Goal: Task Accomplishment & Management: Use online tool/utility

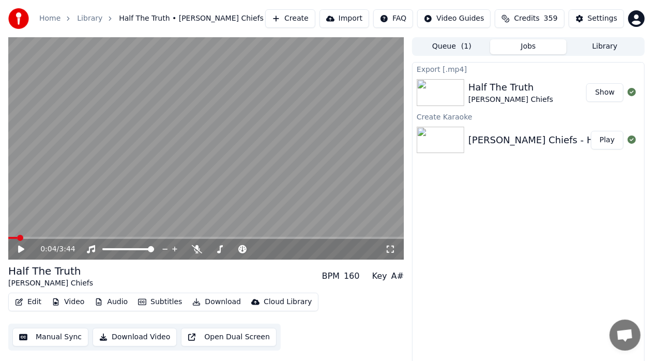
click at [20, 252] on icon at bounding box center [21, 249] width 6 height 7
click at [20, 252] on icon at bounding box center [21, 249] width 5 height 6
click at [30, 300] on button "Edit" at bounding box center [28, 302] width 35 height 14
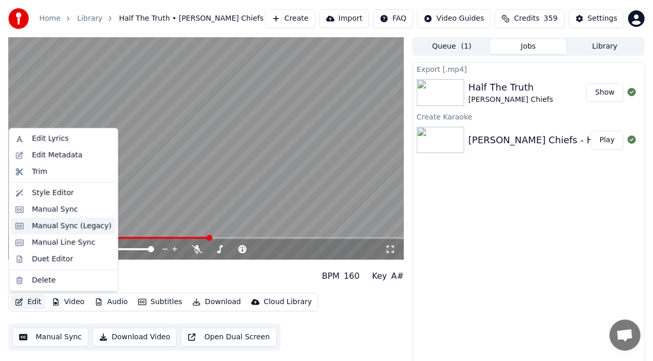
click at [59, 225] on div "Manual Sync (Legacy)" at bounding box center [72, 226] width 80 height 10
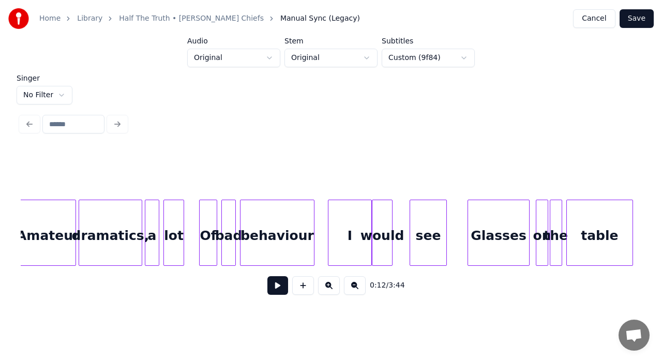
scroll to position [0, 2261]
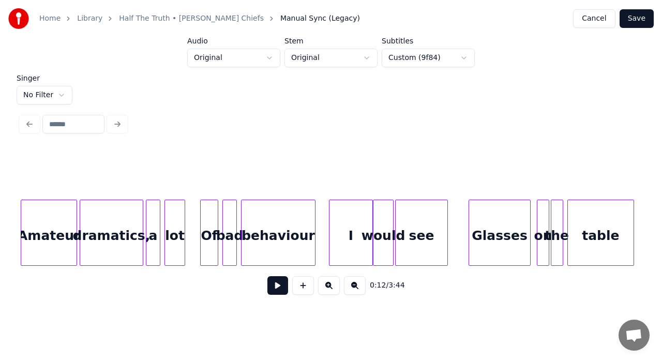
click at [396, 217] on div at bounding box center [397, 232] width 3 height 65
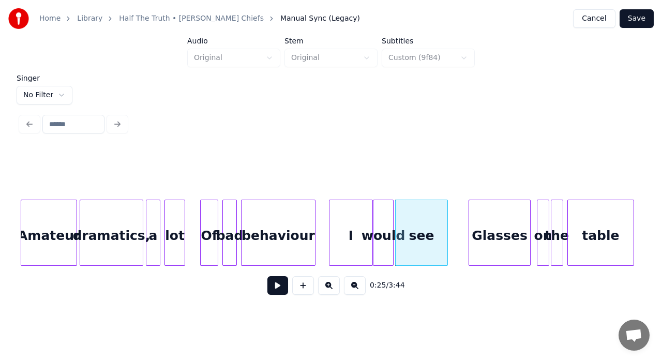
click at [501, 226] on div "Glasses" at bounding box center [499, 235] width 61 height 70
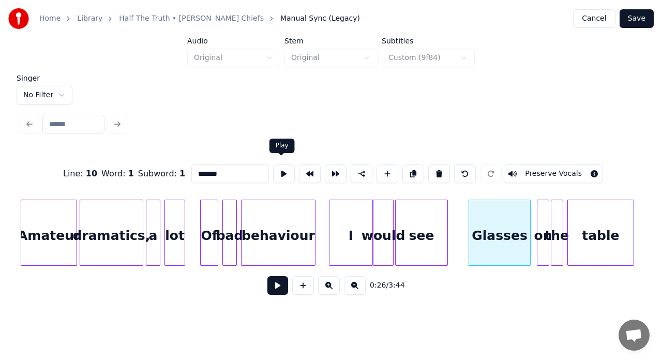
click at [278, 168] on button at bounding box center [284, 174] width 22 height 19
click at [534, 229] on div at bounding box center [533, 232] width 3 height 65
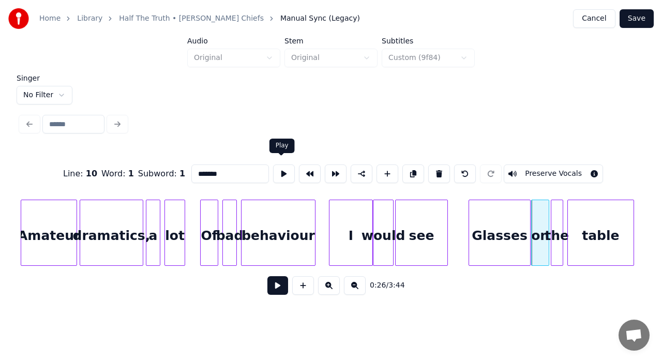
click at [285, 172] on button at bounding box center [284, 174] width 22 height 19
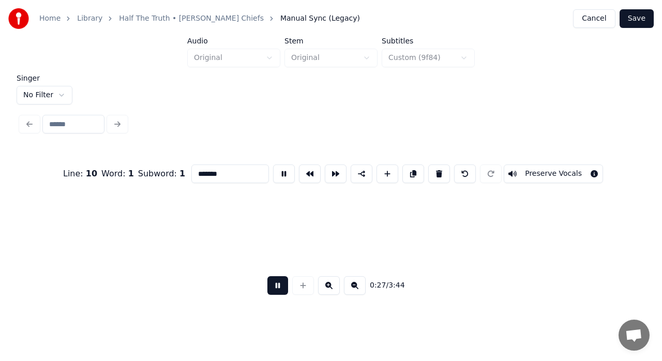
scroll to position [0, 2882]
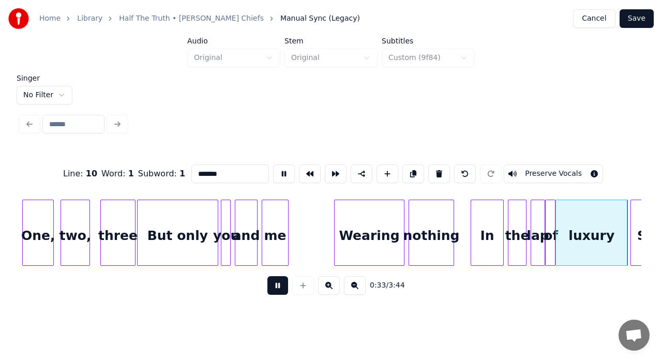
click at [275, 295] on button at bounding box center [277, 285] width 21 height 19
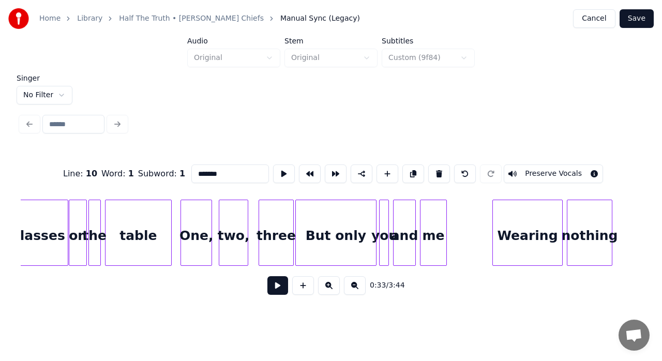
scroll to position [0, 2711]
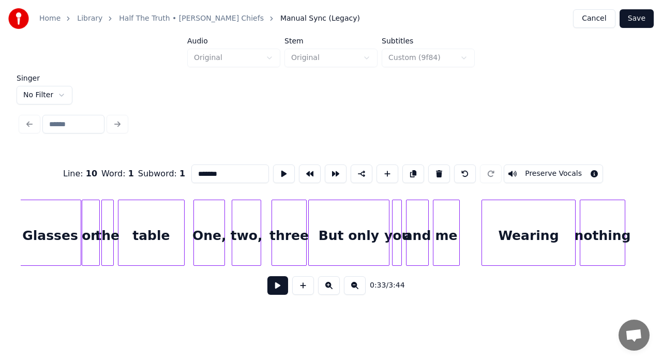
click at [483, 215] on div at bounding box center [483, 232] width 3 height 65
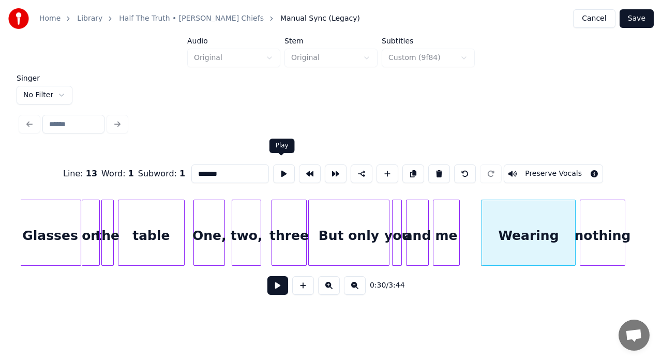
click at [281, 171] on button at bounding box center [284, 174] width 22 height 19
click at [484, 215] on div at bounding box center [485, 232] width 3 height 65
click at [276, 167] on button at bounding box center [284, 174] width 22 height 19
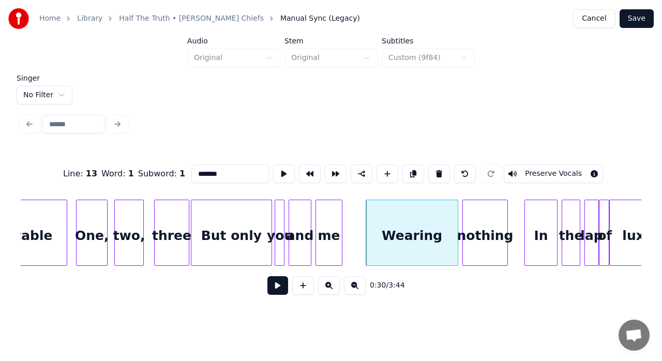
scroll to position [0, 2924]
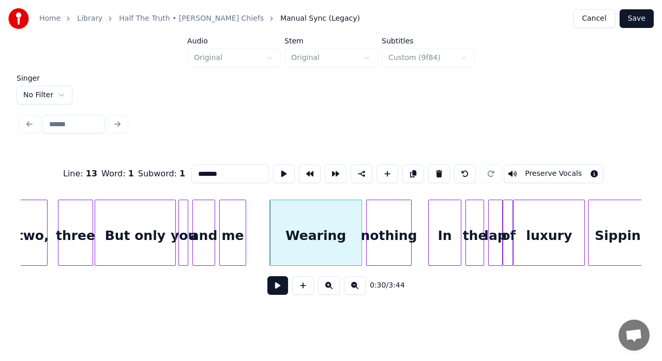
click at [368, 213] on div at bounding box center [368, 232] width 3 height 65
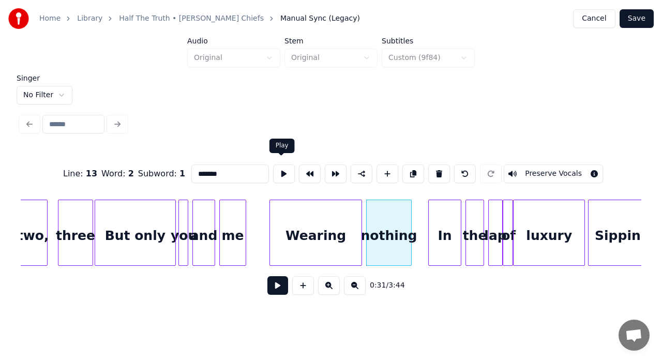
click at [281, 168] on button at bounding box center [284, 174] width 22 height 19
click at [447, 221] on div "In" at bounding box center [445, 235] width 32 height 70
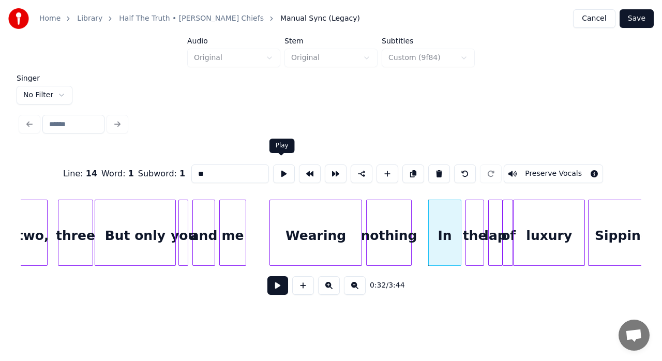
click at [284, 165] on button at bounding box center [284, 174] width 22 height 19
click at [425, 212] on div at bounding box center [425, 232] width 3 height 65
click at [279, 169] on button at bounding box center [284, 174] width 22 height 19
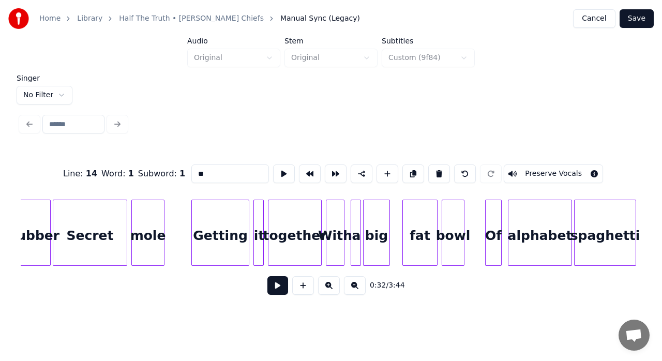
scroll to position [0, 6288]
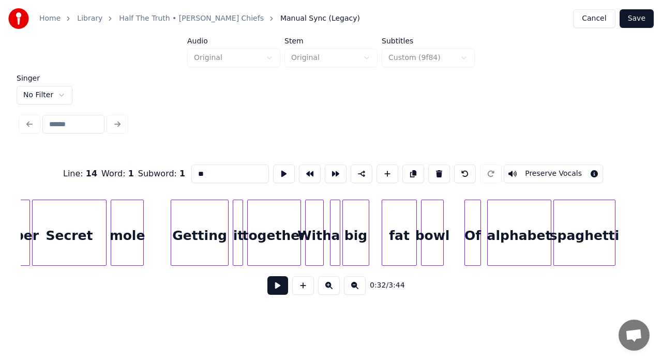
click at [428, 213] on div "bowl" at bounding box center [433, 235] width 22 height 70
type input "****"
click at [428, 213] on div "bowl" at bounding box center [433, 235] width 22 height 70
click at [285, 165] on button at bounding box center [284, 174] width 22 height 19
click at [286, 170] on button at bounding box center [284, 174] width 22 height 19
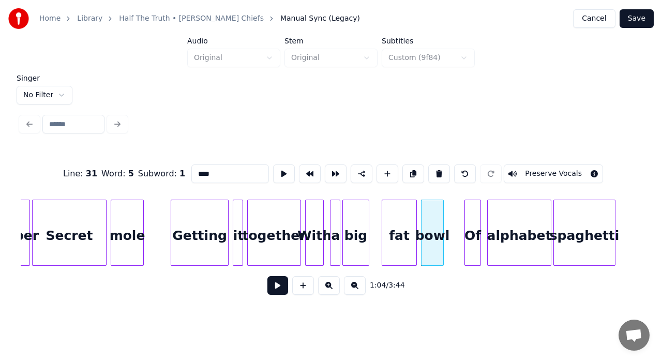
click at [286, 170] on button at bounding box center [284, 174] width 22 height 19
click at [469, 218] on div "Of" at bounding box center [473, 235] width 16 height 70
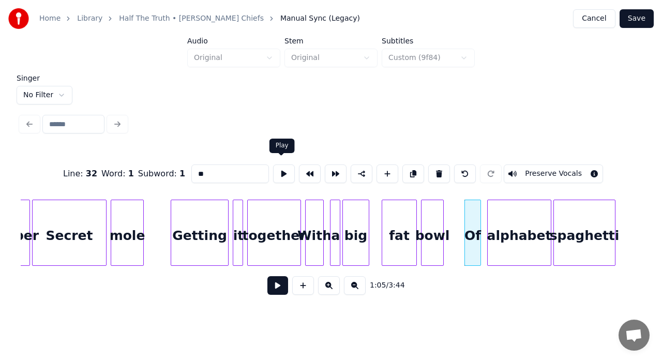
click at [280, 165] on button at bounding box center [284, 174] width 22 height 19
click at [459, 212] on div at bounding box center [458, 232] width 3 height 65
click at [285, 173] on button at bounding box center [284, 174] width 22 height 19
click at [465, 212] on div at bounding box center [465, 232] width 3 height 65
click at [436, 217] on div "bowl" at bounding box center [433, 235] width 22 height 70
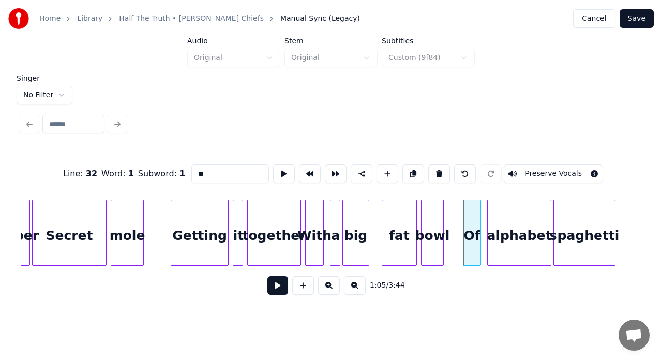
type input "****"
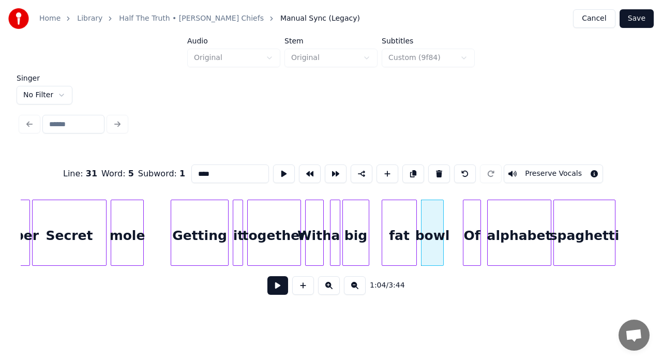
click at [275, 287] on button at bounding box center [277, 285] width 21 height 19
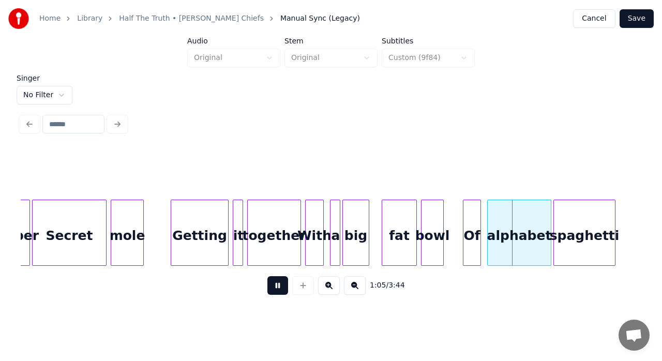
click at [275, 287] on button at bounding box center [277, 285] width 21 height 19
click at [278, 248] on div "together" at bounding box center [274, 235] width 53 height 70
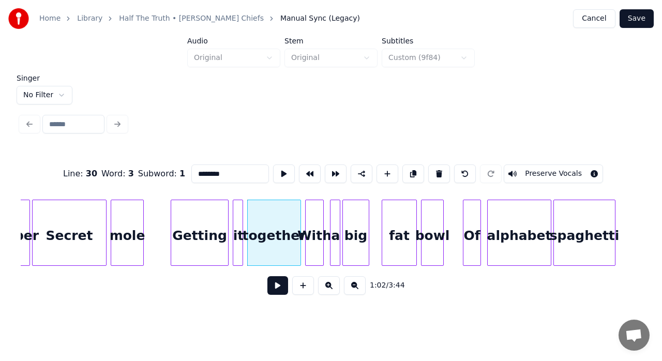
click at [283, 287] on button at bounding box center [277, 285] width 21 height 19
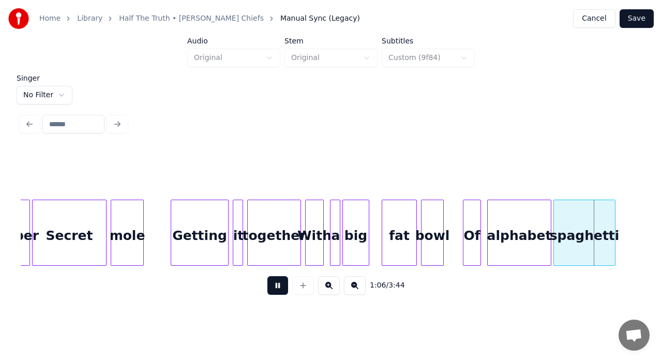
click at [283, 287] on button at bounding box center [277, 285] width 21 height 19
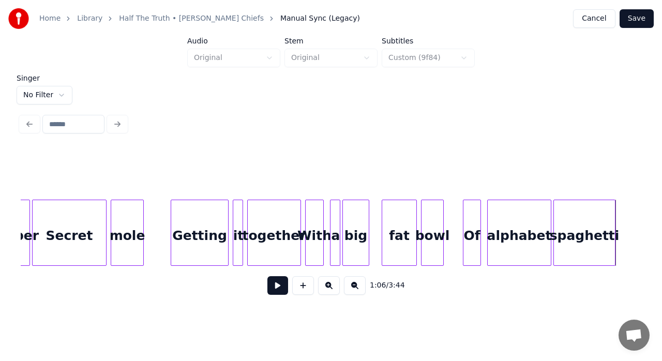
click at [284, 252] on div "together" at bounding box center [274, 235] width 53 height 70
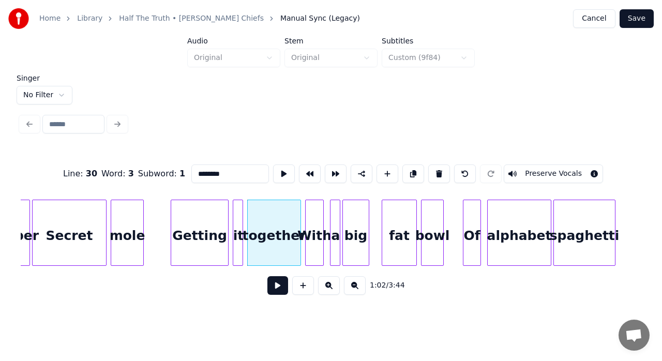
click at [280, 284] on button at bounding box center [277, 285] width 21 height 19
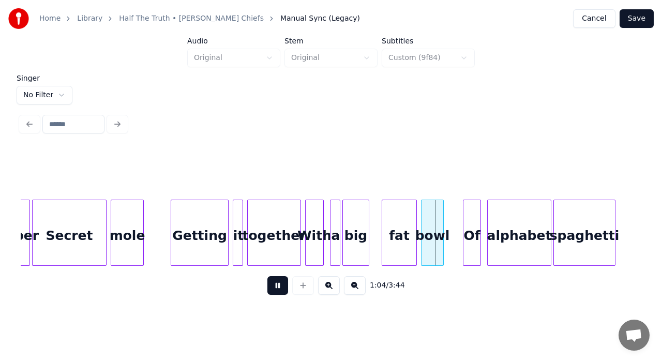
click at [280, 284] on button at bounding box center [277, 285] width 21 height 19
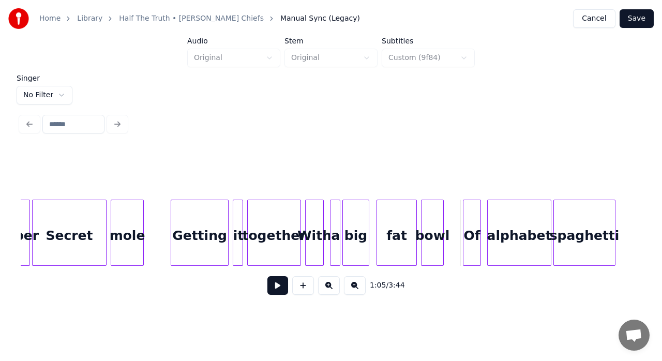
click at [377, 214] on div at bounding box center [378, 232] width 3 height 65
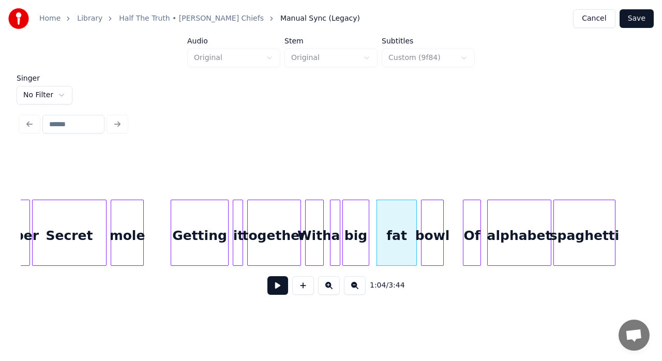
click at [280, 291] on button at bounding box center [277, 285] width 21 height 19
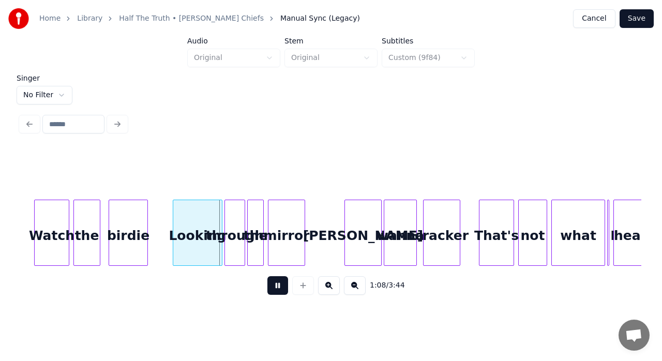
click at [280, 291] on button at bounding box center [277, 285] width 21 height 19
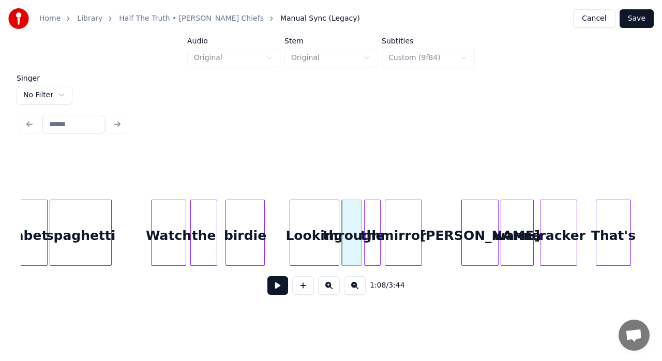
scroll to position [0, 6778]
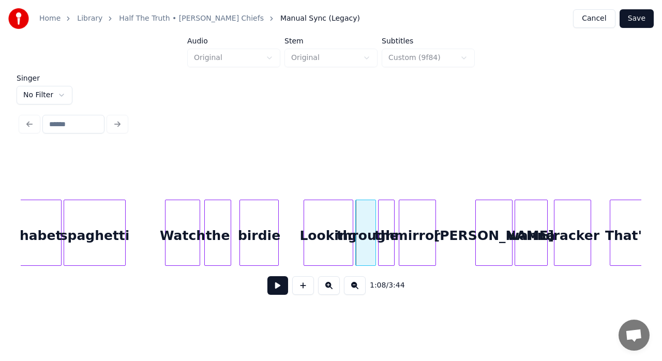
click at [277, 286] on button at bounding box center [277, 285] width 21 height 19
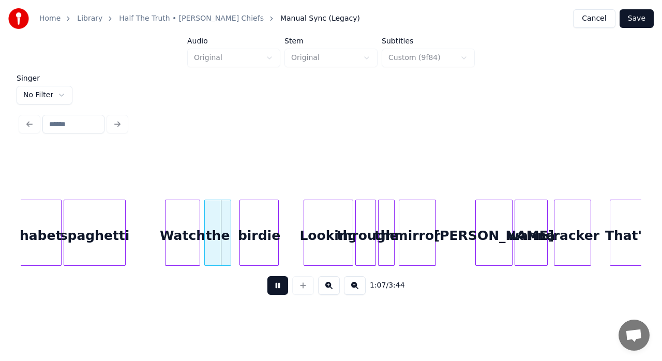
click at [277, 286] on button at bounding box center [277, 285] width 21 height 19
click at [159, 208] on div at bounding box center [159, 232] width 3 height 65
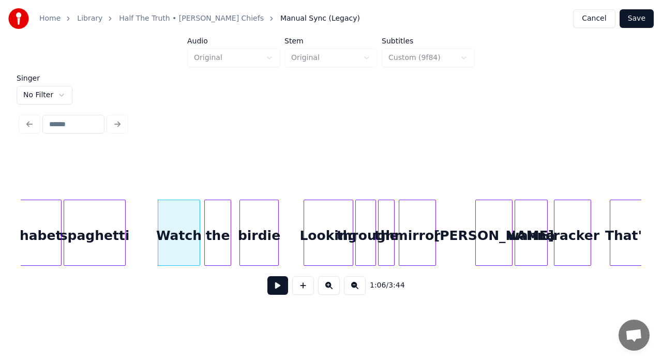
click at [424, 237] on div "mirror" at bounding box center [417, 235] width 36 height 70
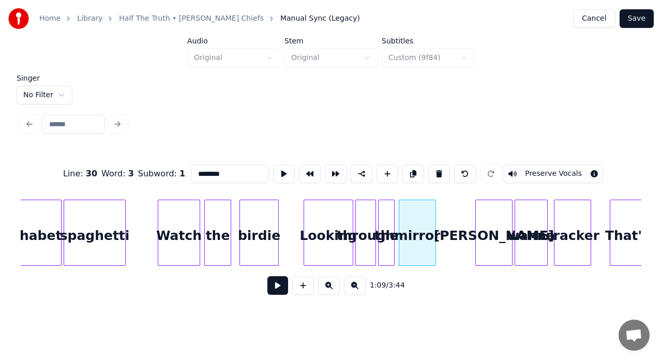
type input "******"
click at [286, 286] on button at bounding box center [277, 285] width 21 height 19
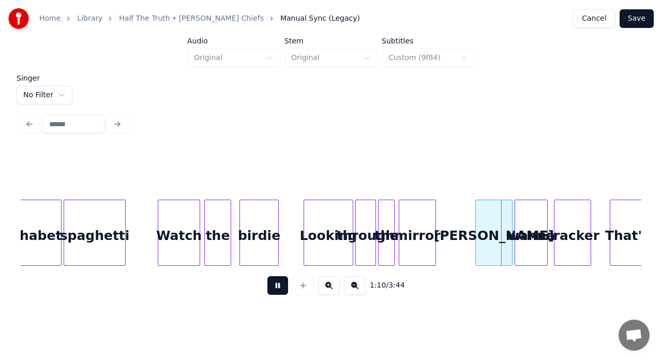
click at [286, 286] on button at bounding box center [277, 285] width 21 height 19
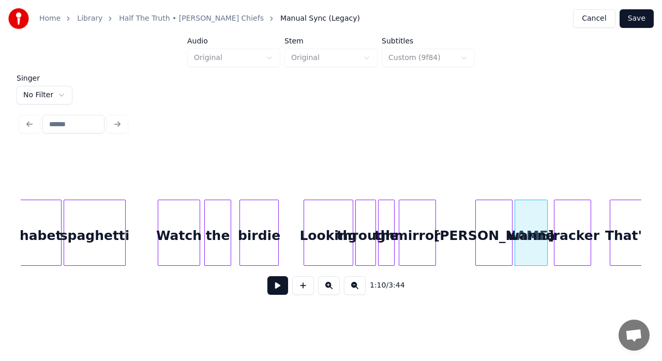
click at [262, 251] on div "birdie" at bounding box center [259, 235] width 38 height 70
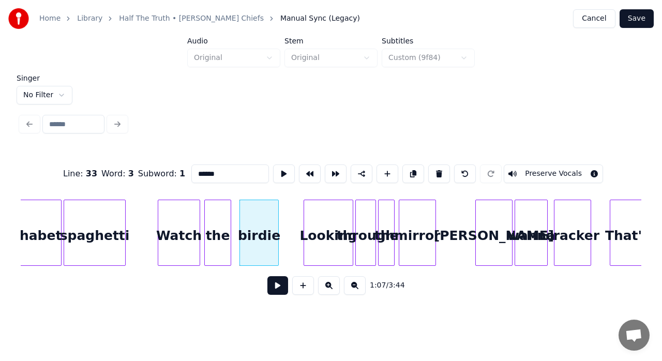
click at [277, 291] on button at bounding box center [277, 285] width 21 height 19
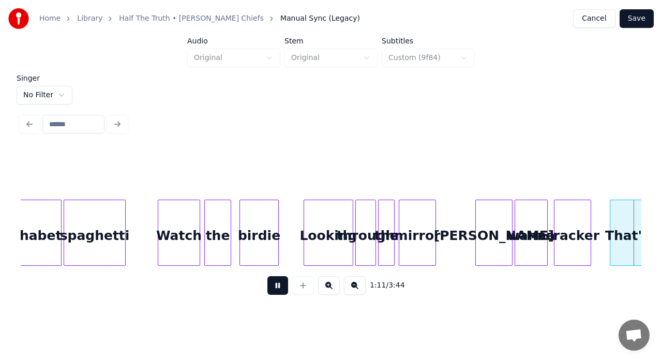
scroll to position [0, 7400]
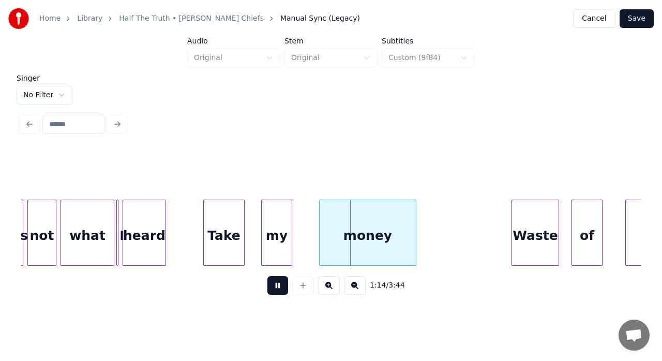
click at [277, 291] on button at bounding box center [277, 285] width 21 height 19
click at [198, 230] on div at bounding box center [196, 232] width 3 height 65
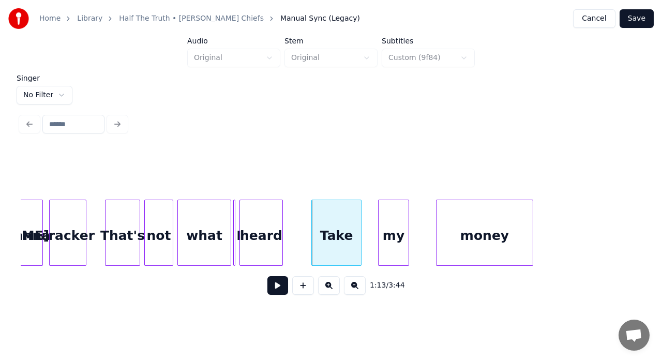
scroll to position [0, 7214]
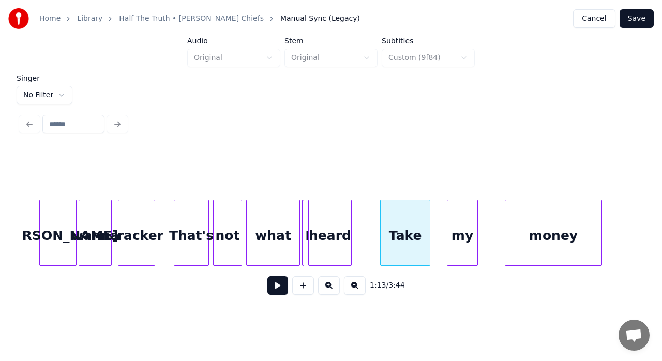
click at [186, 226] on div "That's" at bounding box center [191, 235] width 34 height 70
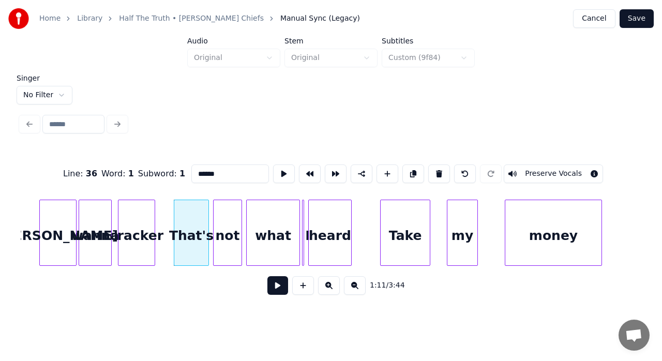
click at [277, 295] on button at bounding box center [277, 285] width 21 height 19
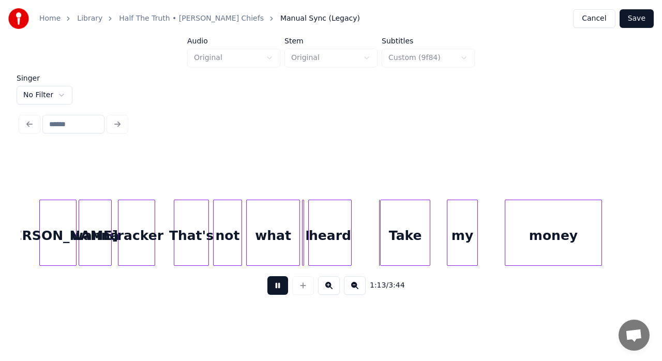
click at [277, 295] on button at bounding box center [277, 285] width 21 height 19
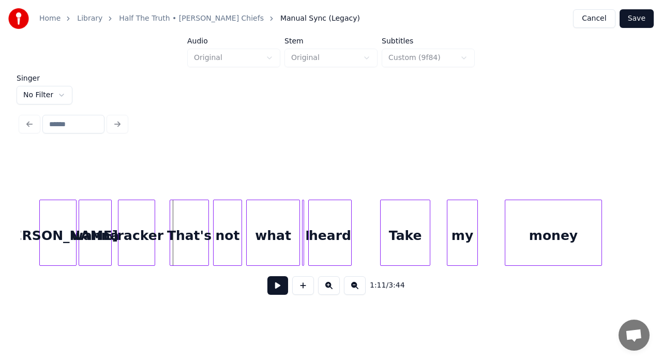
click at [171, 211] on div at bounding box center [171, 232] width 3 height 65
click at [279, 292] on button at bounding box center [277, 285] width 21 height 19
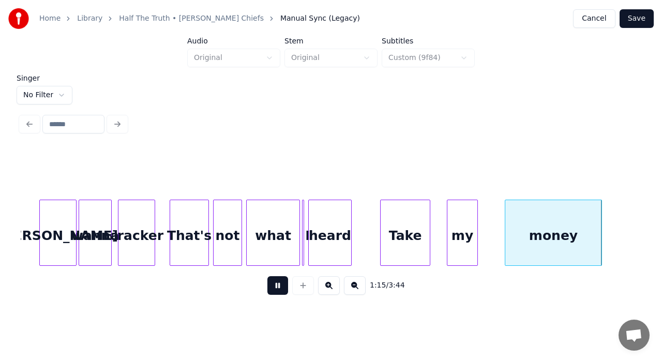
click at [279, 292] on button at bounding box center [277, 285] width 21 height 19
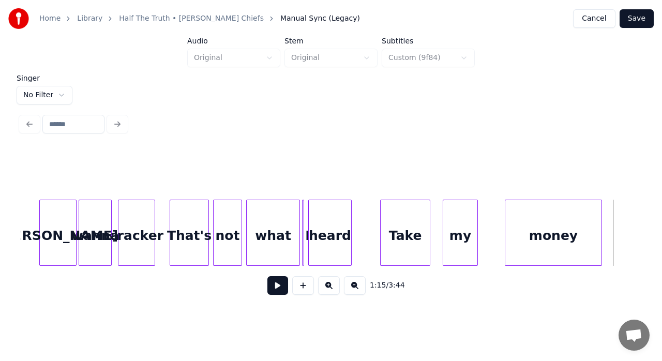
click at [444, 206] on div at bounding box center [444, 232] width 3 height 65
click at [520, 214] on div "money" at bounding box center [553, 235] width 96 height 70
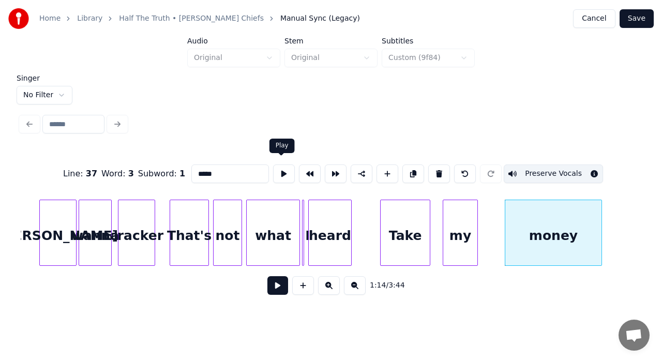
click at [281, 174] on button at bounding box center [284, 174] width 22 height 19
click at [495, 212] on div at bounding box center [495, 232] width 3 height 65
click at [277, 171] on button at bounding box center [284, 174] width 22 height 19
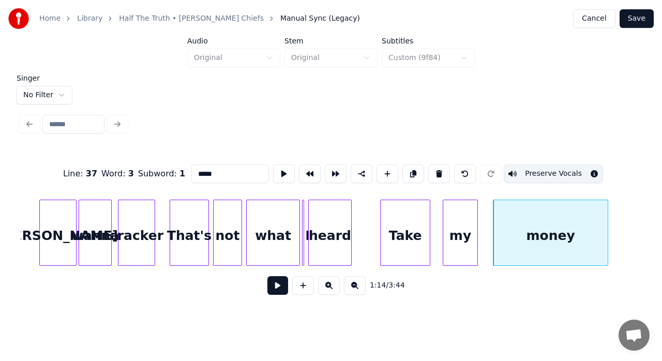
click at [606, 214] on div at bounding box center [606, 232] width 3 height 65
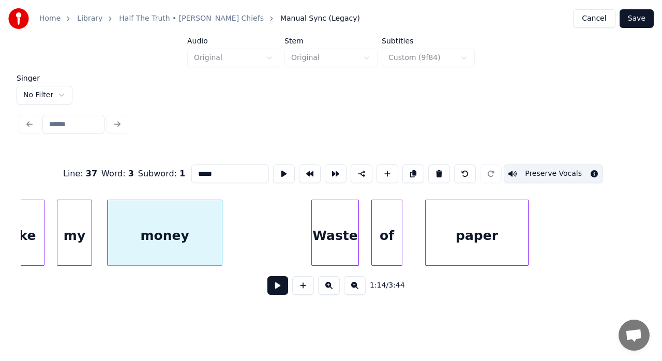
scroll to position [0, 7621]
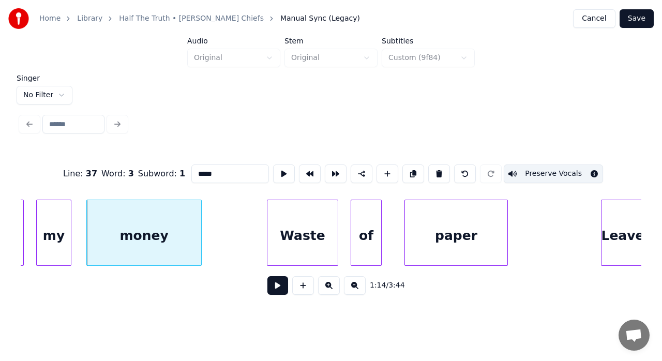
click at [269, 227] on div at bounding box center [268, 232] width 3 height 65
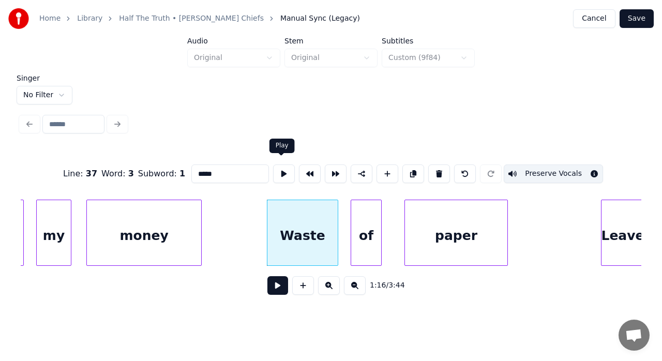
click at [278, 172] on button at bounding box center [284, 174] width 22 height 19
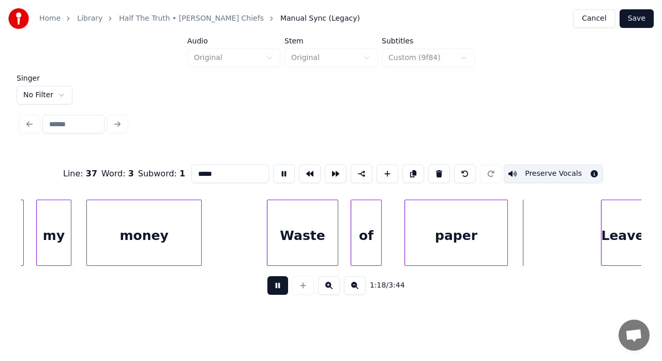
click at [278, 172] on button at bounding box center [284, 174] width 22 height 19
click at [286, 230] on div "Waste" at bounding box center [302, 235] width 70 height 70
type input "*****"
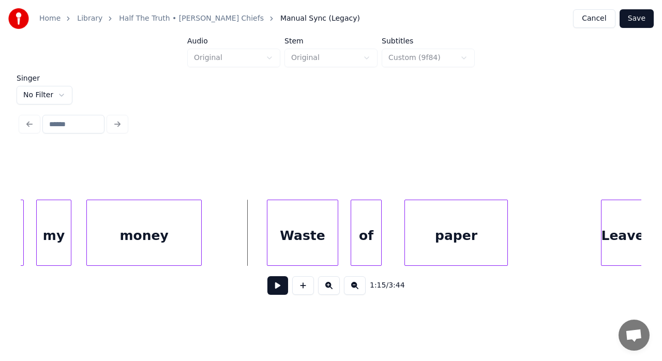
click at [276, 291] on button at bounding box center [277, 285] width 21 height 19
click at [272, 293] on button at bounding box center [277, 285] width 21 height 19
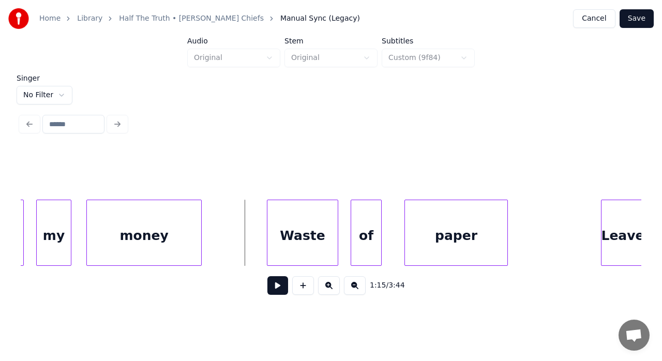
click at [280, 294] on button at bounding box center [277, 285] width 21 height 19
click at [297, 236] on div "Waste" at bounding box center [302, 235] width 70 height 70
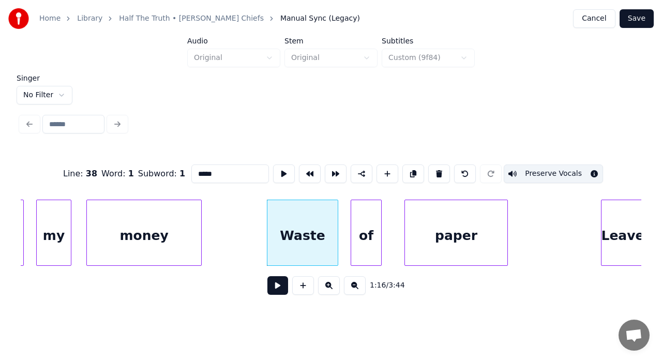
drag, startPoint x: 201, startPoint y: 171, endPoint x: 174, endPoint y: 177, distance: 27.6
click at [176, 177] on div "Line : 38 Word : 1 Subword : 1 ***** Preserve Vocals" at bounding box center [331, 174] width 621 height 52
click at [349, 212] on div at bounding box center [350, 232] width 3 height 65
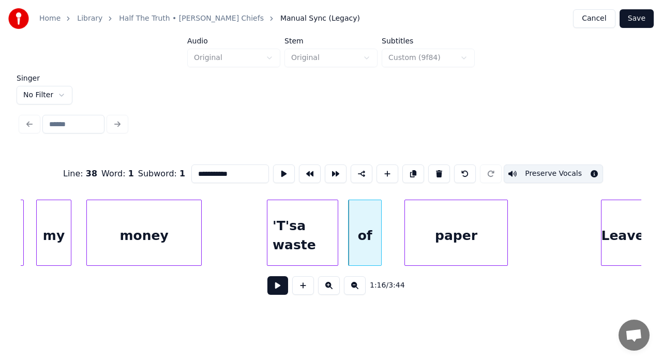
click at [493, 227] on div "paper" at bounding box center [456, 235] width 102 height 70
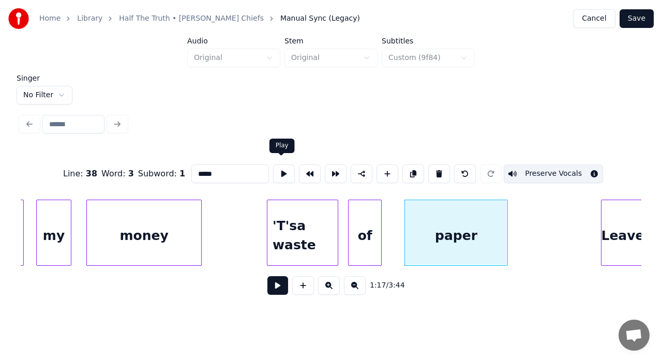
click at [277, 171] on button at bounding box center [284, 174] width 22 height 19
click at [509, 210] on div at bounding box center [508, 232] width 3 height 65
click at [285, 169] on button at bounding box center [284, 174] width 22 height 19
click at [508, 210] on div at bounding box center [506, 232] width 3 height 65
click at [633, 225] on div "Leave" at bounding box center [623, 235] width 42 height 70
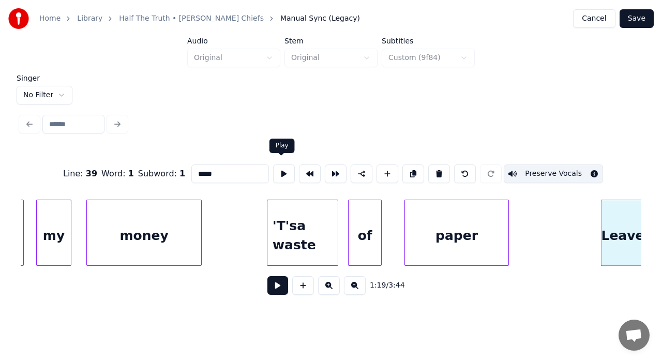
click at [280, 171] on button at bounding box center [284, 174] width 22 height 19
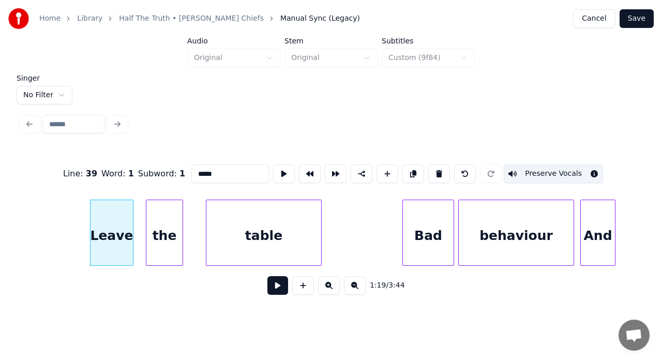
scroll to position [0, 8084]
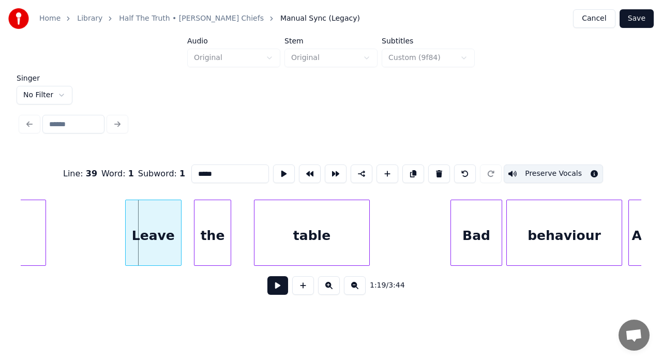
click at [126, 218] on div at bounding box center [127, 232] width 3 height 65
click at [281, 169] on button at bounding box center [284, 174] width 22 height 19
click at [249, 228] on div at bounding box center [249, 232] width 3 height 65
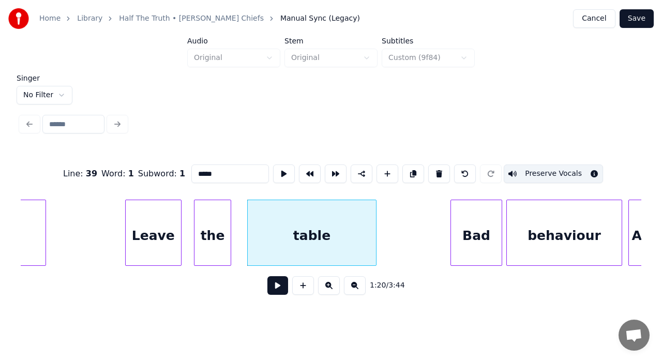
click at [375, 221] on div at bounding box center [374, 232] width 3 height 65
click at [449, 230] on div at bounding box center [449, 232] width 3 height 65
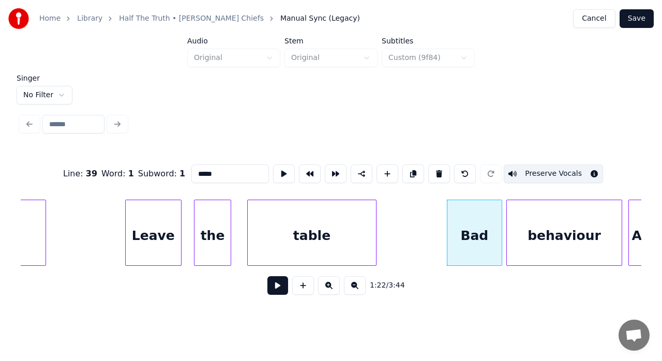
click at [465, 212] on div "Bad" at bounding box center [475, 235] width 54 height 70
click at [278, 167] on button at bounding box center [284, 174] width 22 height 19
click at [546, 217] on div "behaviour" at bounding box center [564, 235] width 115 height 70
type input "*********"
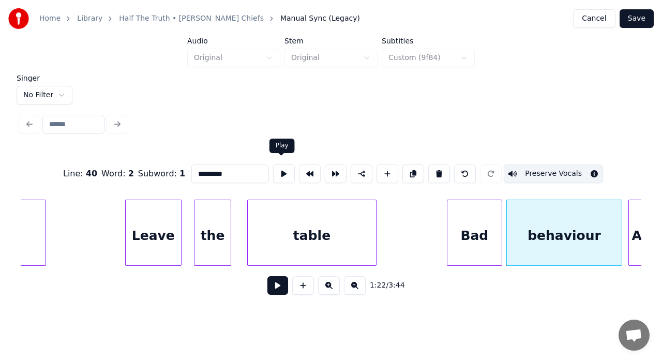
click at [279, 166] on button at bounding box center [284, 174] width 22 height 19
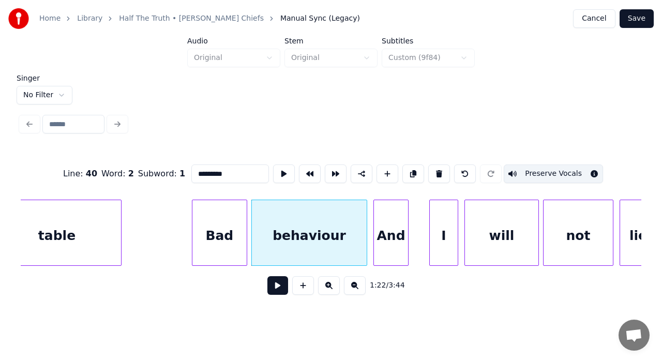
scroll to position [0, 8367]
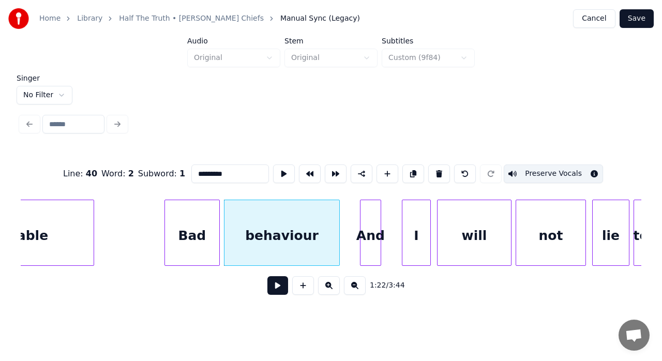
click at [364, 224] on div at bounding box center [362, 232] width 3 height 65
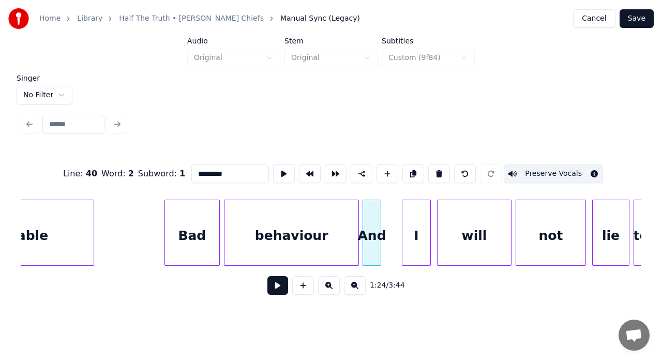
click at [355, 221] on div at bounding box center [356, 232] width 3 height 65
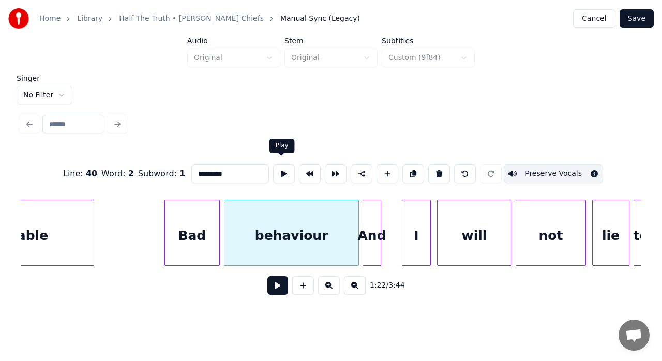
click at [278, 166] on button at bounding box center [284, 174] width 22 height 19
click at [389, 213] on div "And" at bounding box center [391, 235] width 18 height 70
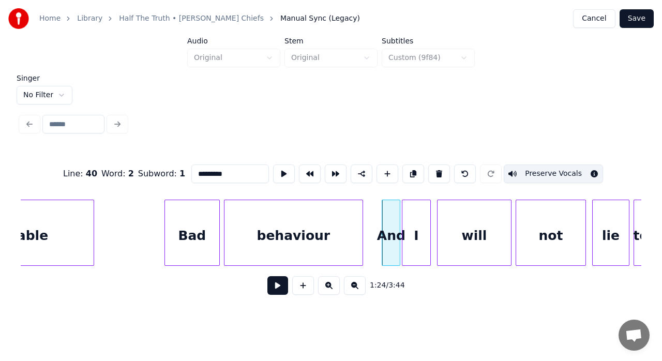
click at [363, 209] on div at bounding box center [361, 232] width 3 height 65
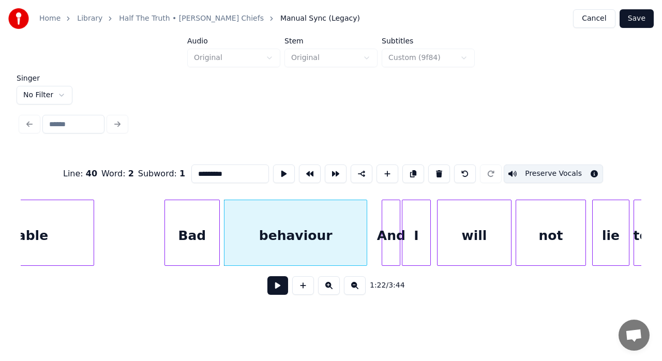
click at [366, 209] on div at bounding box center [365, 232] width 3 height 65
click at [280, 174] on button at bounding box center [284, 174] width 22 height 19
click at [395, 221] on div at bounding box center [396, 232] width 3 height 65
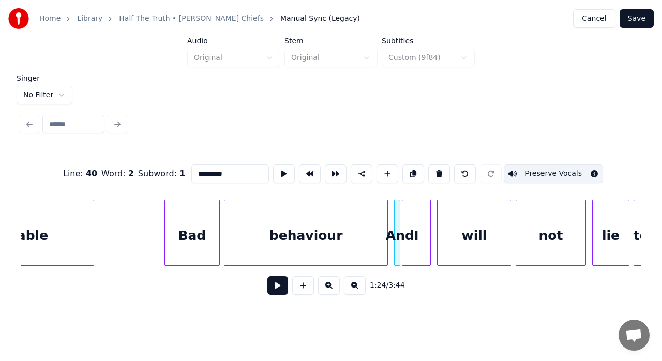
click at [385, 208] on div at bounding box center [385, 232] width 3 height 65
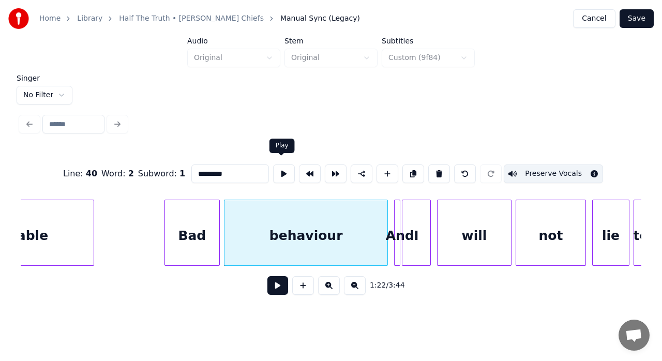
click at [280, 167] on button at bounding box center [284, 174] width 22 height 19
click at [390, 211] on div at bounding box center [389, 232] width 3 height 65
click at [279, 293] on button at bounding box center [277, 285] width 21 height 19
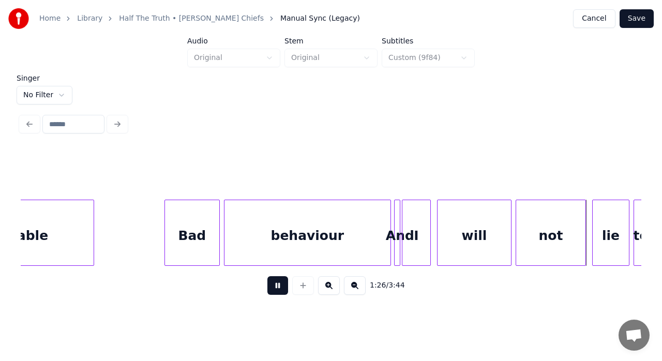
click at [279, 293] on button at bounding box center [277, 285] width 21 height 19
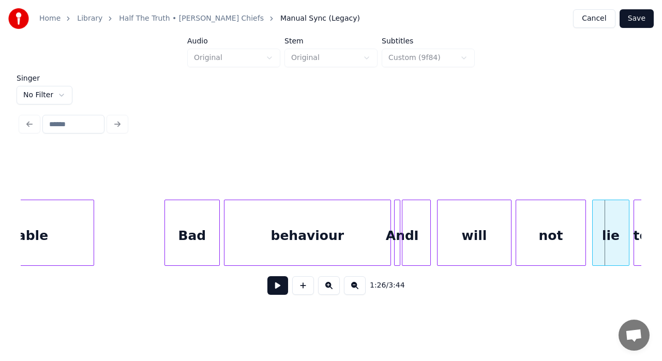
click at [421, 242] on div "I" at bounding box center [417, 235] width 28 height 70
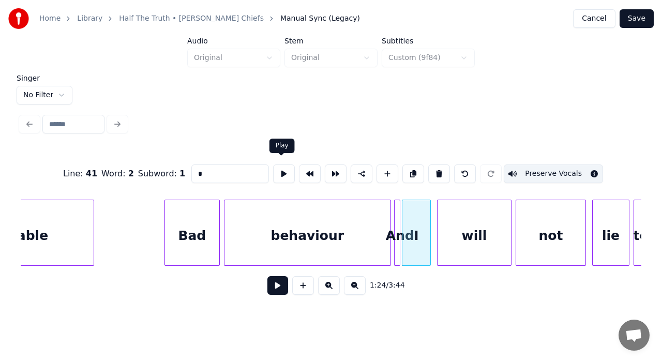
click at [281, 170] on button at bounding box center [284, 174] width 22 height 19
click at [470, 224] on div "will" at bounding box center [474, 235] width 73 height 70
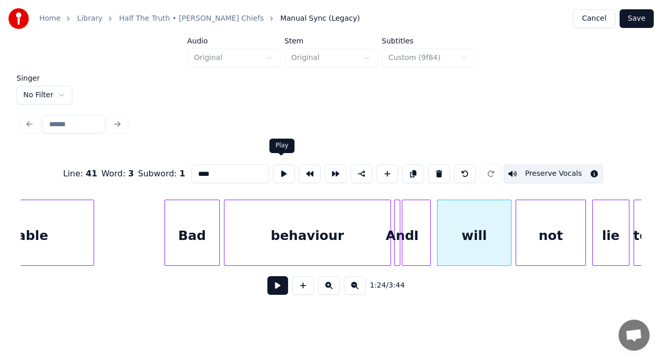
click at [281, 171] on button at bounding box center [284, 174] width 22 height 19
click at [427, 212] on div "I" at bounding box center [419, 235] width 28 height 70
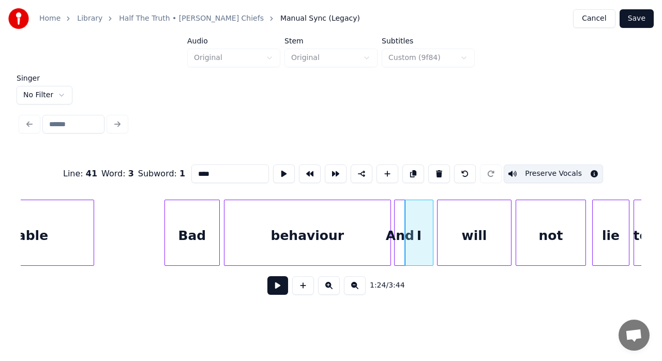
click at [403, 212] on div at bounding box center [403, 232] width 3 height 65
type input "***"
click at [278, 289] on button at bounding box center [277, 285] width 21 height 19
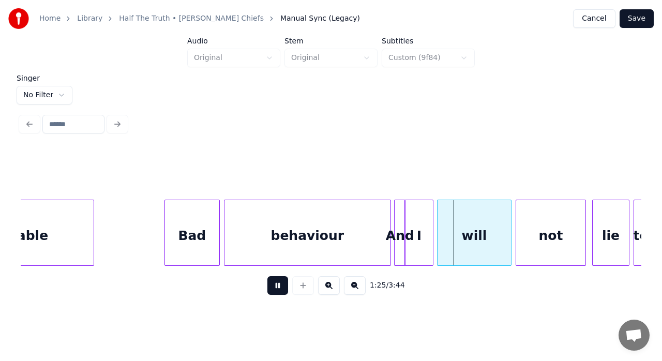
click at [278, 289] on button at bounding box center [277, 285] width 21 height 19
click at [296, 213] on div "behaviour" at bounding box center [308, 235] width 166 height 70
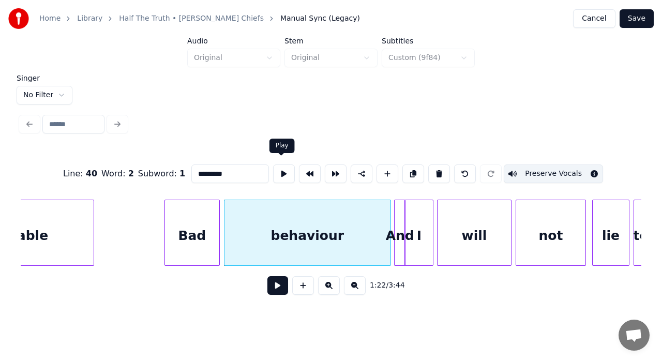
click at [282, 169] on button at bounding box center [284, 174] width 22 height 19
click at [398, 217] on div at bounding box center [396, 232] width 3 height 65
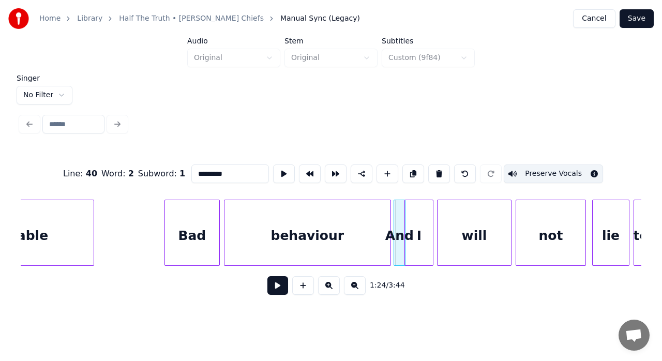
click at [395, 217] on div at bounding box center [395, 232] width 3 height 65
click at [399, 217] on div "And" at bounding box center [399, 235] width 11 height 70
click at [282, 168] on button at bounding box center [284, 174] width 22 height 19
click at [477, 248] on div "will" at bounding box center [474, 235] width 73 height 70
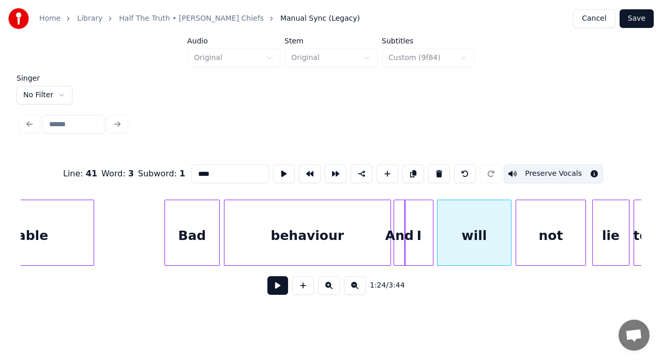
click at [276, 169] on button at bounding box center [284, 174] width 22 height 19
click at [540, 230] on div "not" at bounding box center [550, 235] width 69 height 70
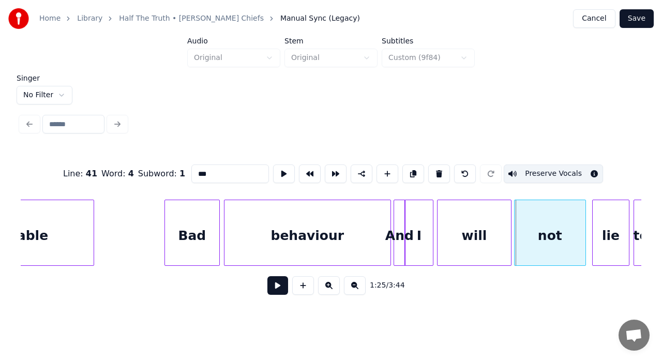
click at [515, 214] on div at bounding box center [516, 232] width 3 height 65
click at [515, 210] on div at bounding box center [515, 232] width 3 height 65
click at [277, 174] on button at bounding box center [284, 174] width 22 height 19
click at [608, 229] on div "lie" at bounding box center [611, 235] width 36 height 70
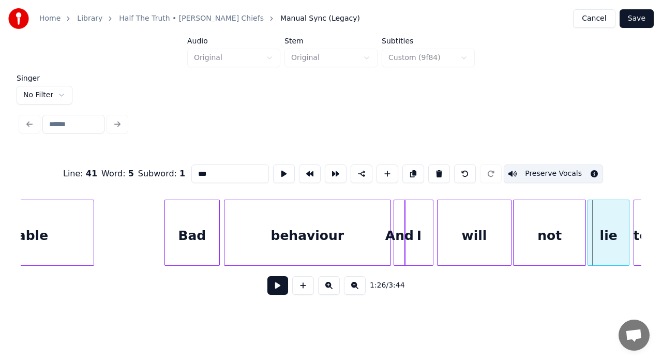
click at [590, 211] on div at bounding box center [589, 232] width 3 height 65
click at [284, 167] on button at bounding box center [284, 174] width 22 height 19
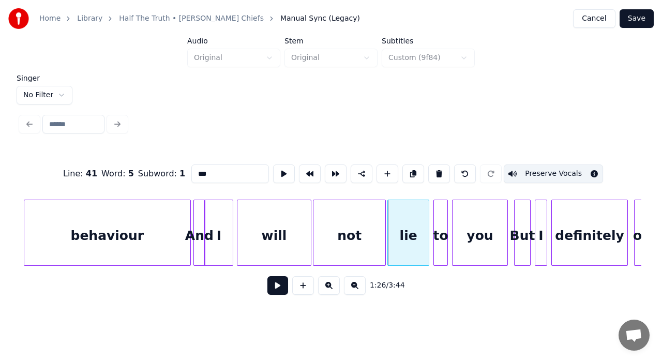
scroll to position [0, 8636]
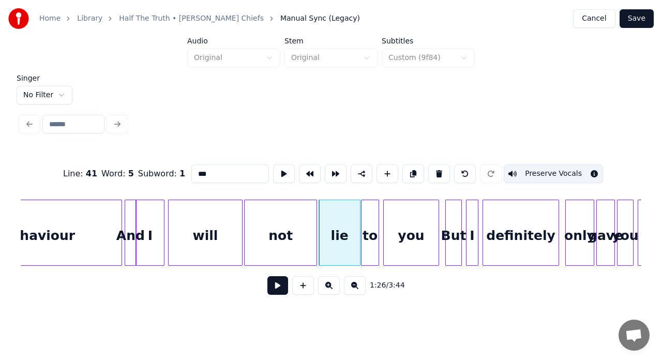
click at [362, 213] on div at bounding box center [363, 232] width 3 height 65
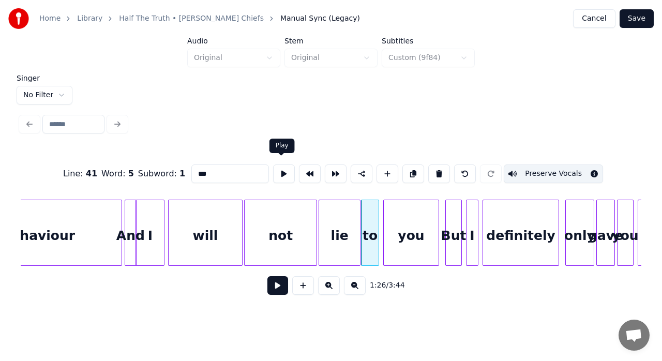
click at [279, 169] on button at bounding box center [284, 174] width 22 height 19
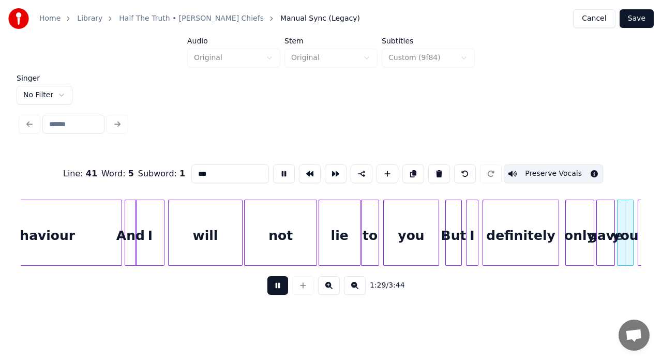
click at [279, 286] on button at bounding box center [277, 285] width 21 height 19
click at [381, 214] on div at bounding box center [382, 232] width 3 height 65
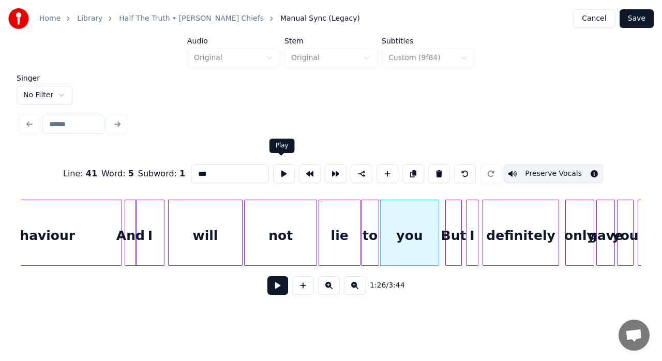
drag, startPoint x: 281, startPoint y: 172, endPoint x: 282, endPoint y: 166, distance: 6.3
click at [282, 166] on button at bounding box center [284, 174] width 22 height 19
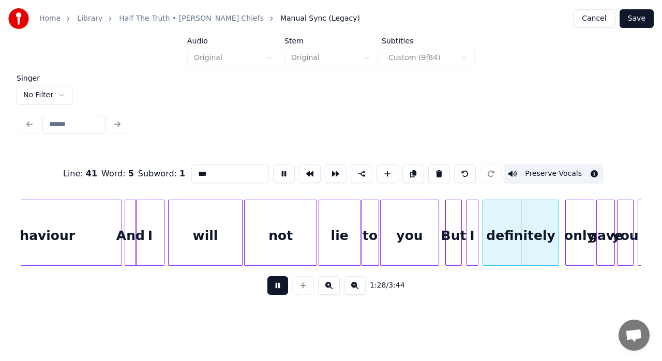
click at [282, 166] on button at bounding box center [284, 174] width 22 height 19
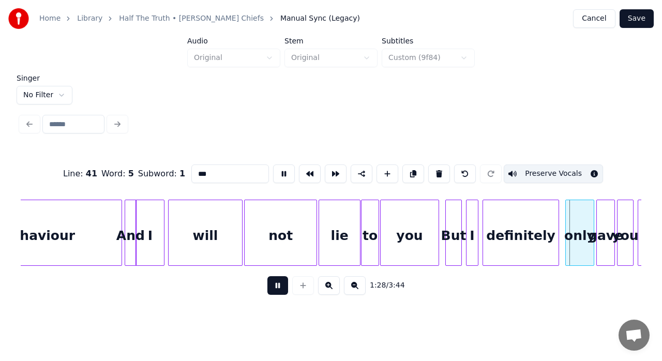
click at [282, 166] on button at bounding box center [284, 174] width 22 height 19
click at [452, 224] on div "But" at bounding box center [454, 235] width 16 height 70
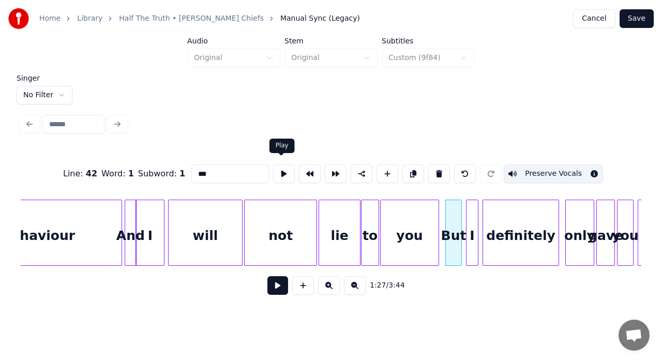
click at [278, 168] on button at bounding box center [284, 174] width 22 height 19
click at [464, 230] on div at bounding box center [465, 232] width 3 height 65
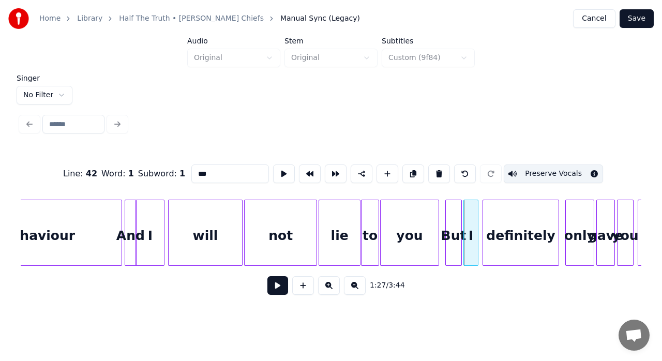
click at [494, 229] on div "definitely" at bounding box center [521, 235] width 76 height 70
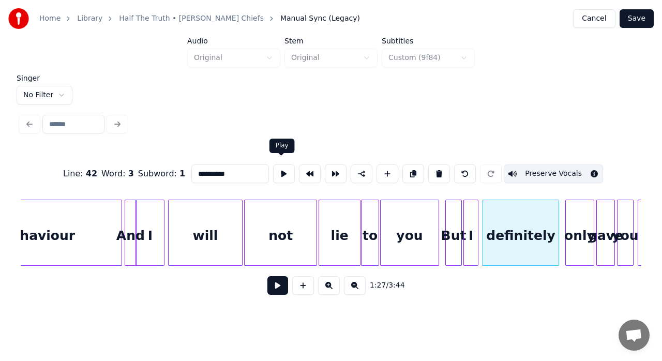
click at [277, 165] on button at bounding box center [284, 174] width 22 height 19
click at [533, 224] on div "definitely" at bounding box center [521, 235] width 76 height 70
click at [278, 170] on button at bounding box center [284, 174] width 22 height 19
click at [467, 214] on div "I" at bounding box center [471, 235] width 14 height 70
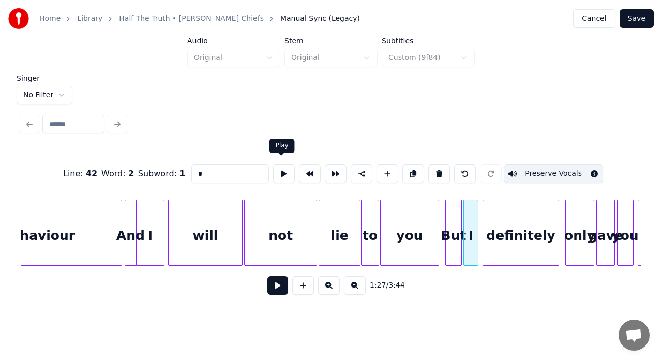
click at [280, 169] on button at bounding box center [284, 174] width 22 height 19
click at [474, 209] on div at bounding box center [473, 232] width 3 height 65
click at [479, 214] on div at bounding box center [480, 232] width 3 height 65
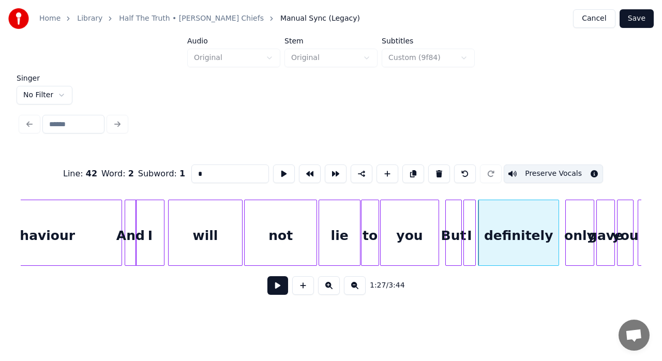
click at [578, 235] on div "only" at bounding box center [580, 235] width 28 height 70
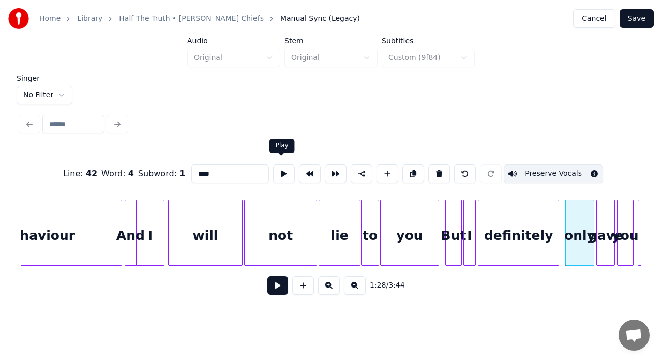
click at [278, 172] on button at bounding box center [284, 174] width 22 height 19
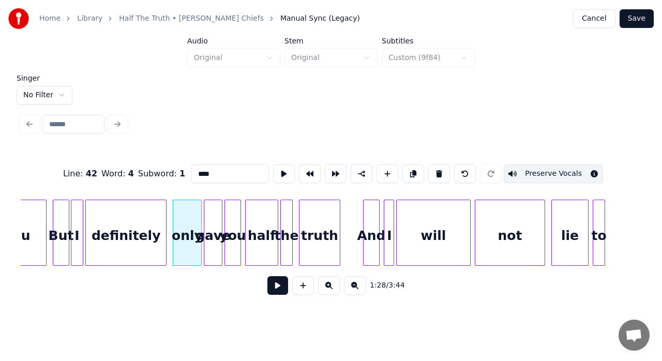
scroll to position [0, 9042]
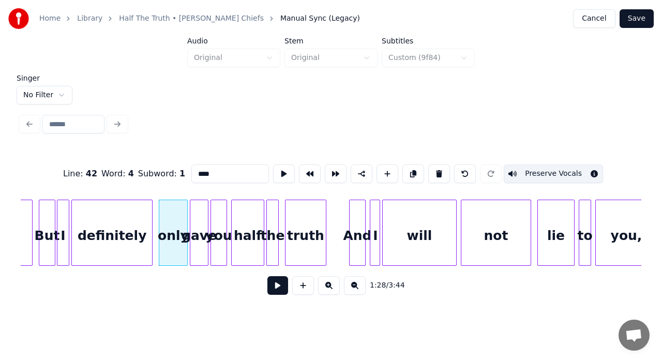
click at [301, 225] on div "truth" at bounding box center [306, 235] width 40 height 70
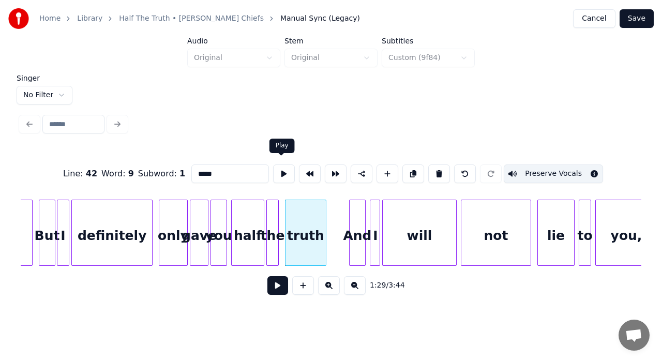
click at [278, 169] on button at bounding box center [284, 174] width 22 height 19
click at [274, 219] on div at bounding box center [274, 232] width 3 height 65
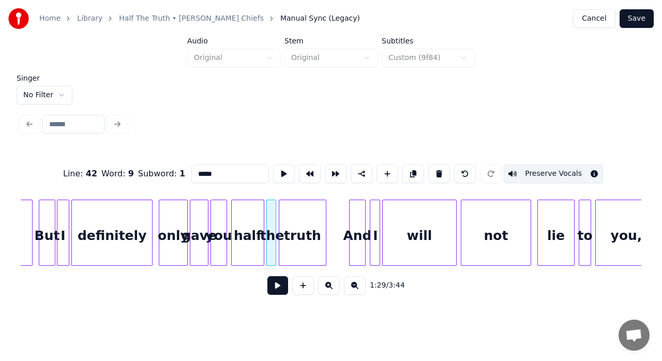
click at [280, 215] on div at bounding box center [280, 232] width 3 height 65
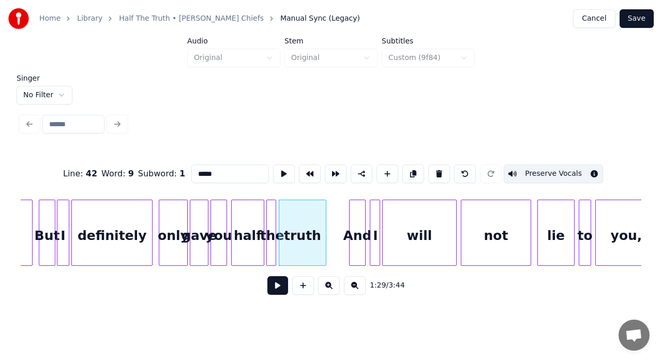
click at [320, 230] on div "truth" at bounding box center [302, 235] width 47 height 70
click at [278, 167] on button at bounding box center [284, 174] width 22 height 19
click at [328, 229] on div at bounding box center [328, 232] width 3 height 65
click at [284, 168] on button at bounding box center [284, 174] width 22 height 19
click at [355, 211] on div "And" at bounding box center [358, 235] width 16 height 70
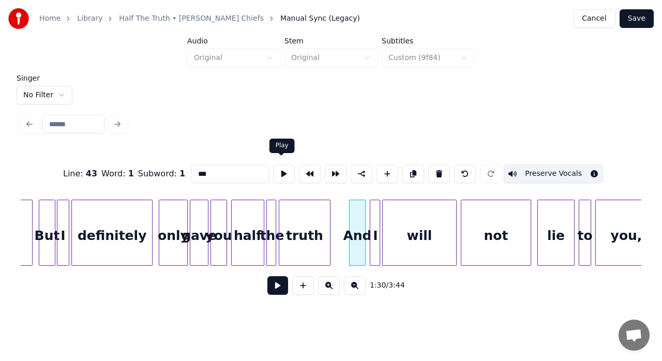
click at [282, 166] on button at bounding box center [284, 174] width 22 height 19
click at [410, 230] on div "will" at bounding box center [419, 235] width 73 height 70
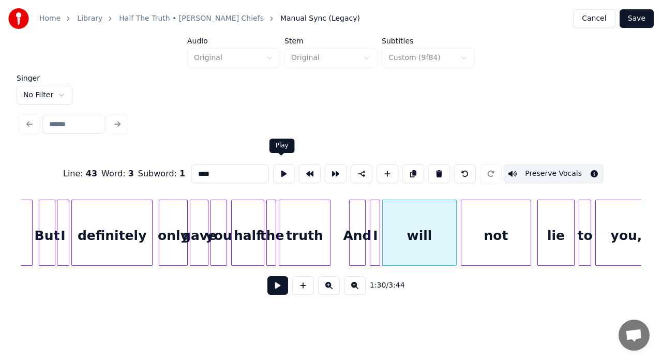
click at [279, 170] on button at bounding box center [284, 174] width 22 height 19
click at [462, 222] on div at bounding box center [461, 232] width 3 height 65
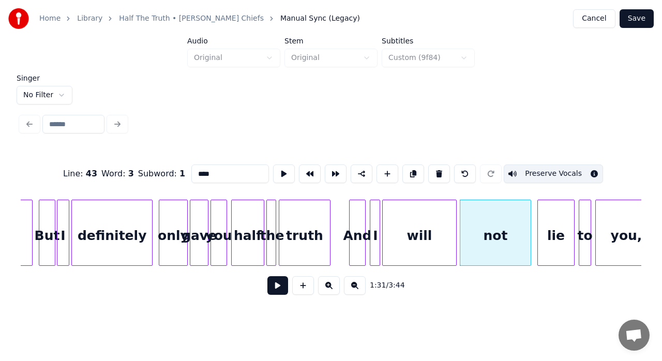
click at [474, 219] on div "not" at bounding box center [495, 235] width 70 height 70
click at [275, 166] on button at bounding box center [284, 174] width 22 height 19
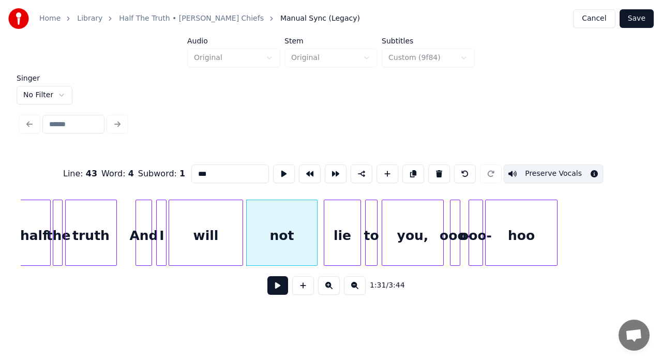
scroll to position [0, 9305]
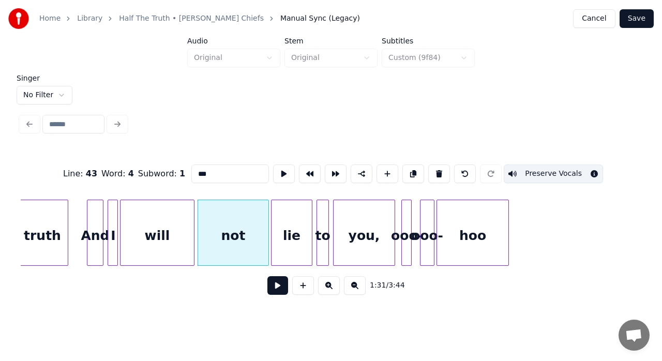
click at [272, 206] on div at bounding box center [273, 232] width 3 height 65
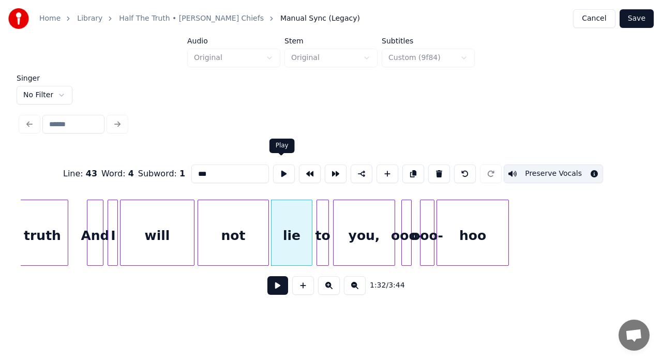
click at [278, 172] on button at bounding box center [284, 174] width 22 height 19
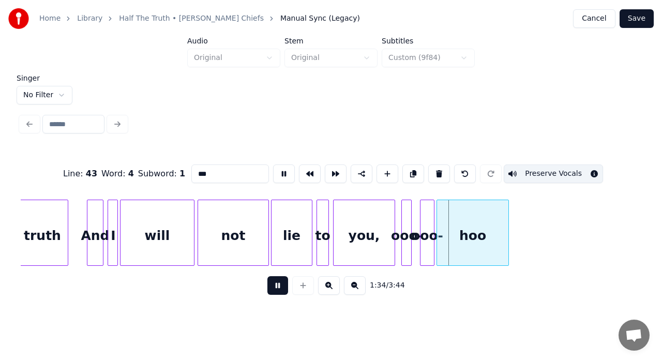
click at [278, 172] on button at bounding box center [284, 174] width 22 height 19
click at [377, 227] on div "you," at bounding box center [364, 235] width 61 height 70
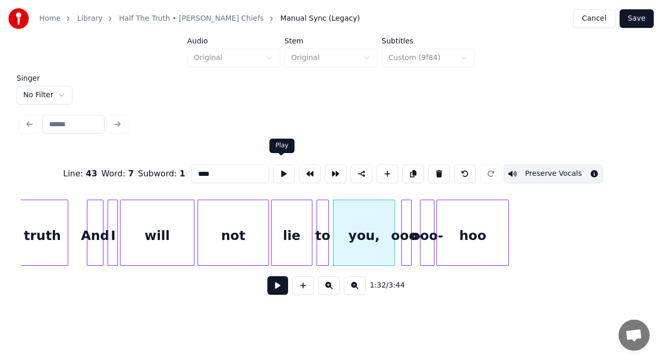
click at [286, 171] on button at bounding box center [284, 174] width 22 height 19
click at [275, 174] on button at bounding box center [284, 174] width 22 height 19
click at [470, 214] on div "hoo" at bounding box center [472, 235] width 71 height 70
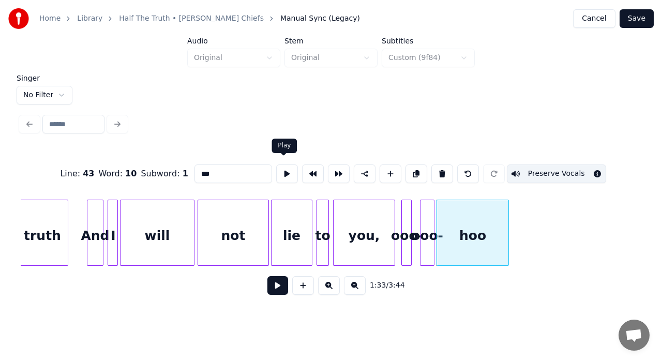
click at [283, 165] on button at bounding box center [287, 174] width 22 height 19
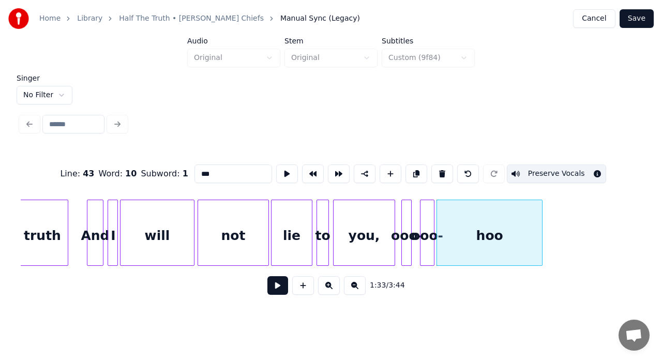
click at [542, 225] on div at bounding box center [540, 232] width 3 height 65
click at [284, 175] on button at bounding box center [287, 174] width 22 height 19
click at [409, 232] on div at bounding box center [409, 232] width 3 height 65
type input "****"
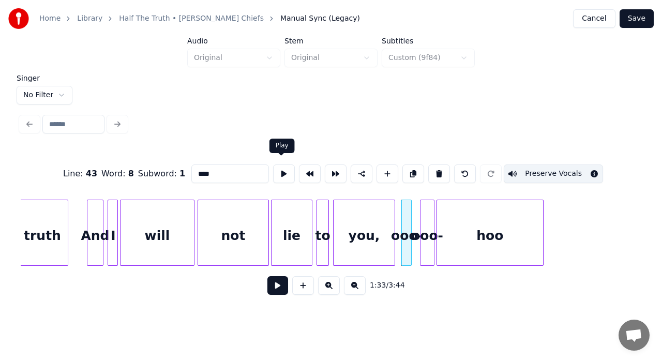
click at [277, 171] on button at bounding box center [284, 174] width 22 height 19
click at [397, 214] on div at bounding box center [398, 232] width 3 height 65
click at [413, 218] on div "ooo-" at bounding box center [420, 233] width 14 height 66
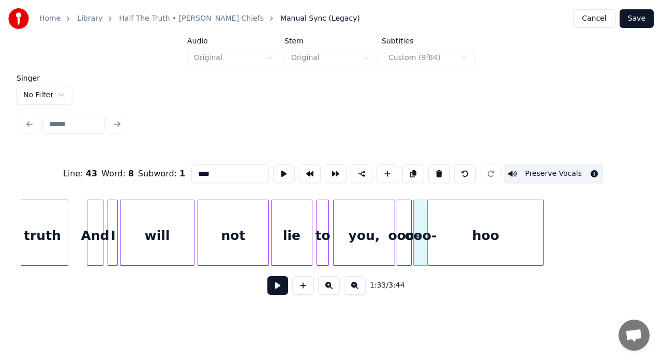
click at [431, 217] on div at bounding box center [429, 232] width 3 height 65
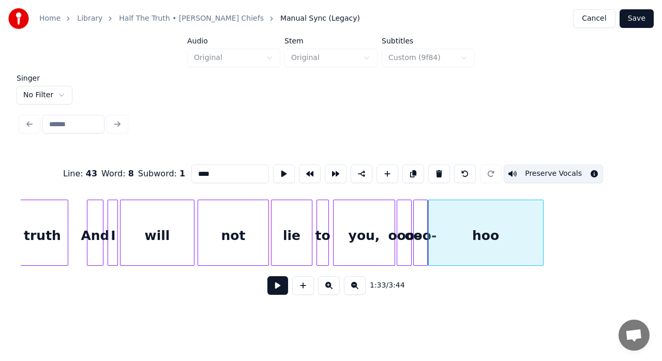
click at [281, 285] on button at bounding box center [277, 285] width 21 height 19
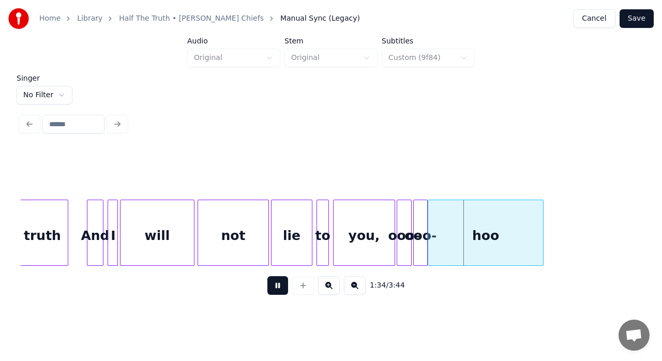
click at [281, 285] on button at bounding box center [277, 285] width 21 height 19
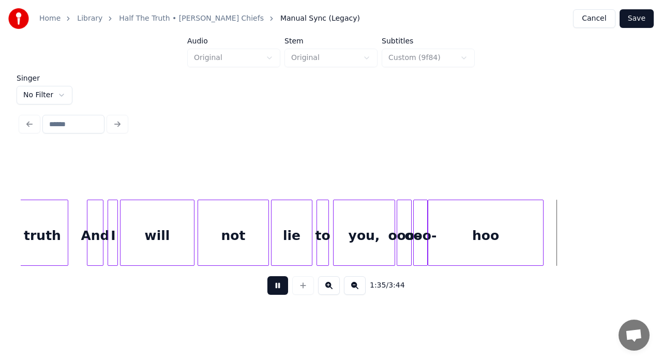
click at [286, 251] on div "lie" at bounding box center [292, 235] width 40 height 70
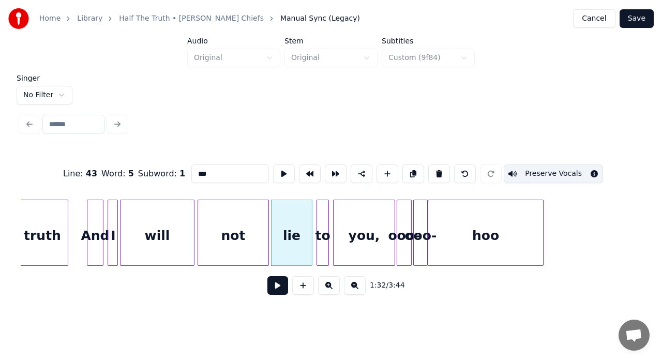
click at [276, 295] on button at bounding box center [277, 285] width 21 height 19
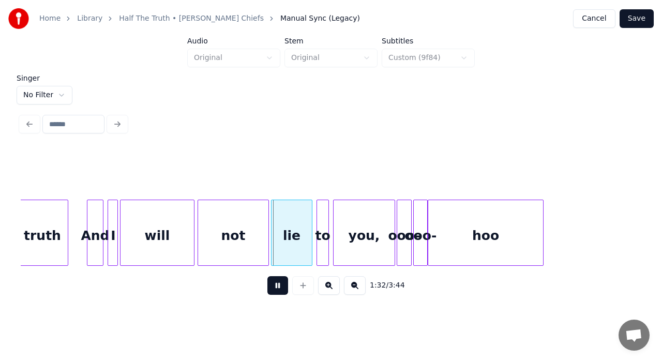
click at [276, 295] on button at bounding box center [277, 285] width 21 height 19
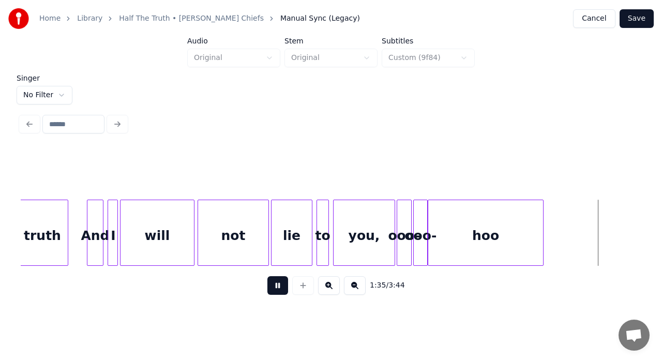
click at [276, 295] on button at bounding box center [277, 285] width 21 height 19
click at [382, 247] on div "you," at bounding box center [364, 235] width 61 height 70
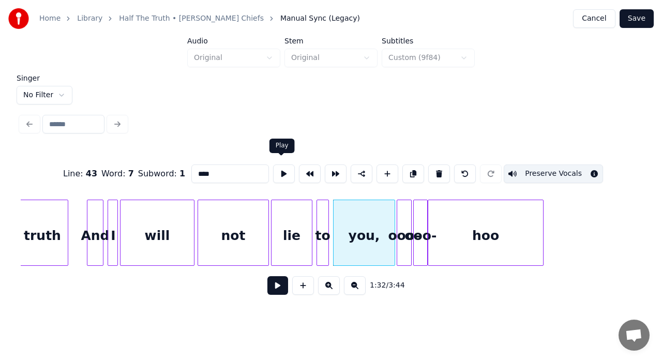
click at [282, 171] on button at bounding box center [284, 174] width 22 height 19
click at [406, 240] on div "ooo-" at bounding box center [404, 235] width 14 height 70
type input "****"
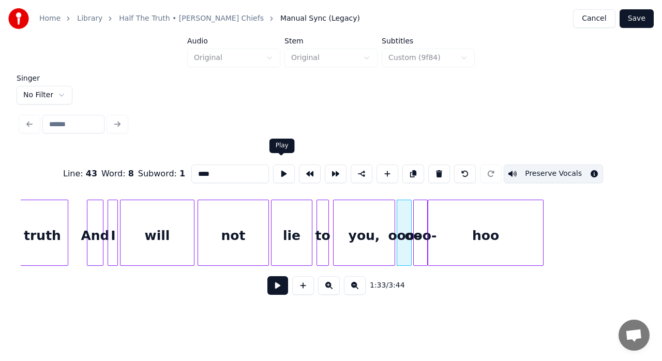
click at [279, 170] on button at bounding box center [284, 174] width 22 height 19
click at [282, 285] on button at bounding box center [277, 285] width 21 height 19
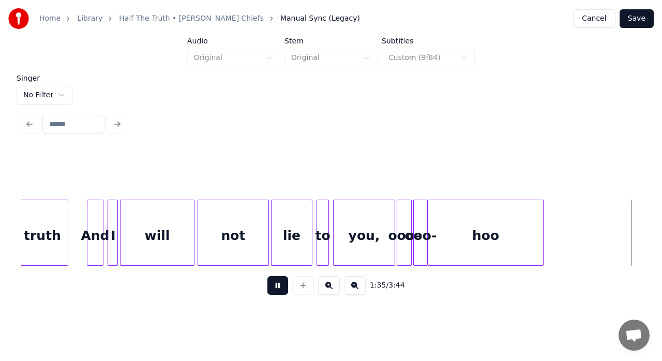
scroll to position [0, 9927]
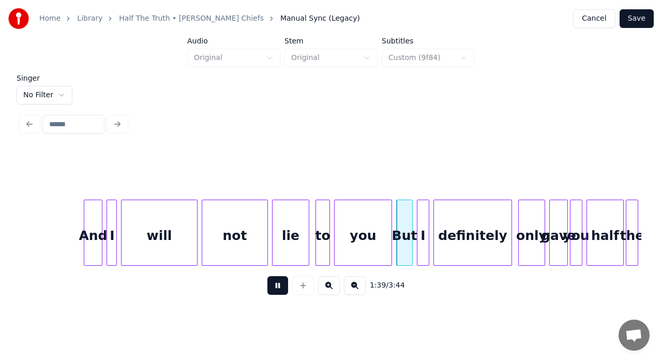
click at [282, 285] on button at bounding box center [277, 285] width 21 height 19
click at [307, 229] on div at bounding box center [305, 232] width 3 height 65
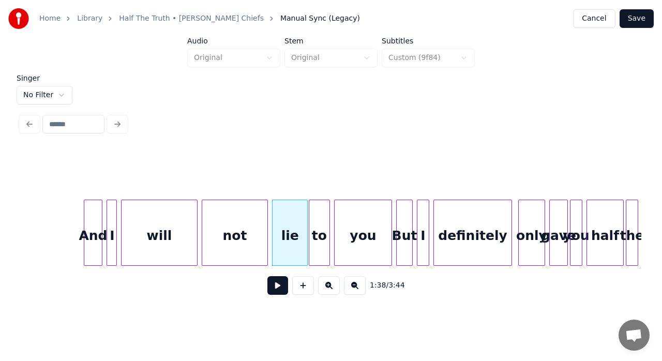
click at [309, 224] on div at bounding box center [310, 232] width 3 height 65
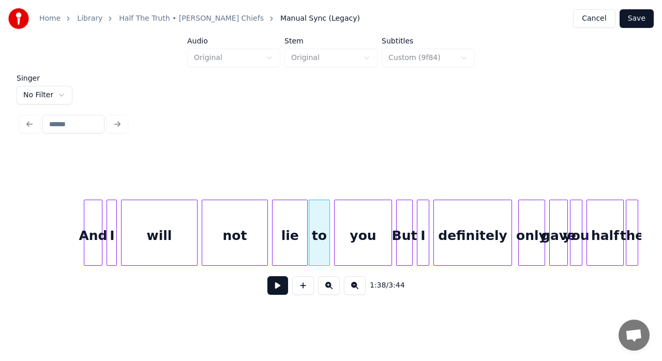
click at [95, 215] on div "And" at bounding box center [93, 235] width 18 height 70
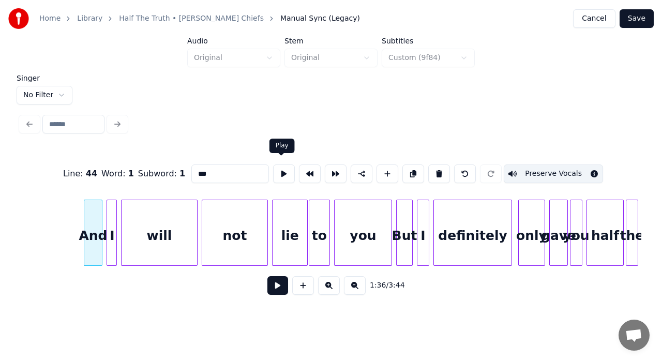
click at [275, 170] on button at bounding box center [284, 174] width 22 height 19
click at [424, 226] on div at bounding box center [424, 232] width 3 height 65
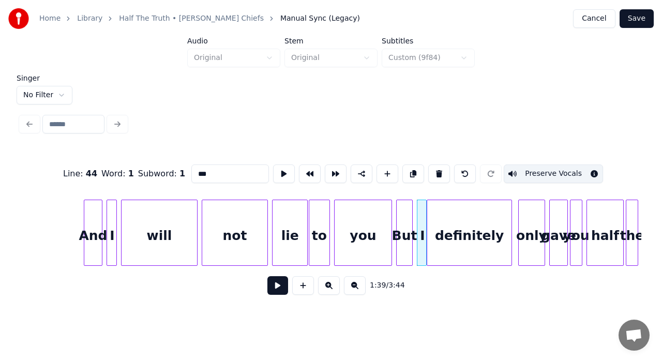
click at [427, 225] on div at bounding box center [428, 232] width 3 height 65
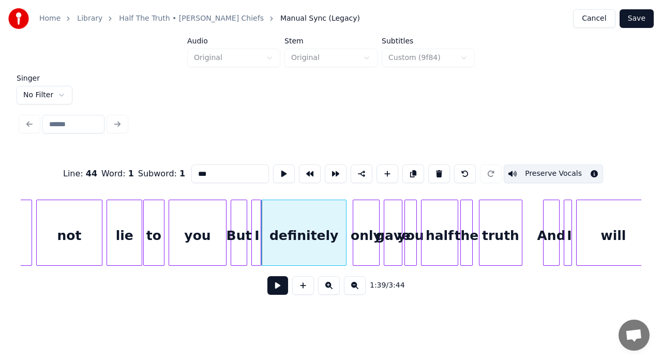
scroll to position [0, 10162]
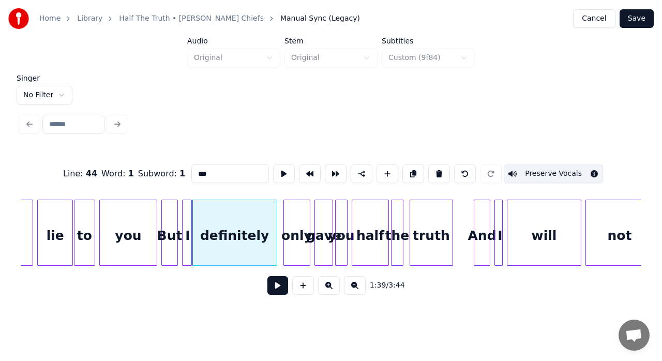
click at [240, 226] on div "definitely" at bounding box center [234, 235] width 84 height 70
click at [279, 172] on button at bounding box center [284, 174] width 22 height 19
click at [286, 215] on div at bounding box center [285, 232] width 3 height 65
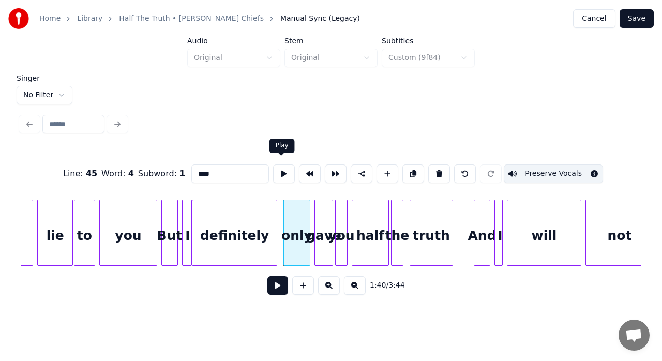
click at [276, 168] on button at bounding box center [284, 174] width 22 height 19
click at [322, 216] on div "gave" at bounding box center [324, 235] width 18 height 70
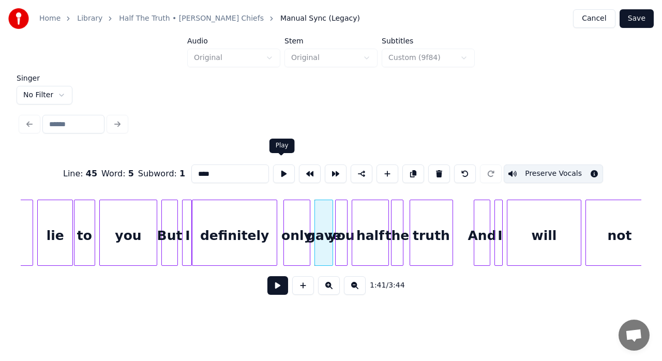
click at [283, 171] on button at bounding box center [284, 174] width 22 height 19
click at [314, 213] on div at bounding box center [314, 232] width 3 height 65
click at [247, 229] on div "definitely" at bounding box center [234, 235] width 84 height 70
type input "**********"
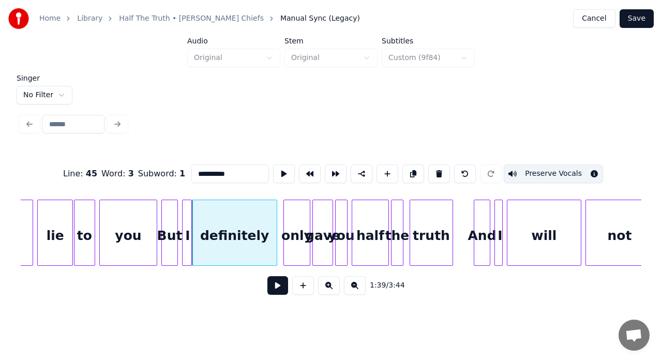
click at [277, 285] on button at bounding box center [277, 285] width 21 height 19
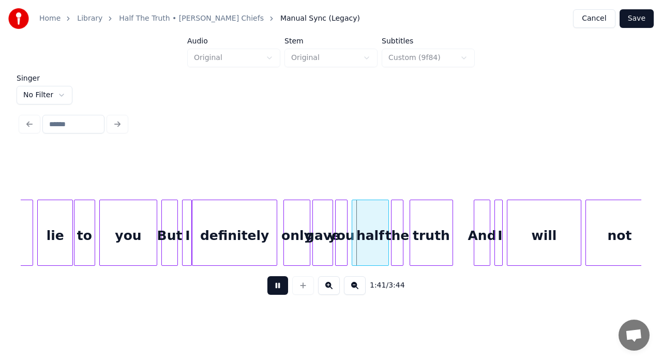
click at [277, 285] on button at bounding box center [277, 285] width 21 height 19
click at [263, 218] on div "definitely" at bounding box center [234, 235] width 84 height 70
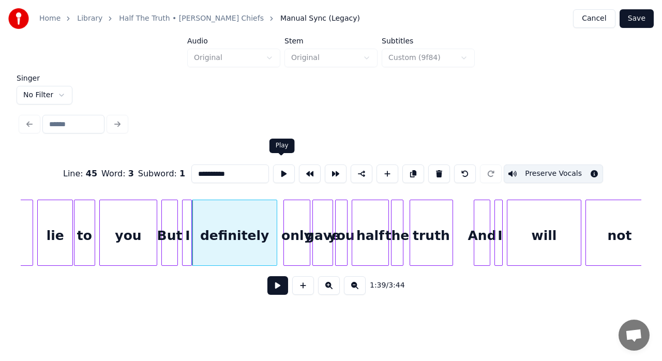
click at [282, 169] on button at bounding box center [284, 174] width 22 height 19
click at [281, 203] on div at bounding box center [281, 232] width 3 height 65
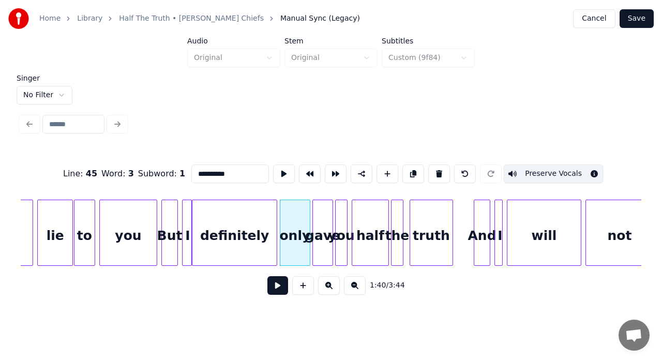
click at [346, 222] on div at bounding box center [345, 232] width 3 height 65
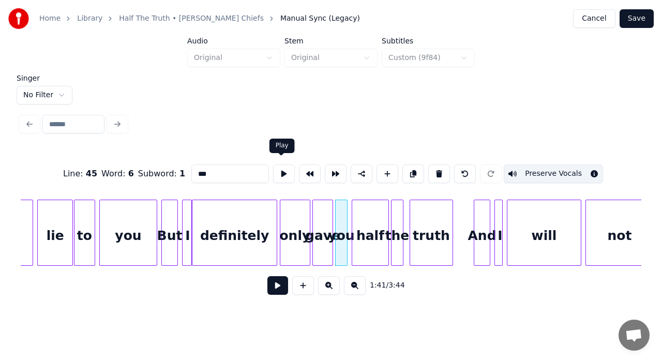
click at [284, 165] on button at bounding box center [284, 174] width 22 height 19
click at [349, 222] on div at bounding box center [347, 232] width 3 height 65
click at [349, 222] on div "you" at bounding box center [342, 235] width 13 height 70
click at [399, 222] on div at bounding box center [398, 232] width 3 height 65
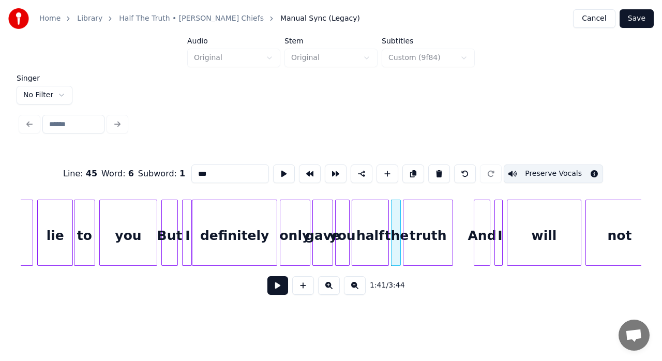
click at [406, 218] on div at bounding box center [405, 232] width 3 height 65
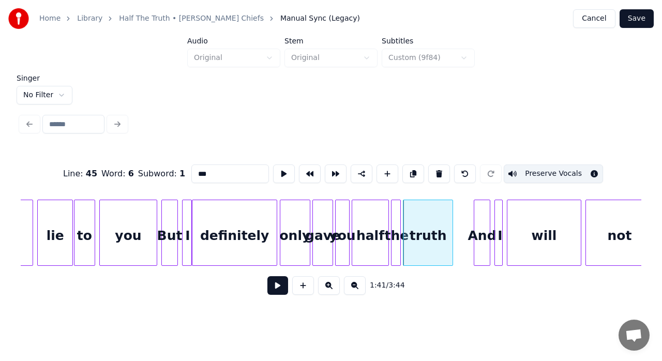
click at [479, 235] on div "And" at bounding box center [482, 235] width 16 height 70
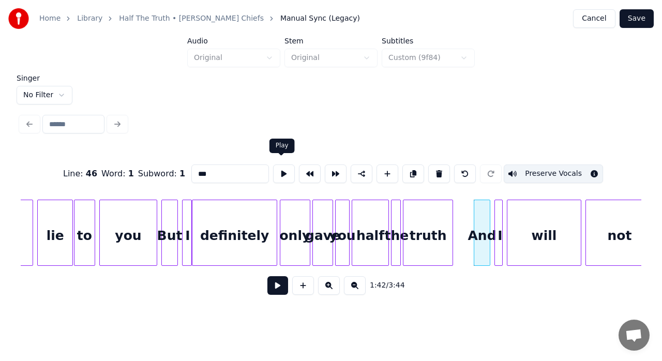
click at [281, 172] on button at bounding box center [284, 174] width 22 height 19
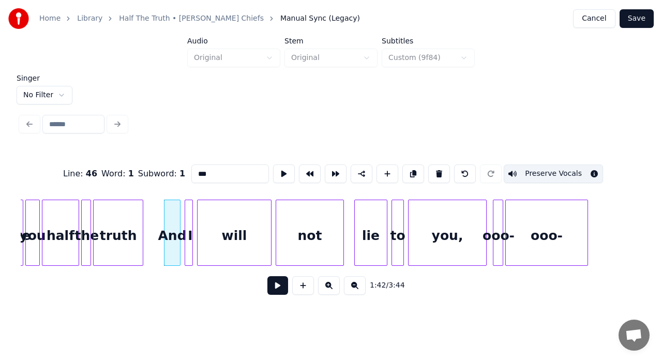
scroll to position [0, 10492]
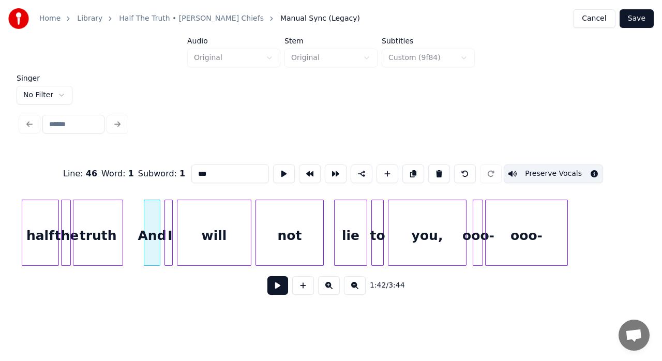
click at [152, 224] on div "And" at bounding box center [152, 235] width 16 height 70
click at [279, 171] on button at bounding box center [284, 174] width 22 height 19
click at [168, 210] on div "I" at bounding box center [170, 235] width 10 height 70
type input "*"
click at [281, 169] on button at bounding box center [284, 174] width 22 height 19
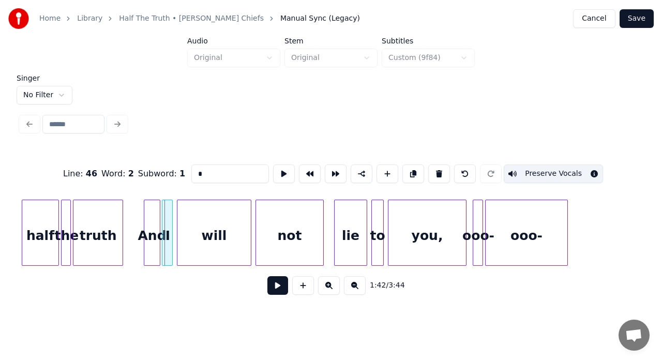
click at [164, 211] on div at bounding box center [163, 232] width 3 height 65
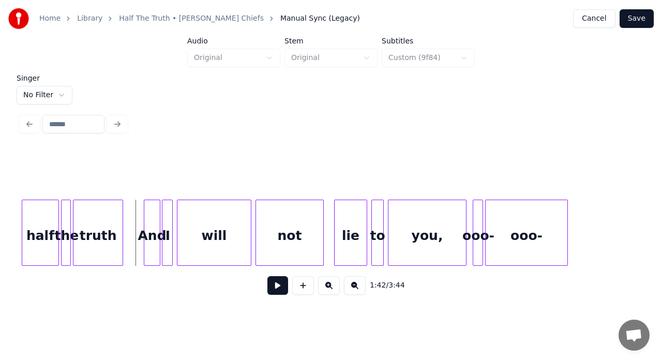
click at [284, 288] on button at bounding box center [277, 285] width 21 height 19
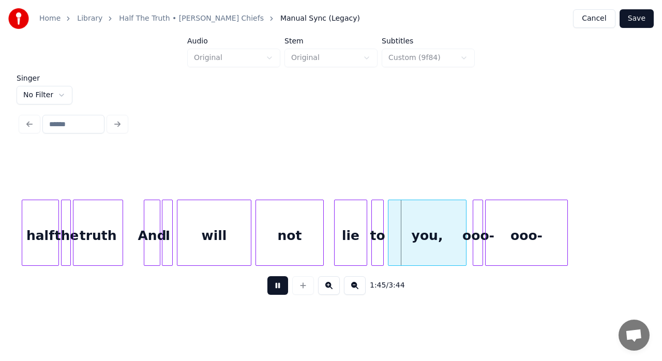
click at [284, 288] on button at bounding box center [277, 285] width 21 height 19
click at [309, 217] on div "not" at bounding box center [289, 235] width 67 height 70
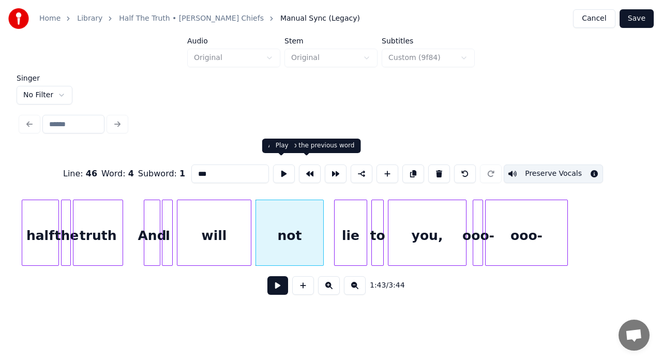
click at [285, 165] on button at bounding box center [284, 174] width 22 height 19
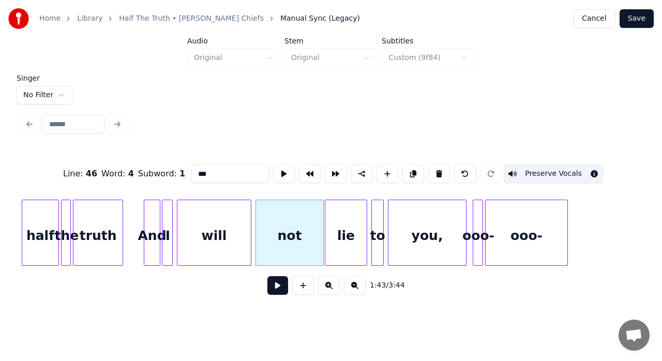
click at [327, 221] on div at bounding box center [326, 232] width 3 height 65
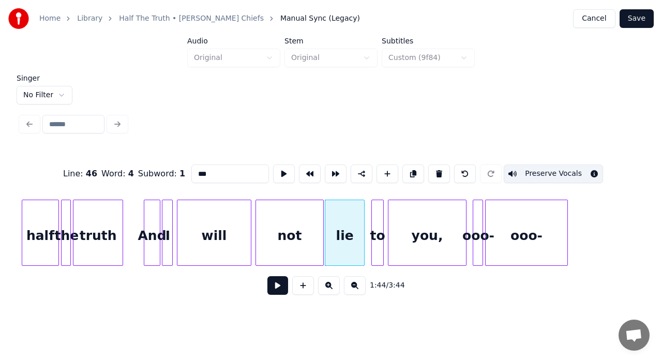
click at [362, 224] on div at bounding box center [362, 232] width 3 height 65
click at [367, 222] on div at bounding box center [368, 232] width 3 height 65
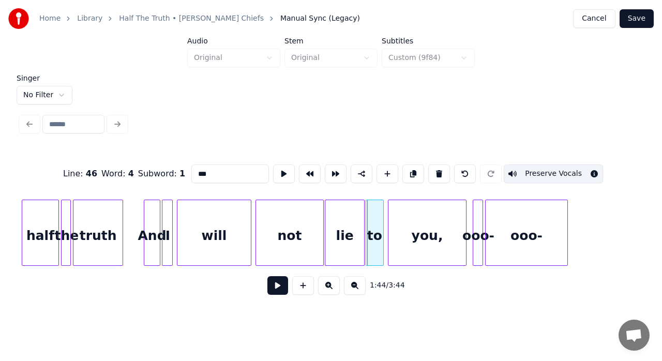
click at [367, 215] on div at bounding box center [367, 232] width 3 height 65
click at [283, 173] on button at bounding box center [284, 174] width 22 height 19
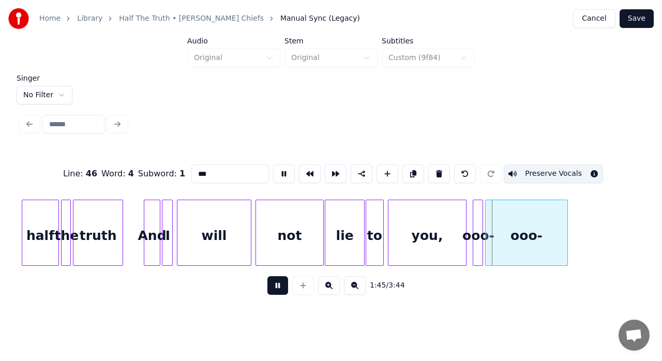
click at [283, 173] on button at bounding box center [284, 174] width 22 height 19
click at [389, 212] on div at bounding box center [388, 232] width 3 height 65
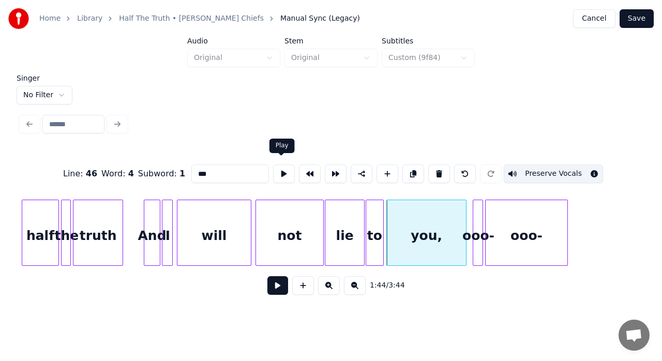
click at [285, 175] on button at bounding box center [284, 174] width 22 height 19
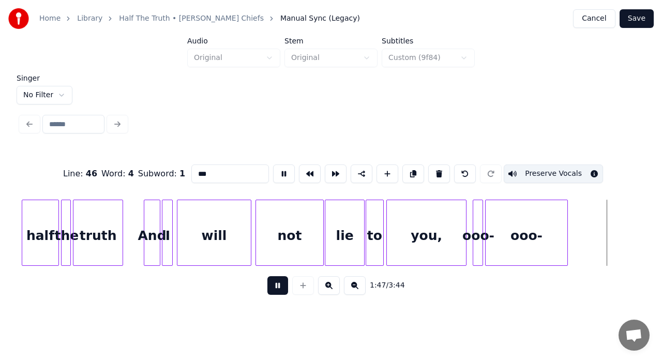
click at [285, 175] on button at bounding box center [284, 174] width 22 height 19
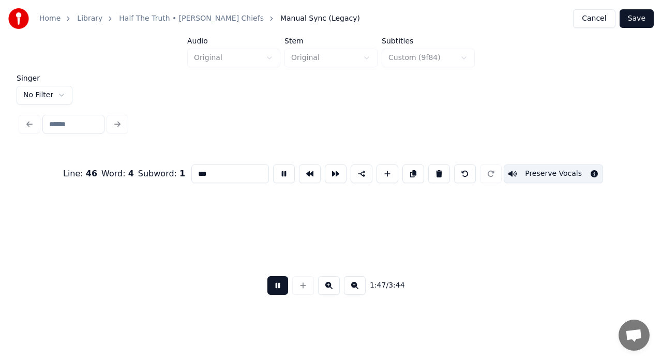
scroll to position [0, 11115]
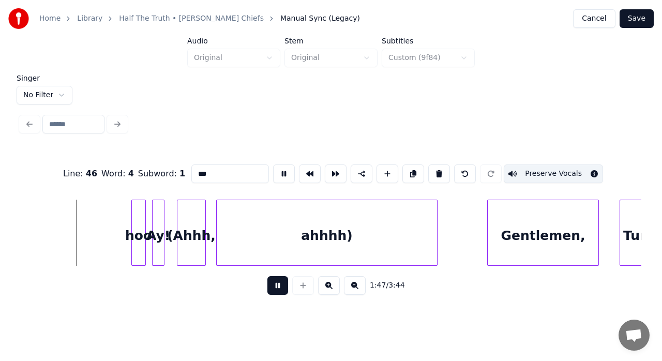
click at [285, 175] on button at bounding box center [284, 174] width 22 height 19
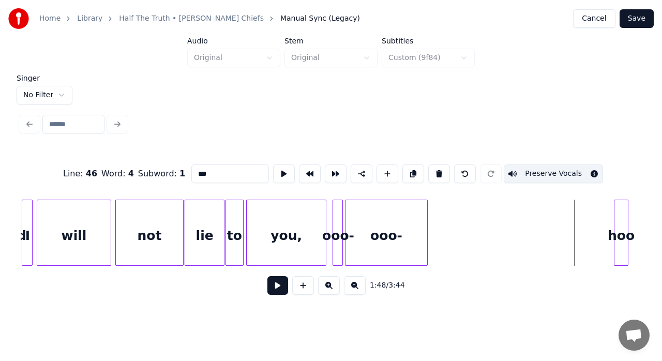
scroll to position [0, 10625]
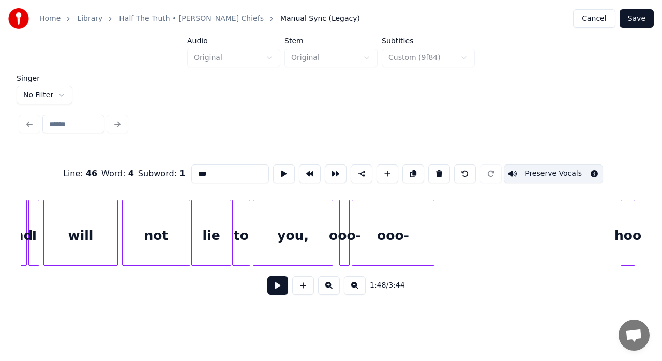
click at [421, 231] on div "ooo-" at bounding box center [393, 235] width 82 height 70
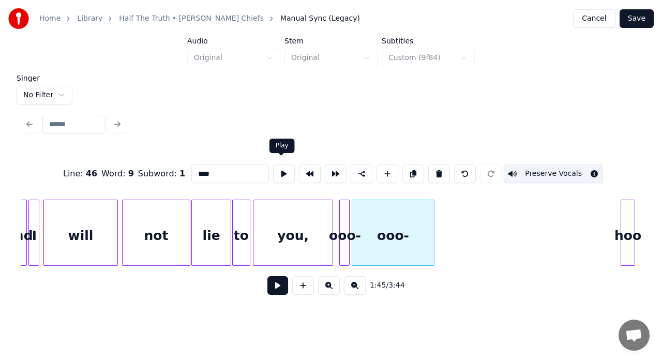
click at [279, 168] on button at bounding box center [284, 174] width 22 height 19
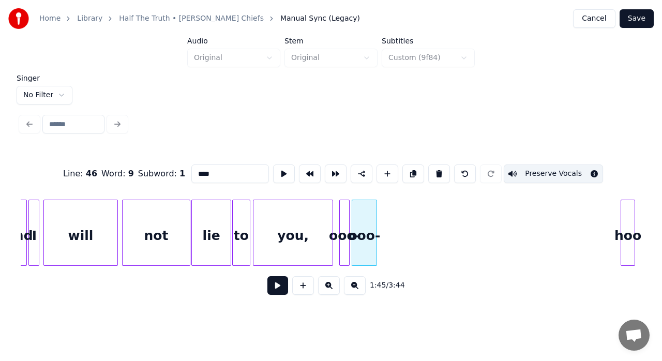
click at [376, 225] on div at bounding box center [375, 232] width 3 height 65
click at [622, 218] on div "hoo" at bounding box center [627, 235] width 13 height 70
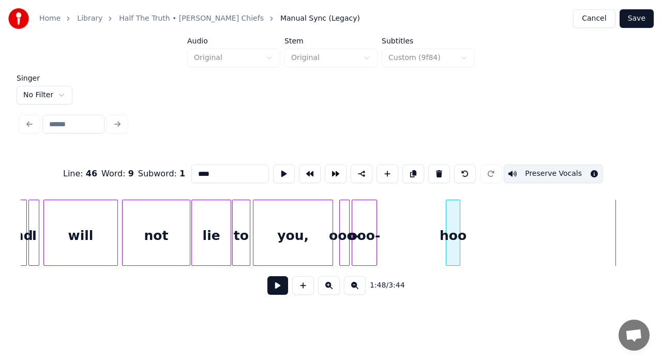
click at [454, 229] on div "hoo" at bounding box center [453, 235] width 13 height 70
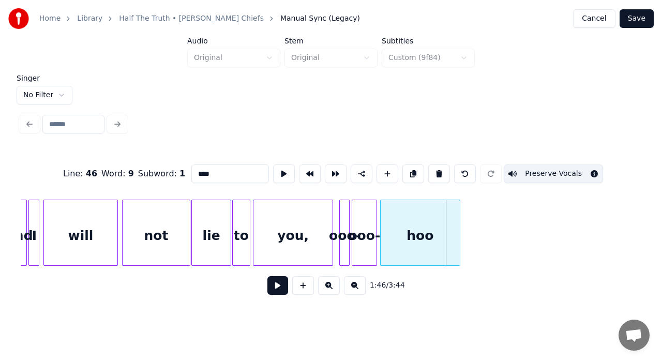
click at [383, 232] on div at bounding box center [382, 232] width 3 height 65
click at [284, 230] on div "you," at bounding box center [293, 235] width 79 height 70
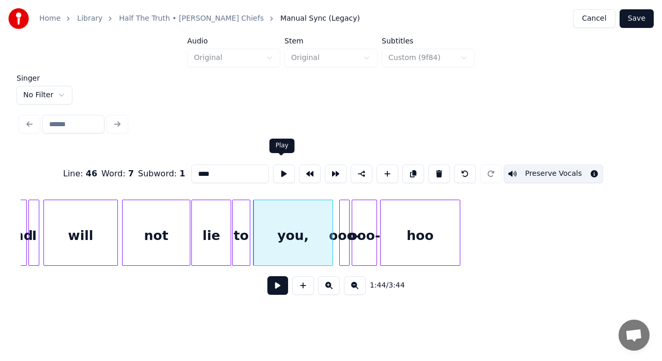
click at [280, 169] on button at bounding box center [284, 174] width 22 height 19
click at [285, 169] on button at bounding box center [284, 174] width 22 height 19
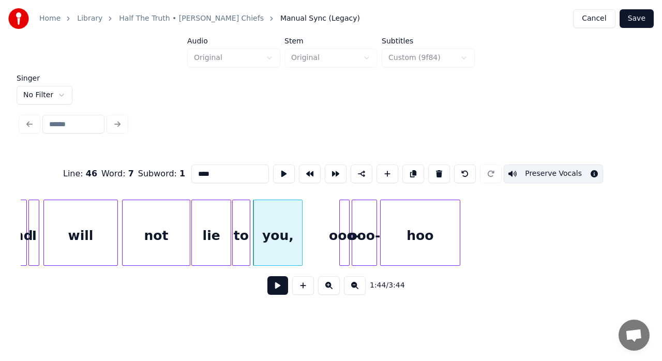
click at [301, 210] on div at bounding box center [300, 232] width 3 height 65
click at [305, 214] on div at bounding box center [306, 232] width 3 height 65
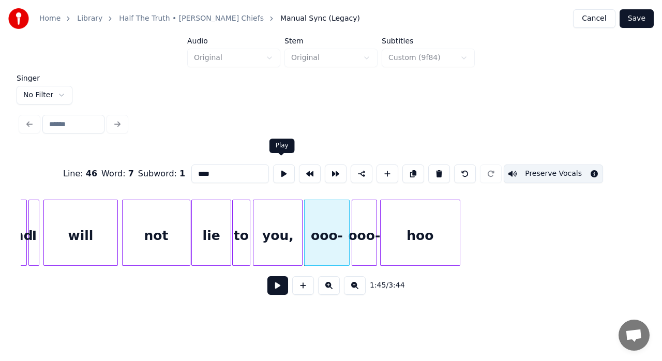
click at [281, 170] on button at bounding box center [284, 174] width 22 height 19
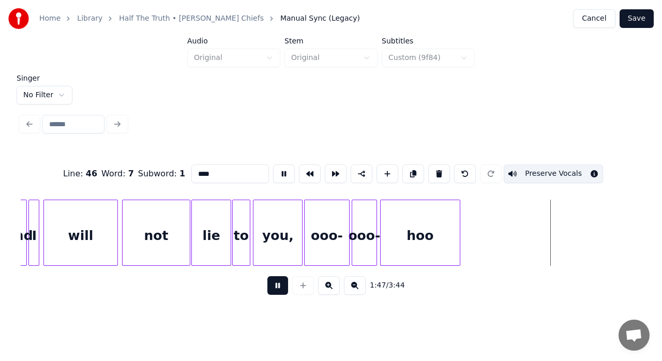
click at [325, 214] on div "ooo-" at bounding box center [327, 235] width 44 height 70
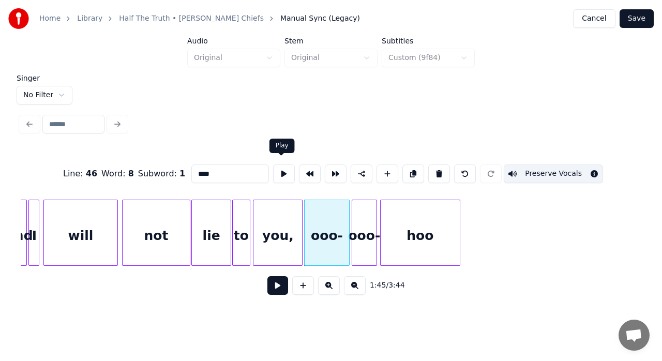
click at [281, 167] on button at bounding box center [284, 174] width 22 height 19
click at [328, 207] on div at bounding box center [327, 232] width 3 height 65
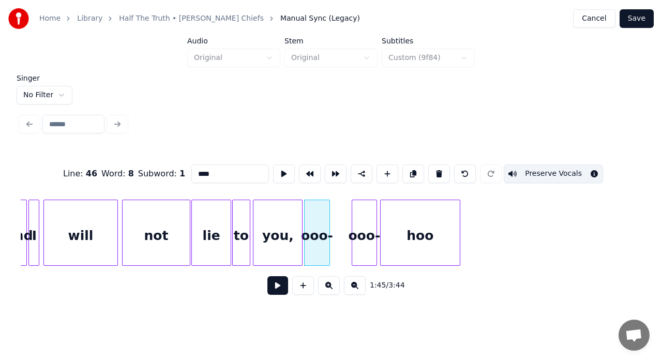
click at [352, 210] on div at bounding box center [353, 232] width 3 height 65
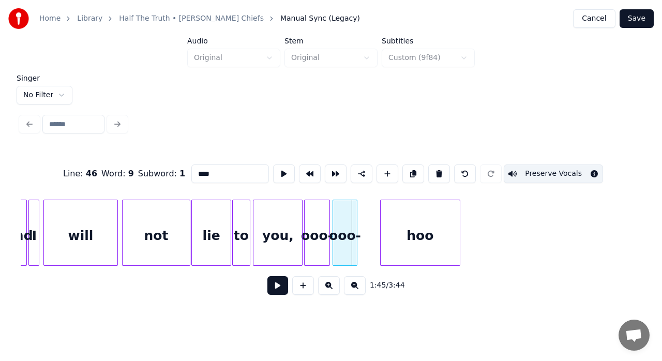
click at [336, 211] on div "ooo-" at bounding box center [345, 235] width 24 height 70
click at [377, 210] on div at bounding box center [376, 232] width 3 height 65
click at [280, 201] on div "you," at bounding box center [278, 235] width 49 height 70
type input "****"
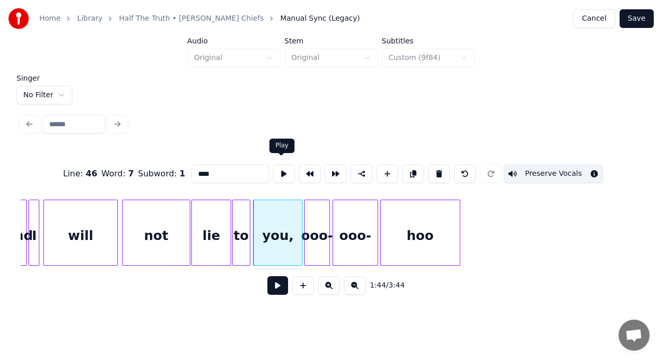
click at [278, 170] on button at bounding box center [284, 174] width 22 height 19
click at [280, 288] on button at bounding box center [277, 285] width 21 height 19
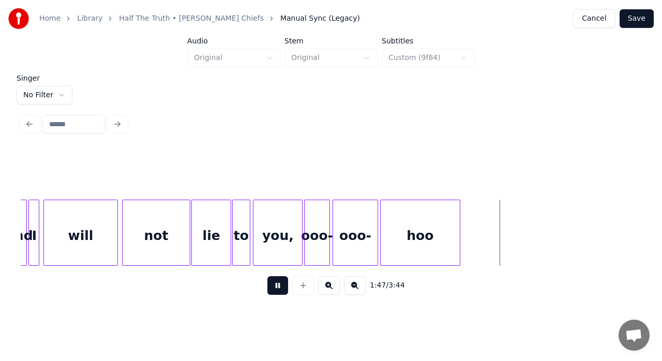
click at [280, 288] on button at bounding box center [277, 285] width 21 height 19
click at [314, 222] on div at bounding box center [315, 232] width 3 height 65
click at [321, 218] on div at bounding box center [321, 232] width 3 height 65
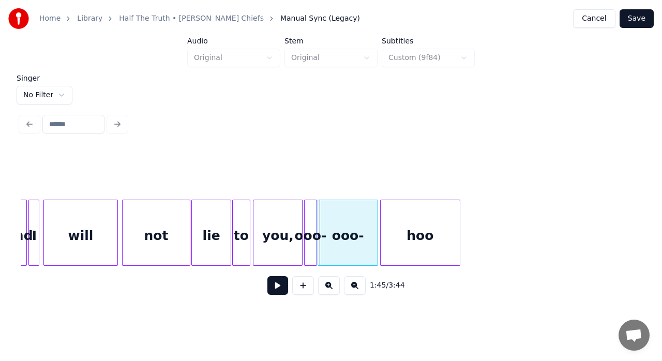
click at [318, 219] on div at bounding box center [319, 232] width 3 height 65
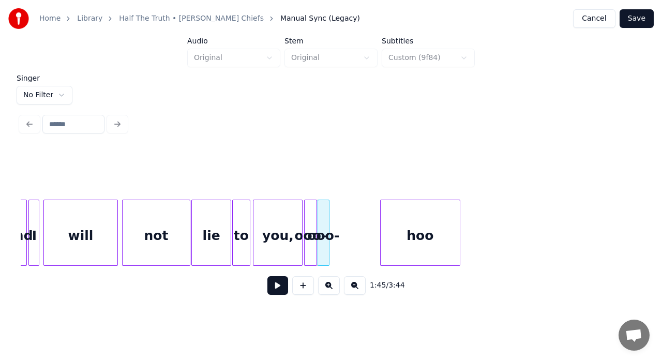
click at [327, 217] on div at bounding box center [327, 232] width 3 height 65
click at [331, 213] on div at bounding box center [331, 232] width 3 height 65
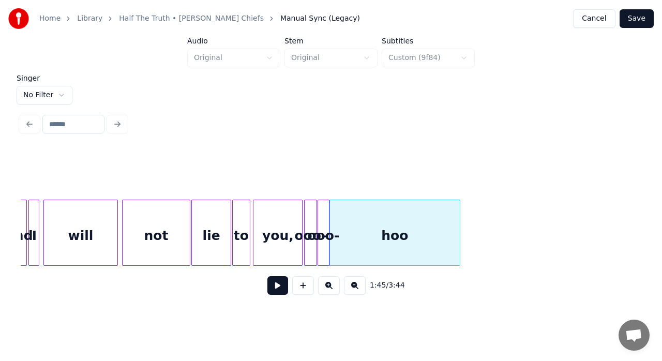
click at [143, 246] on div "not" at bounding box center [156, 235] width 67 height 70
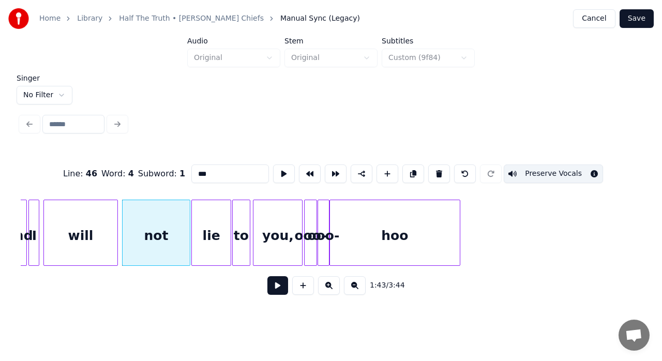
click at [279, 289] on button at bounding box center [277, 285] width 21 height 19
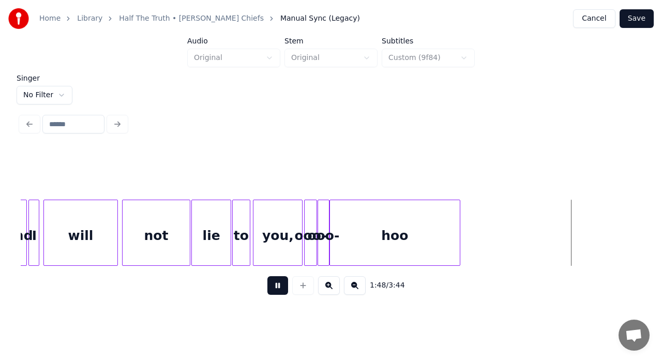
click at [279, 289] on button at bounding box center [277, 285] width 21 height 19
click at [467, 217] on div at bounding box center [465, 232] width 3 height 65
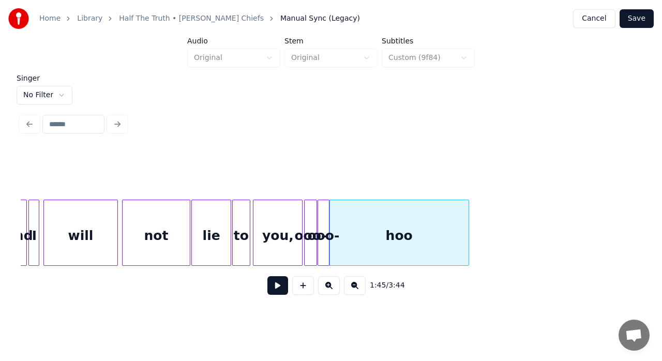
click at [433, 222] on div "hoo" at bounding box center [399, 235] width 139 height 70
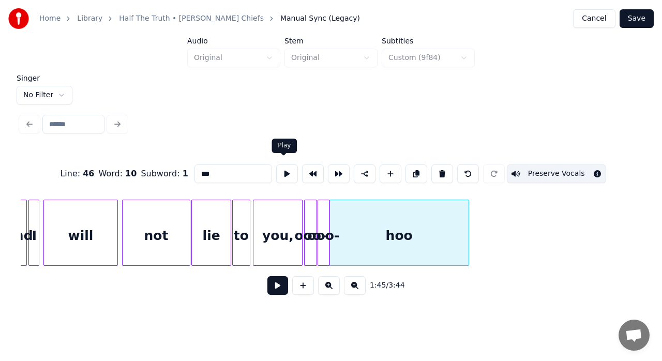
click at [285, 169] on button at bounding box center [287, 174] width 22 height 19
click at [281, 291] on button at bounding box center [277, 285] width 21 height 19
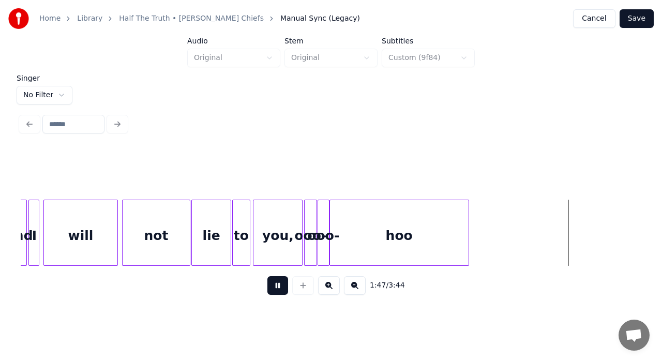
click at [281, 291] on button at bounding box center [277, 285] width 21 height 19
click at [457, 227] on div "hoo" at bounding box center [399, 235] width 139 height 70
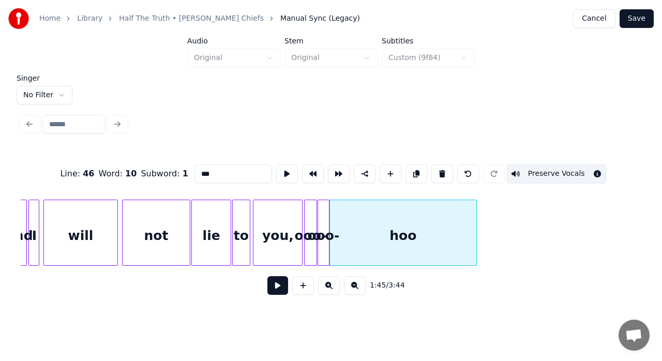
click at [477, 221] on div at bounding box center [474, 232] width 3 height 65
click at [285, 174] on button at bounding box center [287, 174] width 22 height 19
click at [484, 217] on div at bounding box center [482, 232] width 3 height 65
click at [287, 170] on button at bounding box center [287, 174] width 22 height 19
click at [485, 221] on div at bounding box center [483, 232] width 3 height 65
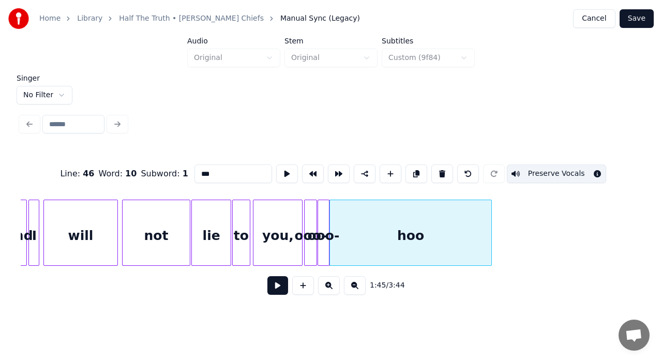
click at [492, 221] on div at bounding box center [489, 232] width 3 height 65
click at [279, 170] on button at bounding box center [287, 174] width 22 height 19
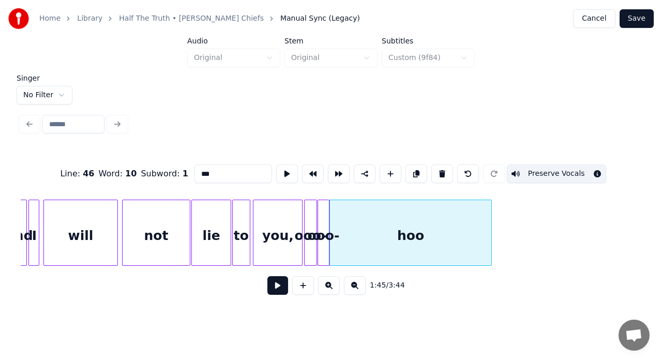
click at [73, 240] on div "will" at bounding box center [80, 235] width 73 height 70
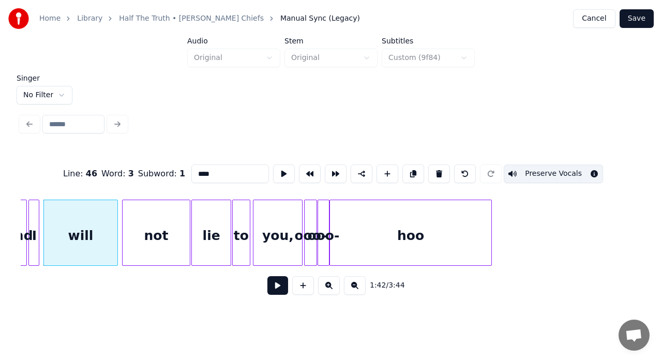
type input "****"
click at [279, 293] on button at bounding box center [277, 285] width 21 height 19
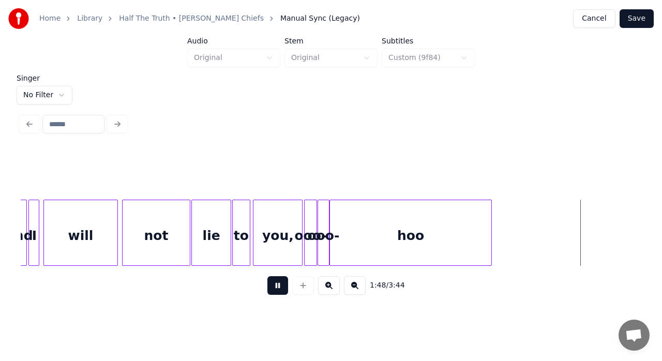
click at [279, 293] on button at bounding box center [277, 285] width 21 height 19
click at [475, 222] on div at bounding box center [474, 232] width 3 height 65
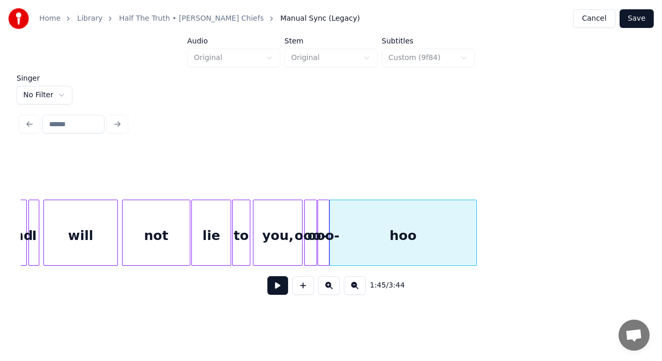
click at [69, 239] on div "will" at bounding box center [80, 235] width 73 height 70
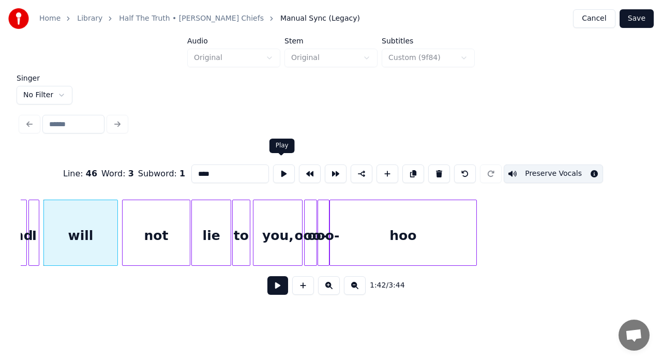
click at [283, 172] on button at bounding box center [284, 174] width 22 height 19
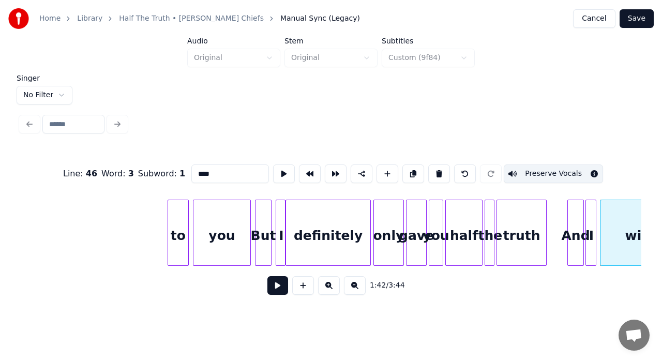
scroll to position [0, 10227]
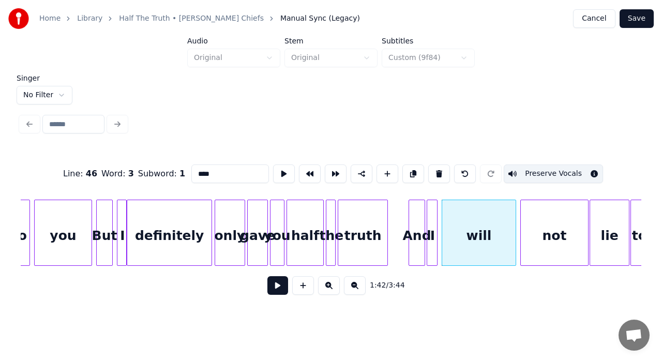
click at [433, 216] on div "I" at bounding box center [432, 235] width 10 height 70
type input "*"
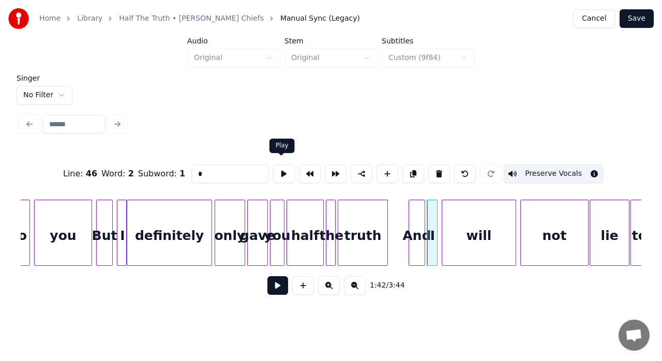
click at [280, 170] on button at bounding box center [284, 174] width 22 height 19
click at [441, 218] on div at bounding box center [442, 232] width 3 height 65
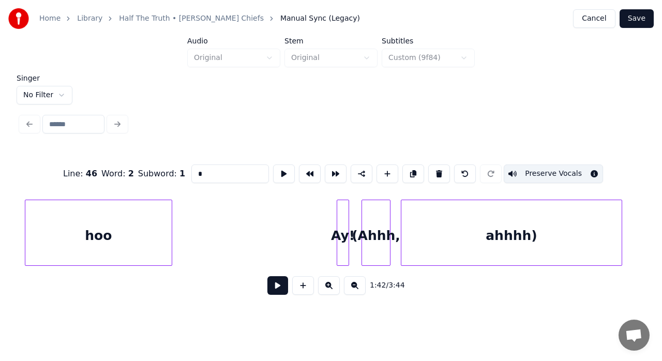
scroll to position [0, 10951]
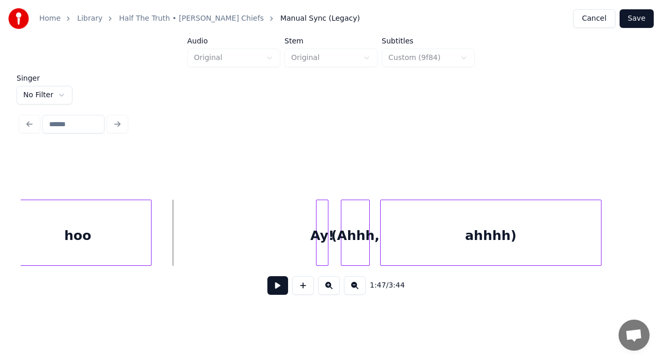
click at [276, 285] on button at bounding box center [277, 285] width 21 height 19
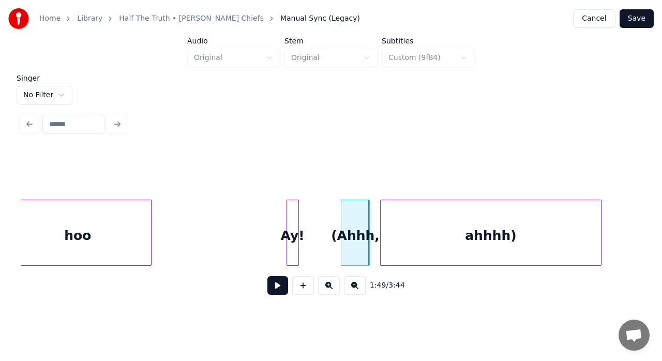
click at [291, 226] on div "Ay!" at bounding box center [292, 235] width 11 height 70
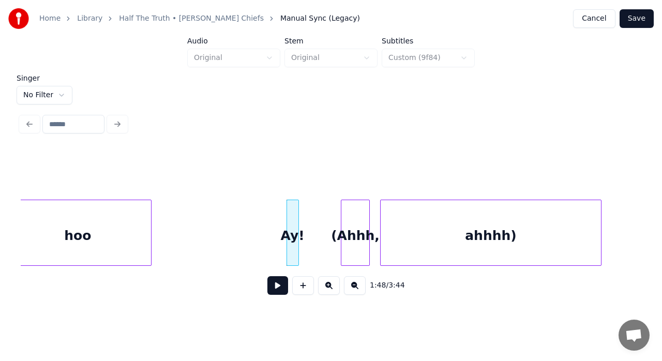
click at [277, 290] on button at bounding box center [277, 285] width 21 height 19
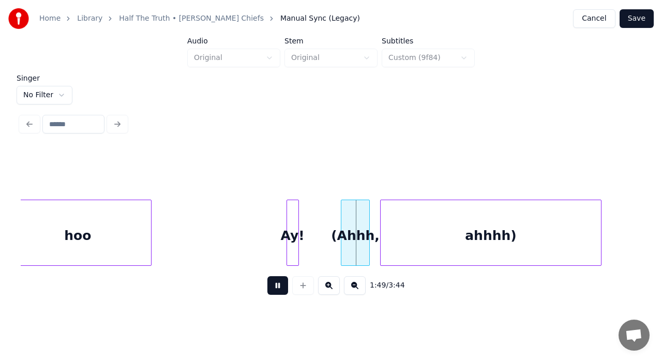
click at [277, 290] on button at bounding box center [277, 285] width 21 height 19
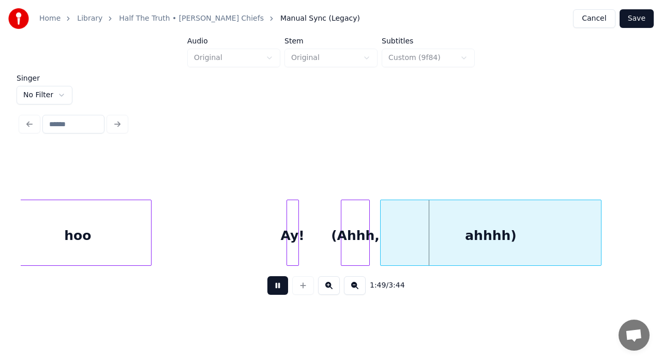
click at [277, 290] on button at bounding box center [277, 285] width 21 height 19
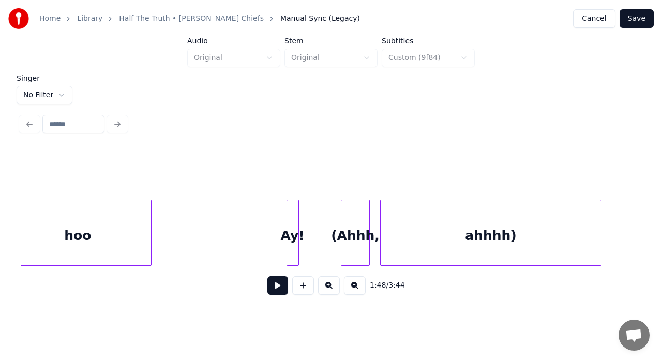
click at [278, 290] on button at bounding box center [277, 285] width 21 height 19
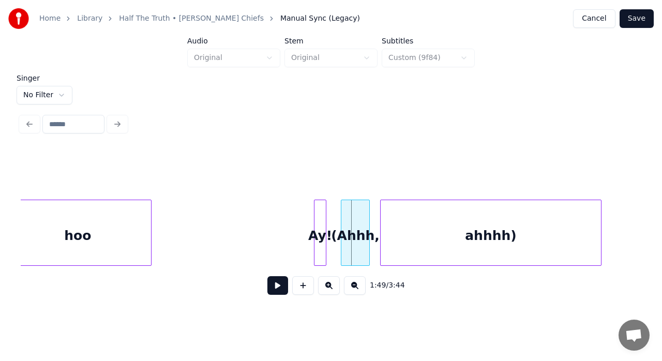
click at [318, 240] on div "Ay!" at bounding box center [320, 235] width 11 height 70
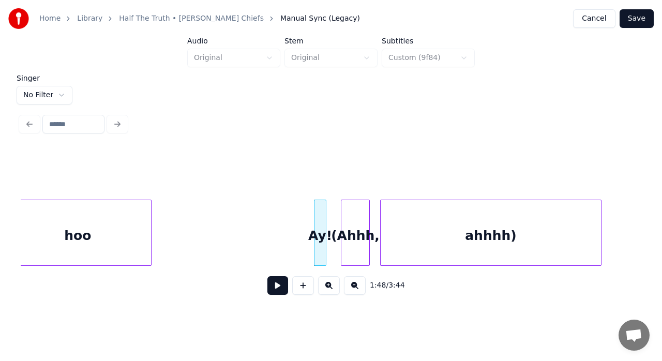
click at [272, 291] on button at bounding box center [277, 285] width 21 height 19
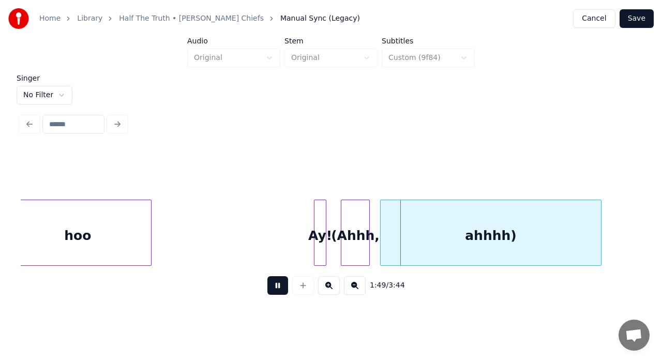
click at [272, 291] on button at bounding box center [277, 285] width 21 height 19
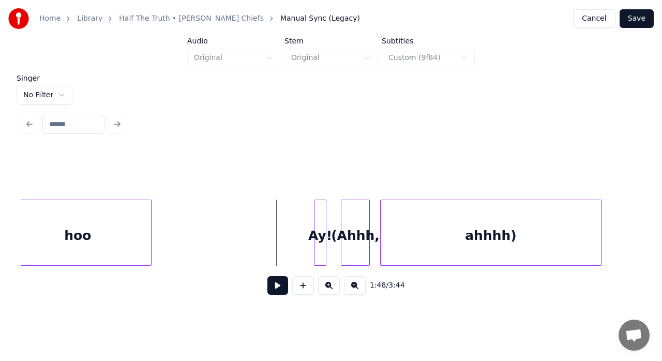
click at [281, 288] on button at bounding box center [277, 285] width 21 height 19
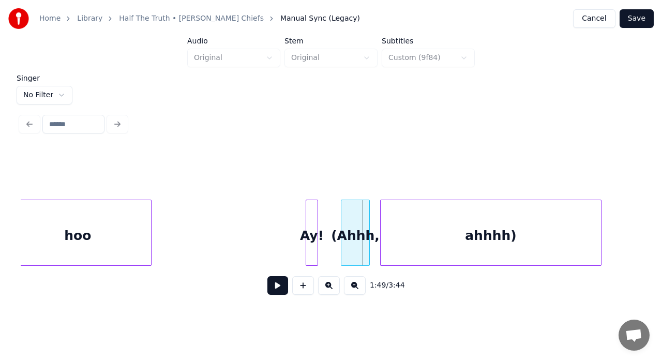
click at [311, 223] on div "Ay!" at bounding box center [311, 235] width 11 height 70
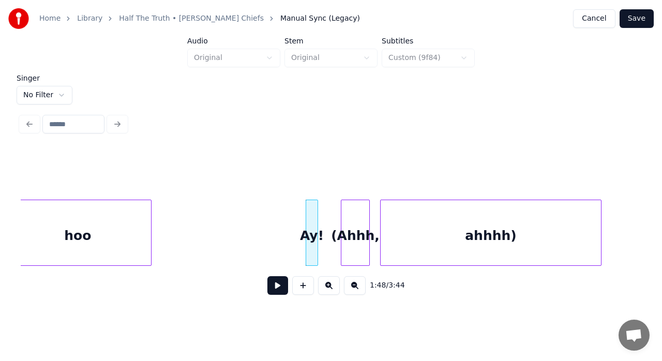
click at [313, 231] on div "Ay!" at bounding box center [311, 235] width 11 height 70
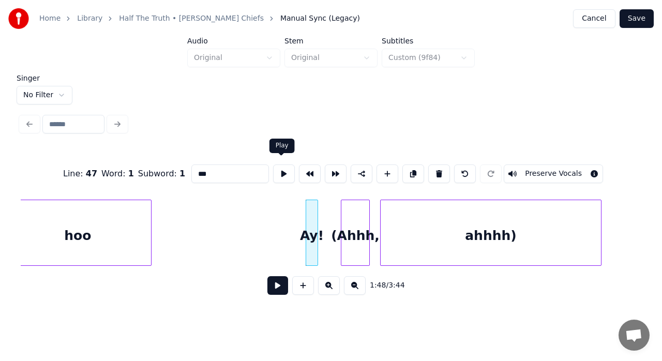
click at [279, 165] on button at bounding box center [284, 174] width 22 height 19
click at [287, 214] on div at bounding box center [287, 232] width 3 height 65
click at [281, 165] on button at bounding box center [284, 174] width 22 height 19
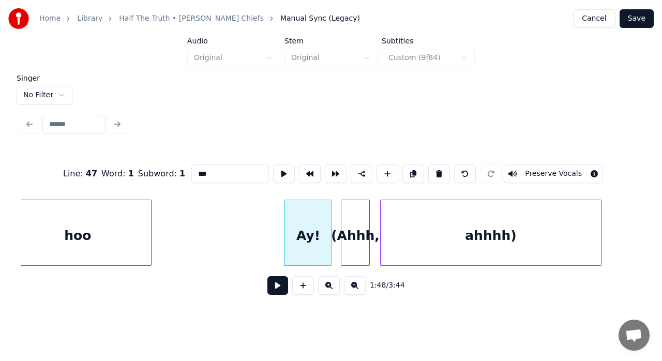
click at [332, 203] on div at bounding box center [330, 232] width 3 height 65
click at [278, 169] on button at bounding box center [284, 174] width 22 height 19
click at [324, 212] on div at bounding box center [322, 232] width 3 height 65
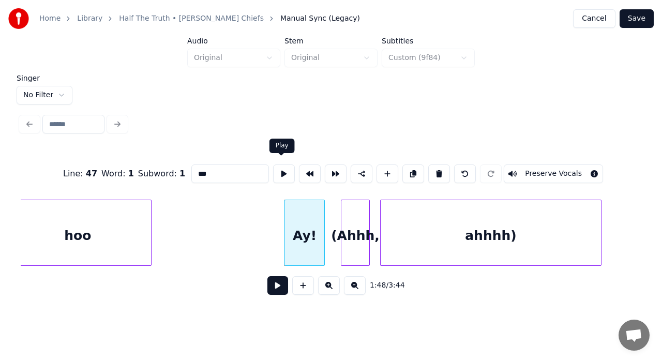
click at [284, 173] on button at bounding box center [284, 174] width 22 height 19
click at [294, 214] on div at bounding box center [292, 232] width 3 height 65
click at [280, 167] on button at bounding box center [284, 174] width 22 height 19
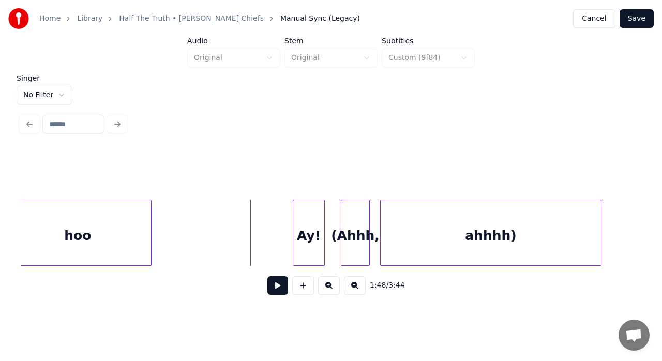
click at [274, 294] on button at bounding box center [277, 285] width 21 height 19
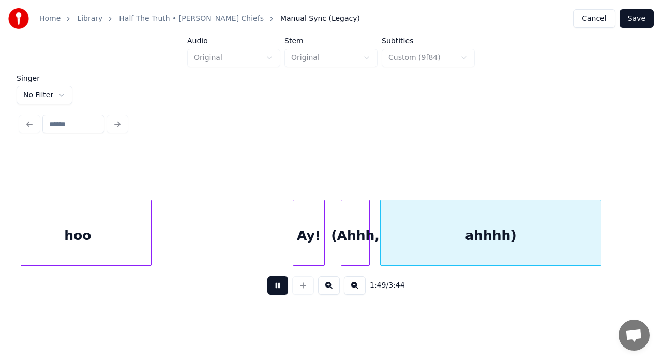
click at [274, 294] on button at bounding box center [277, 285] width 21 height 19
click at [298, 220] on div "Ay!" at bounding box center [309, 235] width 32 height 70
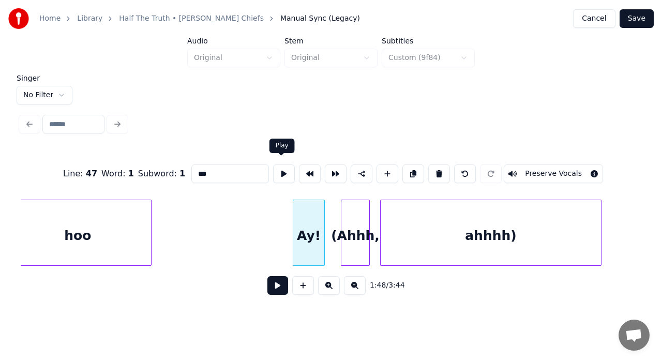
click at [279, 166] on button at bounding box center [284, 174] width 22 height 19
click at [300, 205] on div at bounding box center [301, 232] width 3 height 65
click at [284, 172] on button at bounding box center [284, 174] width 22 height 19
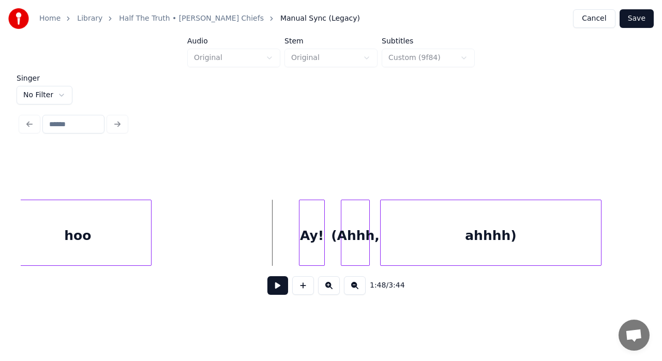
click at [275, 293] on button at bounding box center [277, 285] width 21 height 19
click at [398, 225] on div "ahhhh)" at bounding box center [491, 235] width 220 height 70
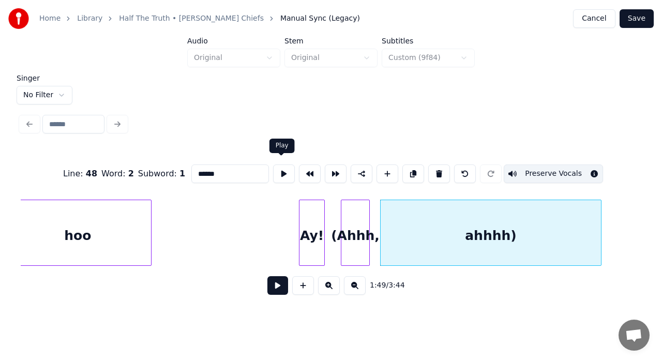
click at [287, 173] on button at bounding box center [284, 174] width 22 height 19
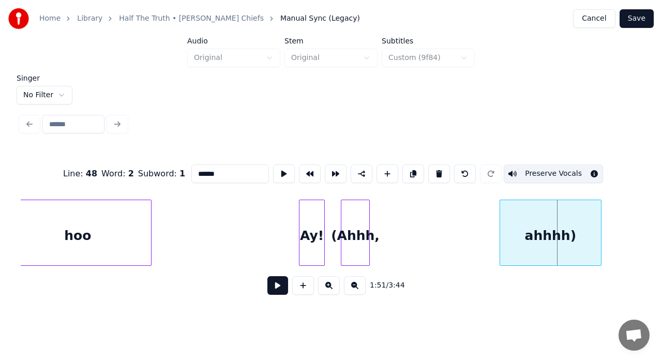
click at [500, 217] on div at bounding box center [501, 232] width 3 height 65
click at [286, 165] on button at bounding box center [284, 174] width 22 height 19
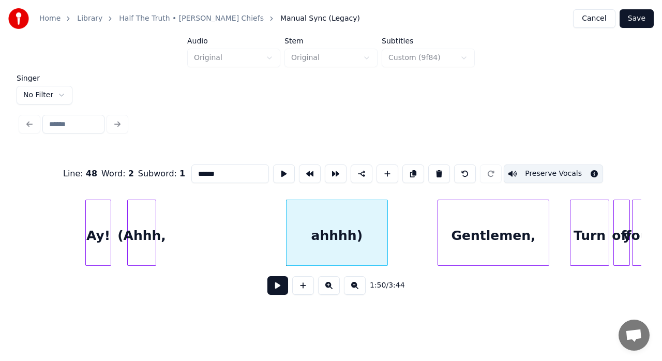
scroll to position [0, 11226]
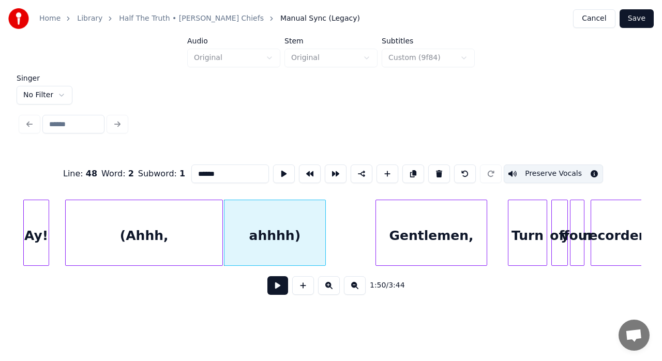
click at [221, 216] on div at bounding box center [220, 232] width 3 height 65
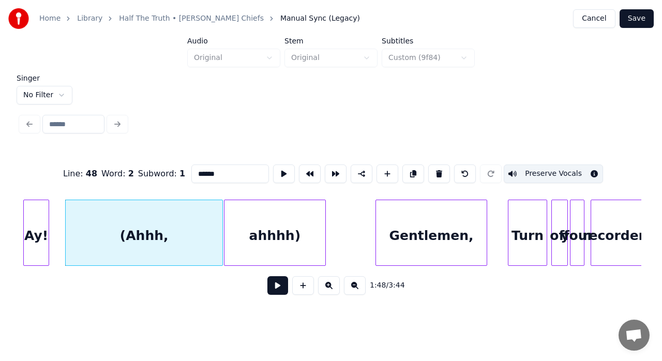
click at [161, 235] on div "(Ahhh," at bounding box center [144, 235] width 157 height 70
click at [277, 175] on button at bounding box center [284, 174] width 22 height 19
click at [82, 228] on div "(Ahhh," at bounding box center [144, 235] width 157 height 70
click at [283, 166] on button at bounding box center [284, 174] width 22 height 19
click at [257, 225] on div "ahhhh)" at bounding box center [275, 235] width 101 height 70
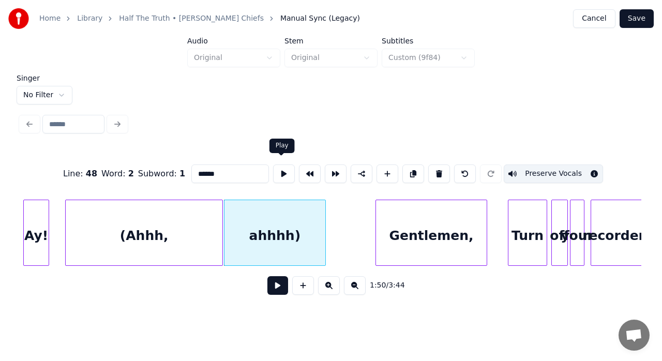
click at [282, 166] on button at bounding box center [284, 174] width 22 height 19
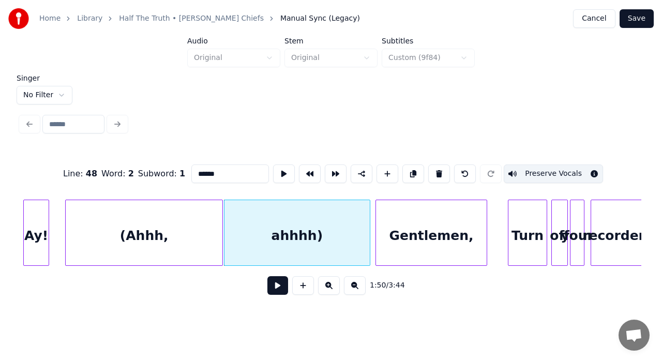
click at [368, 213] on div at bounding box center [368, 232] width 3 height 65
click at [281, 168] on button at bounding box center [284, 174] width 22 height 19
click at [356, 216] on div at bounding box center [357, 232] width 3 height 65
click at [280, 173] on button at bounding box center [284, 174] width 22 height 19
click at [369, 209] on div at bounding box center [369, 232] width 3 height 65
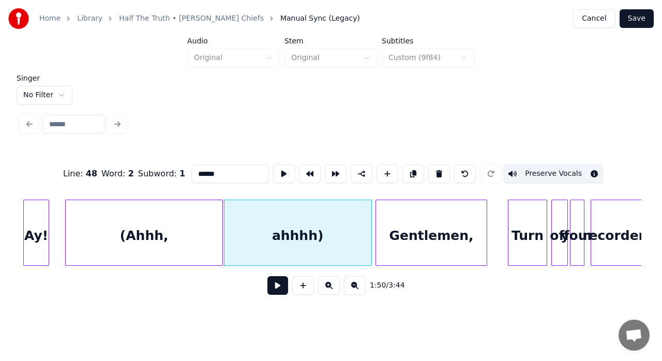
click at [422, 236] on div "Gentlemen," at bounding box center [431, 235] width 111 height 70
type input "**********"
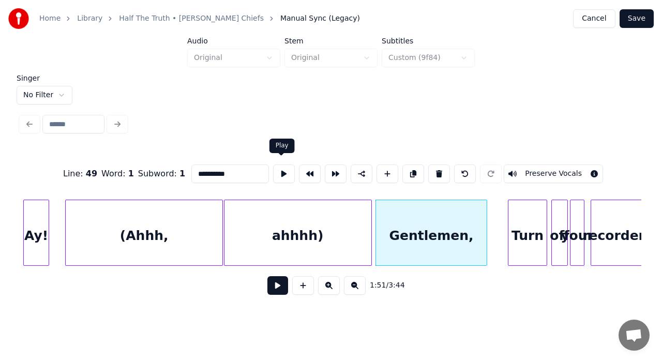
click at [281, 167] on button at bounding box center [284, 174] width 22 height 19
click at [375, 211] on div at bounding box center [375, 232] width 3 height 65
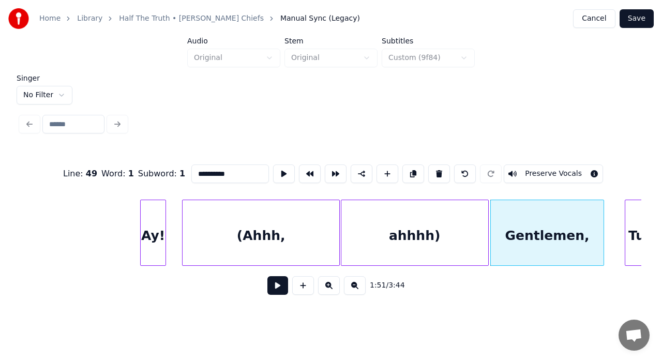
scroll to position [0, 11061]
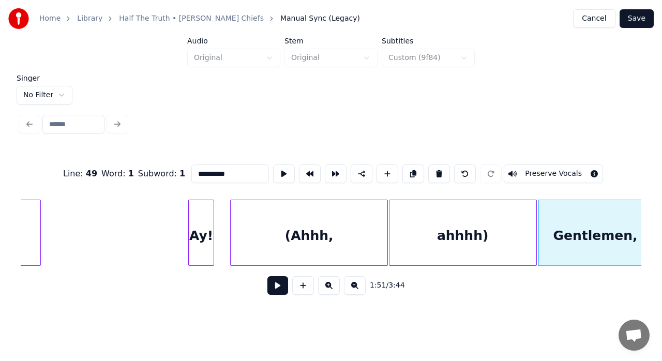
click at [170, 218] on div "Ay! (Ahhh, ahhhh) [PERSON_NAME], hoo" at bounding box center [566, 233] width 23214 height 66
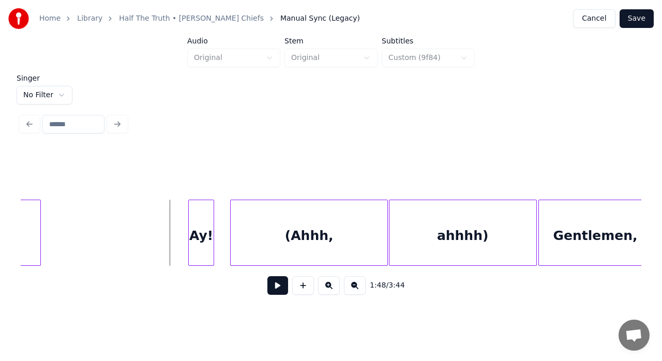
drag, startPoint x: 286, startPoint y: 284, endPoint x: 279, endPoint y: 291, distance: 9.5
click at [279, 291] on button at bounding box center [277, 285] width 21 height 19
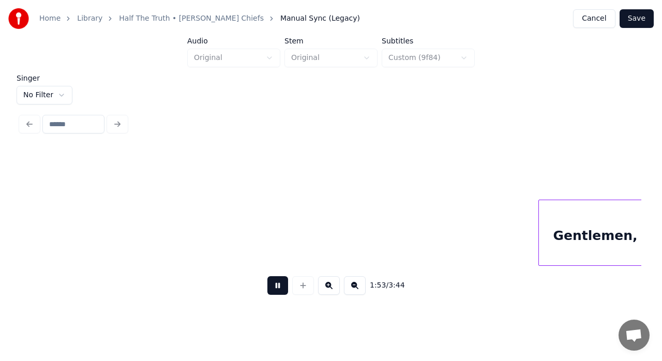
scroll to position [0, 11683]
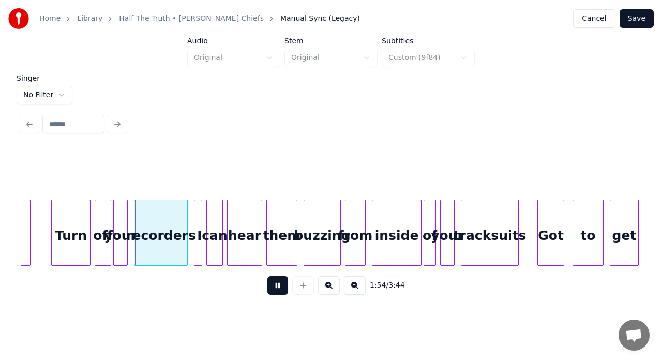
click at [279, 291] on button at bounding box center [277, 285] width 21 height 19
click at [51, 214] on div at bounding box center [50, 232] width 3 height 65
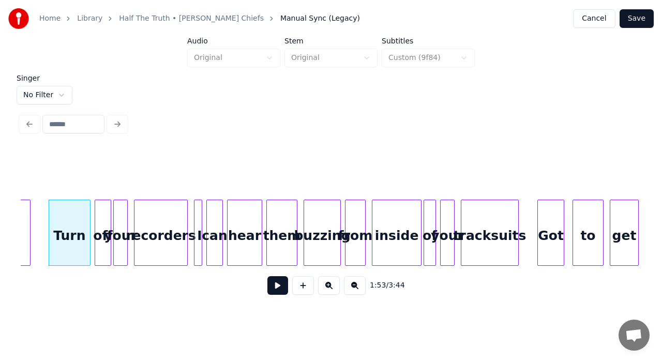
click at [72, 224] on div "Turn" at bounding box center [69, 235] width 41 height 70
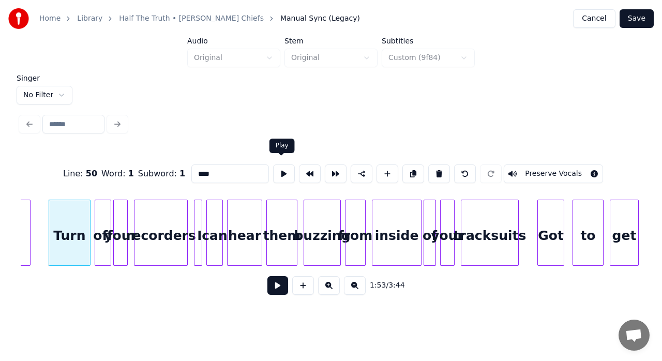
click at [280, 169] on button at bounding box center [284, 174] width 22 height 19
click at [99, 221] on div "off" at bounding box center [103, 235] width 16 height 70
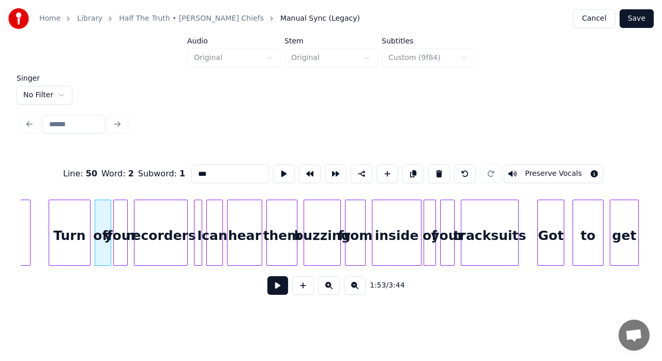
click at [282, 170] on button at bounding box center [284, 174] width 22 height 19
click at [147, 211] on div "recorders" at bounding box center [161, 235] width 53 height 70
type input "*********"
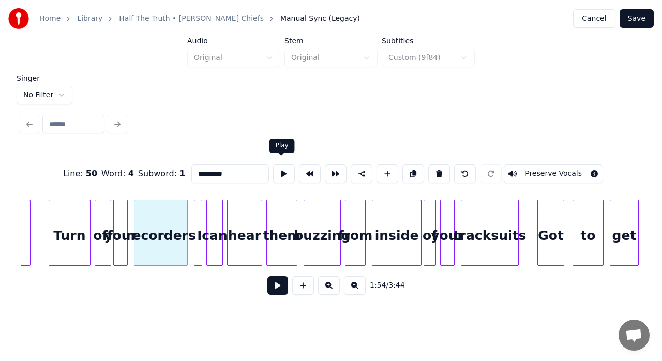
click at [278, 170] on button at bounding box center [284, 174] width 22 height 19
click at [131, 222] on div at bounding box center [132, 232] width 3 height 65
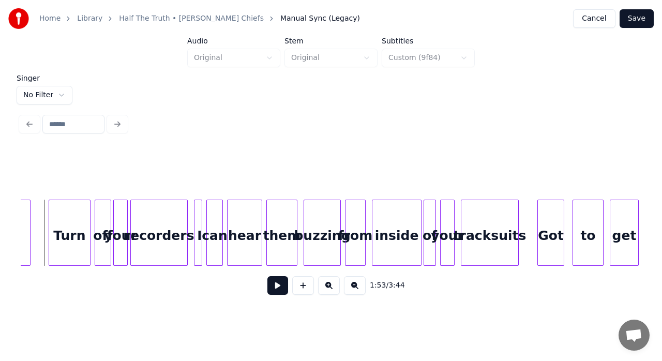
click at [281, 291] on button at bounding box center [277, 285] width 21 height 19
click at [352, 219] on div "from" at bounding box center [356, 235] width 20 height 70
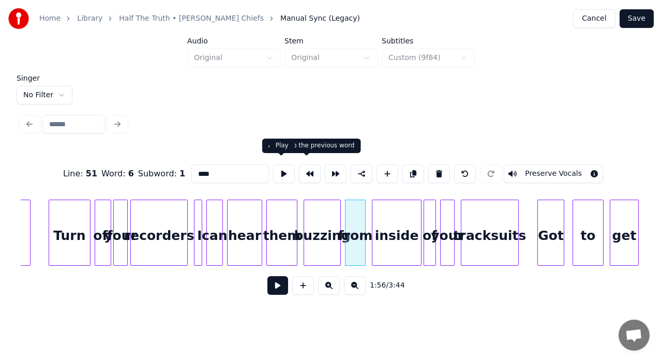
click at [286, 165] on button at bounding box center [284, 174] width 22 height 19
click at [368, 217] on div at bounding box center [369, 232] width 3 height 65
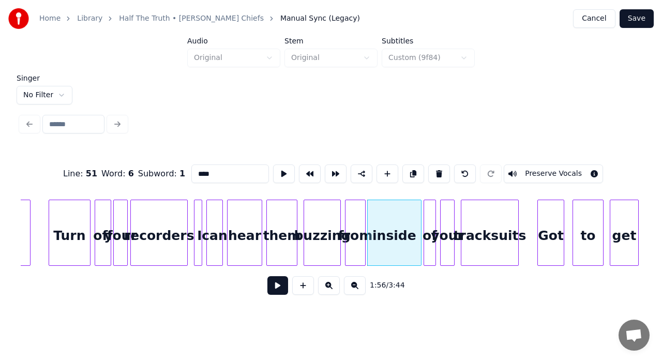
click at [327, 218] on div "buzzing" at bounding box center [322, 235] width 36 height 70
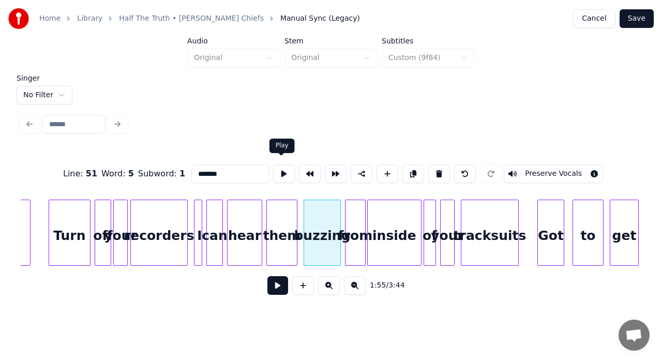
click at [284, 165] on button at bounding box center [284, 174] width 22 height 19
click at [303, 209] on div at bounding box center [303, 232] width 3 height 65
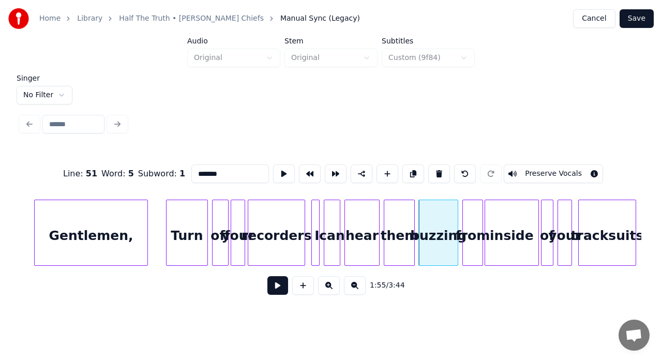
scroll to position [0, 11524]
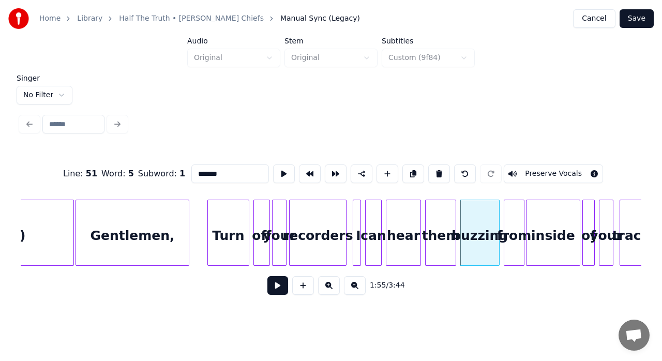
click at [177, 233] on div "Gentlemen," at bounding box center [132, 235] width 113 height 70
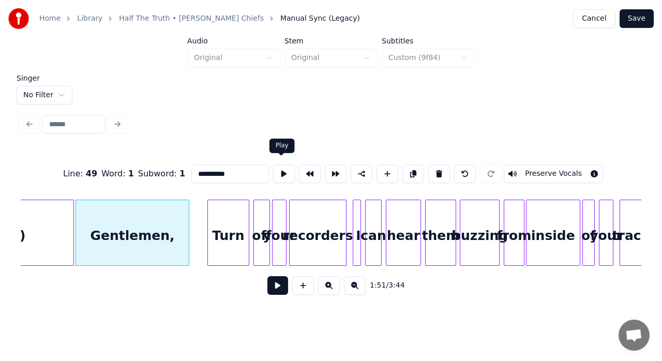
click at [285, 169] on button at bounding box center [284, 174] width 22 height 19
click at [188, 211] on div at bounding box center [189, 232] width 3 height 65
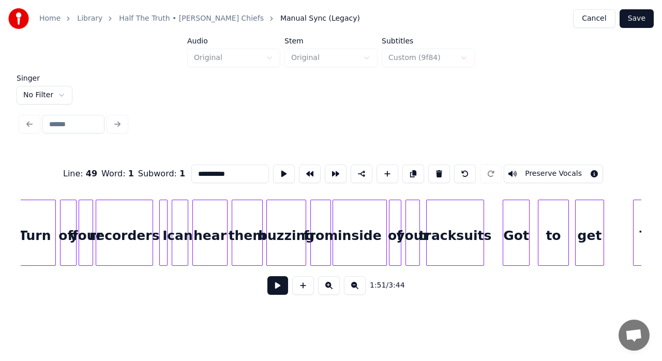
scroll to position [0, 11793]
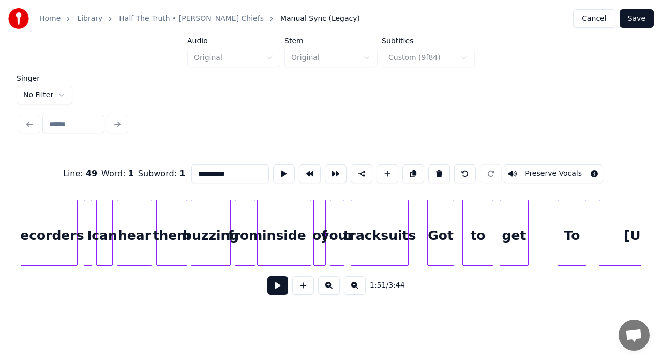
click at [374, 238] on div "tracksuits" at bounding box center [379, 235] width 57 height 70
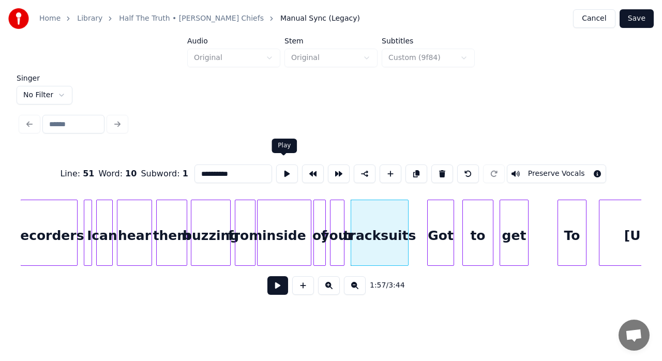
click at [288, 168] on button at bounding box center [287, 174] width 22 height 19
click at [347, 217] on div at bounding box center [347, 232] width 3 height 65
click at [290, 170] on button at bounding box center [287, 174] width 22 height 19
click at [280, 171] on button at bounding box center [287, 174] width 22 height 19
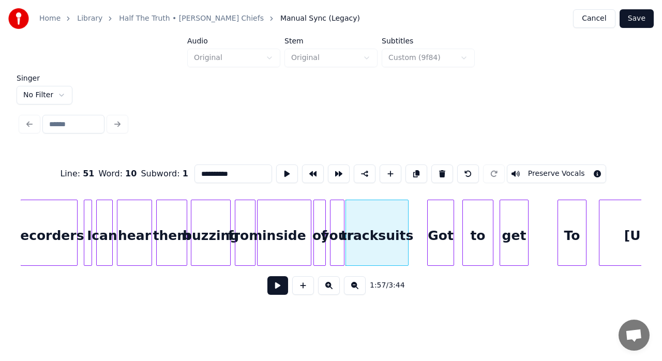
click at [280, 171] on button at bounding box center [287, 174] width 22 height 19
click at [443, 228] on div "Got" at bounding box center [441, 235] width 26 height 70
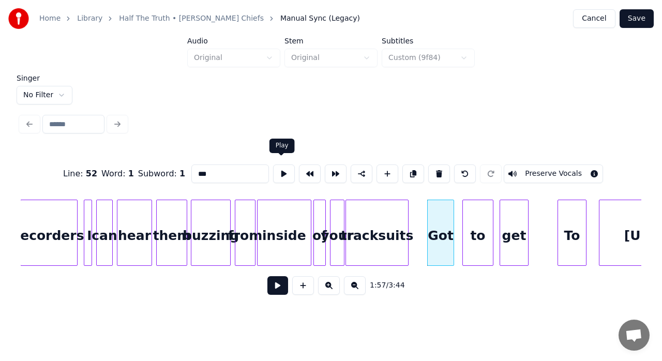
click at [280, 165] on button at bounding box center [284, 174] width 22 height 19
click at [426, 212] on div at bounding box center [427, 232] width 3 height 65
click at [511, 225] on div "get" at bounding box center [514, 235] width 28 height 70
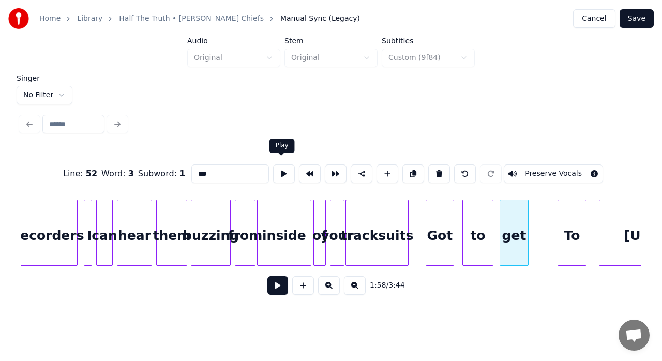
click at [281, 167] on button at bounding box center [284, 174] width 22 height 19
click at [555, 211] on div at bounding box center [554, 232] width 3 height 65
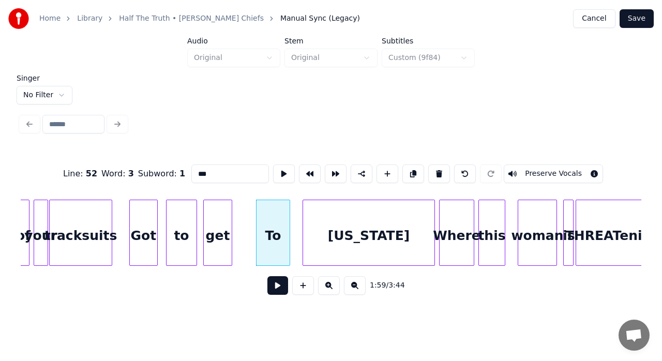
scroll to position [0, 12159]
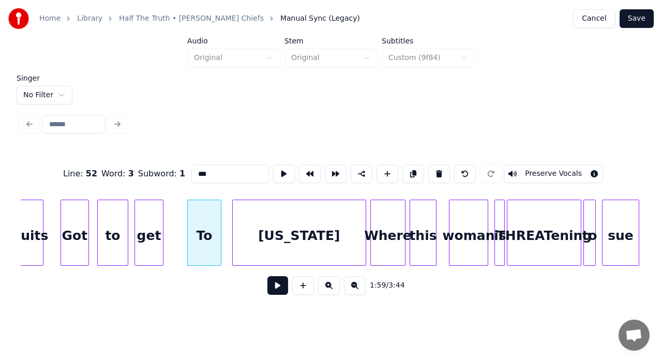
click at [233, 212] on div at bounding box center [234, 232] width 3 height 65
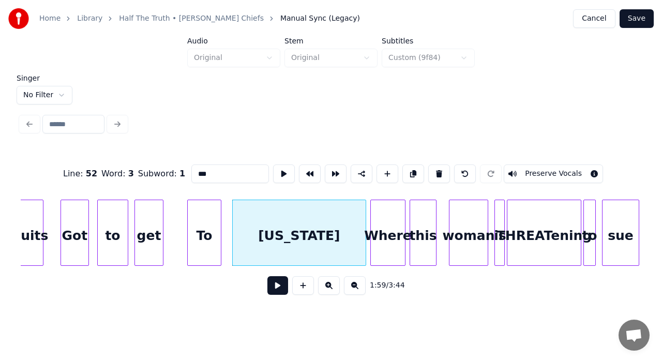
click at [335, 234] on div "[US_STATE]" at bounding box center [299, 235] width 133 height 70
type input "**********"
click at [284, 168] on button at bounding box center [284, 174] width 22 height 19
click at [277, 171] on button at bounding box center [284, 174] width 22 height 19
click at [343, 215] on div at bounding box center [341, 232] width 3 height 65
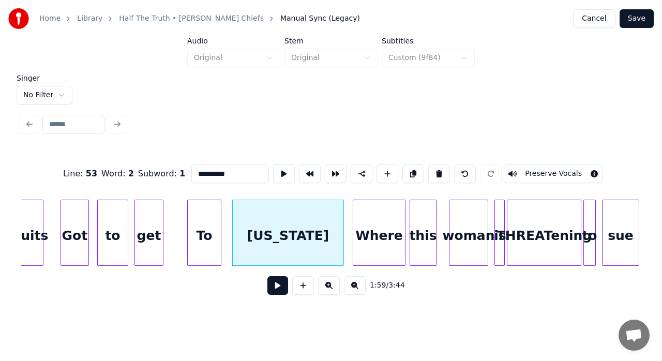
click at [353, 212] on div at bounding box center [354, 232] width 3 height 65
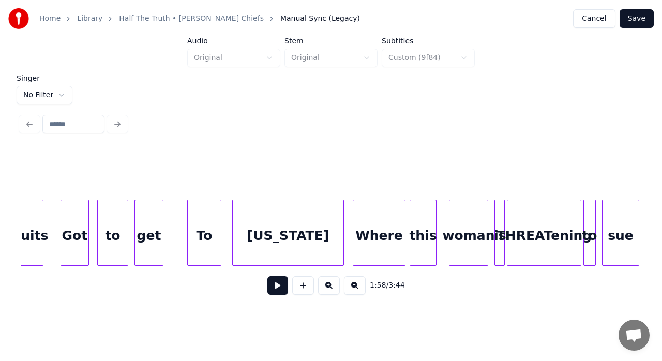
click at [277, 290] on button at bounding box center [277, 285] width 21 height 19
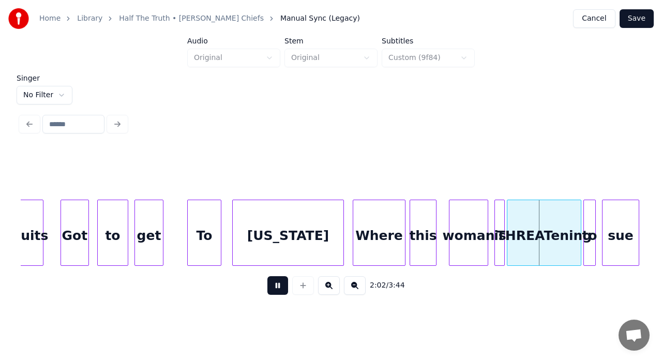
click at [277, 290] on button at bounding box center [277, 285] width 21 height 19
click at [421, 247] on div "this" at bounding box center [423, 235] width 26 height 70
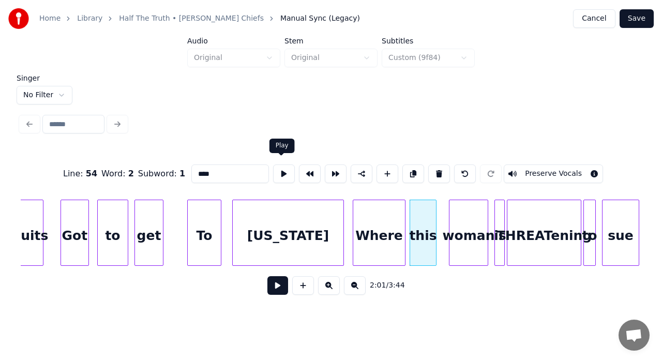
click at [286, 170] on button at bounding box center [284, 174] width 22 height 19
click at [455, 213] on div "woman" at bounding box center [469, 235] width 38 height 70
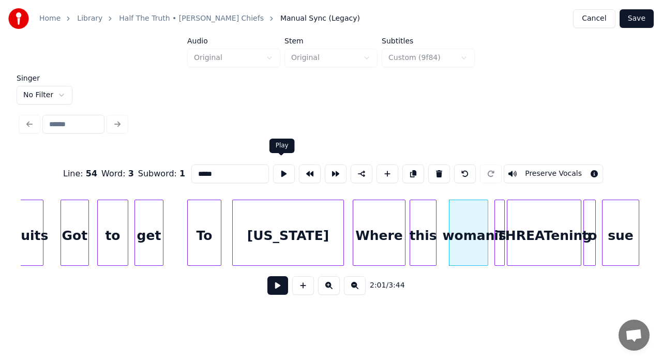
click at [283, 168] on button at bounding box center [284, 174] width 22 height 19
click at [448, 207] on div at bounding box center [447, 232] width 3 height 65
click at [282, 169] on button at bounding box center [284, 174] width 22 height 19
click at [500, 223] on div "is" at bounding box center [500, 235] width 10 height 70
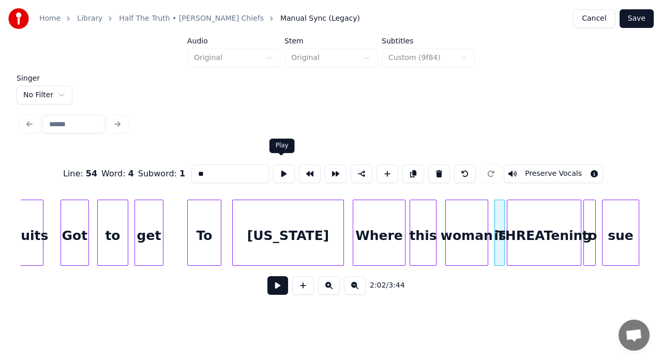
click at [279, 172] on button at bounding box center [284, 174] width 22 height 19
click at [497, 218] on div "is" at bounding box center [496, 235] width 10 height 70
click at [281, 171] on button at bounding box center [284, 174] width 22 height 19
click at [490, 215] on div at bounding box center [490, 232] width 3 height 65
click at [505, 221] on div at bounding box center [506, 232] width 3 height 65
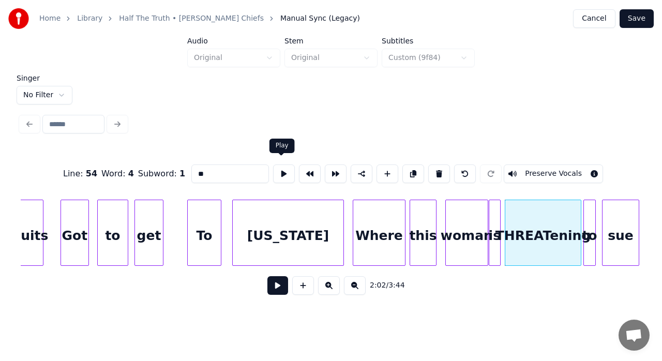
click at [282, 169] on button at bounding box center [284, 174] width 22 height 19
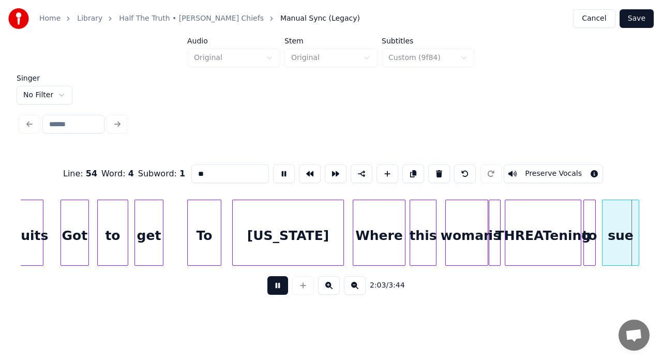
scroll to position [0, 12780]
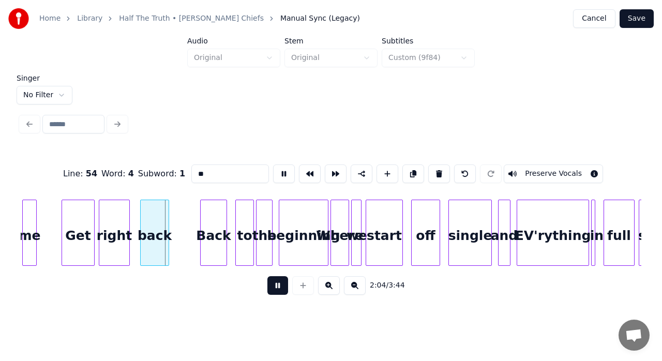
click at [315, 140] on div "Singer No Filter Line : 54 Word : 4 Subword : 1 ** Preserve Vocals 2:04 / 3:44" at bounding box center [331, 192] width 629 height 235
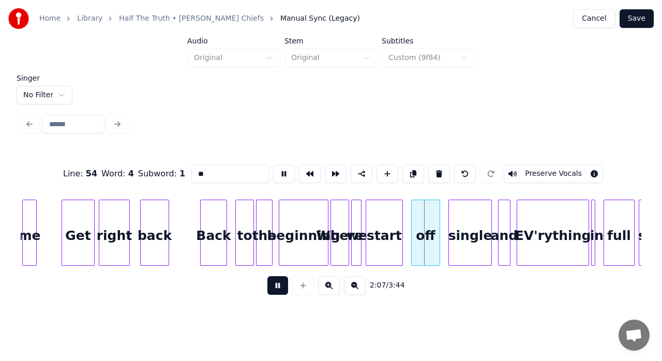
click at [279, 290] on button at bounding box center [277, 285] width 21 height 19
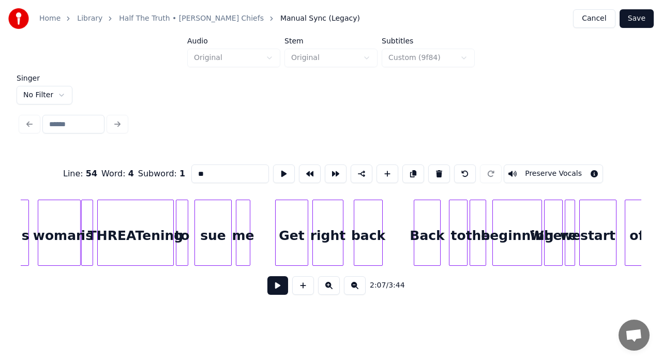
scroll to position [0, 12484]
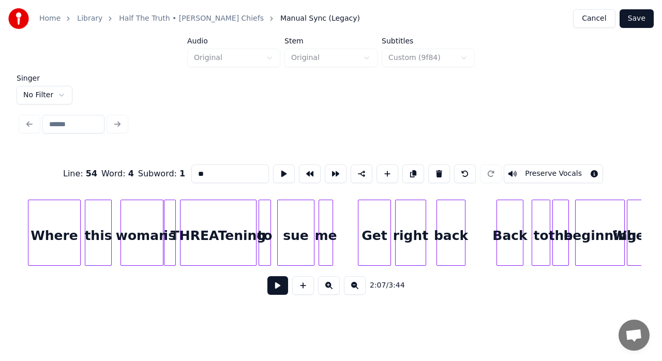
click at [290, 218] on div "sue" at bounding box center [296, 235] width 36 height 70
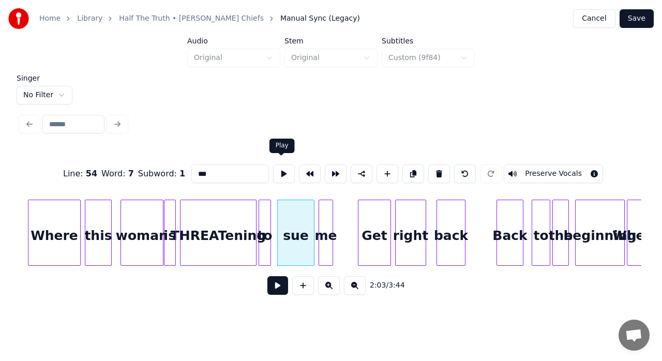
click at [285, 171] on button at bounding box center [284, 174] width 22 height 19
click at [275, 212] on div at bounding box center [274, 232] width 3 height 65
click at [178, 210] on div at bounding box center [178, 232] width 3 height 65
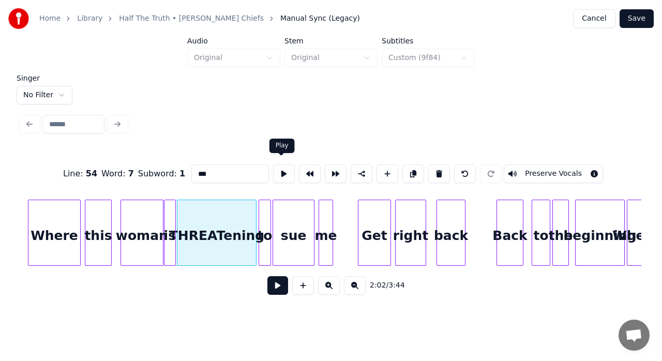
click at [278, 171] on button at bounding box center [284, 174] width 22 height 19
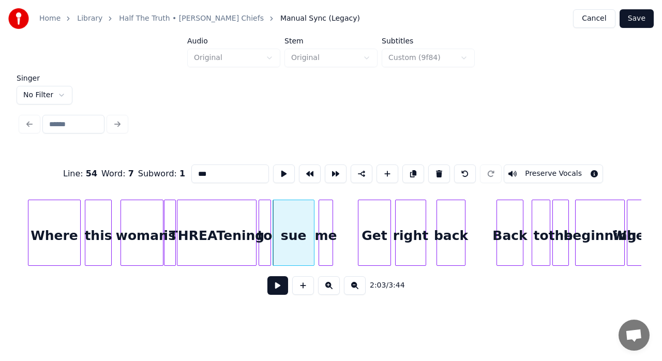
click at [322, 208] on div "me" at bounding box center [325, 235] width 13 height 70
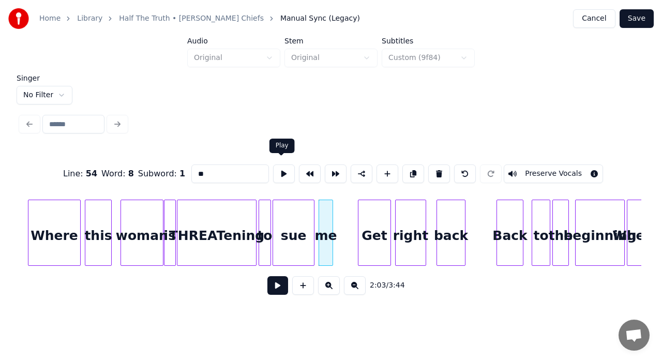
click at [279, 167] on button at bounding box center [284, 174] width 22 height 19
click at [316, 216] on div at bounding box center [317, 232] width 3 height 65
click at [347, 212] on div at bounding box center [346, 232] width 3 height 65
click at [281, 171] on button at bounding box center [284, 174] width 22 height 19
click at [333, 210] on div at bounding box center [333, 232] width 3 height 65
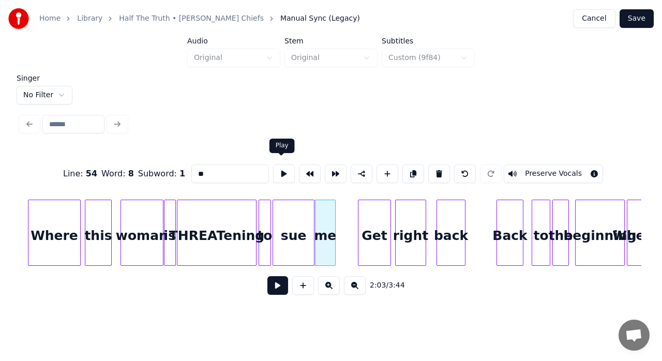
click at [282, 173] on button at bounding box center [284, 174] width 22 height 19
click at [364, 213] on div "Get" at bounding box center [375, 235] width 32 height 70
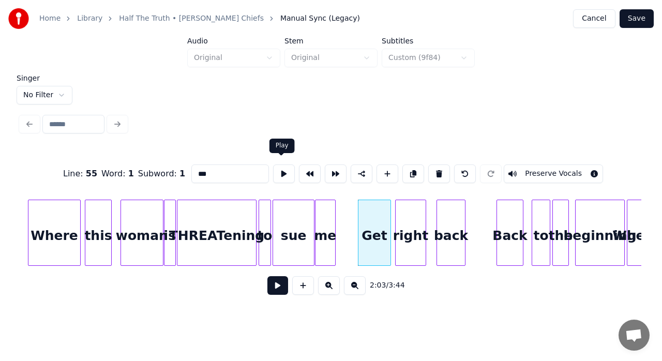
click at [285, 168] on button at bounding box center [284, 174] width 22 height 19
click at [355, 213] on div at bounding box center [356, 232] width 3 height 65
click at [411, 222] on div "right" at bounding box center [411, 235] width 30 height 70
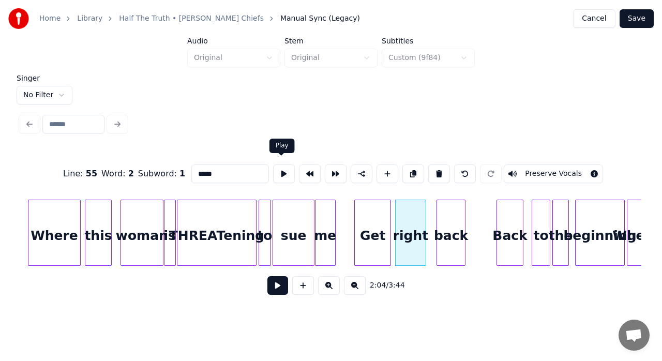
click at [282, 176] on button at bounding box center [284, 174] width 22 height 19
click at [395, 212] on div at bounding box center [394, 232] width 3 height 65
click at [436, 215] on div at bounding box center [437, 232] width 3 height 65
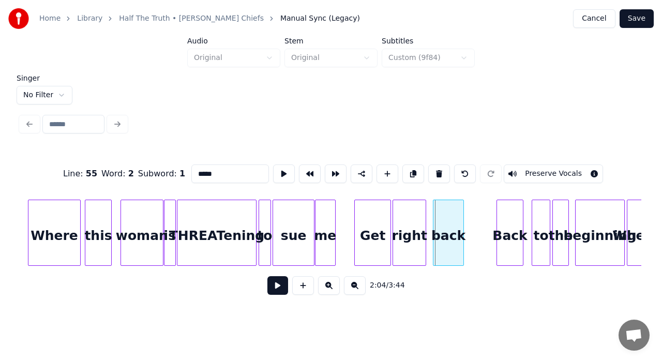
click at [444, 220] on div "back" at bounding box center [448, 235] width 29 height 70
click at [279, 168] on button at bounding box center [284, 174] width 22 height 19
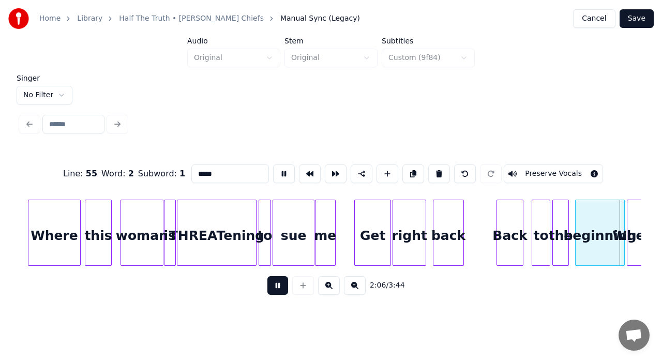
click at [278, 282] on button at bounding box center [277, 285] width 21 height 19
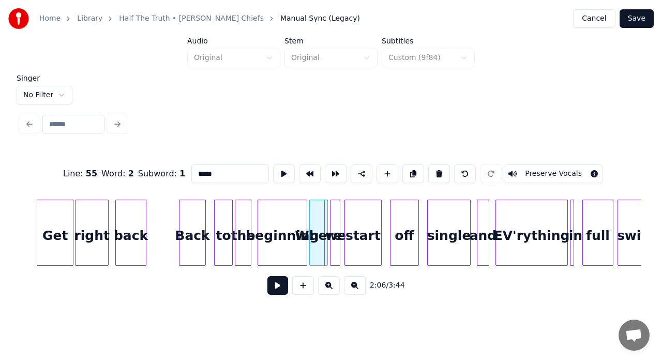
scroll to position [0, 12760]
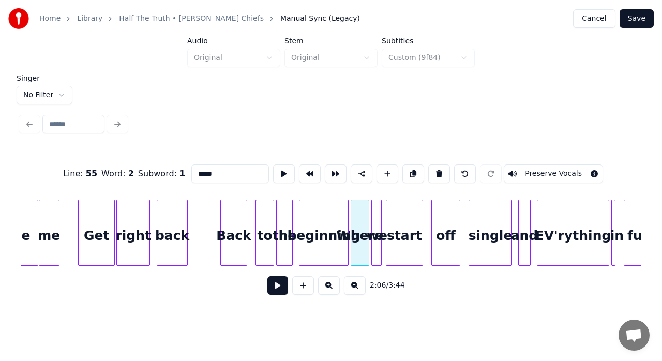
click at [239, 225] on div "Back" at bounding box center [234, 235] width 26 height 70
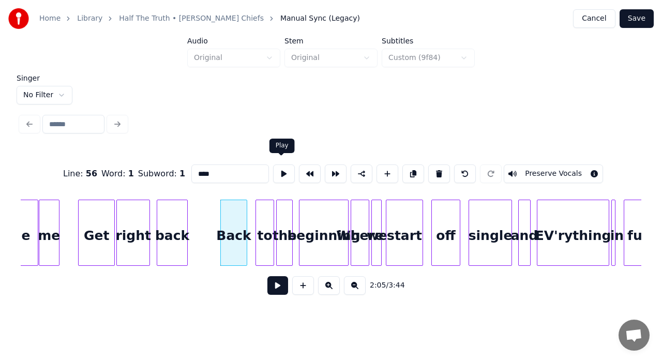
click at [286, 172] on button at bounding box center [284, 174] width 22 height 19
click at [221, 205] on div at bounding box center [222, 232] width 3 height 65
click at [174, 207] on div "back" at bounding box center [171, 235] width 29 height 70
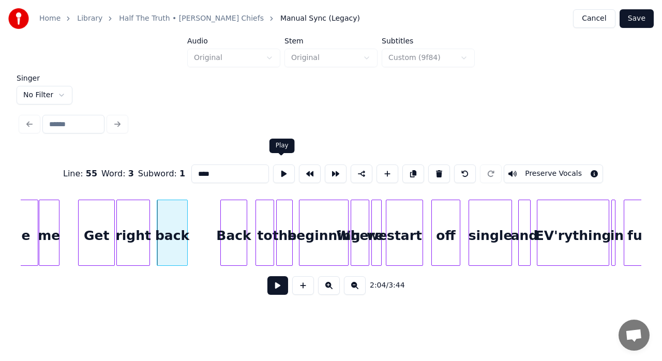
click at [277, 167] on button at bounding box center [284, 174] width 22 height 19
click at [208, 200] on div at bounding box center [209, 232] width 3 height 65
click at [284, 166] on button at bounding box center [284, 174] width 22 height 19
click at [188, 218] on div at bounding box center [188, 232] width 3 height 65
click at [279, 172] on button at bounding box center [284, 174] width 22 height 19
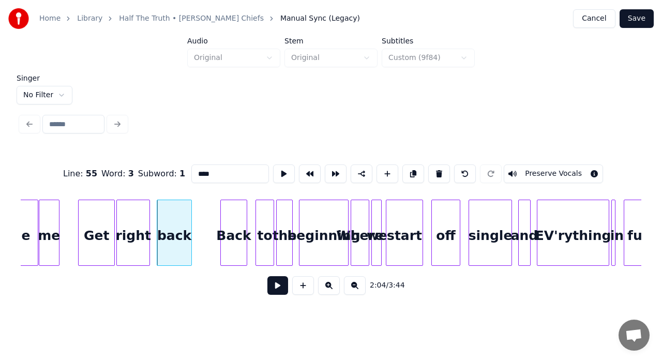
click at [189, 216] on div at bounding box center [189, 232] width 3 height 65
click at [228, 220] on div "Back" at bounding box center [234, 235] width 26 height 70
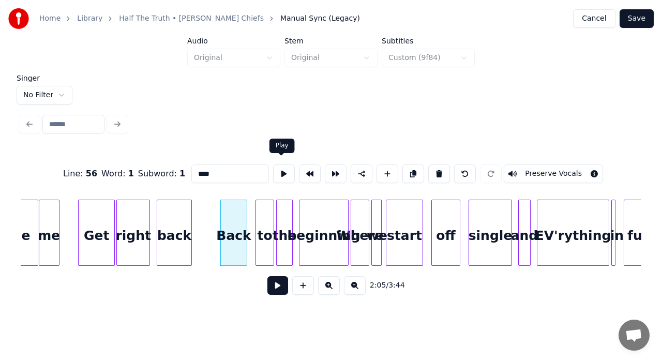
click at [275, 167] on button at bounding box center [284, 174] width 22 height 19
click at [215, 212] on div at bounding box center [215, 232] width 3 height 65
click at [280, 170] on button at bounding box center [284, 174] width 22 height 19
click at [252, 214] on div at bounding box center [252, 232] width 3 height 65
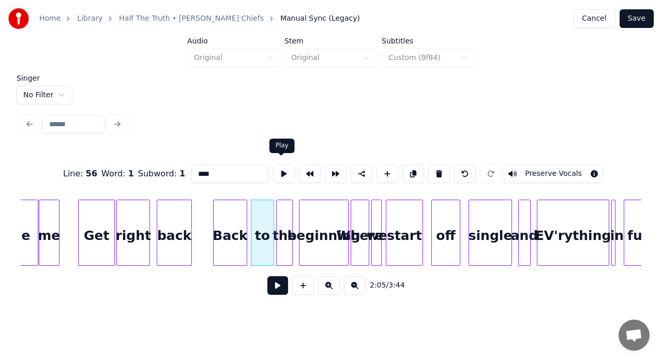
click at [281, 174] on button at bounding box center [284, 174] width 22 height 19
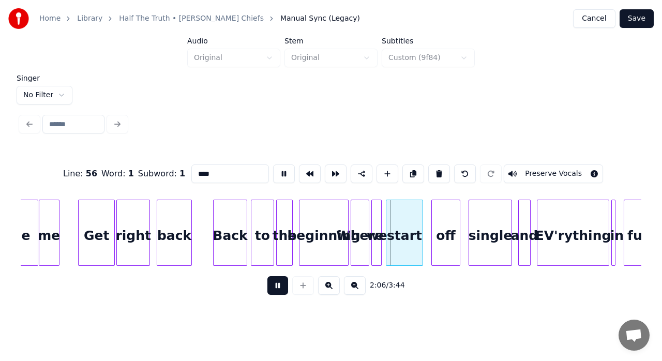
click at [281, 174] on button at bounding box center [284, 174] width 22 height 19
click at [288, 239] on div "the" at bounding box center [285, 235] width 16 height 70
type input "***"
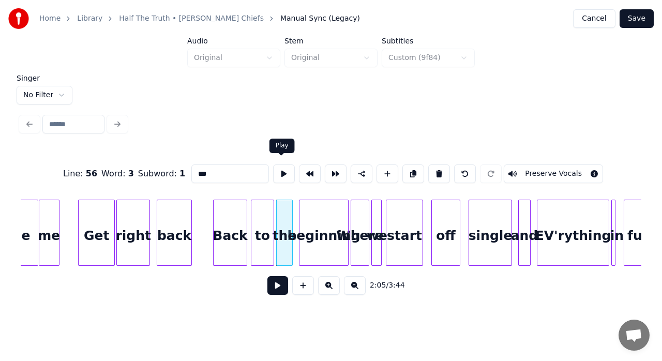
click at [282, 168] on button at bounding box center [284, 174] width 22 height 19
click at [296, 211] on div at bounding box center [297, 232] width 3 height 65
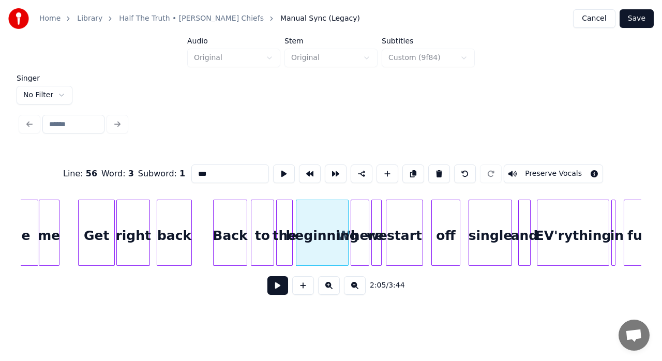
click at [274, 295] on button at bounding box center [277, 285] width 21 height 19
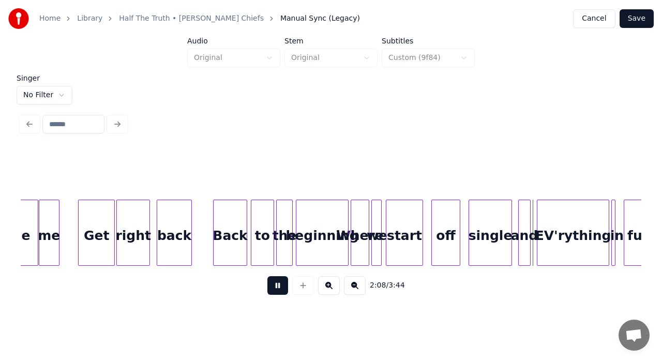
click at [274, 295] on button at bounding box center [277, 285] width 21 height 19
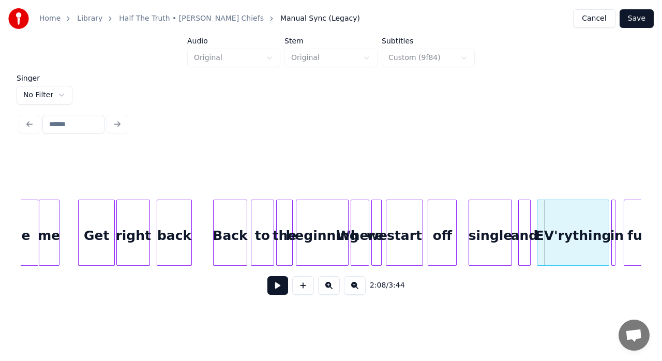
click at [453, 216] on div "off" at bounding box center [442, 235] width 28 height 70
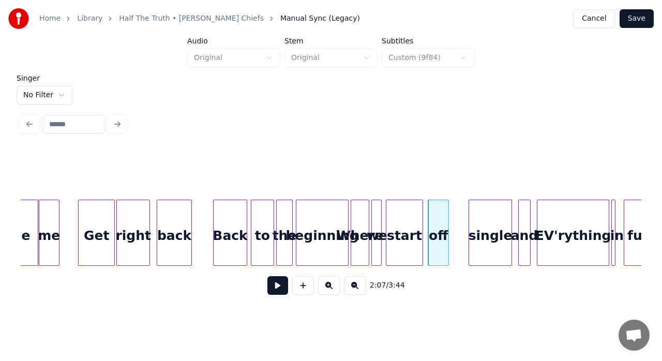
click at [445, 217] on div at bounding box center [446, 232] width 3 height 65
click at [453, 216] on div at bounding box center [453, 232] width 3 height 65
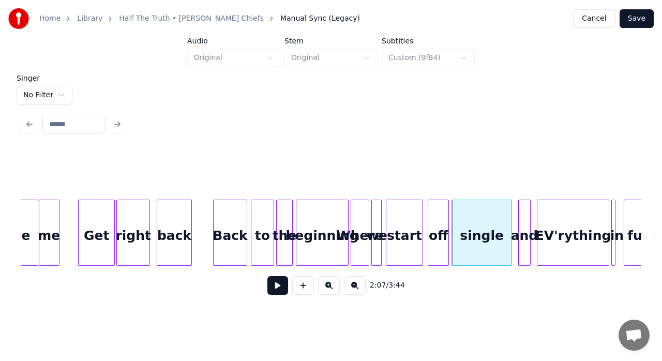
click at [276, 291] on button at bounding box center [277, 285] width 21 height 19
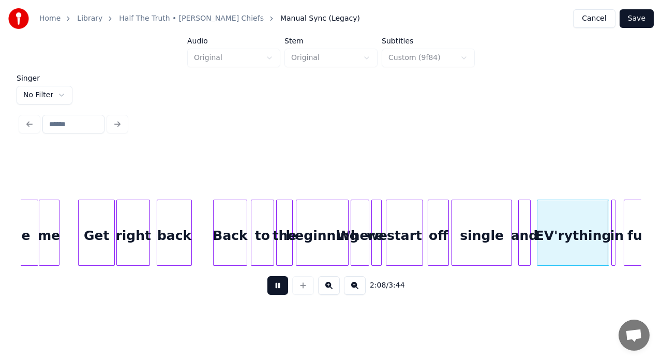
click at [276, 291] on button at bounding box center [277, 285] width 21 height 19
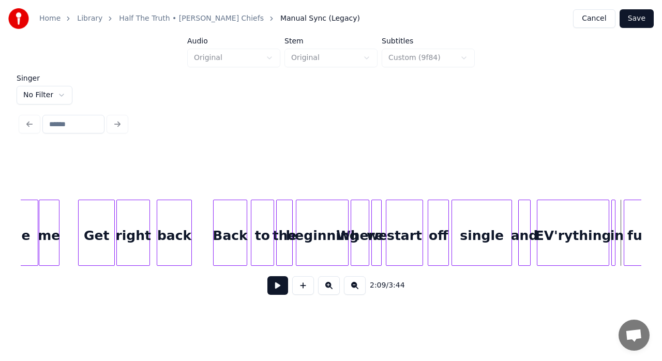
click at [487, 235] on div "single" at bounding box center [481, 235] width 59 height 70
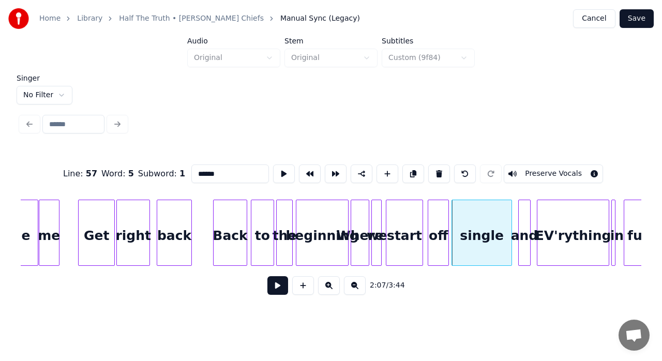
click at [282, 290] on button at bounding box center [277, 285] width 21 height 19
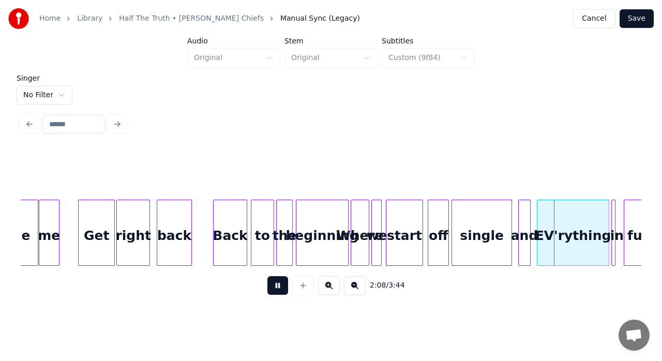
click at [282, 290] on button at bounding box center [277, 285] width 21 height 19
click at [465, 248] on div "single" at bounding box center [481, 235] width 59 height 70
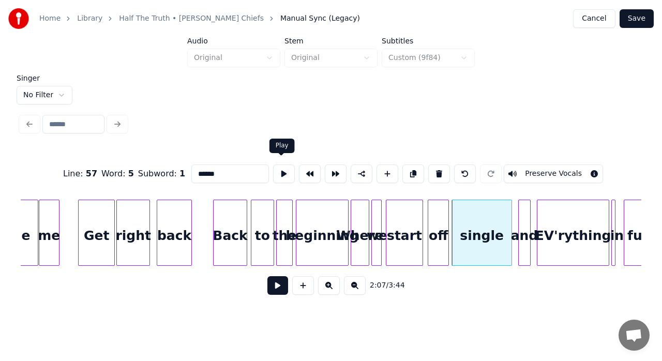
click at [284, 170] on button at bounding box center [284, 174] width 22 height 19
click at [515, 212] on div at bounding box center [515, 232] width 3 height 65
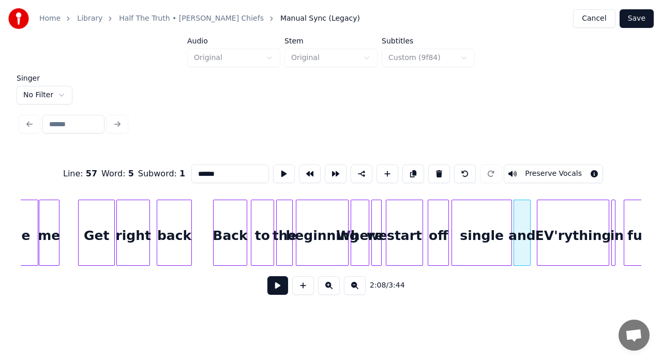
click at [524, 220] on div "and" at bounding box center [522, 235] width 16 height 70
click at [282, 171] on button at bounding box center [284, 174] width 22 height 19
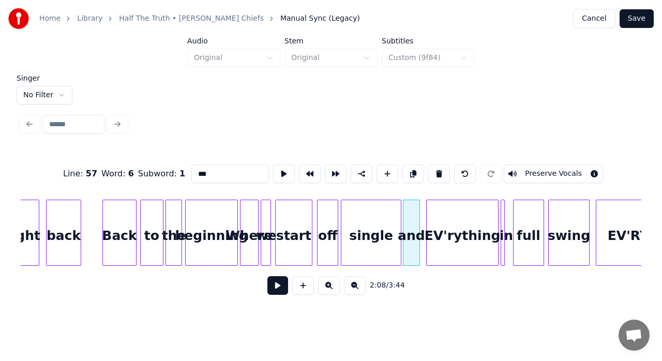
scroll to position [0, 12912]
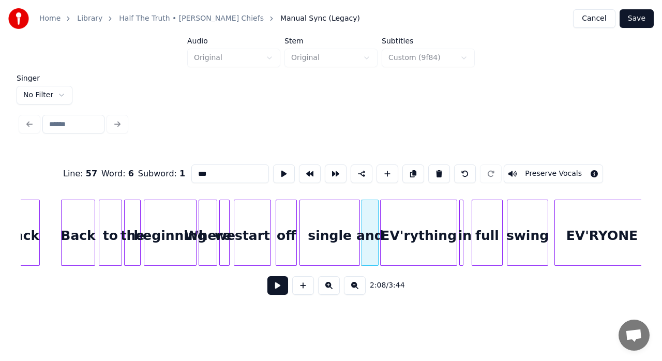
click at [382, 206] on div at bounding box center [382, 232] width 3 height 65
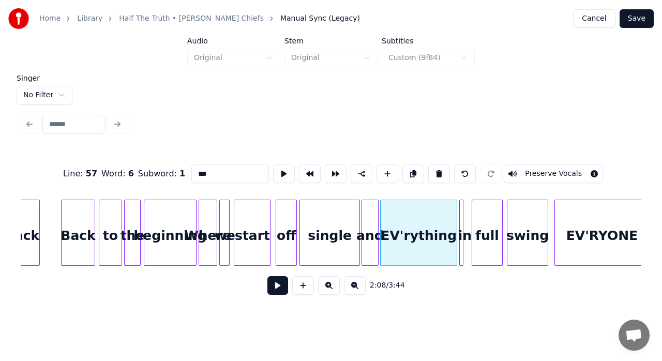
click at [404, 214] on div "EV'rything" at bounding box center [419, 235] width 76 height 70
click at [280, 167] on button at bounding box center [284, 174] width 22 height 19
click at [453, 214] on div at bounding box center [454, 232] width 3 height 65
click at [273, 174] on button at bounding box center [284, 174] width 22 height 19
click at [466, 221] on div at bounding box center [464, 232] width 3 height 65
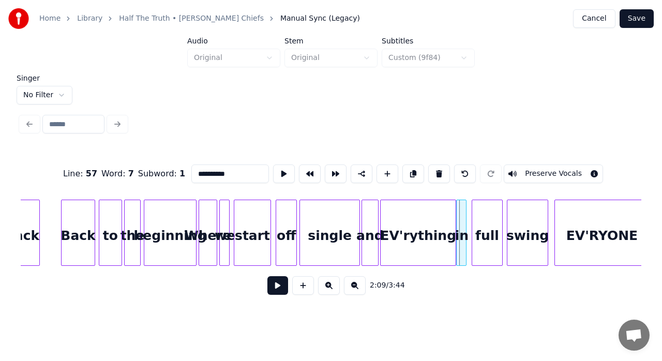
click at [457, 220] on div at bounding box center [458, 232] width 3 height 65
click at [441, 236] on div "EV'rything" at bounding box center [418, 235] width 75 height 70
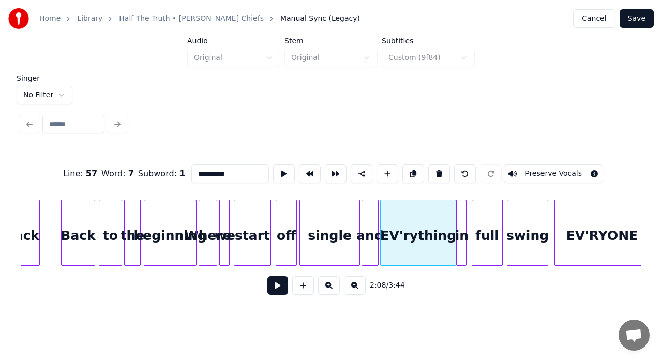
click at [461, 221] on div "in" at bounding box center [462, 235] width 10 height 70
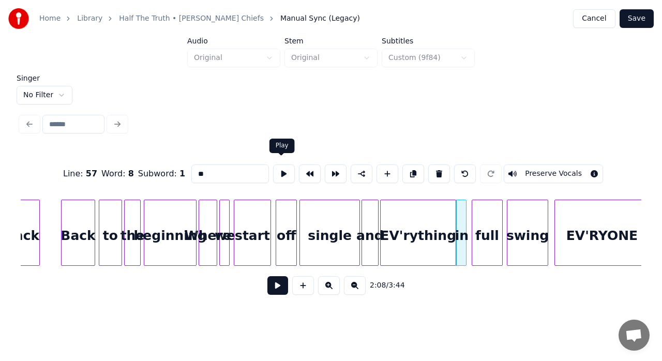
click at [279, 165] on button at bounding box center [284, 174] width 22 height 19
click at [465, 224] on div at bounding box center [464, 232] width 3 height 65
click at [471, 219] on div at bounding box center [472, 232] width 3 height 65
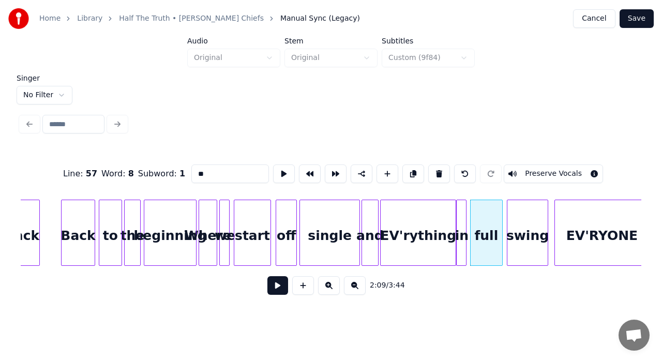
click at [484, 227] on div "full" at bounding box center [487, 235] width 32 height 70
click at [280, 171] on button at bounding box center [284, 174] width 22 height 19
click at [492, 209] on div at bounding box center [490, 232] width 3 height 65
click at [284, 167] on button at bounding box center [284, 174] width 22 height 19
click at [496, 215] on div at bounding box center [497, 232] width 3 height 65
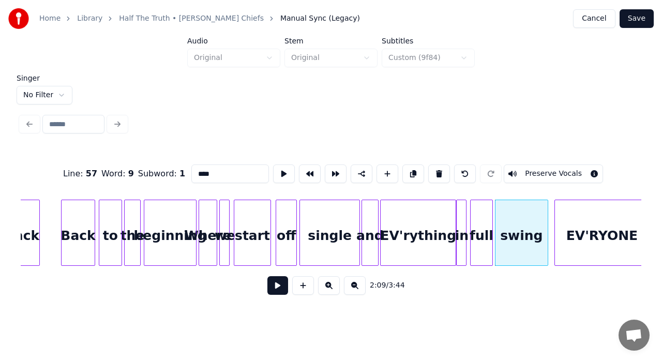
click at [526, 225] on div "swing" at bounding box center [522, 235] width 52 height 70
click at [282, 172] on button at bounding box center [287, 174] width 22 height 19
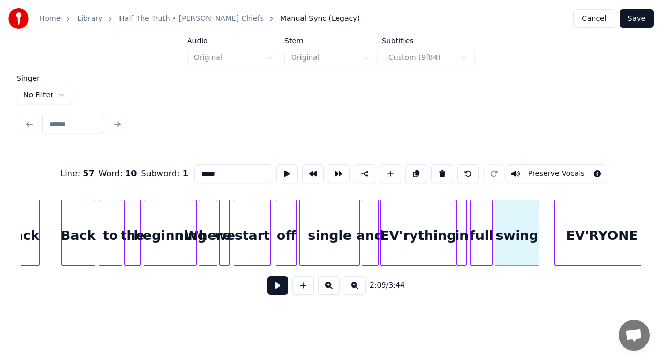
click at [539, 224] on div at bounding box center [537, 232] width 3 height 65
click at [278, 168] on button at bounding box center [287, 174] width 22 height 19
click at [551, 219] on div at bounding box center [550, 232] width 3 height 65
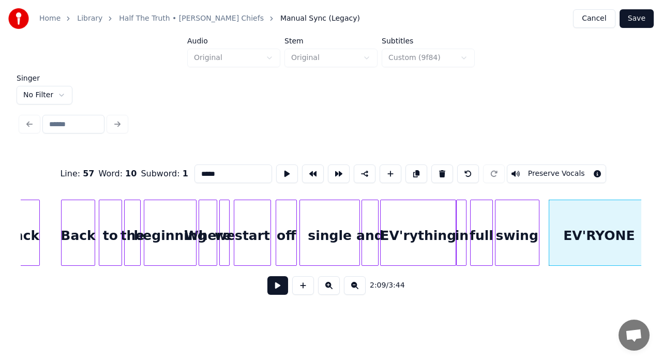
click at [601, 231] on div "EV'RYONE" at bounding box center [599, 235] width 100 height 70
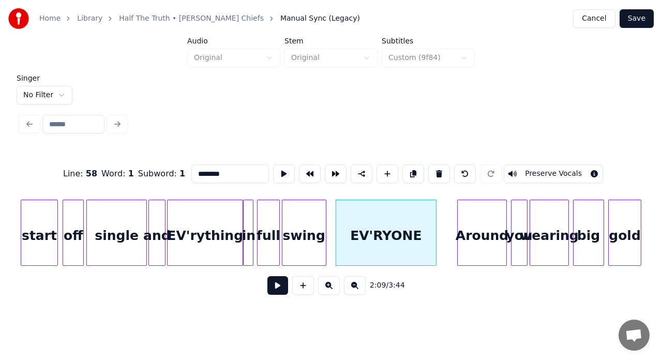
scroll to position [0, 13194]
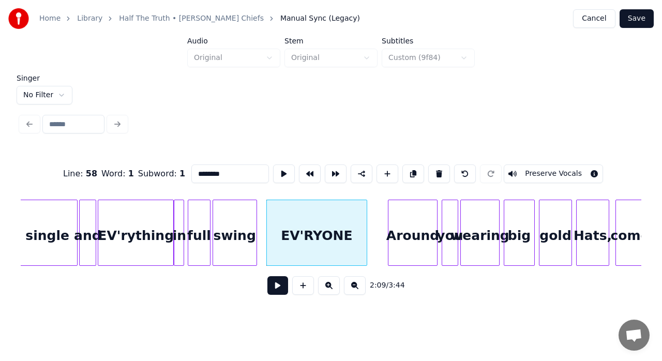
click at [278, 173] on button at bounding box center [284, 174] width 22 height 19
click at [390, 218] on div at bounding box center [390, 232] width 3 height 65
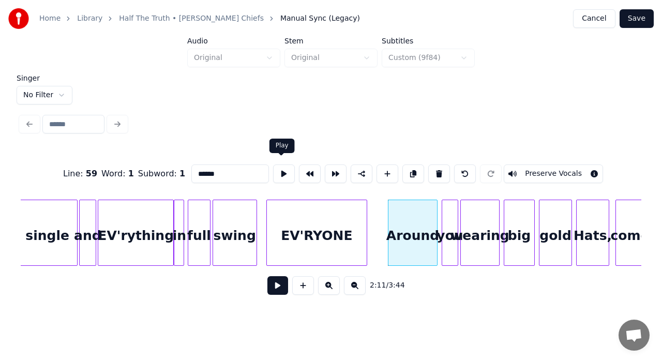
click at [276, 168] on button at bounding box center [284, 174] width 22 height 19
click at [383, 205] on div at bounding box center [383, 232] width 3 height 65
click at [281, 167] on button at bounding box center [284, 174] width 22 height 19
click at [450, 225] on div "you" at bounding box center [450, 235] width 16 height 70
type input "***"
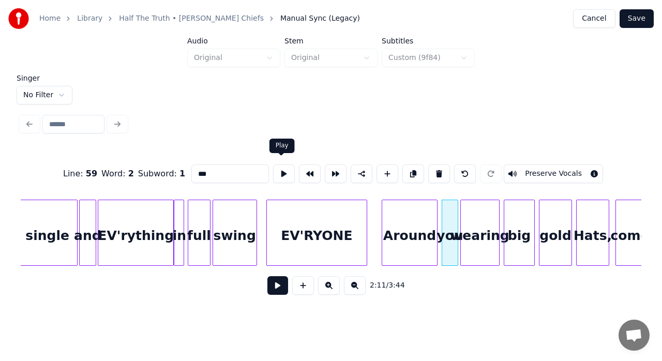
click at [284, 173] on button at bounding box center [284, 174] width 22 height 19
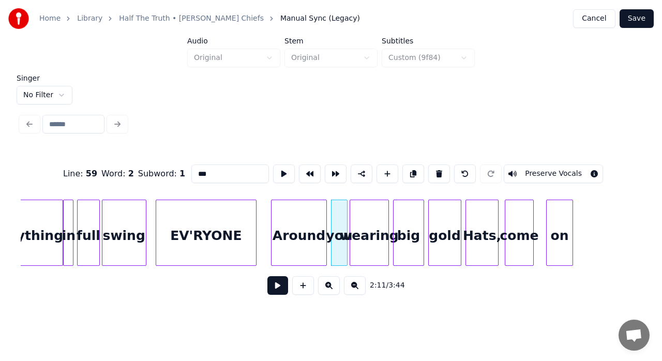
scroll to position [0, 13319]
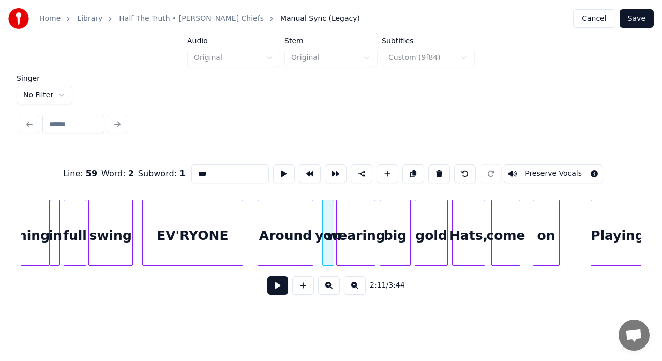
click at [323, 219] on div at bounding box center [324, 232] width 3 height 65
click at [317, 217] on div at bounding box center [317, 232] width 3 height 65
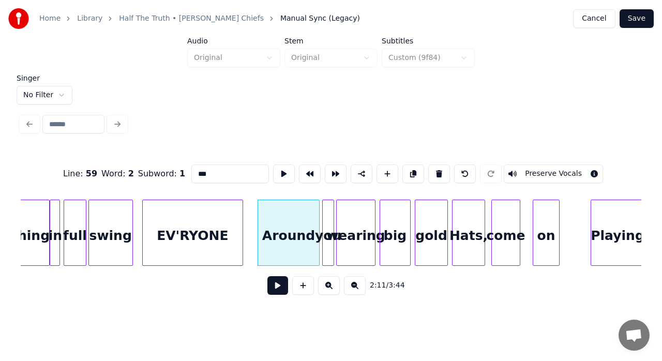
click at [275, 288] on button at bounding box center [277, 285] width 21 height 19
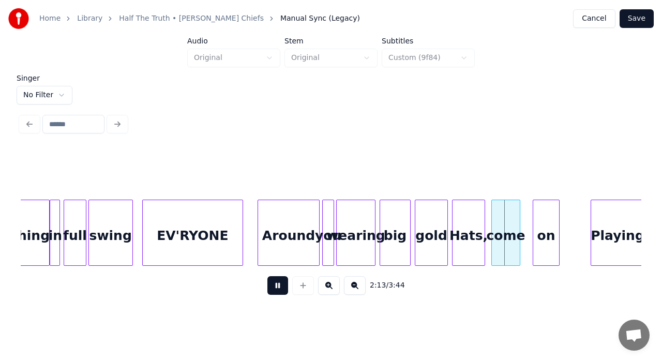
click at [275, 288] on button at bounding box center [277, 285] width 21 height 19
click at [280, 235] on div "Around" at bounding box center [288, 235] width 61 height 70
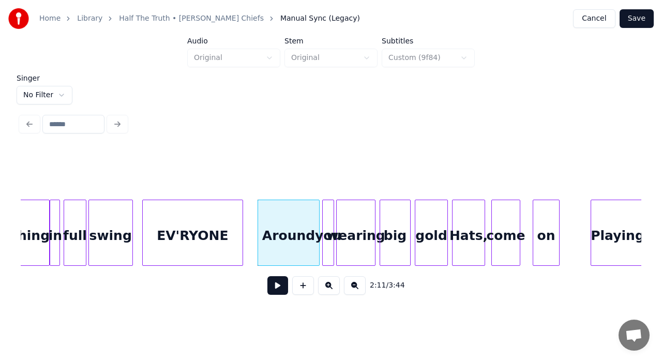
click at [284, 288] on button at bounding box center [277, 285] width 21 height 19
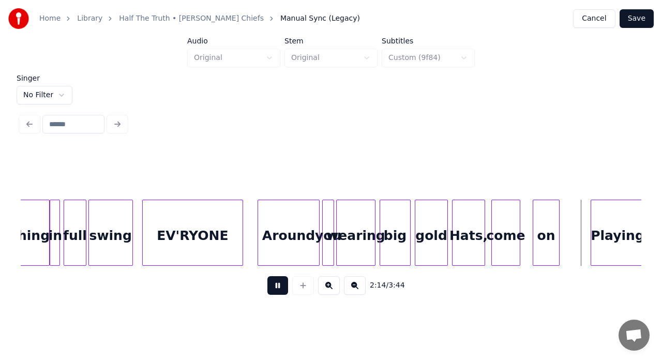
click at [284, 288] on button at bounding box center [277, 285] width 21 height 19
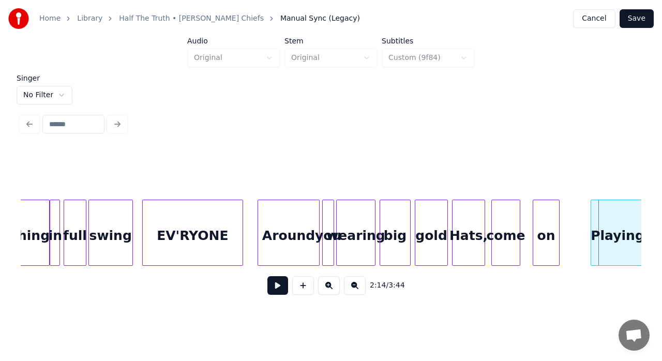
click at [436, 230] on div "gold" at bounding box center [431, 235] width 32 height 70
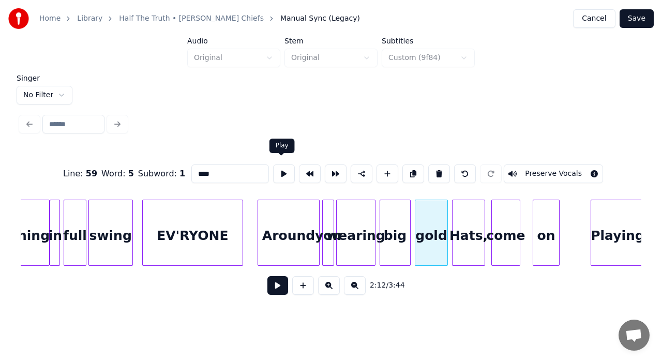
drag, startPoint x: 286, startPoint y: 169, endPoint x: 289, endPoint y: 163, distance: 5.8
click at [289, 165] on button at bounding box center [284, 174] width 22 height 19
click at [451, 214] on div at bounding box center [452, 232] width 3 height 65
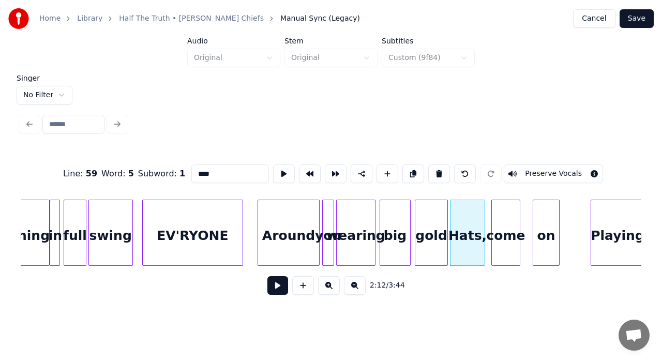
click at [509, 217] on div "come" at bounding box center [506, 235] width 28 height 70
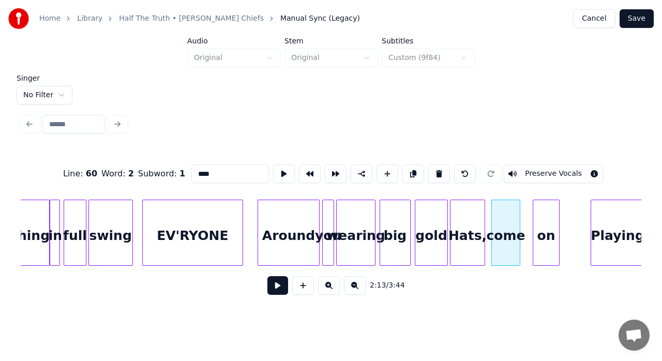
click at [509, 217] on div "come" at bounding box center [506, 235] width 28 height 70
click at [280, 166] on button at bounding box center [284, 174] width 22 height 19
click at [473, 232] on div "Hats," at bounding box center [468, 235] width 34 height 70
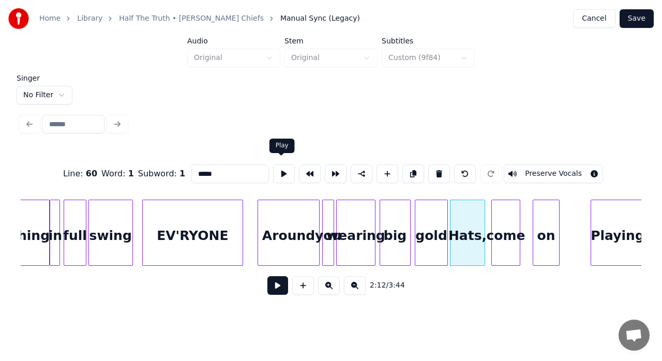
click at [273, 170] on button at bounding box center [284, 174] width 22 height 19
click at [488, 219] on div at bounding box center [489, 232] width 3 height 65
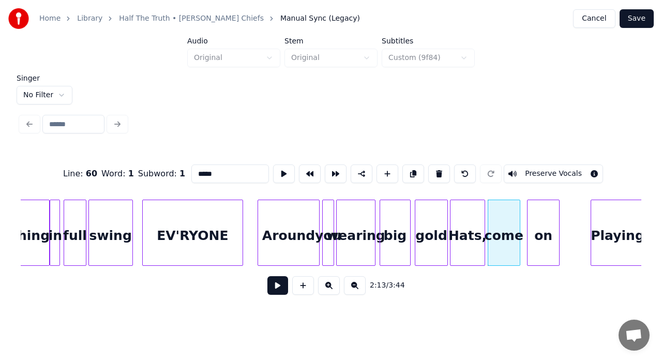
click at [529, 220] on div at bounding box center [529, 232] width 3 height 65
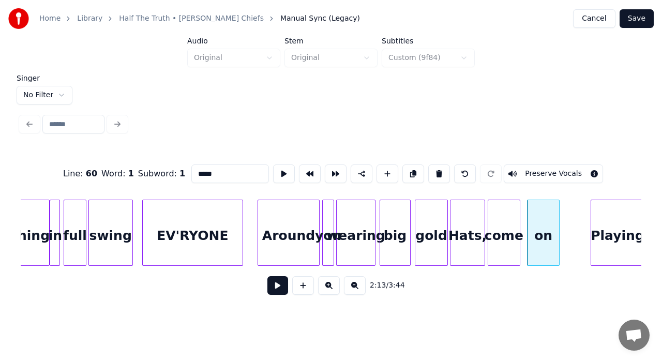
click at [540, 221] on div "on" at bounding box center [544, 235] width 32 height 70
click at [281, 165] on button at bounding box center [284, 174] width 22 height 19
click at [609, 221] on div "Playing" at bounding box center [617, 235] width 53 height 70
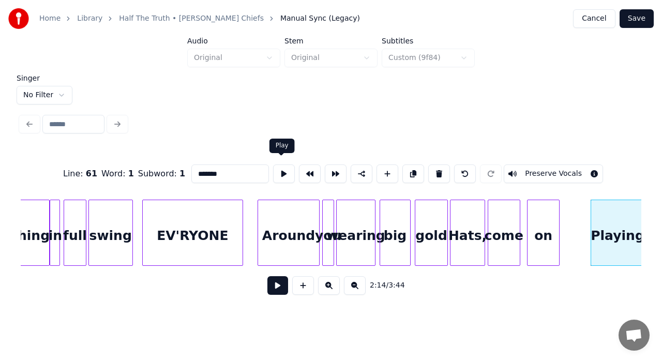
click at [278, 165] on button at bounding box center [284, 174] width 22 height 19
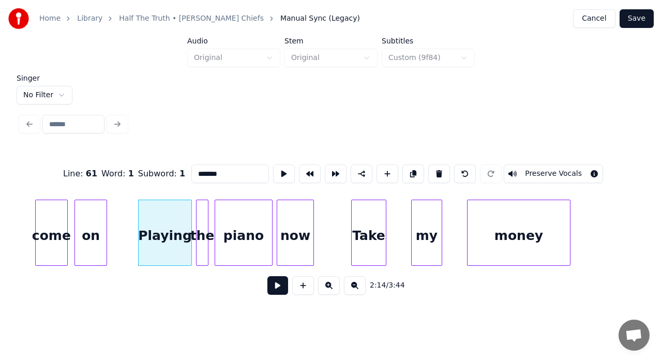
scroll to position [0, 13744]
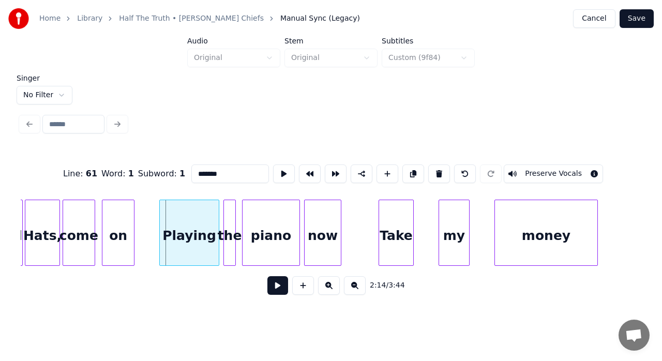
click at [160, 224] on div at bounding box center [161, 232] width 3 height 65
click at [282, 169] on button at bounding box center [284, 174] width 22 height 19
click at [230, 211] on div "the" at bounding box center [229, 235] width 11 height 70
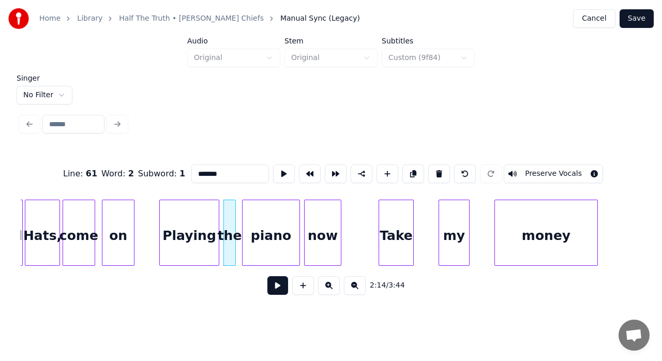
type input "***"
click at [278, 167] on button at bounding box center [284, 174] width 22 height 19
click at [221, 209] on div at bounding box center [222, 232] width 3 height 65
click at [243, 215] on div at bounding box center [242, 232] width 3 height 65
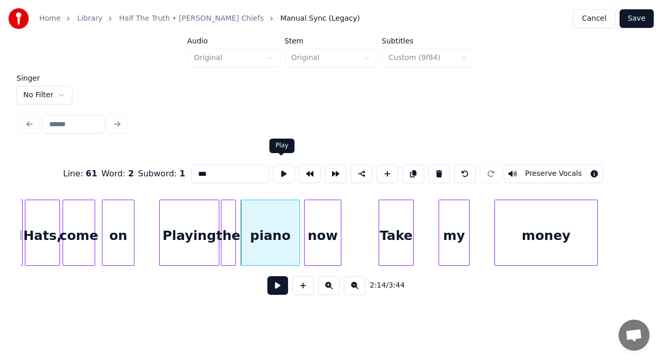
click at [285, 174] on button at bounding box center [284, 174] width 22 height 19
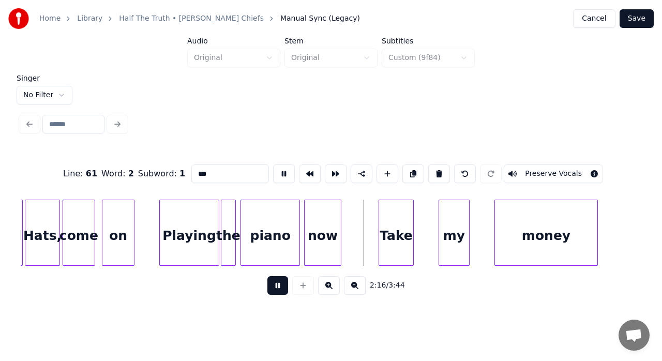
click at [285, 174] on button at bounding box center [284, 174] width 22 height 19
click at [276, 284] on button at bounding box center [277, 285] width 21 height 19
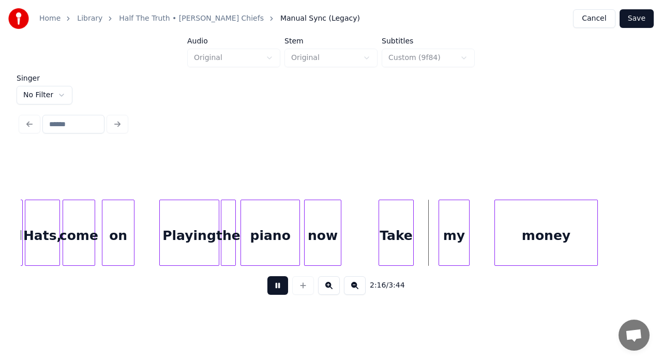
click at [276, 284] on button at bounding box center [277, 285] width 21 height 19
click at [271, 233] on div "piano" at bounding box center [270, 235] width 58 height 70
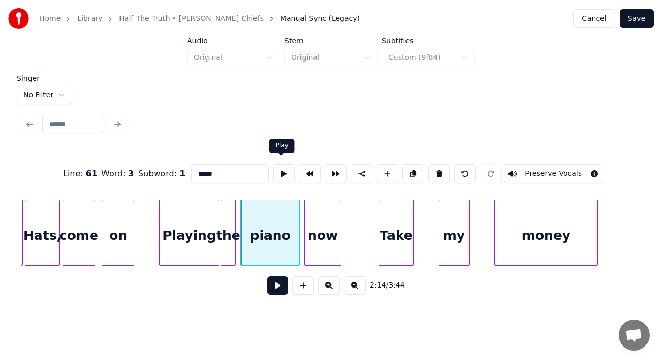
click at [278, 169] on button at bounding box center [284, 174] width 22 height 19
click at [319, 212] on div "now" at bounding box center [323, 235] width 36 height 70
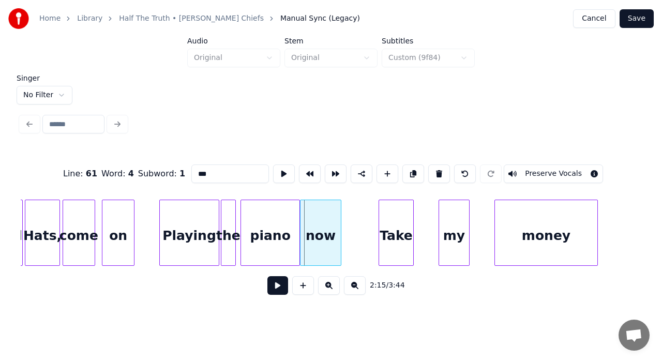
click at [302, 213] on div at bounding box center [302, 232] width 3 height 65
click at [328, 230] on div "now" at bounding box center [321, 235] width 40 height 70
click at [282, 168] on button at bounding box center [284, 174] width 22 height 19
click at [343, 206] on div at bounding box center [340, 232] width 3 height 65
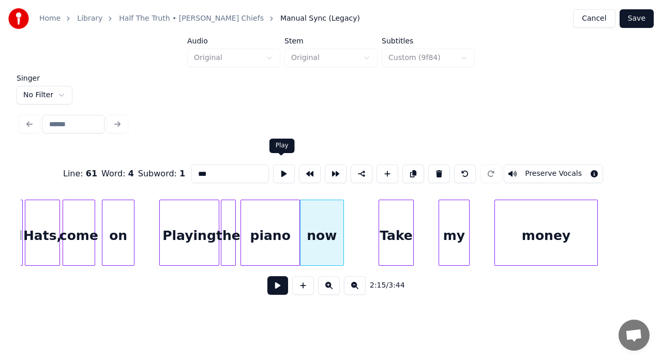
click at [280, 171] on button at bounding box center [284, 174] width 22 height 19
click at [382, 218] on div "Take" at bounding box center [396, 235] width 34 height 70
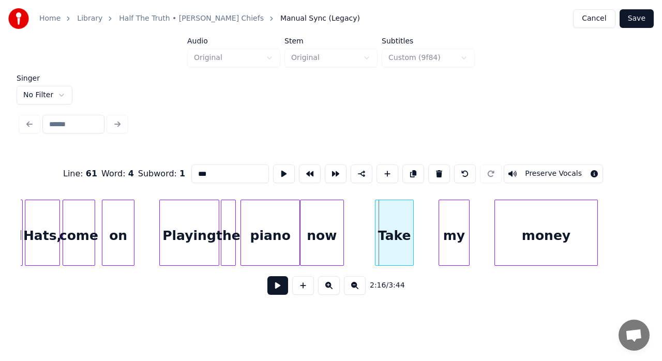
click at [377, 219] on div at bounding box center [377, 232] width 3 height 65
click at [382, 207] on div "Take" at bounding box center [395, 235] width 38 height 70
click at [286, 165] on button at bounding box center [284, 174] width 22 height 19
click at [459, 219] on div "my" at bounding box center [454, 235] width 30 height 70
type input "**"
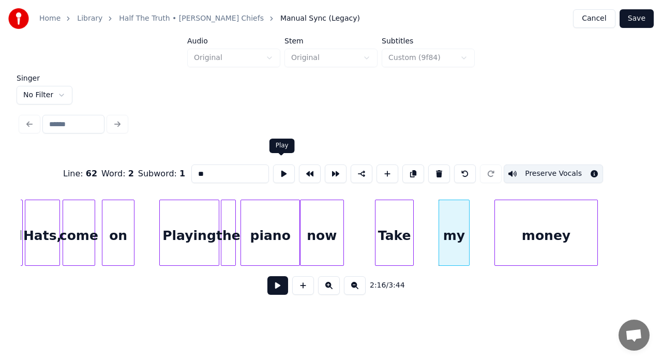
click at [282, 172] on button at bounding box center [284, 174] width 22 height 19
click at [431, 210] on div at bounding box center [430, 232] width 3 height 65
click at [284, 287] on button at bounding box center [277, 285] width 21 height 19
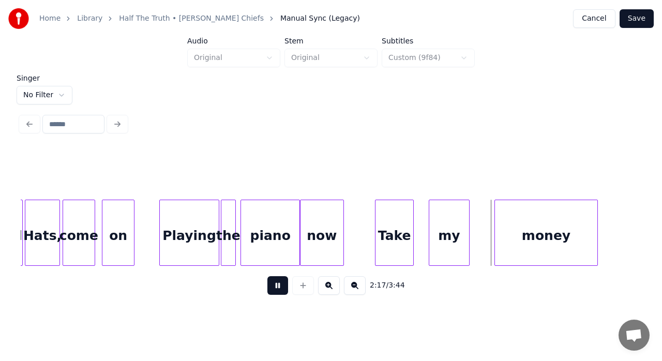
click at [284, 287] on button at bounding box center [277, 285] width 21 height 19
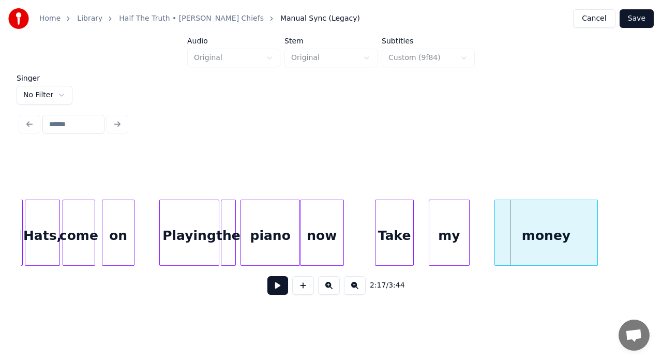
click at [385, 231] on div "Take" at bounding box center [395, 235] width 38 height 70
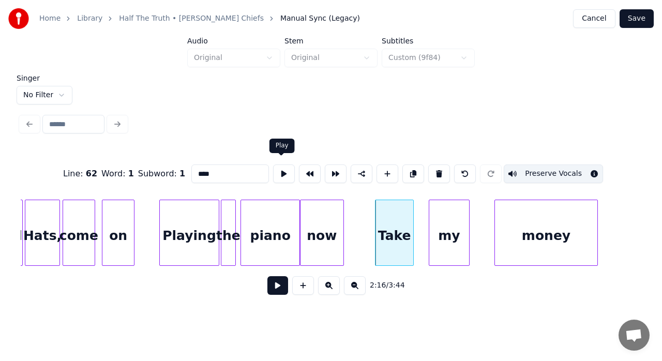
click at [278, 166] on button at bounding box center [284, 174] width 22 height 19
click at [454, 214] on div "my" at bounding box center [449, 235] width 40 height 70
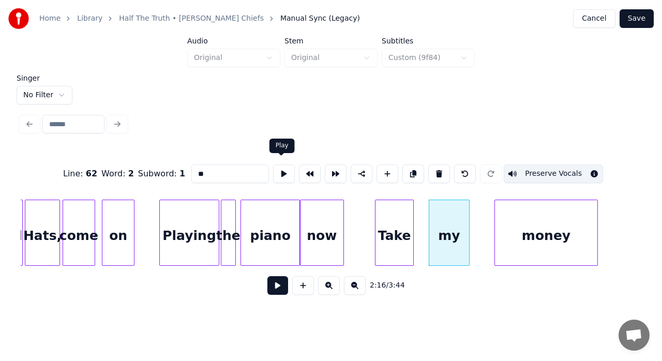
click at [281, 171] on button at bounding box center [284, 174] width 22 height 19
drag, startPoint x: 281, startPoint y: 171, endPoint x: 511, endPoint y: 192, distance: 230.7
click at [511, 192] on div "Line : 62 Word : 2 Subword : 1 ** Preserve Vocals" at bounding box center [331, 174] width 621 height 52
click at [488, 205] on div at bounding box center [487, 232] width 3 height 65
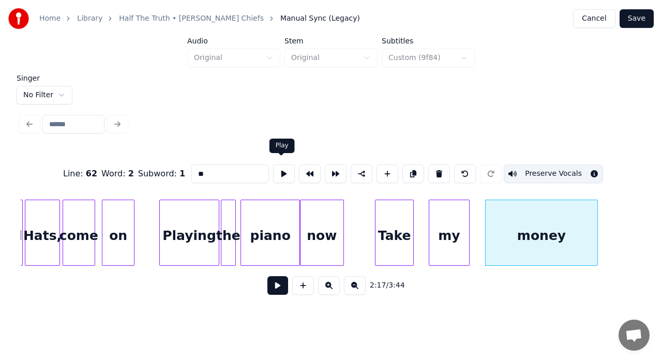
click at [273, 174] on button at bounding box center [284, 174] width 22 height 19
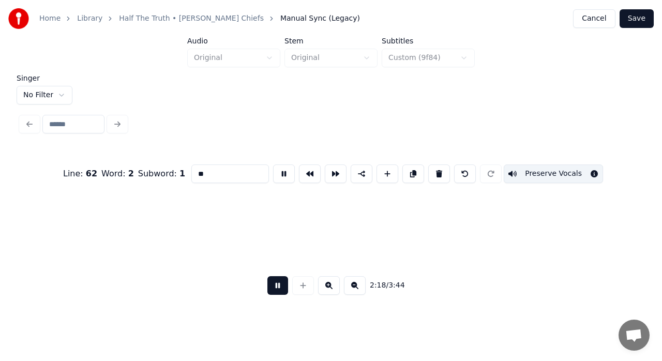
scroll to position [0, 14365]
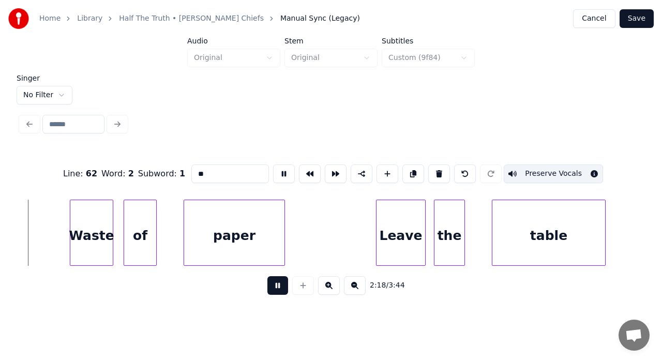
click at [273, 174] on button at bounding box center [284, 174] width 22 height 19
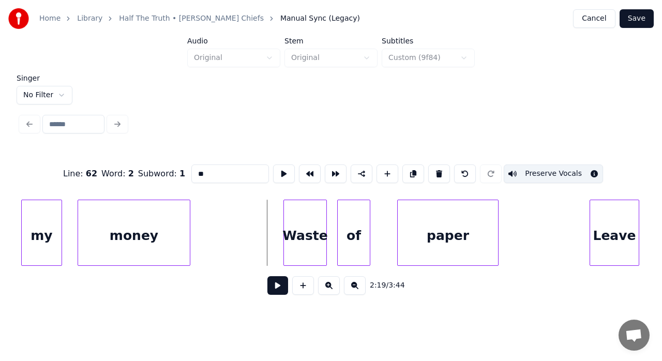
scroll to position [0, 14096]
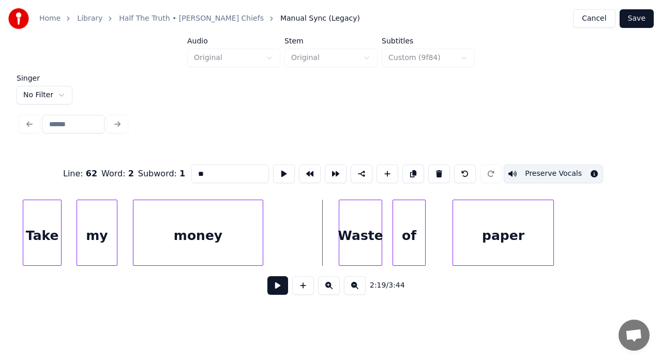
click at [262, 208] on div at bounding box center [261, 232] width 3 height 65
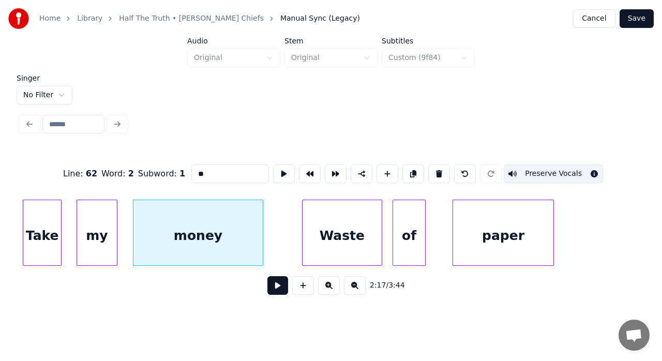
click at [303, 225] on div at bounding box center [304, 232] width 3 height 65
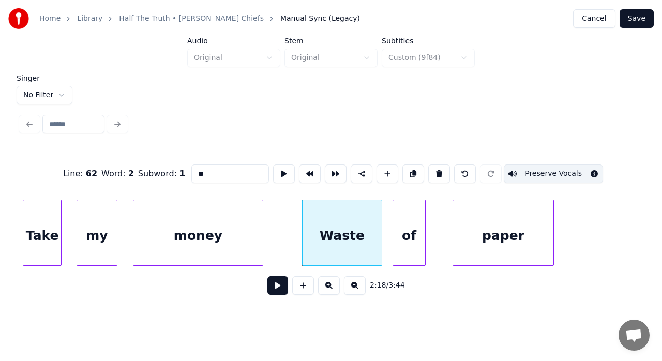
click at [321, 200] on div "Waste" at bounding box center [342, 235] width 79 height 70
click at [285, 171] on button at bounding box center [284, 174] width 22 height 19
click at [288, 208] on div at bounding box center [289, 232] width 3 height 65
click at [278, 171] on button at bounding box center [284, 174] width 22 height 19
click at [383, 209] on div at bounding box center [383, 232] width 3 height 65
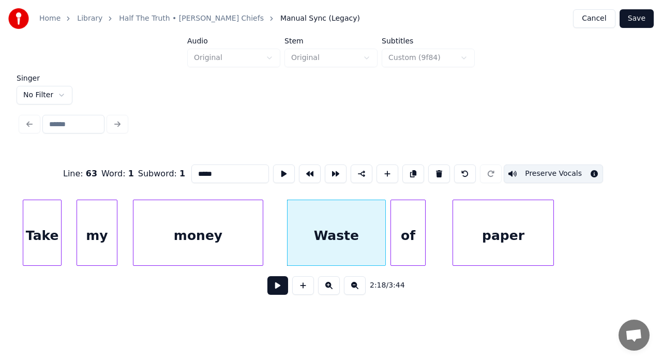
click at [393, 209] on div at bounding box center [392, 232] width 3 height 65
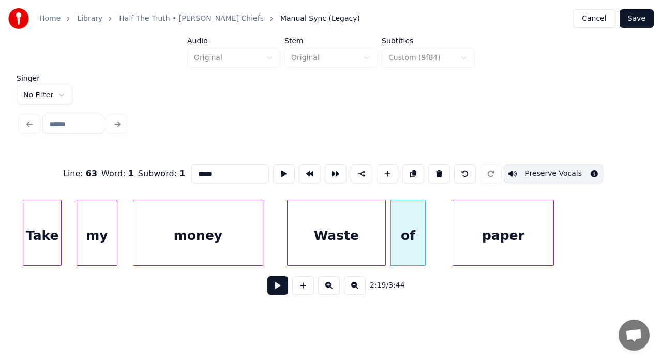
drag, startPoint x: 200, startPoint y: 171, endPoint x: 180, endPoint y: 177, distance: 21.5
click at [182, 175] on div "Line : 63 Word : 1 Subword : 1 ***** Preserve Vocals" at bounding box center [331, 174] width 621 height 52
click at [448, 216] on div at bounding box center [449, 232] width 3 height 65
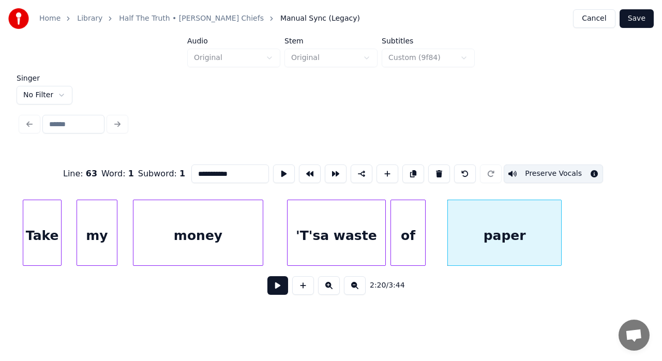
click at [560, 225] on div at bounding box center [559, 232] width 3 height 65
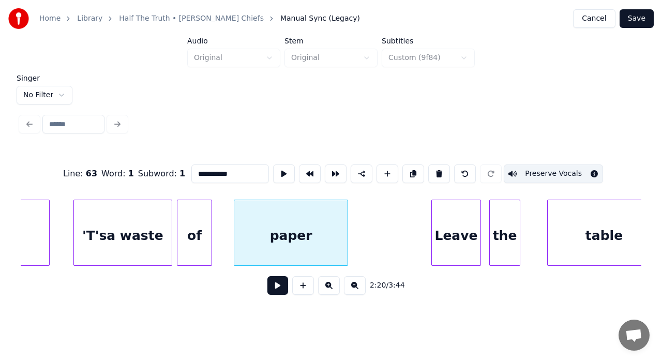
scroll to position [0, 14344]
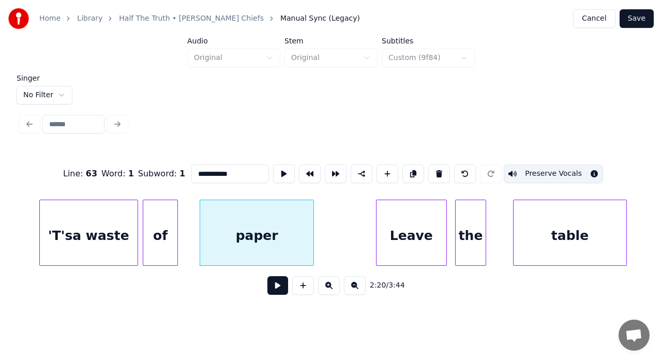
click at [377, 211] on div at bounding box center [378, 232] width 3 height 65
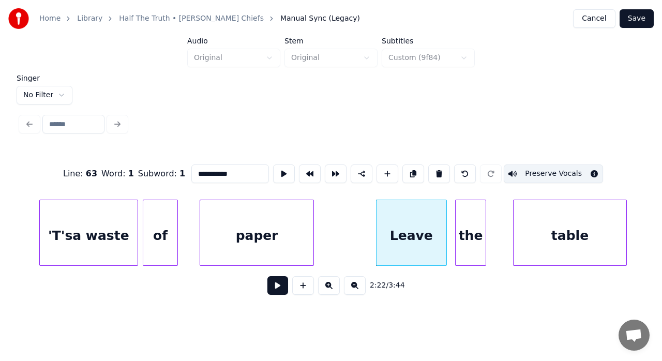
type input "**********"
click at [278, 292] on button at bounding box center [277, 285] width 21 height 19
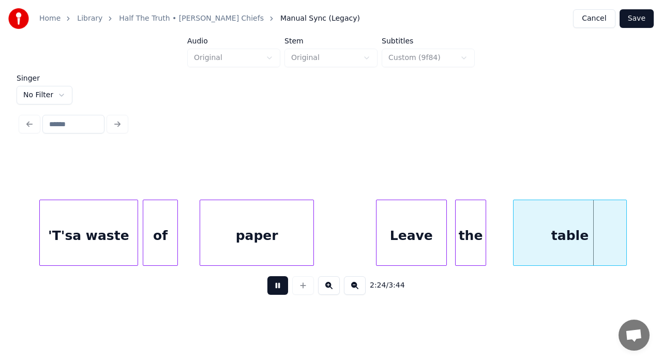
click at [278, 292] on button at bounding box center [277, 285] width 21 height 19
click at [453, 213] on div at bounding box center [454, 232] width 3 height 65
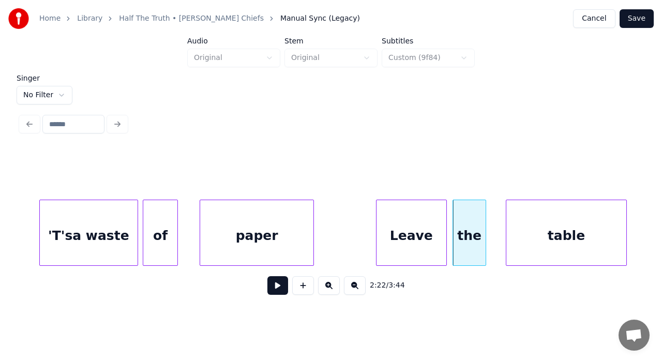
click at [507, 209] on div at bounding box center [508, 232] width 3 height 65
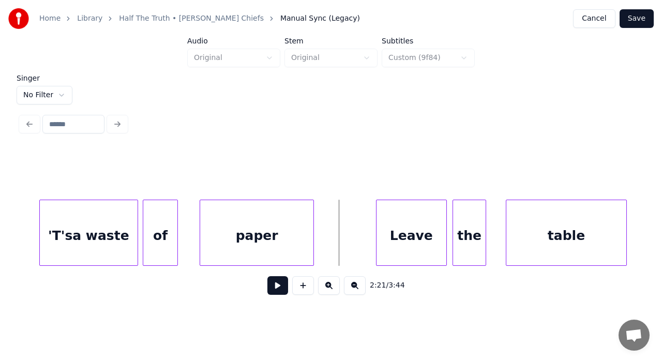
click at [422, 229] on div "Leave" at bounding box center [412, 235] width 70 height 70
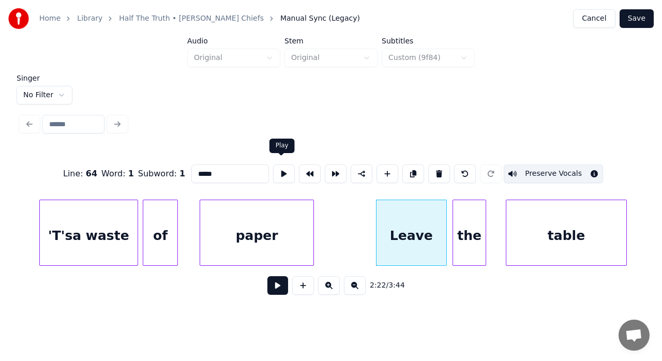
click at [285, 171] on button at bounding box center [284, 174] width 22 height 19
click at [482, 236] on div "the" at bounding box center [469, 235] width 33 height 70
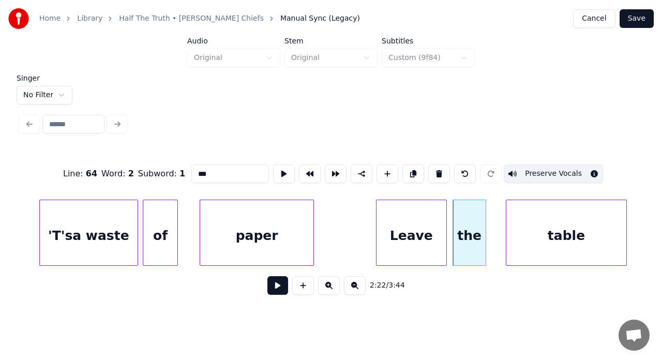
click at [482, 236] on div "the" at bounding box center [469, 235] width 33 height 70
click at [283, 176] on button at bounding box center [284, 174] width 22 height 19
click at [491, 222] on div at bounding box center [490, 232] width 3 height 65
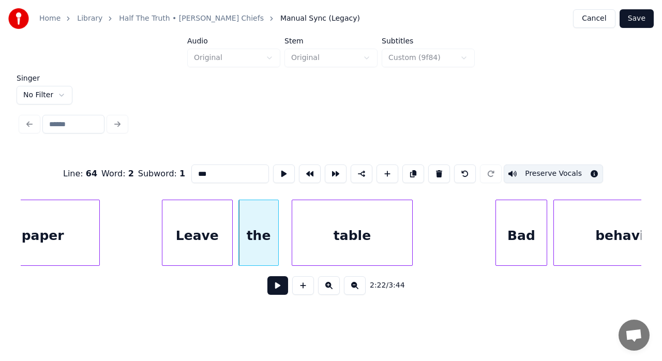
scroll to position [0, 14572]
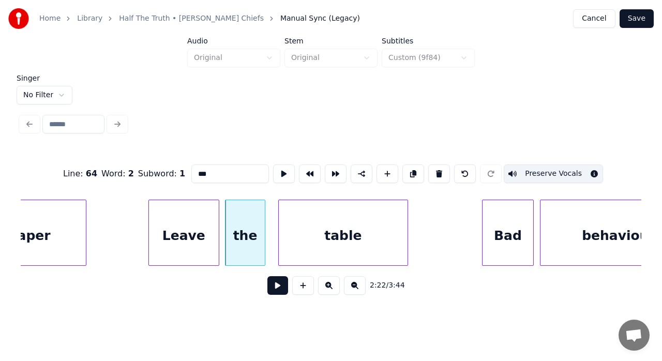
click at [405, 211] on div at bounding box center [406, 232] width 3 height 65
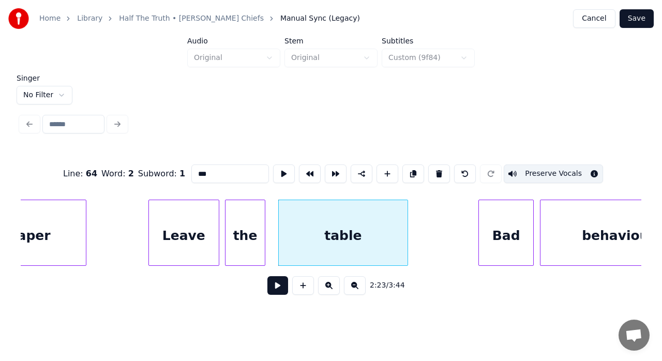
click at [479, 221] on div at bounding box center [480, 232] width 3 height 65
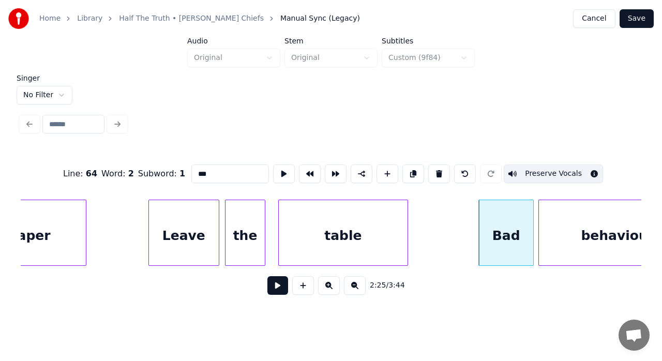
click at [540, 209] on div at bounding box center [540, 232] width 3 height 65
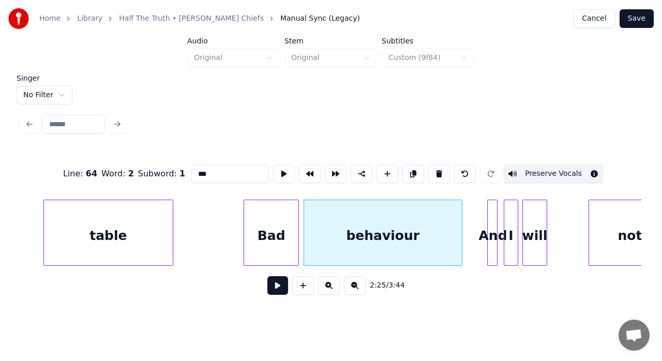
scroll to position [0, 14820]
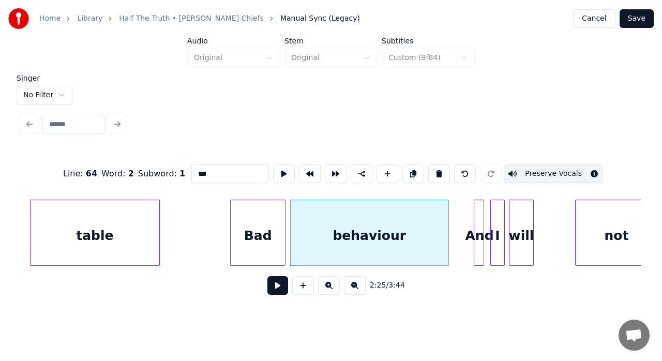
click at [385, 246] on div "behaviour" at bounding box center [370, 235] width 158 height 70
click at [276, 166] on button at bounding box center [284, 174] width 22 height 19
click at [455, 206] on div at bounding box center [453, 232] width 3 height 65
click at [278, 167] on button at bounding box center [284, 174] width 22 height 19
click at [484, 207] on div "And" at bounding box center [479, 235] width 10 height 70
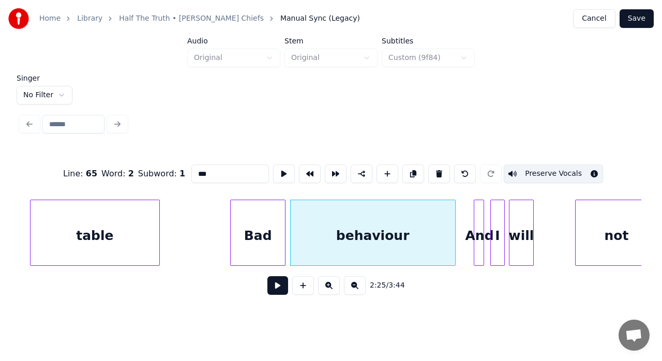
click at [484, 207] on div "And" at bounding box center [479, 235] width 10 height 70
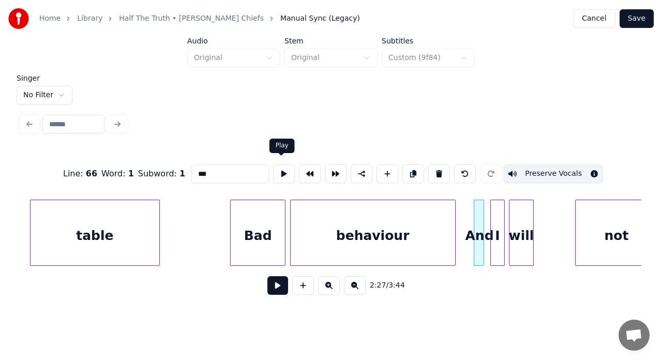
click at [282, 170] on button at bounding box center [284, 174] width 22 height 19
click at [472, 215] on div at bounding box center [471, 232] width 3 height 65
click at [494, 215] on div at bounding box center [492, 232] width 3 height 65
click at [280, 172] on button at bounding box center [284, 174] width 22 height 19
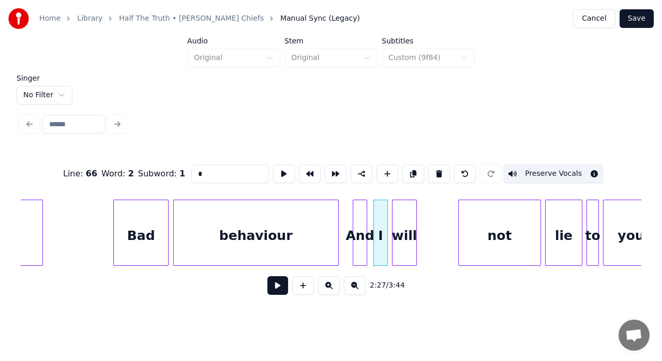
scroll to position [0, 14958]
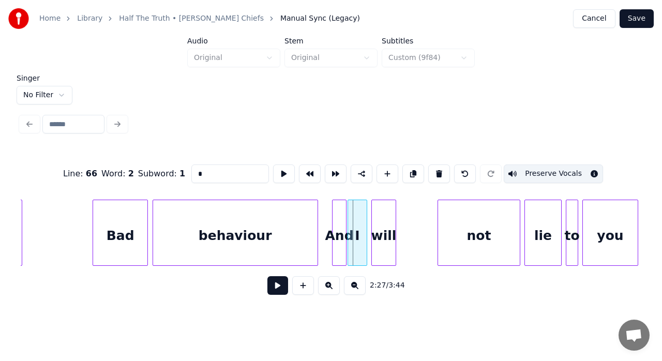
click at [348, 212] on div at bounding box center [349, 232] width 3 height 65
click at [370, 209] on div at bounding box center [369, 232] width 3 height 65
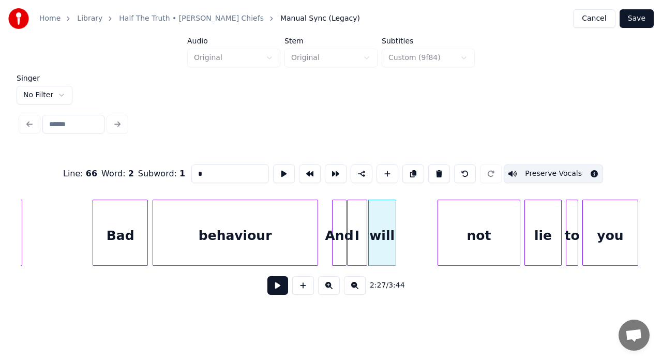
click at [349, 209] on div at bounding box center [349, 232] width 3 height 65
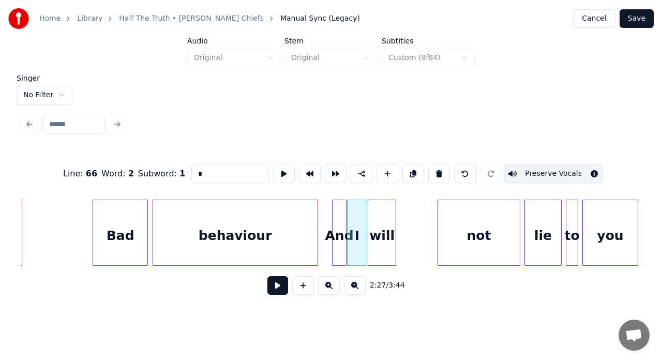
click at [380, 218] on div "will" at bounding box center [381, 235] width 27 height 70
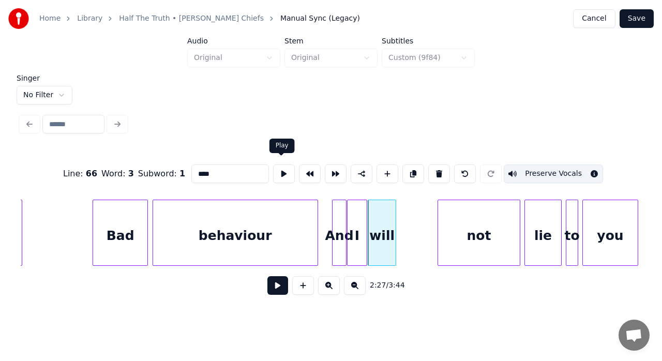
click at [280, 171] on button at bounding box center [284, 174] width 22 height 19
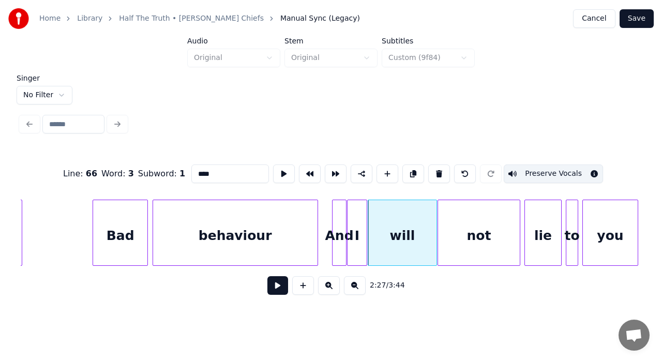
click at [434, 211] on div at bounding box center [435, 232] width 3 height 65
click at [284, 170] on button at bounding box center [284, 174] width 22 height 19
click at [477, 232] on div "not" at bounding box center [479, 235] width 82 height 70
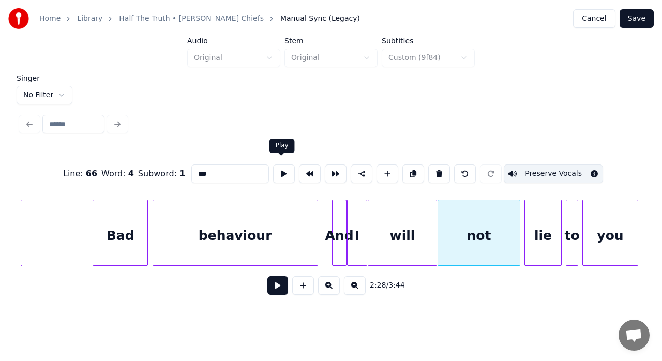
click at [277, 171] on button at bounding box center [284, 174] width 22 height 19
click at [447, 211] on div at bounding box center [448, 232] width 3 height 65
click at [443, 210] on div at bounding box center [443, 232] width 3 height 65
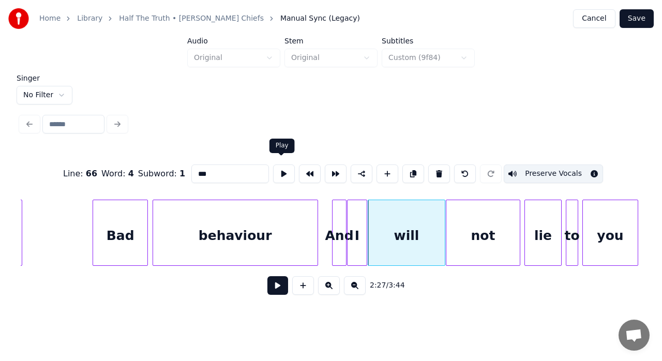
click at [281, 170] on button at bounding box center [284, 174] width 22 height 19
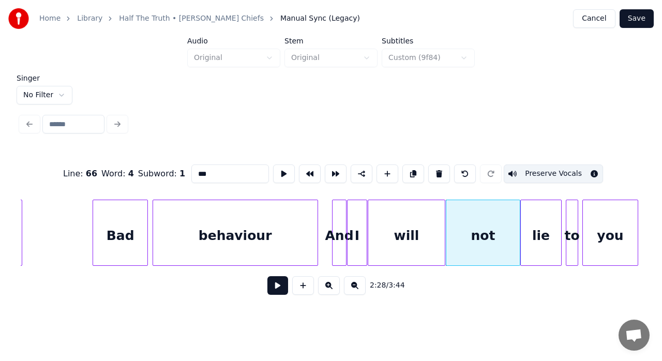
click at [521, 216] on div at bounding box center [522, 232] width 3 height 65
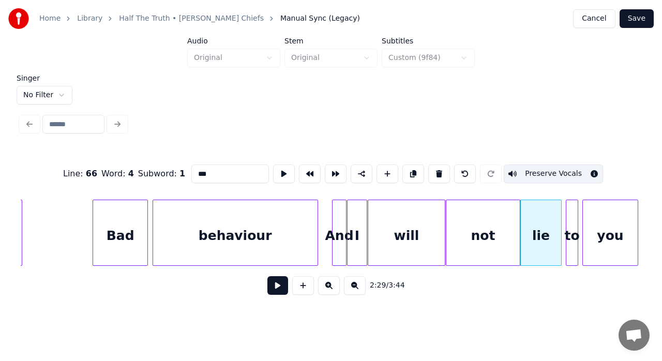
click at [553, 220] on div "lie" at bounding box center [541, 235] width 40 height 70
click at [281, 168] on button at bounding box center [284, 174] width 22 height 19
click at [554, 217] on div at bounding box center [554, 232] width 3 height 65
click at [559, 214] on div at bounding box center [559, 232] width 3 height 65
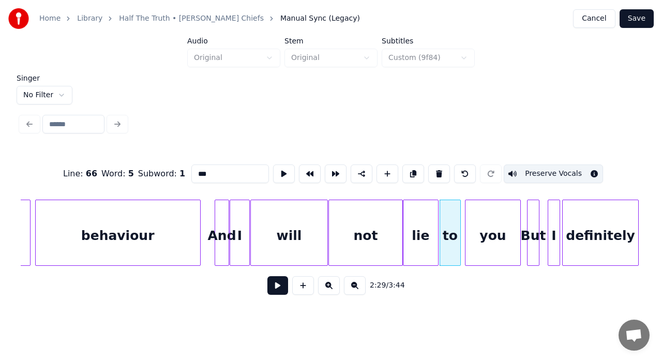
scroll to position [0, 15103]
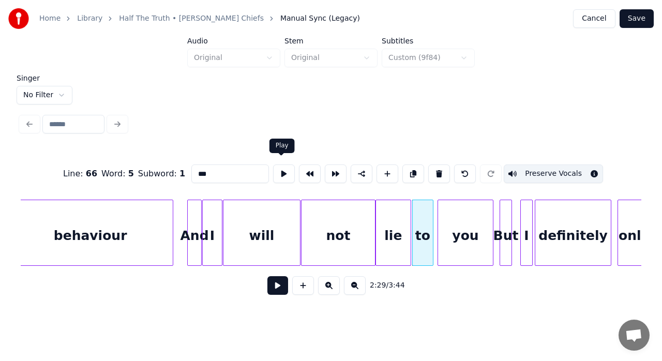
click at [279, 169] on button at bounding box center [284, 174] width 22 height 19
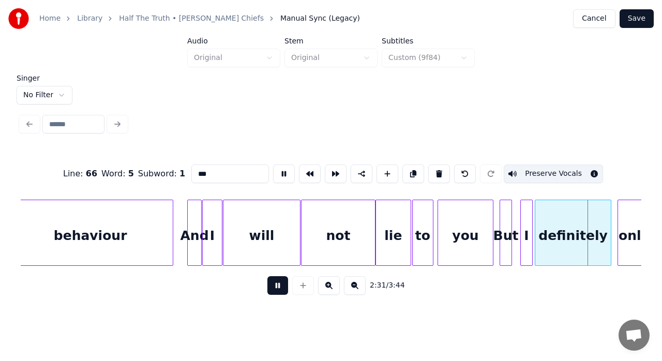
click at [279, 169] on button at bounding box center [284, 174] width 22 height 19
click at [426, 230] on div "to" at bounding box center [423, 235] width 20 height 70
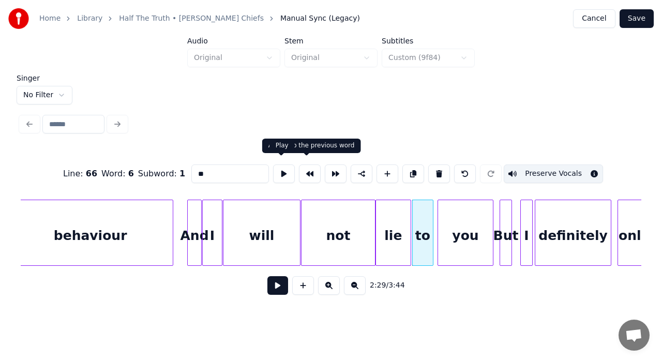
drag, startPoint x: 283, startPoint y: 170, endPoint x: 287, endPoint y: 165, distance: 5.9
click at [287, 165] on button at bounding box center [284, 174] width 22 height 19
click at [430, 213] on div at bounding box center [429, 232] width 3 height 65
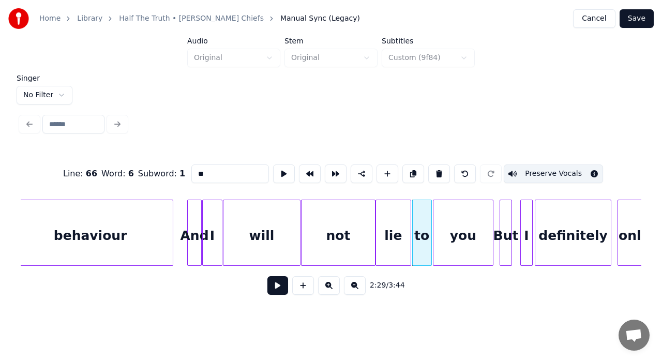
click at [434, 212] on div at bounding box center [435, 232] width 3 height 65
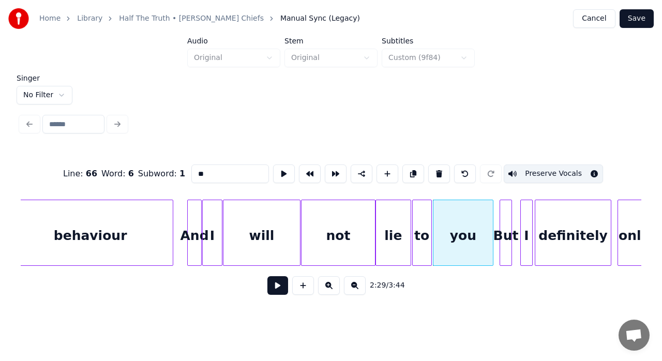
click at [422, 220] on div "to" at bounding box center [422, 235] width 19 height 70
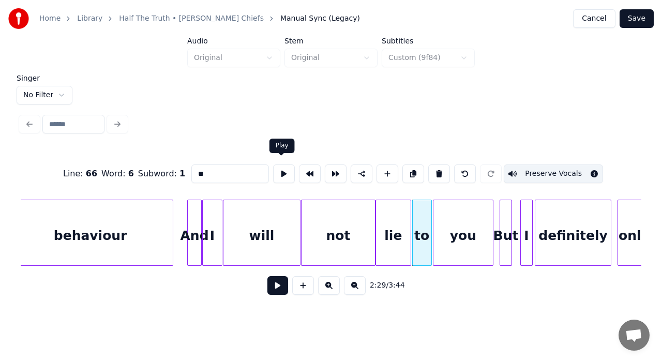
click at [286, 170] on button at bounding box center [284, 174] width 22 height 19
click at [445, 212] on div "you" at bounding box center [463, 235] width 59 height 70
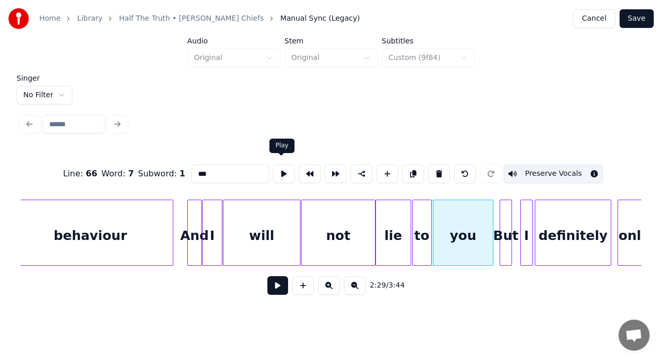
click at [279, 165] on button at bounding box center [284, 174] width 22 height 19
click at [436, 203] on div at bounding box center [437, 232] width 3 height 65
click at [434, 203] on div at bounding box center [433, 232] width 3 height 65
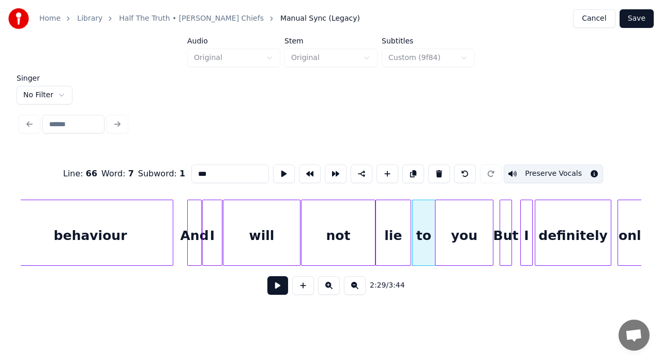
click at [507, 219] on div "But" at bounding box center [505, 235] width 11 height 70
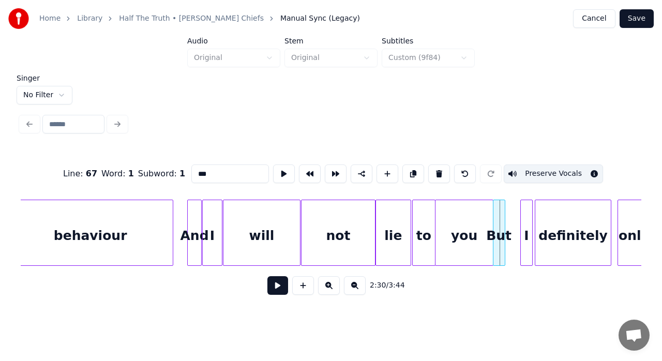
click at [328, 173] on div "Line : 67 Word : 1 Subword : 1 *** Preserve Vocals 2:30 / 3:44" at bounding box center [331, 226] width 621 height 157
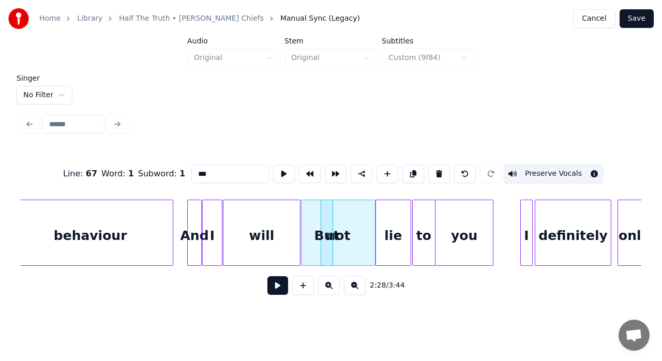
click at [326, 214] on div "But" at bounding box center [326, 235] width 11 height 70
click at [503, 209] on div "But" at bounding box center [506, 235] width 11 height 70
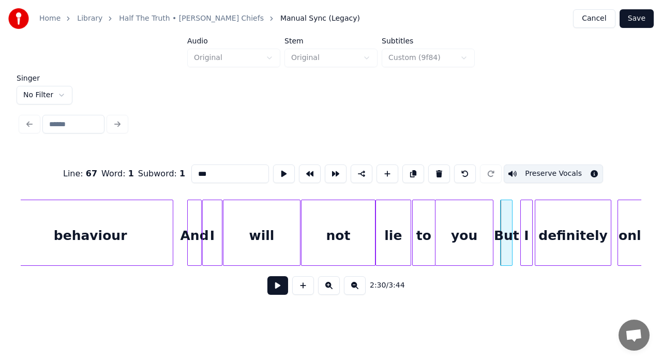
click at [503, 209] on div "But" at bounding box center [506, 235] width 11 height 70
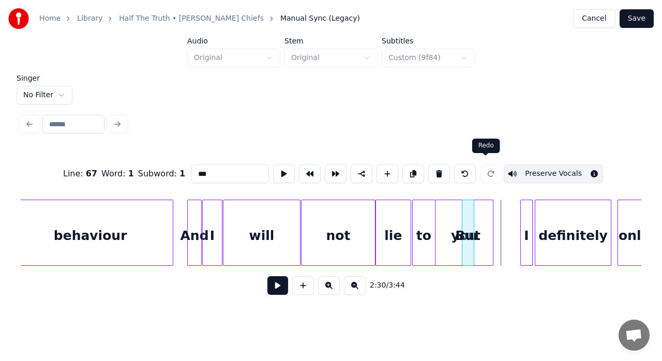
click at [340, 114] on div "Singer No Filter Line : 67 Word : 1 Subword : 1 *** Preserve Vocals 2:30 / 3:44" at bounding box center [331, 192] width 629 height 235
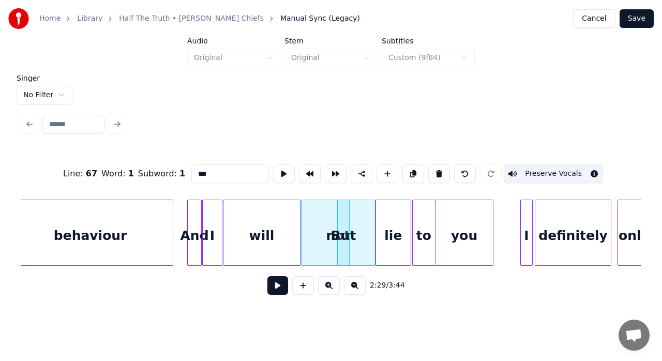
click at [346, 211] on div at bounding box center [347, 232] width 3 height 65
click at [505, 203] on div "But" at bounding box center [505, 235] width 11 height 70
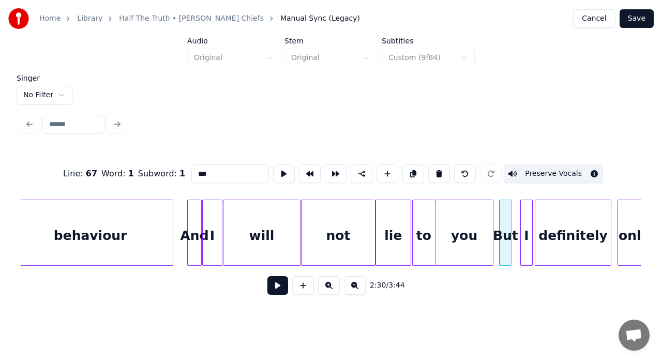
click at [280, 167] on button at bounding box center [284, 174] width 22 height 19
click at [523, 237] on div at bounding box center [522, 232] width 3 height 65
click at [515, 239] on div at bounding box center [514, 232] width 3 height 65
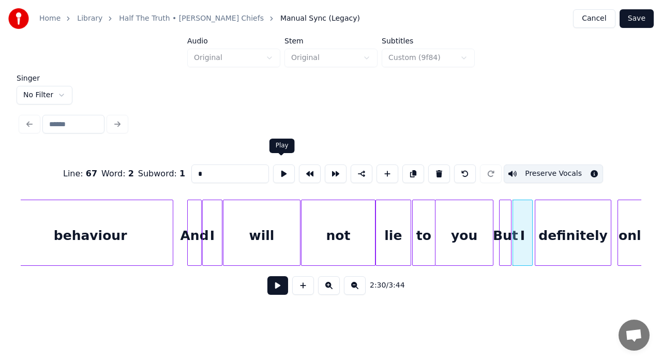
click at [284, 174] on button at bounding box center [284, 174] width 22 height 19
click at [529, 219] on div at bounding box center [528, 232] width 3 height 65
click at [533, 210] on div at bounding box center [534, 232] width 3 height 65
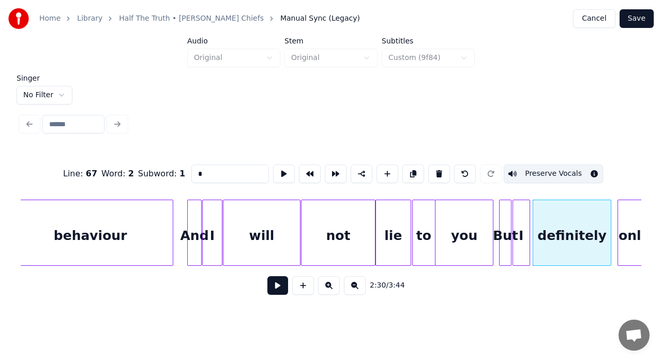
click at [458, 235] on div "you" at bounding box center [464, 235] width 57 height 70
type input "***"
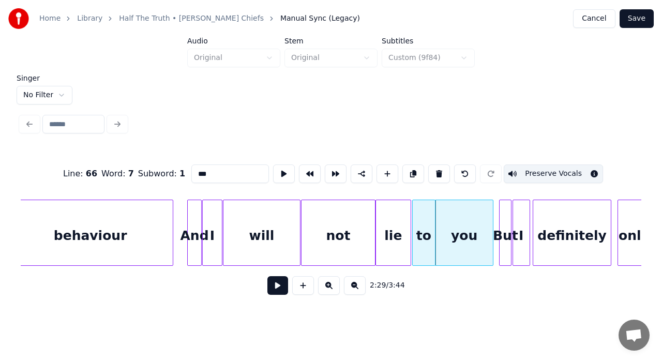
click at [281, 295] on button at bounding box center [277, 285] width 21 height 19
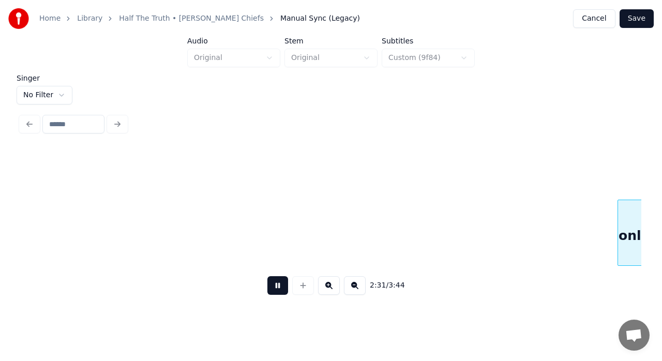
scroll to position [0, 15723]
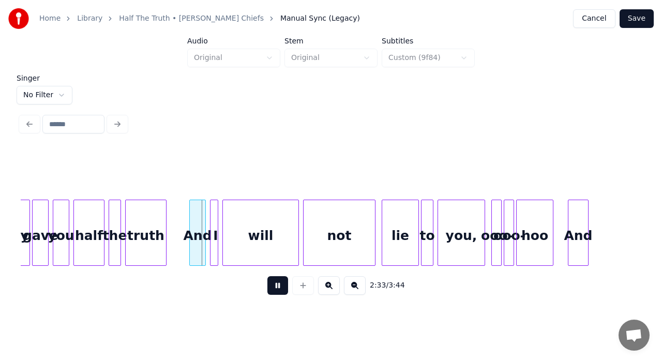
click at [281, 295] on button at bounding box center [277, 285] width 21 height 19
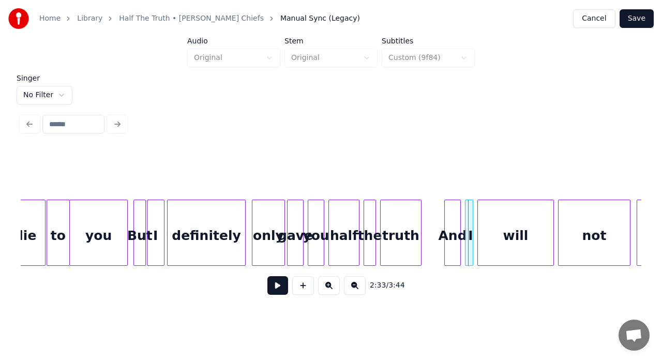
scroll to position [0, 15441]
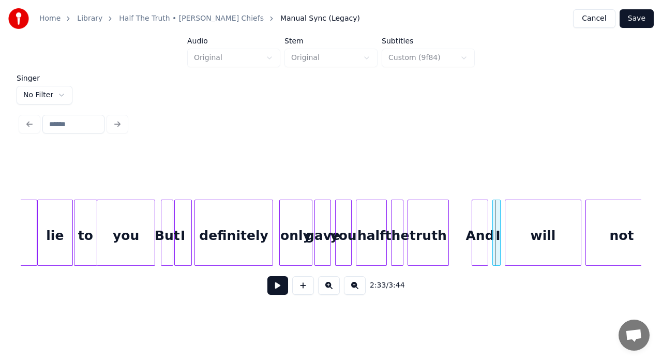
click at [266, 226] on div "definitely" at bounding box center [234, 235] width 78 height 70
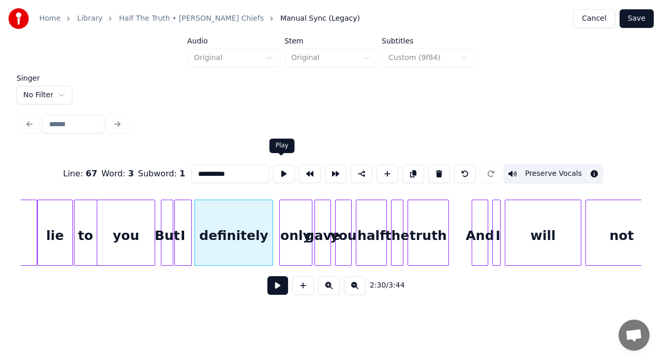
click at [282, 171] on button at bounding box center [284, 174] width 22 height 19
click at [277, 210] on div at bounding box center [277, 232] width 3 height 65
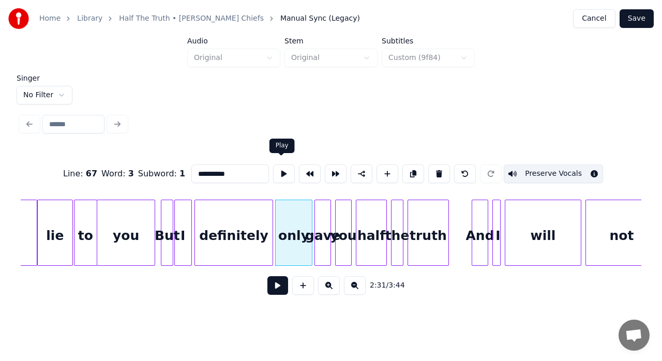
click at [278, 173] on button at bounding box center [284, 174] width 22 height 19
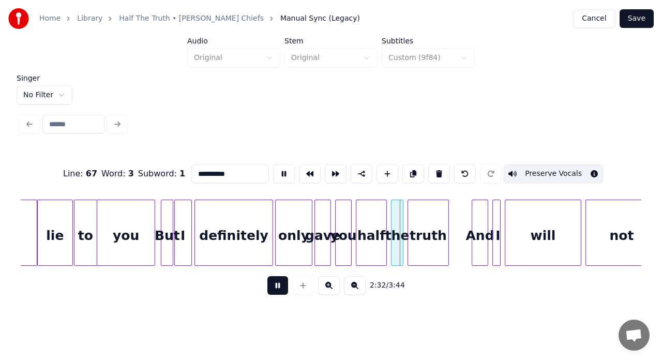
click at [278, 173] on button at bounding box center [284, 174] width 22 height 19
click at [328, 222] on div at bounding box center [329, 232] width 3 height 65
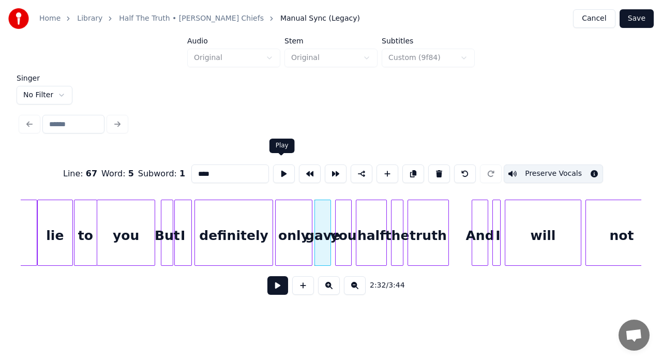
click at [279, 170] on button at bounding box center [284, 174] width 22 height 19
click at [333, 205] on div at bounding box center [334, 232] width 3 height 65
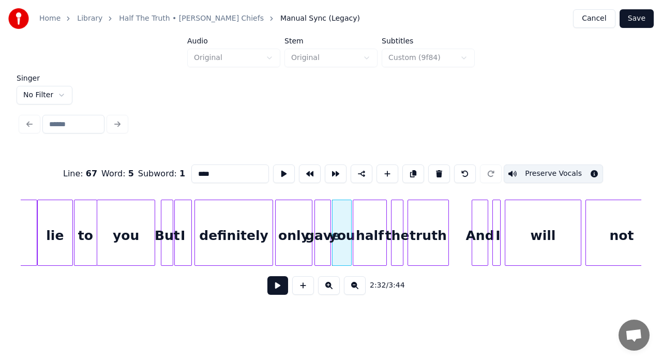
click at [353, 210] on div at bounding box center [354, 232] width 3 height 65
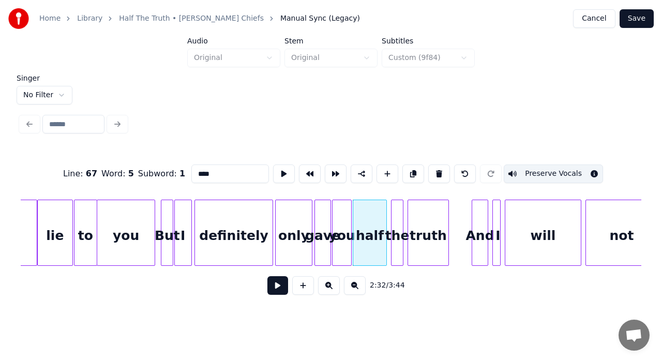
click at [282, 165] on button at bounding box center [284, 174] width 22 height 19
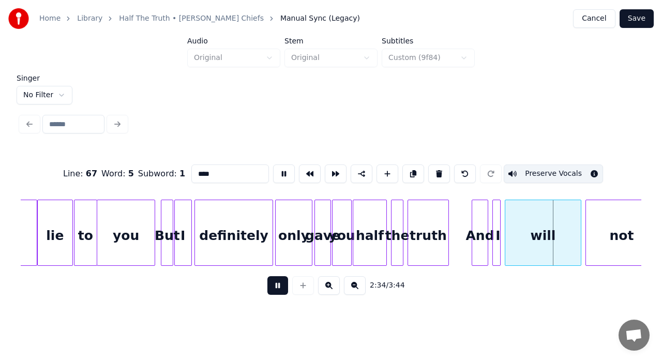
click at [270, 125] on div at bounding box center [331, 124] width 629 height 23
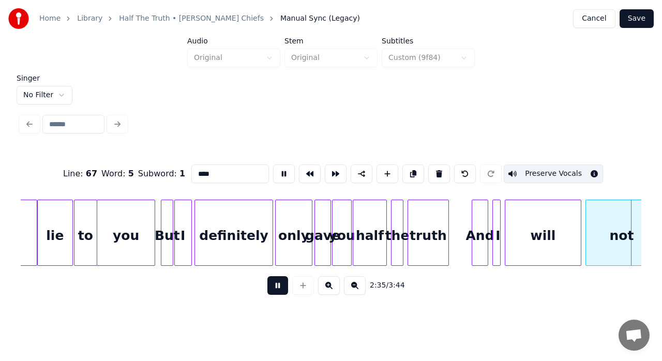
scroll to position [0, 16062]
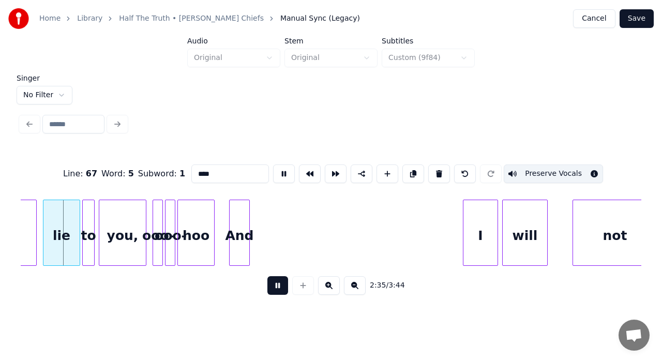
click at [278, 282] on button at bounding box center [277, 285] width 21 height 19
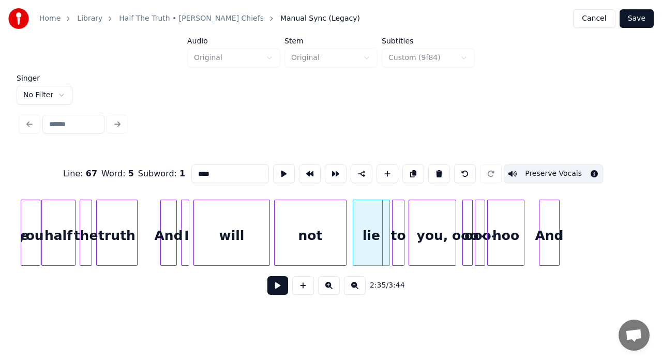
scroll to position [0, 15697]
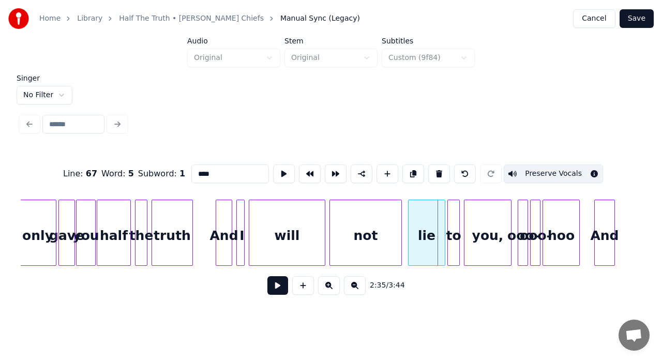
click at [139, 219] on div "the" at bounding box center [141, 235] width 11 height 70
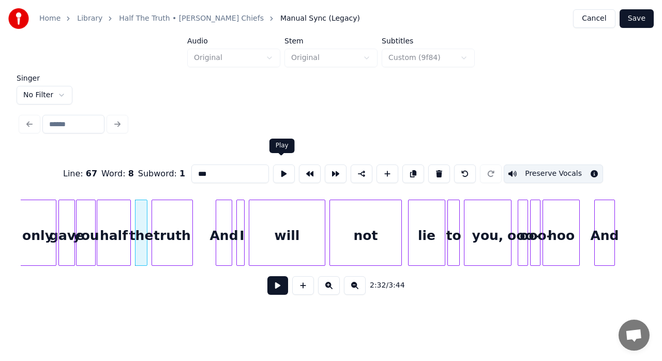
click at [279, 170] on button at bounding box center [284, 174] width 22 height 19
click at [133, 214] on div at bounding box center [133, 232] width 3 height 65
click at [144, 214] on div at bounding box center [143, 232] width 3 height 65
click at [147, 212] on div at bounding box center [148, 232] width 3 height 65
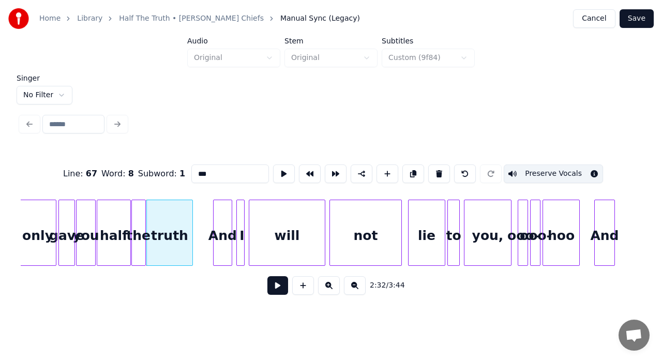
click at [214, 203] on div at bounding box center [215, 232] width 3 height 65
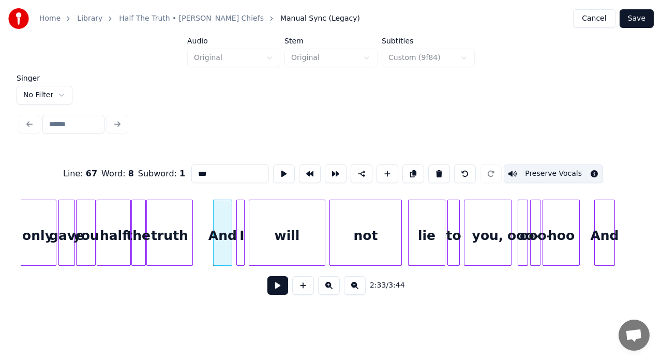
click at [220, 210] on div "And" at bounding box center [223, 235] width 18 height 70
click at [280, 173] on button at bounding box center [284, 174] width 22 height 19
click at [229, 219] on div at bounding box center [228, 232] width 3 height 65
click at [234, 217] on div at bounding box center [234, 232] width 3 height 65
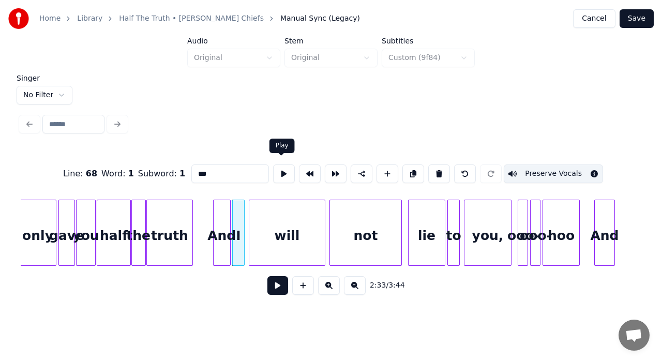
click at [282, 170] on button at bounding box center [284, 174] width 22 height 19
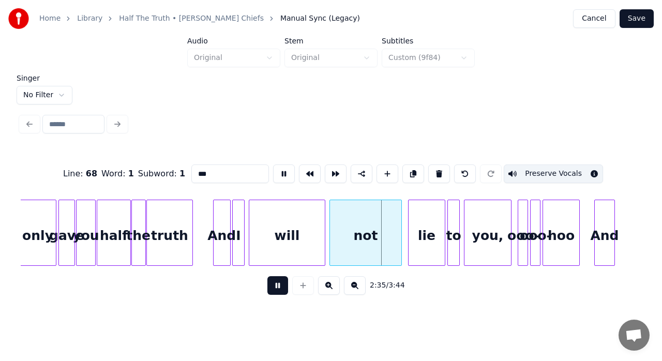
click at [282, 170] on button at bounding box center [284, 174] width 22 height 19
click at [250, 231] on div at bounding box center [250, 232] width 3 height 65
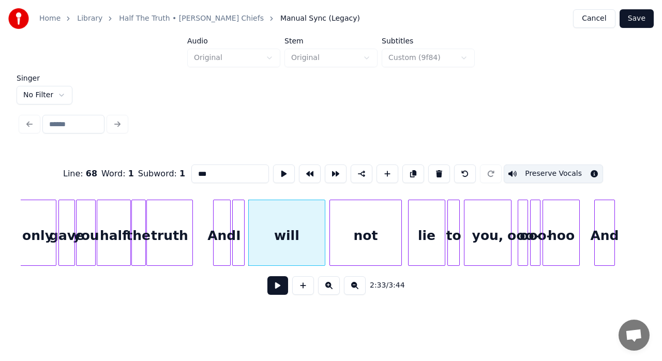
click at [304, 232] on div "will" at bounding box center [287, 235] width 76 height 70
click at [280, 172] on button at bounding box center [284, 174] width 22 height 19
click at [319, 214] on div at bounding box center [320, 232] width 3 height 65
click at [324, 213] on div at bounding box center [325, 232] width 3 height 65
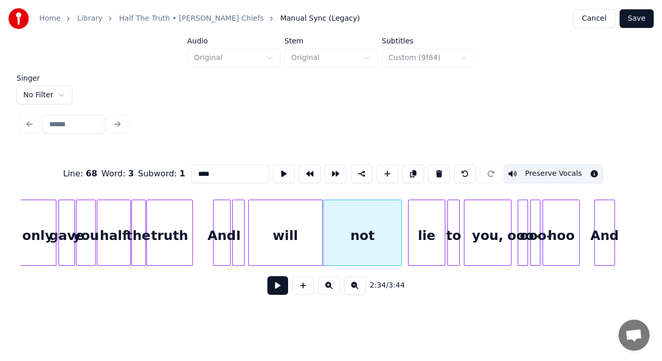
click at [393, 252] on div "not" at bounding box center [363, 235] width 78 height 70
click at [277, 174] on button at bounding box center [284, 174] width 22 height 19
click at [403, 214] on div at bounding box center [404, 232] width 3 height 65
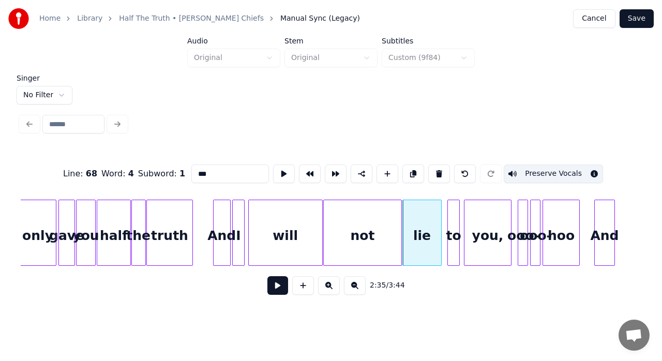
click at [440, 212] on div at bounding box center [439, 232] width 3 height 65
click at [443, 217] on div at bounding box center [444, 232] width 3 height 65
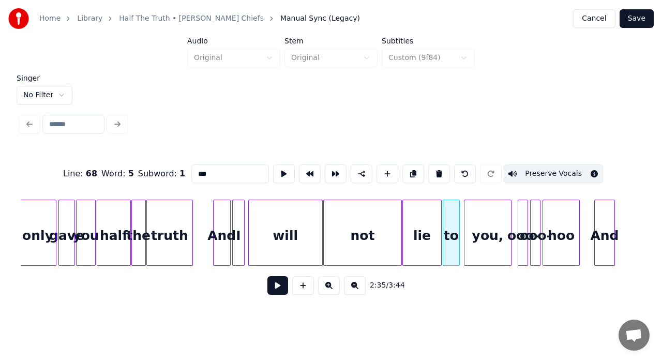
click at [453, 217] on div "to" at bounding box center [451, 235] width 16 height 70
click at [276, 169] on button at bounding box center [284, 174] width 22 height 19
click at [464, 211] on div at bounding box center [464, 232] width 3 height 65
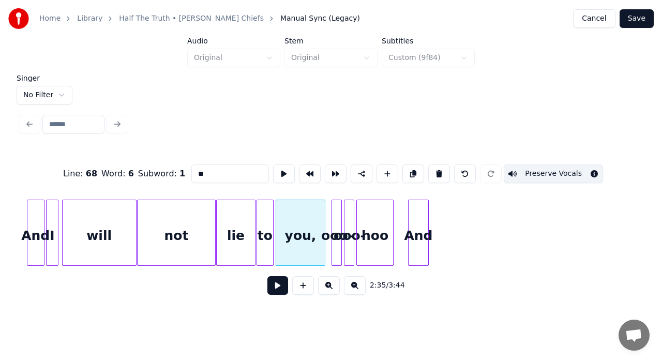
scroll to position [0, 15904]
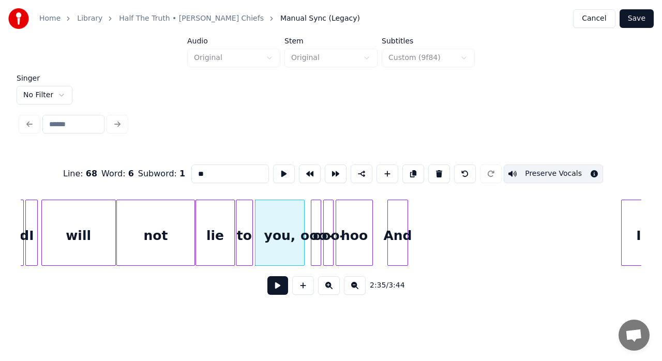
click at [396, 216] on div "And" at bounding box center [398, 235] width 20 height 70
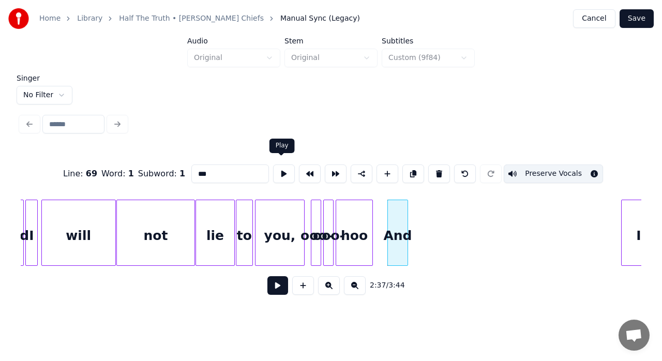
click at [282, 171] on button at bounding box center [284, 174] width 22 height 19
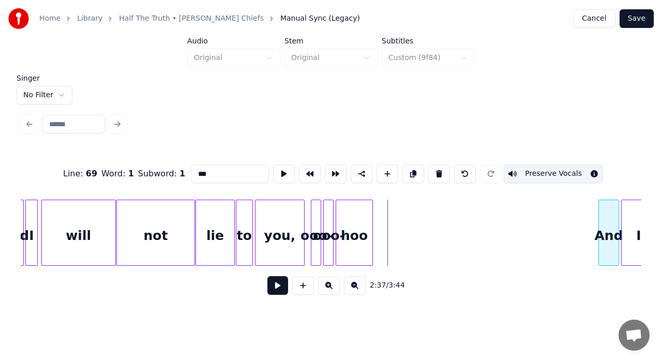
click at [611, 200] on div "And" at bounding box center [609, 235] width 20 height 70
click at [374, 219] on div "hoo" at bounding box center [357, 235] width 36 height 70
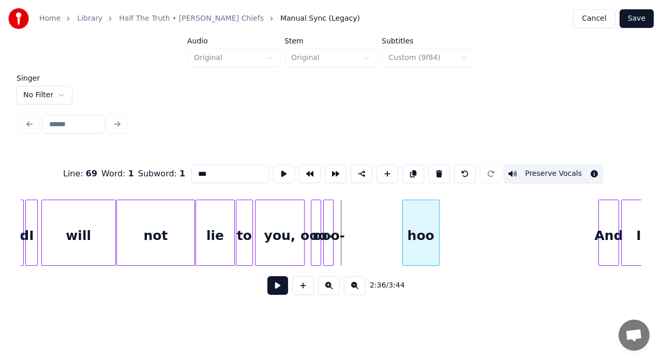
click at [418, 224] on div "hoo" at bounding box center [421, 235] width 36 height 70
click at [377, 217] on div "ooo-" at bounding box center [371, 235] width 10 height 70
click at [376, 217] on div at bounding box center [374, 232] width 3 height 65
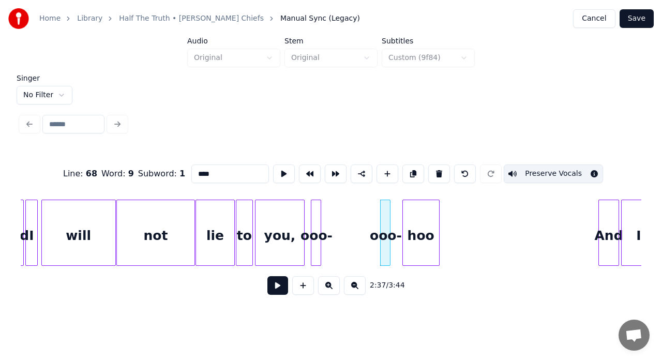
click at [283, 219] on div "you," at bounding box center [280, 235] width 49 height 70
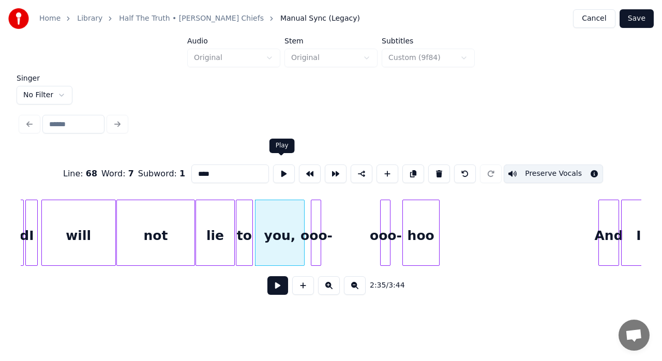
click at [284, 165] on button at bounding box center [284, 174] width 22 height 19
click at [299, 218] on div at bounding box center [300, 232] width 3 height 65
click at [308, 216] on div "ooo-" at bounding box center [308, 235] width 10 height 70
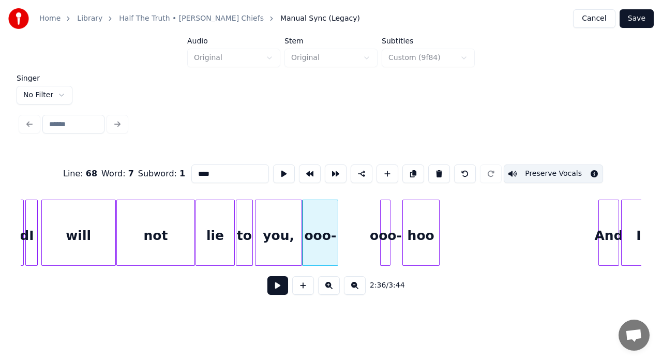
click at [336, 211] on div at bounding box center [336, 232] width 3 height 65
click at [321, 206] on div "ooo-" at bounding box center [321, 235] width 36 height 70
click at [281, 171] on button at bounding box center [284, 174] width 22 height 19
click at [335, 226] on div at bounding box center [334, 232] width 3 height 65
click at [341, 226] on div "ooo-" at bounding box center [342, 235] width 10 height 70
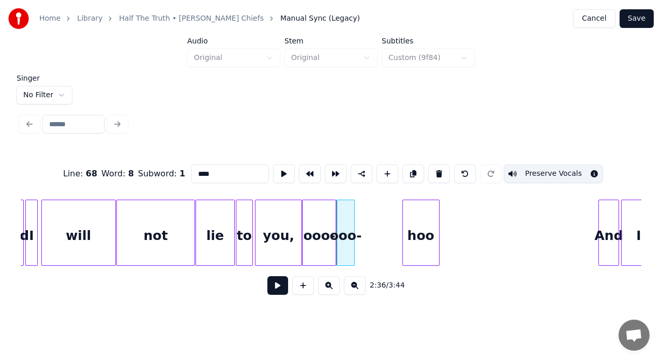
click at [353, 222] on div at bounding box center [352, 232] width 3 height 65
click at [357, 216] on div at bounding box center [358, 232] width 3 height 65
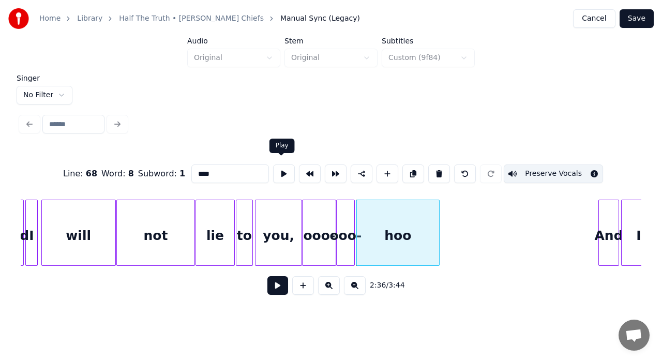
click at [282, 167] on button at bounding box center [284, 174] width 22 height 19
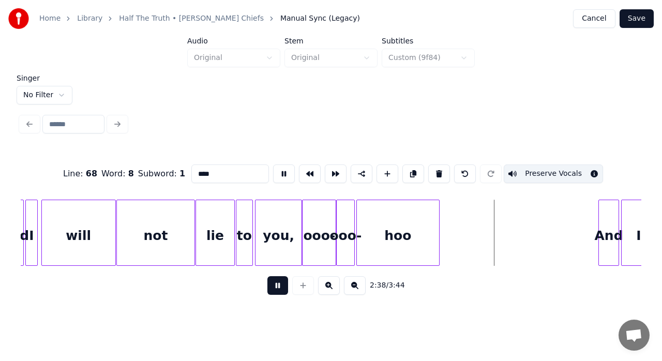
click at [282, 167] on button at bounding box center [284, 174] width 22 height 19
click at [282, 224] on div "you," at bounding box center [279, 235] width 46 height 70
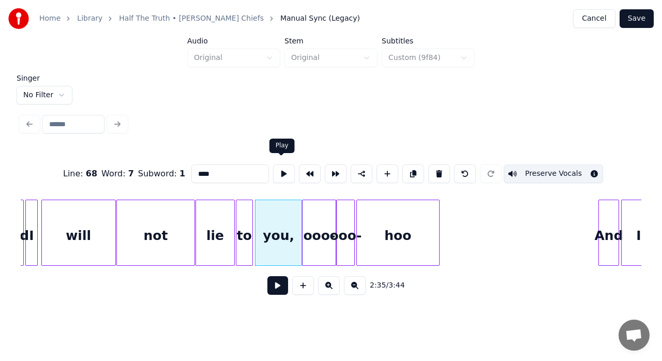
click at [284, 162] on div at bounding box center [284, 173] width 26 height 23
click at [280, 174] on button at bounding box center [284, 174] width 22 height 19
click at [321, 216] on div "ooo-" at bounding box center [319, 235] width 33 height 70
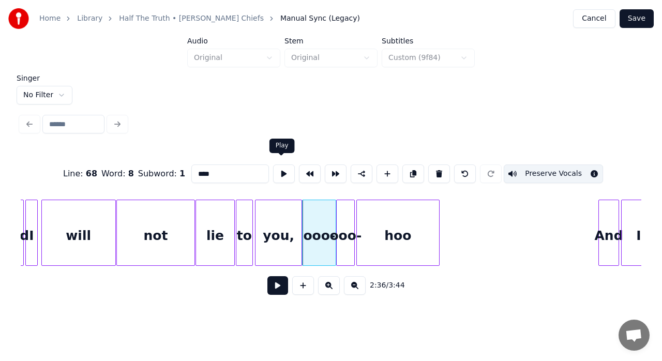
click at [280, 167] on button at bounding box center [284, 174] width 22 height 19
click at [358, 220] on div at bounding box center [358, 232] width 3 height 65
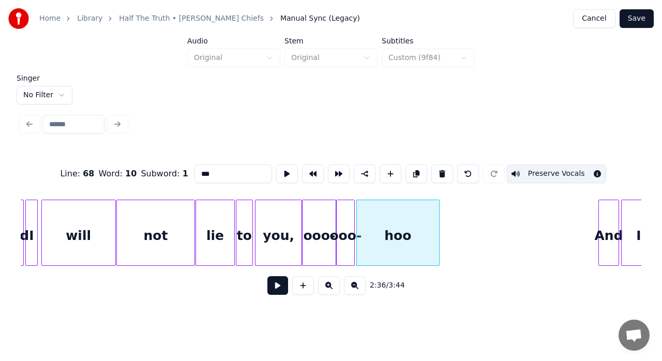
click at [371, 220] on div "hoo" at bounding box center [398, 235] width 82 height 70
click at [286, 169] on button at bounding box center [287, 174] width 22 height 19
click at [464, 209] on div at bounding box center [461, 232] width 3 height 65
click at [282, 171] on button at bounding box center [287, 174] width 22 height 19
click at [462, 211] on div at bounding box center [461, 232] width 3 height 65
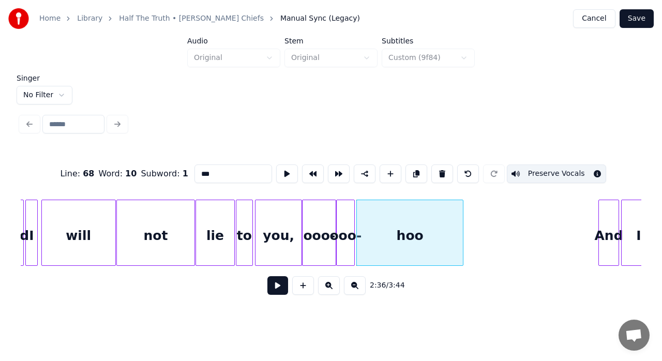
click at [460, 211] on div at bounding box center [461, 232] width 3 height 65
click at [458, 211] on div at bounding box center [459, 232] width 3 height 65
click at [356, 218] on div at bounding box center [354, 232] width 3 height 65
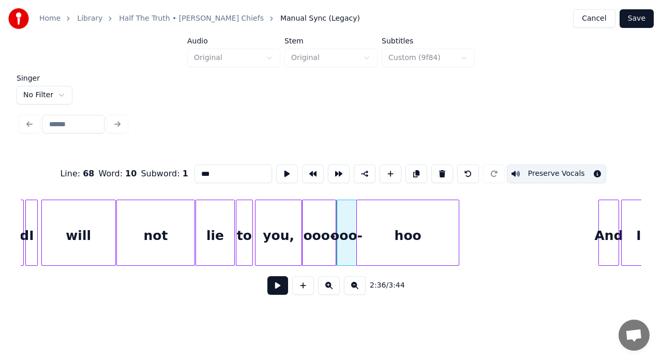
click at [316, 221] on div "ooo-" at bounding box center [319, 235] width 33 height 70
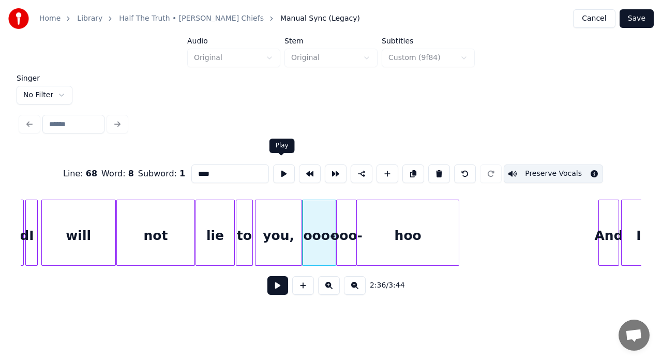
click at [279, 173] on button at bounding box center [284, 174] width 22 height 19
click at [281, 131] on div "Singer No Filter Line : 68 Word : 8 Subword : 1 **** Preserve Vocals 2:36 / 3:44" at bounding box center [331, 192] width 629 height 235
click at [168, 227] on div "not" at bounding box center [156, 235] width 78 height 70
type input "***"
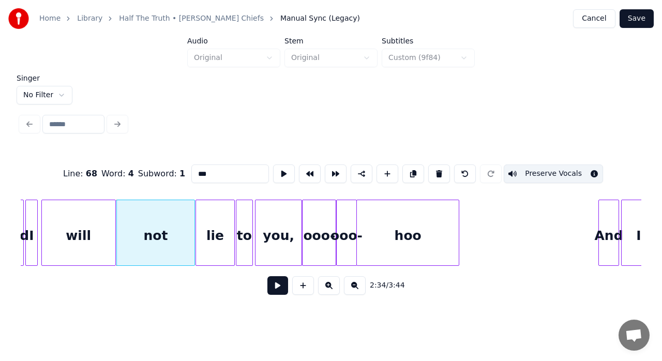
click at [272, 295] on button at bounding box center [277, 285] width 21 height 19
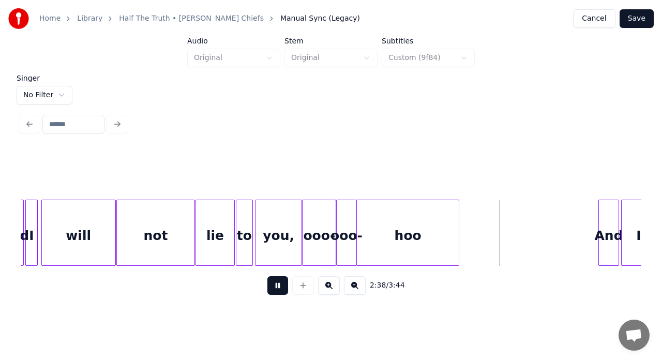
click at [267, 276] on button at bounding box center [277, 285] width 21 height 19
click at [368, 233] on div "hoo" at bounding box center [408, 235] width 102 height 70
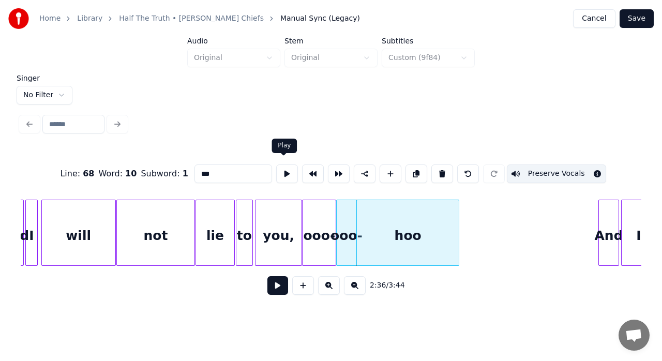
click at [284, 173] on button at bounding box center [287, 174] width 22 height 19
click at [344, 225] on div "ooo-" at bounding box center [346, 235] width 19 height 70
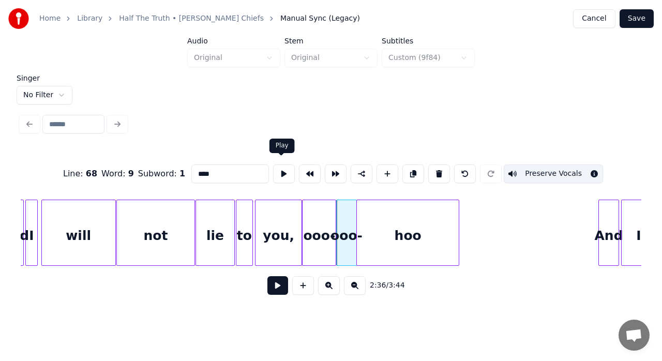
click at [281, 170] on button at bounding box center [284, 174] width 22 height 19
click at [319, 229] on div at bounding box center [318, 232] width 3 height 65
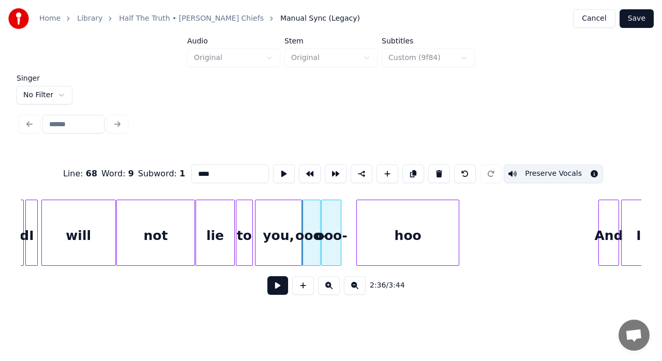
click at [330, 220] on div "ooo-" at bounding box center [331, 235] width 19 height 70
click at [343, 214] on div at bounding box center [344, 232] width 3 height 65
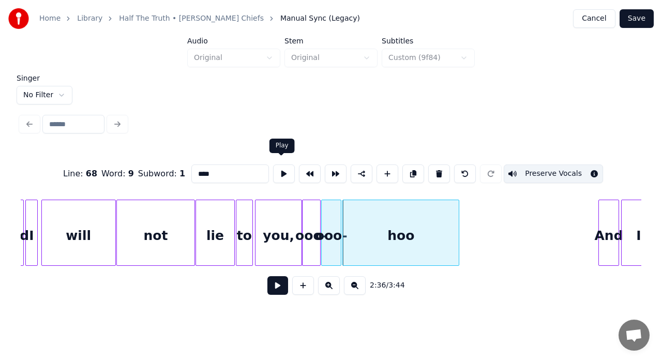
click at [280, 168] on button at bounding box center [284, 174] width 22 height 19
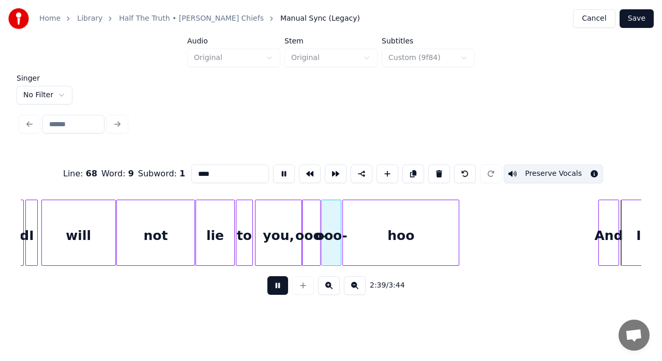
click at [280, 168] on button at bounding box center [284, 174] width 22 height 19
click at [284, 233] on div "you," at bounding box center [279, 235] width 46 height 70
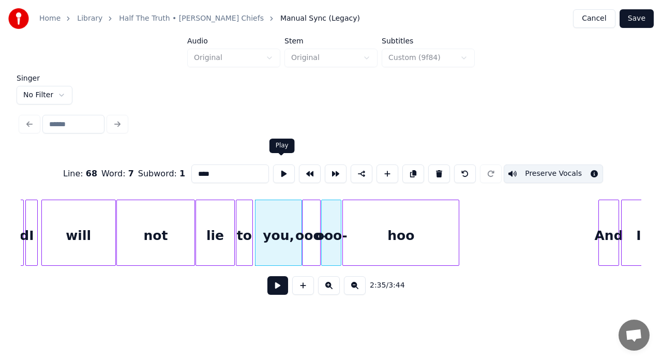
click at [282, 168] on button at bounding box center [284, 174] width 22 height 19
click at [314, 218] on div "ooo-" at bounding box center [311, 235] width 17 height 70
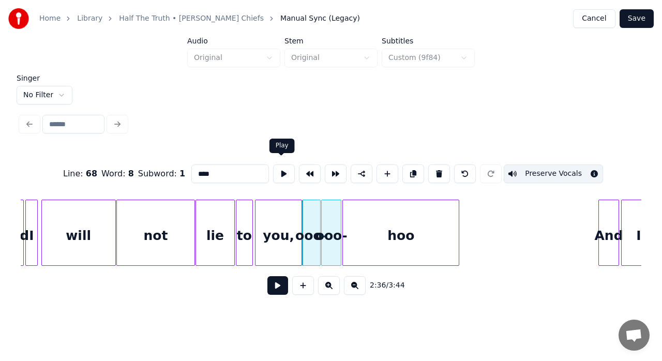
click at [282, 171] on button at bounding box center [284, 174] width 22 height 19
click at [331, 211] on div "ooo-" at bounding box center [331, 235] width 19 height 70
click at [279, 169] on button at bounding box center [284, 174] width 22 height 19
click at [324, 213] on div at bounding box center [324, 232] width 3 height 65
click at [321, 211] on div at bounding box center [320, 232] width 3 height 65
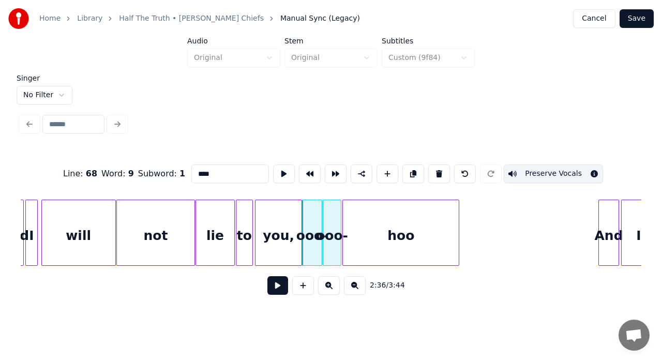
click at [208, 242] on div "lie" at bounding box center [215, 235] width 38 height 70
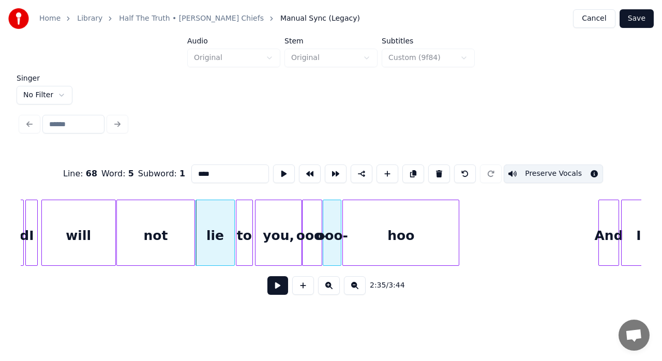
type input "***"
click at [274, 288] on button at bounding box center [277, 285] width 21 height 19
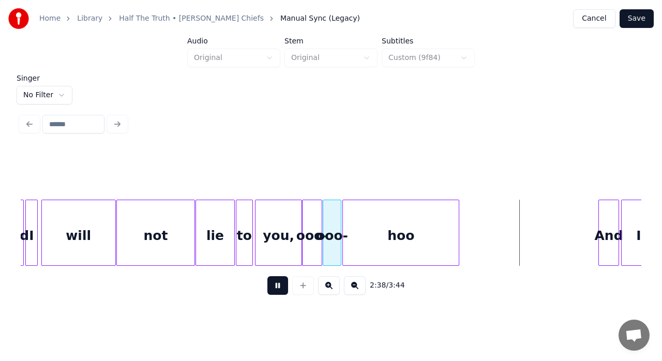
click at [274, 288] on button at bounding box center [277, 285] width 21 height 19
click at [440, 234] on div at bounding box center [439, 232] width 3 height 65
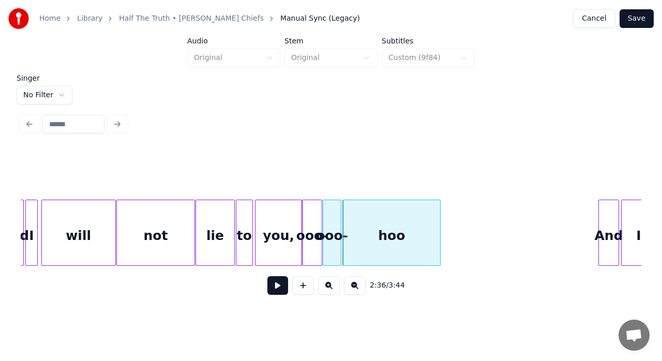
click at [278, 287] on button at bounding box center [277, 285] width 21 height 19
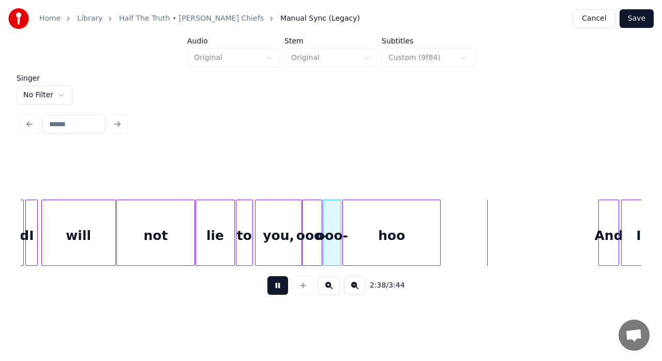
click at [278, 287] on button at bounding box center [277, 285] width 21 height 19
click at [427, 241] on div at bounding box center [426, 232] width 3 height 65
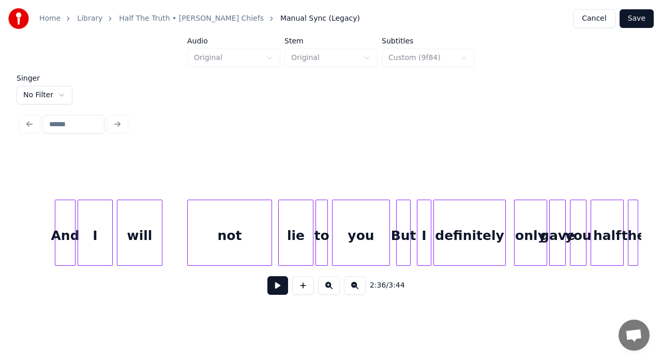
scroll to position [0, 16342]
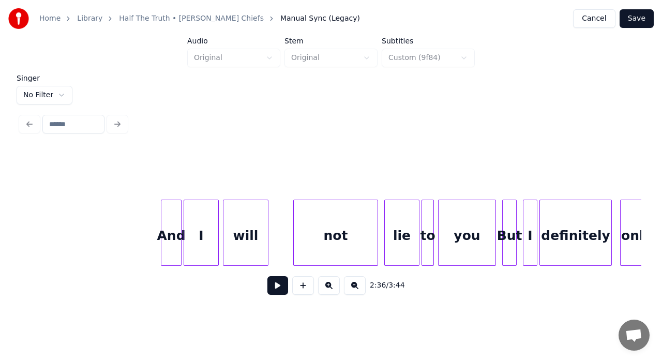
click at [175, 230] on div "And" at bounding box center [171, 235] width 20 height 70
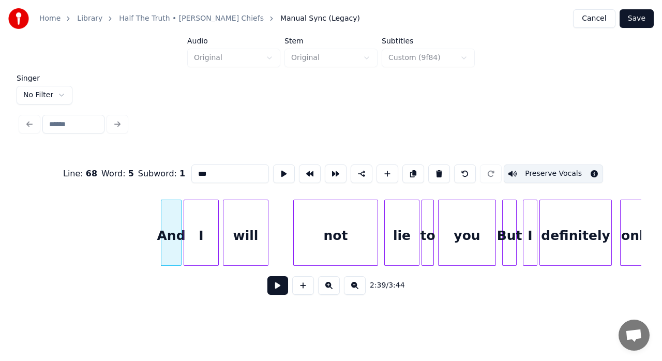
type input "***"
click at [285, 165] on button at bounding box center [284, 174] width 22 height 19
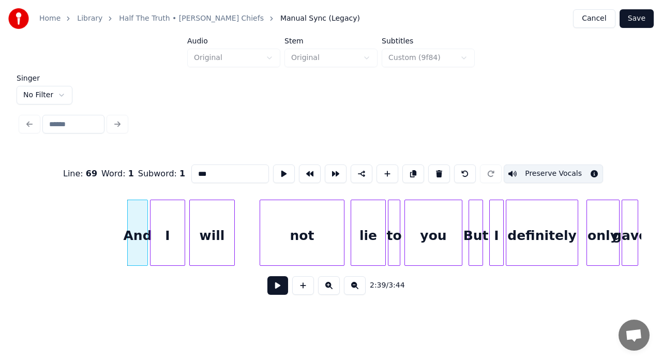
scroll to position [0, 16369]
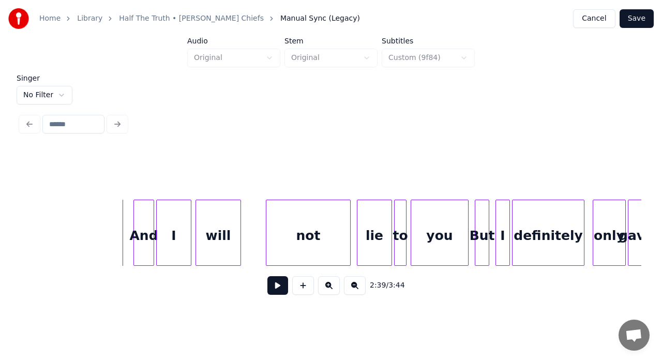
click at [274, 286] on button at bounding box center [277, 285] width 21 height 19
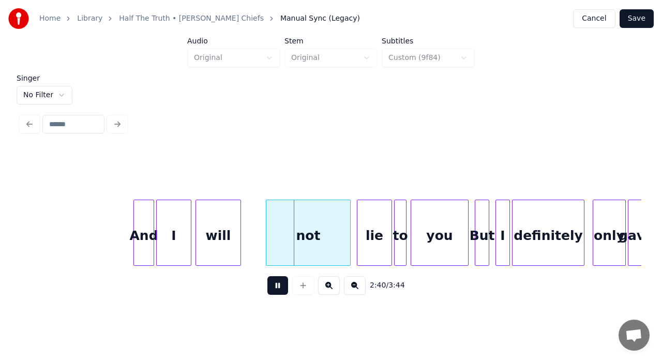
click at [274, 286] on button at bounding box center [277, 285] width 21 height 19
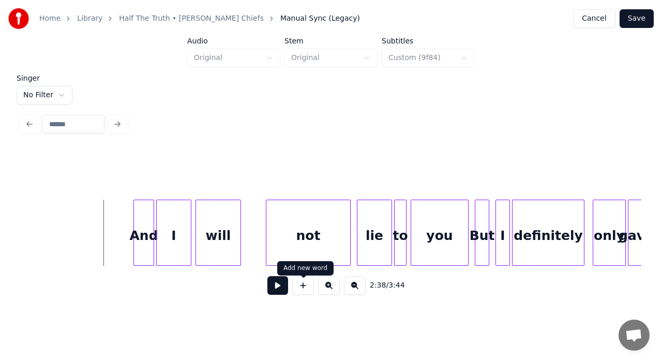
click at [282, 288] on button at bounding box center [277, 285] width 21 height 19
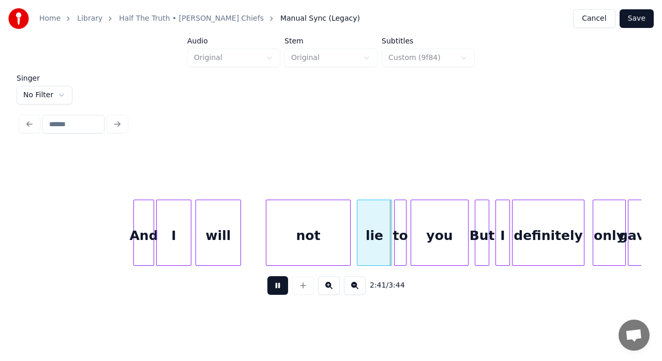
click at [282, 288] on button at bounding box center [277, 285] width 21 height 19
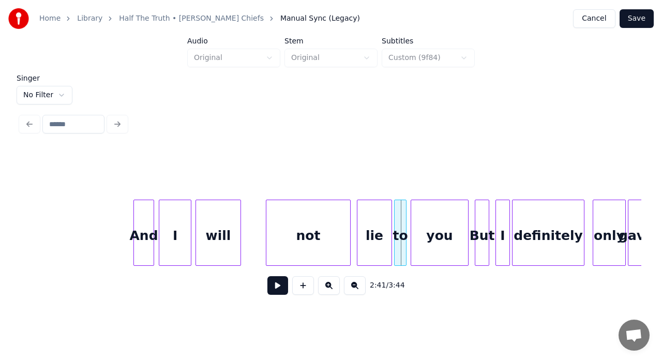
click at [161, 221] on div at bounding box center [160, 232] width 3 height 65
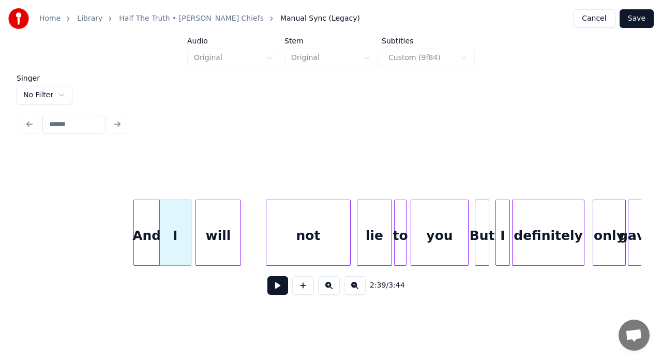
click at [158, 225] on div at bounding box center [157, 232] width 3 height 65
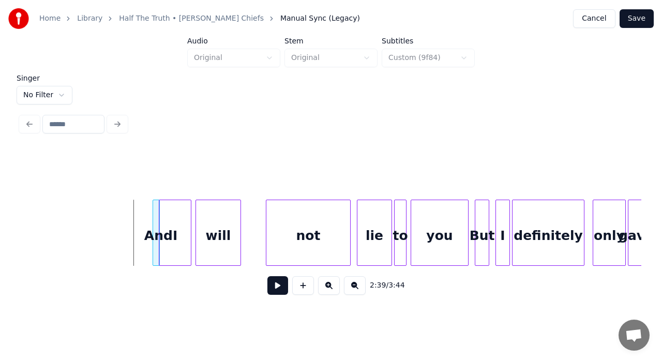
click at [153, 222] on div at bounding box center [154, 232] width 3 height 65
click at [270, 291] on button at bounding box center [277, 285] width 21 height 19
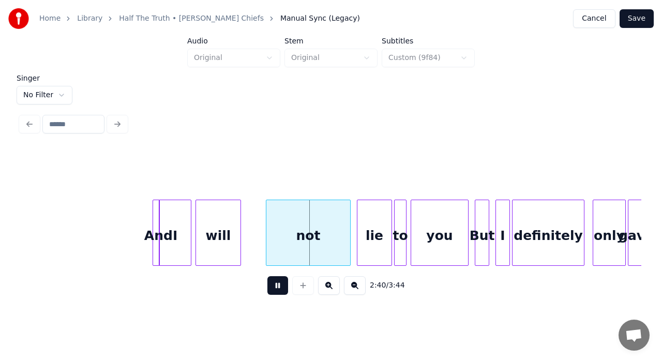
click at [270, 291] on button at bounding box center [277, 285] width 21 height 19
click at [259, 224] on div at bounding box center [258, 232] width 3 height 65
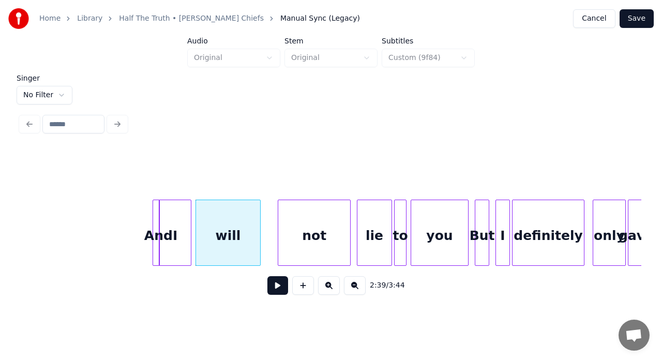
click at [278, 224] on div at bounding box center [279, 232] width 3 height 65
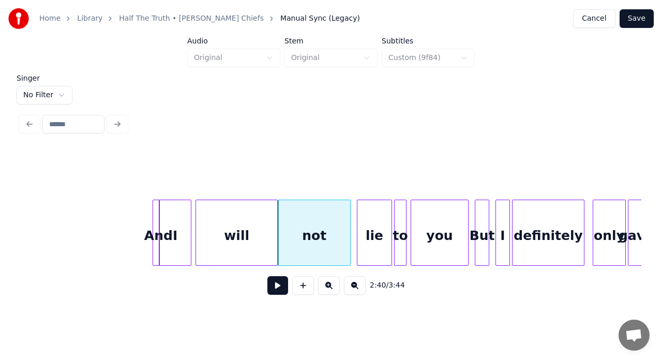
click at [274, 225] on div at bounding box center [275, 232] width 3 height 65
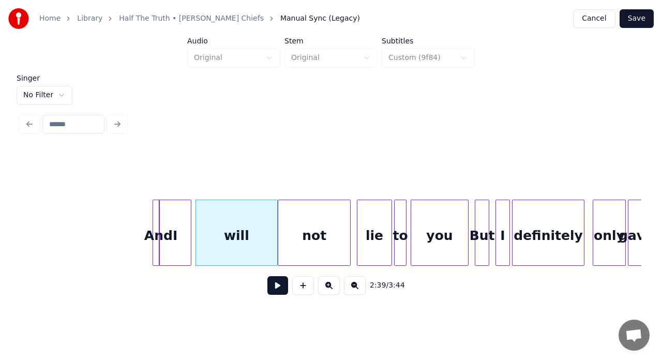
click at [258, 230] on div "will" at bounding box center [236, 235] width 81 height 70
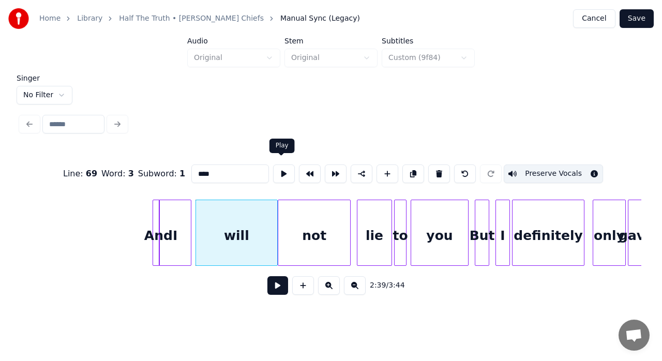
click at [280, 170] on button at bounding box center [284, 174] width 22 height 19
click at [268, 228] on div at bounding box center [269, 232] width 3 height 65
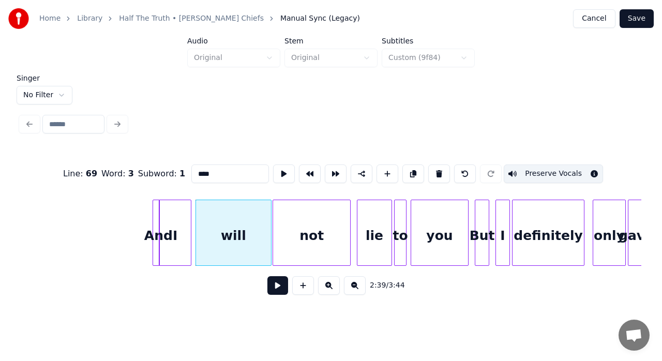
click at [275, 225] on div at bounding box center [274, 232] width 3 height 65
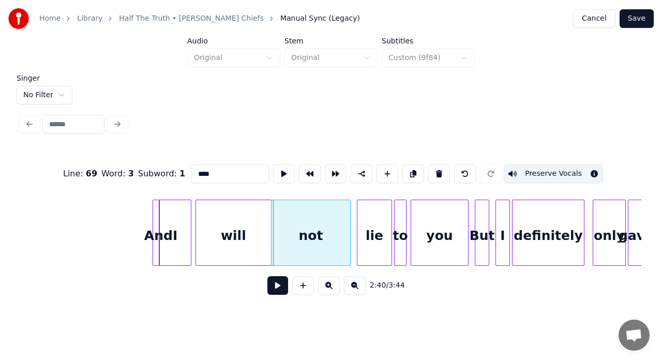
click at [273, 221] on div at bounding box center [273, 232] width 3 height 65
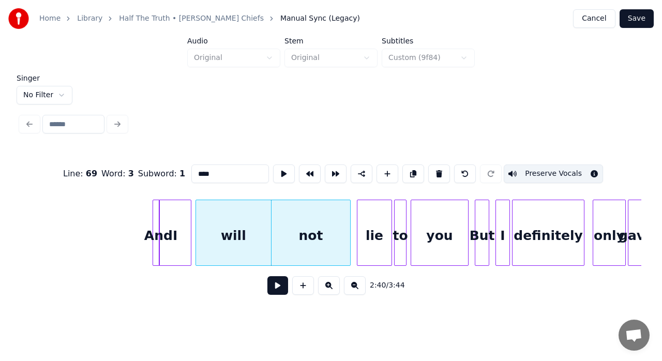
click at [289, 206] on div "not" at bounding box center [311, 235] width 79 height 70
click at [284, 174] on button at bounding box center [284, 174] width 22 height 19
click at [347, 215] on div at bounding box center [346, 232] width 3 height 65
click at [349, 216] on div at bounding box center [350, 232] width 3 height 65
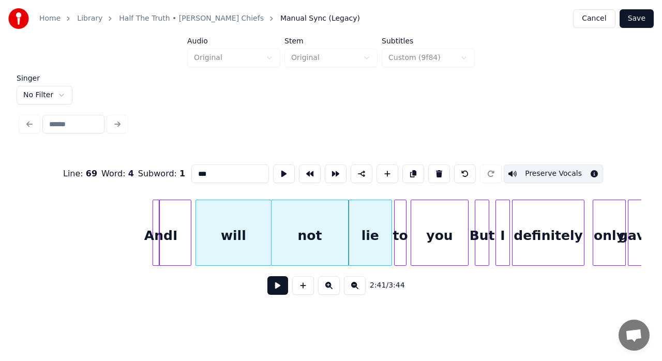
click at [360, 215] on div "lie" at bounding box center [370, 235] width 43 height 70
click at [280, 166] on button at bounding box center [284, 174] width 22 height 19
click at [385, 229] on div at bounding box center [385, 232] width 3 height 65
click at [391, 222] on div at bounding box center [390, 232] width 3 height 65
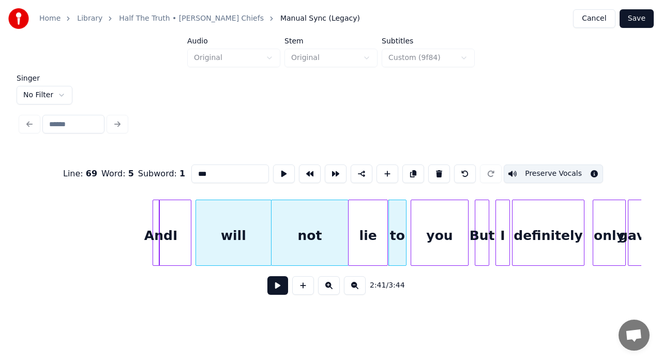
click at [397, 225] on div "to" at bounding box center [397, 235] width 17 height 70
click at [280, 165] on button at bounding box center [284, 174] width 22 height 19
click at [401, 231] on div at bounding box center [401, 232] width 3 height 65
click at [407, 220] on div at bounding box center [406, 232] width 3 height 65
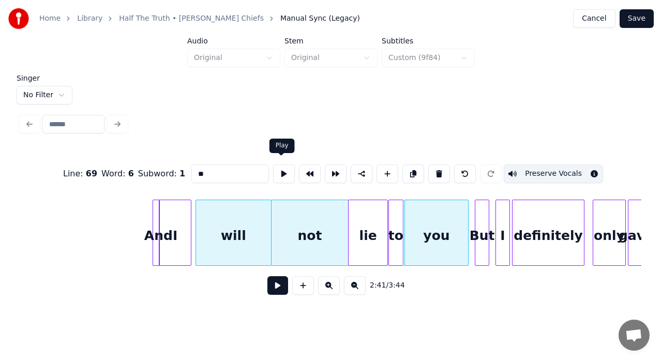
click at [279, 168] on button at bounding box center [284, 174] width 22 height 19
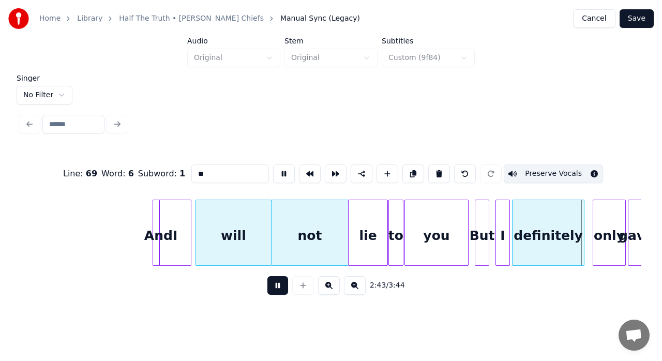
click at [281, 168] on button at bounding box center [284, 174] width 22 height 19
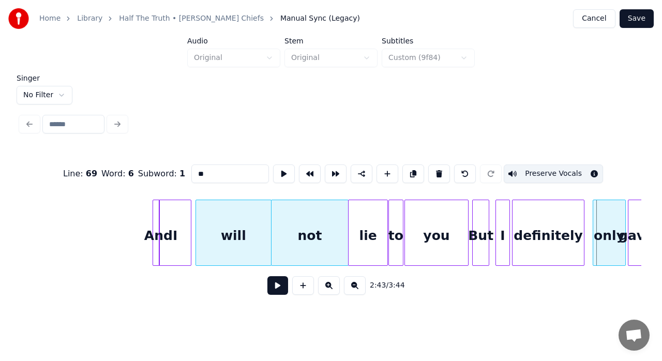
click at [474, 225] on div at bounding box center [474, 232] width 3 height 65
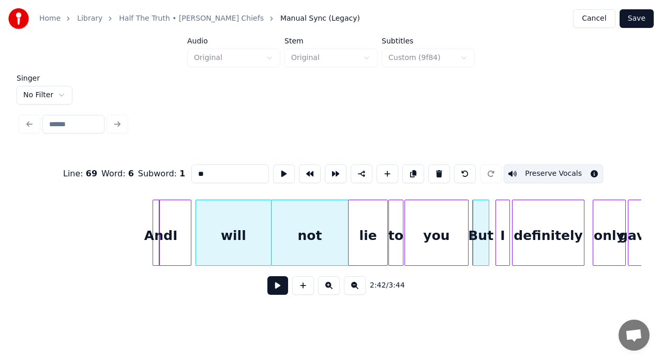
click at [480, 219] on div "But" at bounding box center [481, 235] width 16 height 70
type input "***"
click at [282, 289] on button at bounding box center [277, 285] width 21 height 19
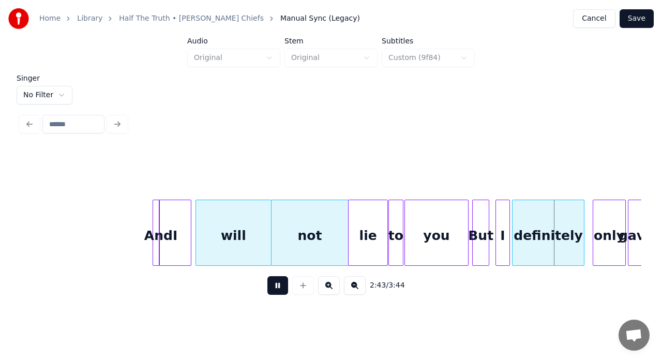
click at [282, 289] on button at bounding box center [277, 285] width 21 height 19
click at [477, 214] on div "But" at bounding box center [481, 235] width 16 height 70
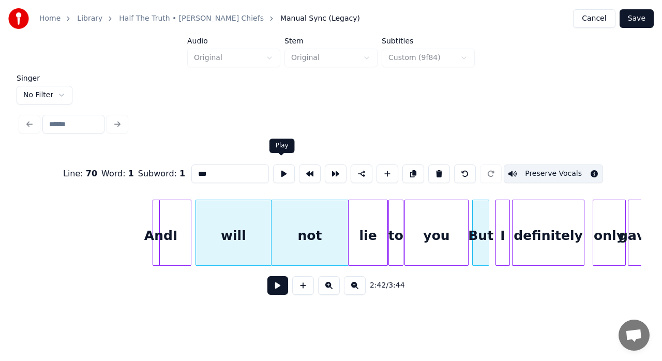
click at [282, 169] on button at bounding box center [284, 174] width 22 height 19
click at [487, 222] on div at bounding box center [486, 232] width 3 height 65
click at [486, 217] on div at bounding box center [486, 232] width 3 height 65
click at [490, 213] on div at bounding box center [489, 232] width 3 height 65
click at [502, 210] on div "I" at bounding box center [498, 235] width 21 height 70
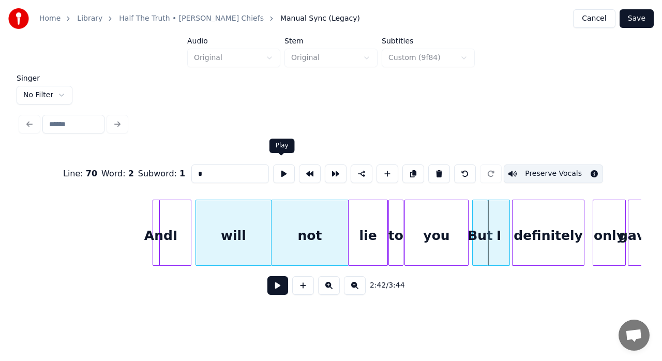
click at [277, 166] on button at bounding box center [284, 174] width 22 height 19
click at [501, 220] on div at bounding box center [502, 232] width 3 height 65
click at [504, 216] on div at bounding box center [505, 232] width 3 height 65
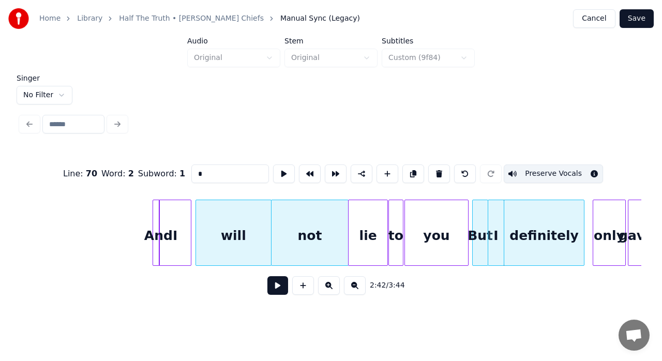
click at [515, 222] on div "definitely" at bounding box center [544, 235] width 80 height 70
click at [284, 167] on button at bounding box center [284, 174] width 22 height 19
click at [482, 218] on div "But" at bounding box center [480, 235] width 15 height 70
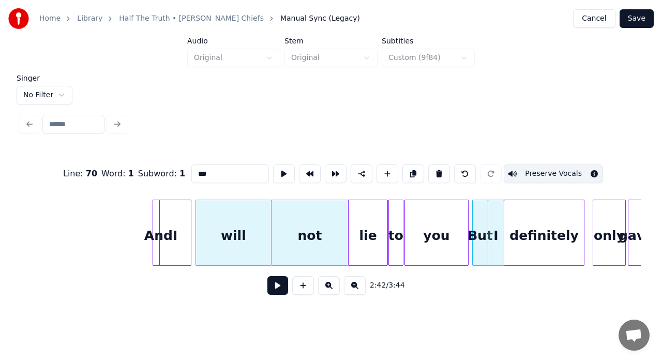
click at [557, 229] on div "definitely" at bounding box center [544, 235] width 80 height 70
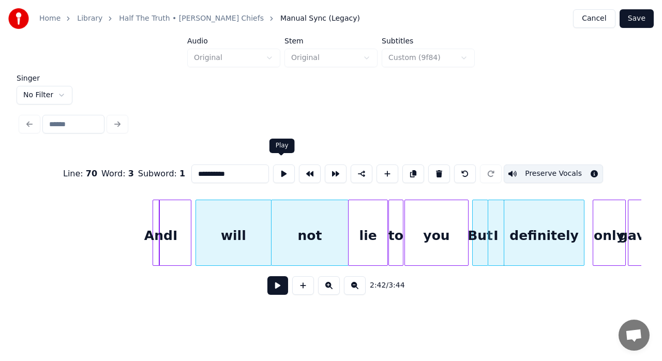
click at [280, 170] on button at bounding box center [284, 174] width 22 height 19
click at [254, 214] on div "will" at bounding box center [233, 235] width 75 height 70
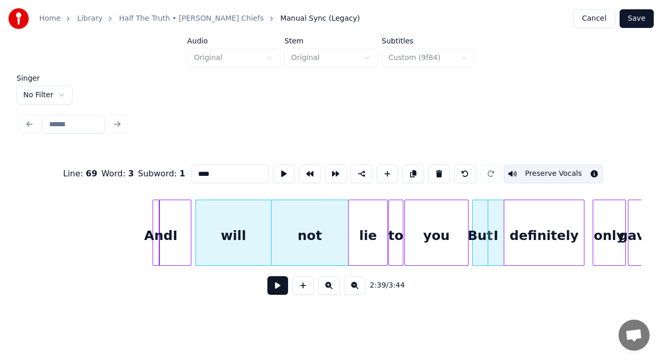
click at [309, 209] on div "not" at bounding box center [310, 235] width 77 height 70
type input "***"
click at [274, 209] on div at bounding box center [273, 232] width 3 height 65
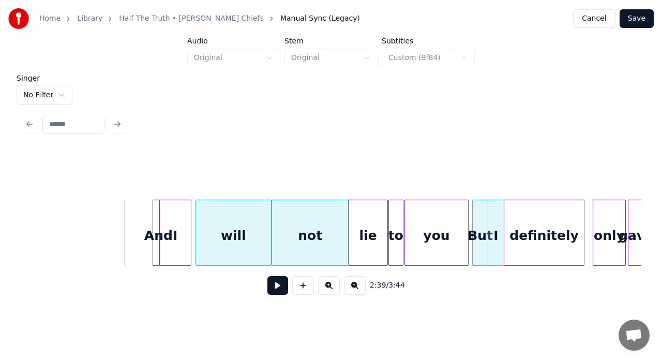
click at [251, 241] on div "will" at bounding box center [233, 235] width 75 height 70
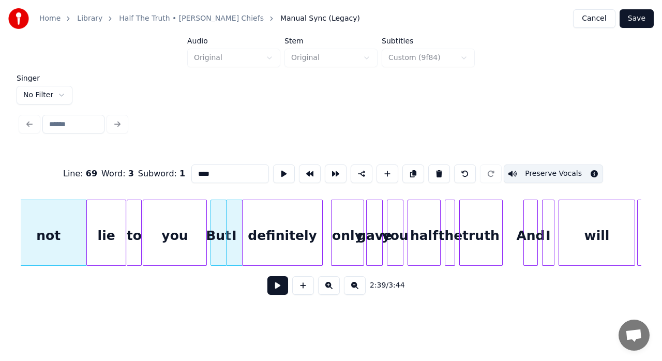
scroll to position [0, 16652]
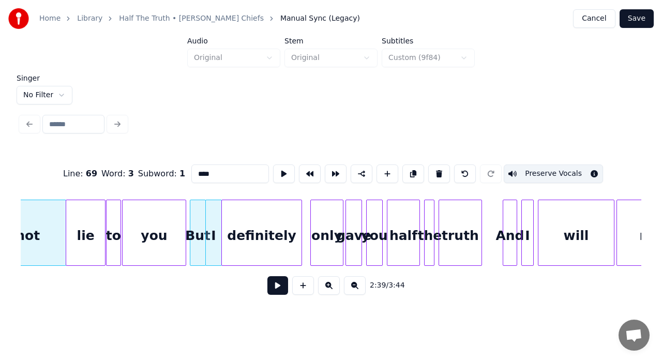
click at [278, 219] on div "definitely" at bounding box center [262, 235] width 80 height 70
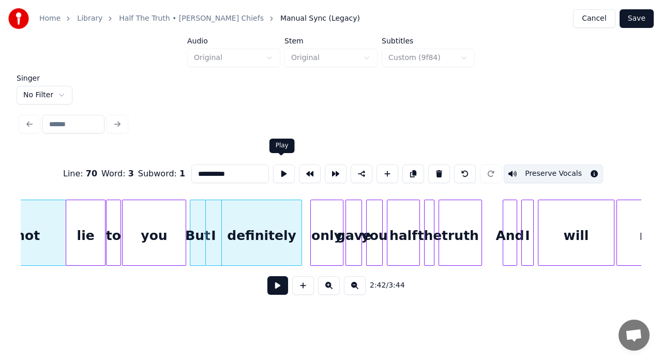
click at [283, 170] on button at bounding box center [284, 174] width 22 height 19
click at [327, 217] on div "only" at bounding box center [327, 235] width 32 height 70
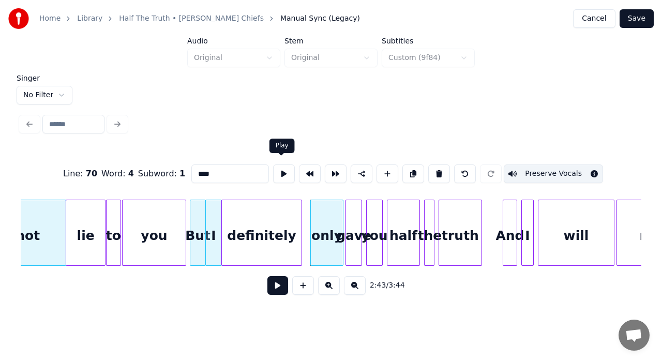
click at [281, 170] on button at bounding box center [284, 174] width 22 height 19
click at [309, 214] on div at bounding box center [309, 232] width 3 height 65
click at [303, 206] on div at bounding box center [303, 232] width 3 height 65
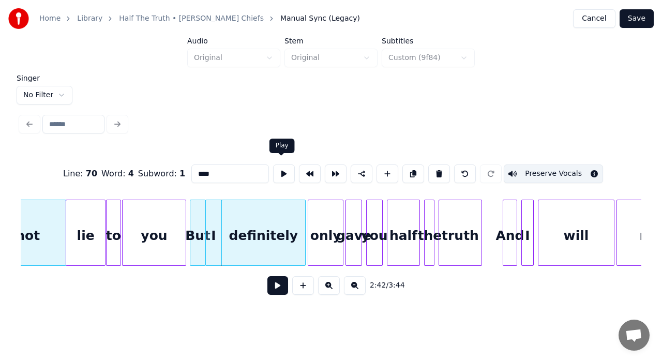
click at [282, 173] on button at bounding box center [284, 174] width 22 height 19
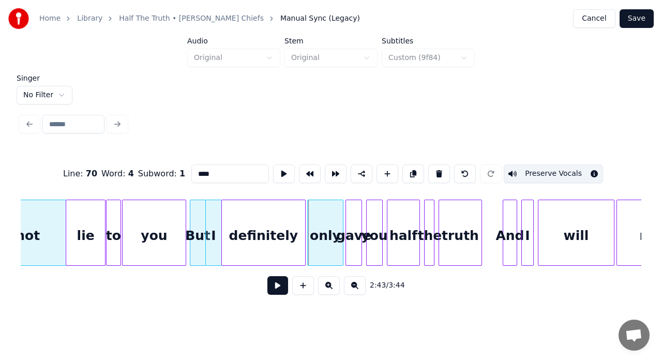
click at [309, 216] on div at bounding box center [309, 232] width 3 height 65
click at [309, 244] on div at bounding box center [308, 232] width 3 height 65
click at [353, 218] on div "gave" at bounding box center [354, 235] width 16 height 70
type input "****"
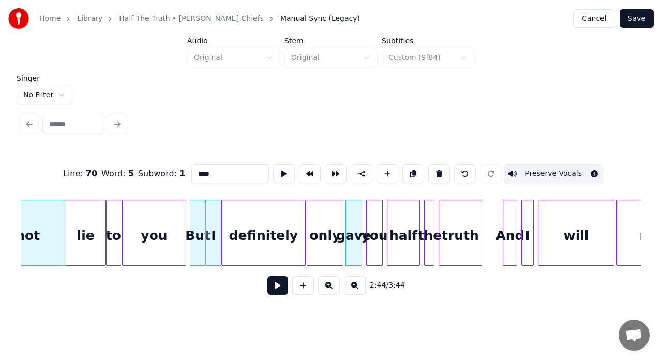
click at [272, 286] on button at bounding box center [277, 285] width 21 height 19
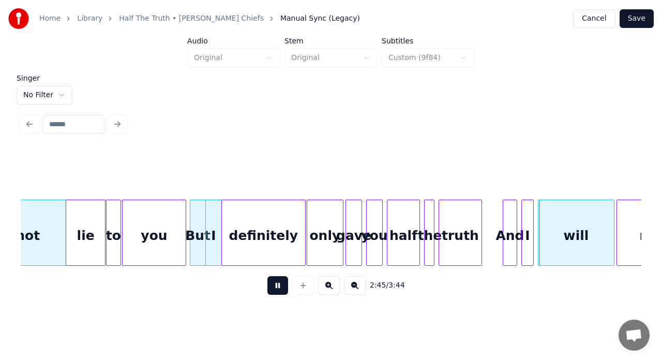
click at [272, 286] on button at bounding box center [277, 285] width 21 height 19
click at [411, 222] on div "half" at bounding box center [404, 235] width 32 height 70
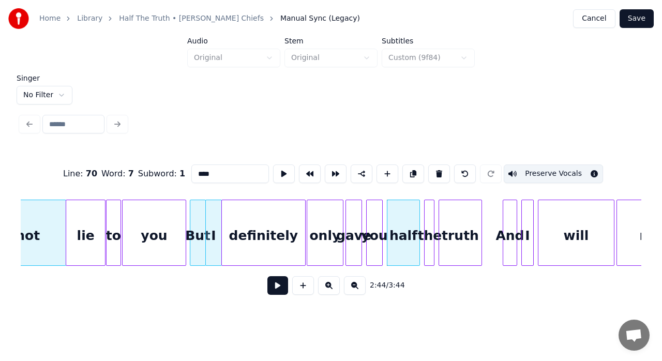
click at [279, 169] on button at bounding box center [284, 174] width 22 height 19
click at [413, 208] on div at bounding box center [413, 232] width 3 height 65
click at [419, 212] on div at bounding box center [420, 232] width 3 height 65
click at [429, 225] on div at bounding box center [428, 232] width 3 height 65
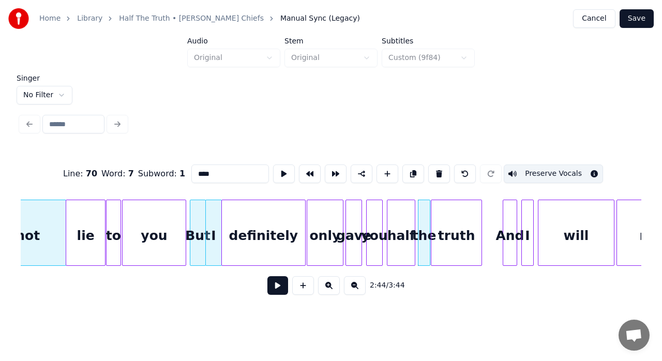
click at [434, 221] on div at bounding box center [433, 232] width 3 height 65
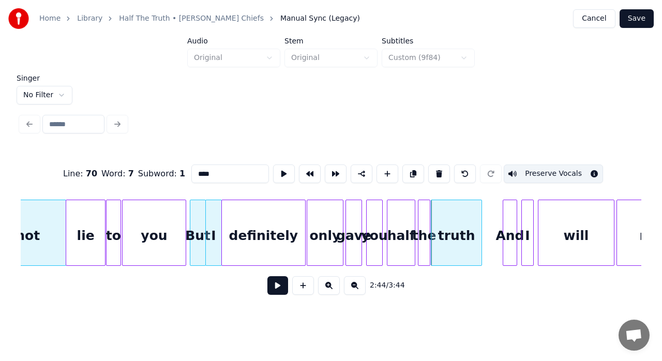
click at [356, 217] on div "gave" at bounding box center [354, 235] width 16 height 70
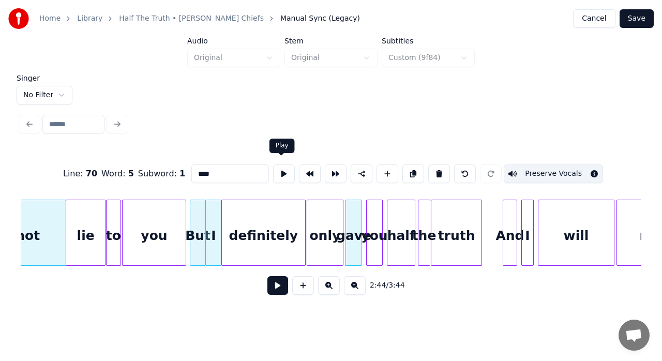
click at [280, 168] on button at bounding box center [284, 174] width 22 height 19
click at [365, 225] on div at bounding box center [365, 232] width 3 height 65
click at [281, 167] on button at bounding box center [284, 174] width 22 height 19
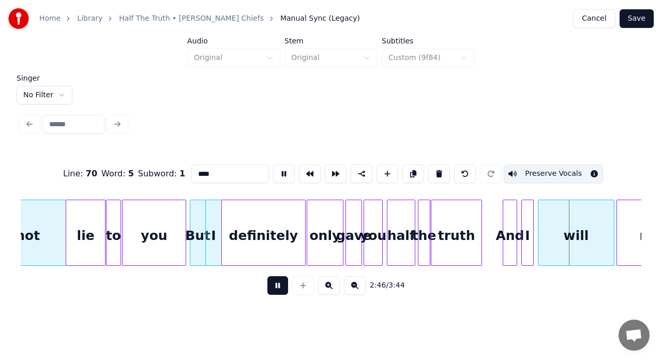
click at [282, 289] on button at bounding box center [277, 285] width 21 height 19
click at [375, 224] on div "you" at bounding box center [373, 235] width 18 height 70
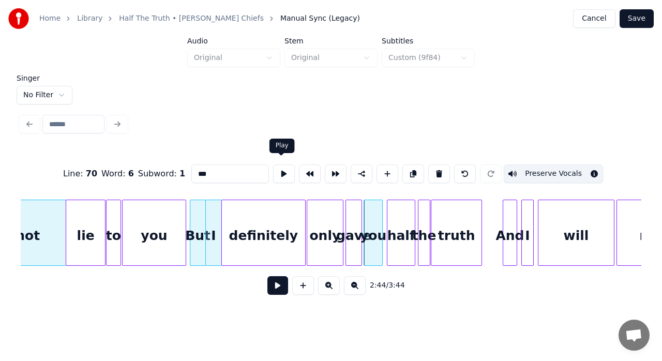
click at [281, 169] on button at bounding box center [284, 174] width 22 height 19
click at [379, 215] on div at bounding box center [378, 232] width 3 height 65
click at [280, 176] on button at bounding box center [284, 174] width 22 height 19
click at [385, 219] on div at bounding box center [384, 232] width 3 height 65
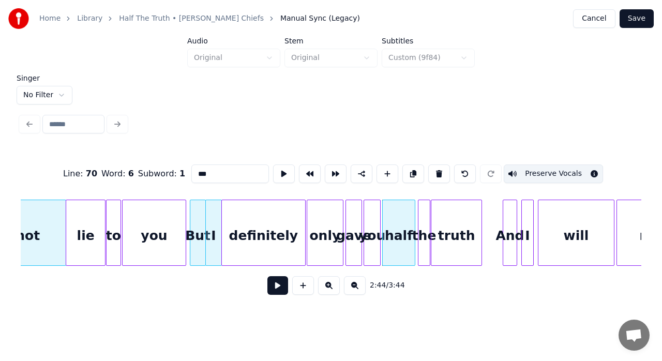
click at [462, 246] on div "truth" at bounding box center [457, 235] width 50 height 70
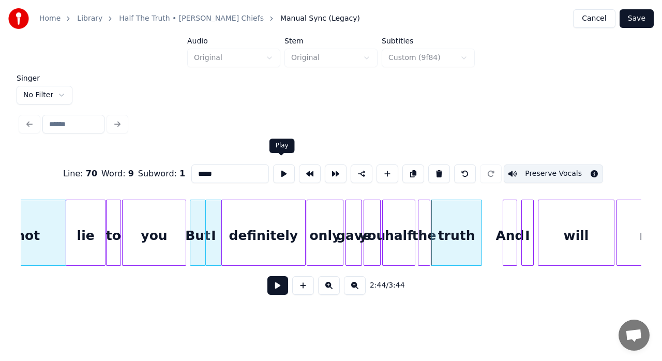
click at [277, 173] on button at bounding box center [284, 174] width 22 height 19
click at [482, 223] on div at bounding box center [482, 232] width 3 height 65
click at [502, 213] on div at bounding box center [502, 232] width 3 height 65
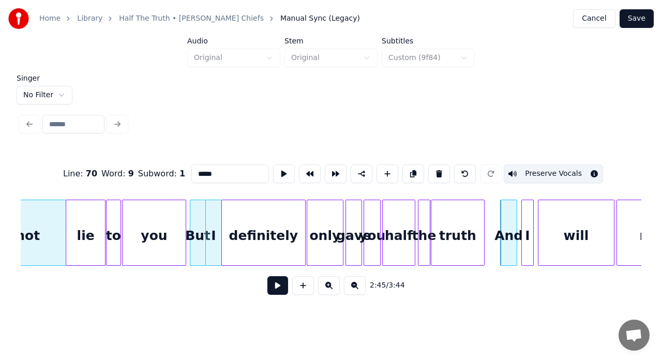
click at [509, 217] on div "And" at bounding box center [509, 235] width 16 height 70
click at [280, 165] on button at bounding box center [284, 174] width 22 height 19
click at [526, 225] on div "I" at bounding box center [527, 235] width 11 height 70
type input "*"
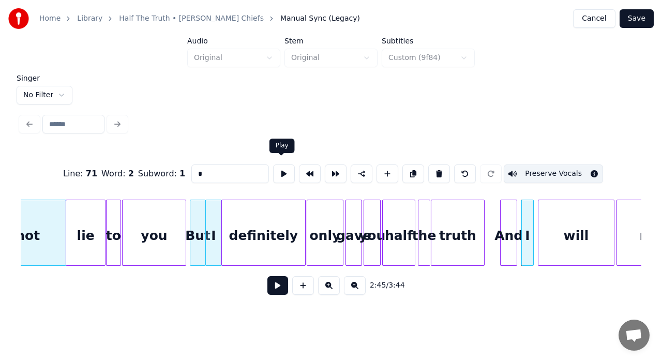
click at [285, 173] on button at bounding box center [284, 174] width 22 height 19
click at [511, 214] on div at bounding box center [512, 232] width 3 height 65
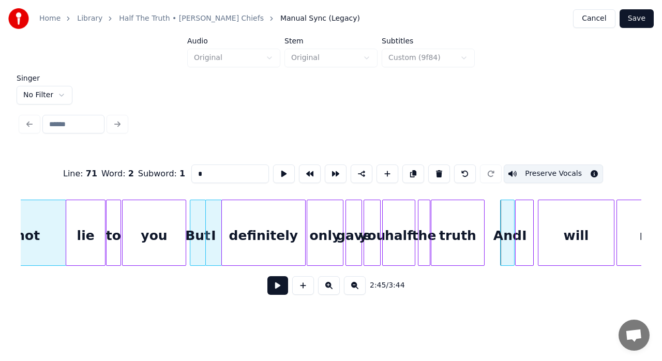
click at [516, 214] on div at bounding box center [517, 232] width 3 height 65
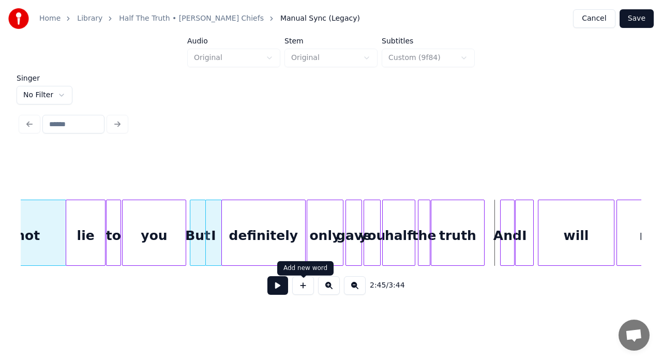
click at [282, 292] on button at bounding box center [277, 285] width 21 height 19
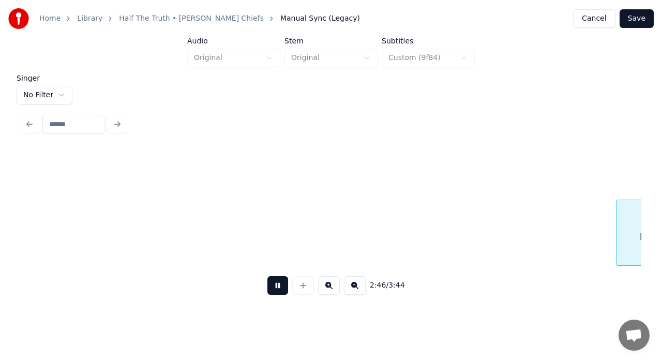
click at [282, 292] on button at bounding box center [277, 285] width 21 height 19
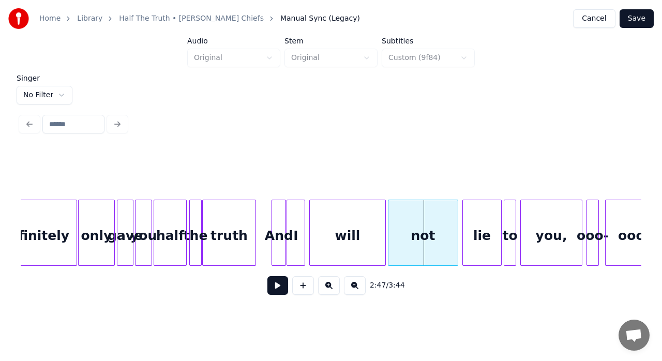
scroll to position [0, 16852]
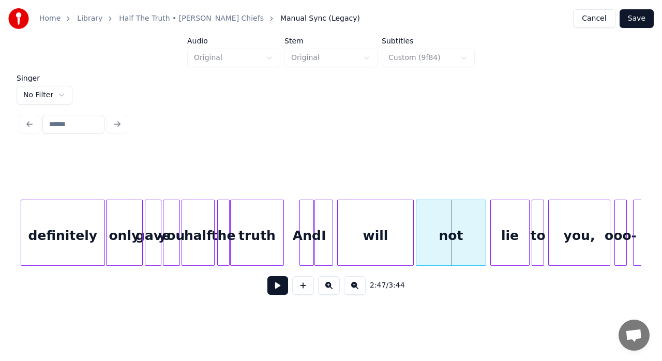
click at [303, 209] on div "And" at bounding box center [306, 235] width 13 height 70
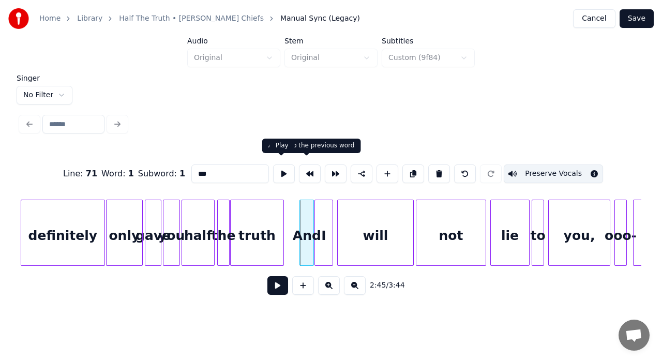
drag, startPoint x: 276, startPoint y: 164, endPoint x: 280, endPoint y: 160, distance: 5.9
click at [280, 162] on div at bounding box center [284, 173] width 26 height 23
click at [282, 166] on button at bounding box center [284, 174] width 22 height 19
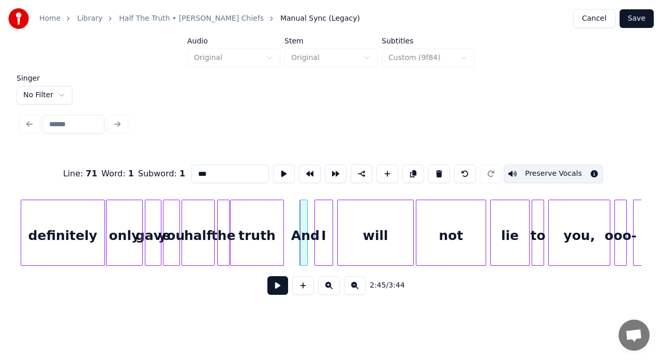
click at [306, 218] on div at bounding box center [305, 232] width 3 height 65
click at [309, 209] on div at bounding box center [309, 232] width 3 height 65
click at [309, 214] on div at bounding box center [309, 232] width 3 height 65
click at [335, 217] on div at bounding box center [335, 232] width 3 height 65
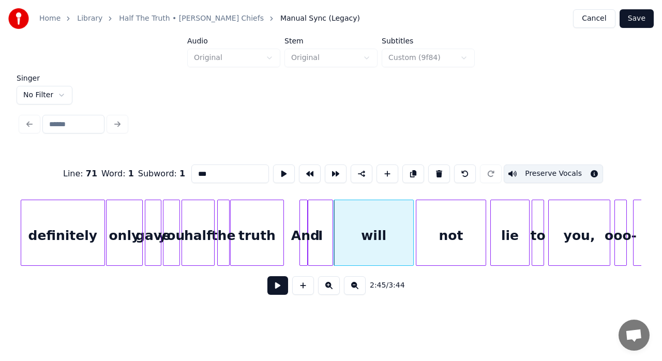
click at [354, 213] on div "will" at bounding box center [373, 235] width 79 height 70
click at [282, 172] on button at bounding box center [284, 174] width 22 height 19
click at [337, 210] on div at bounding box center [338, 232] width 3 height 65
click at [334, 218] on div at bounding box center [333, 232] width 3 height 65
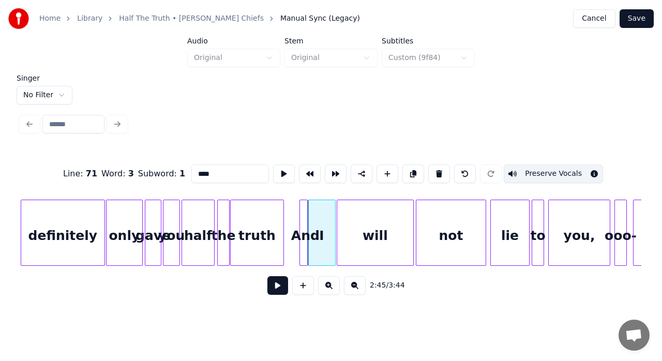
click at [430, 233] on div "not" at bounding box center [450, 235] width 69 height 70
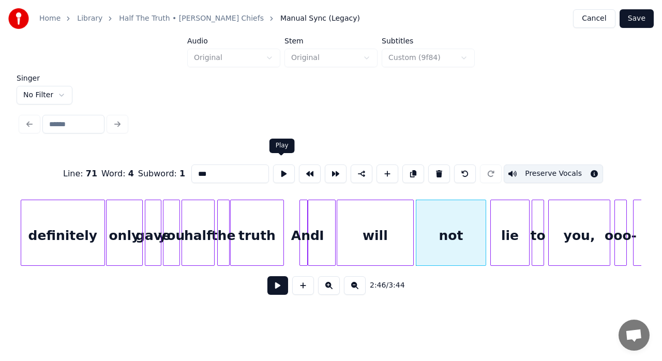
click at [283, 174] on button at bounding box center [284, 174] width 22 height 19
click at [409, 206] on div at bounding box center [408, 232] width 3 height 65
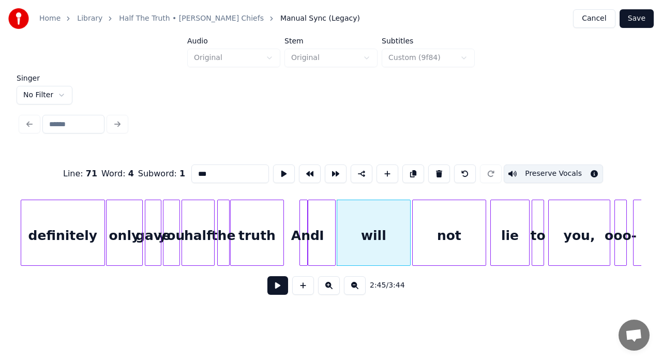
click at [414, 206] on div at bounding box center [414, 232] width 3 height 65
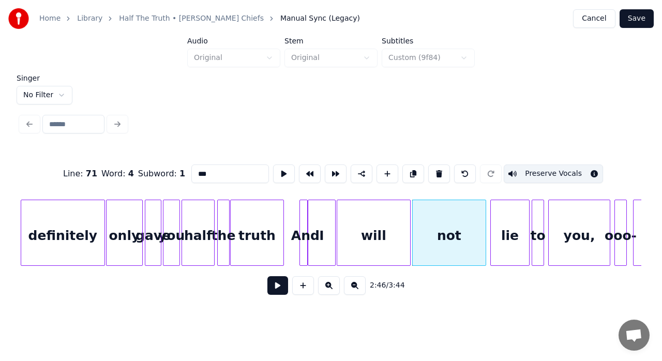
click at [423, 211] on div "not" at bounding box center [449, 235] width 73 height 70
click at [282, 168] on button at bounding box center [284, 174] width 22 height 19
click at [514, 222] on div "lie" at bounding box center [510, 235] width 38 height 70
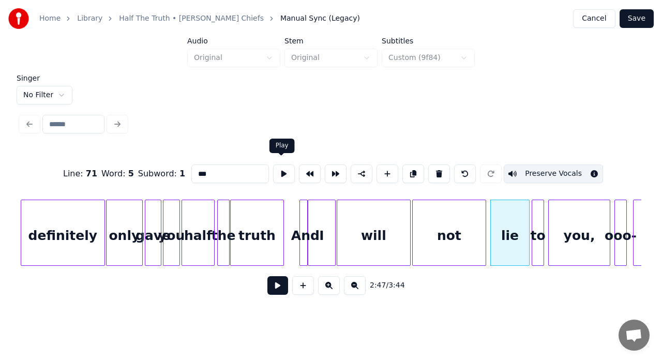
click at [278, 173] on button at bounding box center [284, 174] width 22 height 19
click at [477, 212] on div "not" at bounding box center [449, 235] width 73 height 70
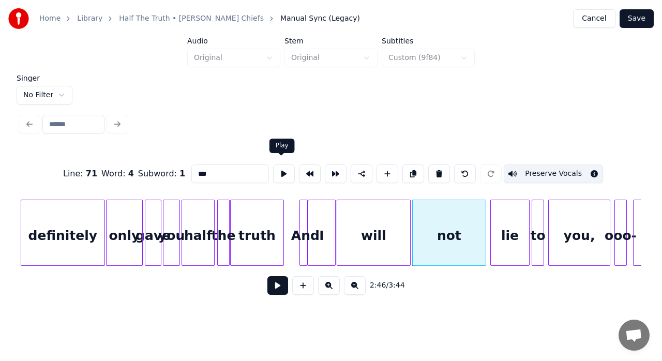
click at [279, 169] on button at bounding box center [284, 174] width 22 height 19
click at [483, 214] on div at bounding box center [483, 232] width 3 height 65
click at [487, 211] on div at bounding box center [487, 232] width 3 height 65
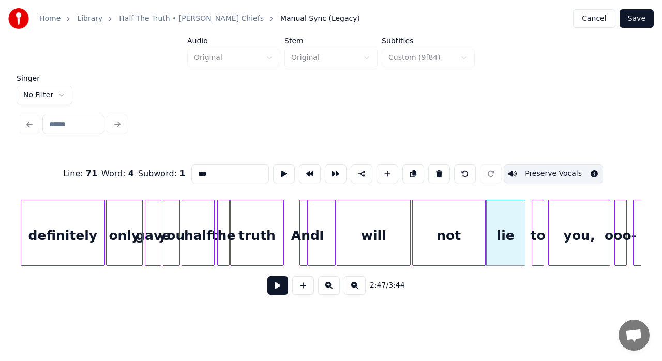
click at [525, 211] on div at bounding box center [523, 232] width 3 height 65
click at [527, 210] on div at bounding box center [527, 232] width 3 height 65
click at [533, 214] on div "to" at bounding box center [535, 235] width 18 height 70
click at [279, 166] on button at bounding box center [284, 174] width 22 height 19
click at [538, 224] on div at bounding box center [539, 232] width 3 height 65
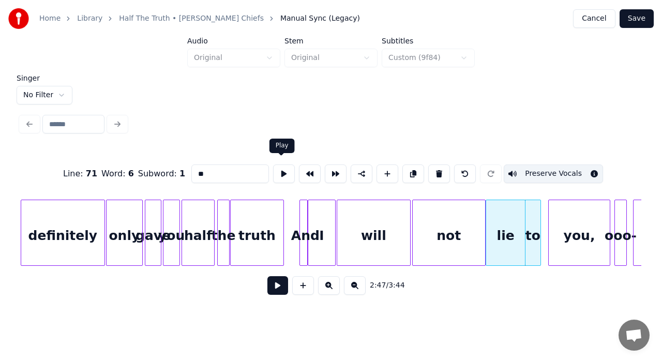
click at [276, 167] on button at bounding box center [284, 174] width 22 height 19
click at [537, 213] on div at bounding box center [537, 232] width 3 height 65
click at [541, 210] on div at bounding box center [542, 232] width 3 height 65
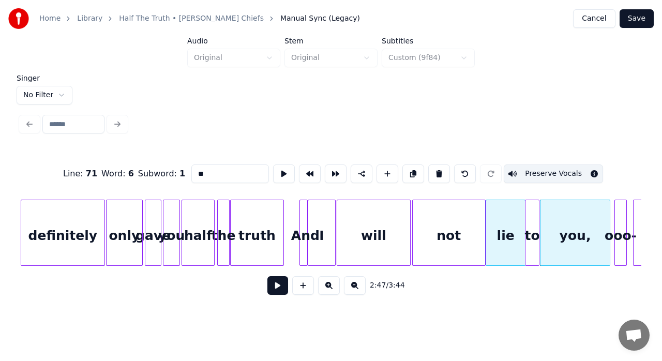
click at [552, 216] on div "you," at bounding box center [575, 235] width 69 height 70
click at [280, 170] on button at bounding box center [284, 174] width 22 height 19
click at [278, 168] on button at bounding box center [284, 174] width 22 height 19
click at [599, 230] on div at bounding box center [598, 232] width 3 height 65
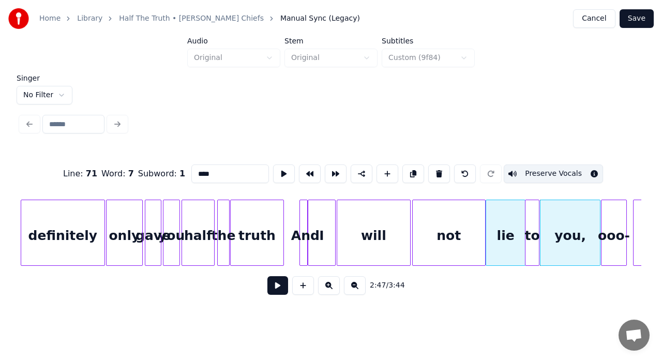
click at [604, 227] on div at bounding box center [603, 232] width 3 height 65
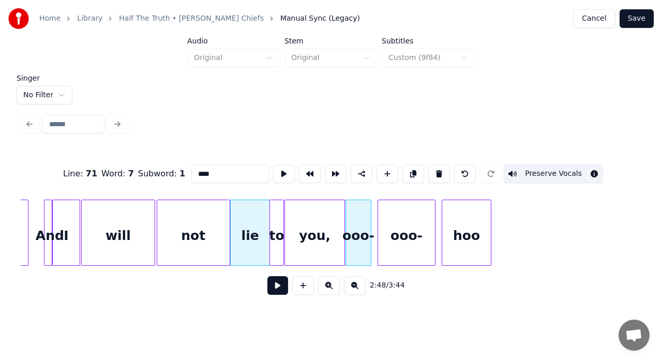
scroll to position [0, 17142]
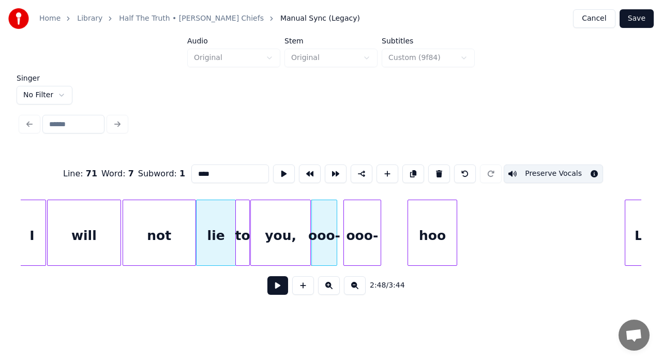
click at [378, 220] on div at bounding box center [379, 232] width 3 height 65
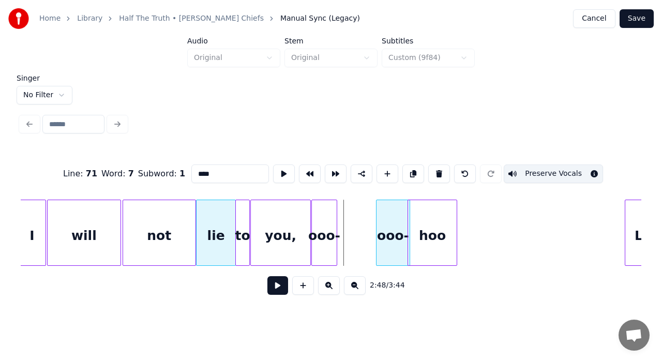
click at [387, 212] on div "ooo-" at bounding box center [394, 235] width 34 height 70
click at [372, 216] on div at bounding box center [370, 232] width 3 height 65
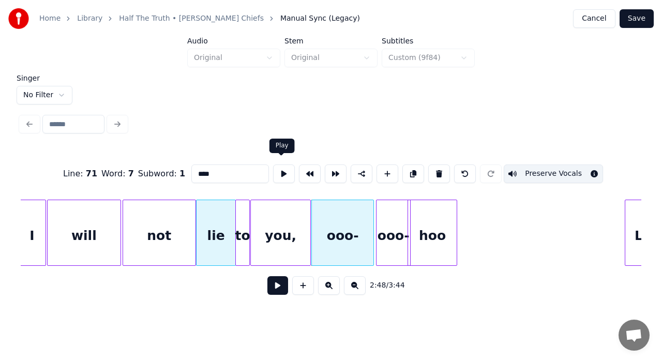
click at [283, 165] on button at bounding box center [284, 174] width 22 height 19
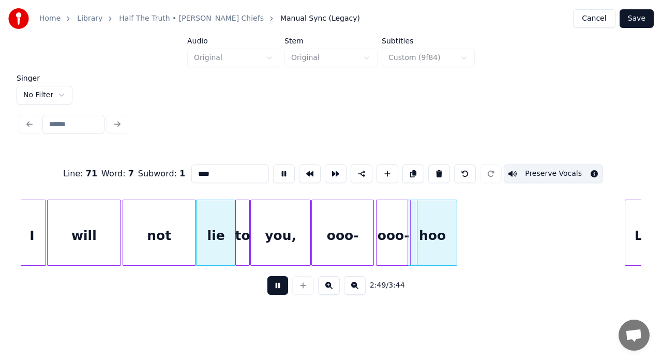
click at [283, 165] on button at bounding box center [284, 174] width 22 height 19
click at [289, 220] on div "you," at bounding box center [280, 235] width 59 height 70
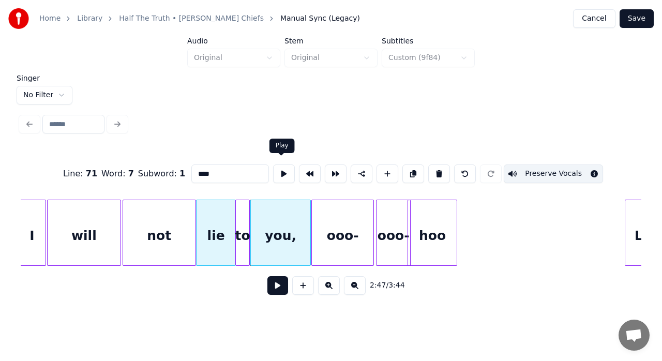
click at [278, 170] on button at bounding box center [284, 174] width 22 height 19
click at [333, 210] on div "ooo-" at bounding box center [343, 235] width 62 height 70
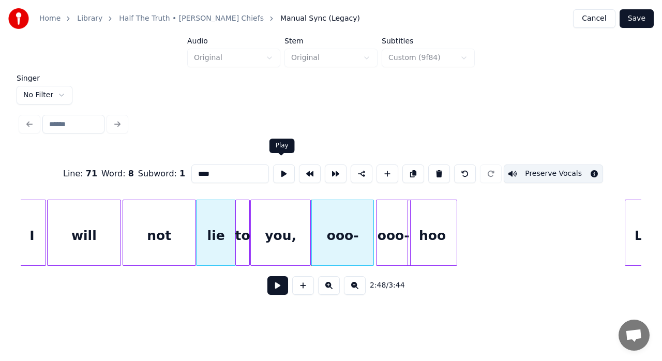
click at [280, 170] on button at bounding box center [284, 174] width 22 height 19
click at [280, 166] on button at bounding box center [284, 174] width 22 height 19
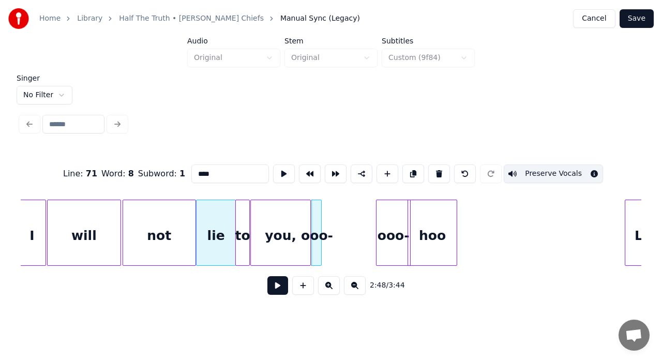
click at [319, 235] on div at bounding box center [319, 232] width 3 height 65
click at [324, 229] on div at bounding box center [324, 232] width 3 height 65
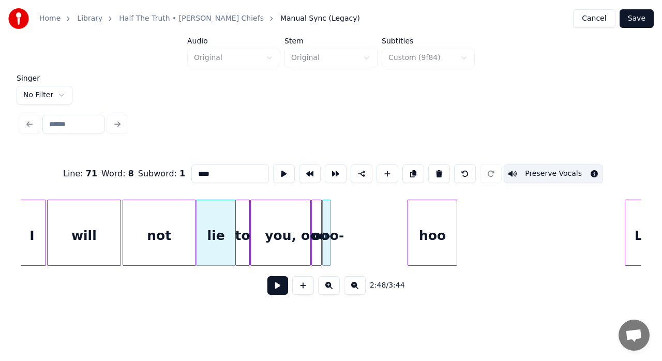
click at [328, 221] on div at bounding box center [329, 232] width 3 height 65
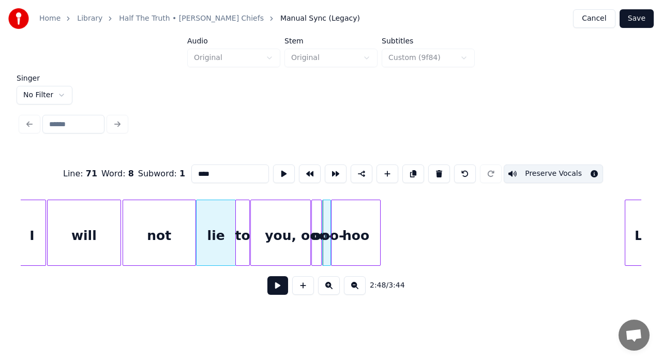
click at [331, 224] on div "hoo" at bounding box center [356, 233] width 50 height 66
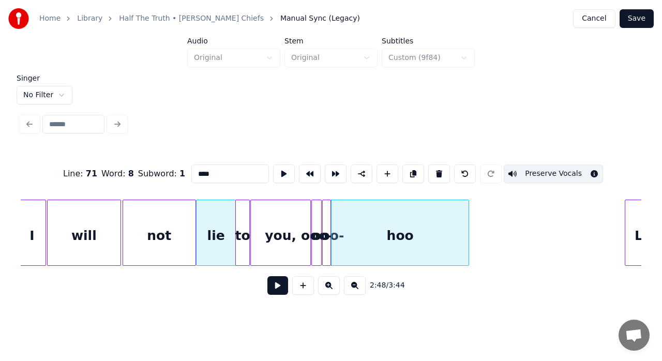
click at [469, 208] on div at bounding box center [467, 232] width 3 height 65
click at [300, 222] on div "you," at bounding box center [280, 235] width 59 height 70
type input "****"
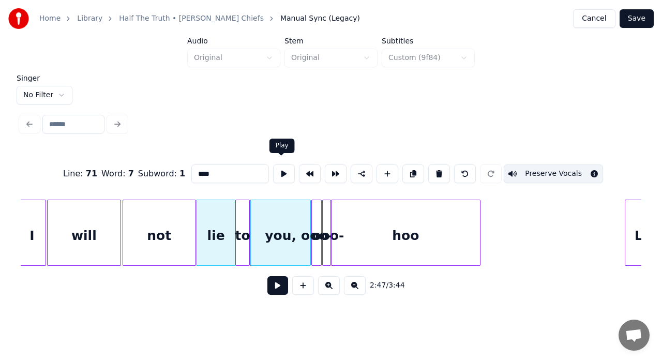
click at [280, 169] on button at bounding box center [284, 174] width 22 height 19
click at [279, 289] on button at bounding box center [277, 285] width 21 height 19
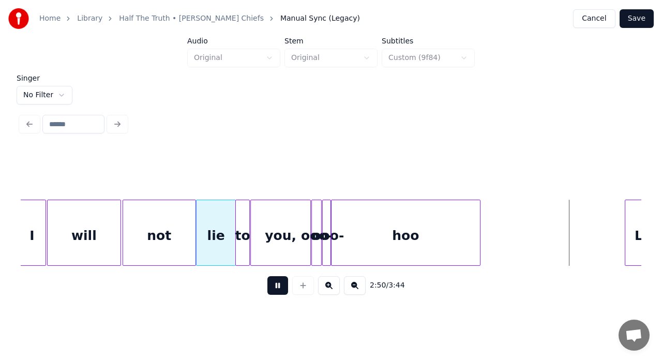
click at [279, 289] on button at bounding box center [277, 285] width 21 height 19
click at [435, 245] on div "hoo" at bounding box center [406, 235] width 148 height 70
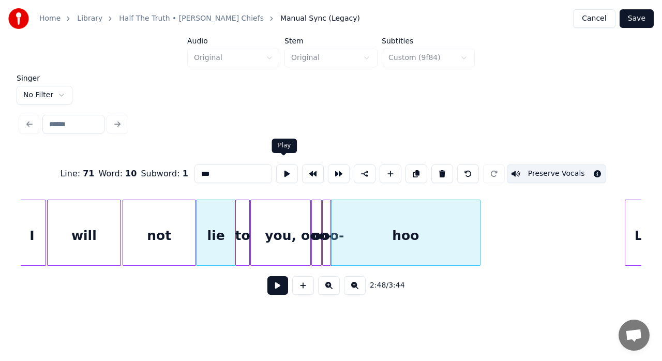
click at [284, 168] on button at bounding box center [287, 174] width 22 height 19
click at [489, 216] on div at bounding box center [487, 232] width 3 height 65
click at [281, 174] on button at bounding box center [287, 174] width 22 height 19
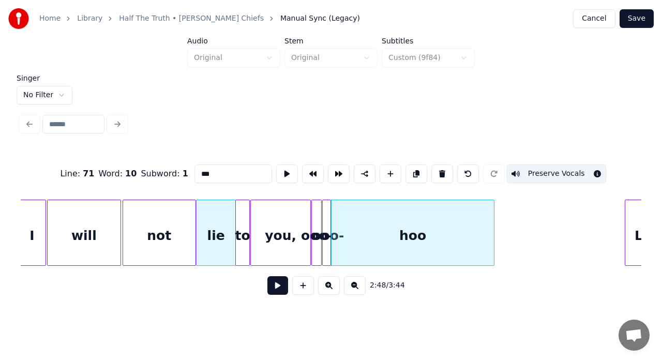
click at [491, 218] on div at bounding box center [492, 232] width 3 height 65
click at [279, 170] on button at bounding box center [287, 174] width 22 height 19
click at [490, 228] on div at bounding box center [488, 232] width 3 height 65
click at [284, 173] on button at bounding box center [287, 174] width 22 height 19
click at [492, 232] on div at bounding box center [490, 232] width 3 height 65
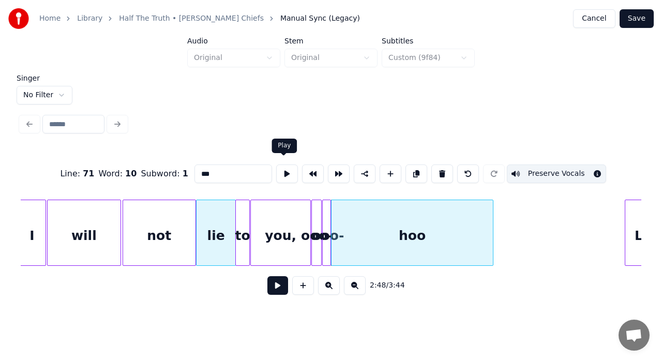
click at [280, 169] on button at bounding box center [287, 174] width 22 height 19
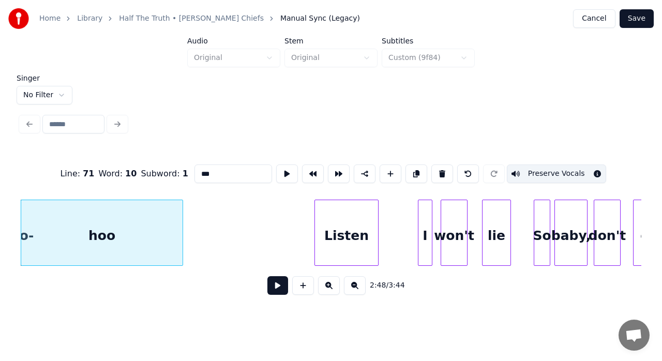
scroll to position [0, 17466]
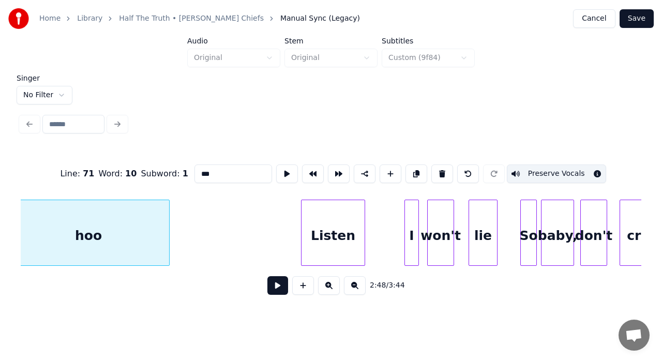
click at [318, 228] on div "Listen" at bounding box center [333, 235] width 63 height 70
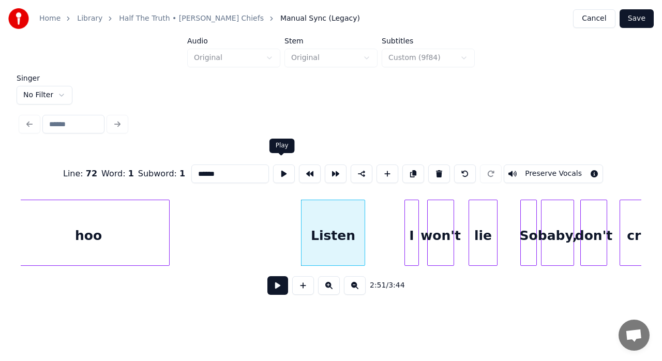
click at [282, 166] on button at bounding box center [284, 174] width 22 height 19
click at [297, 209] on div at bounding box center [297, 232] width 3 height 65
click at [278, 168] on button at bounding box center [284, 174] width 22 height 19
click at [441, 225] on div "won't" at bounding box center [441, 235] width 26 height 70
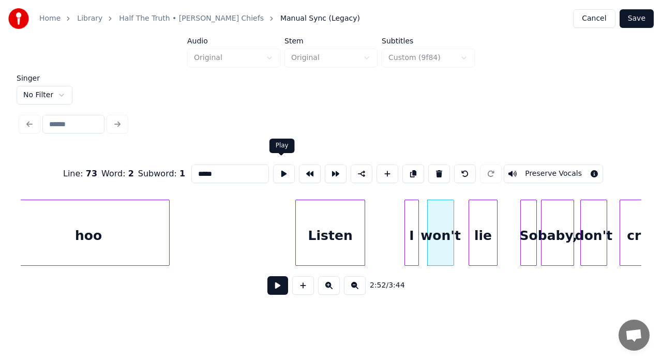
click at [278, 170] on button at bounding box center [284, 174] width 22 height 19
click at [456, 220] on div at bounding box center [455, 232] width 3 height 65
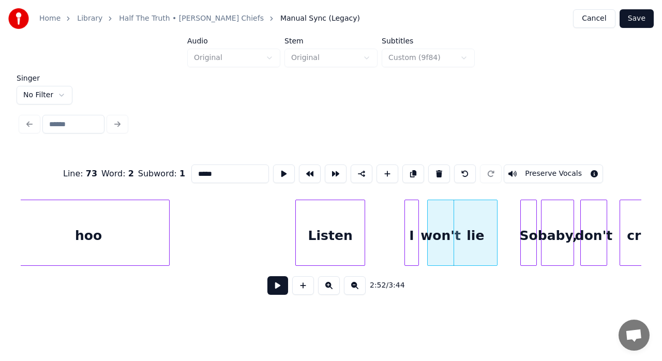
click at [407, 213] on div at bounding box center [406, 232] width 3 height 65
type input "*"
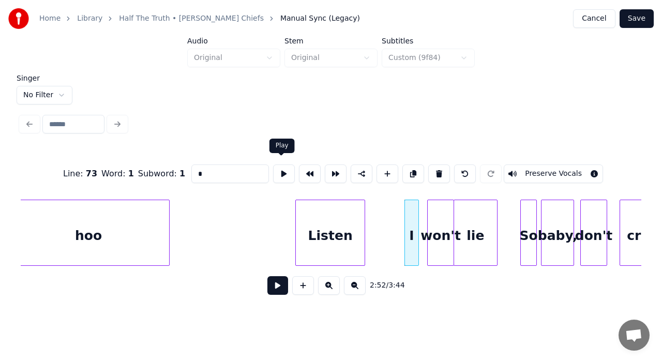
click at [284, 171] on button at bounding box center [284, 174] width 22 height 19
click at [421, 209] on div at bounding box center [422, 232] width 3 height 65
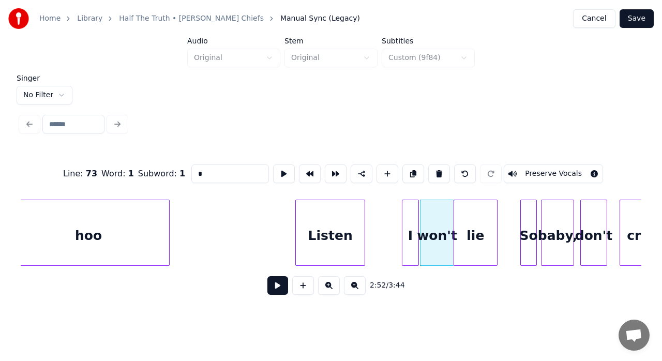
click at [404, 214] on div at bounding box center [404, 232] width 3 height 65
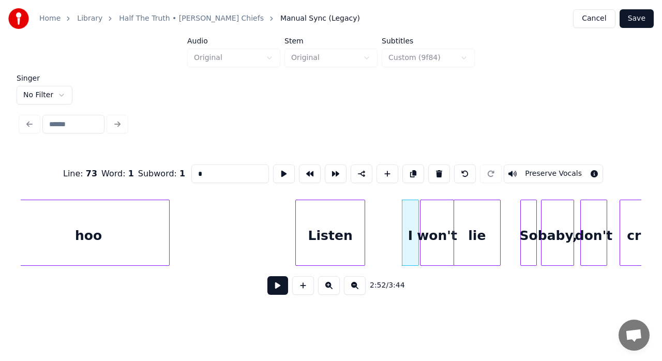
click at [499, 215] on div at bounding box center [498, 232] width 3 height 65
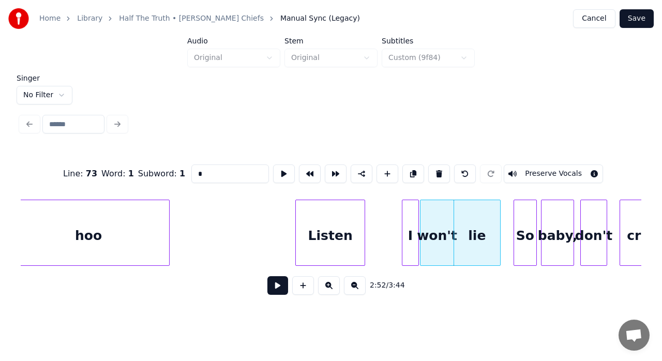
click at [515, 215] on div at bounding box center [515, 232] width 3 height 65
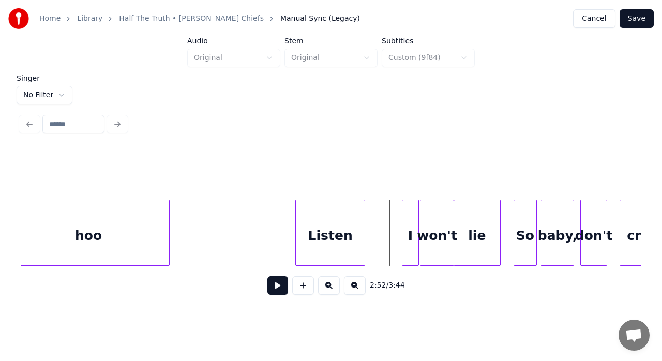
click at [280, 294] on button at bounding box center [277, 285] width 21 height 19
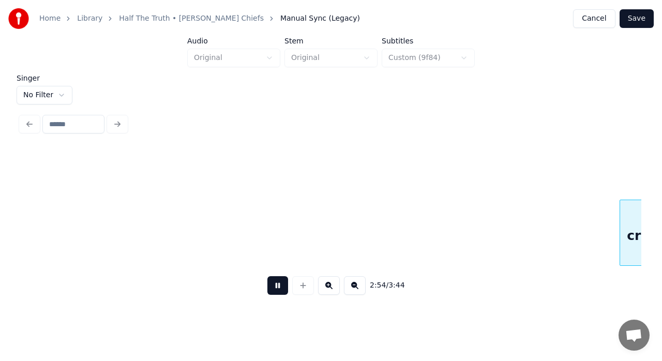
scroll to position [0, 18088]
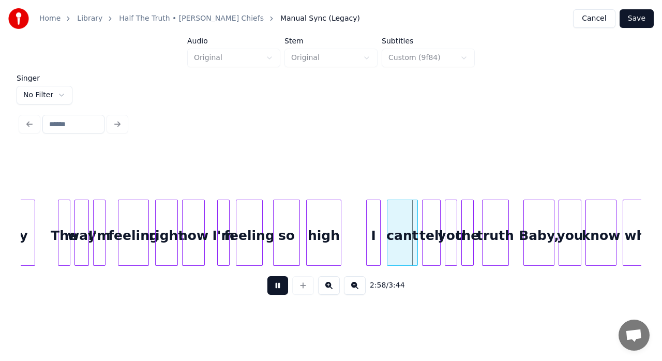
click at [280, 294] on button at bounding box center [277, 285] width 21 height 19
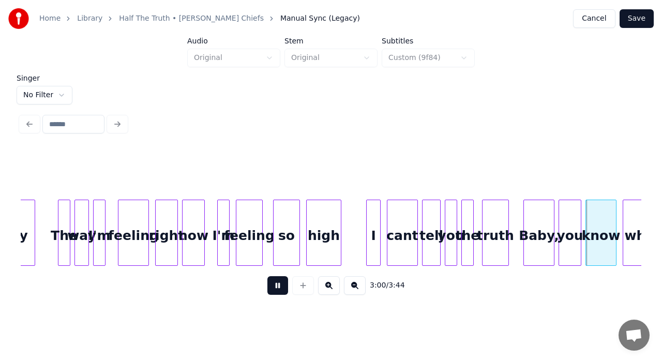
click at [283, 285] on button at bounding box center [277, 285] width 21 height 19
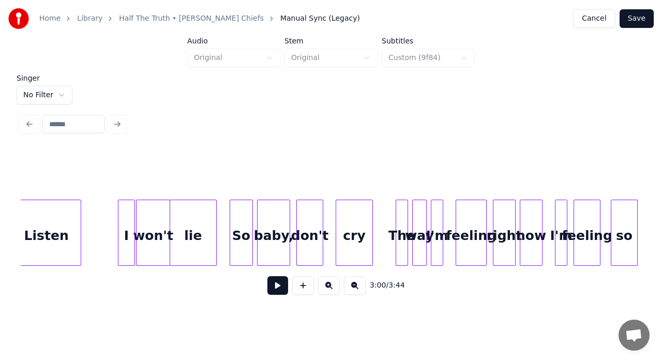
scroll to position [0, 17723]
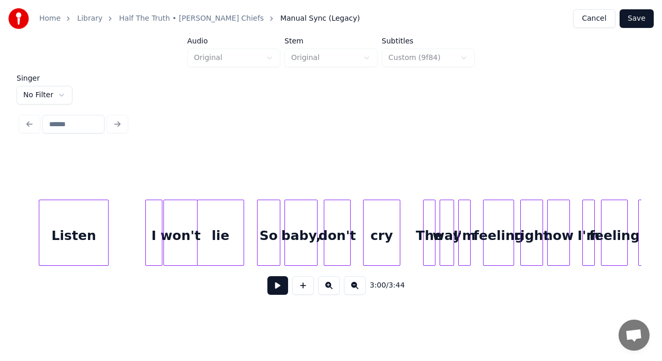
click at [338, 220] on div "don't" at bounding box center [337, 235] width 26 height 70
click at [335, 218] on div "don't" at bounding box center [333, 235] width 26 height 70
click at [341, 224] on div "don't" at bounding box center [333, 235] width 26 height 70
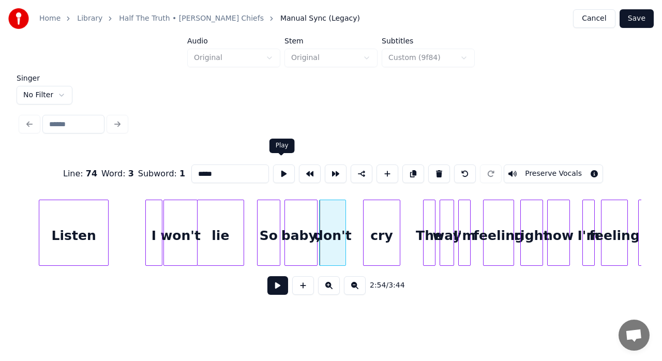
click at [282, 165] on button at bounding box center [284, 174] width 22 height 19
click at [355, 233] on div at bounding box center [355, 232] width 3 height 65
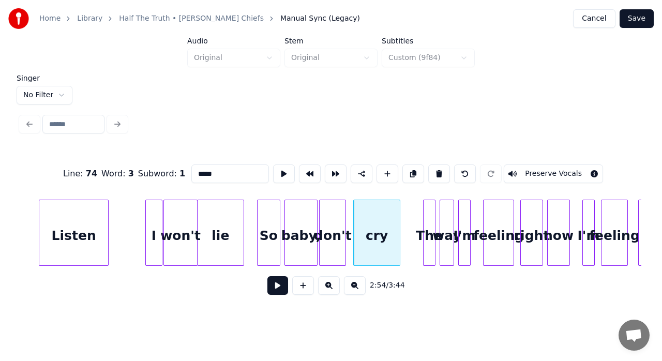
click at [427, 228] on div "The" at bounding box center [429, 235] width 11 height 70
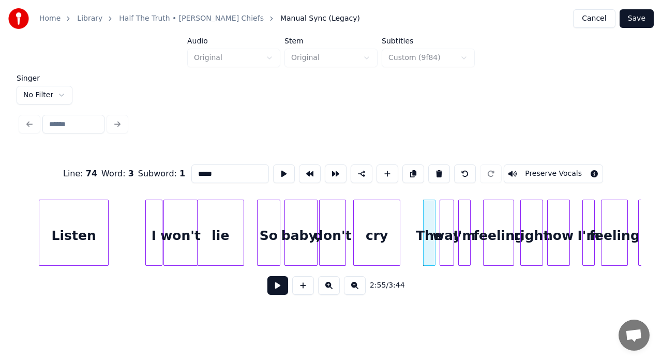
type input "***"
click at [279, 169] on button at bounding box center [284, 174] width 22 height 19
click at [411, 214] on div at bounding box center [412, 232] width 3 height 65
click at [279, 165] on button at bounding box center [284, 174] width 22 height 19
click at [423, 213] on div at bounding box center [422, 232] width 3 height 65
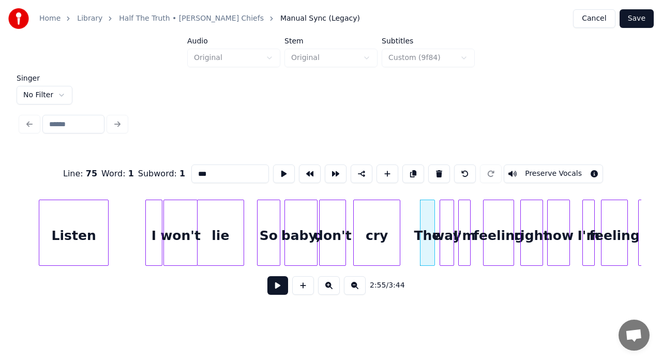
click at [432, 225] on div at bounding box center [433, 232] width 3 height 65
click at [438, 222] on div at bounding box center [438, 232] width 3 height 65
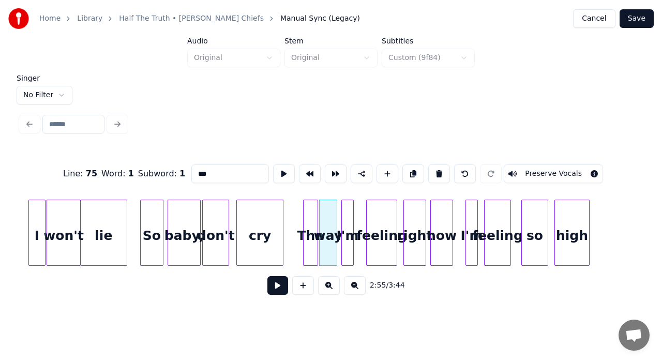
scroll to position [0, 17868]
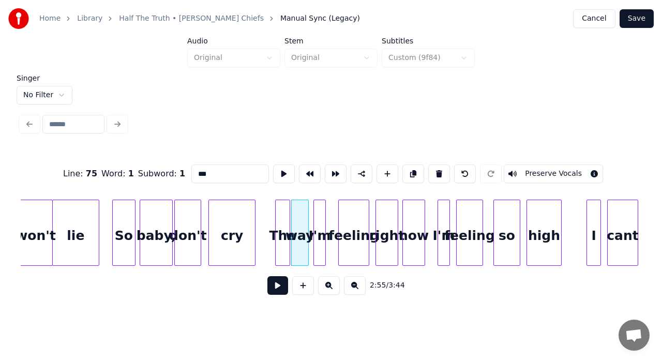
click at [306, 216] on div at bounding box center [306, 232] width 3 height 65
click at [312, 215] on div at bounding box center [311, 232] width 3 height 65
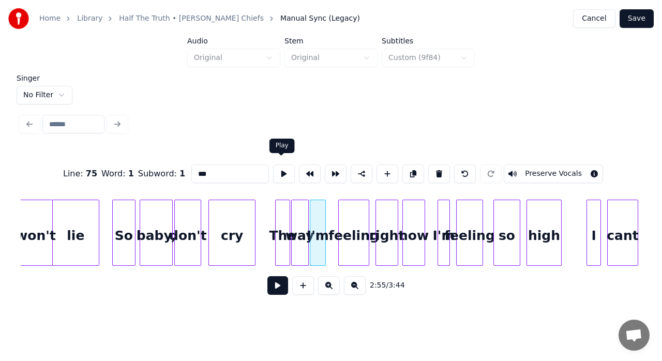
click at [280, 165] on button at bounding box center [284, 174] width 22 height 19
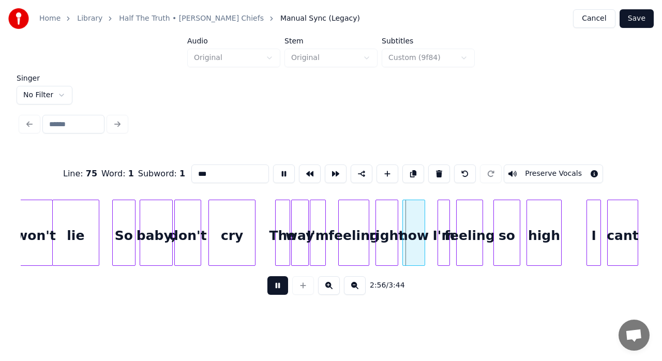
click at [280, 165] on button at bounding box center [284, 174] width 22 height 19
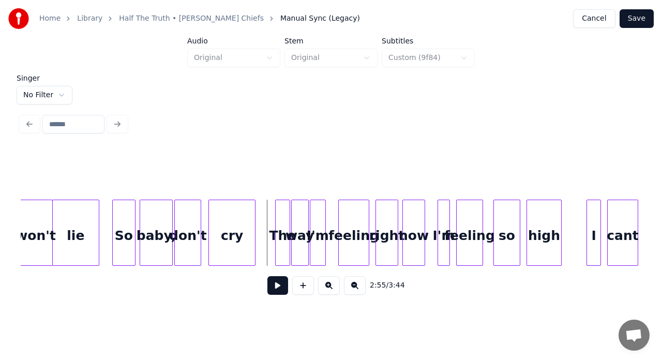
click at [275, 287] on button at bounding box center [277, 285] width 21 height 19
click at [330, 216] on div at bounding box center [329, 232] width 3 height 65
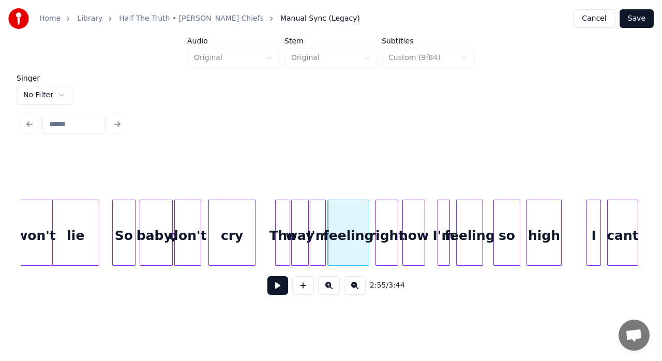
click at [449, 228] on div at bounding box center [448, 232] width 3 height 65
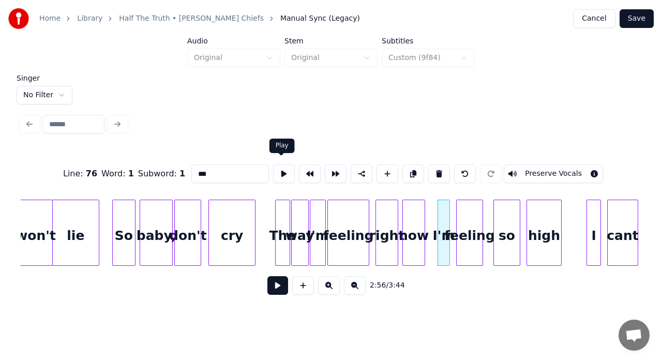
click at [282, 169] on button at bounding box center [284, 174] width 22 height 19
click at [447, 222] on div at bounding box center [448, 232] width 3 height 65
click at [440, 221] on div "I'm" at bounding box center [440, 235] width 11 height 70
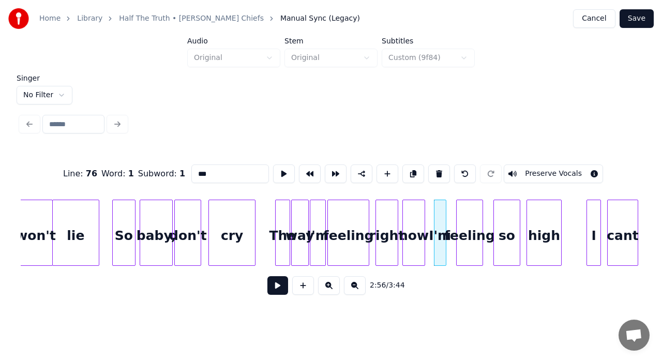
click at [457, 223] on div at bounding box center [458, 232] width 3 height 65
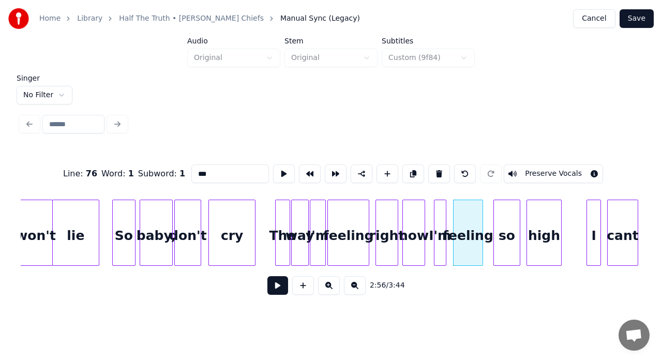
click at [454, 223] on div "feeling" at bounding box center [468, 235] width 29 height 70
click at [472, 227] on div "feeling" at bounding box center [466, 235] width 29 height 70
type input "*******"
click at [282, 167] on button at bounding box center [284, 174] width 22 height 19
click at [467, 228] on div "feeling" at bounding box center [464, 235] width 29 height 70
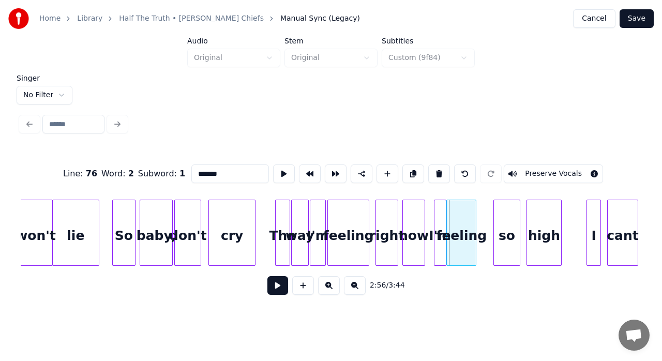
click at [463, 224] on div "feeling" at bounding box center [461, 235] width 29 height 70
click at [481, 218] on div at bounding box center [480, 232] width 3 height 65
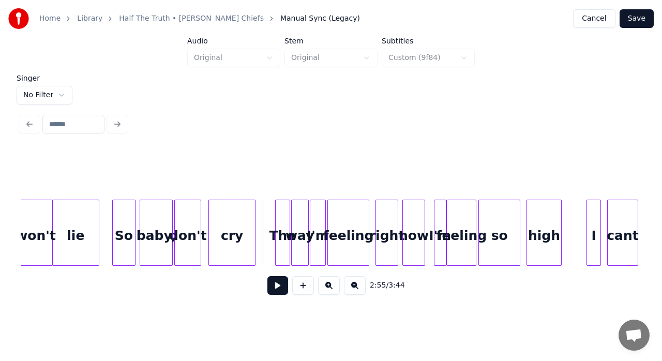
click at [275, 288] on button at bounding box center [277, 285] width 21 height 19
click at [511, 222] on div "so" at bounding box center [499, 235] width 41 height 70
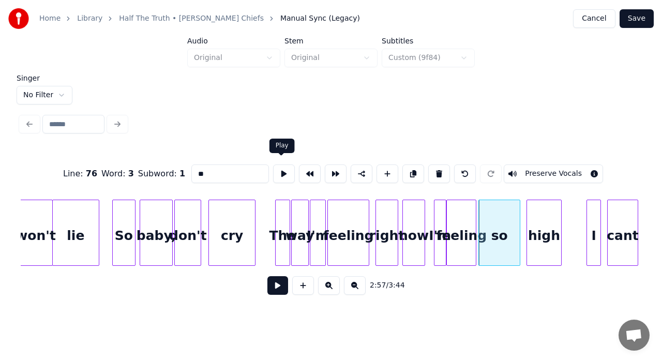
click at [281, 168] on button at bounding box center [284, 174] width 22 height 19
click at [526, 213] on div at bounding box center [525, 232] width 3 height 65
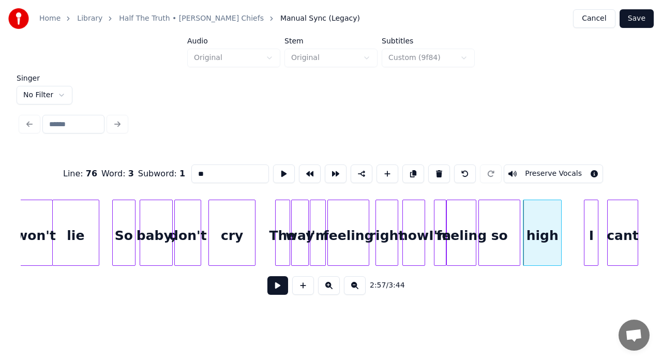
click at [590, 240] on div "I" at bounding box center [591, 235] width 13 height 70
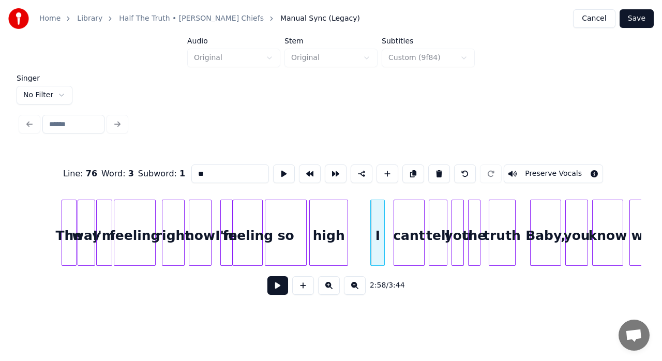
scroll to position [0, 18143]
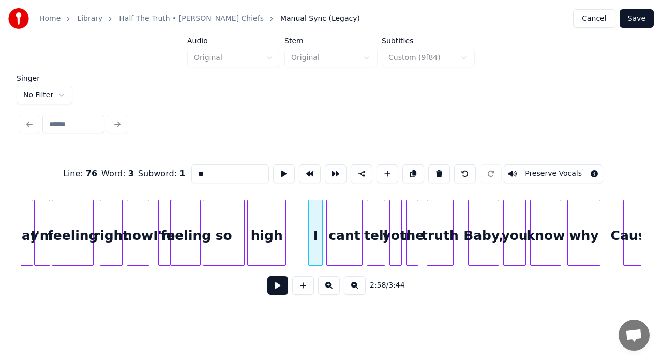
click at [329, 218] on div at bounding box center [328, 232] width 3 height 65
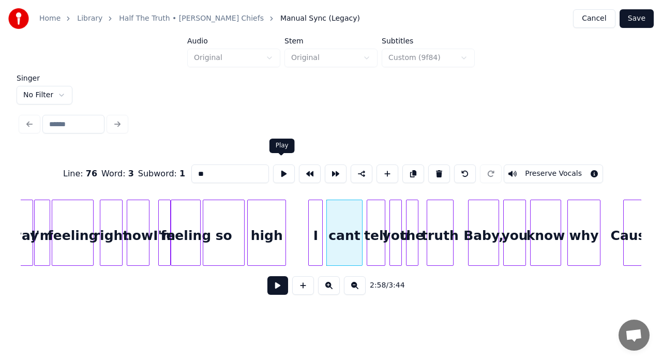
click at [280, 169] on button at bounding box center [284, 174] width 22 height 19
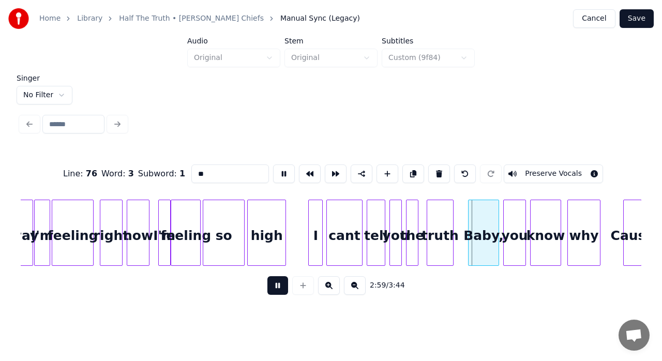
click at [280, 169] on button at bounding box center [284, 174] width 22 height 19
click at [358, 231] on div at bounding box center [359, 232] width 3 height 65
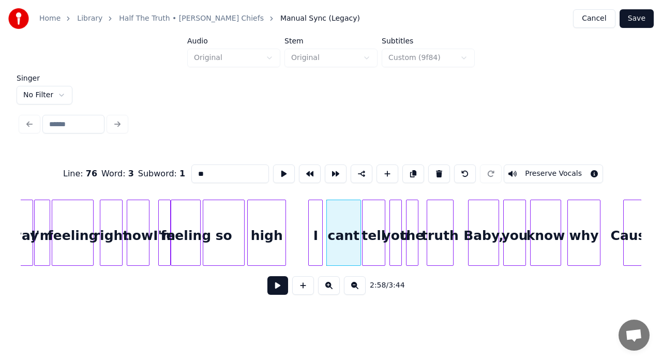
click at [364, 222] on div at bounding box center [364, 232] width 3 height 65
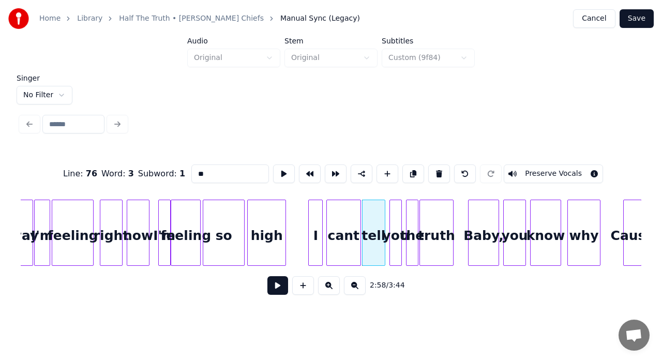
click at [421, 223] on div at bounding box center [421, 232] width 3 height 65
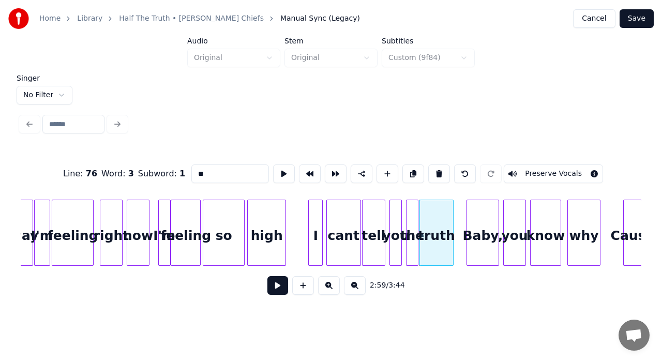
click at [467, 228] on div at bounding box center [468, 232] width 3 height 65
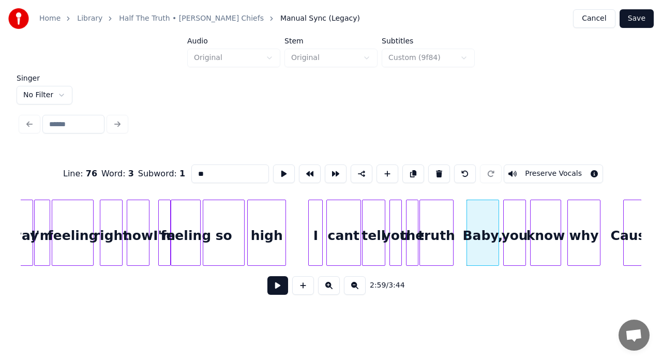
click at [478, 225] on div "Baby," at bounding box center [483, 235] width 32 height 70
click at [282, 173] on button at bounding box center [284, 174] width 22 height 19
click at [512, 213] on div "you" at bounding box center [515, 235] width 22 height 70
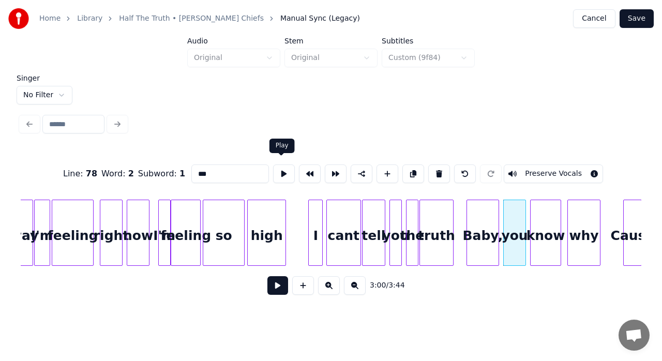
click at [279, 167] on button at bounding box center [284, 174] width 22 height 19
click at [520, 215] on div "you" at bounding box center [515, 235] width 22 height 70
click at [284, 172] on button at bounding box center [284, 174] width 22 height 19
click at [529, 217] on div at bounding box center [529, 232] width 3 height 65
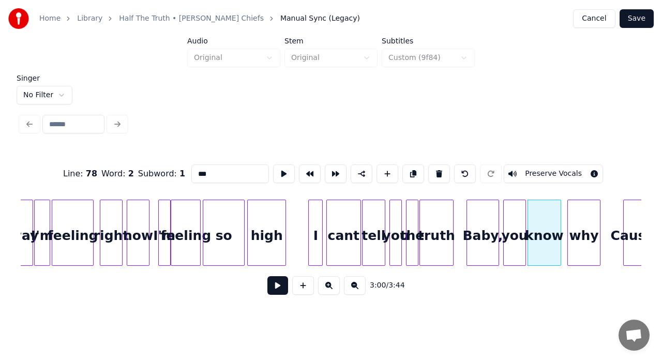
click at [577, 216] on div "why" at bounding box center [584, 235] width 32 height 70
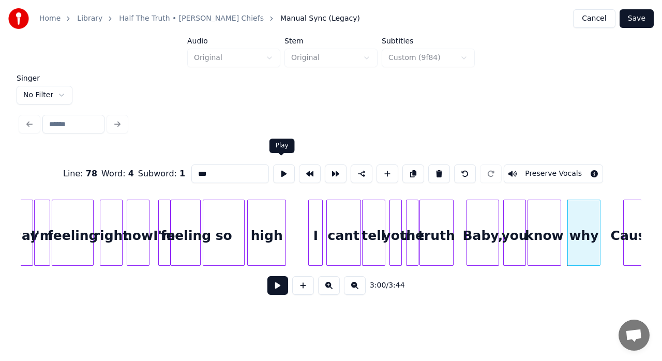
click at [278, 165] on button at bounding box center [284, 174] width 22 height 19
click at [562, 210] on div at bounding box center [563, 232] width 3 height 65
click at [280, 165] on button at bounding box center [284, 174] width 22 height 19
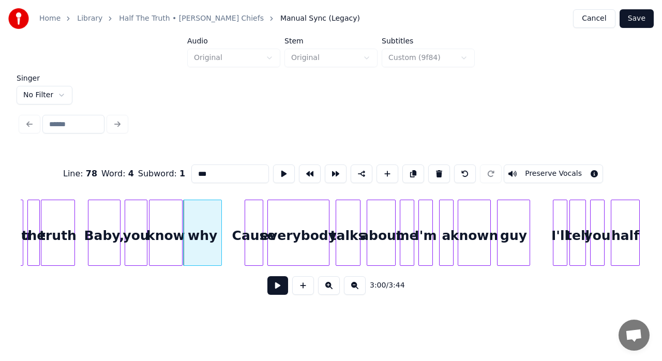
scroll to position [0, 18557]
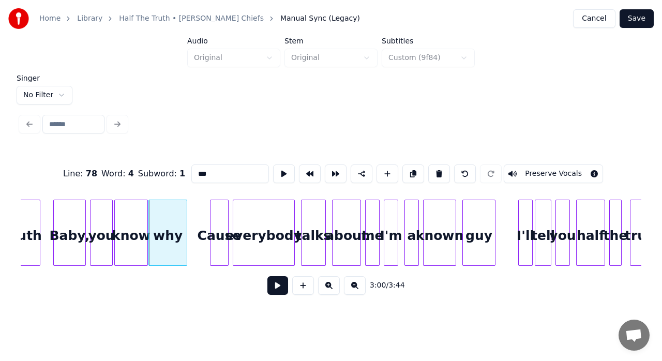
click at [213, 219] on div at bounding box center [212, 232] width 3 height 65
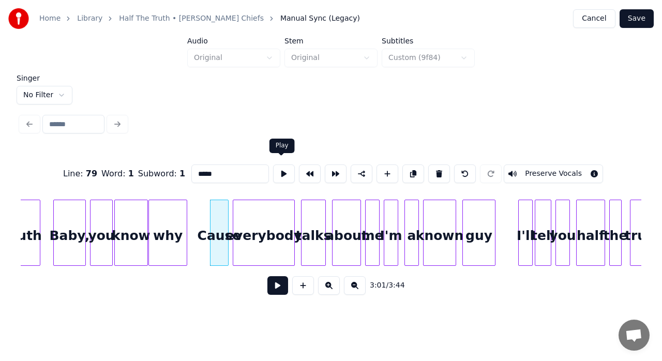
click at [277, 165] on button at bounding box center [284, 174] width 22 height 19
click at [208, 218] on div at bounding box center [209, 232] width 3 height 65
click at [246, 202] on div "everybody" at bounding box center [263, 235] width 61 height 70
type input "*********"
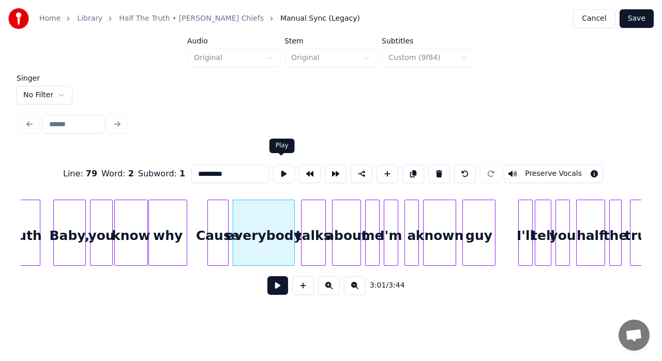
click at [279, 165] on button at bounding box center [284, 174] width 22 height 19
click at [300, 214] on div at bounding box center [299, 232] width 3 height 65
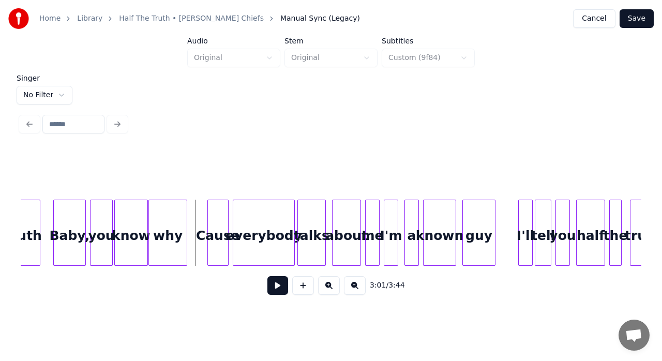
click at [270, 285] on button at bounding box center [277, 285] width 21 height 19
click at [317, 227] on div "talks" at bounding box center [311, 235] width 27 height 70
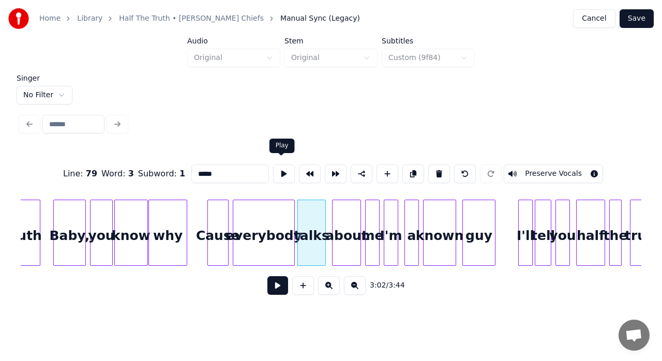
click at [284, 171] on button at bounding box center [284, 174] width 22 height 19
click at [285, 170] on button at bounding box center [284, 174] width 22 height 19
click at [316, 228] on div at bounding box center [316, 232] width 3 height 65
click at [283, 169] on button at bounding box center [284, 174] width 22 height 19
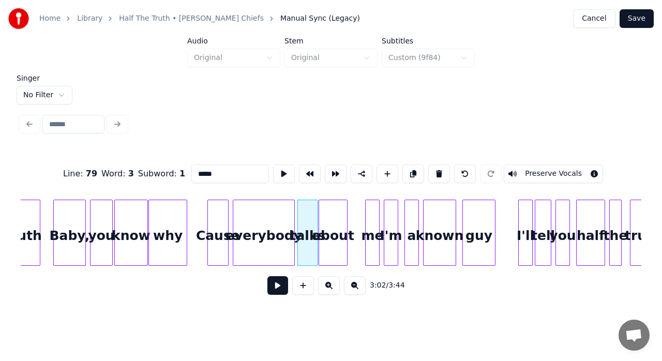
click at [319, 224] on div "about" at bounding box center [333, 235] width 28 height 70
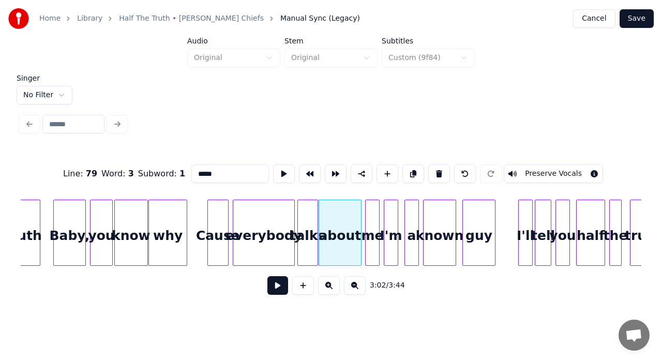
click at [359, 212] on div at bounding box center [359, 232] width 3 height 65
drag, startPoint x: 279, startPoint y: 174, endPoint x: 282, endPoint y: 166, distance: 8.8
click at [282, 166] on button at bounding box center [284, 174] width 22 height 19
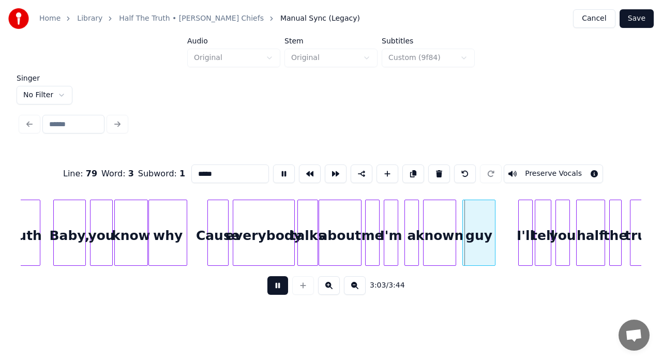
click at [282, 166] on button at bounding box center [284, 174] width 22 height 19
click at [333, 219] on div "about" at bounding box center [340, 235] width 42 height 70
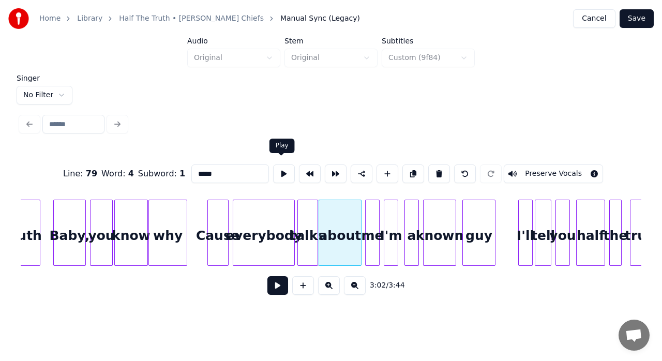
click at [284, 170] on button at bounding box center [284, 174] width 22 height 19
click at [330, 212] on div at bounding box center [331, 232] width 3 height 65
click at [276, 173] on button at bounding box center [284, 174] width 22 height 19
click at [328, 210] on div at bounding box center [327, 232] width 3 height 65
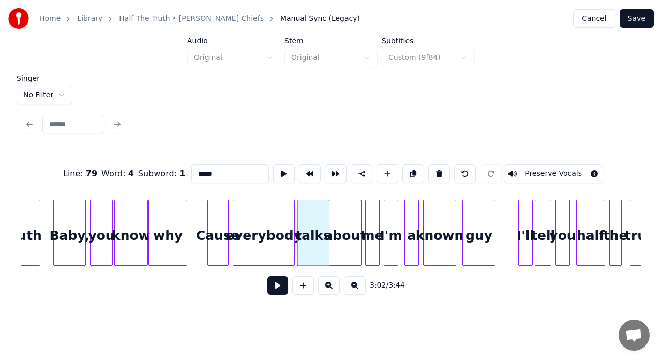
click at [346, 229] on div "about" at bounding box center [346, 235] width 32 height 70
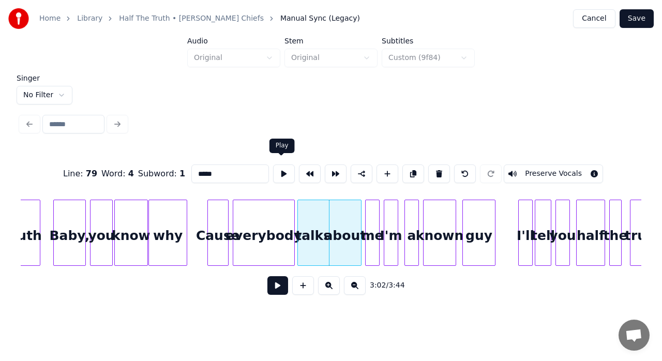
click at [282, 170] on button at bounding box center [284, 174] width 22 height 19
click at [357, 228] on div at bounding box center [356, 232] width 3 height 65
click at [360, 226] on div at bounding box center [361, 232] width 3 height 65
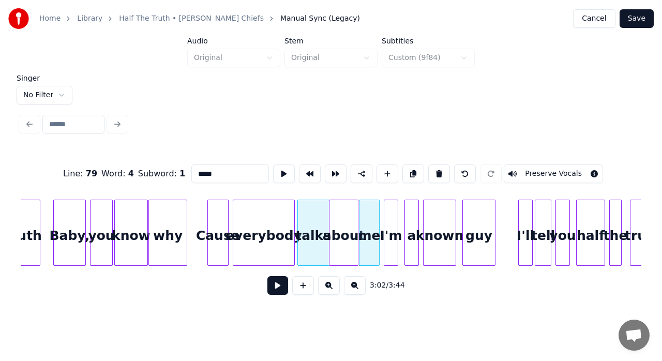
click at [370, 215] on div "me" at bounding box center [370, 235] width 20 height 70
click at [282, 168] on button at bounding box center [284, 174] width 22 height 19
click at [373, 245] on div at bounding box center [371, 232] width 3 height 65
click at [277, 167] on button at bounding box center [284, 174] width 22 height 19
click at [378, 227] on div at bounding box center [378, 232] width 3 height 65
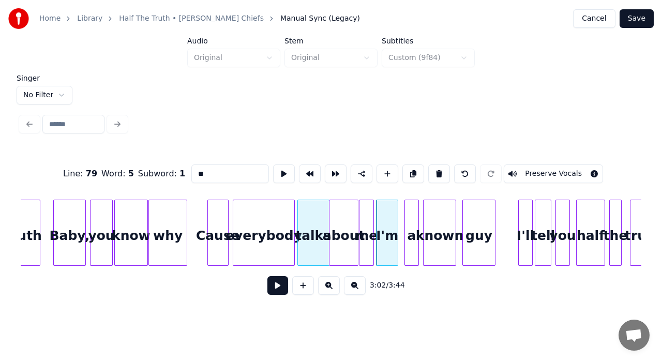
click at [386, 224] on div "I'm" at bounding box center [387, 235] width 21 height 70
click at [279, 172] on button at bounding box center [284, 174] width 22 height 19
click at [378, 212] on div at bounding box center [378, 232] width 3 height 65
click at [375, 212] on div at bounding box center [374, 232] width 3 height 65
click at [410, 225] on div "a" at bounding box center [411, 235] width 13 height 70
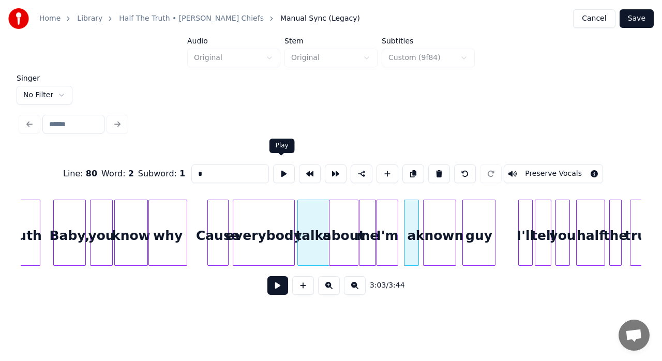
click at [282, 172] on button at bounding box center [284, 174] width 22 height 19
click at [400, 223] on div at bounding box center [400, 232] width 3 height 65
click at [279, 175] on button at bounding box center [284, 174] width 22 height 19
click at [380, 212] on div at bounding box center [379, 232] width 3 height 65
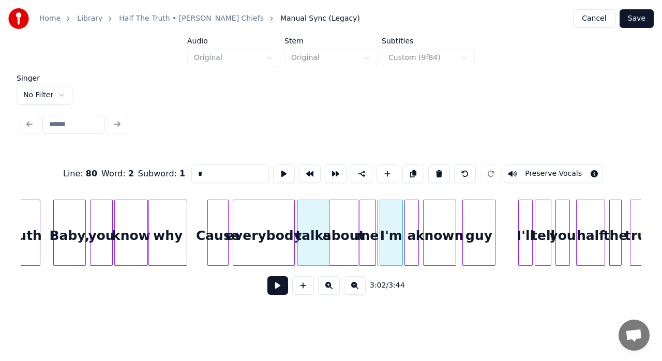
click at [380, 214] on div at bounding box center [381, 232] width 3 height 65
click at [381, 213] on div at bounding box center [380, 232] width 3 height 65
click at [366, 215] on div "me" at bounding box center [368, 235] width 16 height 70
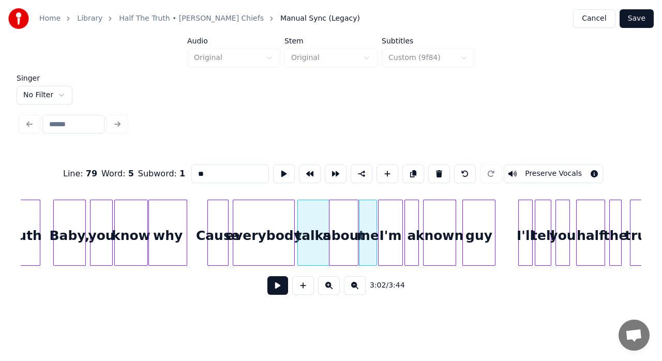
click at [376, 221] on div at bounding box center [375, 232] width 3 height 65
click at [414, 217] on div "a" at bounding box center [411, 235] width 13 height 70
click at [394, 215] on div "I'm" at bounding box center [390, 235] width 23 height 70
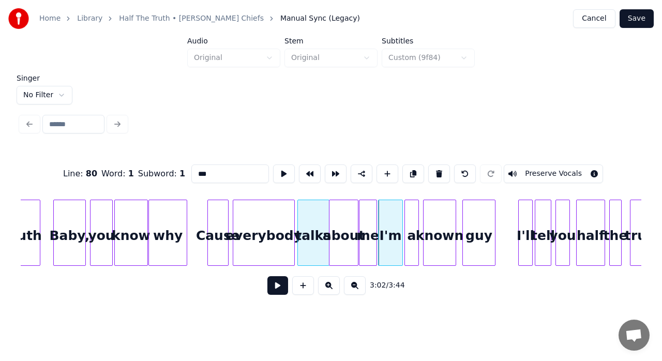
click at [444, 214] on div "known" at bounding box center [440, 235] width 32 height 70
type input "*****"
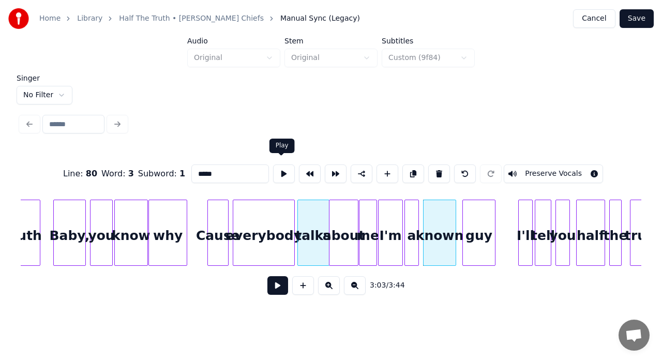
click at [278, 170] on button at bounding box center [284, 174] width 22 height 19
click at [421, 216] on div at bounding box center [420, 232] width 3 height 65
click at [285, 168] on button at bounding box center [284, 174] width 22 height 19
click at [450, 228] on div at bounding box center [450, 232] width 3 height 65
click at [456, 224] on div at bounding box center [456, 232] width 3 height 65
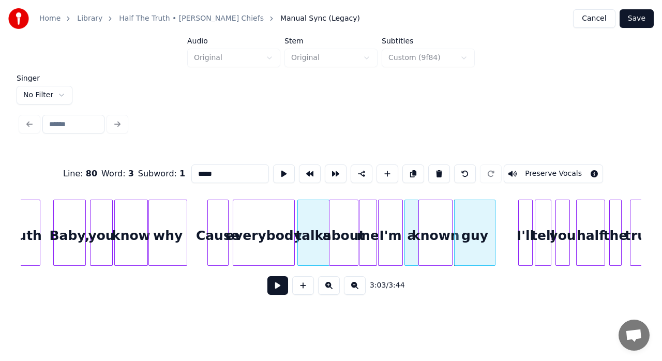
click at [270, 294] on button at bounding box center [277, 285] width 21 height 19
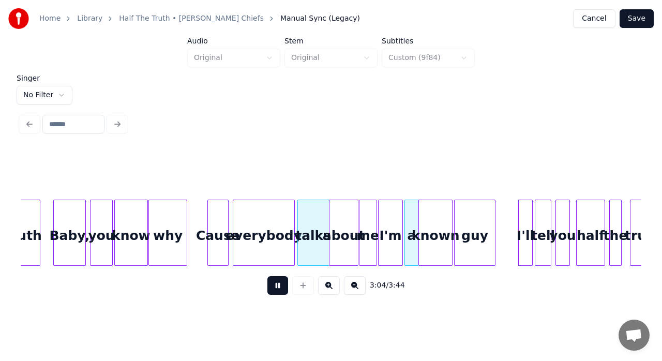
click at [270, 294] on button at bounding box center [277, 285] width 21 height 19
click at [476, 221] on div "guy" at bounding box center [475, 235] width 40 height 70
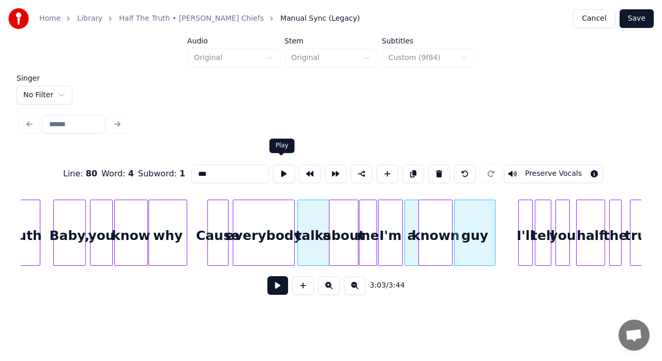
click at [282, 170] on button at bounding box center [284, 174] width 22 height 19
click at [516, 232] on div at bounding box center [517, 232] width 3 height 65
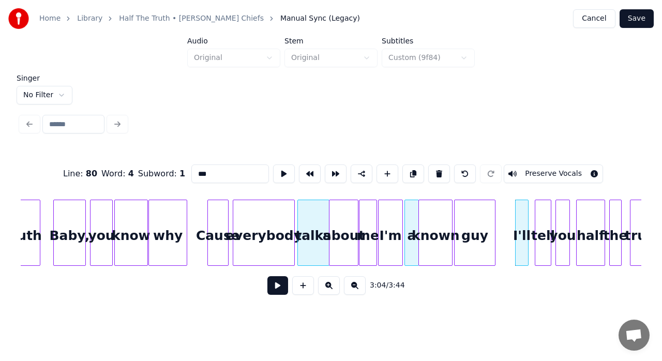
click at [528, 221] on div at bounding box center [526, 232] width 3 height 65
click at [531, 218] on div at bounding box center [531, 232] width 3 height 65
click at [544, 219] on div "tell" at bounding box center [540, 235] width 21 height 70
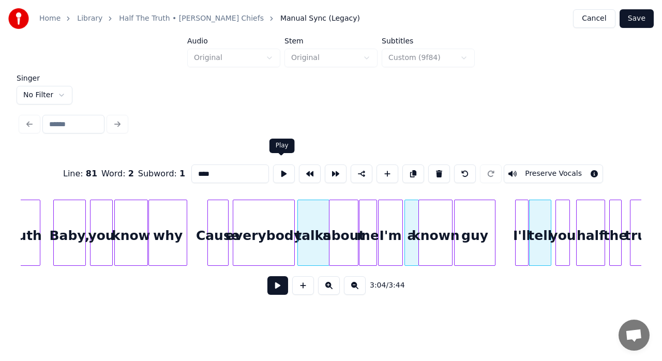
click at [275, 170] on button at bounding box center [284, 174] width 22 height 19
click at [554, 225] on div at bounding box center [554, 232] width 3 height 65
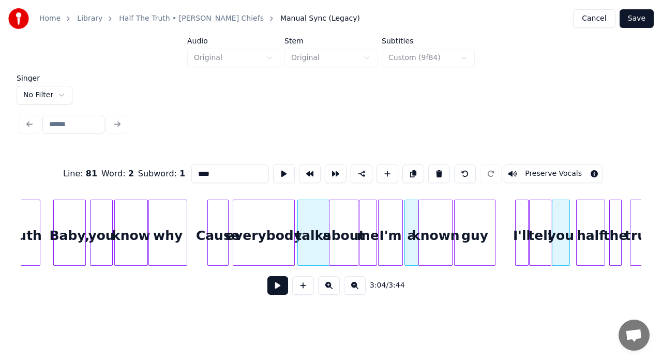
click at [525, 228] on div at bounding box center [526, 232] width 3 height 65
click at [519, 213] on div "I'll" at bounding box center [521, 235] width 11 height 70
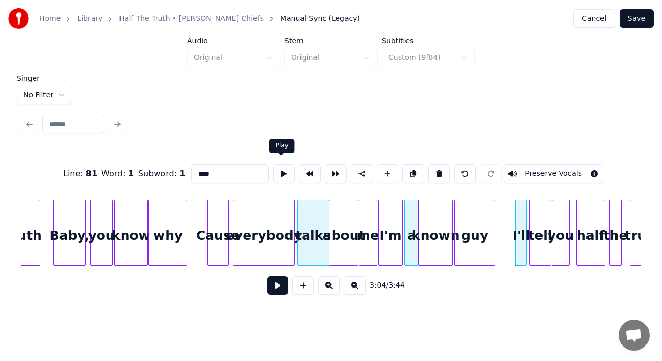
click at [282, 167] on button at bounding box center [284, 174] width 22 height 19
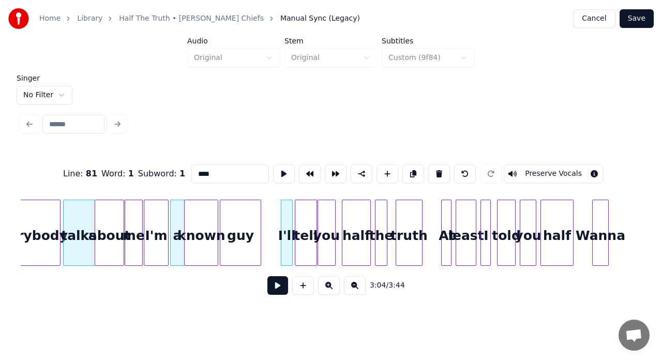
scroll to position [0, 18832]
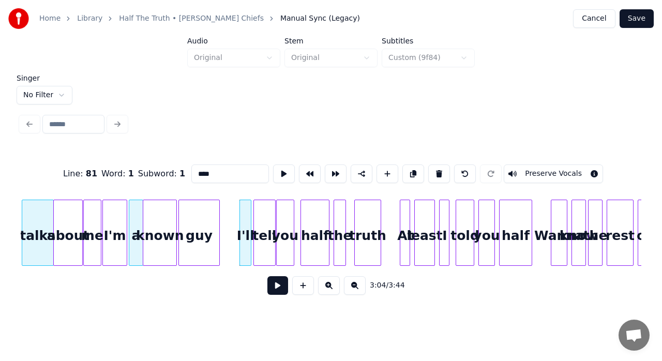
click at [319, 224] on div "half" at bounding box center [315, 235] width 28 height 70
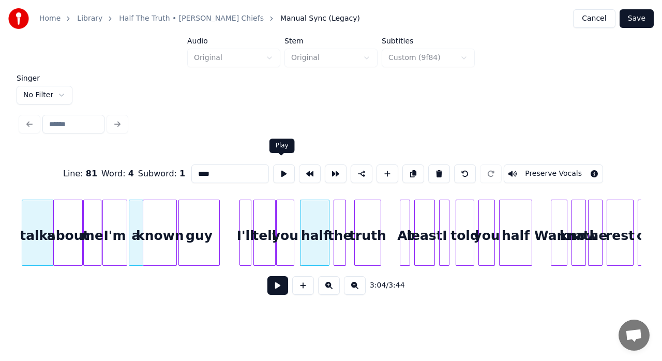
click at [277, 172] on button at bounding box center [284, 174] width 22 height 19
click at [332, 219] on div at bounding box center [333, 232] width 3 height 65
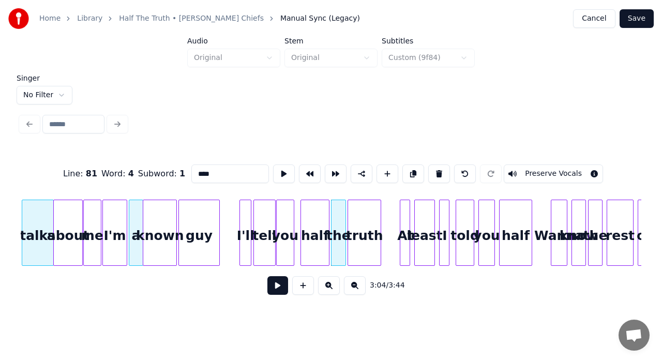
click at [350, 215] on div at bounding box center [349, 232] width 3 height 65
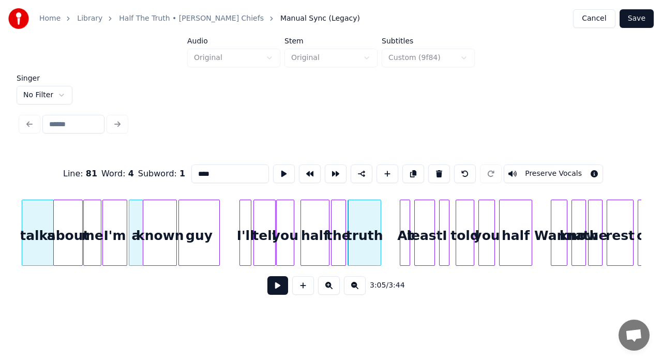
click at [306, 218] on div "half" at bounding box center [315, 235] width 28 height 70
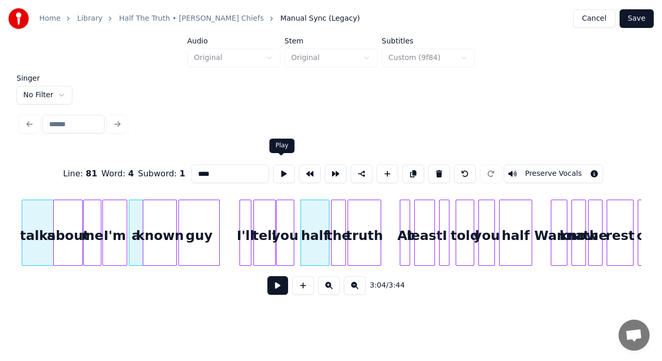
click at [280, 167] on button at bounding box center [284, 174] width 22 height 19
click at [299, 227] on div at bounding box center [299, 232] width 3 height 65
click at [405, 231] on div "At" at bounding box center [405, 235] width 10 height 70
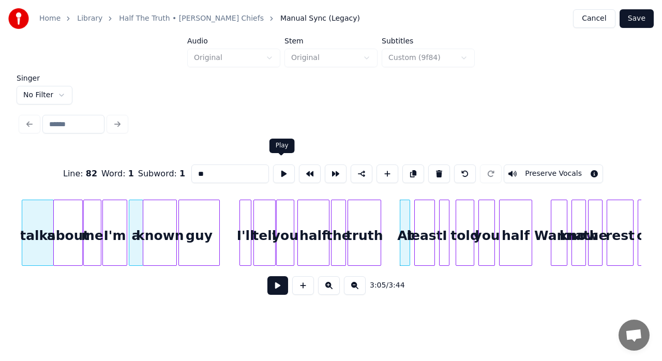
click at [280, 175] on button at bounding box center [284, 174] width 22 height 19
click at [398, 214] on div at bounding box center [397, 232] width 3 height 65
click at [414, 206] on div at bounding box center [413, 232] width 3 height 65
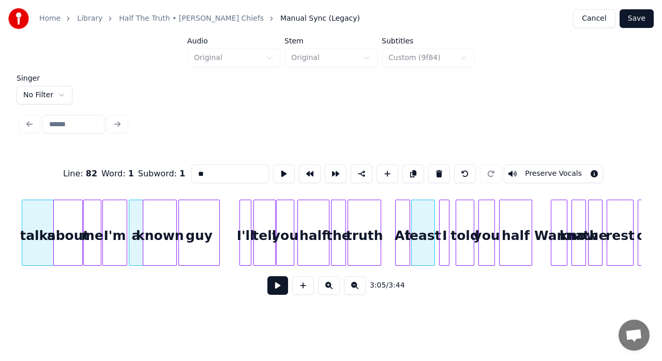
click at [427, 212] on div "least" at bounding box center [423, 235] width 23 height 70
click at [284, 169] on button at bounding box center [284, 174] width 22 height 19
click at [444, 236] on div "I" at bounding box center [445, 235] width 10 height 70
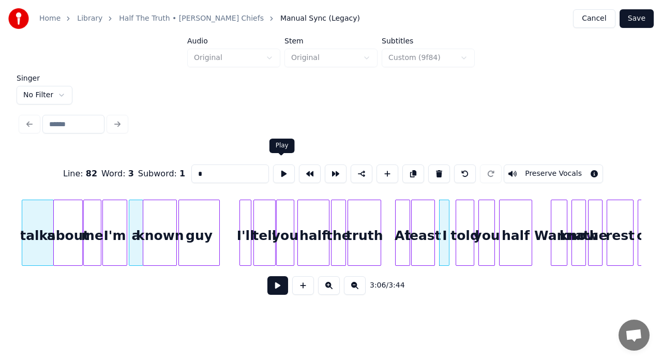
click at [286, 168] on button at bounding box center [284, 174] width 22 height 19
click at [437, 220] on div at bounding box center [438, 232] width 3 height 65
click at [454, 224] on div at bounding box center [453, 232] width 3 height 65
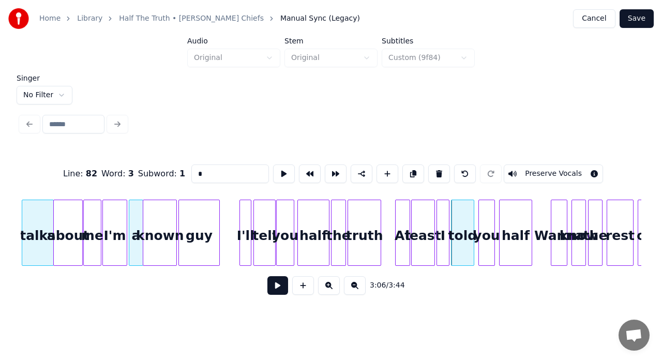
click at [453, 224] on div at bounding box center [453, 232] width 3 height 65
click at [476, 218] on div at bounding box center [476, 232] width 3 height 65
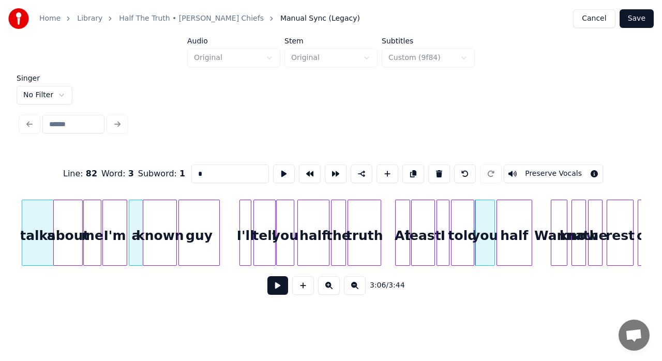
click at [499, 217] on div at bounding box center [498, 232] width 3 height 65
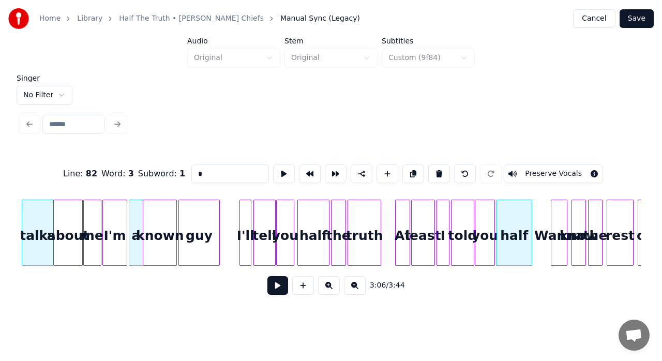
click at [527, 240] on div "half" at bounding box center [514, 235] width 35 height 70
click at [278, 173] on button at bounding box center [284, 174] width 22 height 19
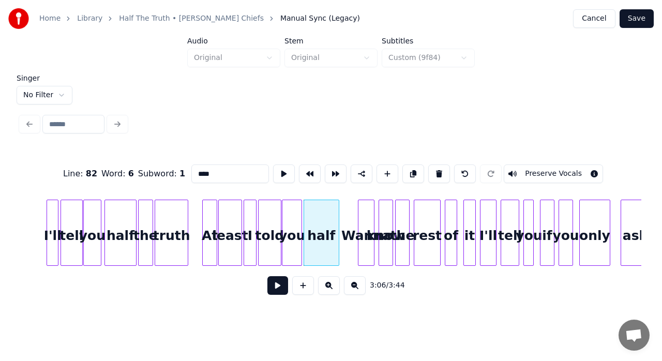
scroll to position [0, 19046]
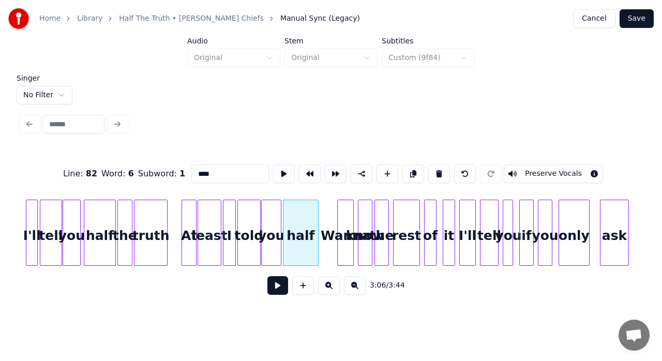
click at [346, 211] on div "Wanna" at bounding box center [346, 235] width 16 height 70
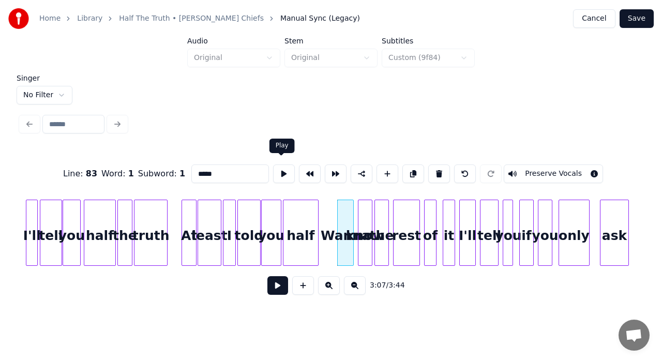
click at [280, 167] on button at bounding box center [284, 174] width 22 height 19
click at [368, 228] on div "know" at bounding box center [365, 235] width 13 height 70
click at [278, 167] on button at bounding box center [284, 174] width 22 height 19
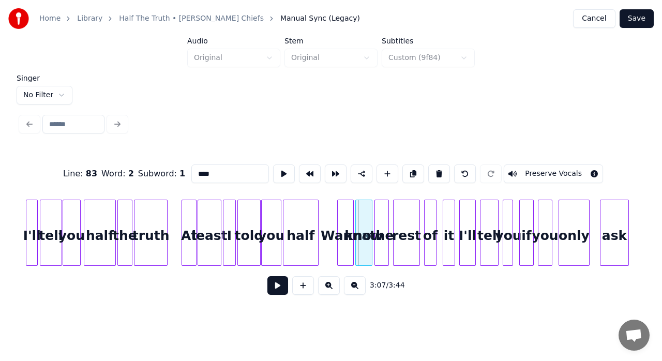
click at [357, 211] on div at bounding box center [357, 232] width 3 height 65
click at [380, 221] on div "the" at bounding box center [381, 235] width 13 height 70
click at [380, 221] on div "the" at bounding box center [380, 235] width 13 height 70
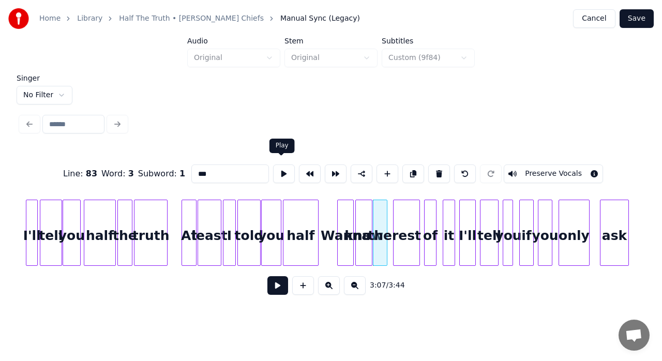
click at [285, 166] on button at bounding box center [284, 174] width 22 height 19
click at [357, 220] on div at bounding box center [357, 232] width 3 height 65
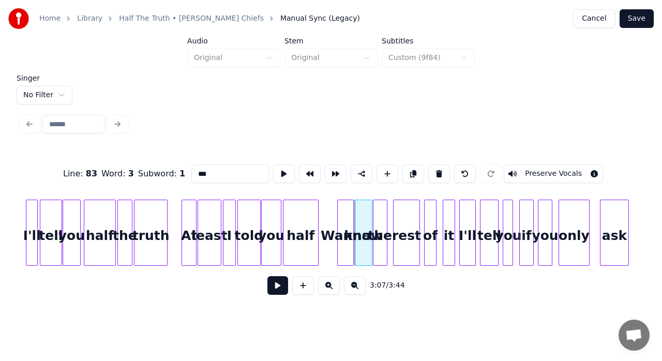
drag, startPoint x: 280, startPoint y: 166, endPoint x: 364, endPoint y: 215, distance: 97.0
click at [364, 215] on div "Line : 83 Word : 3 Subword : 1 *** Preserve Vocals 3:07 / 3:44" at bounding box center [331, 226] width 621 height 157
click at [364, 215] on div "know" at bounding box center [363, 235] width 17 height 70
click at [285, 165] on button at bounding box center [284, 174] width 22 height 19
click at [347, 215] on div "Wanna" at bounding box center [346, 235] width 16 height 70
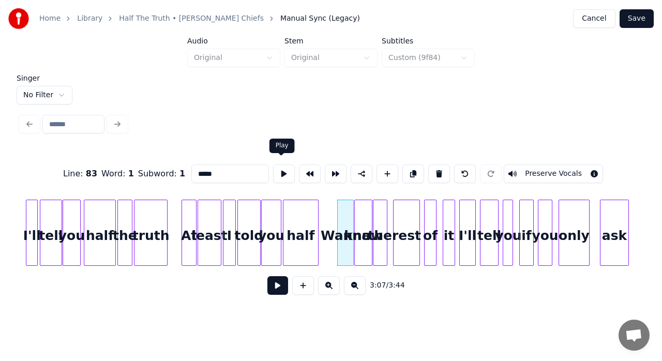
click at [276, 169] on button at bounding box center [284, 174] width 22 height 19
click at [314, 225] on div "half" at bounding box center [301, 235] width 35 height 70
type input "****"
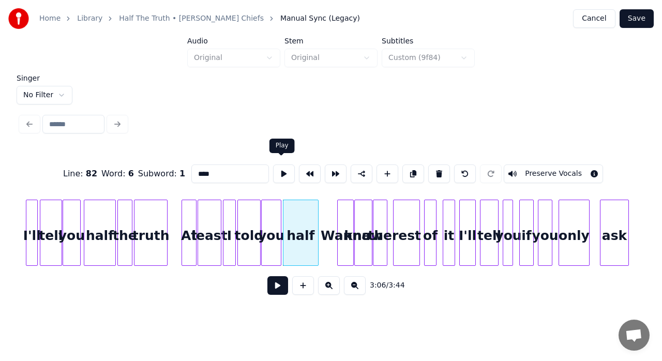
click at [279, 169] on button at bounding box center [284, 174] width 22 height 19
click at [284, 291] on button at bounding box center [277, 285] width 21 height 19
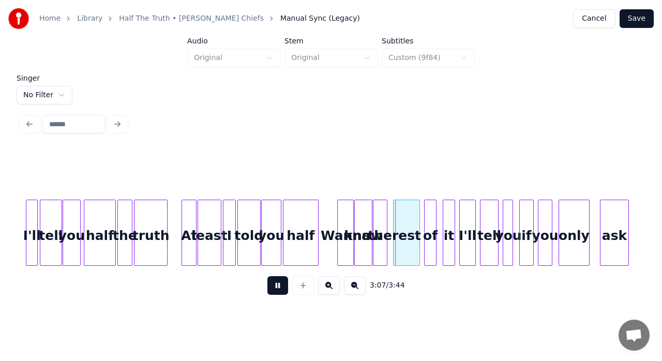
click at [284, 291] on button at bounding box center [277, 285] width 21 height 19
click at [338, 216] on div at bounding box center [338, 232] width 3 height 65
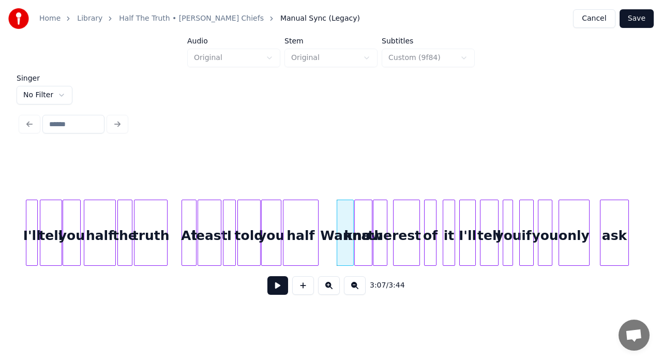
click at [379, 219] on div "the" at bounding box center [380, 235] width 13 height 70
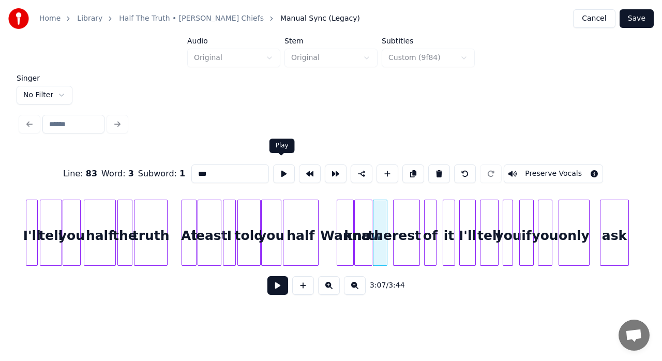
click at [276, 170] on button at bounding box center [284, 174] width 22 height 19
click at [389, 214] on div at bounding box center [389, 232] width 3 height 65
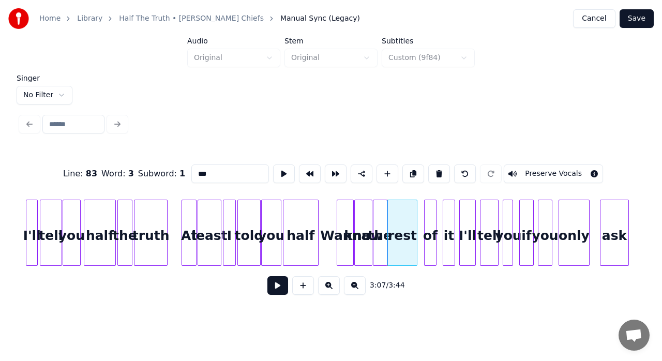
click at [414, 209] on div at bounding box center [415, 232] width 3 height 65
click at [422, 214] on div at bounding box center [421, 232] width 3 height 65
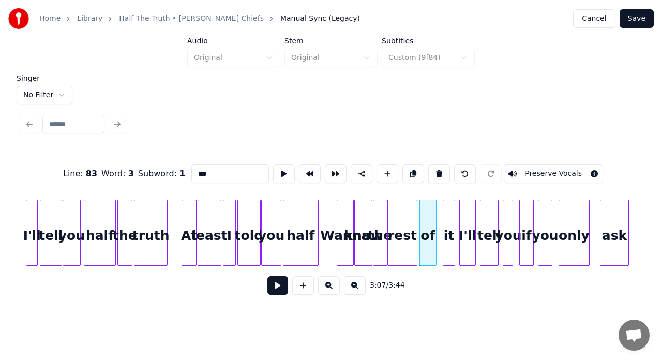
click at [426, 222] on div "of" at bounding box center [428, 235] width 16 height 70
click at [280, 169] on button at bounding box center [284, 174] width 22 height 19
click at [430, 212] on div at bounding box center [430, 232] width 3 height 65
click at [427, 212] on div at bounding box center [427, 232] width 3 height 65
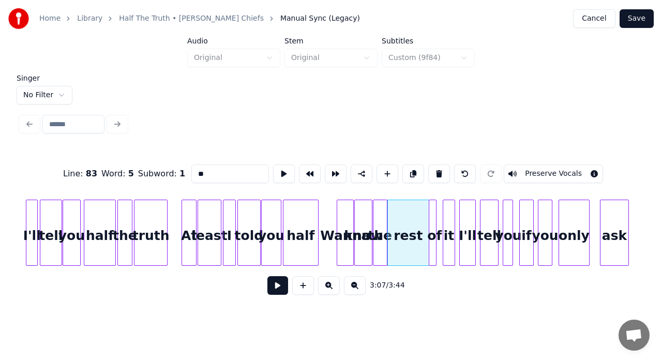
click at [411, 219] on div "rest" at bounding box center [408, 235] width 41 height 70
click at [280, 167] on button at bounding box center [284, 174] width 22 height 19
click at [421, 210] on div at bounding box center [422, 232] width 3 height 65
click at [281, 174] on button at bounding box center [284, 174] width 22 height 19
click at [418, 218] on div at bounding box center [416, 232] width 3 height 65
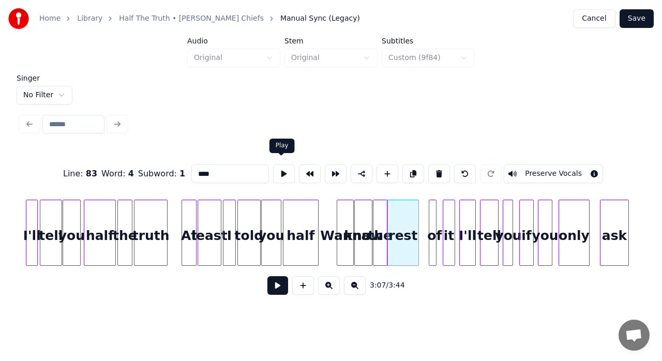
click at [282, 174] on button at bounding box center [284, 174] width 22 height 19
click at [416, 206] on div at bounding box center [417, 232] width 3 height 65
click at [423, 209] on div at bounding box center [423, 232] width 3 height 65
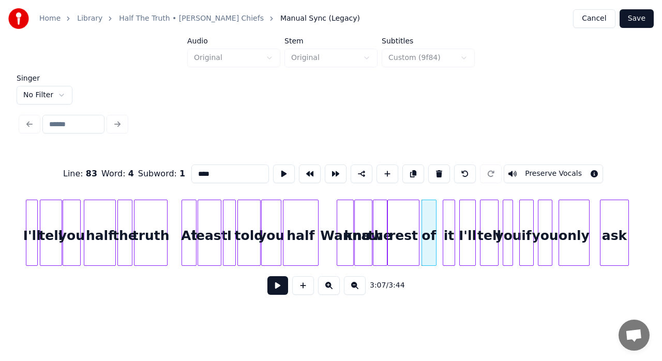
click at [433, 218] on div at bounding box center [434, 232] width 3 height 65
click at [278, 172] on button at bounding box center [284, 174] width 22 height 19
click at [440, 214] on div at bounding box center [440, 232] width 3 height 65
click at [463, 237] on div "I'll" at bounding box center [465, 235] width 16 height 70
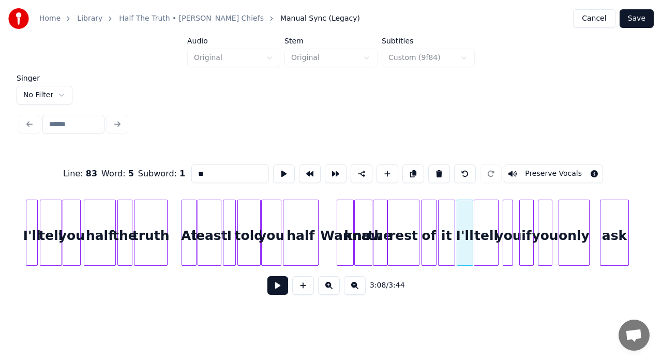
click at [475, 215] on div at bounding box center [475, 232] width 3 height 65
click at [492, 220] on div "tell" at bounding box center [486, 235] width 24 height 70
type input "****"
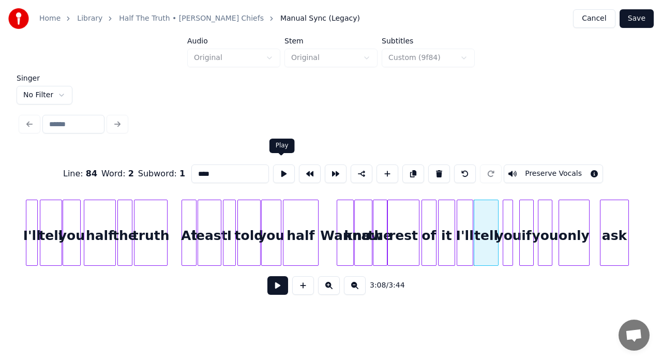
click at [279, 169] on button at bounding box center [284, 174] width 22 height 19
click at [270, 292] on button at bounding box center [277, 285] width 21 height 19
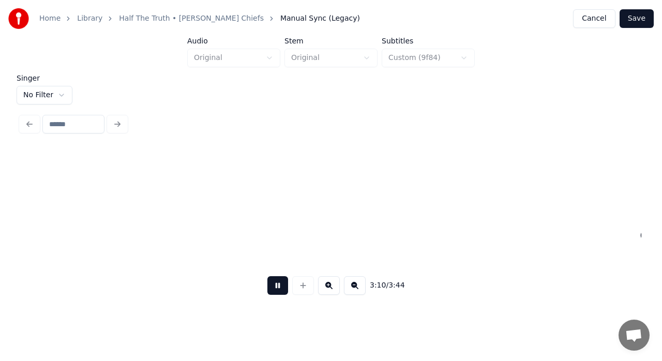
scroll to position [0, 19667]
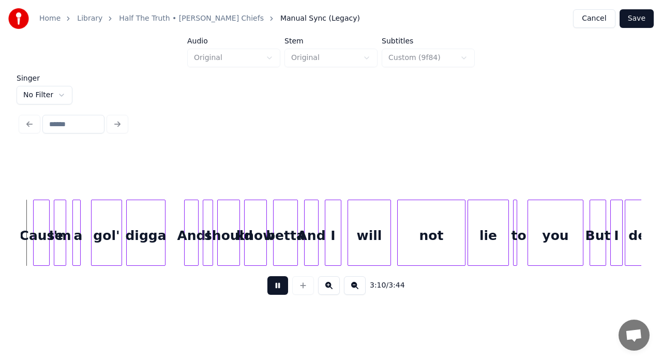
click at [270, 292] on button at bounding box center [277, 285] width 21 height 19
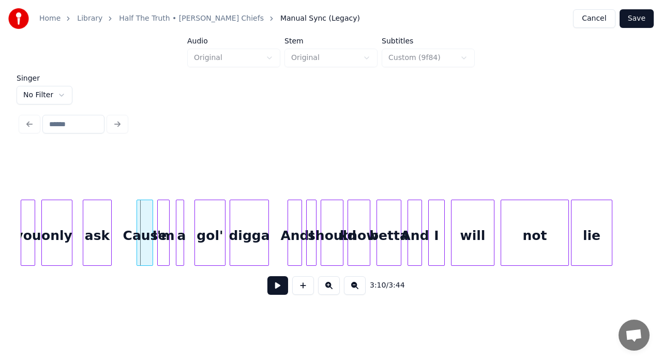
scroll to position [0, 19515]
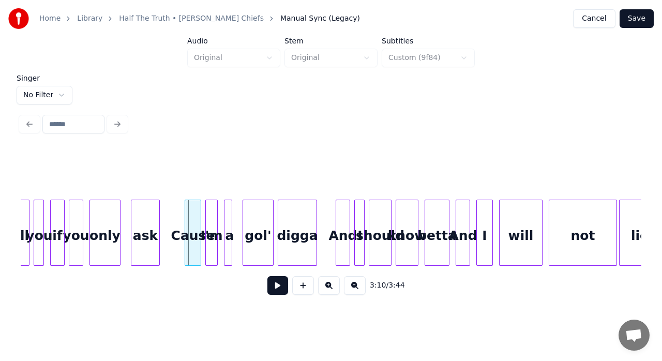
click at [94, 248] on div "only" at bounding box center [105, 235] width 30 height 70
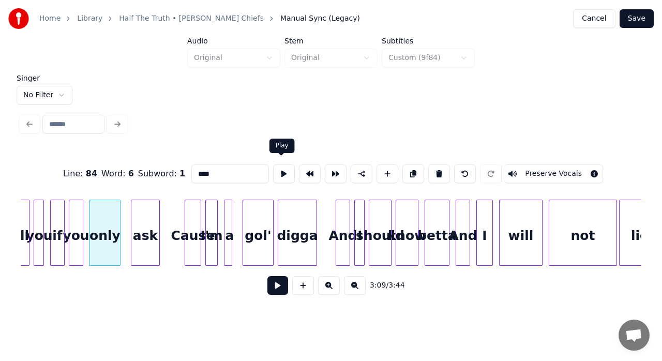
click at [277, 170] on button at bounding box center [284, 174] width 22 height 19
click at [73, 248] on div "you" at bounding box center [75, 235] width 13 height 70
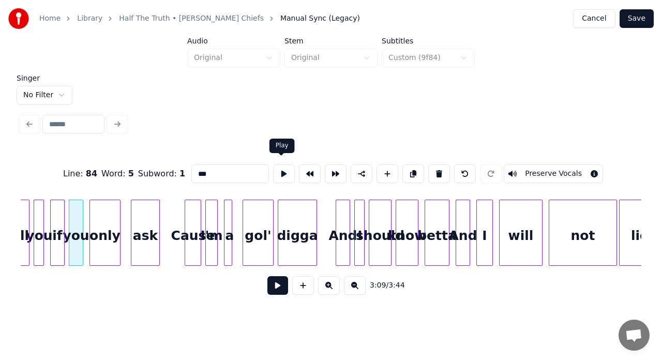
click at [277, 165] on button at bounding box center [284, 174] width 22 height 19
click at [69, 221] on div at bounding box center [68, 232] width 3 height 65
click at [86, 220] on div at bounding box center [86, 232] width 3 height 65
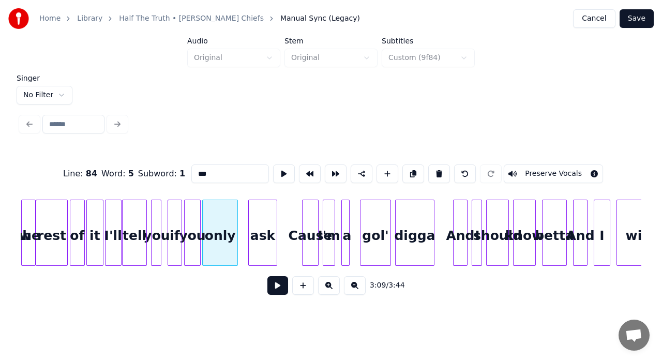
scroll to position [0, 19377]
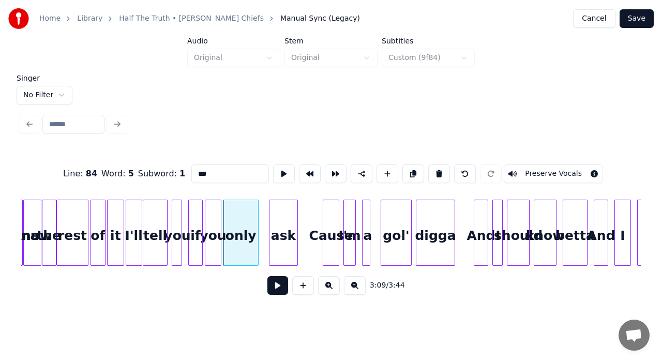
click at [277, 222] on div "ask" at bounding box center [284, 235] width 28 height 70
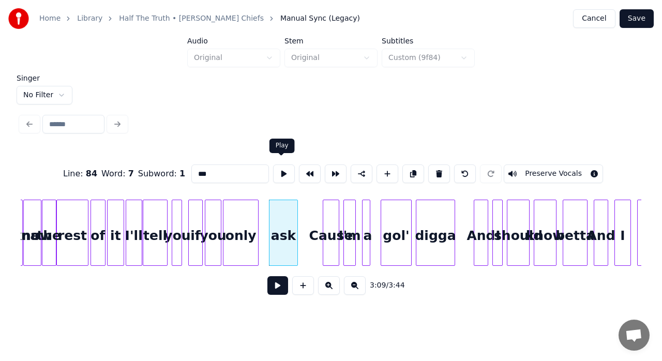
click at [284, 171] on button at bounding box center [284, 174] width 22 height 19
click at [265, 206] on div at bounding box center [265, 232] width 3 height 65
click at [276, 172] on button at bounding box center [284, 174] width 22 height 19
click at [313, 214] on div at bounding box center [310, 232] width 3 height 65
click at [281, 174] on button at bounding box center [284, 174] width 22 height 19
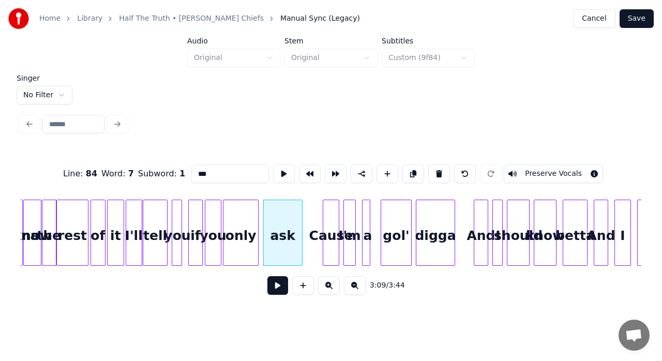
click at [300, 220] on div at bounding box center [300, 232] width 3 height 65
click at [275, 168] on button at bounding box center [284, 174] width 22 height 19
click at [327, 213] on div "Cause" at bounding box center [331, 235] width 16 height 70
type input "*****"
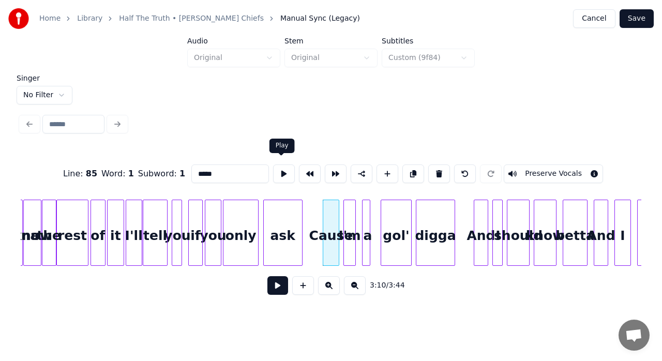
click at [281, 169] on button at bounding box center [284, 174] width 22 height 19
click at [318, 213] on div at bounding box center [319, 232] width 3 height 65
click at [281, 170] on button at bounding box center [284, 174] width 22 height 19
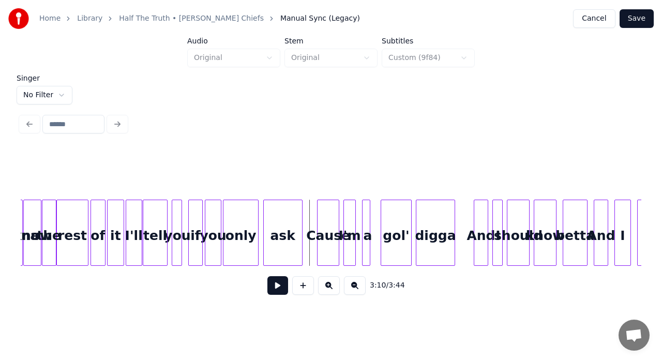
click at [280, 290] on button at bounding box center [277, 285] width 21 height 19
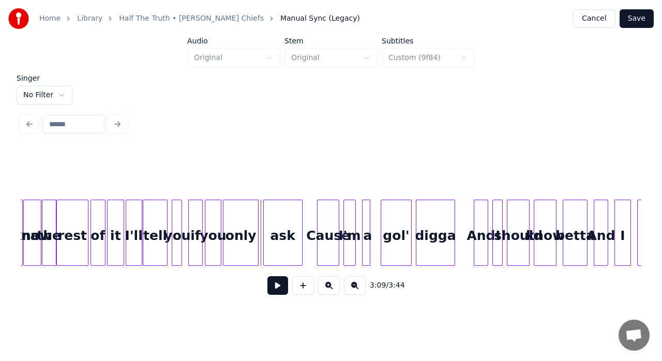
click at [275, 289] on button at bounding box center [277, 285] width 21 height 19
click at [274, 295] on button at bounding box center [277, 285] width 21 height 19
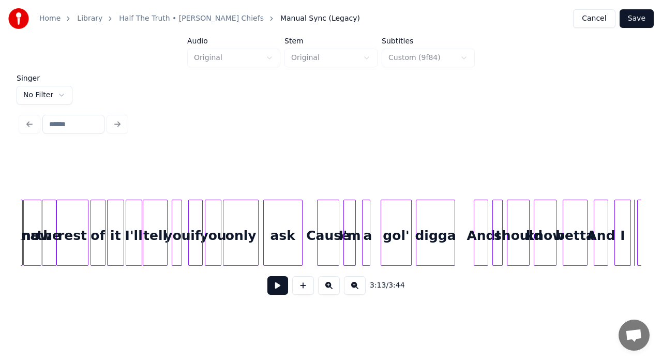
click at [401, 241] on div "gol'" at bounding box center [396, 235] width 30 height 70
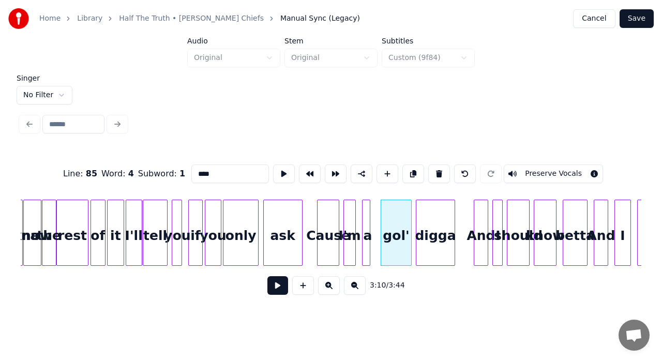
click at [213, 169] on input "****" at bounding box center [230, 174] width 78 height 19
click at [441, 242] on div "digga" at bounding box center [435, 235] width 38 height 70
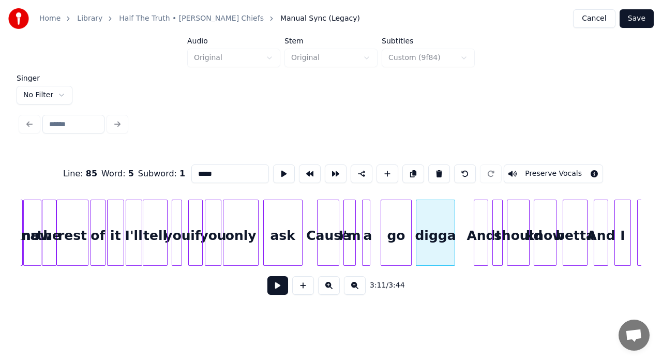
click at [203, 170] on input "*****" at bounding box center [230, 174] width 78 height 19
click at [401, 236] on div "go" at bounding box center [396, 235] width 30 height 70
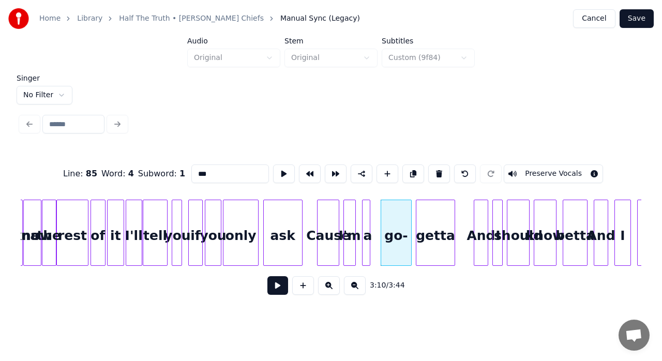
click at [328, 225] on div "Cause" at bounding box center [328, 235] width 21 height 70
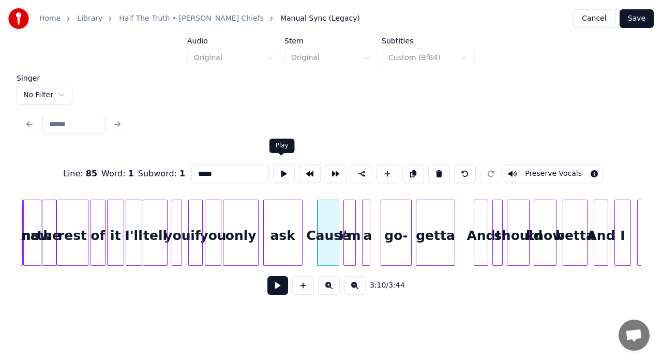
click at [277, 171] on button at bounding box center [284, 174] width 22 height 19
click at [195, 172] on input "*****" at bounding box center [230, 174] width 78 height 19
click at [327, 232] on div "'Cause" at bounding box center [328, 235] width 21 height 70
click at [278, 168] on button at bounding box center [284, 174] width 22 height 19
click at [340, 224] on div at bounding box center [341, 232] width 3 height 65
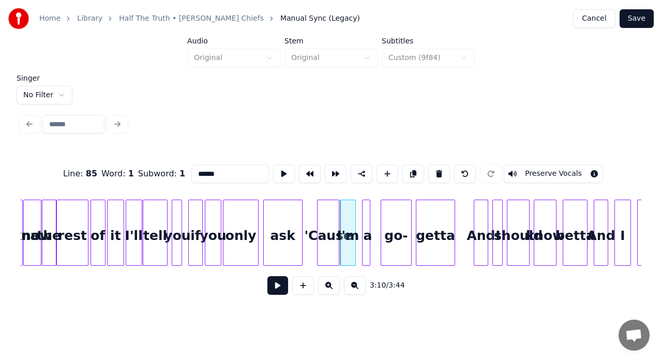
click at [350, 222] on div "I'm" at bounding box center [347, 235] width 15 height 70
click at [277, 171] on button at bounding box center [284, 174] width 22 height 19
click at [350, 212] on div at bounding box center [350, 232] width 3 height 65
click at [276, 173] on button at bounding box center [284, 174] width 22 height 19
click at [355, 221] on div at bounding box center [356, 232] width 3 height 65
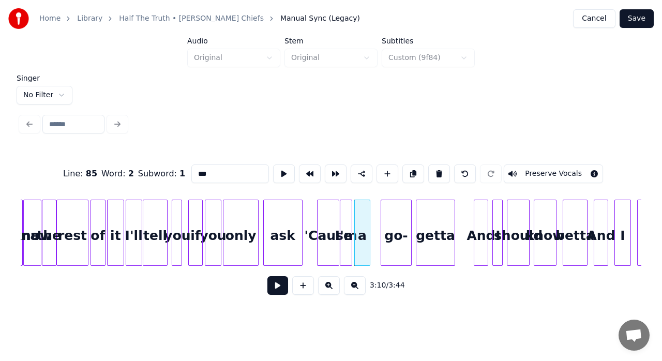
click at [362, 219] on div "a" at bounding box center [362, 235] width 15 height 70
click at [281, 168] on button at bounding box center [284, 174] width 22 height 19
click at [380, 219] on div at bounding box center [380, 232] width 3 height 65
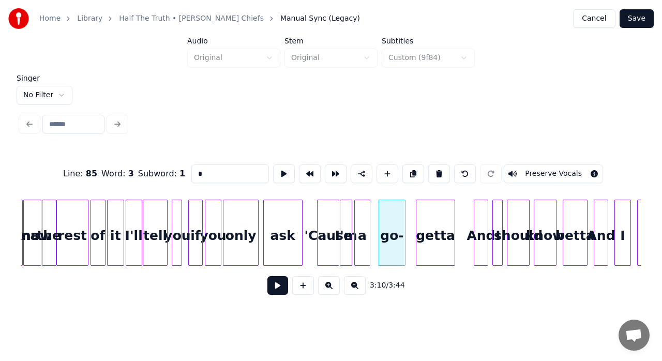
click at [404, 231] on div at bounding box center [403, 232] width 3 height 65
click at [405, 231] on div at bounding box center [405, 232] width 3 height 65
click at [412, 225] on div at bounding box center [412, 232] width 3 height 65
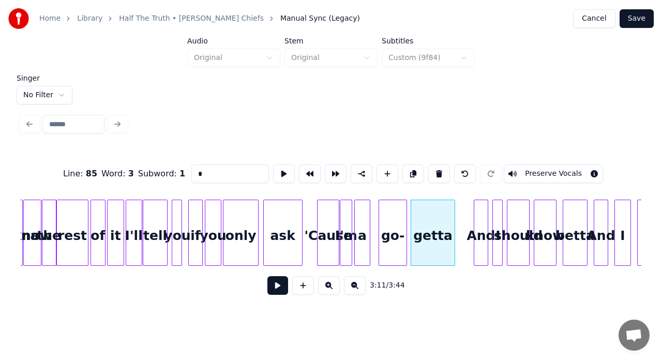
click at [436, 220] on div "getta" at bounding box center [432, 235] width 43 height 70
click at [280, 166] on button at bounding box center [284, 174] width 22 height 19
click at [482, 217] on div "And" at bounding box center [480, 235] width 13 height 70
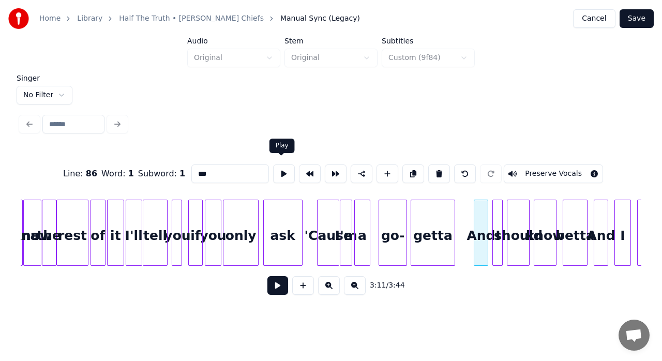
click at [282, 174] on button at bounding box center [284, 174] width 22 height 19
click at [471, 212] on div at bounding box center [472, 232] width 3 height 65
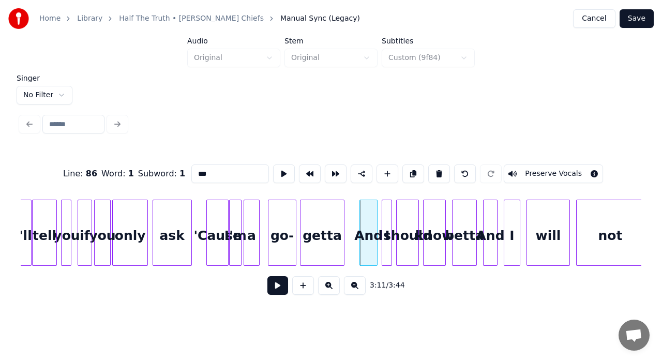
scroll to position [0, 19501]
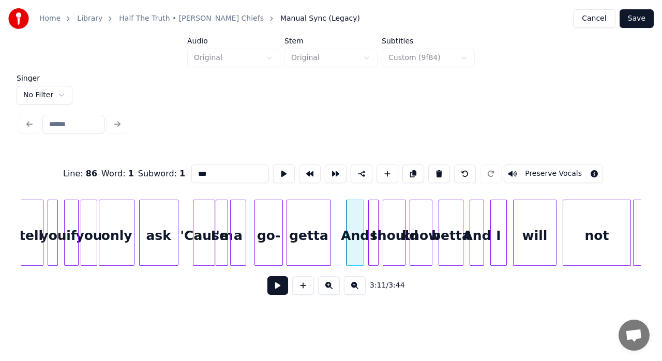
click at [478, 214] on div "And" at bounding box center [476, 235] width 13 height 70
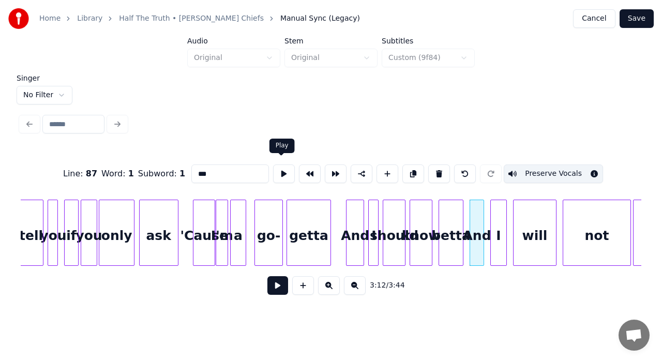
click at [281, 172] on button at bounding box center [284, 174] width 22 height 19
click at [451, 236] on div "betta" at bounding box center [451, 235] width 24 height 70
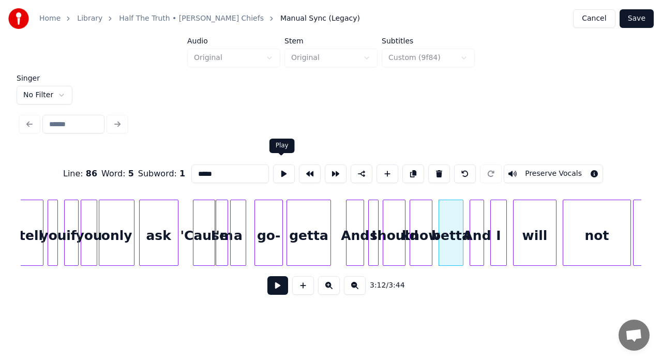
click at [277, 167] on button at bounding box center [284, 174] width 22 height 19
click at [59, 92] on html "Home Library Half The Truth • [PERSON_NAME] Chiefs Manual Sync (Legacy) Cancel …" at bounding box center [331, 158] width 662 height 317
click at [186, 84] on html "Home Library Half The Truth • [PERSON_NAME] Chiefs Manual Sync (Legacy) Cancel …" at bounding box center [331, 158] width 662 height 317
click at [474, 214] on div "And" at bounding box center [476, 235] width 13 height 70
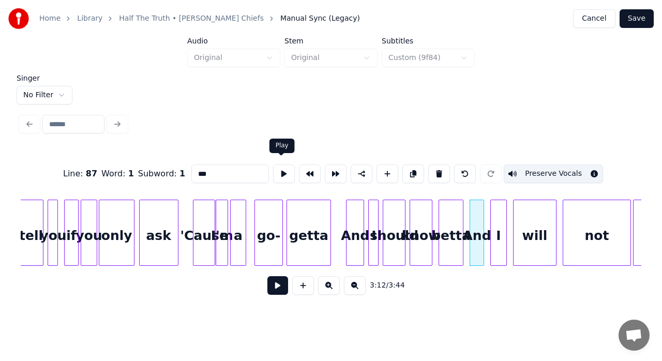
click at [276, 173] on button at bounding box center [284, 174] width 22 height 19
click at [471, 211] on div "And" at bounding box center [472, 235] width 13 height 70
click at [452, 213] on div "betta" at bounding box center [451, 235] width 24 height 70
type input "*****"
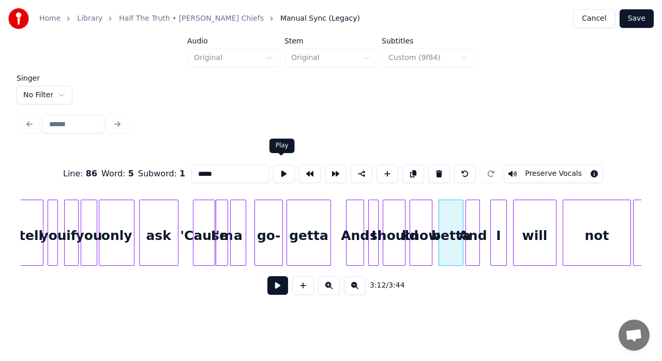
click at [282, 169] on button at bounding box center [284, 174] width 22 height 19
click at [483, 214] on div at bounding box center [484, 232] width 3 height 65
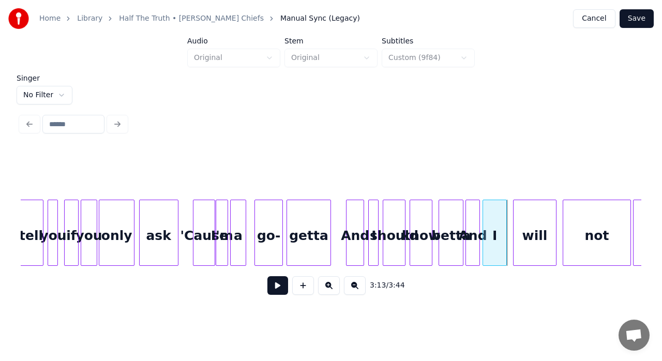
click at [496, 230] on div "I" at bounding box center [494, 235] width 23 height 70
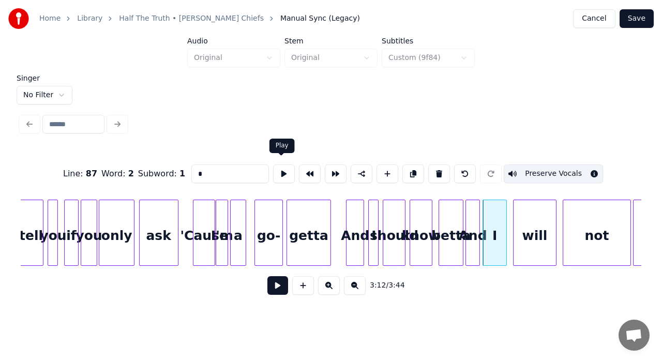
click at [276, 172] on button at bounding box center [284, 174] width 22 height 19
click at [493, 222] on div at bounding box center [493, 232] width 3 height 65
click at [280, 172] on button at bounding box center [284, 174] width 22 height 19
click at [473, 219] on div "And" at bounding box center [472, 235] width 13 height 70
click at [278, 171] on button at bounding box center [284, 174] width 22 height 19
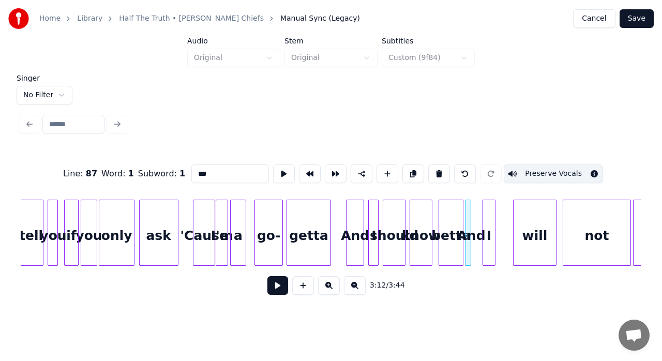
click at [469, 224] on div at bounding box center [469, 232] width 3 height 65
click at [474, 216] on div at bounding box center [474, 232] width 3 height 65
click at [473, 216] on div at bounding box center [474, 232] width 3 height 65
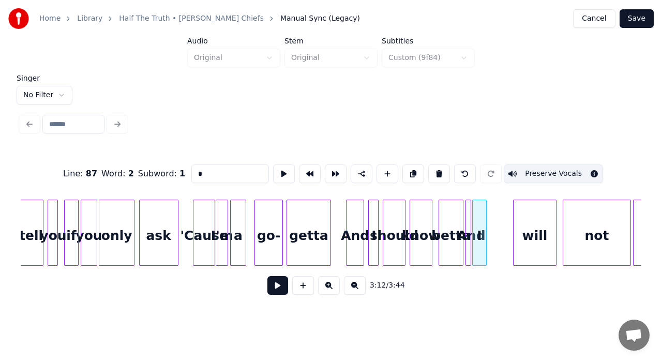
click at [485, 216] on div at bounding box center [484, 232] width 3 height 65
click at [489, 213] on div at bounding box center [489, 232] width 3 height 65
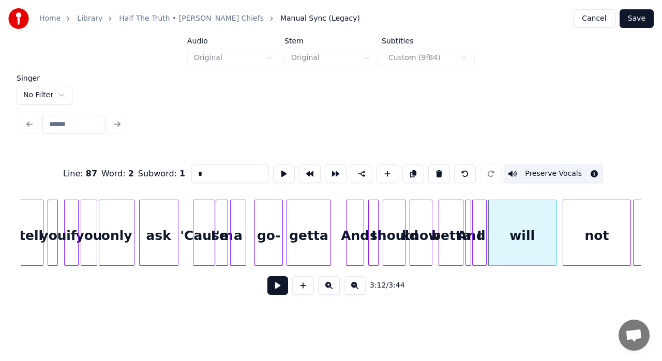
click at [499, 221] on div "will" at bounding box center [522, 235] width 68 height 70
click at [284, 170] on button at bounding box center [284, 174] width 22 height 19
click at [559, 212] on div at bounding box center [560, 232] width 3 height 65
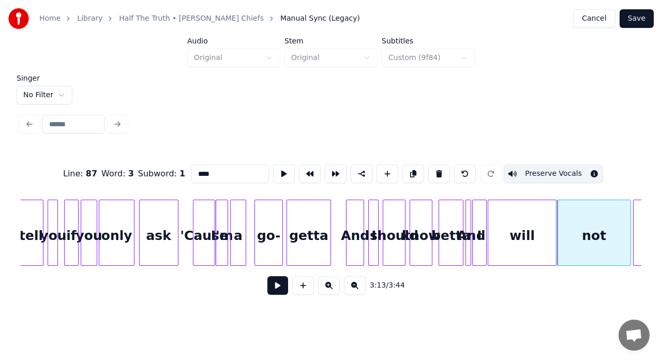
click at [574, 214] on div "not" at bounding box center [594, 235] width 73 height 70
click at [276, 165] on button at bounding box center [284, 174] width 22 height 19
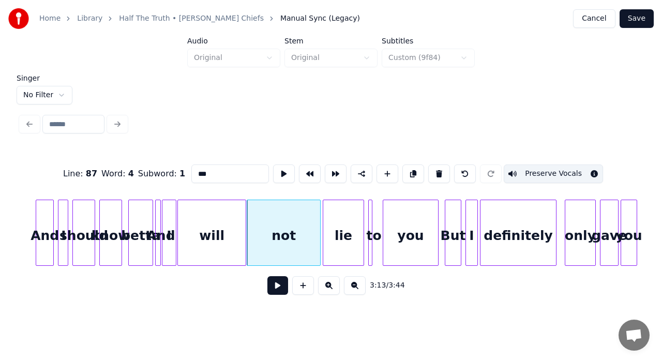
scroll to position [0, 19839]
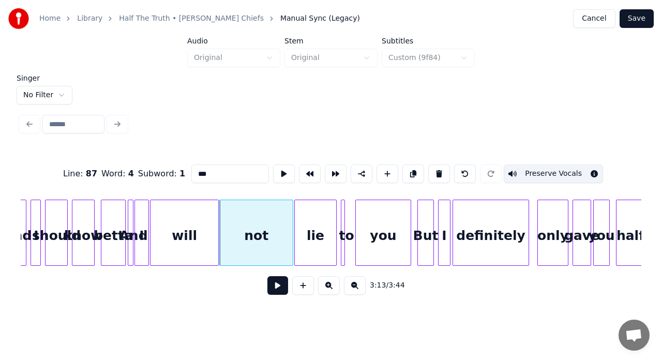
click at [295, 217] on div at bounding box center [296, 232] width 3 height 65
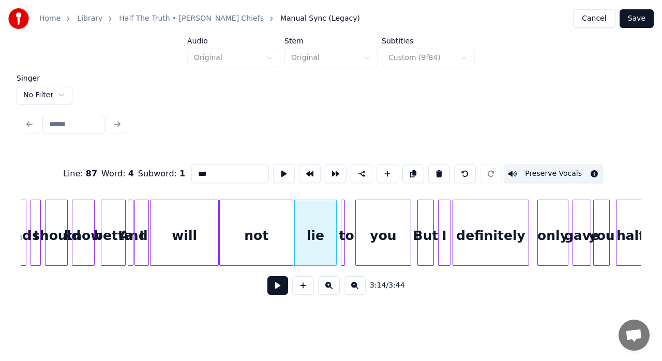
click at [323, 219] on div "lie" at bounding box center [315, 235] width 41 height 70
click at [284, 166] on button at bounding box center [284, 174] width 22 height 19
click at [326, 206] on div at bounding box center [326, 232] width 3 height 65
click at [344, 210] on div "to" at bounding box center [346, 233] width 11 height 66
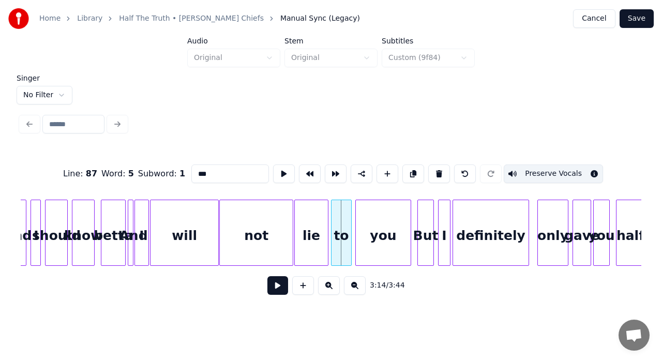
click at [333, 210] on div at bounding box center [333, 232] width 3 height 65
click at [341, 226] on div "to" at bounding box center [342, 235] width 20 height 70
click at [282, 166] on button at bounding box center [284, 174] width 22 height 19
click at [346, 231] on div at bounding box center [345, 232] width 3 height 65
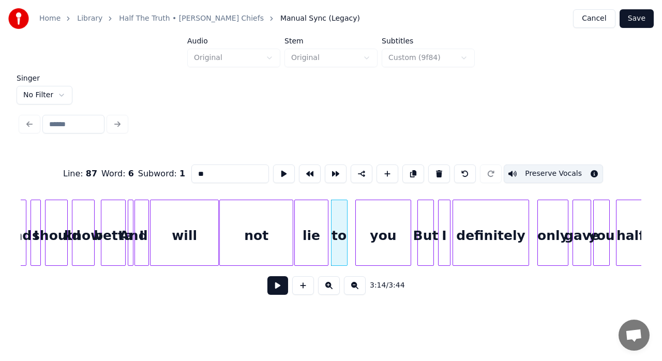
click at [365, 219] on div "you" at bounding box center [383, 235] width 55 height 70
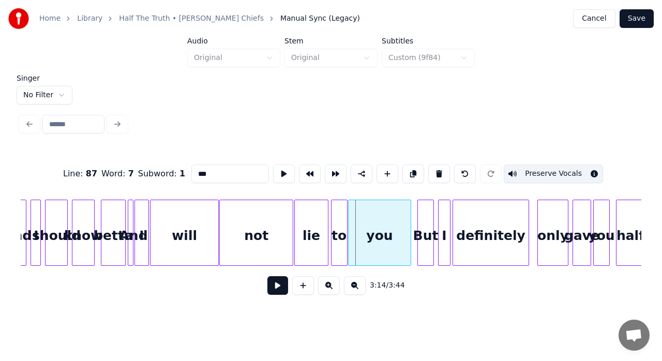
click at [349, 221] on div at bounding box center [350, 232] width 3 height 65
click at [279, 165] on button at bounding box center [284, 174] width 22 height 19
click at [428, 220] on div "But" at bounding box center [426, 235] width 16 height 70
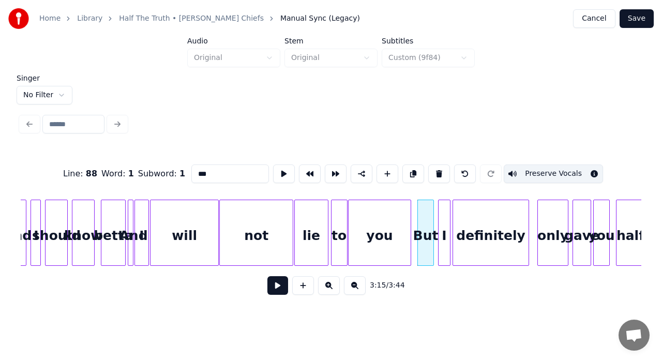
click at [285, 167] on button at bounding box center [284, 174] width 22 height 19
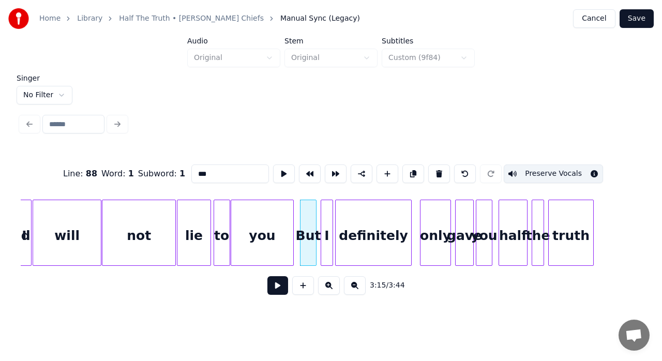
scroll to position [0, 19970]
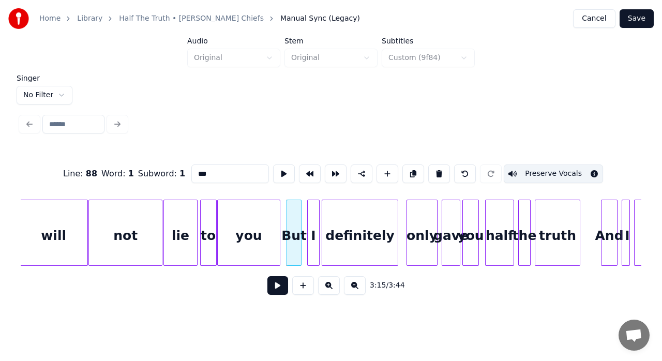
click at [300, 228] on div at bounding box center [299, 232] width 3 height 65
click at [304, 224] on div at bounding box center [305, 232] width 3 height 65
click at [361, 218] on div "definitely" at bounding box center [360, 235] width 76 height 70
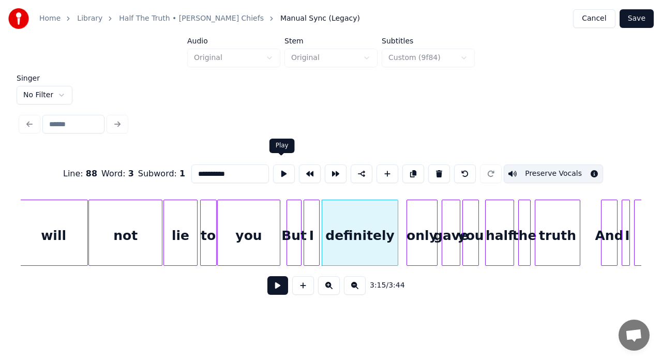
click at [277, 169] on button at bounding box center [284, 174] width 22 height 19
click at [422, 220] on div "only" at bounding box center [422, 235] width 30 height 70
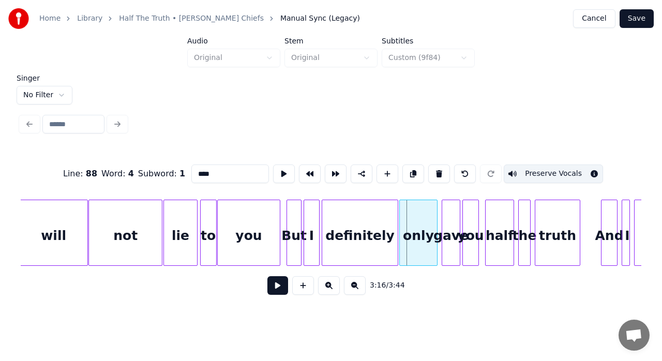
click at [402, 215] on div at bounding box center [401, 232] width 3 height 65
click at [281, 171] on button at bounding box center [284, 174] width 22 height 19
click at [448, 223] on div "gave" at bounding box center [451, 235] width 18 height 70
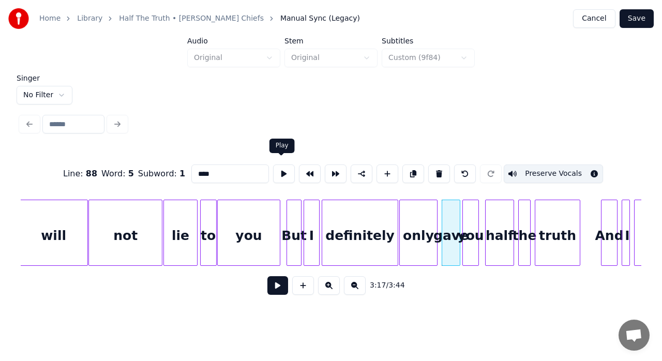
click at [277, 172] on button at bounding box center [284, 174] width 22 height 19
click at [417, 221] on div "only" at bounding box center [418, 235] width 37 height 70
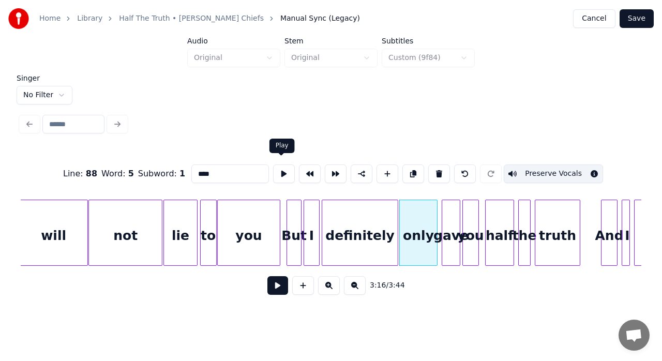
click at [278, 174] on button at bounding box center [284, 174] width 22 height 19
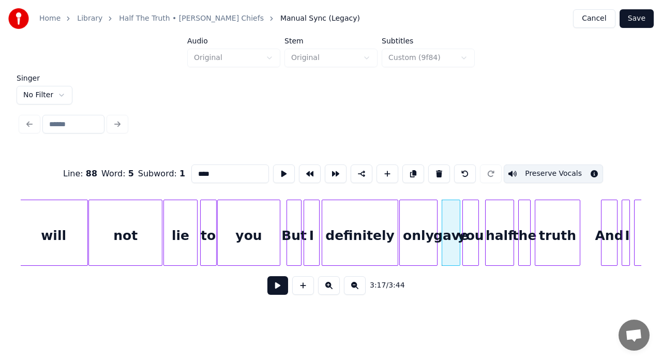
click at [278, 174] on button at bounding box center [284, 174] width 22 height 19
click at [414, 230] on div "only" at bounding box center [418, 235] width 37 height 70
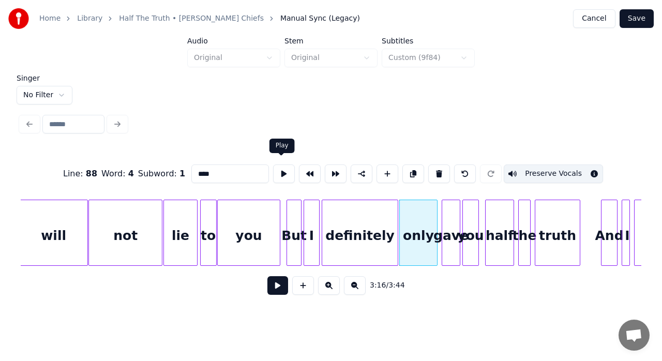
click at [282, 169] on button at bounding box center [284, 174] width 22 height 19
click at [449, 240] on div "gave" at bounding box center [451, 235] width 18 height 70
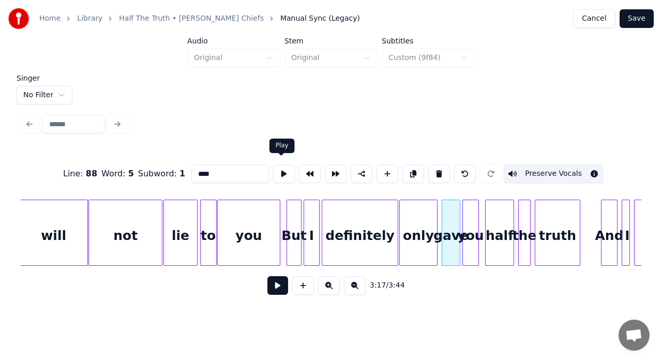
click at [275, 171] on button at bounding box center [284, 174] width 22 height 19
click at [434, 219] on div "only" at bounding box center [418, 233] width 38 height 66
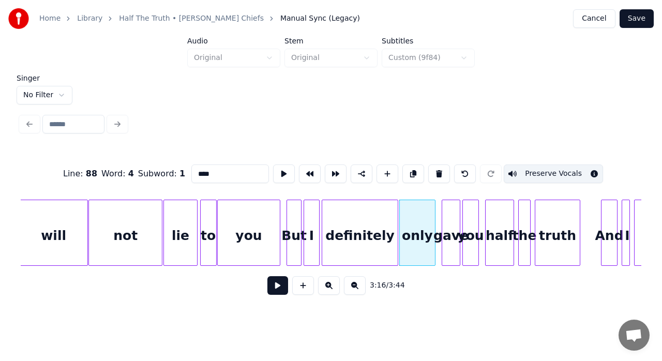
click at [434, 219] on div at bounding box center [433, 232] width 3 height 65
click at [438, 218] on div at bounding box center [439, 232] width 3 height 65
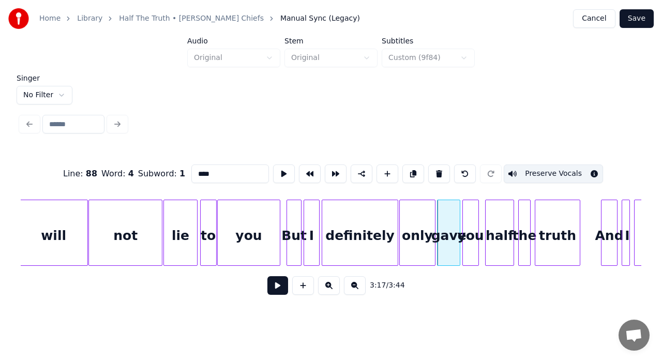
click at [447, 220] on div "gave" at bounding box center [449, 235] width 22 height 70
type input "****"
click at [282, 169] on button at bounding box center [284, 174] width 22 height 19
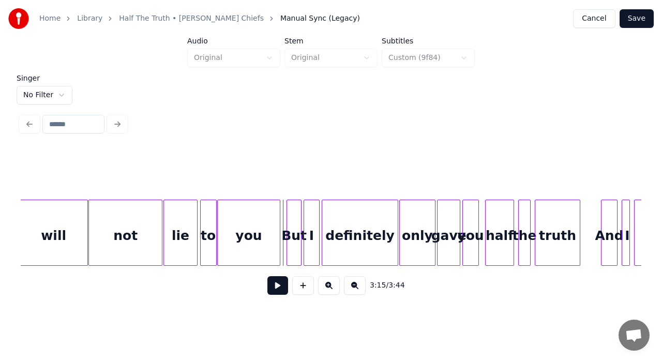
click at [279, 290] on button at bounding box center [277, 285] width 21 height 19
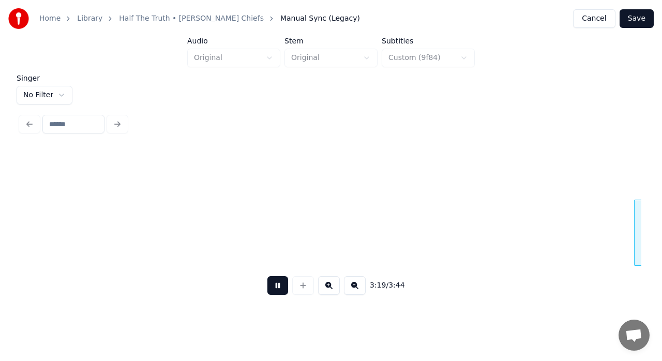
scroll to position [0, 20592]
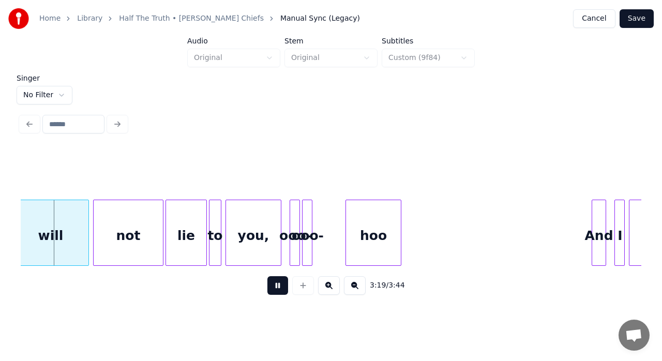
click at [279, 290] on button at bounding box center [277, 285] width 21 height 19
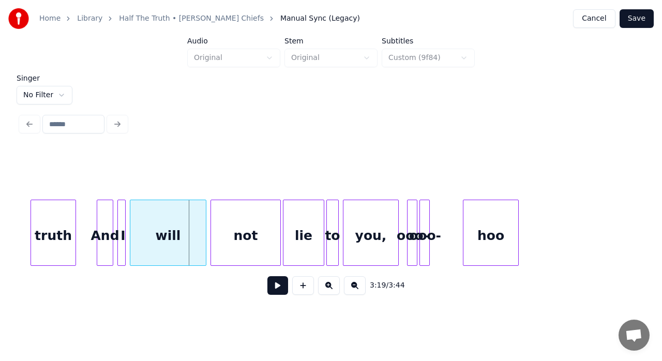
scroll to position [0, 20427]
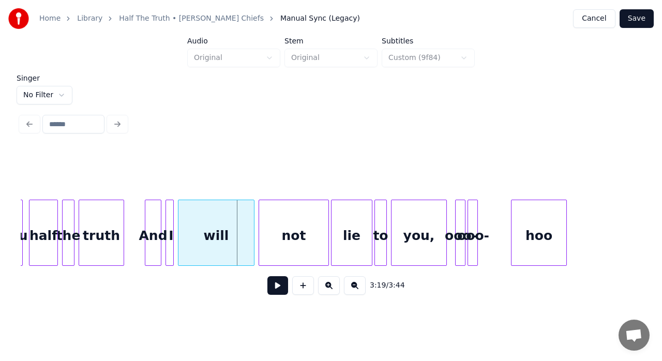
click at [105, 244] on div "truth" at bounding box center [101, 235] width 44 height 70
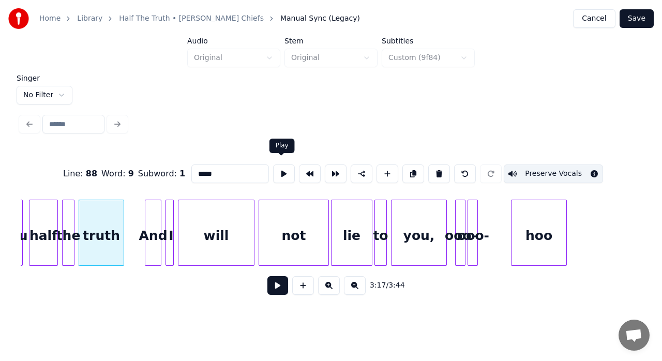
click at [276, 171] on button at bounding box center [284, 174] width 22 height 19
click at [70, 225] on div "the" at bounding box center [68, 235] width 11 height 70
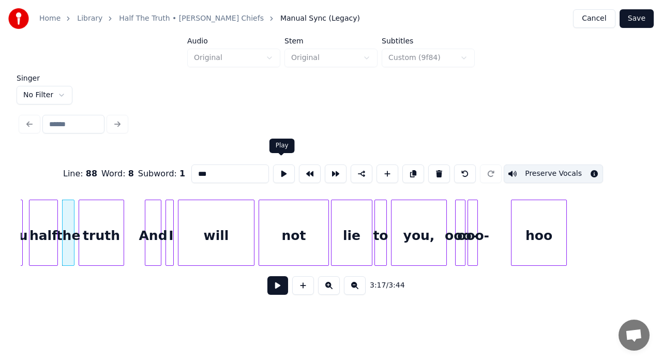
click at [274, 171] on button at bounding box center [284, 174] width 22 height 19
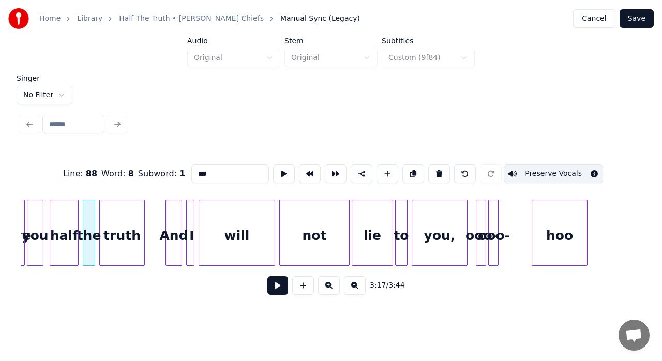
scroll to position [0, 20316]
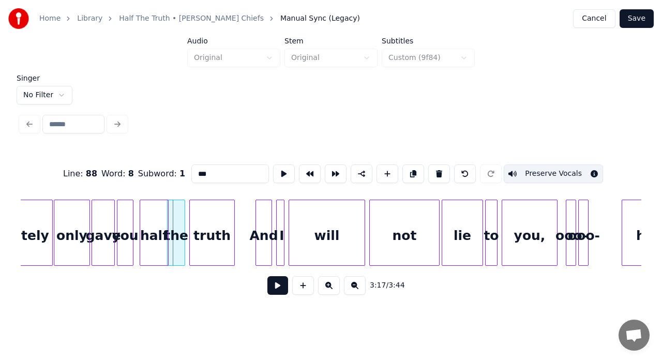
click at [168, 223] on div at bounding box center [169, 232] width 3 height 65
click at [169, 223] on div at bounding box center [169, 232] width 3 height 65
click at [177, 219] on div at bounding box center [177, 232] width 3 height 65
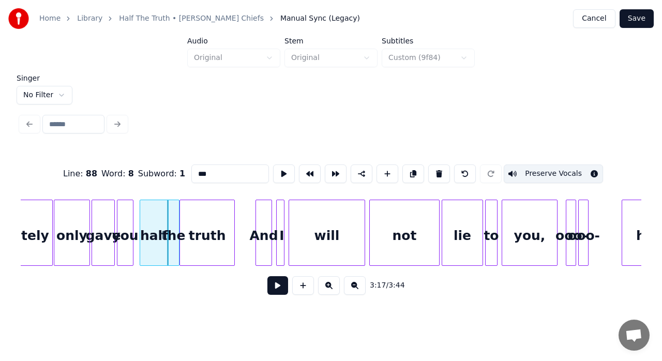
click at [181, 216] on div at bounding box center [181, 232] width 3 height 65
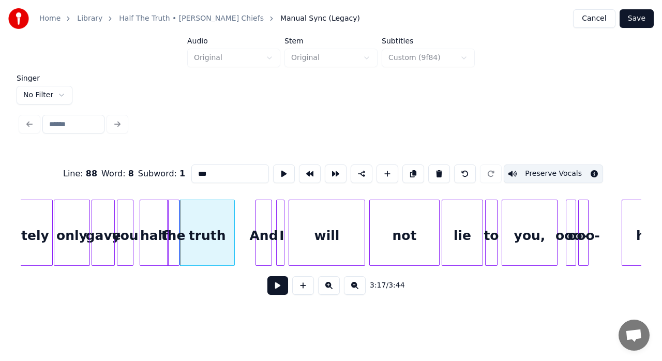
click at [216, 224] on div "truth" at bounding box center [207, 235] width 54 height 70
type input "*****"
click at [281, 167] on button at bounding box center [284, 174] width 22 height 19
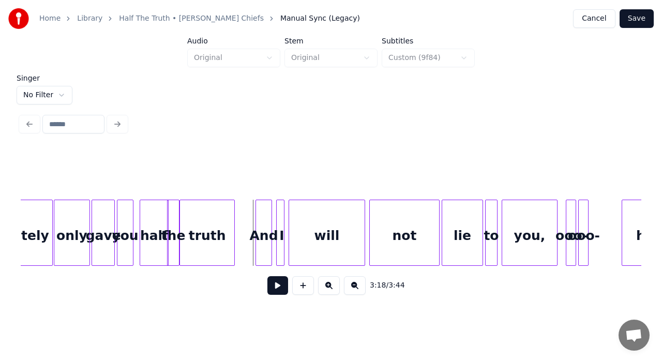
click at [276, 290] on button at bounding box center [277, 285] width 21 height 19
click at [304, 245] on div "will" at bounding box center [327, 235] width 76 height 70
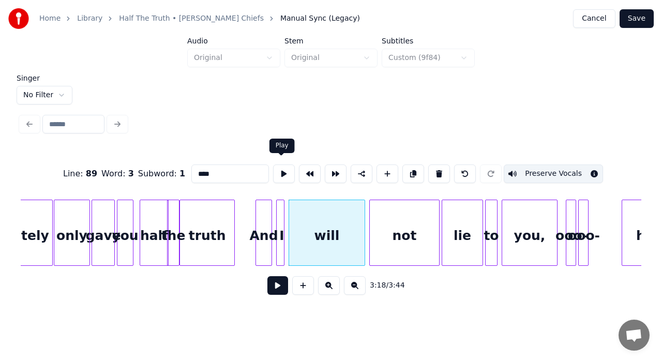
click at [284, 169] on button at bounding box center [284, 174] width 22 height 19
click at [387, 226] on div "not" at bounding box center [404, 235] width 69 height 70
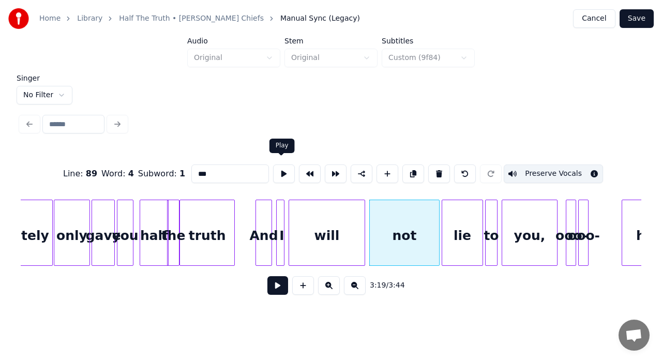
click at [283, 167] on button at bounding box center [284, 174] width 22 height 19
click at [368, 229] on div at bounding box center [369, 232] width 3 height 65
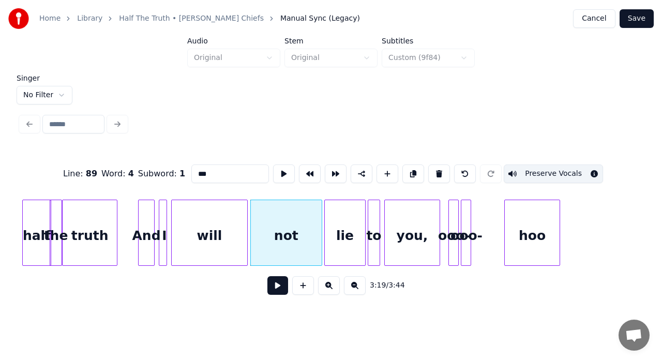
scroll to position [0, 20495]
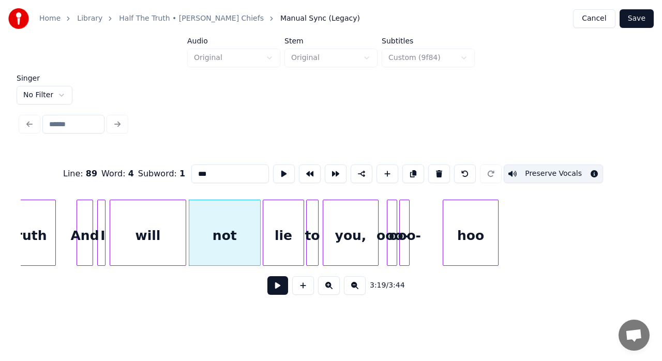
click at [291, 240] on div "lie" at bounding box center [283, 235] width 40 height 70
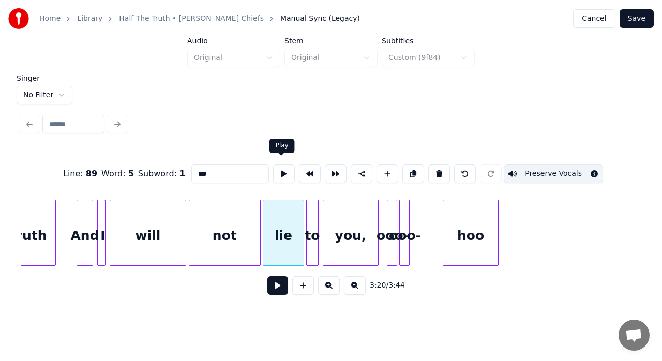
click at [277, 166] on button at bounding box center [284, 174] width 22 height 19
click at [295, 210] on div at bounding box center [295, 232] width 3 height 65
click at [279, 173] on button at bounding box center [284, 174] width 22 height 19
click at [289, 210] on div at bounding box center [288, 232] width 3 height 65
click at [281, 171] on button at bounding box center [284, 174] width 22 height 19
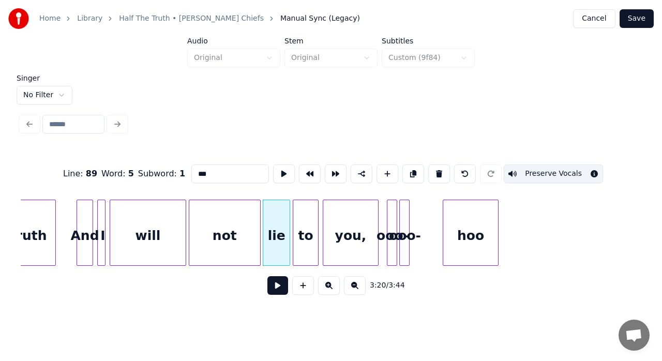
click at [294, 216] on div at bounding box center [294, 232] width 3 height 65
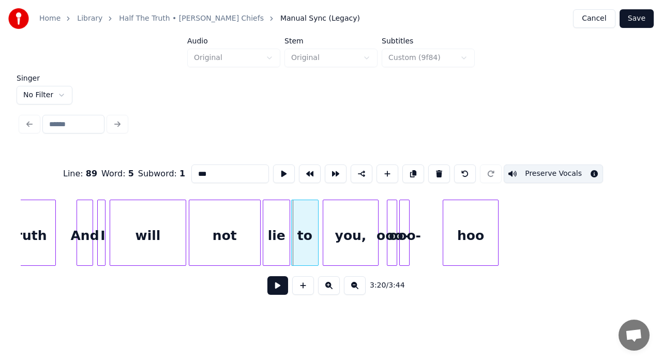
click at [292, 218] on div at bounding box center [293, 232] width 3 height 65
click at [279, 173] on button at bounding box center [284, 174] width 22 height 19
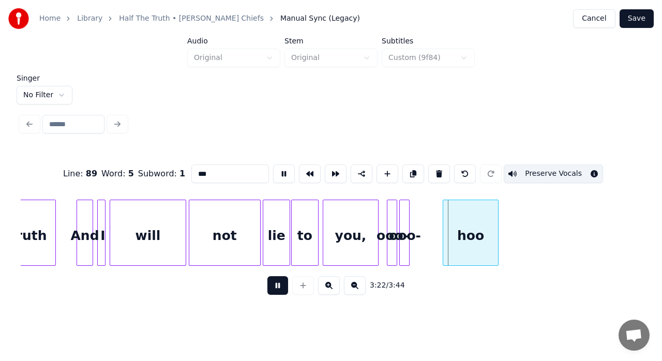
click at [279, 173] on button at bounding box center [284, 174] width 22 height 19
click at [304, 233] on div "to" at bounding box center [305, 235] width 26 height 70
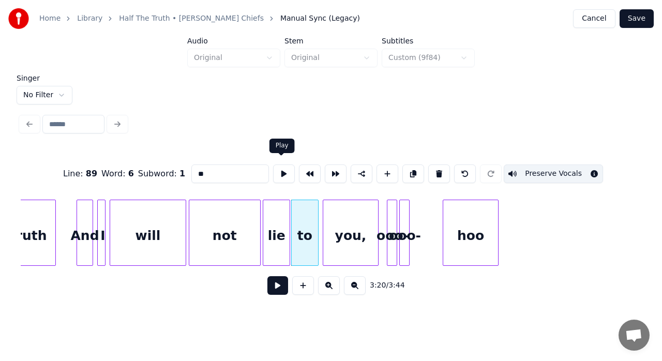
click at [281, 169] on button at bounding box center [284, 174] width 22 height 19
click at [349, 221] on div "you," at bounding box center [350, 235] width 55 height 70
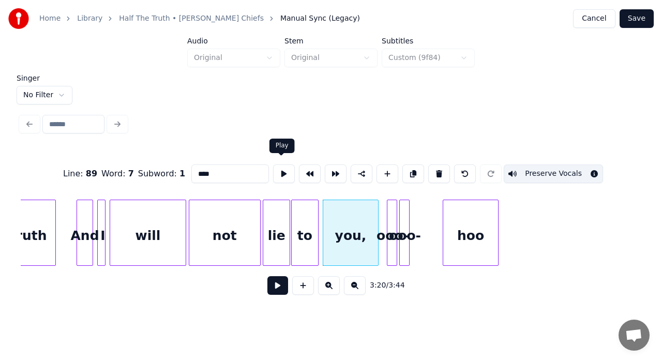
click at [285, 168] on button at bounding box center [284, 174] width 22 height 19
click at [324, 209] on div at bounding box center [323, 232] width 3 height 65
click at [278, 170] on button at bounding box center [284, 174] width 22 height 19
click at [394, 228] on div at bounding box center [395, 232] width 3 height 65
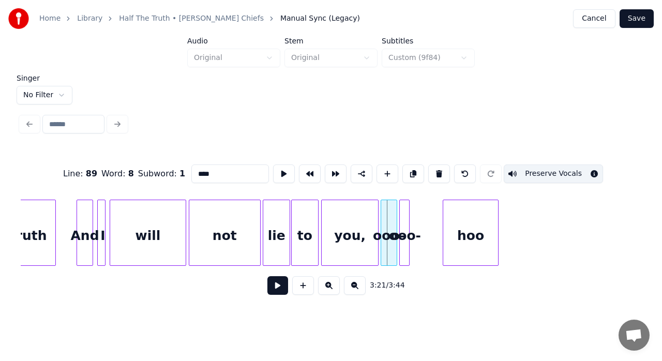
click at [383, 219] on div at bounding box center [382, 232] width 3 height 65
click at [390, 219] on div "ooo-" at bounding box center [389, 235] width 16 height 70
click at [282, 170] on button at bounding box center [284, 174] width 22 height 19
click at [403, 218] on div "ooo-" at bounding box center [405, 235] width 10 height 70
click at [282, 172] on button at bounding box center [284, 174] width 22 height 19
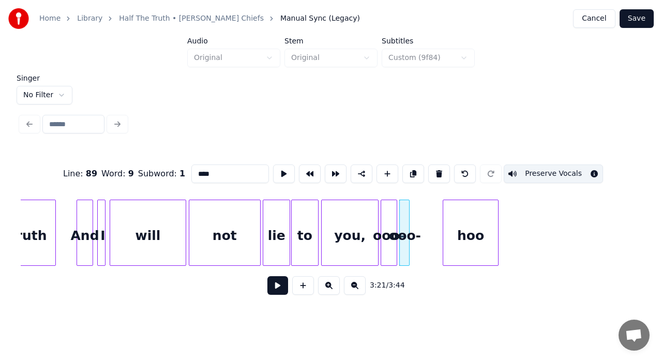
click at [450, 216] on div "hoo" at bounding box center [470, 235] width 55 height 70
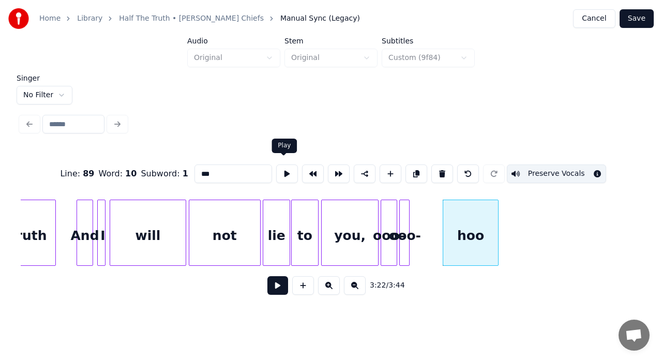
click at [285, 165] on button at bounding box center [287, 174] width 22 height 19
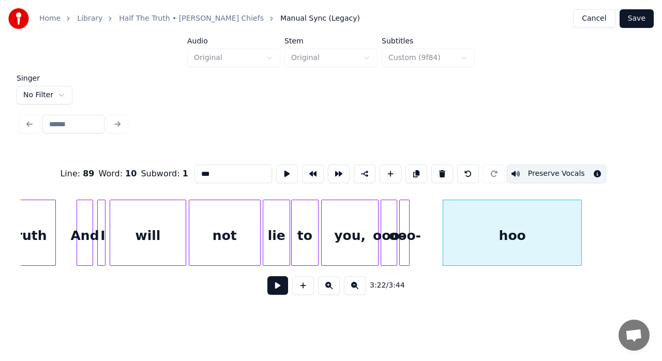
click at [582, 214] on div at bounding box center [579, 232] width 3 height 65
click at [282, 170] on button at bounding box center [287, 174] width 22 height 19
click at [585, 224] on div "hoo" at bounding box center [516, 235] width 146 height 70
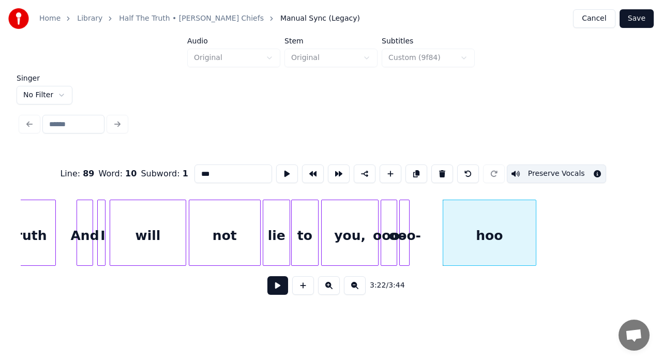
click at [534, 230] on div at bounding box center [534, 232] width 3 height 65
click at [278, 169] on button at bounding box center [287, 174] width 22 height 19
click at [416, 222] on div at bounding box center [416, 232] width 3 height 65
click at [284, 171] on button at bounding box center [287, 174] width 22 height 19
click at [405, 223] on div at bounding box center [406, 232] width 3 height 65
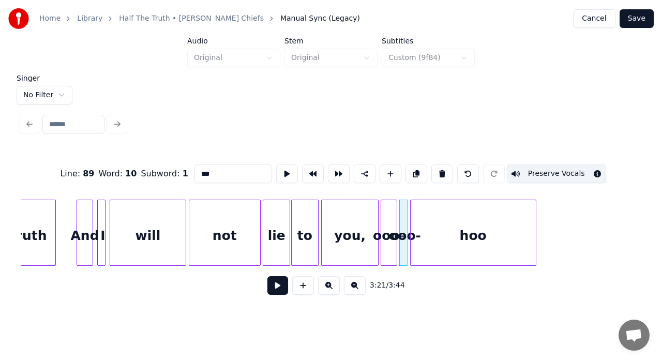
click at [411, 220] on div at bounding box center [412, 232] width 3 height 65
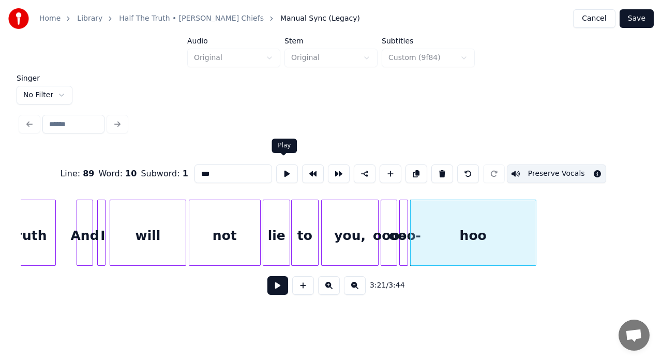
click at [282, 169] on button at bounding box center [287, 174] width 22 height 19
click at [399, 219] on div at bounding box center [400, 232] width 3 height 65
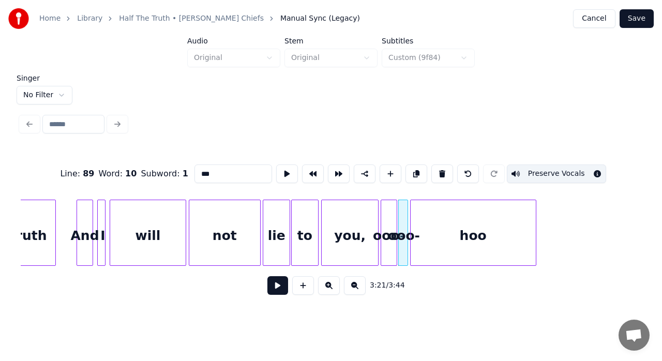
click at [361, 227] on div "you," at bounding box center [350, 235] width 56 height 70
type input "****"
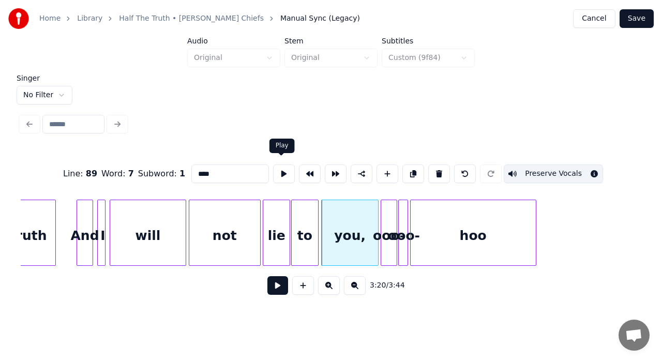
click at [279, 172] on button at bounding box center [284, 174] width 22 height 19
click at [276, 171] on button at bounding box center [284, 174] width 22 height 19
click at [371, 208] on div at bounding box center [371, 232] width 3 height 65
click at [376, 209] on div at bounding box center [377, 232] width 3 height 65
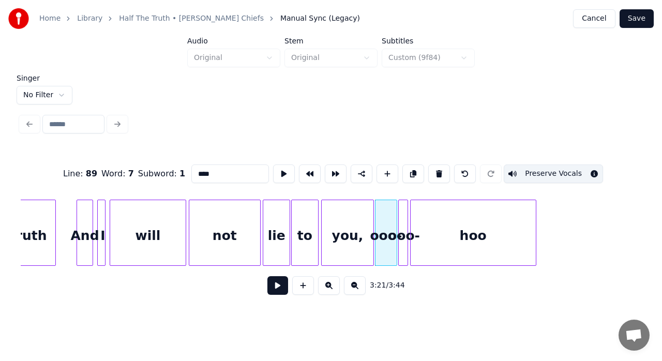
click at [354, 220] on div "you," at bounding box center [347, 235] width 51 height 70
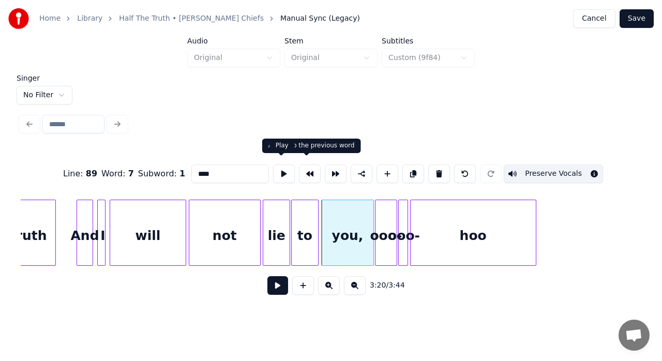
click at [276, 169] on button at bounding box center [284, 174] width 22 height 19
click at [274, 289] on button at bounding box center [277, 285] width 21 height 19
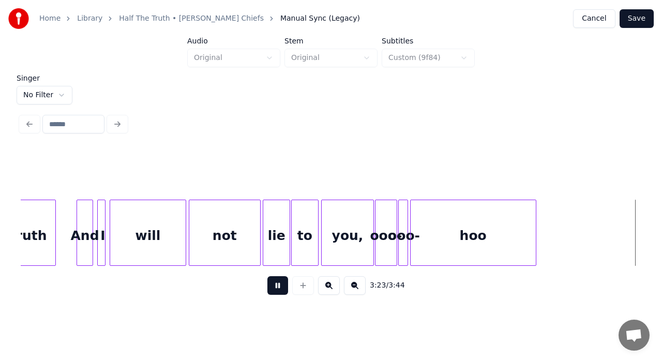
scroll to position [0, 21116]
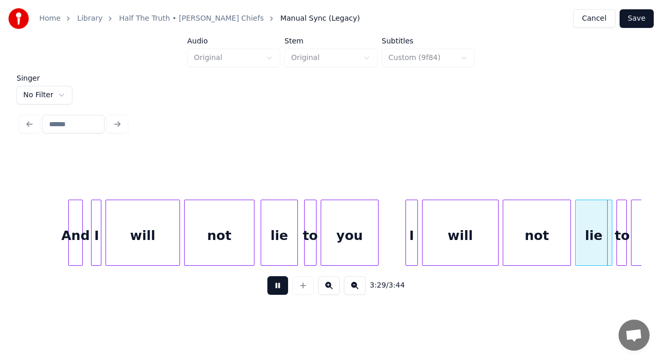
click at [276, 292] on button at bounding box center [277, 285] width 21 height 19
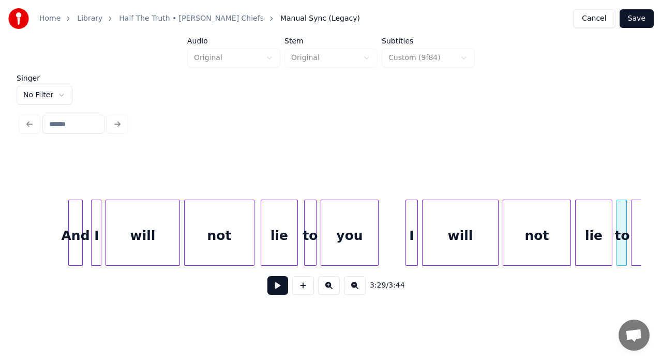
click at [280, 227] on div "lie" at bounding box center [279, 235] width 36 height 70
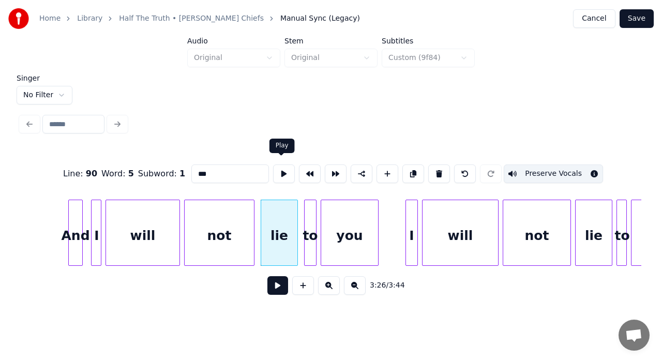
click at [284, 177] on button at bounding box center [284, 174] width 22 height 19
click at [265, 208] on div "lie" at bounding box center [275, 235] width 36 height 70
click at [284, 173] on button at bounding box center [284, 174] width 22 height 19
click at [305, 217] on div "to" at bounding box center [303, 235] width 11 height 70
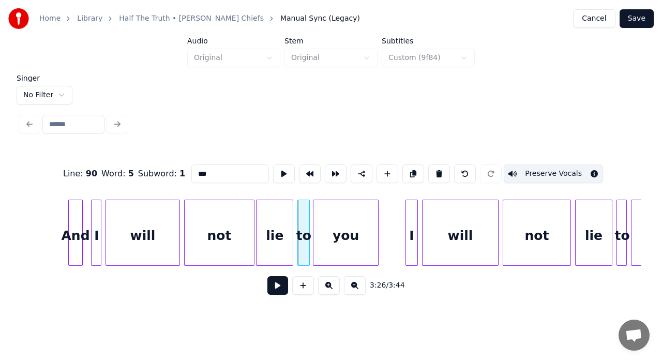
click at [315, 221] on div at bounding box center [315, 232] width 3 height 65
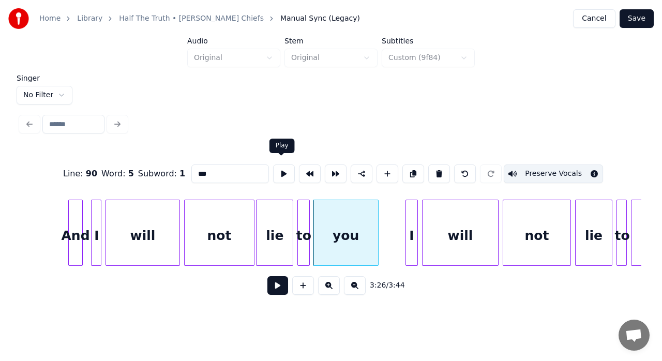
click at [281, 175] on button at bounding box center [284, 174] width 22 height 19
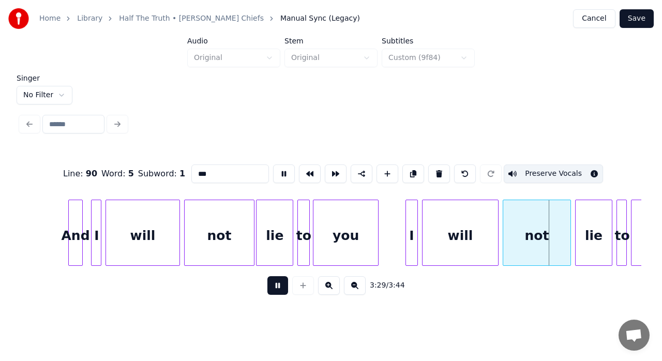
click at [281, 175] on button at bounding box center [284, 174] width 22 height 19
click at [406, 215] on div "I" at bounding box center [405, 235] width 11 height 70
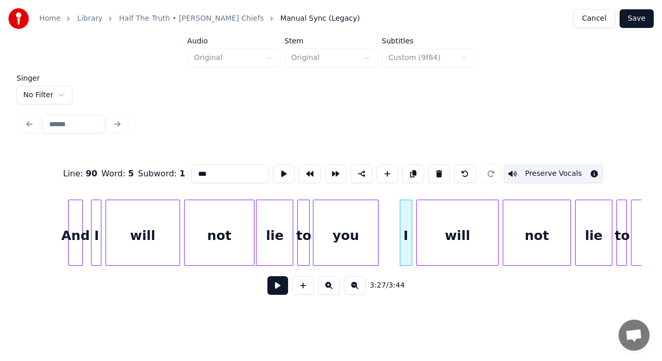
click at [419, 212] on div at bounding box center [418, 232] width 3 height 65
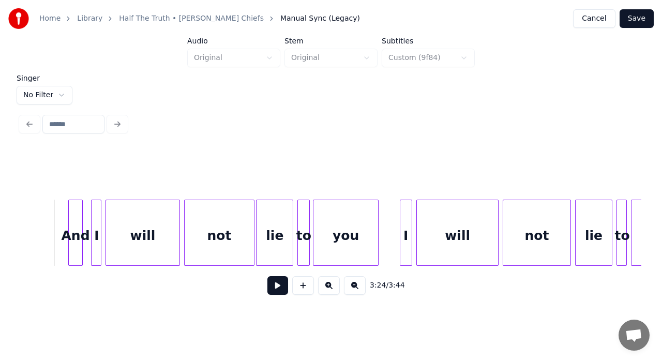
click at [274, 289] on button at bounding box center [277, 285] width 21 height 19
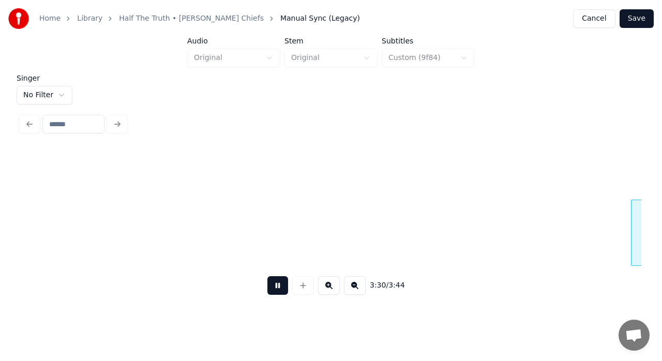
scroll to position [0, 21738]
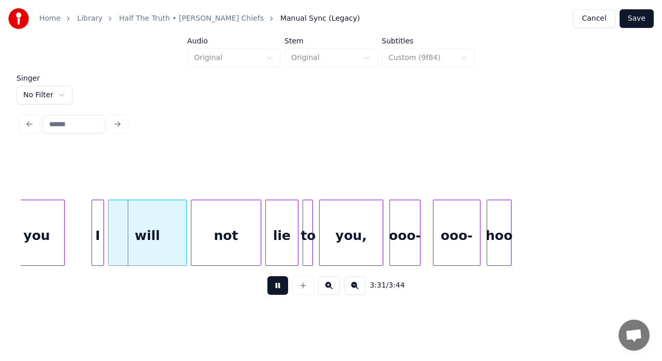
click at [274, 289] on button at bounding box center [277, 285] width 21 height 19
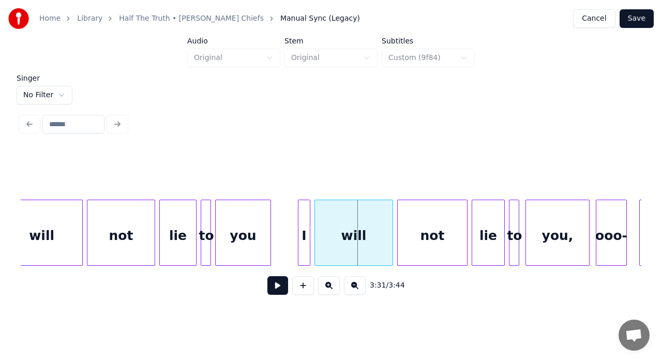
scroll to position [0, 21476]
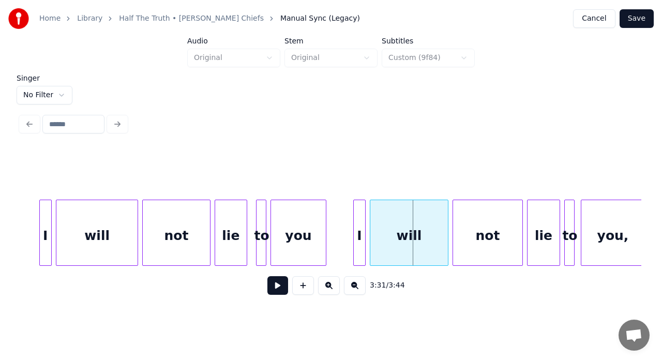
click at [244, 225] on div at bounding box center [245, 232] width 3 height 65
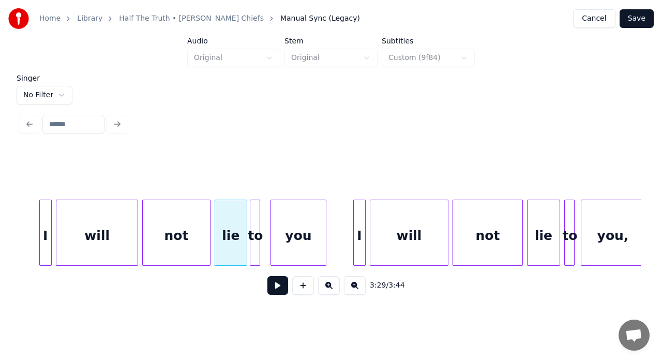
click at [256, 222] on div "to" at bounding box center [255, 235] width 10 height 70
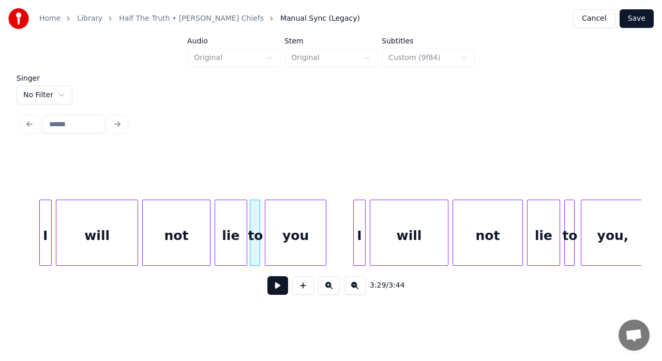
click at [266, 222] on div at bounding box center [266, 232] width 3 height 65
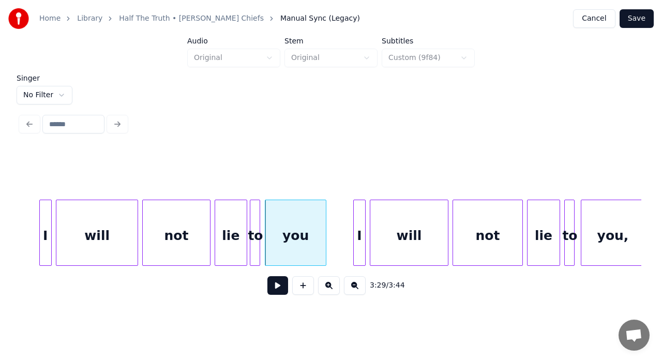
click at [285, 225] on div "you" at bounding box center [295, 235] width 61 height 70
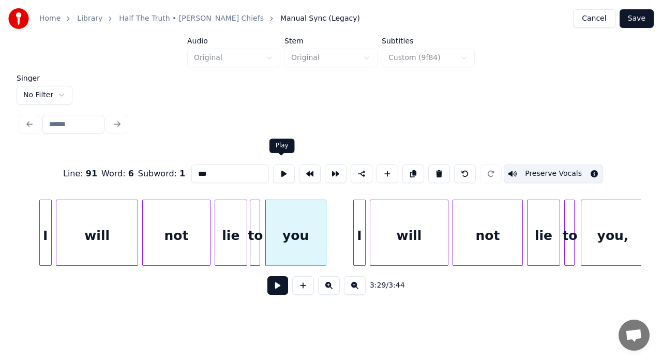
click at [279, 171] on button at bounding box center [284, 174] width 22 height 19
click at [270, 209] on div at bounding box center [270, 232] width 3 height 65
click at [265, 207] on div at bounding box center [264, 232] width 3 height 65
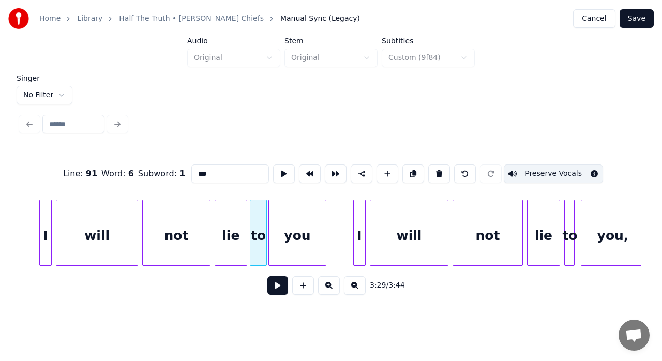
click at [259, 209] on div "to" at bounding box center [258, 235] width 16 height 70
click at [284, 170] on button at bounding box center [284, 174] width 22 height 19
click at [231, 225] on div "lie" at bounding box center [231, 235] width 32 height 70
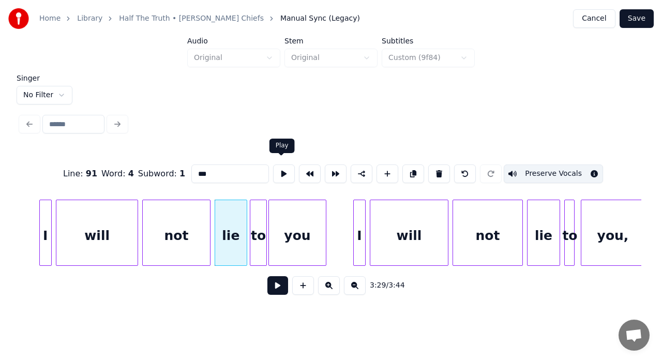
click at [282, 174] on button at bounding box center [284, 174] width 22 height 19
click at [243, 216] on div at bounding box center [243, 232] width 3 height 65
click at [248, 216] on div at bounding box center [249, 232] width 3 height 65
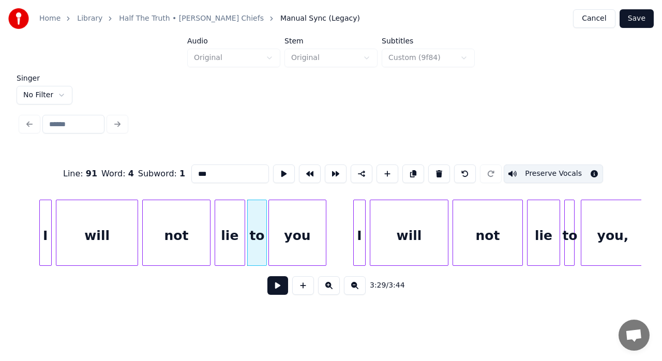
click at [229, 222] on div "lie" at bounding box center [229, 235] width 29 height 70
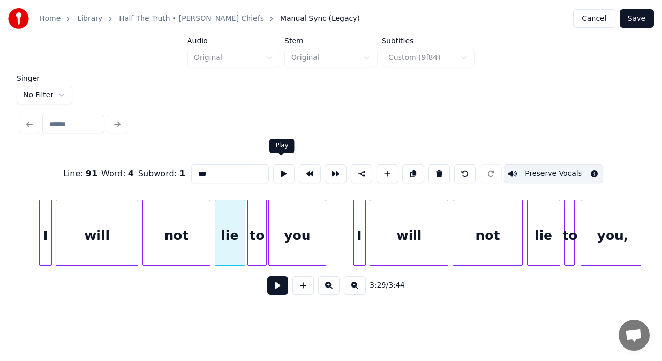
click at [282, 170] on button at bounding box center [284, 174] width 22 height 19
click at [257, 215] on div "to" at bounding box center [257, 235] width 19 height 70
click at [256, 228] on div "to" at bounding box center [256, 235] width 19 height 70
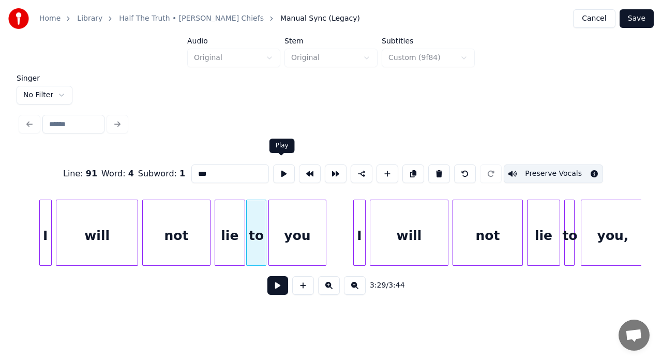
click at [284, 173] on button at bounding box center [284, 174] width 22 height 19
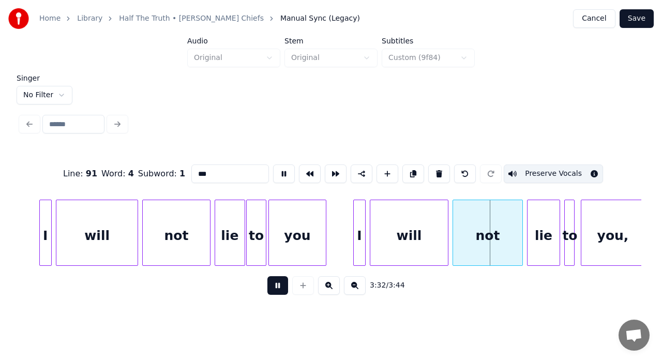
click at [284, 173] on button at bounding box center [284, 174] width 22 height 19
click at [359, 210] on div "I" at bounding box center [359, 235] width 11 height 70
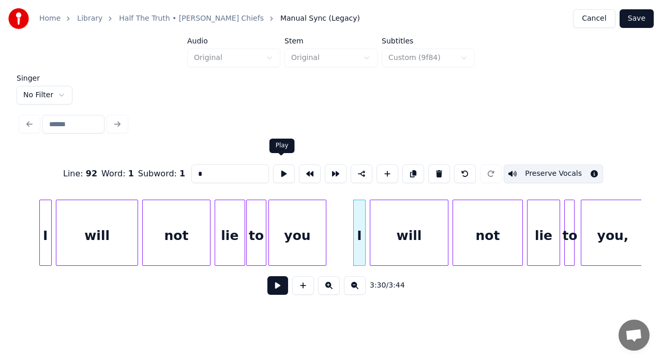
click at [280, 170] on button at bounding box center [284, 174] width 22 height 19
click at [348, 213] on div at bounding box center [348, 232] width 3 height 65
click at [281, 165] on button at bounding box center [284, 174] width 22 height 19
click at [377, 222] on div "will" at bounding box center [409, 235] width 78 height 70
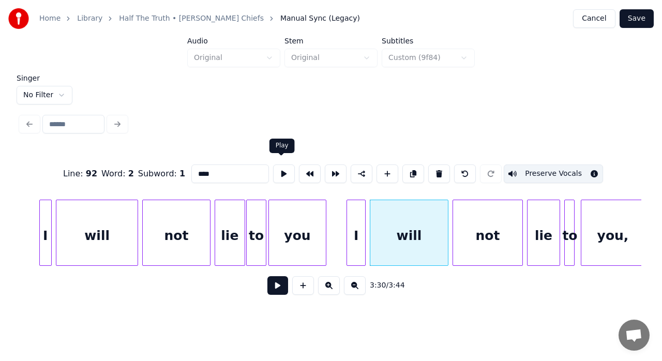
click at [277, 165] on button at bounding box center [284, 174] width 22 height 19
click at [450, 216] on div at bounding box center [450, 232] width 3 height 65
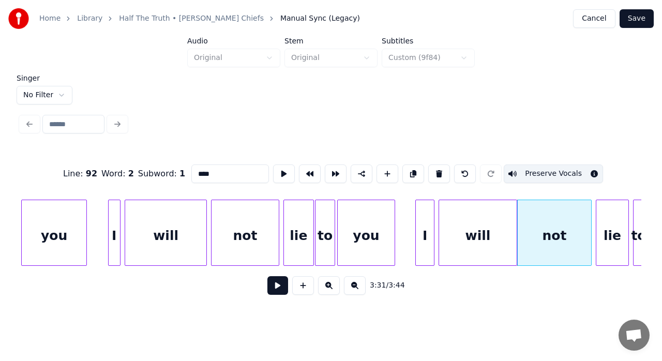
scroll to position [0, 21380]
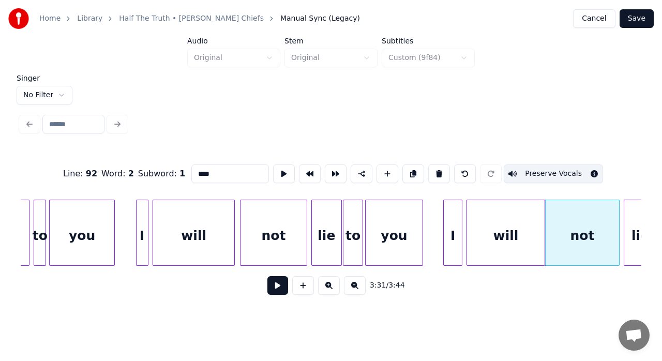
click at [242, 217] on div at bounding box center [242, 232] width 3 height 65
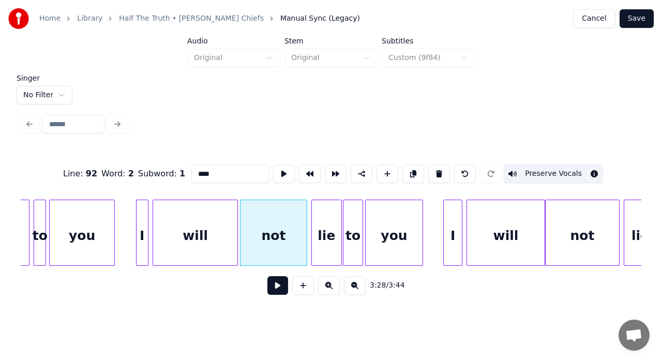
click at [236, 219] on div at bounding box center [235, 232] width 3 height 65
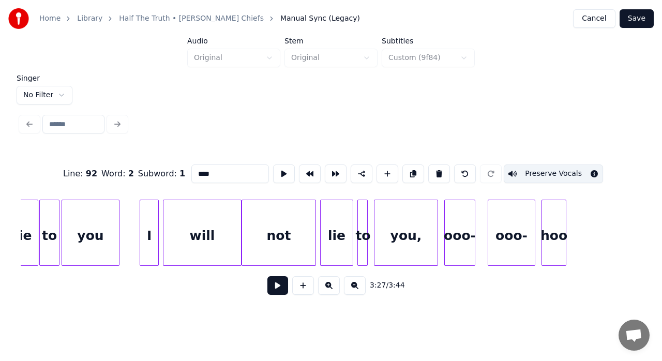
scroll to position [0, 21773]
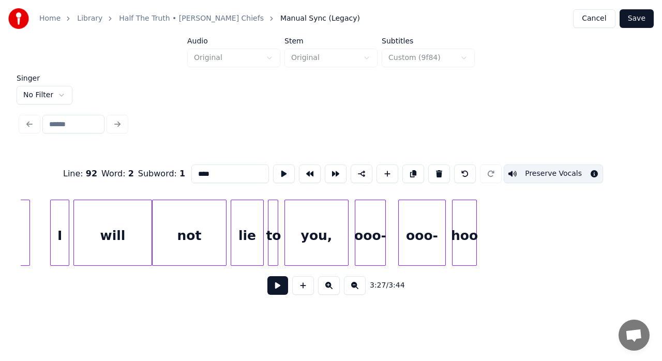
click at [194, 244] on div "not" at bounding box center [189, 235] width 73 height 70
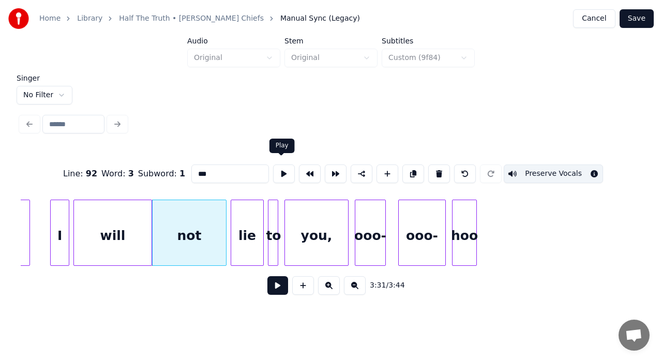
click at [277, 175] on button at bounding box center [284, 174] width 22 height 19
click at [277, 169] on button at bounding box center [284, 174] width 22 height 19
click at [224, 214] on div at bounding box center [223, 232] width 3 height 65
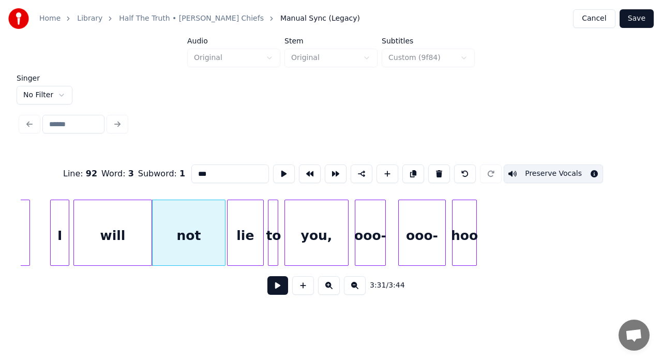
click at [229, 213] on div at bounding box center [229, 232] width 3 height 65
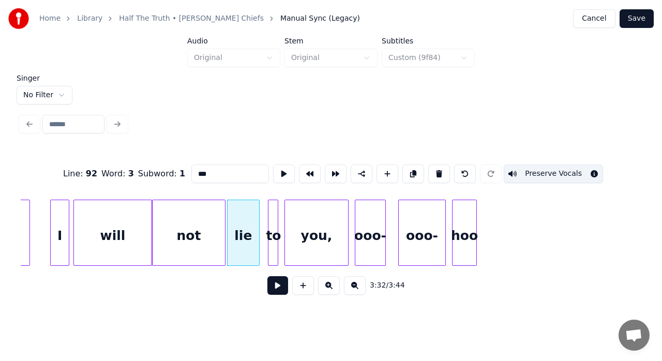
click at [258, 216] on div at bounding box center [257, 232] width 3 height 65
click at [262, 211] on div at bounding box center [263, 232] width 3 height 65
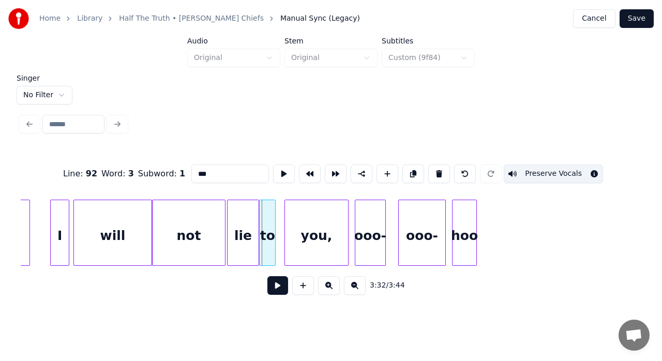
click at [269, 214] on div "to" at bounding box center [268, 235] width 16 height 70
click at [279, 171] on button at bounding box center [284, 174] width 22 height 19
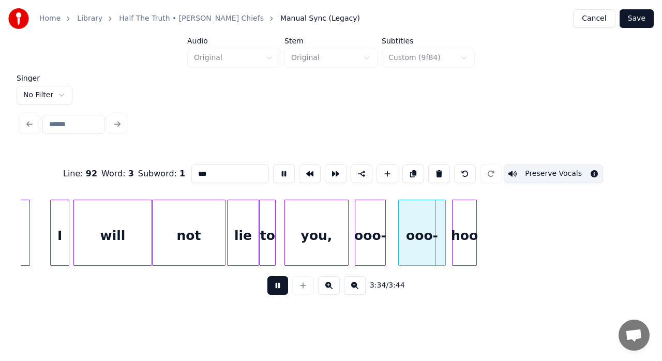
click at [277, 280] on div "3:34 / 3:44" at bounding box center [331, 285] width 604 height 23
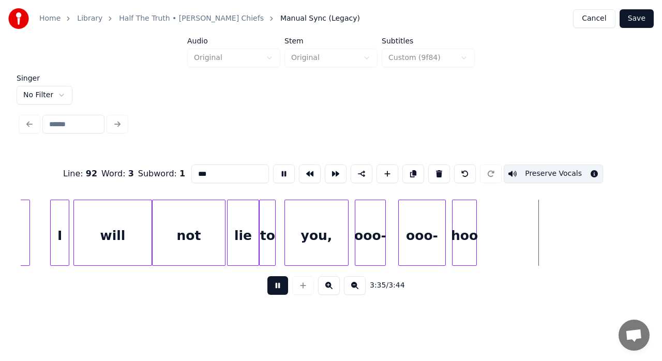
click at [278, 290] on button at bounding box center [277, 285] width 21 height 19
click at [266, 242] on div "to" at bounding box center [268, 235] width 16 height 70
click at [280, 166] on button at bounding box center [284, 174] width 22 height 19
click at [289, 209] on div "you," at bounding box center [321, 233] width 64 height 66
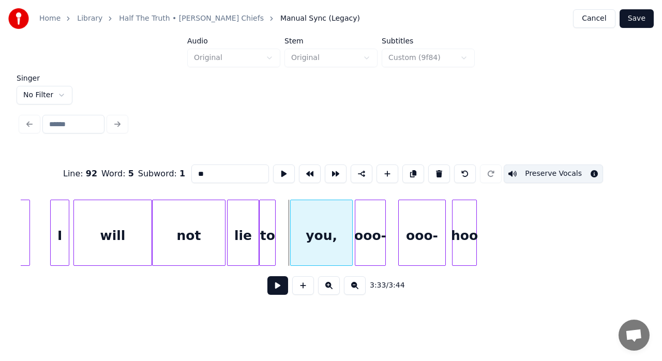
click at [292, 209] on div at bounding box center [292, 232] width 3 height 65
click at [288, 206] on div at bounding box center [288, 232] width 3 height 65
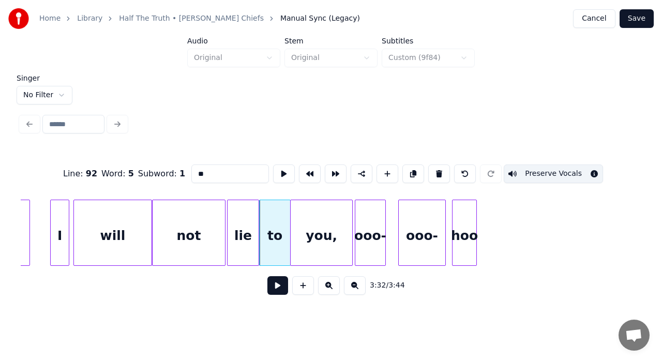
click at [282, 207] on div "to" at bounding box center [275, 235] width 31 height 70
click at [281, 172] on button at bounding box center [284, 174] width 22 height 19
click at [332, 225] on div "you," at bounding box center [322, 235] width 62 height 70
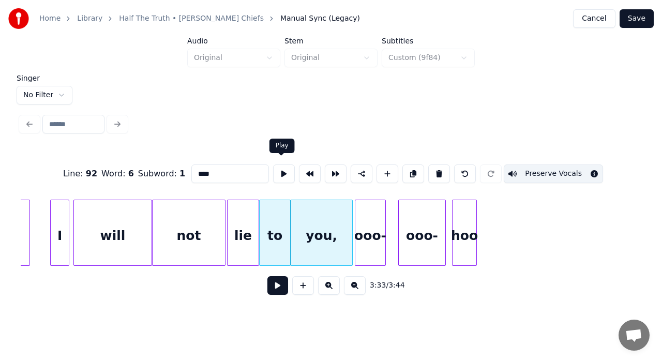
click at [277, 169] on button at bounding box center [284, 174] width 22 height 19
click at [368, 215] on div "ooo-" at bounding box center [370, 235] width 30 height 70
type input "****"
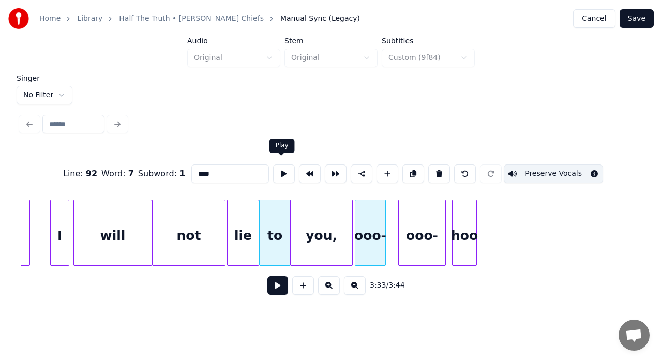
click at [280, 167] on button at bounding box center [284, 174] width 22 height 19
click at [387, 229] on div at bounding box center [388, 232] width 3 height 65
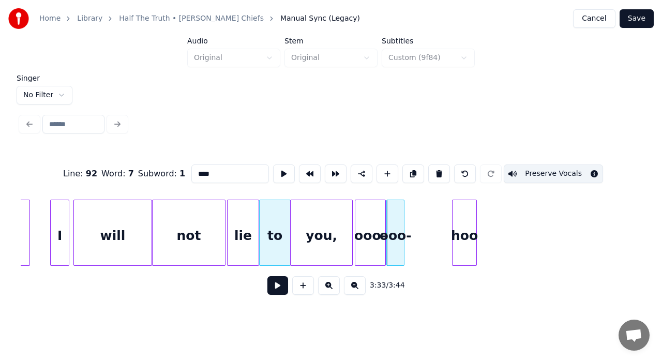
click at [404, 235] on div at bounding box center [402, 232] width 3 height 65
click at [407, 231] on div at bounding box center [408, 232] width 3 height 65
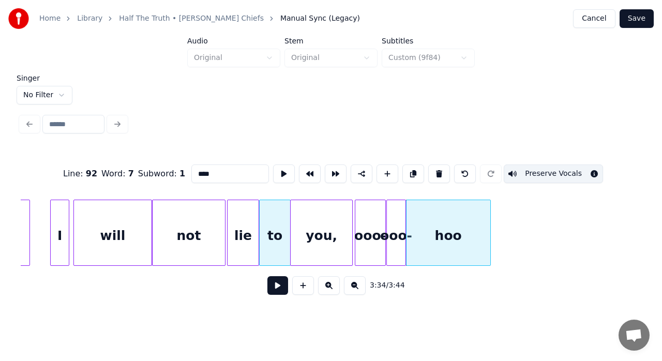
click at [490, 214] on div at bounding box center [488, 232] width 3 height 65
click at [284, 291] on button at bounding box center [277, 285] width 21 height 19
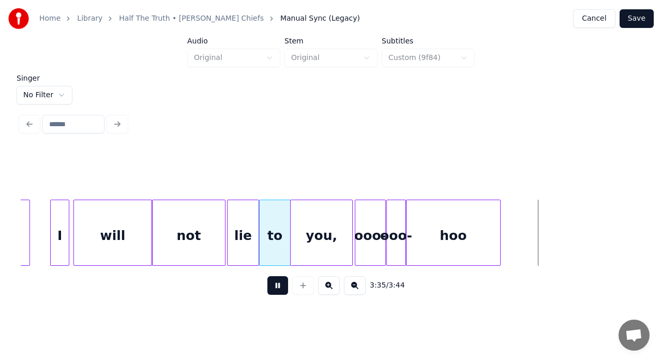
click at [284, 291] on button at bounding box center [277, 285] width 21 height 19
click at [274, 231] on div "to" at bounding box center [275, 235] width 31 height 70
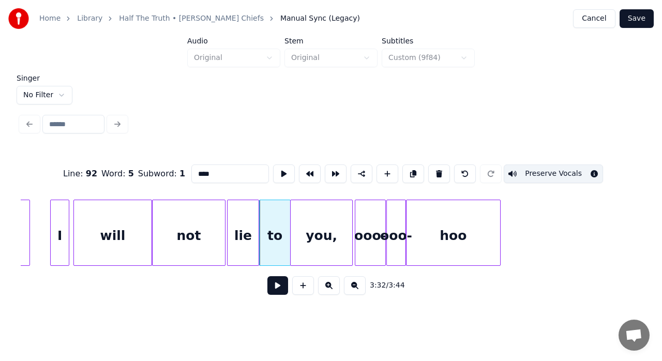
type input "**"
click at [282, 295] on button at bounding box center [277, 285] width 21 height 19
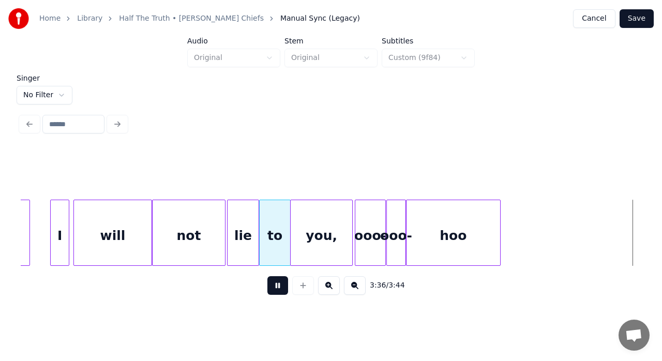
scroll to position [0, 22394]
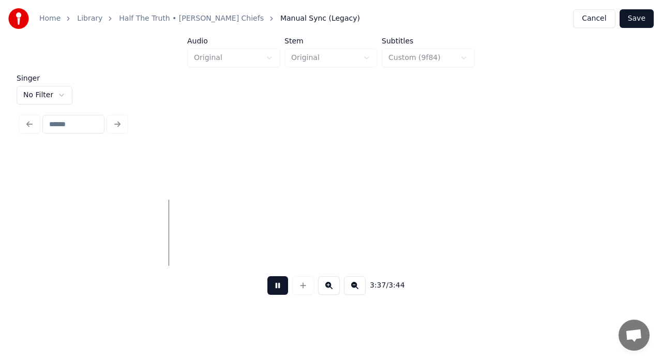
click at [281, 293] on button at bounding box center [277, 285] width 21 height 19
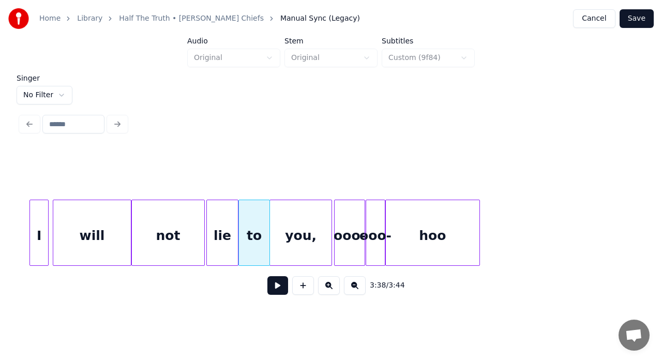
scroll to position [0, 21780]
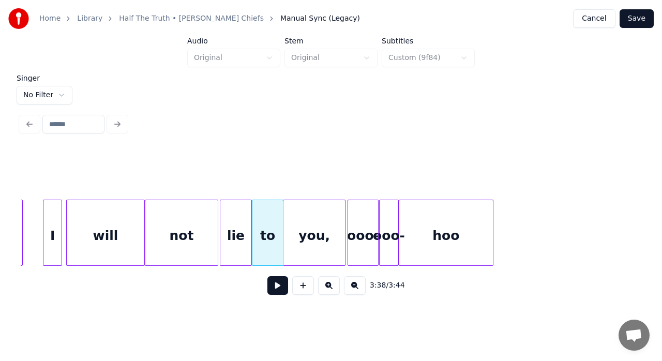
click at [313, 236] on div "you," at bounding box center [315, 235] width 62 height 70
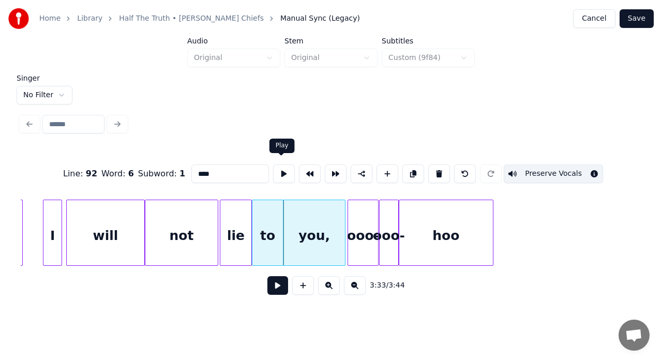
click at [284, 170] on button at bounding box center [284, 174] width 22 height 19
click at [282, 174] on button at bounding box center [284, 174] width 22 height 19
click at [338, 231] on div at bounding box center [338, 232] width 3 height 65
click at [345, 228] on div at bounding box center [344, 232] width 3 height 65
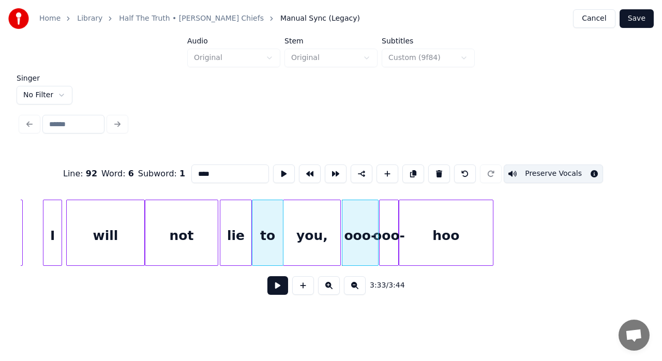
click at [358, 225] on div "ooo-" at bounding box center [361, 235] width 36 height 70
click at [280, 173] on button at bounding box center [284, 174] width 22 height 19
click at [272, 251] on div "to" at bounding box center [267, 235] width 31 height 70
type input "**"
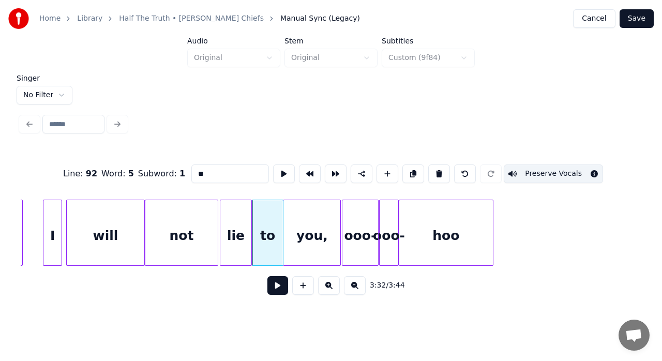
click at [274, 289] on button at bounding box center [277, 285] width 21 height 19
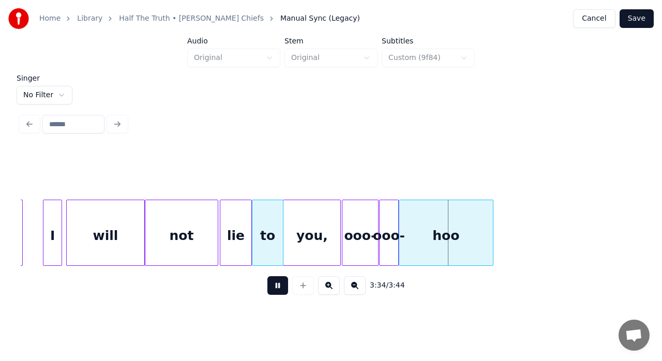
click at [274, 289] on button at bounding box center [277, 285] width 21 height 19
click at [364, 226] on div at bounding box center [364, 232] width 3 height 65
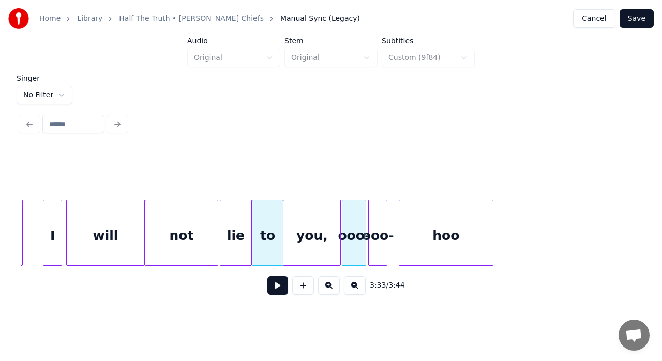
click at [377, 221] on div "ooo-" at bounding box center [378, 235] width 18 height 70
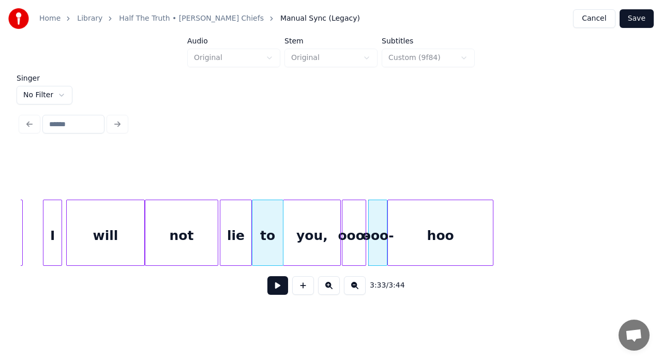
click at [388, 218] on div at bounding box center [389, 232] width 3 height 65
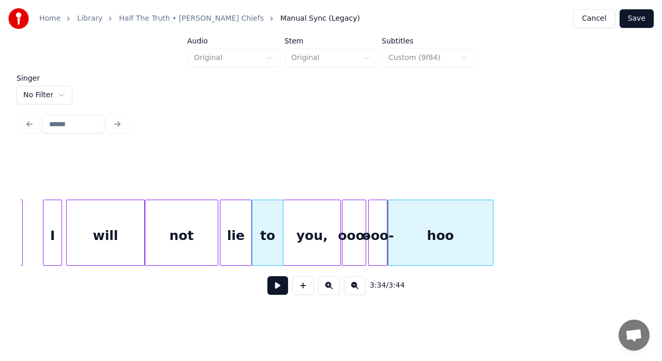
click at [400, 218] on div "hoo" at bounding box center [440, 235] width 105 height 70
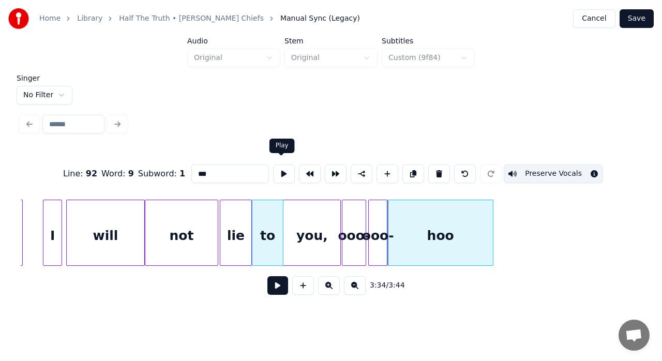
click at [280, 168] on button at bounding box center [284, 174] width 22 height 19
click at [234, 237] on div "lie" at bounding box center [236, 235] width 32 height 70
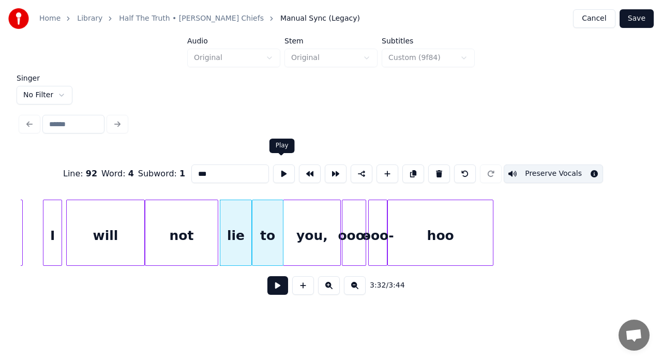
click at [279, 167] on button at bounding box center [284, 174] width 22 height 19
click at [256, 213] on div at bounding box center [255, 232] width 3 height 65
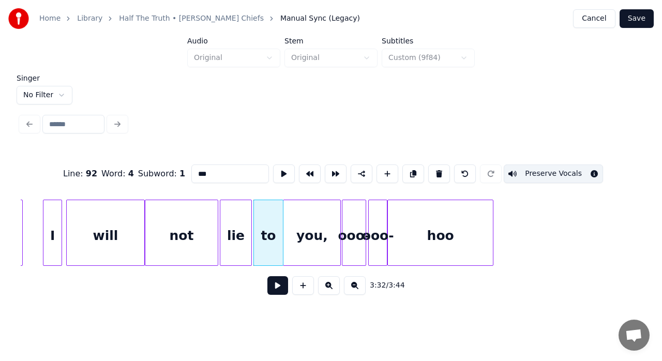
click at [294, 219] on div "you," at bounding box center [312, 235] width 57 height 70
type input "****"
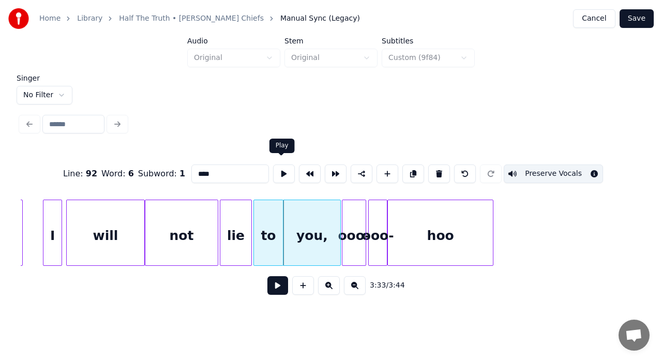
click at [280, 168] on button at bounding box center [284, 174] width 22 height 19
click at [316, 209] on div "you," at bounding box center [312, 235] width 57 height 70
click at [286, 169] on button at bounding box center [284, 174] width 22 height 19
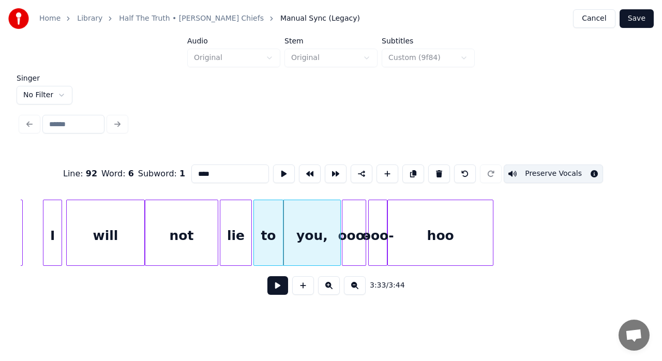
click at [282, 287] on button at bounding box center [277, 285] width 21 height 19
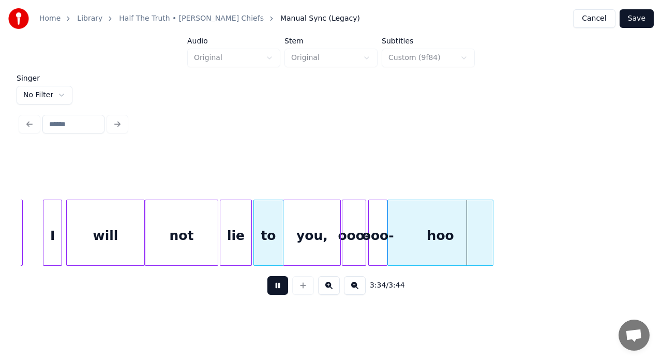
click at [282, 287] on button at bounding box center [277, 285] width 21 height 19
click at [411, 237] on div "hoo" at bounding box center [440, 235] width 105 height 70
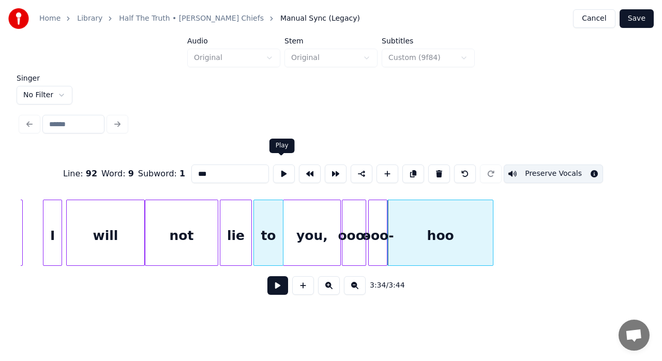
click at [283, 170] on button at bounding box center [284, 174] width 22 height 19
click at [381, 222] on div at bounding box center [382, 232] width 3 height 65
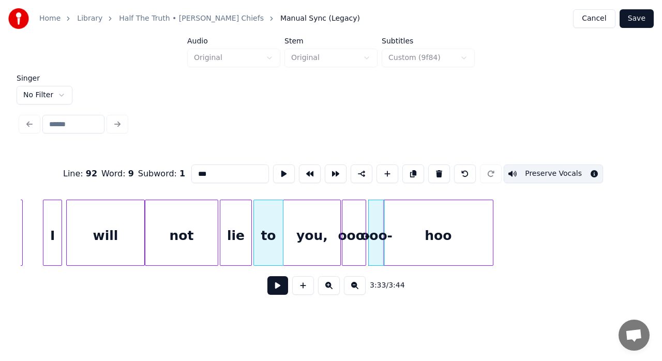
click at [384, 221] on div at bounding box center [385, 232] width 3 height 65
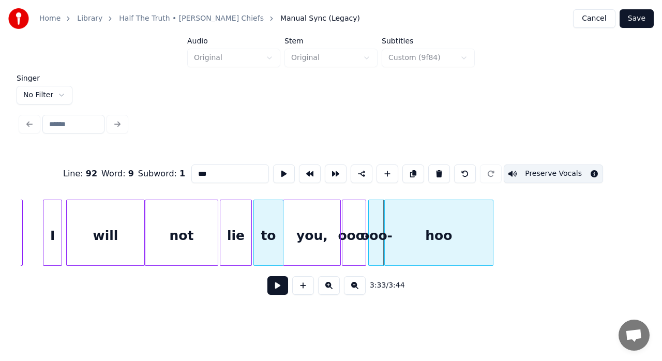
click at [385, 221] on div at bounding box center [386, 232] width 3 height 65
click at [287, 172] on button at bounding box center [284, 174] width 22 height 19
click at [356, 229] on div at bounding box center [356, 232] width 3 height 65
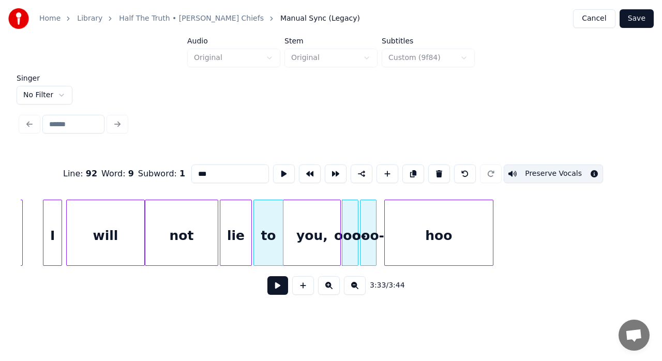
click at [367, 223] on div "ooo-" at bounding box center [369, 235] width 16 height 70
click at [379, 227] on div at bounding box center [380, 232] width 3 height 65
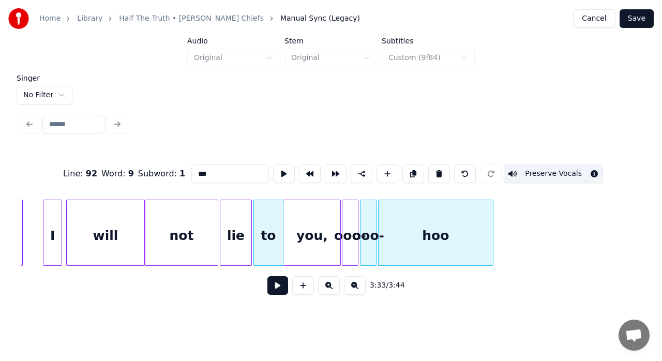
click at [399, 222] on div "hoo" at bounding box center [436, 235] width 114 height 70
click at [276, 169] on button at bounding box center [284, 174] width 22 height 19
click at [267, 233] on div "to" at bounding box center [268, 235] width 29 height 70
type input "**"
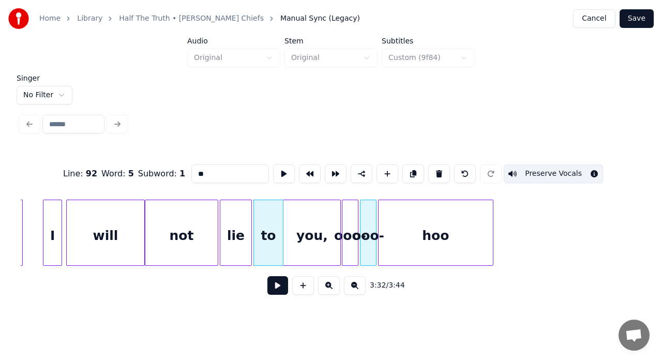
click at [272, 294] on button at bounding box center [277, 285] width 21 height 19
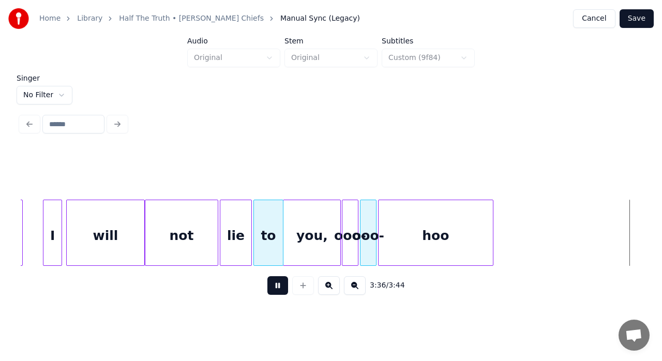
scroll to position [0, 22402]
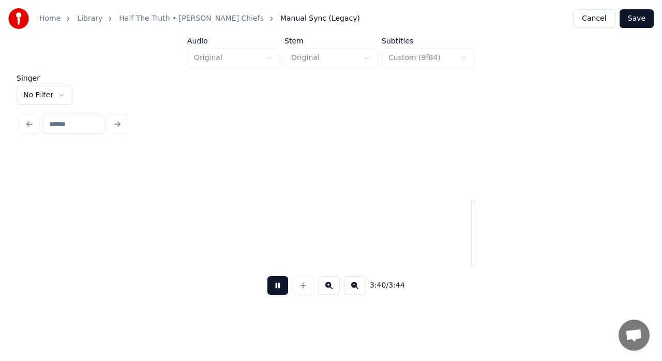
click at [272, 294] on button at bounding box center [277, 285] width 21 height 19
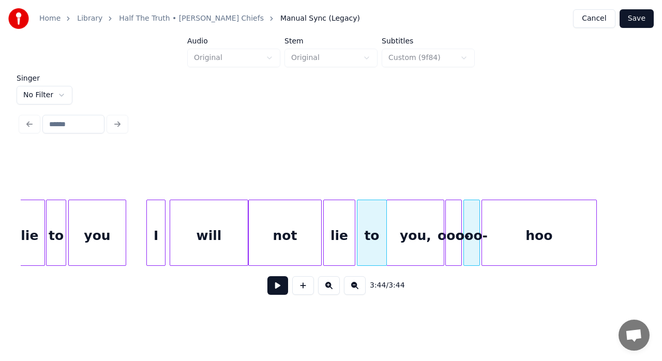
scroll to position [0, 21669]
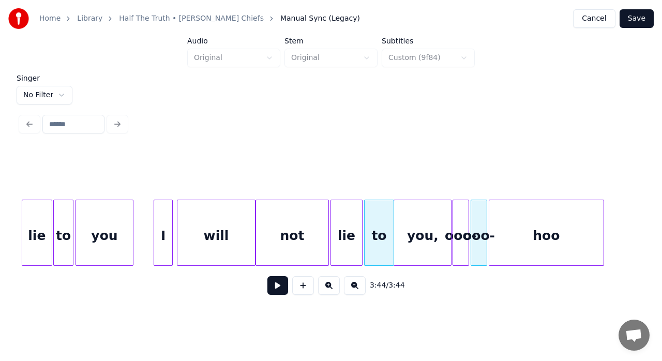
click at [645, 21] on button "Save" at bounding box center [637, 18] width 34 height 19
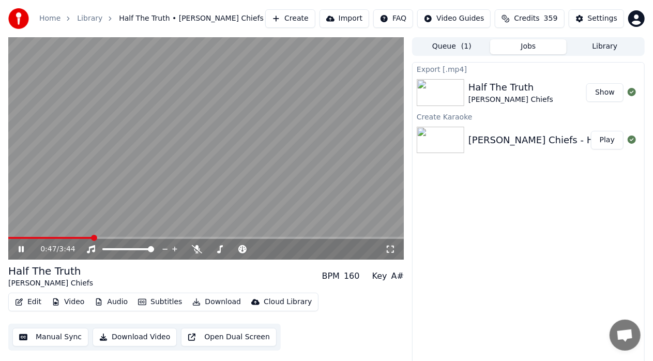
click at [17, 247] on icon at bounding box center [29, 249] width 24 height 8
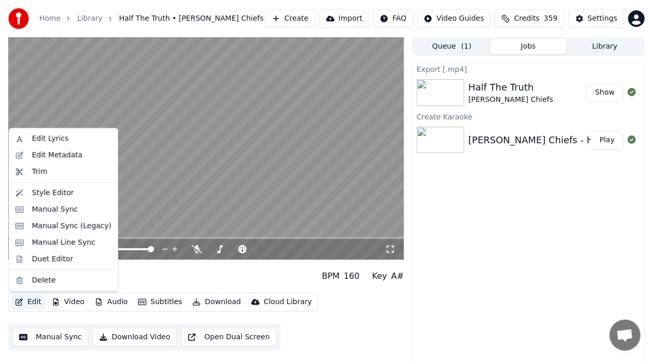
click at [25, 304] on button "Edit" at bounding box center [28, 302] width 35 height 14
click at [65, 226] on div "Manual Sync (Legacy)" at bounding box center [72, 226] width 80 height 10
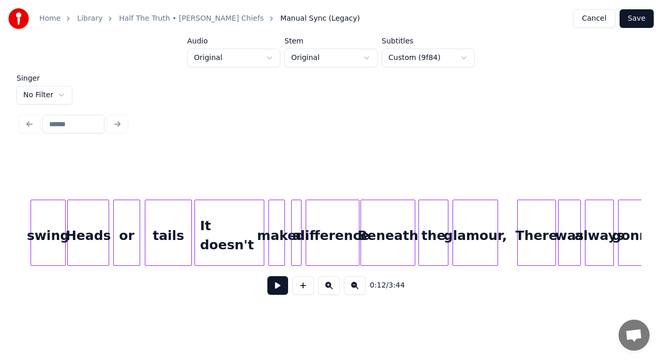
scroll to position [0, 1613]
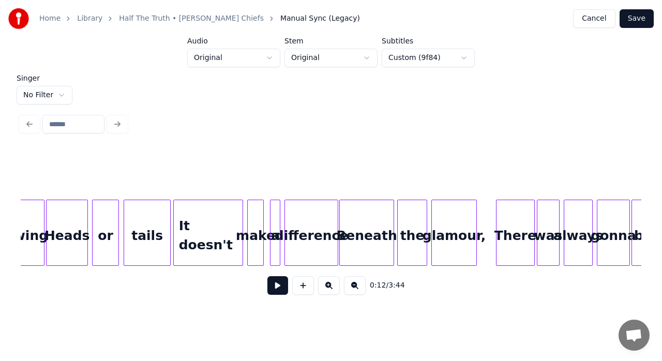
click at [366, 230] on div "Beneath" at bounding box center [367, 235] width 54 height 70
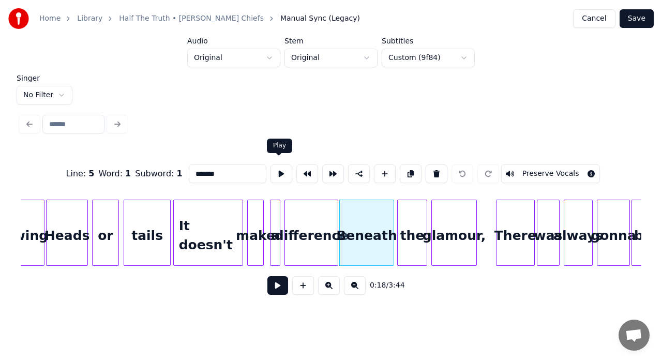
click at [278, 172] on button at bounding box center [282, 174] width 22 height 19
click at [328, 231] on div "difference" at bounding box center [311, 235] width 53 height 70
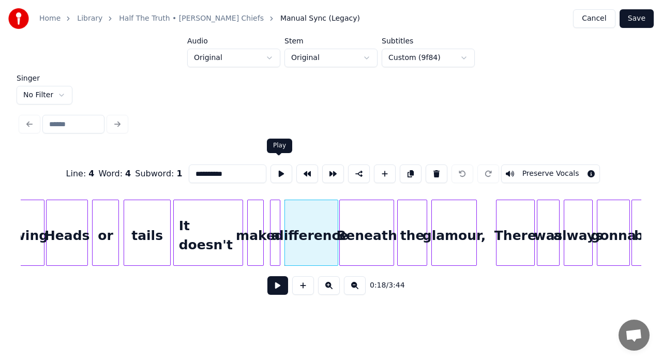
click at [279, 166] on button at bounding box center [282, 174] width 22 height 19
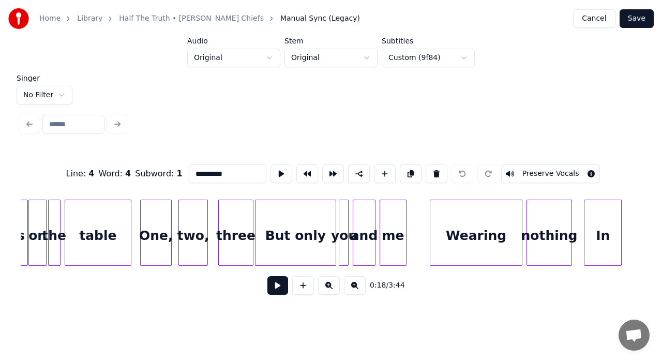
scroll to position [0, 2798]
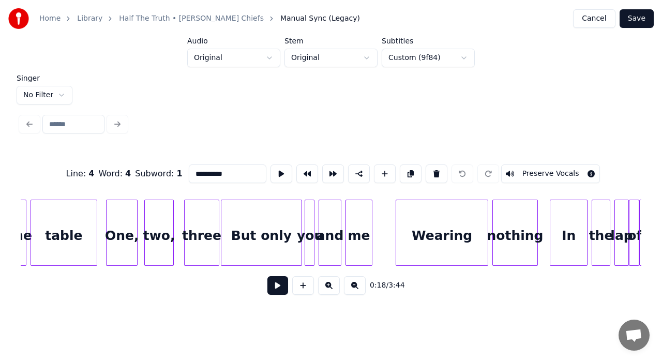
click at [311, 225] on div at bounding box center [312, 232] width 3 height 65
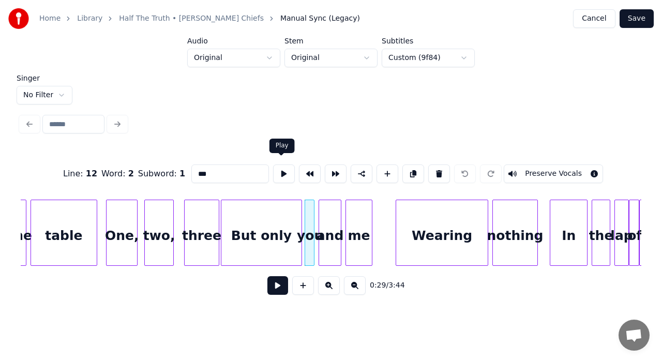
click at [278, 168] on button at bounding box center [284, 174] width 22 height 19
click at [331, 227] on div "and" at bounding box center [330, 235] width 22 height 70
click at [280, 167] on button at bounding box center [284, 174] width 22 height 19
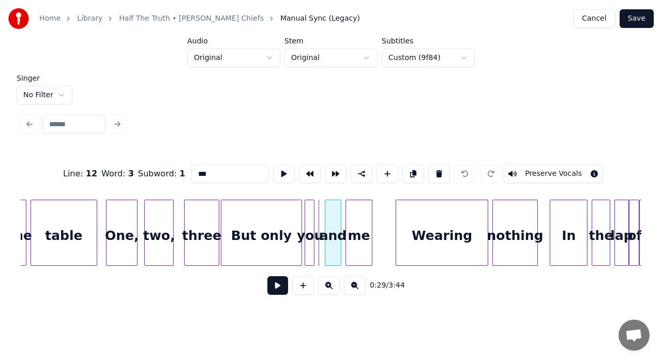
click at [326, 221] on div at bounding box center [326, 232] width 3 height 65
click at [310, 221] on div "you" at bounding box center [310, 235] width 10 height 70
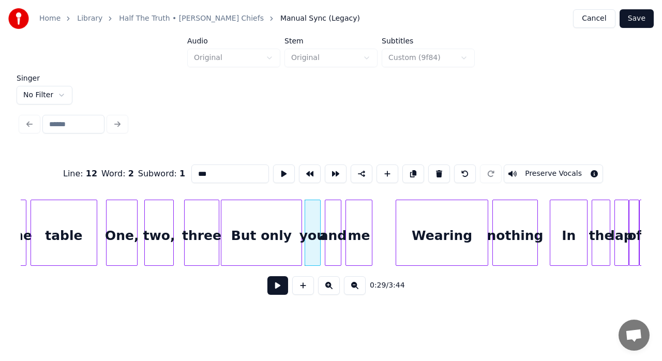
click at [318, 212] on div at bounding box center [318, 232] width 3 height 65
click at [321, 214] on div at bounding box center [321, 232] width 3 height 65
click at [366, 225] on div "me" at bounding box center [359, 235] width 26 height 70
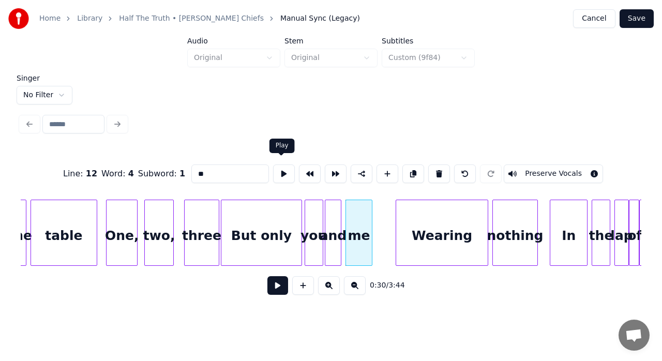
click at [285, 170] on button at bounding box center [284, 174] width 22 height 19
click at [345, 212] on div at bounding box center [345, 232] width 3 height 65
click at [284, 171] on button at bounding box center [284, 174] width 22 height 19
click at [280, 172] on button at bounding box center [284, 174] width 22 height 19
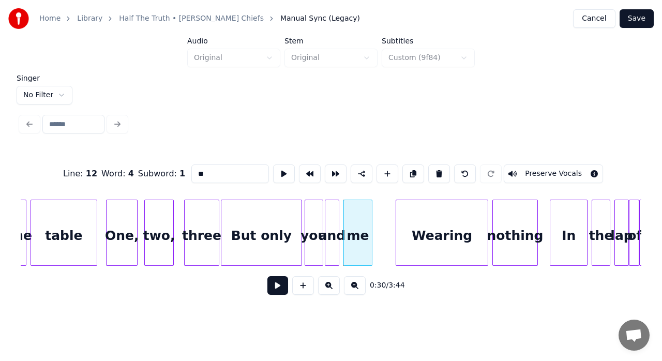
click at [336, 212] on div at bounding box center [337, 232] width 3 height 65
click at [340, 209] on div at bounding box center [341, 232] width 3 height 65
click at [261, 234] on div "But only" at bounding box center [261, 235] width 80 height 70
type input "********"
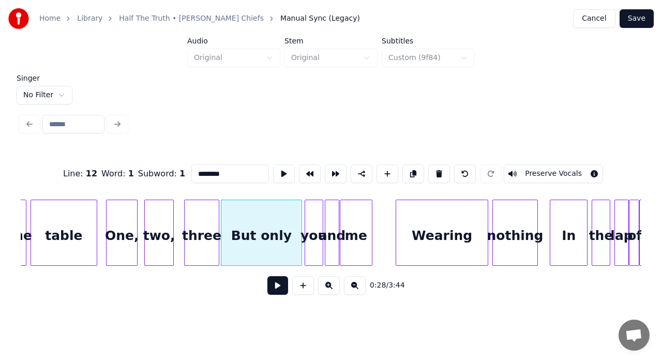
click at [273, 285] on button at bounding box center [277, 285] width 21 height 19
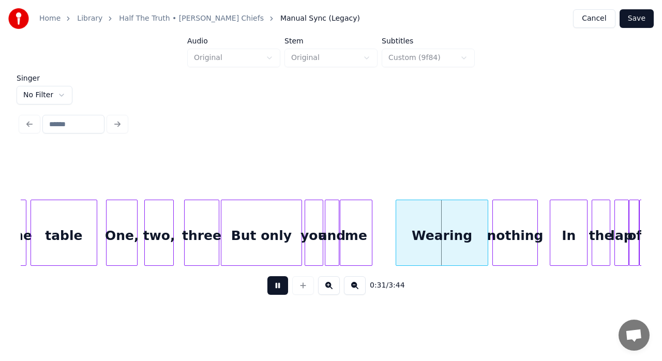
click at [273, 285] on button at bounding box center [277, 285] width 21 height 19
click at [309, 230] on div "you" at bounding box center [314, 235] width 18 height 70
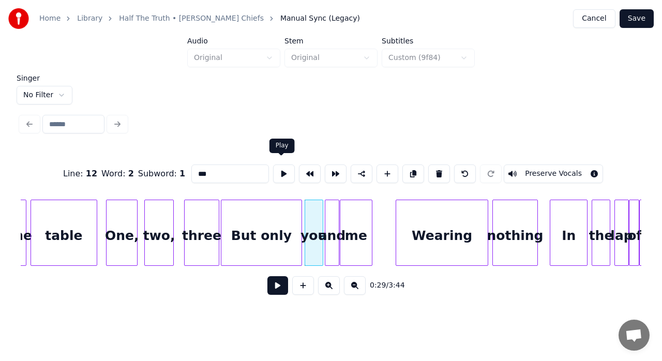
click at [281, 172] on button at bounding box center [284, 174] width 22 height 19
click at [284, 227] on div "But only" at bounding box center [261, 235] width 80 height 70
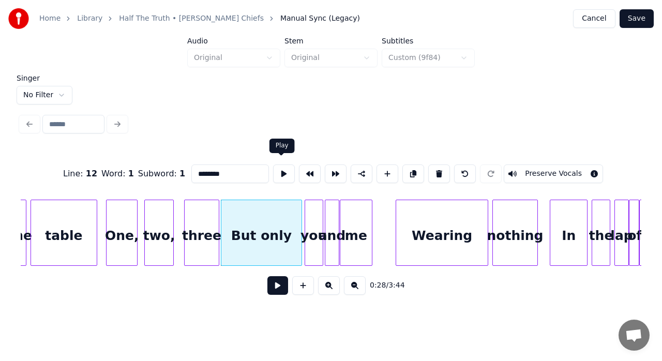
click at [281, 174] on button at bounding box center [284, 174] width 22 height 19
click at [296, 209] on div at bounding box center [296, 232] width 3 height 65
click at [300, 210] on div at bounding box center [300, 232] width 3 height 65
click at [271, 220] on div "But only" at bounding box center [259, 235] width 77 height 70
click at [282, 172] on button at bounding box center [284, 174] width 22 height 19
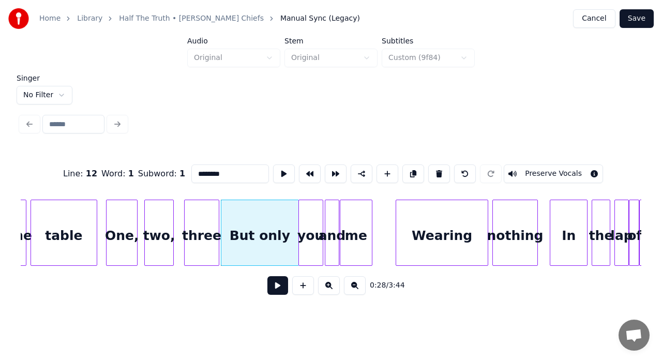
click at [315, 220] on div "you" at bounding box center [311, 235] width 24 height 70
click at [284, 170] on button at bounding box center [284, 174] width 22 height 19
click at [331, 213] on div "and" at bounding box center [331, 235] width 13 height 70
click at [281, 173] on button at bounding box center [284, 174] width 22 height 19
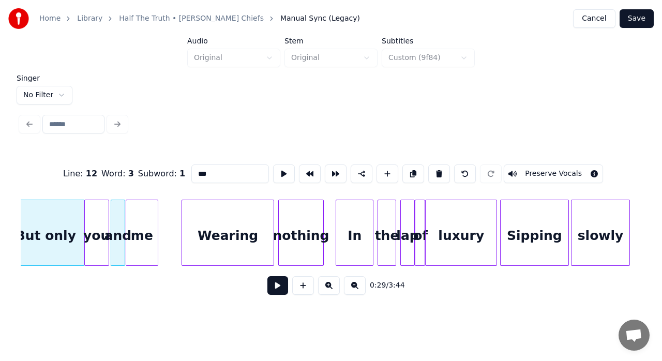
scroll to position [0, 3046]
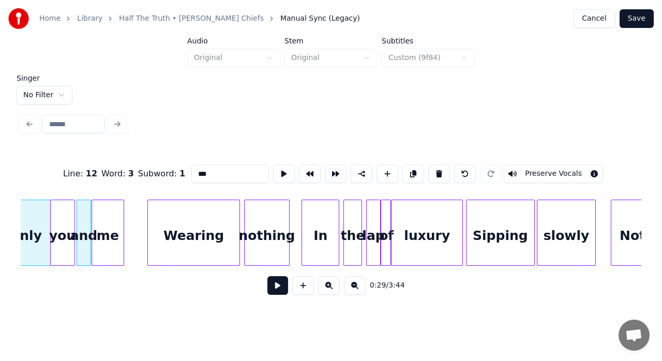
click at [385, 222] on div "of" at bounding box center [386, 235] width 10 height 70
click at [275, 165] on button at bounding box center [284, 174] width 22 height 19
click at [431, 229] on div "luxury" at bounding box center [427, 235] width 71 height 70
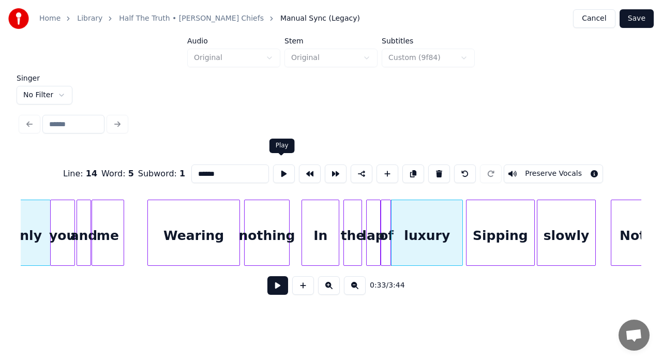
click at [282, 167] on button at bounding box center [284, 174] width 22 height 19
click at [376, 220] on div "lap" at bounding box center [373, 235] width 13 height 70
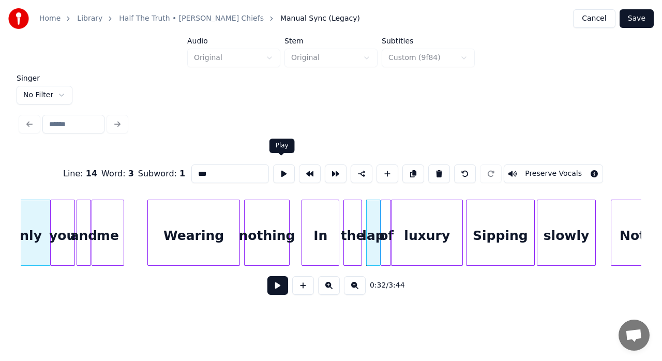
click at [277, 170] on button at bounding box center [284, 174] width 22 height 19
click at [354, 215] on div "the" at bounding box center [353, 235] width 18 height 70
click at [280, 170] on button at bounding box center [284, 174] width 22 height 19
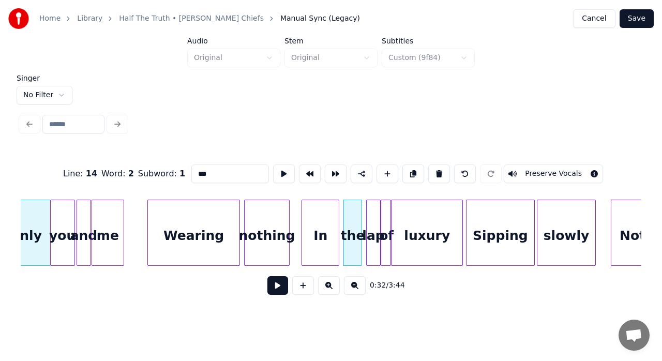
click at [314, 216] on div "In" at bounding box center [320, 235] width 37 height 70
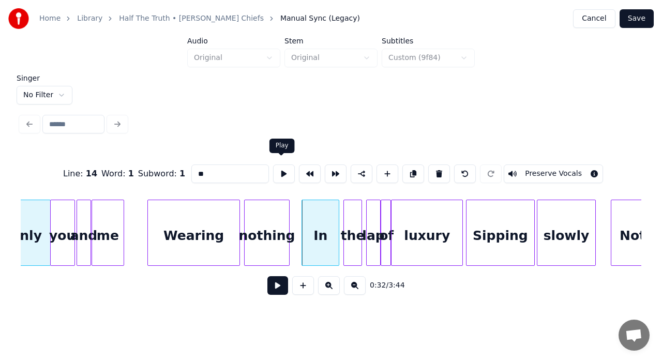
click at [280, 167] on button at bounding box center [284, 174] width 22 height 19
click at [324, 214] on div "In" at bounding box center [320, 235] width 37 height 70
click at [280, 169] on button at bounding box center [284, 174] width 22 height 19
click at [263, 229] on div "nothing" at bounding box center [267, 235] width 44 height 70
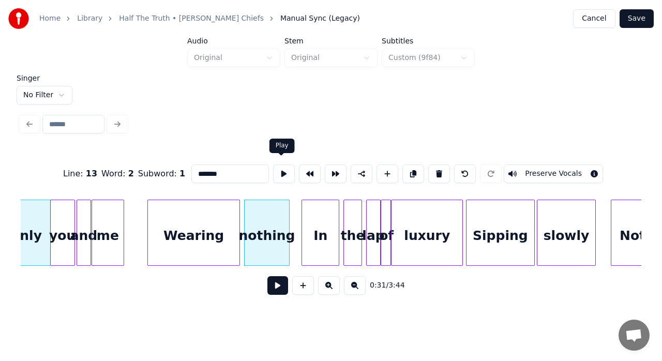
click at [277, 168] on button at bounding box center [284, 174] width 22 height 19
click at [340, 234] on div at bounding box center [340, 232] width 3 height 65
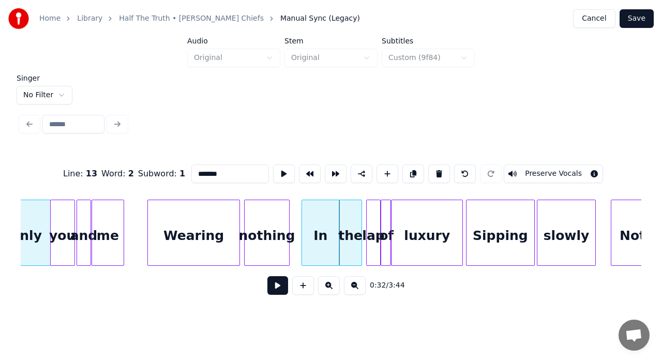
click at [361, 226] on div "the" at bounding box center [350, 233] width 23 height 66
click at [277, 168] on button at bounding box center [284, 174] width 22 height 19
click at [357, 216] on div at bounding box center [356, 232] width 3 height 65
click at [276, 171] on button at bounding box center [284, 174] width 22 height 19
click at [359, 219] on div at bounding box center [360, 232] width 3 height 65
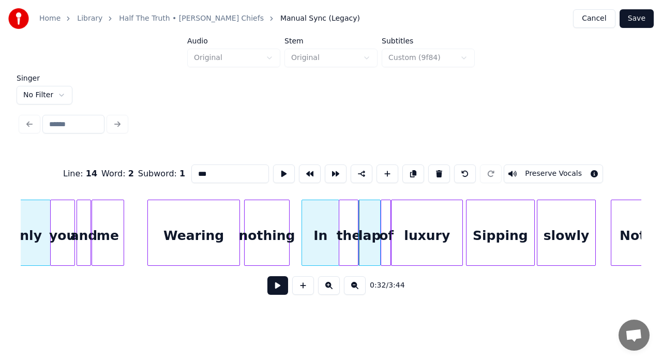
click at [365, 218] on div "lap" at bounding box center [369, 235] width 21 height 70
click at [278, 168] on button at bounding box center [284, 174] width 22 height 19
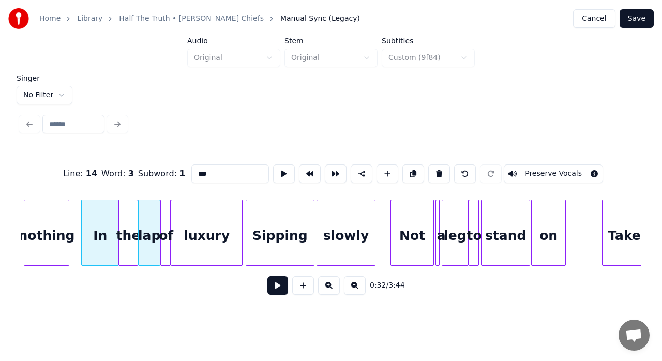
scroll to position [0, 3301]
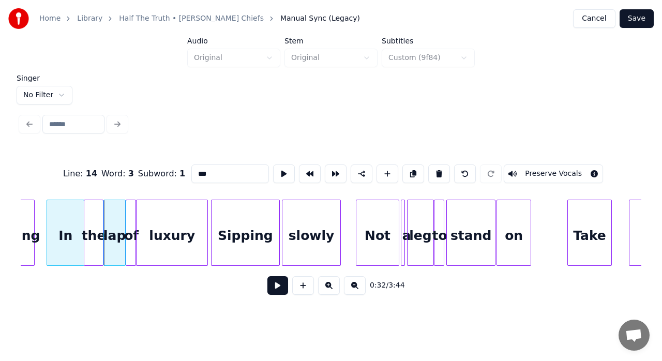
click at [321, 235] on div "slowly" at bounding box center [311, 235] width 58 height 70
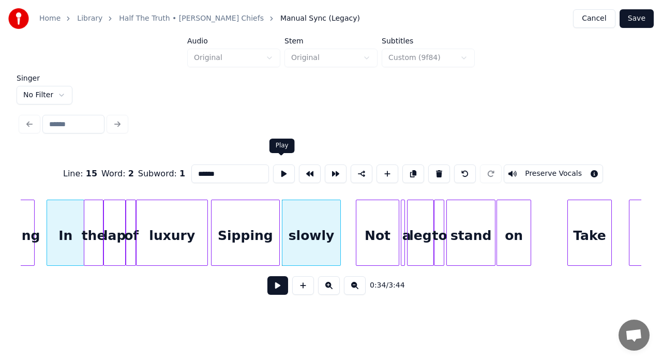
click at [280, 166] on button at bounding box center [284, 174] width 22 height 19
click at [376, 233] on div "Not" at bounding box center [377, 235] width 43 height 70
type input "***"
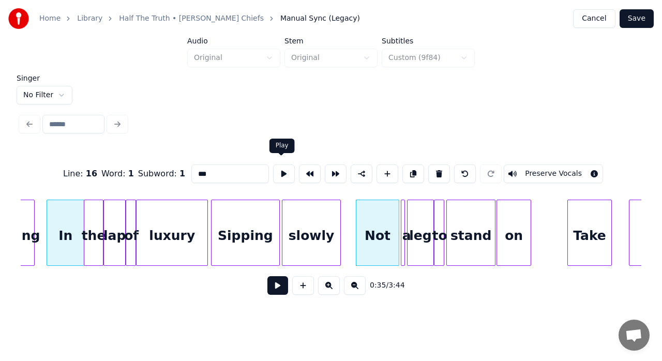
click at [284, 167] on button at bounding box center [284, 174] width 22 height 19
click at [285, 169] on button at bounding box center [284, 174] width 22 height 19
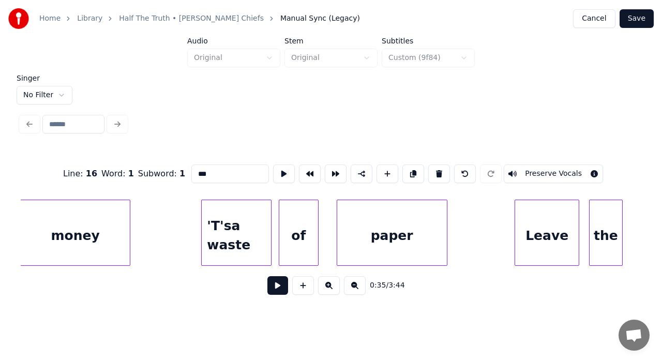
scroll to position [0, 4032]
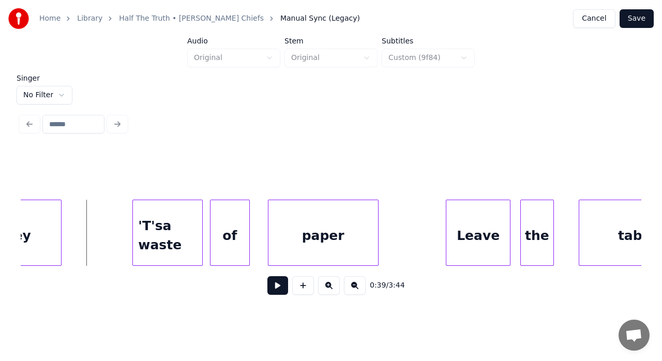
click at [279, 288] on button at bounding box center [277, 285] width 21 height 19
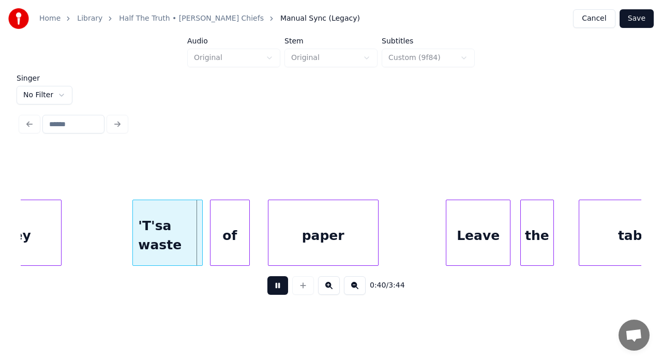
click at [279, 288] on button at bounding box center [277, 285] width 21 height 19
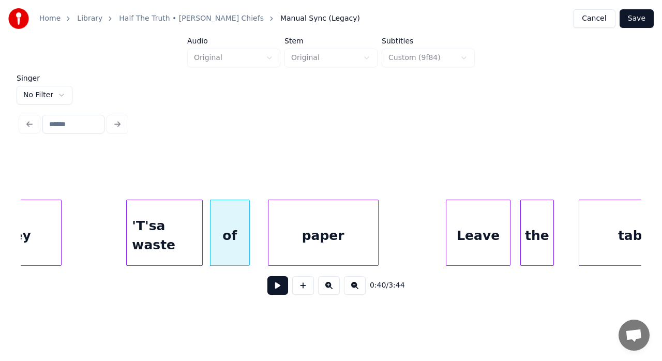
click at [127, 218] on div at bounding box center [128, 232] width 3 height 65
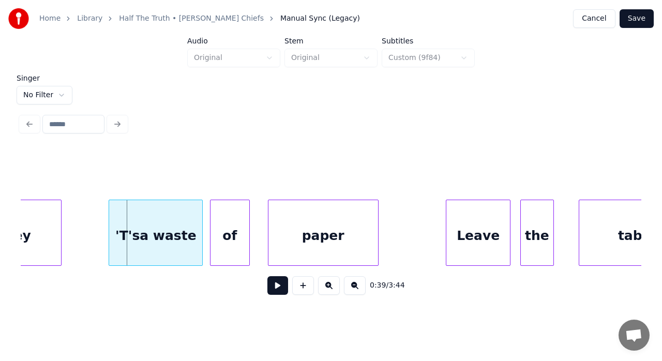
click at [109, 222] on div at bounding box center [110, 232] width 3 height 65
click at [279, 284] on button at bounding box center [277, 285] width 21 height 19
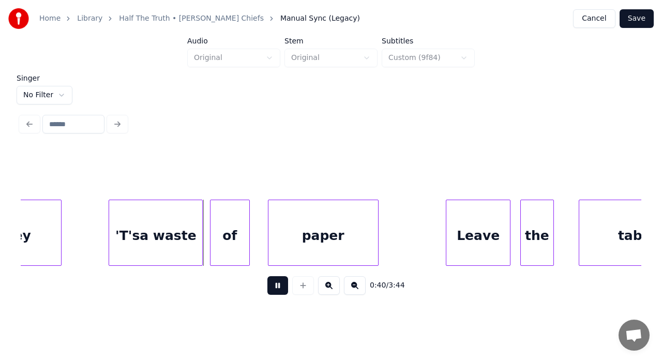
click at [279, 284] on button at bounding box center [277, 285] width 21 height 19
click at [129, 214] on div at bounding box center [130, 232] width 3 height 65
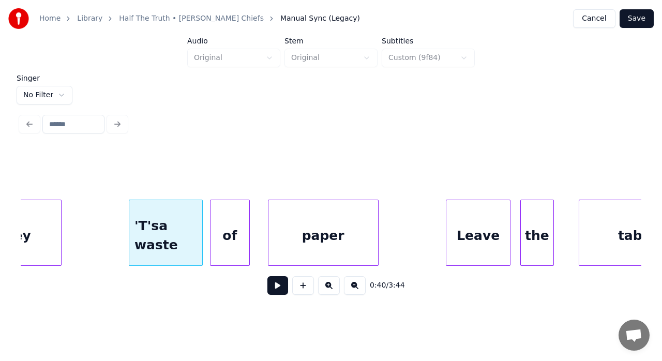
click at [273, 287] on button at bounding box center [277, 285] width 21 height 19
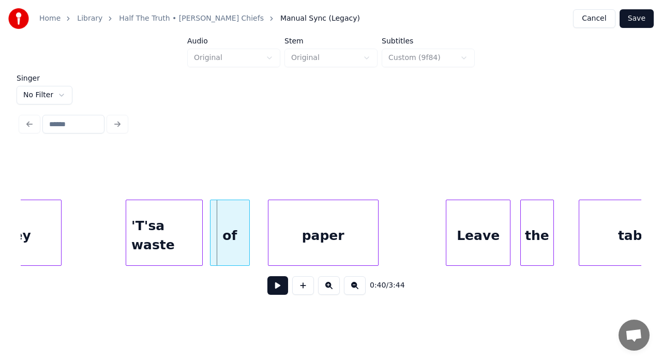
click at [126, 236] on div at bounding box center [127, 232] width 3 height 65
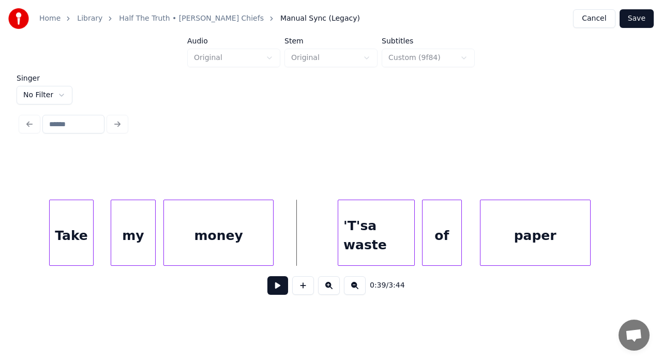
scroll to position [0, 3794]
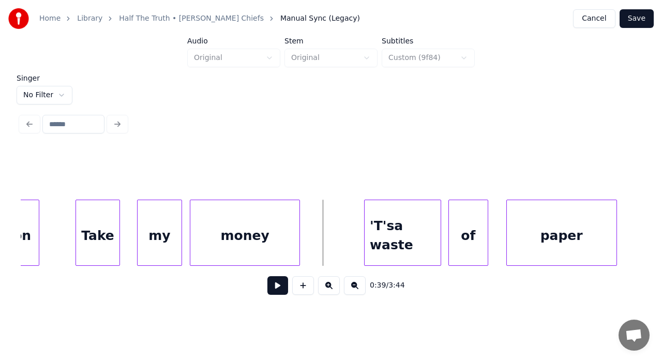
click at [276, 287] on button at bounding box center [277, 285] width 21 height 19
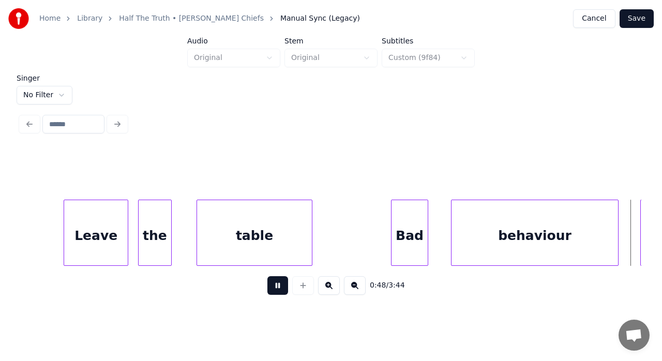
scroll to position [0, 5036]
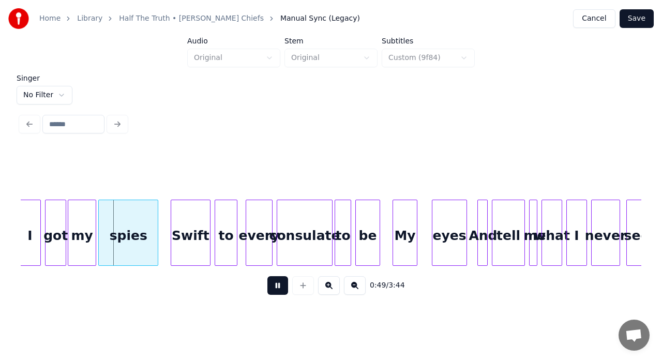
click at [276, 287] on button at bounding box center [277, 285] width 21 height 19
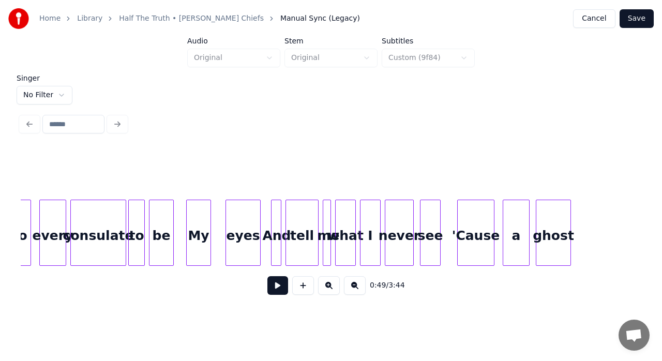
scroll to position [0, 5257]
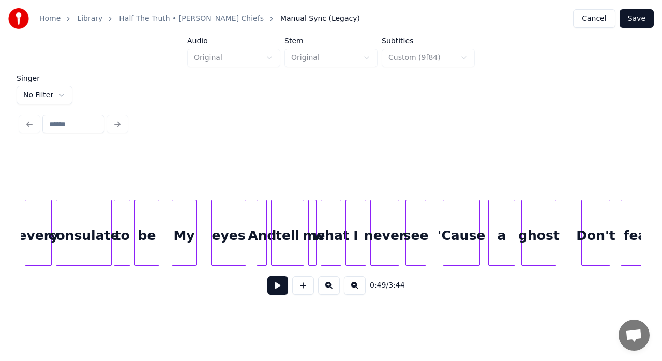
click at [378, 221] on div "never" at bounding box center [385, 235] width 28 height 70
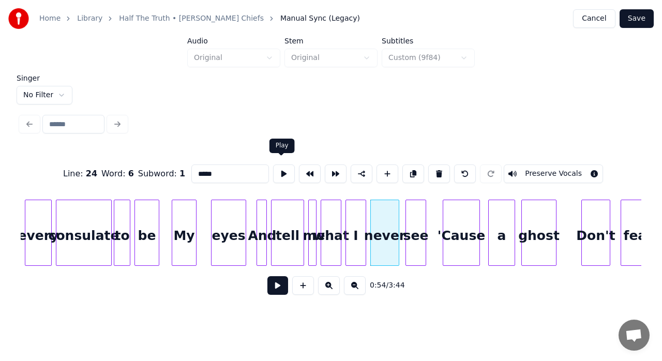
click at [279, 166] on button at bounding box center [284, 174] width 22 height 19
click at [391, 226] on div at bounding box center [392, 232] width 3 height 65
click at [397, 226] on div at bounding box center [396, 232] width 3 height 65
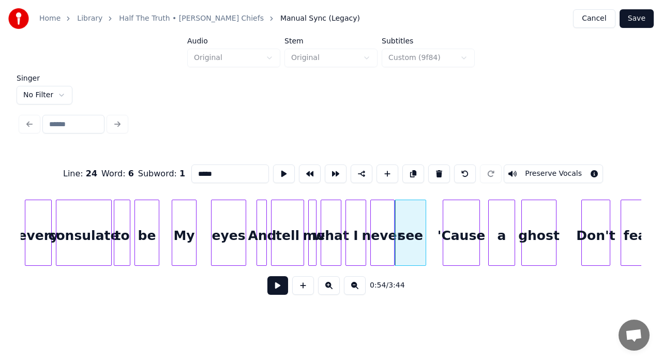
click at [410, 224] on div "see" at bounding box center [410, 235] width 31 height 70
click at [281, 169] on button at bounding box center [284, 174] width 22 height 19
click at [215, 226] on div "eyes" at bounding box center [229, 235] width 34 height 70
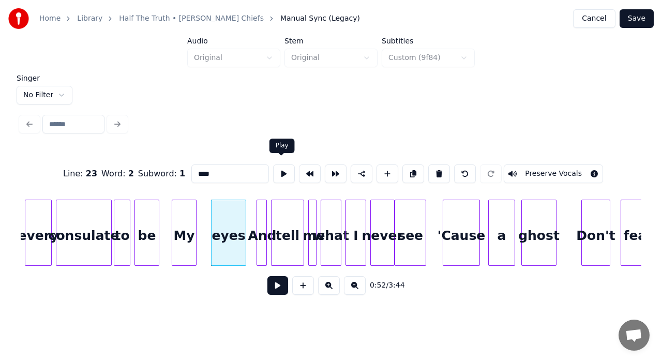
click at [281, 168] on button at bounding box center [284, 174] width 22 height 19
click at [211, 224] on div at bounding box center [212, 232] width 3 height 65
click at [208, 211] on div at bounding box center [208, 232] width 3 height 65
click at [252, 217] on div at bounding box center [252, 232] width 3 height 65
click at [281, 172] on button at bounding box center [284, 174] width 22 height 19
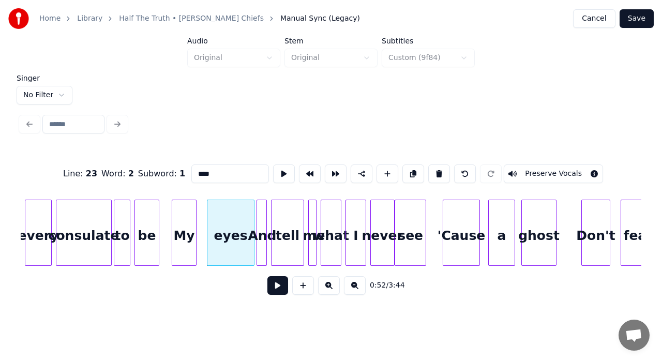
click at [281, 172] on button at bounding box center [284, 174] width 22 height 19
click at [281, 216] on div "tell" at bounding box center [288, 235] width 32 height 70
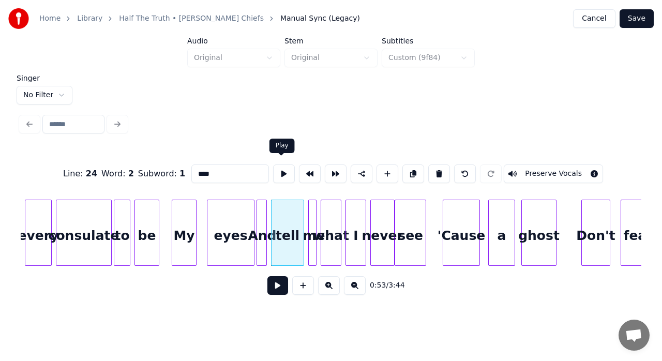
click at [277, 172] on button at bounding box center [284, 174] width 22 height 19
click at [263, 209] on div at bounding box center [264, 232] width 3 height 65
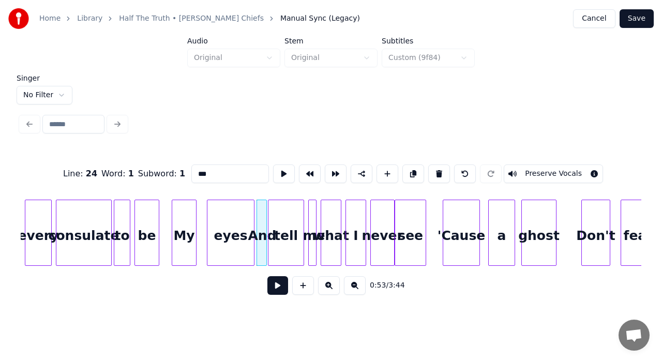
click at [271, 209] on div at bounding box center [270, 232] width 3 height 65
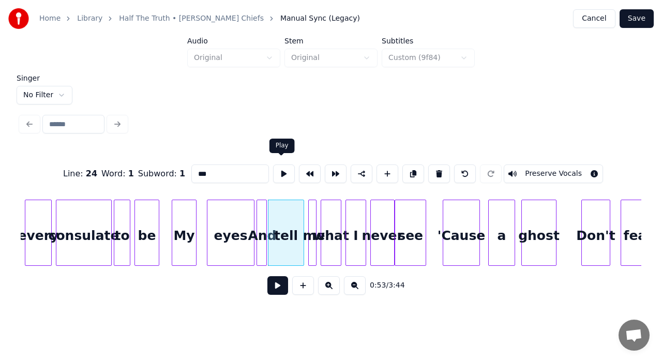
click at [277, 170] on button at bounding box center [284, 174] width 22 height 19
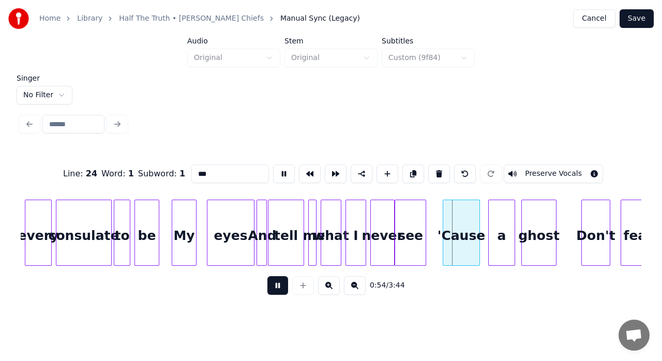
click at [277, 170] on button at bounding box center [284, 174] width 22 height 19
click at [292, 244] on div "tell" at bounding box center [286, 235] width 35 height 70
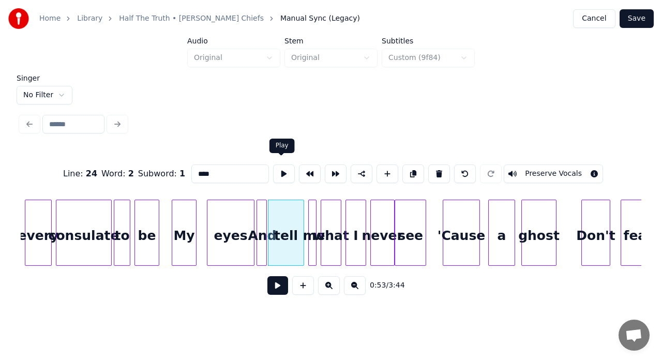
click at [284, 170] on button at bounding box center [284, 174] width 22 height 19
click at [312, 228] on div "me" at bounding box center [314, 235] width 10 height 70
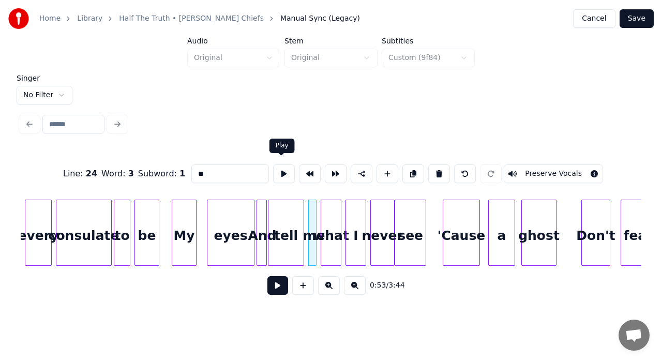
click at [277, 171] on button at bounding box center [284, 174] width 22 height 19
click at [309, 212] on div at bounding box center [308, 232] width 3 height 65
click at [333, 219] on div "what" at bounding box center [331, 235] width 20 height 70
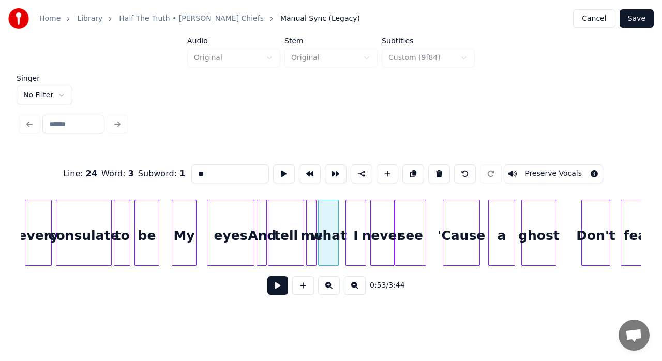
click at [333, 219] on div "what" at bounding box center [329, 235] width 20 height 70
click at [280, 171] on button at bounding box center [284, 174] width 22 height 19
click at [354, 216] on div "I" at bounding box center [356, 235] width 20 height 70
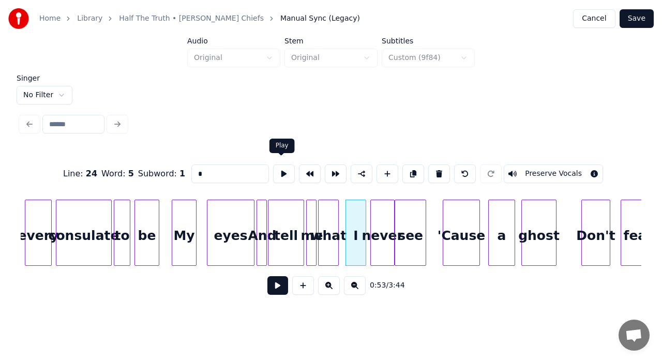
click at [281, 168] on button at bounding box center [284, 174] width 22 height 19
click at [339, 221] on div at bounding box center [339, 232] width 3 height 65
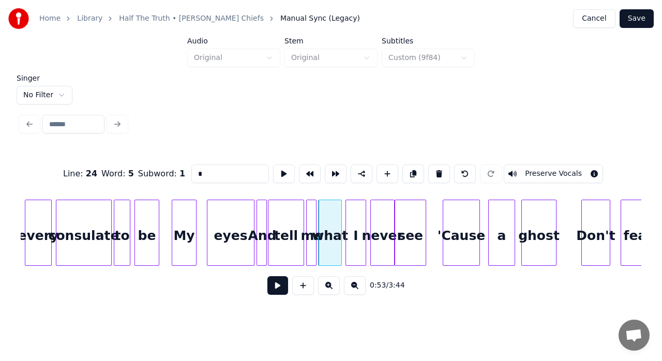
click at [145, 258] on div "be" at bounding box center [147, 235] width 24 height 70
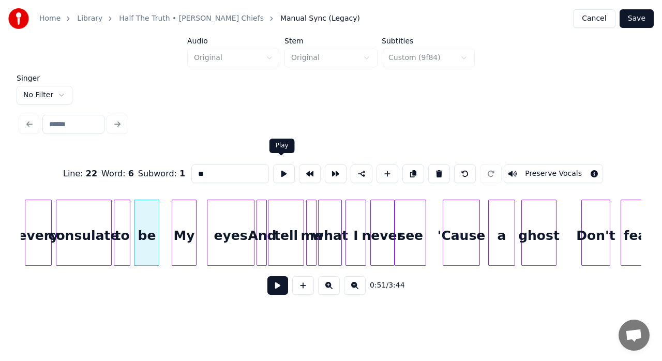
click at [276, 177] on button at bounding box center [284, 174] width 22 height 19
click at [168, 221] on div at bounding box center [168, 232] width 3 height 65
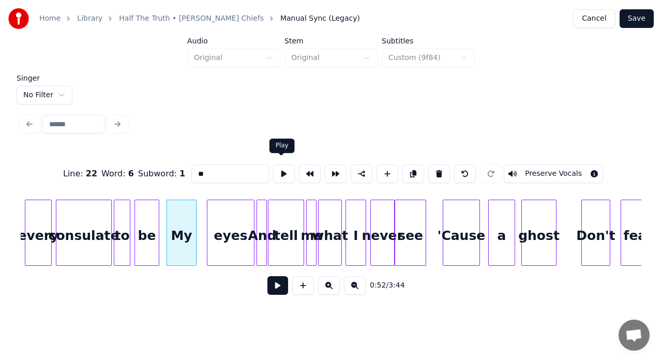
click at [276, 171] on button at bounding box center [284, 174] width 22 height 19
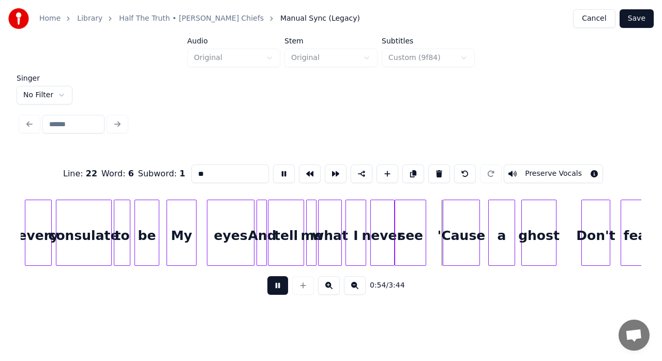
click at [277, 290] on button at bounding box center [277, 285] width 21 height 19
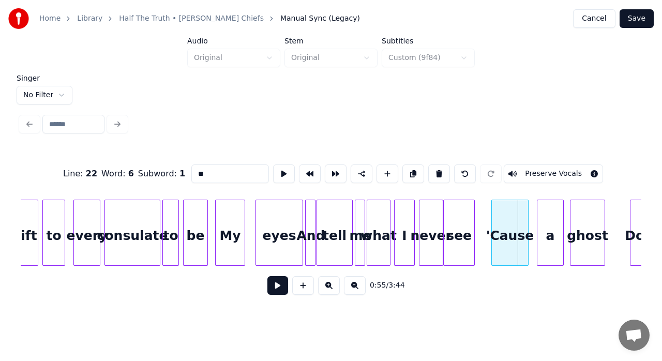
scroll to position [0, 5139]
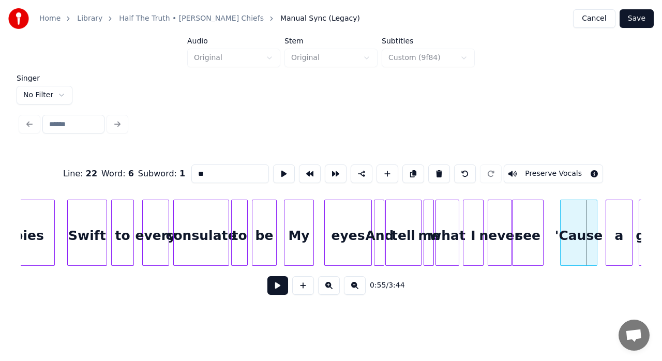
click at [265, 233] on div "be" at bounding box center [264, 235] width 24 height 70
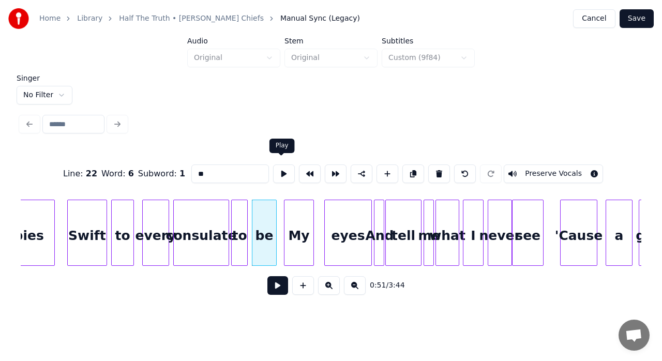
click at [278, 171] on button at bounding box center [284, 174] width 22 height 19
click at [273, 206] on div at bounding box center [273, 232] width 3 height 65
click at [278, 173] on button at bounding box center [284, 174] width 22 height 19
click at [292, 216] on div "My" at bounding box center [299, 235] width 29 height 70
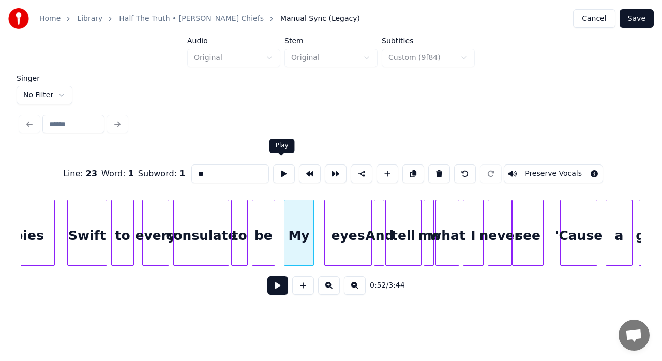
click at [275, 170] on button at bounding box center [284, 174] width 22 height 19
click at [94, 224] on div "Swift" at bounding box center [87, 235] width 39 height 70
type input "*****"
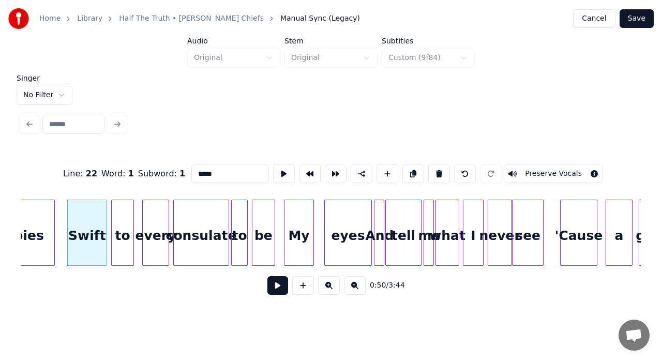
click at [278, 166] on button at bounding box center [284, 174] width 22 height 19
click at [98, 230] on div at bounding box center [98, 232] width 3 height 65
click at [107, 222] on div at bounding box center [107, 232] width 3 height 65
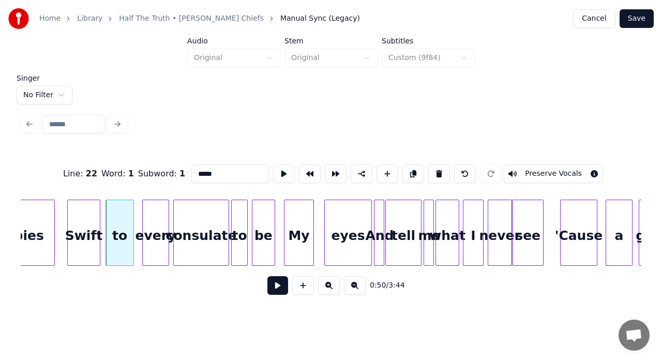
click at [89, 232] on div "Swift" at bounding box center [84, 235] width 33 height 70
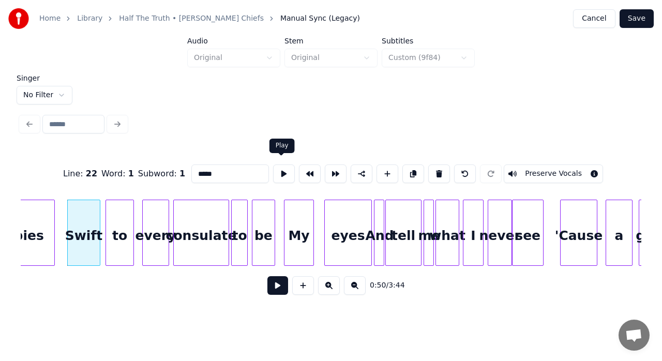
click at [284, 175] on button at bounding box center [284, 174] width 22 height 19
click at [275, 290] on button at bounding box center [277, 285] width 21 height 19
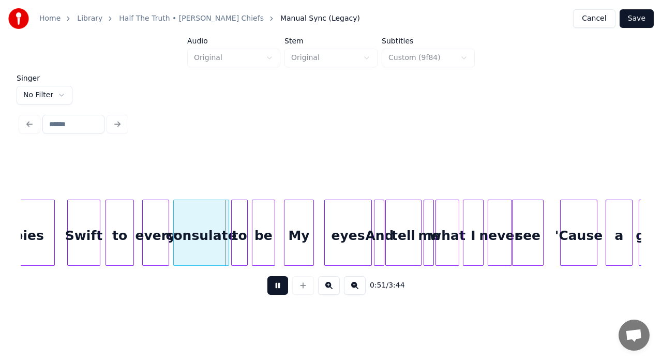
click at [275, 290] on button at bounding box center [277, 285] width 21 height 19
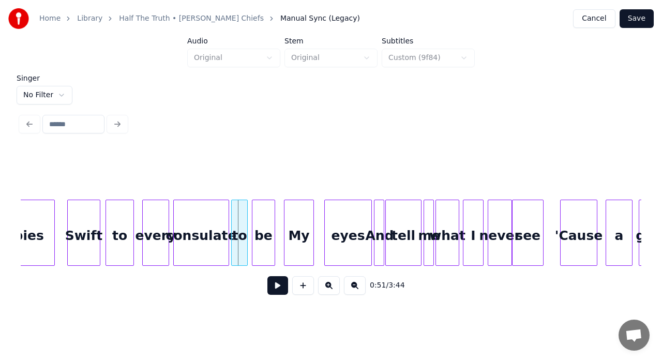
click at [152, 235] on div "every" at bounding box center [156, 235] width 26 height 70
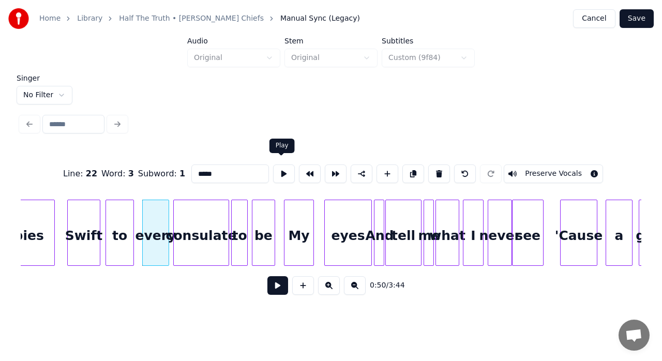
click at [279, 173] on button at bounding box center [284, 174] width 22 height 19
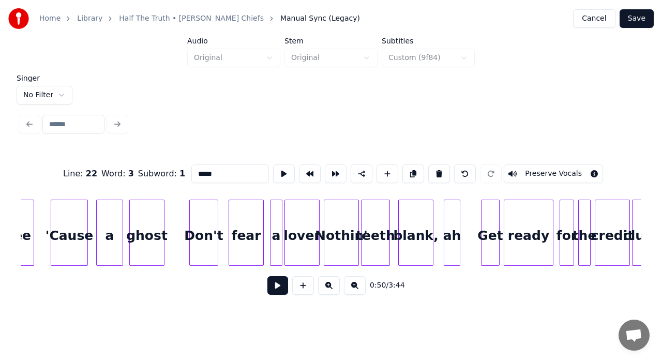
scroll to position [0, 5677]
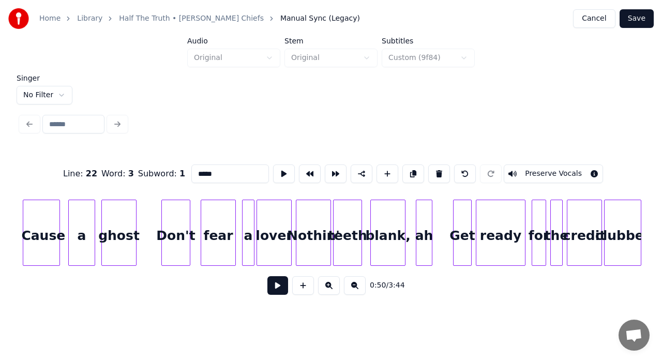
click at [276, 238] on div "lover" at bounding box center [274, 235] width 34 height 70
type input "*****"
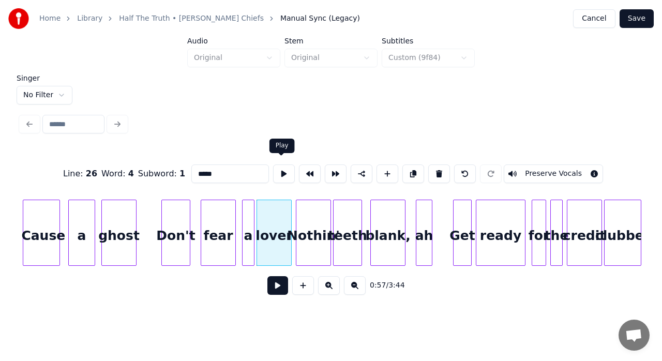
click at [283, 167] on button at bounding box center [284, 174] width 22 height 19
click at [297, 221] on div at bounding box center [296, 232] width 3 height 65
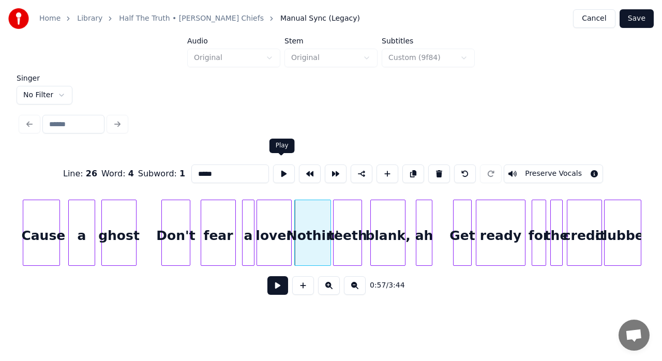
click at [276, 170] on button at bounding box center [284, 174] width 22 height 19
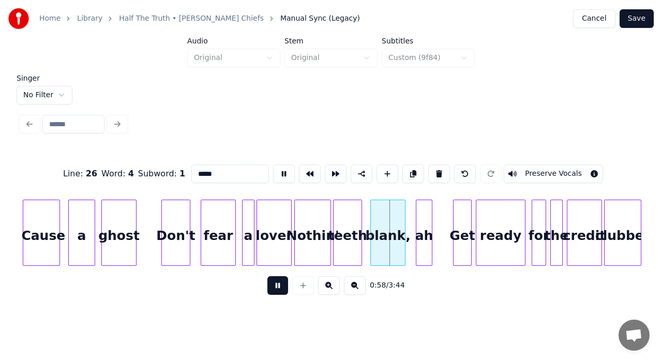
click at [276, 170] on button at bounding box center [284, 174] width 22 height 19
click at [279, 288] on button at bounding box center [277, 285] width 21 height 19
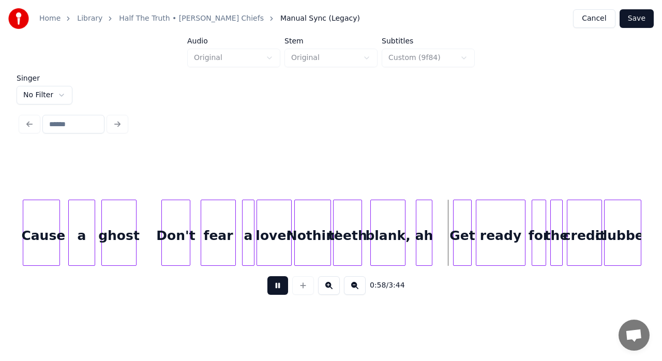
click at [278, 284] on button at bounding box center [277, 285] width 21 height 19
click at [159, 234] on div at bounding box center [159, 232] width 3 height 65
click at [277, 282] on button at bounding box center [277, 285] width 21 height 19
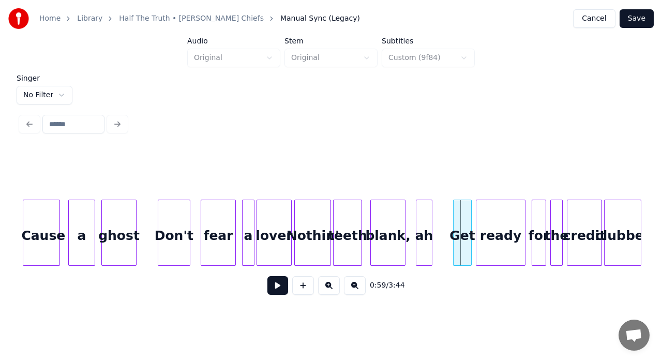
click at [275, 288] on button at bounding box center [277, 285] width 21 height 19
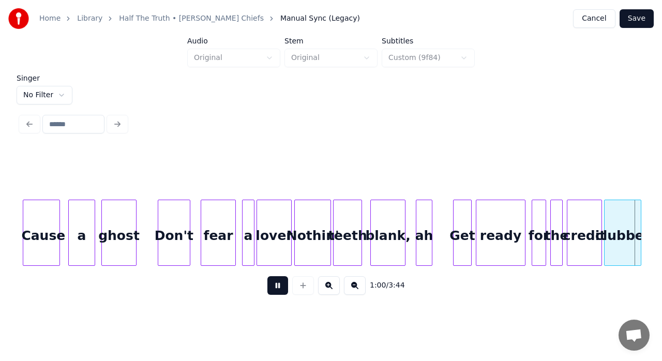
scroll to position [0, 6299]
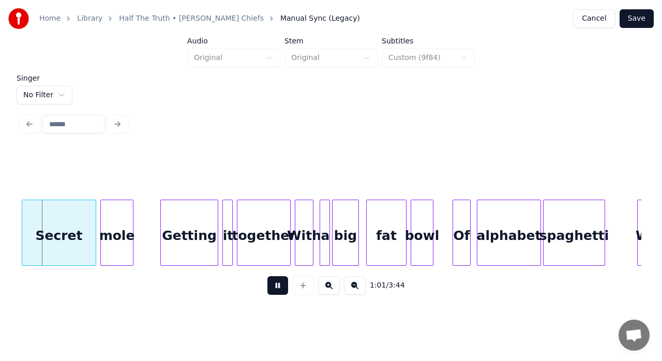
click at [275, 288] on button at bounding box center [277, 285] width 21 height 19
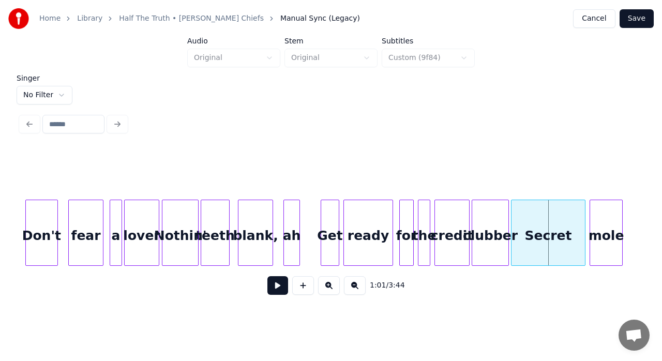
scroll to position [0, 5726]
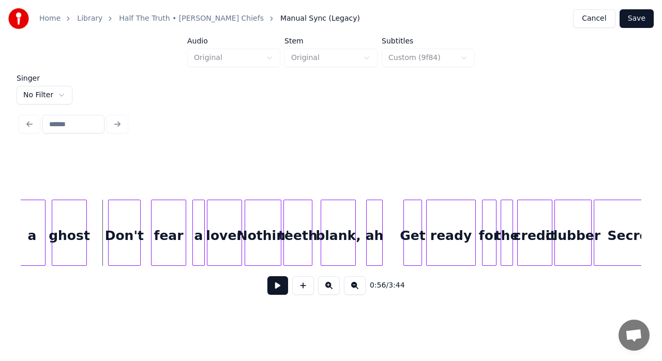
click at [274, 291] on button at bounding box center [277, 285] width 21 height 19
click at [279, 288] on button at bounding box center [277, 285] width 21 height 19
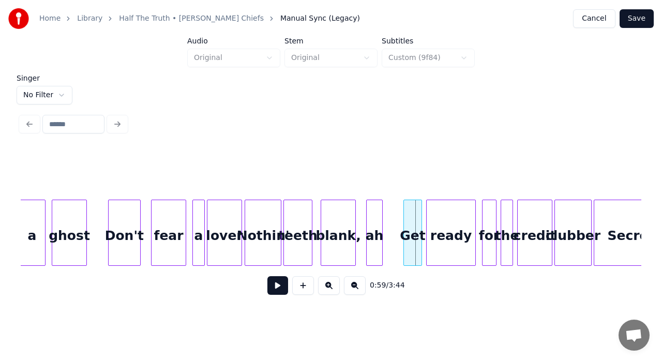
click at [300, 237] on div "teeth" at bounding box center [298, 235] width 28 height 70
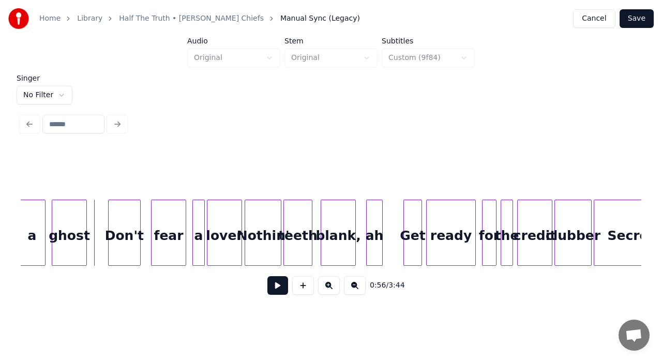
click at [275, 281] on button at bounding box center [277, 285] width 21 height 19
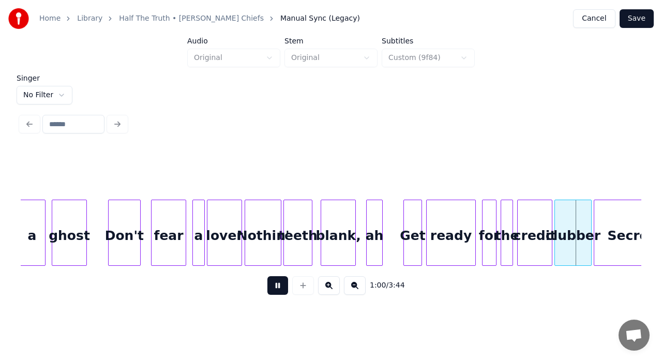
click at [275, 281] on button at bounding box center [277, 285] width 21 height 19
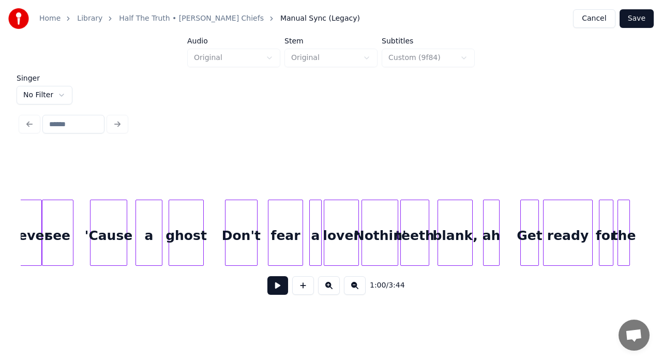
scroll to position [0, 5568]
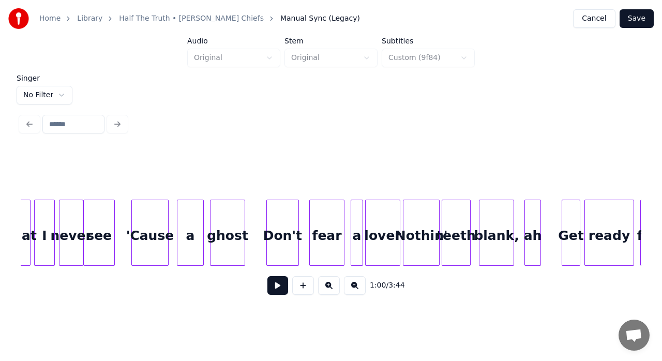
click at [280, 289] on button at bounding box center [277, 285] width 21 height 19
click at [222, 239] on div "ghost" at bounding box center [228, 235] width 34 height 70
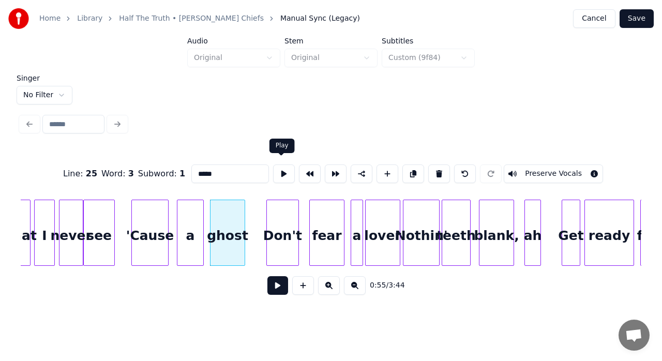
click at [277, 173] on button at bounding box center [284, 174] width 22 height 19
click at [209, 214] on div at bounding box center [208, 232] width 3 height 65
click at [154, 238] on div "'Cause" at bounding box center [150, 235] width 36 height 70
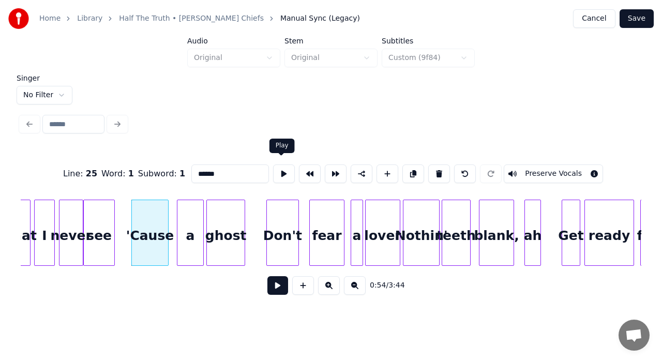
click at [276, 173] on button at bounding box center [284, 174] width 22 height 19
click at [186, 219] on div "a" at bounding box center [190, 235] width 26 height 70
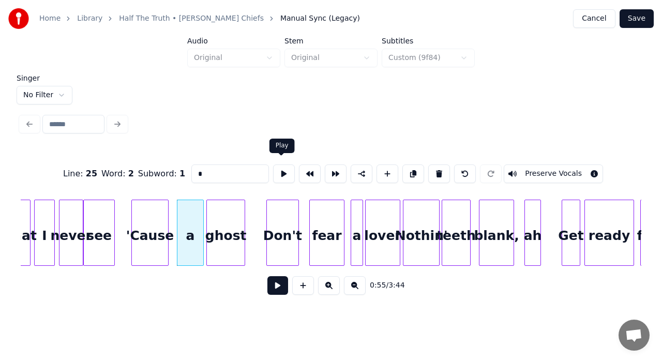
click at [281, 171] on button at bounding box center [284, 174] width 22 height 19
click at [172, 219] on div at bounding box center [173, 232] width 3 height 65
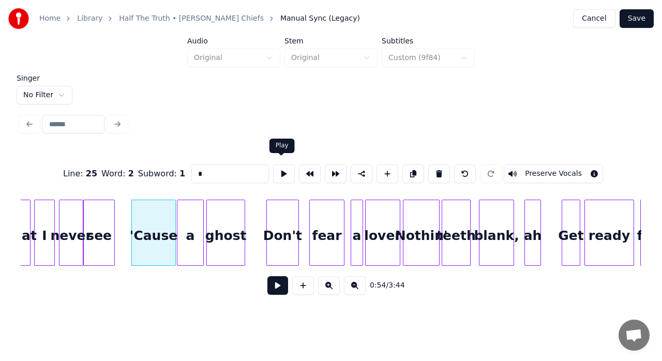
click at [280, 166] on button at bounding box center [284, 174] width 22 height 19
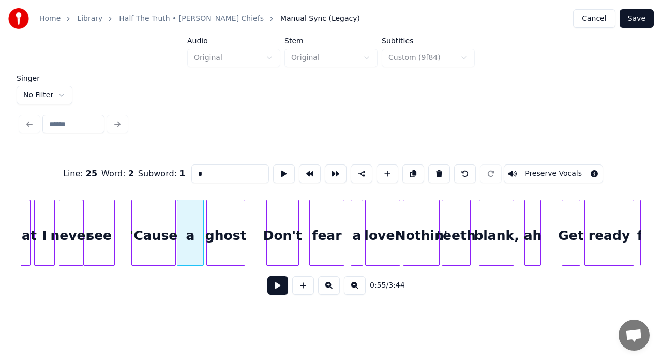
click at [153, 234] on div "'Cause" at bounding box center [153, 235] width 43 height 70
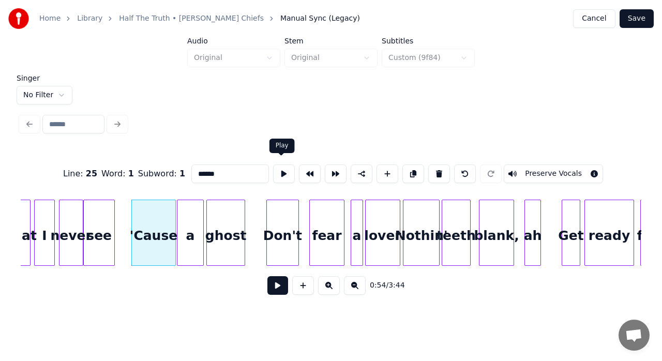
click at [275, 169] on button at bounding box center [284, 174] width 22 height 19
click at [277, 172] on button at bounding box center [284, 174] width 22 height 19
click at [173, 221] on div at bounding box center [173, 232] width 3 height 65
click at [177, 208] on div at bounding box center [177, 232] width 3 height 65
click at [227, 216] on div "ghost" at bounding box center [226, 235] width 38 height 70
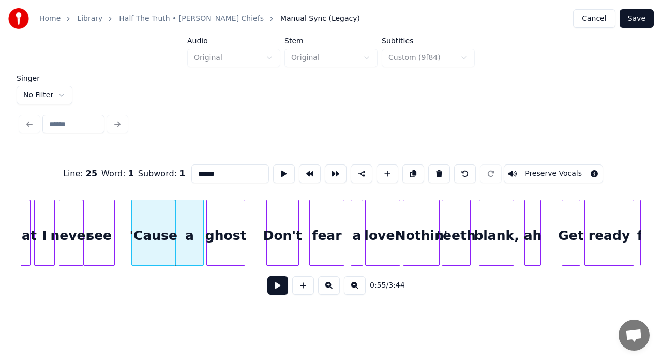
type input "*****"
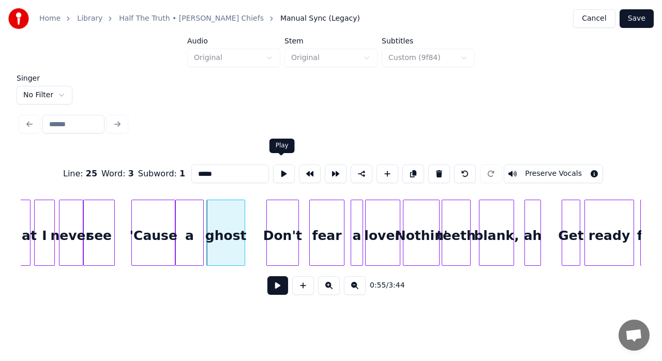
click at [279, 171] on button at bounding box center [284, 174] width 22 height 19
click at [245, 211] on div at bounding box center [246, 232] width 3 height 65
click at [280, 169] on button at bounding box center [284, 174] width 22 height 19
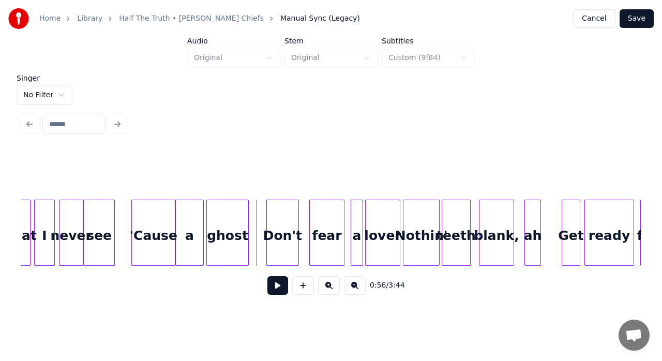
click at [280, 290] on button at bounding box center [277, 285] width 21 height 19
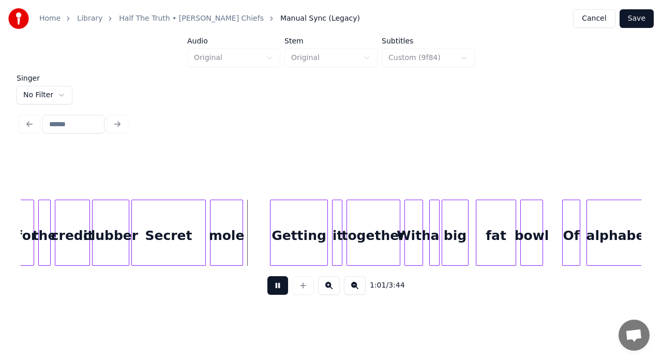
click at [280, 290] on button at bounding box center [277, 285] width 21 height 19
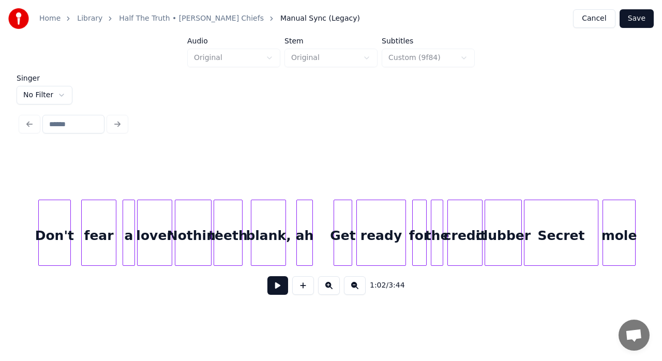
scroll to position [0, 5790]
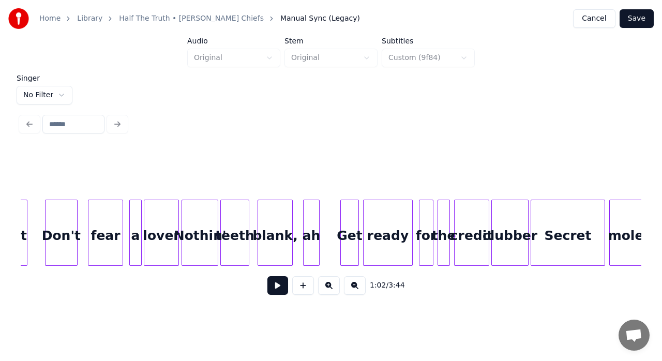
click at [281, 286] on button at bounding box center [277, 285] width 21 height 19
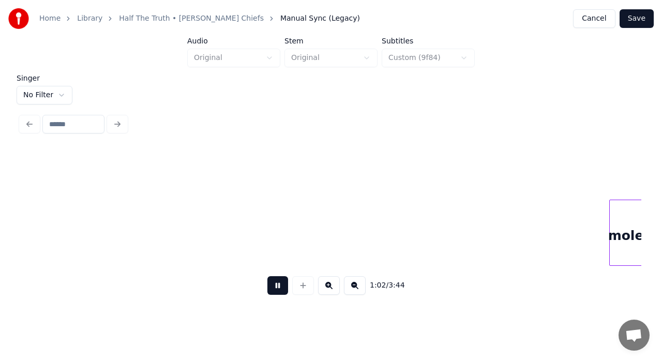
scroll to position [0, 6410]
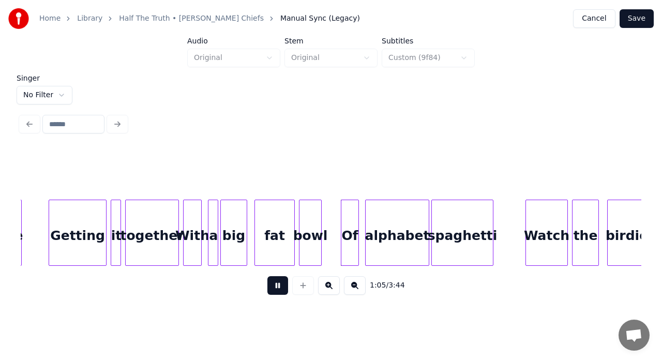
click at [281, 286] on button at bounding box center [277, 285] width 21 height 19
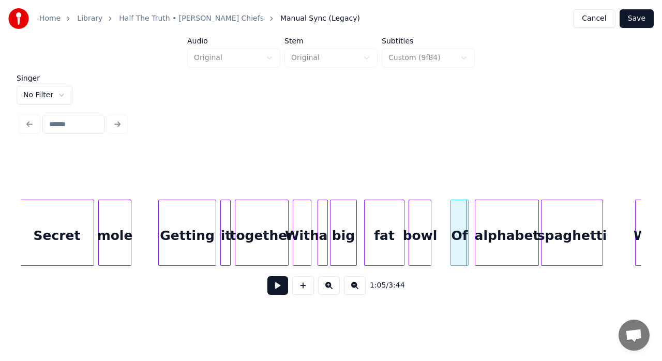
scroll to position [0, 6280]
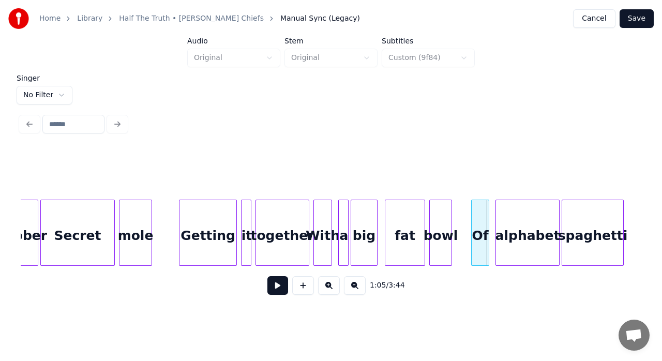
click at [276, 286] on button at bounding box center [277, 285] width 21 height 19
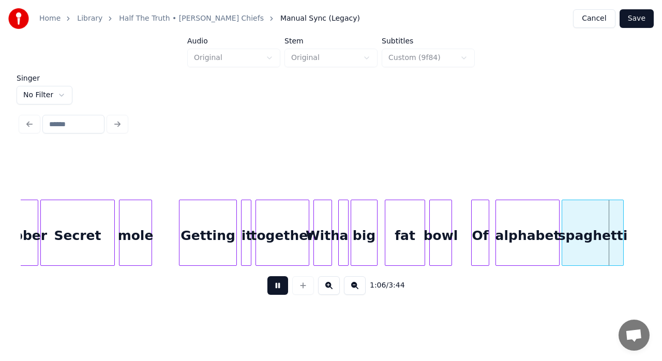
click at [276, 286] on button at bounding box center [277, 285] width 21 height 19
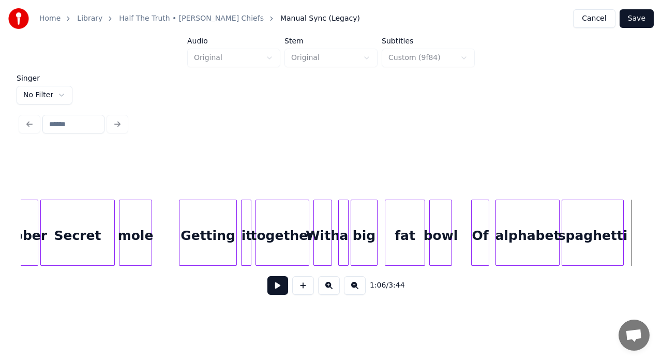
click at [195, 229] on div "Getting" at bounding box center [208, 235] width 57 height 70
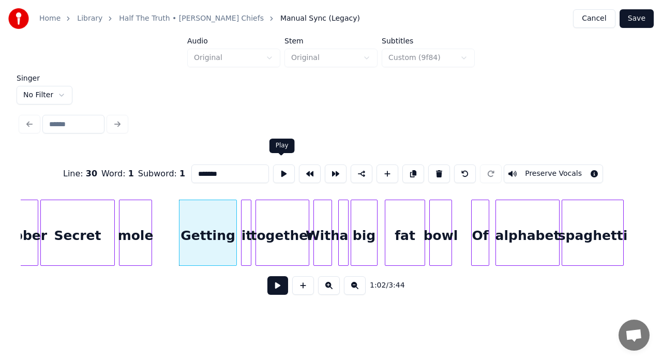
click at [279, 166] on button at bounding box center [284, 174] width 22 height 19
click at [122, 240] on div at bounding box center [121, 232] width 3 height 65
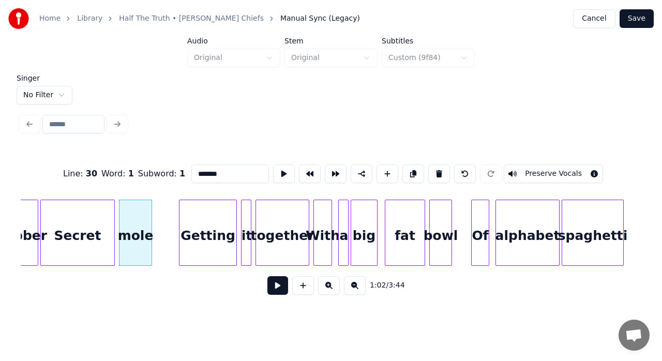
type input "****"
click at [281, 171] on button at bounding box center [284, 174] width 22 height 19
click at [269, 288] on button at bounding box center [277, 285] width 21 height 19
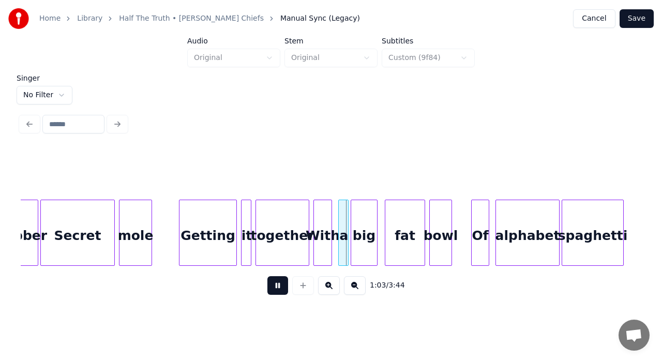
click at [269, 288] on button at bounding box center [277, 285] width 21 height 19
click at [176, 225] on div at bounding box center [176, 232] width 3 height 65
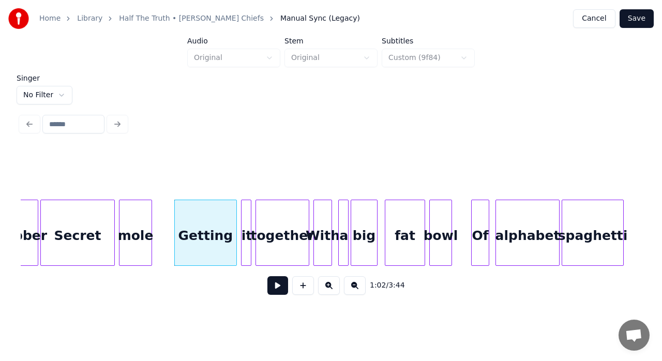
click at [54, 239] on div "Secret" at bounding box center [77, 235] width 73 height 70
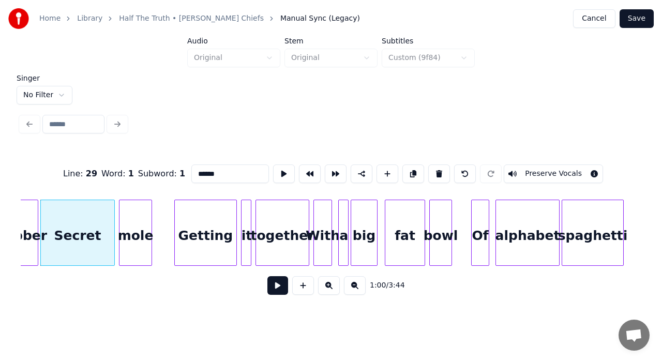
click at [275, 169] on button at bounding box center [284, 174] width 22 height 19
click at [109, 234] on div at bounding box center [108, 232] width 3 height 65
click at [115, 227] on div at bounding box center [114, 232] width 3 height 65
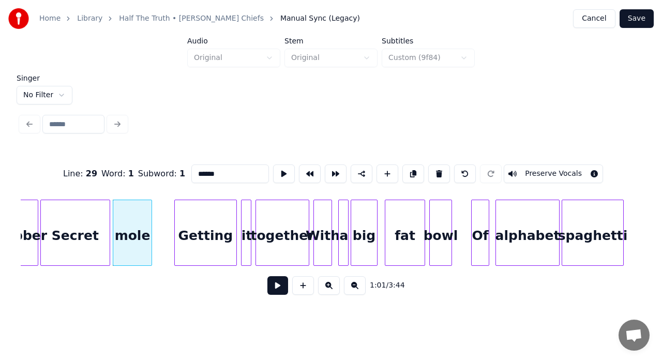
click at [141, 212] on div "mole" at bounding box center [132, 235] width 38 height 70
click at [132, 216] on div "mole" at bounding box center [131, 235] width 38 height 70
click at [65, 226] on div "Secret" at bounding box center [74, 235] width 69 height 70
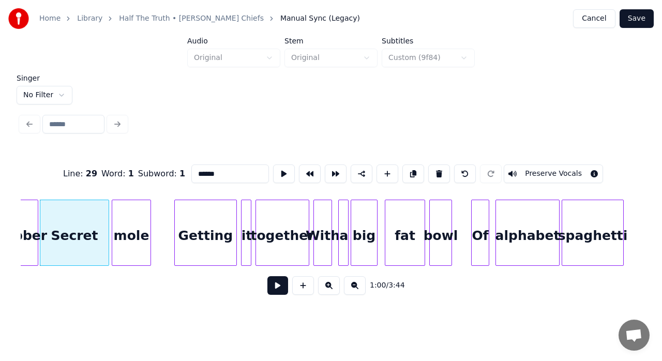
click at [65, 226] on div "Secret" at bounding box center [74, 235] width 69 height 70
click at [280, 169] on button at bounding box center [284, 174] width 22 height 19
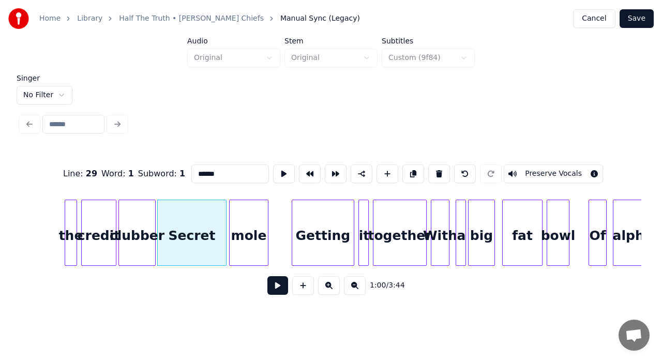
scroll to position [0, 6149]
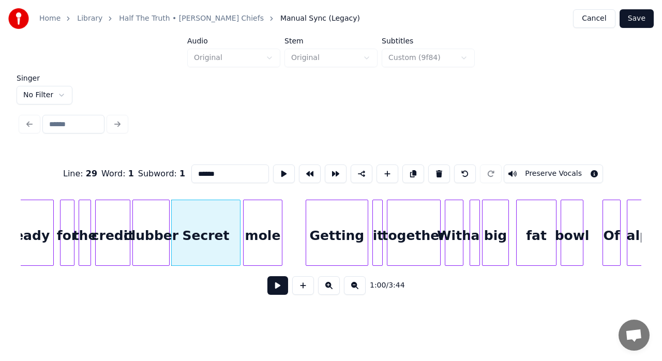
click at [148, 227] on div "clubber" at bounding box center [151, 235] width 36 height 70
type input "*******"
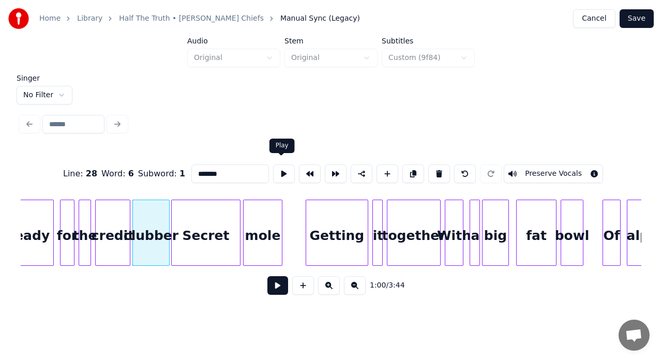
click at [278, 167] on button at bounding box center [284, 174] width 22 height 19
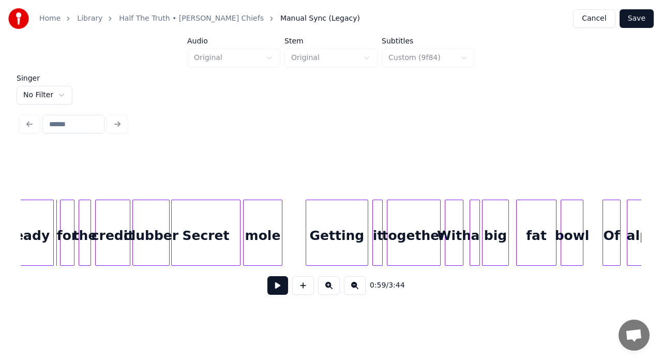
click at [282, 289] on button at bounding box center [277, 285] width 21 height 19
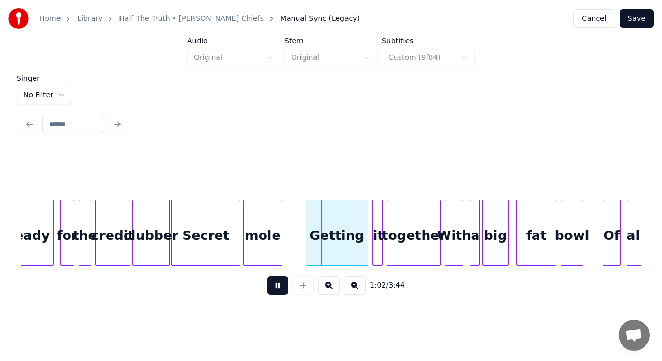
click at [282, 289] on button at bounding box center [277, 285] width 21 height 19
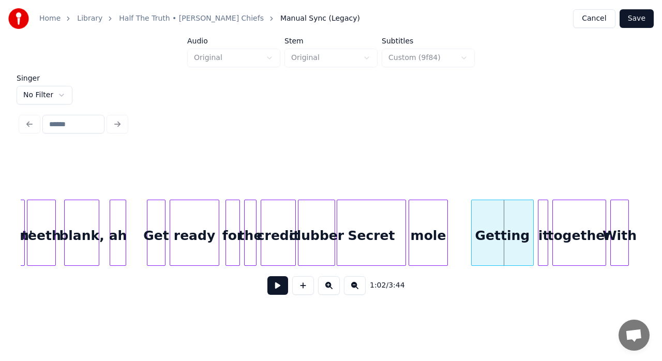
scroll to position [0, 5962]
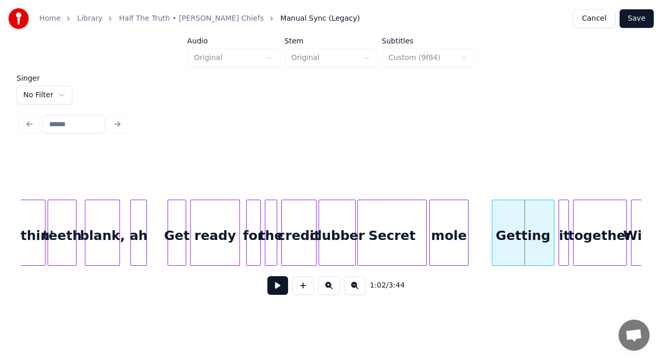
click at [105, 235] on div "blank," at bounding box center [102, 235] width 34 height 70
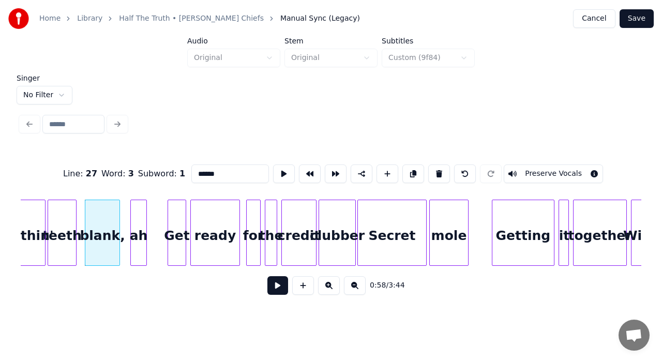
click at [286, 285] on button at bounding box center [277, 285] width 21 height 19
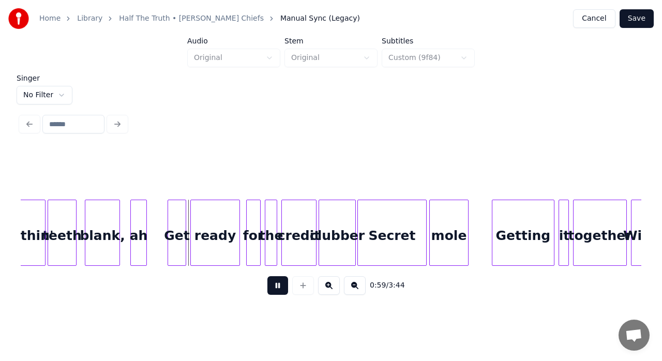
click at [286, 285] on button at bounding box center [277, 285] width 21 height 19
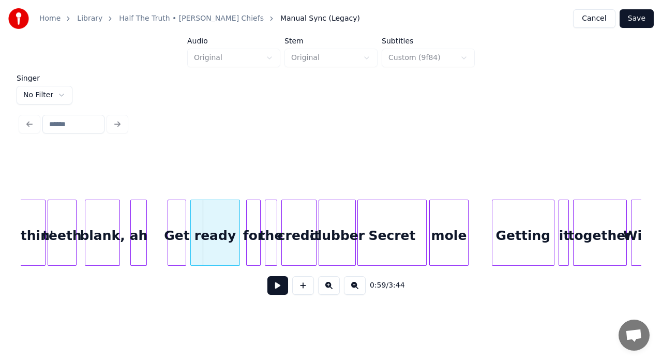
click at [100, 241] on div "blank," at bounding box center [102, 235] width 34 height 70
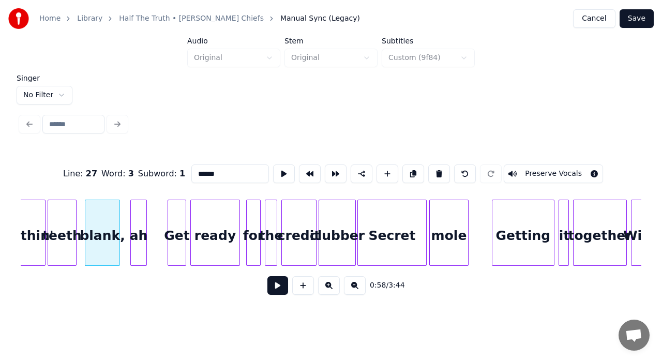
click at [272, 281] on button at bounding box center [277, 285] width 21 height 19
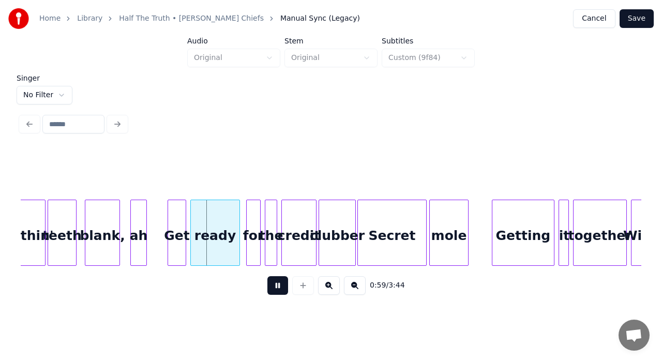
click at [272, 281] on button at bounding box center [277, 285] width 21 height 19
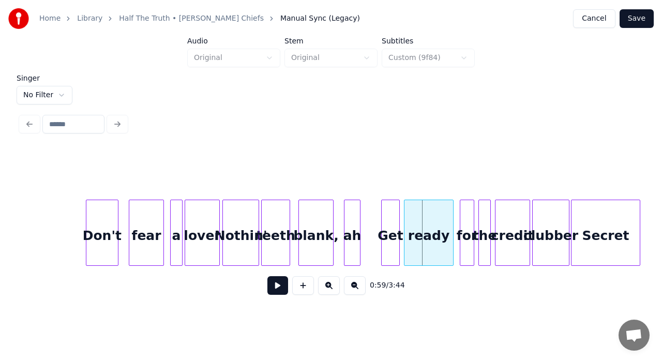
scroll to position [0, 5742]
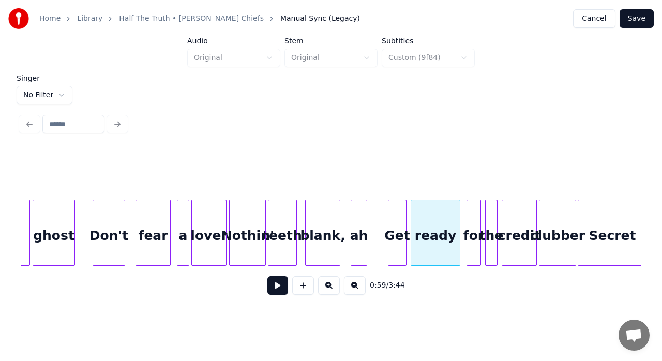
click at [233, 244] on div "Nothin'" at bounding box center [248, 235] width 36 height 70
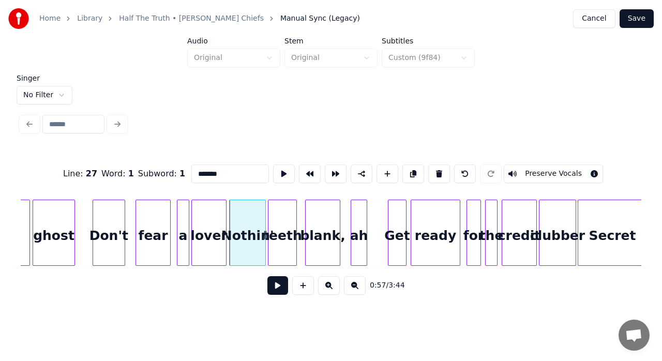
click at [273, 282] on button at bounding box center [277, 285] width 21 height 19
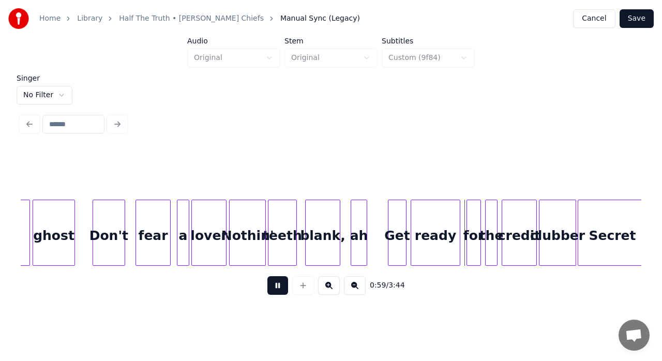
click at [273, 282] on button at bounding box center [277, 285] width 21 height 19
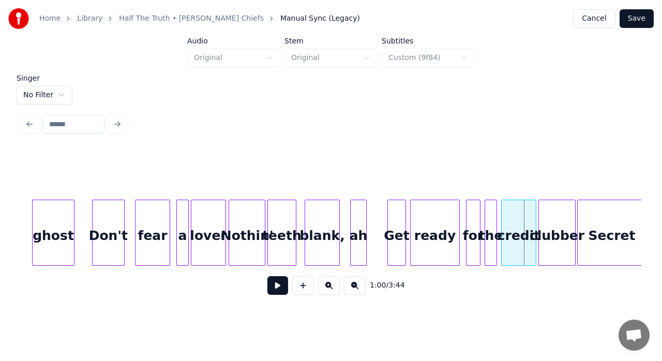
scroll to position [0, 5763]
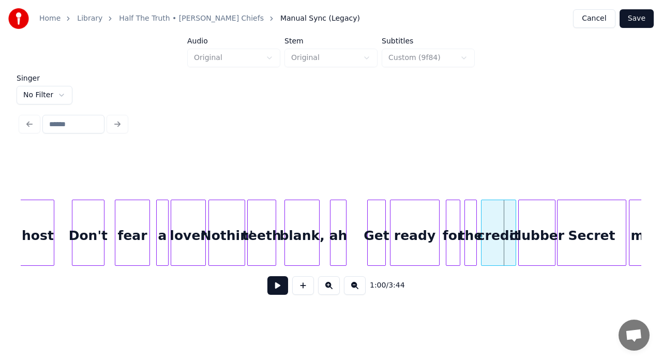
click at [538, 239] on div "clubber" at bounding box center [537, 235] width 36 height 70
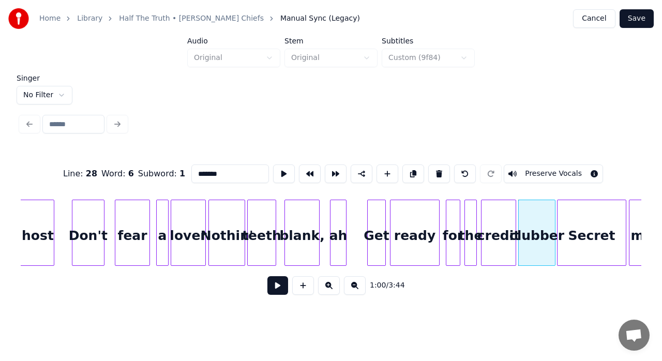
click at [538, 239] on div "clubber" at bounding box center [537, 235] width 36 height 70
click at [252, 174] on input "*******" at bounding box center [230, 174] width 78 height 19
click at [593, 229] on div "Secret" at bounding box center [592, 235] width 69 height 70
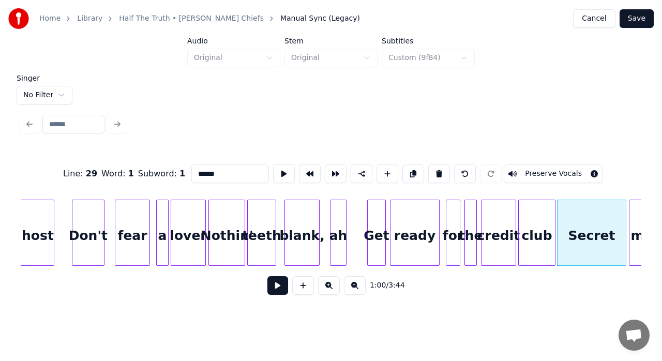
click at [198, 174] on input "******" at bounding box center [230, 174] width 78 height 19
click at [537, 249] on div "club" at bounding box center [537, 235] width 36 height 70
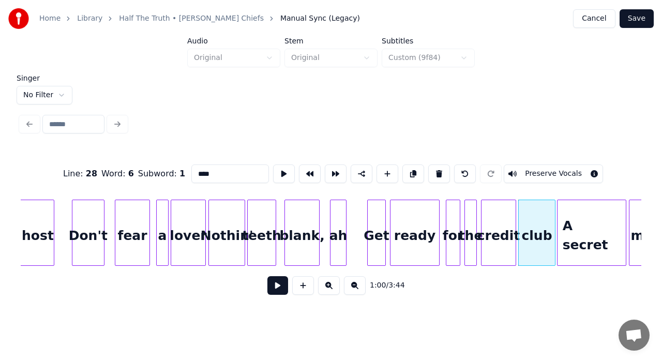
click at [537, 249] on div "club" at bounding box center [537, 235] width 36 height 70
click at [282, 165] on button at bounding box center [284, 174] width 22 height 19
click at [545, 225] on div at bounding box center [546, 232] width 3 height 65
click at [278, 171] on button at bounding box center [284, 174] width 22 height 19
click at [497, 216] on div "credit" at bounding box center [499, 235] width 34 height 70
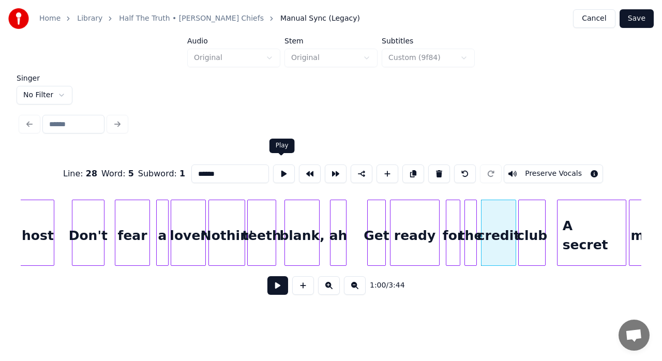
click at [276, 170] on button at bounding box center [284, 174] width 22 height 19
click at [415, 227] on div "ready" at bounding box center [415, 235] width 49 height 70
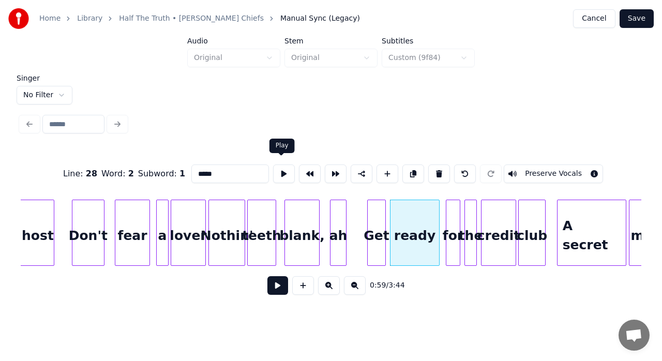
click at [279, 168] on button at bounding box center [284, 174] width 22 height 19
click at [454, 219] on div "for" at bounding box center [453, 235] width 13 height 70
type input "***"
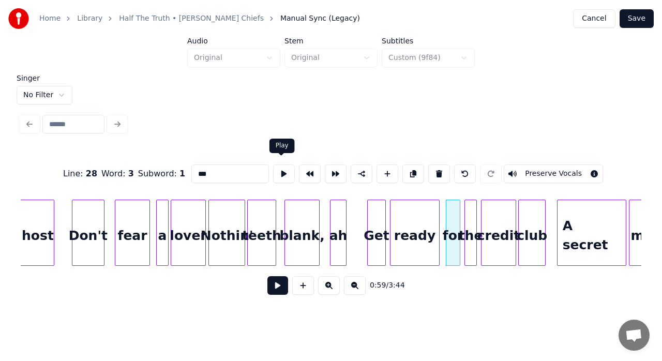
click at [278, 171] on button at bounding box center [284, 174] width 22 height 19
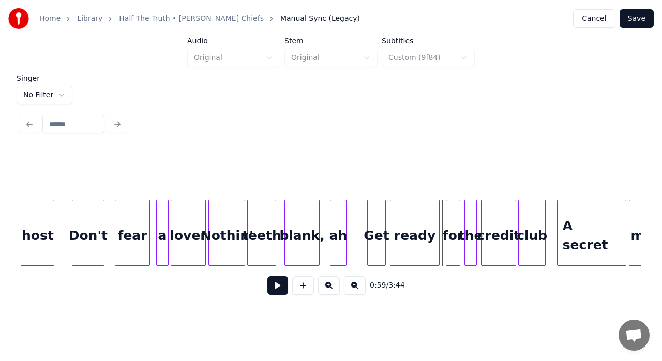
click at [473, 222] on div "the" at bounding box center [470, 235] width 11 height 70
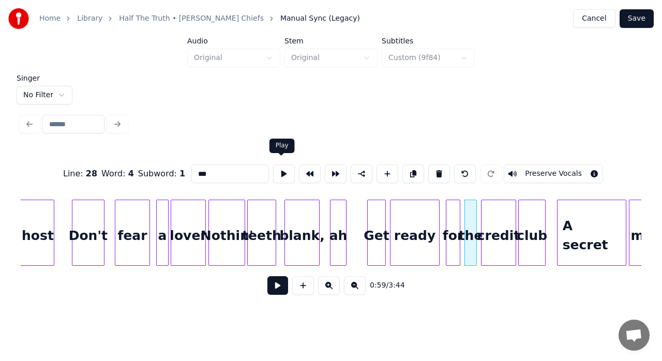
click at [280, 165] on button at bounding box center [284, 174] width 22 height 19
click at [481, 216] on div at bounding box center [480, 232] width 3 height 65
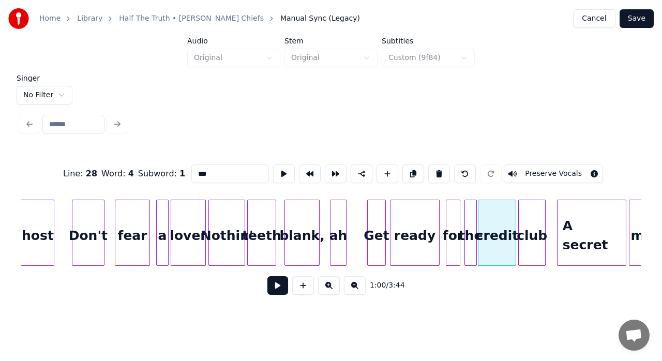
click at [490, 220] on div "credit" at bounding box center [497, 235] width 37 height 70
click at [280, 165] on button at bounding box center [284, 174] width 22 height 19
click at [512, 213] on div at bounding box center [511, 232] width 3 height 65
click at [516, 209] on div at bounding box center [516, 232] width 3 height 65
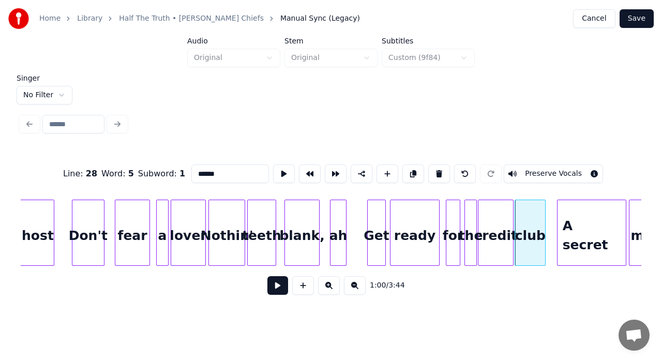
click at [533, 213] on div "club" at bounding box center [530, 235] width 30 height 70
click at [284, 168] on button at bounding box center [284, 174] width 22 height 19
click at [545, 228] on div "club" at bounding box center [530, 233] width 31 height 66
click at [533, 231] on div at bounding box center [533, 232] width 3 height 65
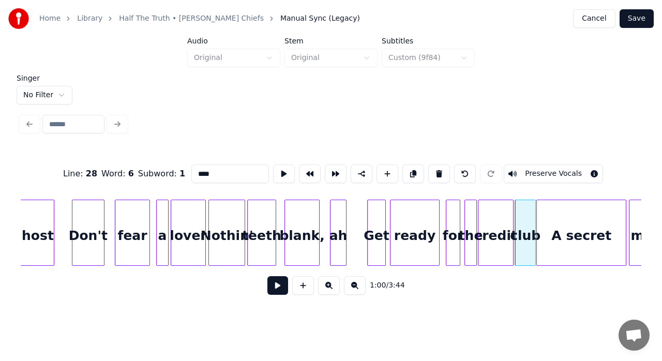
click at [538, 226] on div at bounding box center [538, 232] width 3 height 65
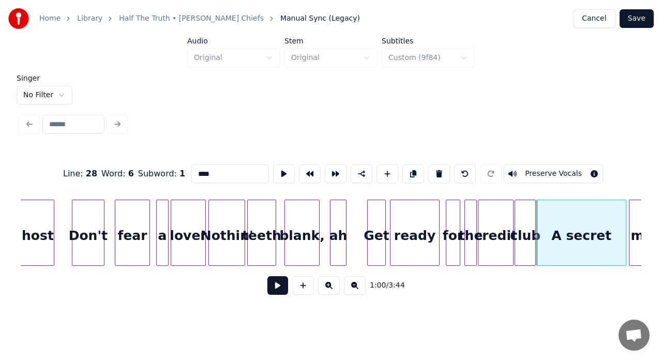
click at [568, 244] on div "A secret" at bounding box center [581, 235] width 89 height 70
click at [282, 172] on button at bounding box center [284, 174] width 22 height 19
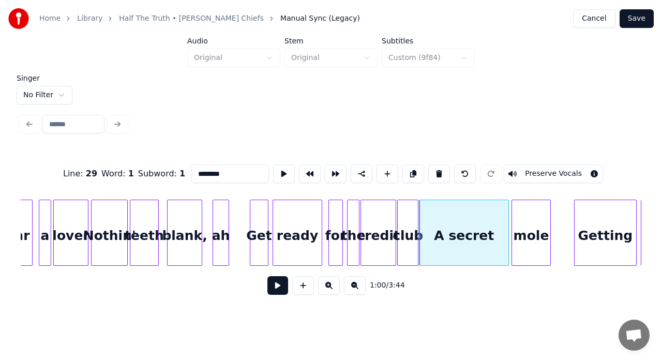
scroll to position [0, 5894]
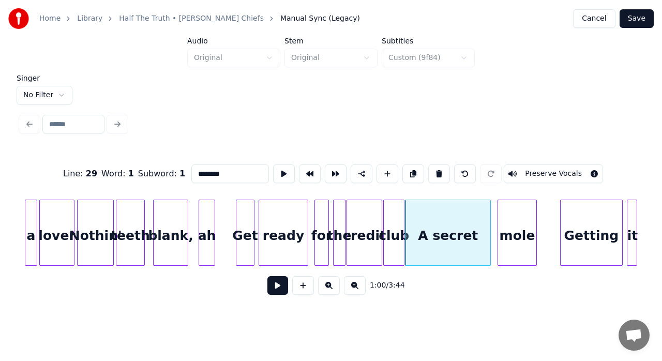
click at [489, 213] on div at bounding box center [488, 232] width 3 height 65
click at [496, 213] on div at bounding box center [495, 232] width 3 height 65
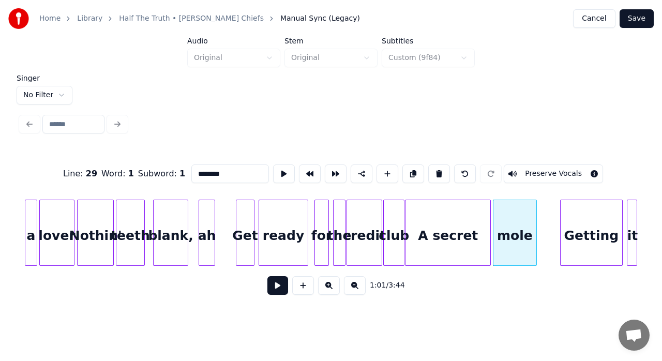
click at [210, 240] on div "ah" at bounding box center [207, 235] width 16 height 70
type input "**"
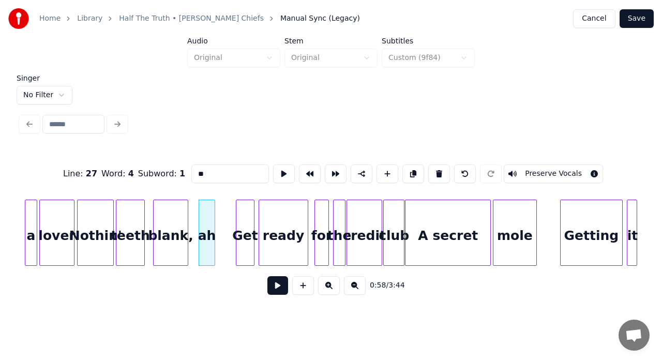
click at [278, 288] on button at bounding box center [277, 285] width 21 height 19
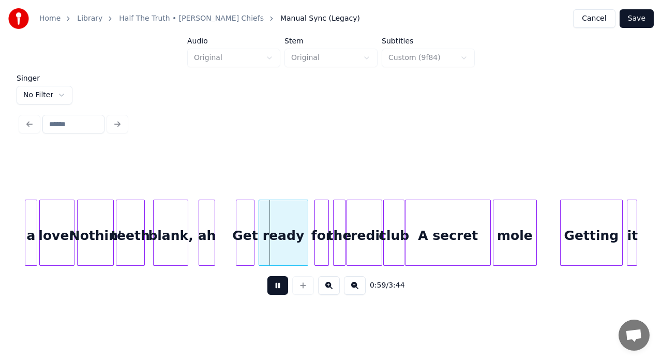
click at [278, 288] on button at bounding box center [277, 285] width 21 height 19
click at [171, 234] on div "blank," at bounding box center [171, 235] width 34 height 70
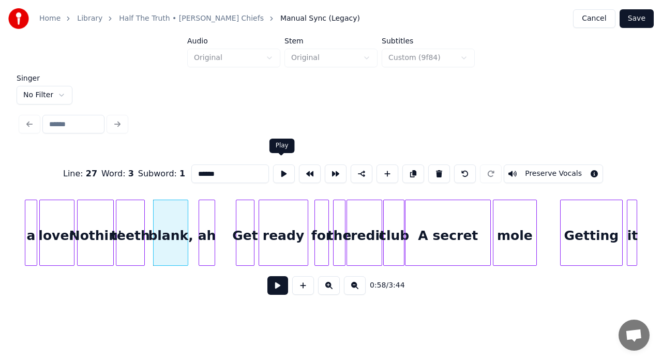
click at [282, 166] on button at bounding box center [284, 174] width 22 height 19
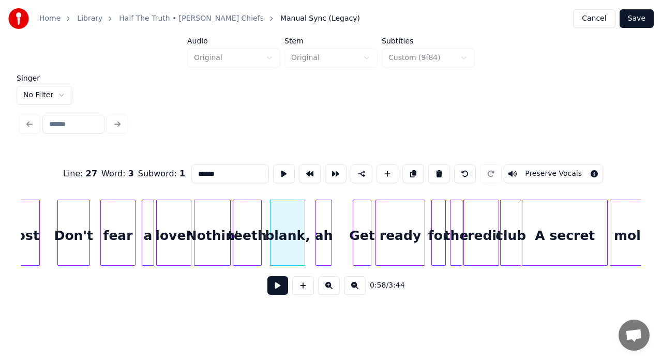
scroll to position [0, 5749]
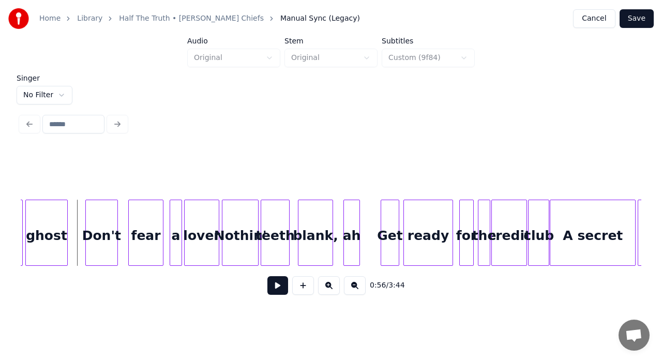
click at [275, 285] on button at bounding box center [277, 285] width 21 height 19
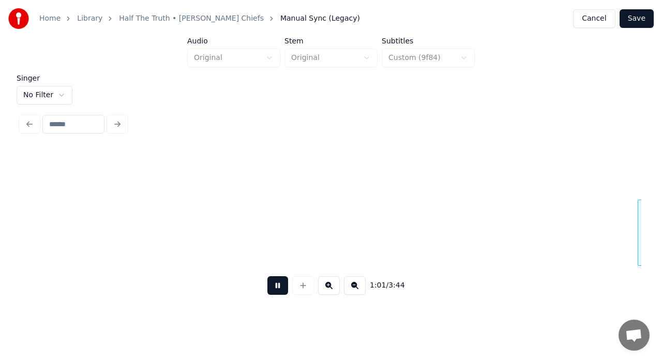
scroll to position [0, 6371]
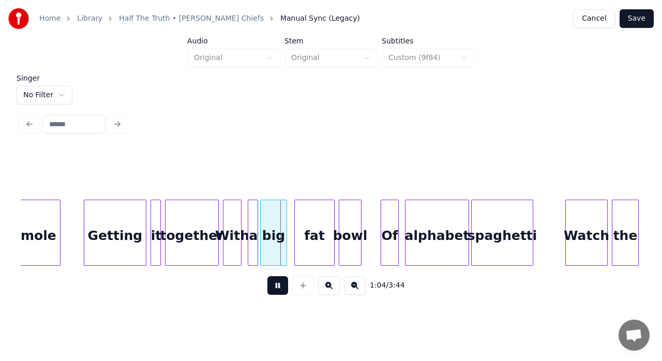
click at [275, 285] on button at bounding box center [277, 285] width 21 height 19
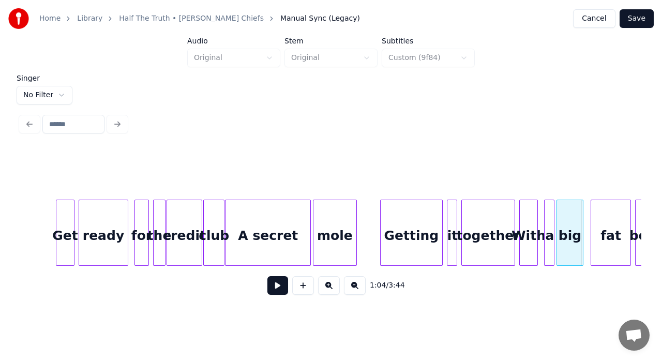
scroll to position [0, 6040]
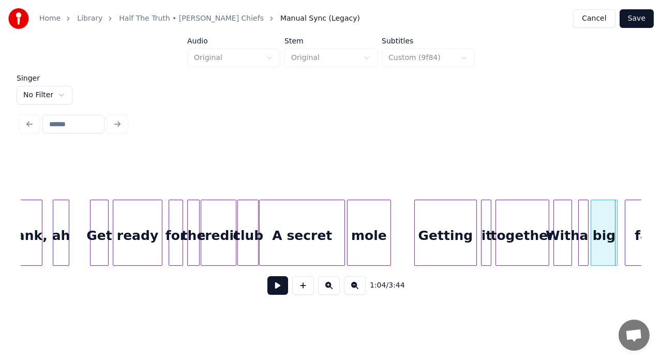
click at [192, 241] on div "the" at bounding box center [193, 235] width 11 height 70
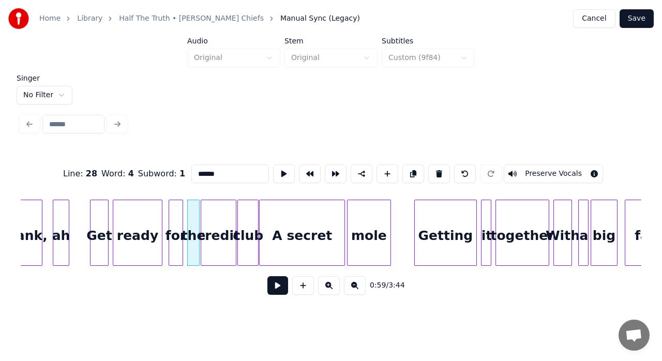
type input "***"
click at [284, 166] on button at bounding box center [284, 174] width 22 height 19
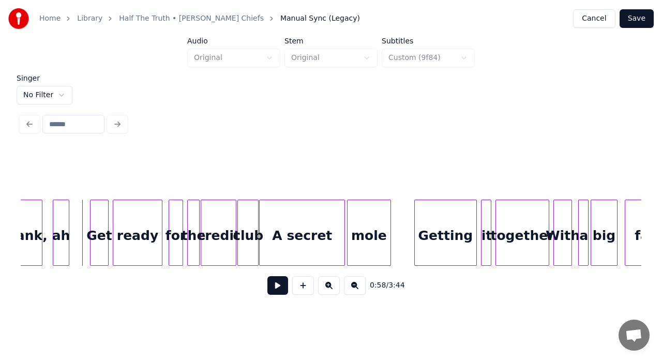
click at [272, 294] on button at bounding box center [277, 285] width 21 height 19
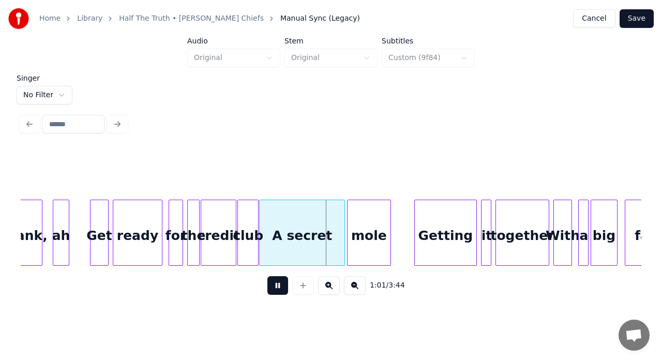
click at [272, 294] on button at bounding box center [277, 285] width 21 height 19
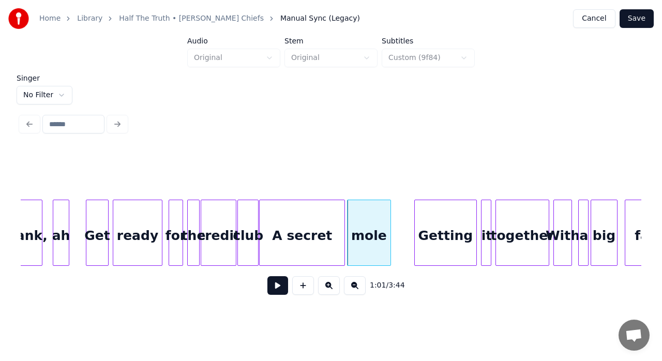
click at [88, 244] on div at bounding box center [87, 232] width 3 height 65
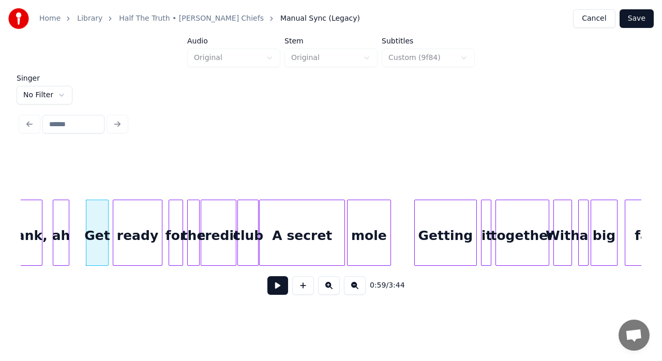
click at [279, 289] on button at bounding box center [277, 285] width 21 height 19
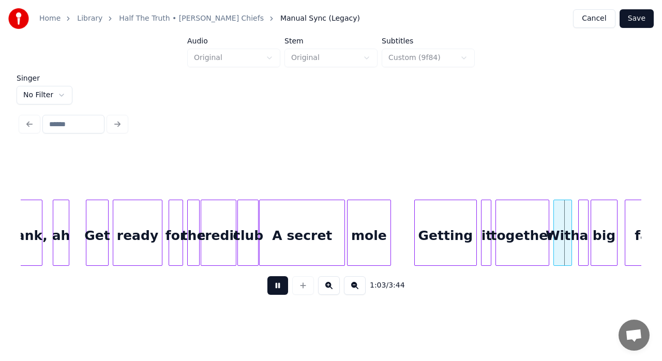
click at [279, 289] on button at bounding box center [277, 285] width 21 height 19
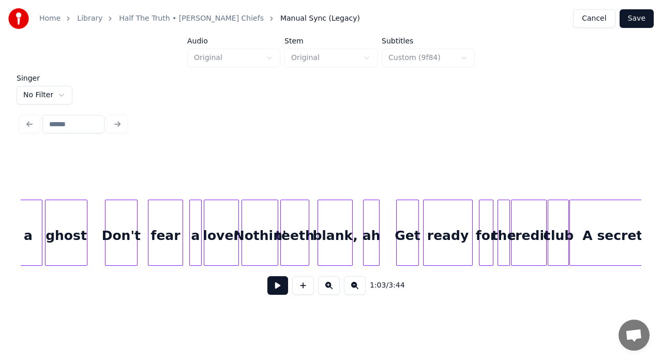
scroll to position [0, 5702]
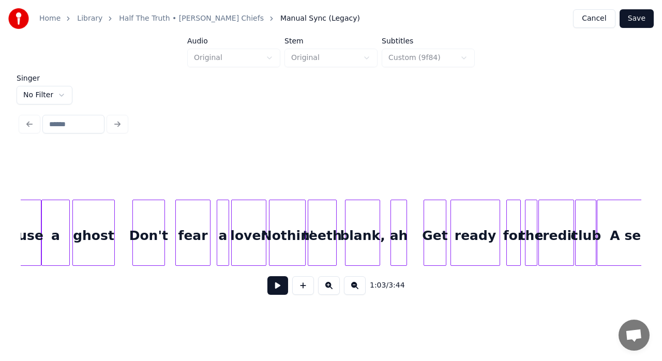
click at [147, 253] on div "Don't" at bounding box center [149, 235] width 32 height 70
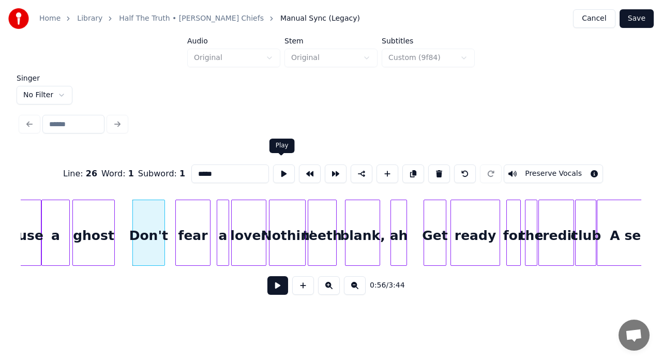
click at [278, 173] on button at bounding box center [284, 174] width 22 height 19
click at [168, 216] on div at bounding box center [169, 232] width 3 height 65
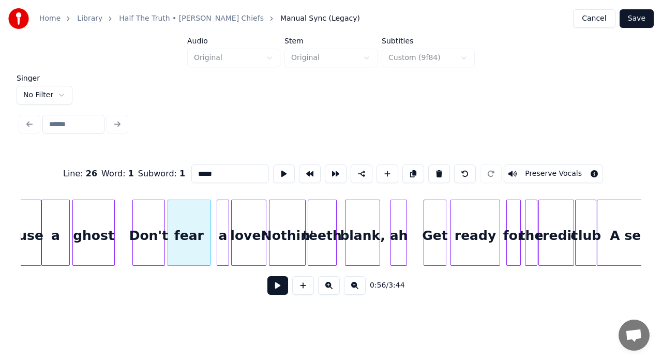
click at [187, 222] on div "fear" at bounding box center [189, 235] width 42 height 70
click at [280, 176] on button at bounding box center [284, 174] width 22 height 19
click at [216, 214] on div at bounding box center [215, 232] width 3 height 65
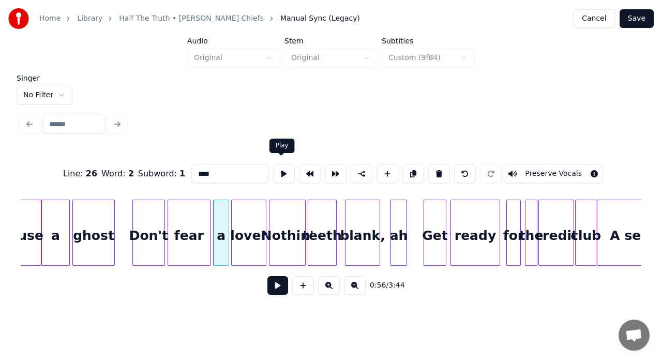
click at [285, 170] on button at bounding box center [284, 174] width 22 height 19
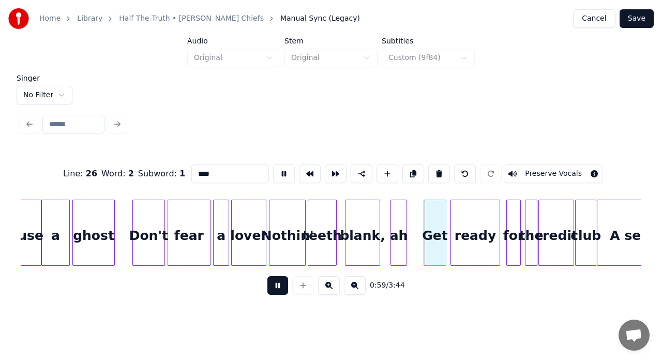
click at [276, 292] on button at bounding box center [277, 285] width 21 height 19
click at [194, 240] on div "fear" at bounding box center [189, 235] width 42 height 70
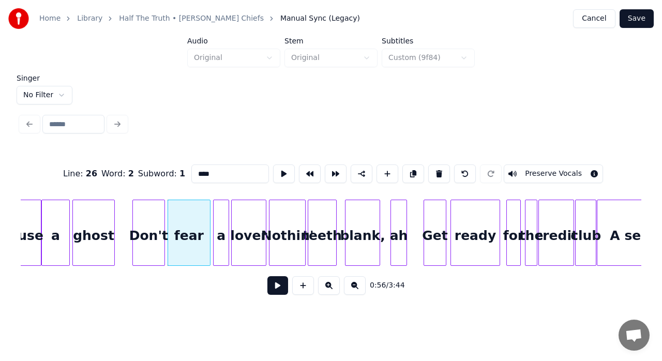
click at [199, 170] on input "****" at bounding box center [230, 174] width 78 height 19
drag, startPoint x: 214, startPoint y: 169, endPoint x: 185, endPoint y: 177, distance: 30.1
click at [191, 176] on input "****" at bounding box center [230, 174] width 78 height 19
click at [250, 232] on div "lover" at bounding box center [249, 235] width 34 height 70
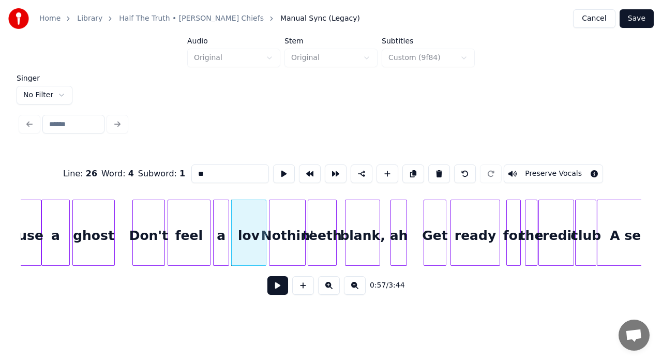
type input "*"
click at [221, 228] on div "a" at bounding box center [221, 235] width 15 height 70
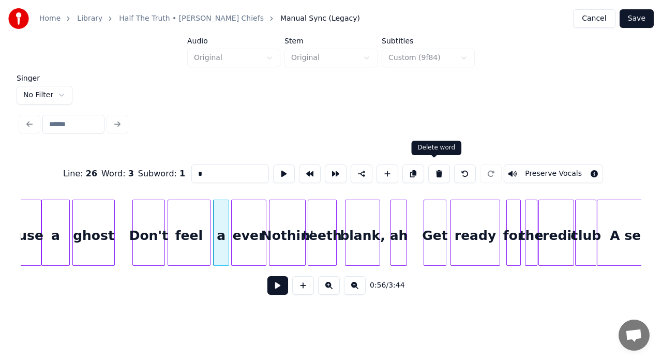
click at [435, 171] on button at bounding box center [439, 174] width 22 height 19
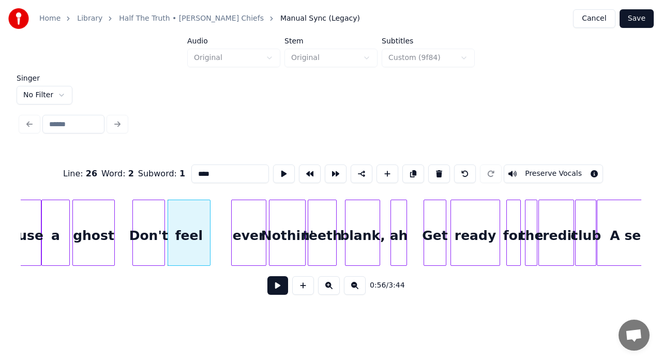
click at [197, 222] on div "feel" at bounding box center [189, 235] width 42 height 70
click at [275, 176] on button at bounding box center [284, 174] width 22 height 19
click at [220, 224] on div at bounding box center [219, 232] width 3 height 65
click at [282, 165] on button at bounding box center [284, 174] width 22 height 19
click at [222, 217] on div at bounding box center [222, 232] width 3 height 65
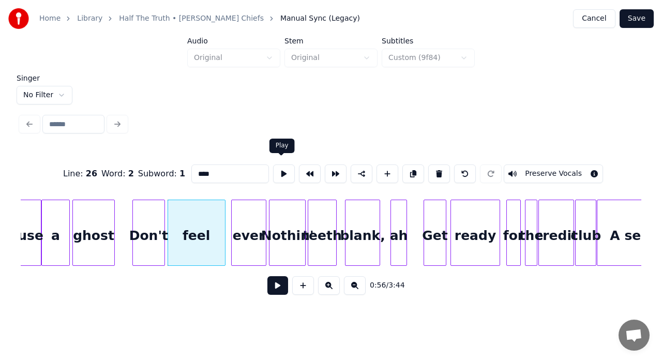
click at [278, 173] on button at bounding box center [284, 174] width 22 height 19
click at [242, 218] on div "ever" at bounding box center [249, 235] width 34 height 70
type input "****"
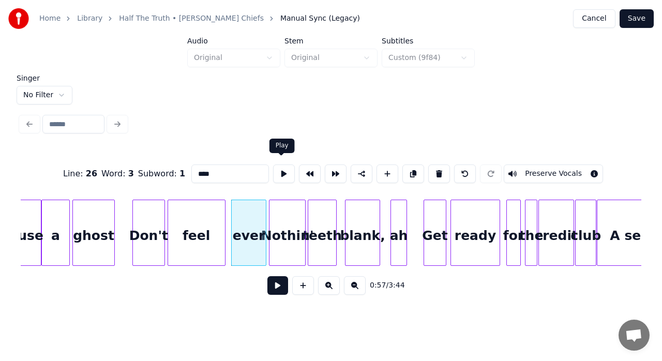
click at [279, 169] on button at bounding box center [284, 174] width 22 height 19
click at [228, 224] on div at bounding box center [228, 232] width 3 height 65
click at [278, 170] on button at bounding box center [284, 174] width 22 height 19
click at [232, 212] on div at bounding box center [233, 232] width 3 height 65
click at [283, 167] on button at bounding box center [284, 174] width 22 height 19
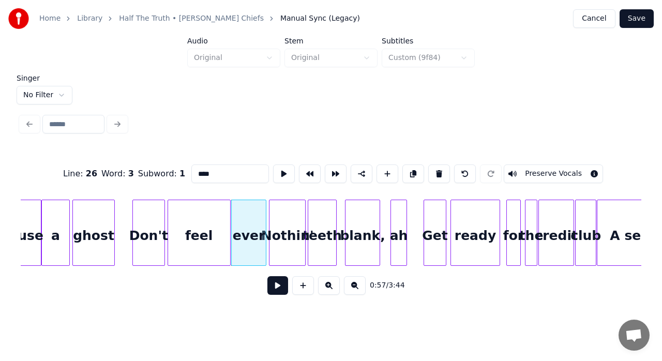
click at [228, 228] on div at bounding box center [228, 232] width 3 height 65
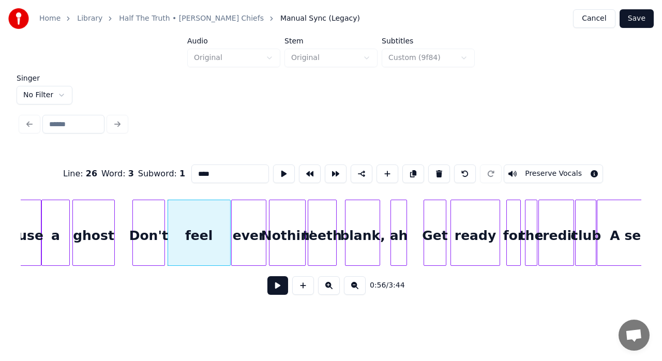
click at [358, 236] on div "blank," at bounding box center [363, 235] width 34 height 70
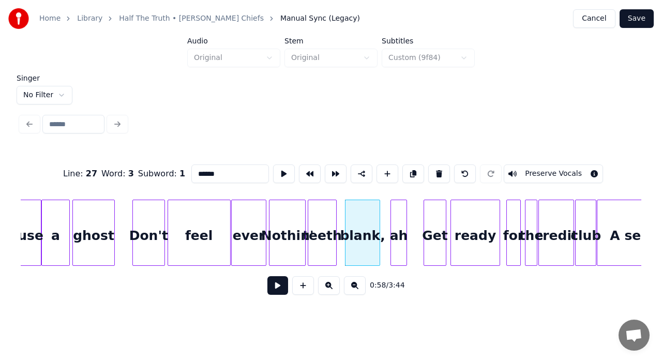
click at [235, 172] on input "******" at bounding box center [230, 174] width 78 height 19
click at [403, 230] on div "ah" at bounding box center [399, 235] width 16 height 70
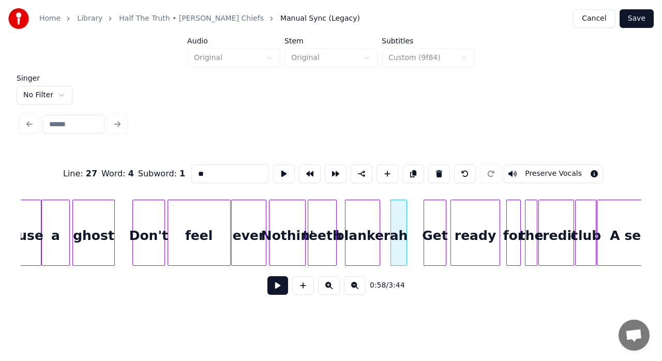
click at [430, 173] on button at bounding box center [439, 174] width 22 height 19
type input "*******"
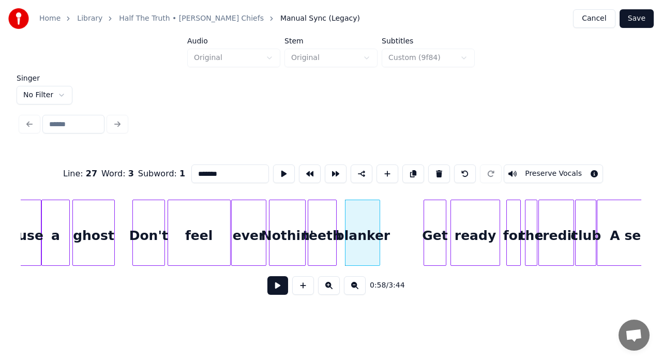
click at [377, 210] on div at bounding box center [378, 232] width 3 height 65
click at [404, 214] on div at bounding box center [404, 232] width 3 height 65
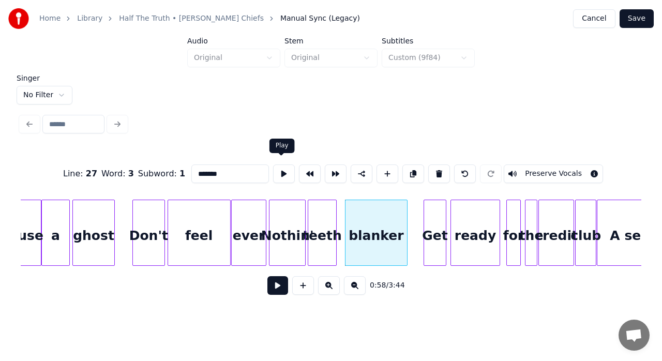
click at [282, 173] on button at bounding box center [284, 174] width 22 height 19
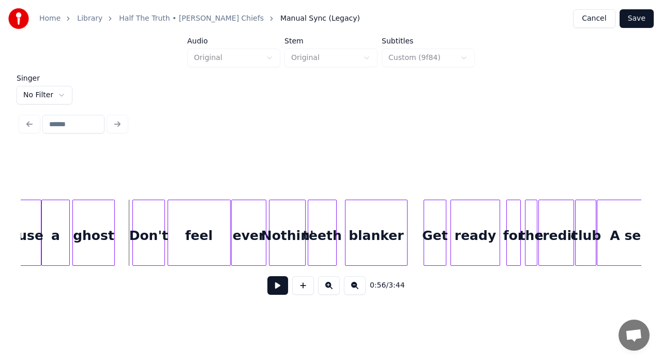
click at [277, 290] on button at bounding box center [277, 285] width 21 height 19
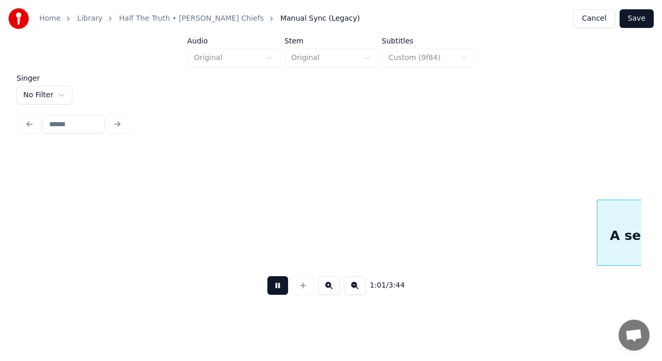
scroll to position [0, 6324]
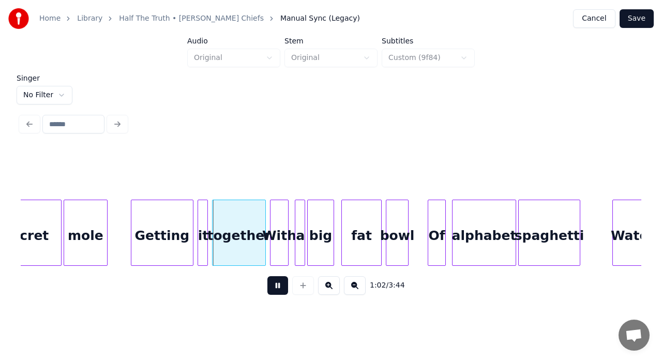
click at [279, 289] on button at bounding box center [277, 285] width 21 height 19
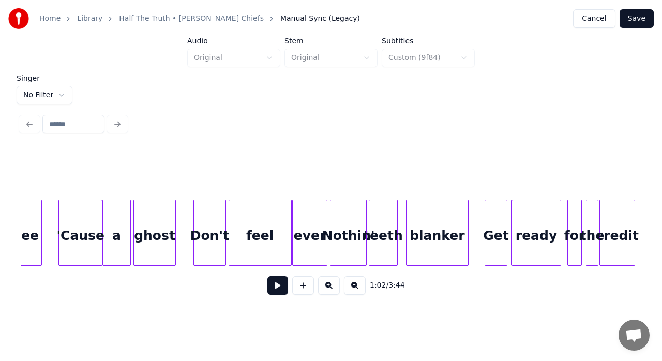
scroll to position [0, 5586]
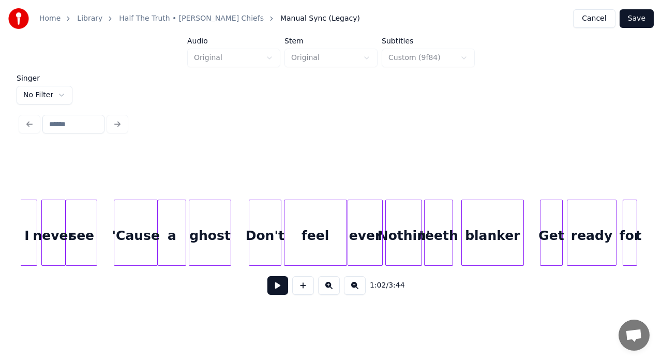
click at [273, 288] on button at bounding box center [277, 285] width 21 height 19
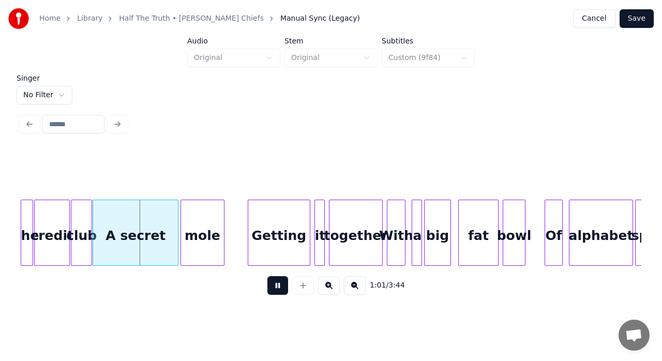
click at [273, 288] on button at bounding box center [277, 285] width 21 height 19
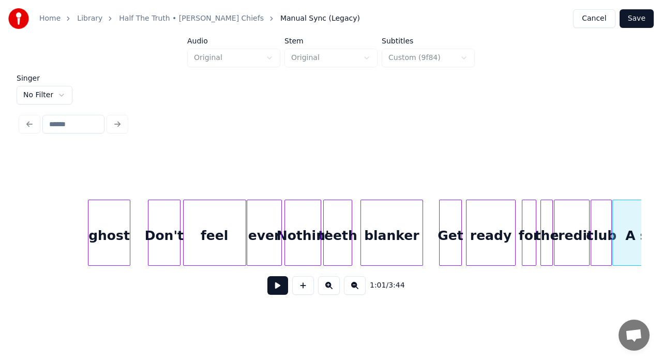
scroll to position [0, 5647]
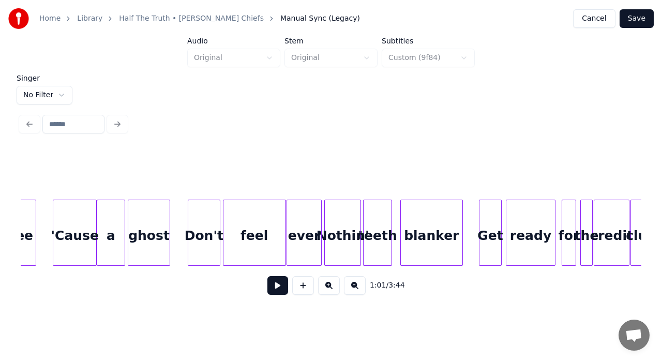
click at [274, 287] on button at bounding box center [277, 285] width 21 height 19
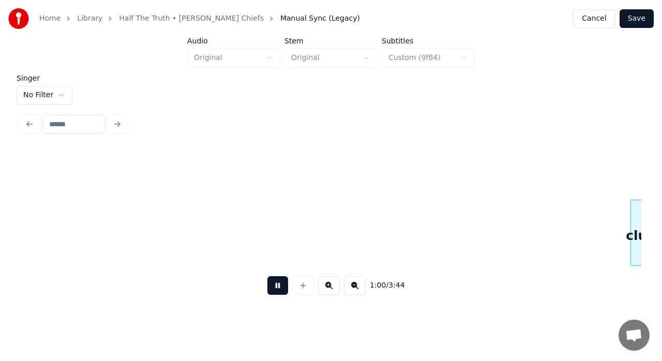
scroll to position [0, 6268]
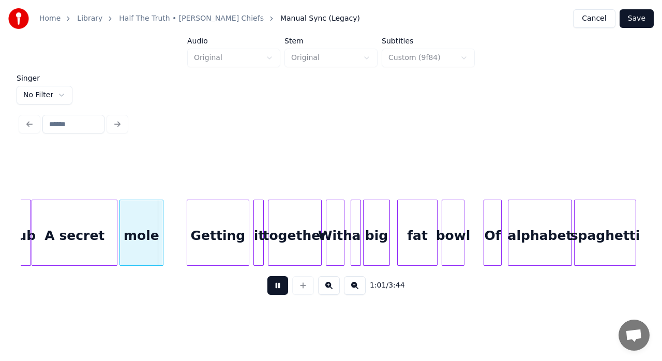
click at [274, 287] on button at bounding box center [277, 285] width 21 height 19
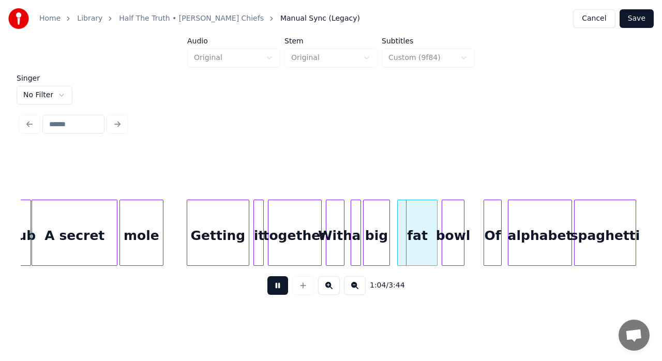
click at [274, 287] on button at bounding box center [277, 285] width 21 height 19
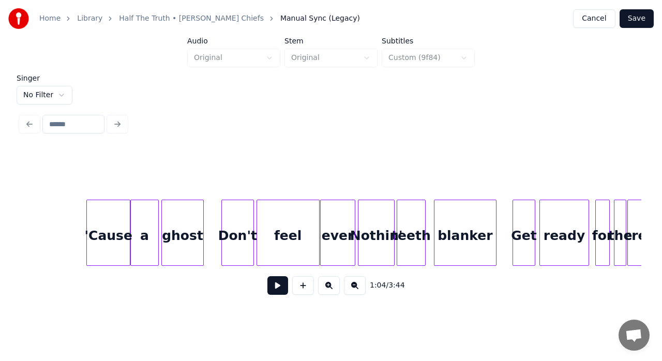
scroll to position [0, 5586]
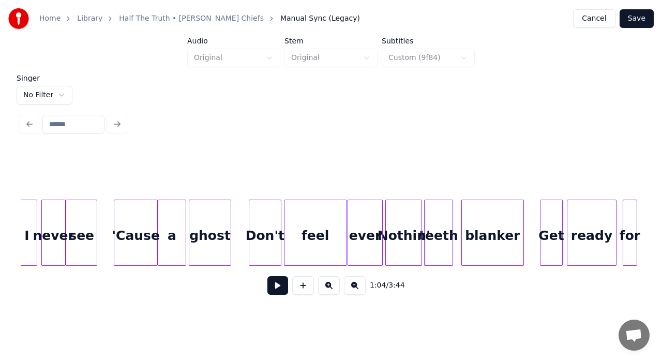
click at [271, 286] on button at bounding box center [277, 285] width 21 height 19
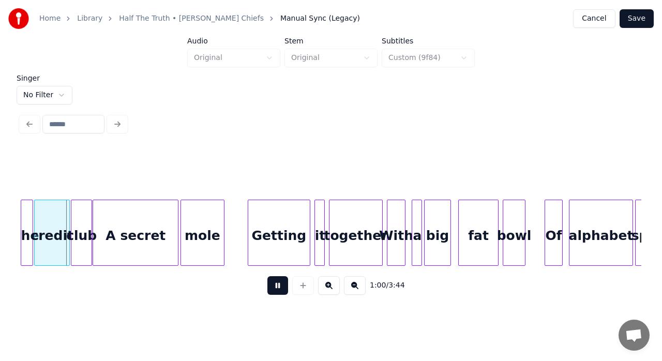
click at [271, 286] on button at bounding box center [277, 285] width 21 height 19
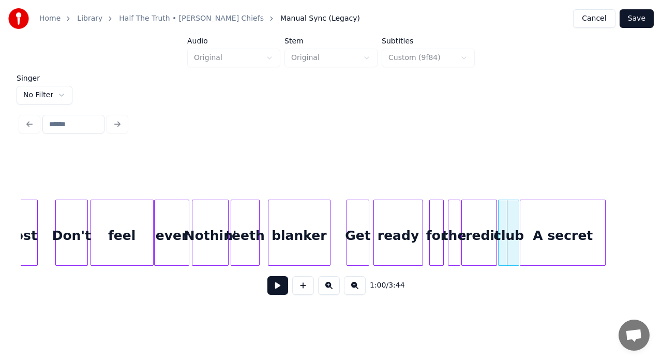
scroll to position [0, 5724]
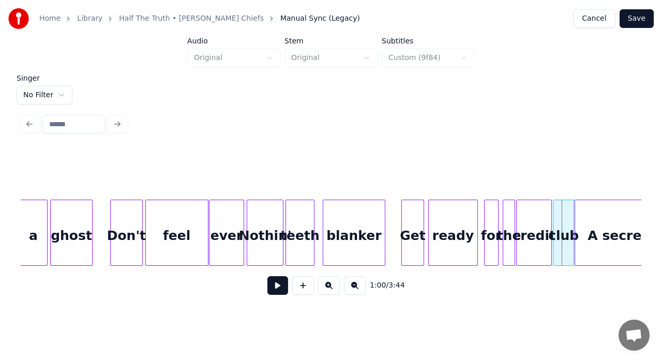
click at [271, 290] on button at bounding box center [277, 285] width 21 height 19
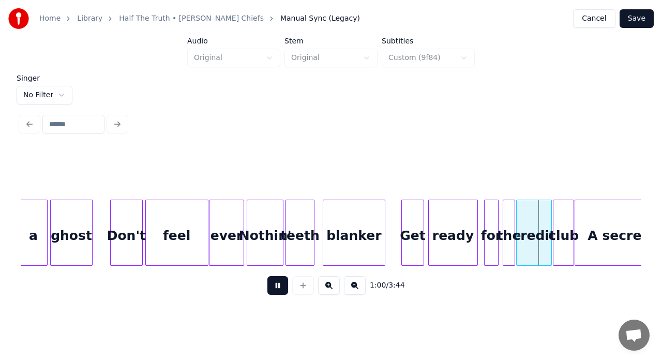
click at [271, 290] on button at bounding box center [277, 285] width 21 height 19
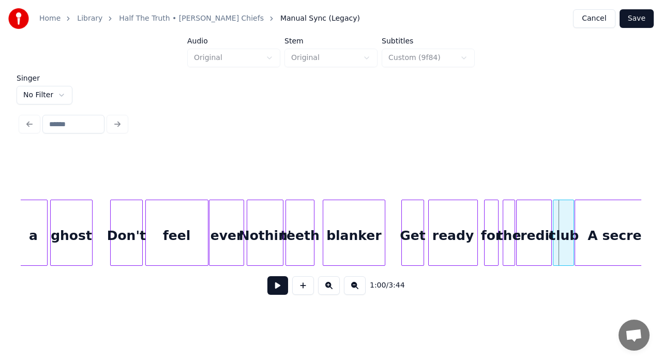
click at [277, 288] on button at bounding box center [277, 285] width 21 height 19
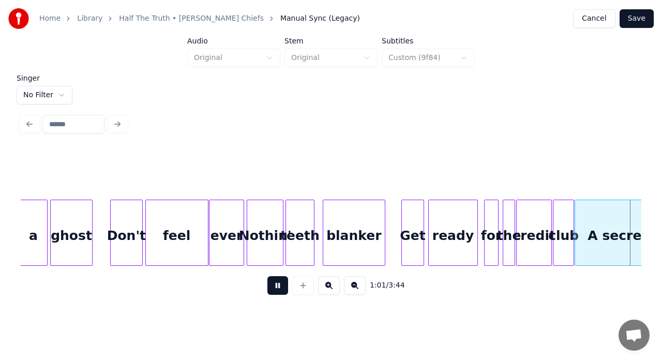
scroll to position [0, 6345]
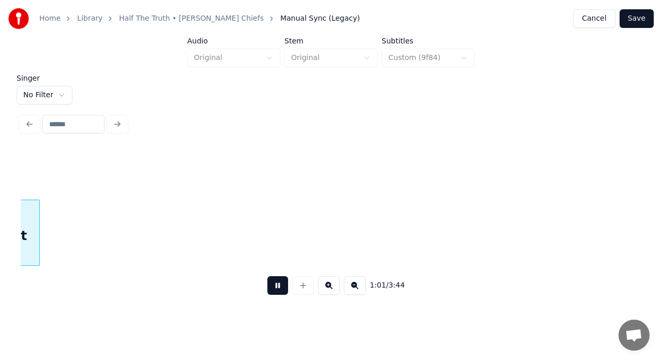
click at [277, 288] on button at bounding box center [277, 285] width 21 height 19
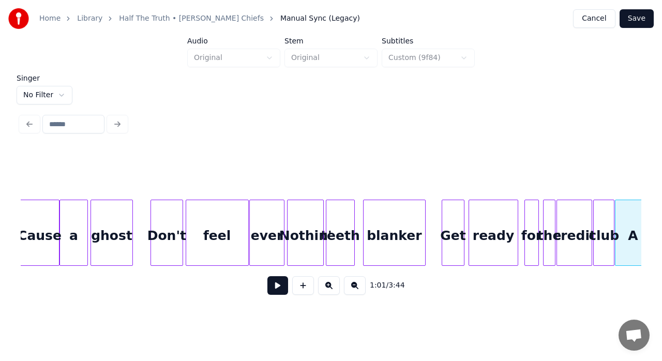
scroll to position [0, 5635]
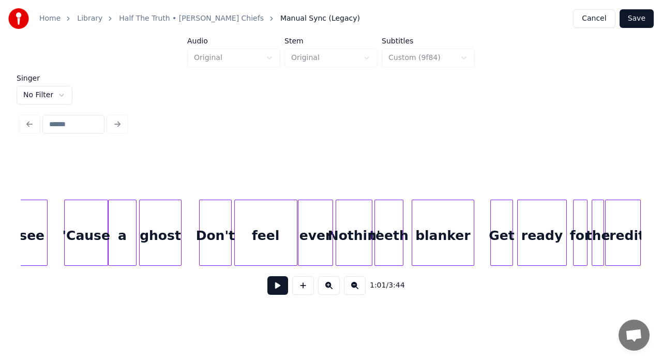
click at [282, 286] on button at bounding box center [277, 285] width 21 height 19
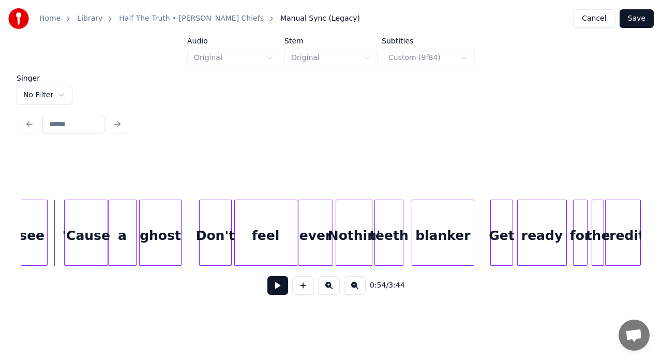
click at [278, 287] on button at bounding box center [277, 285] width 21 height 19
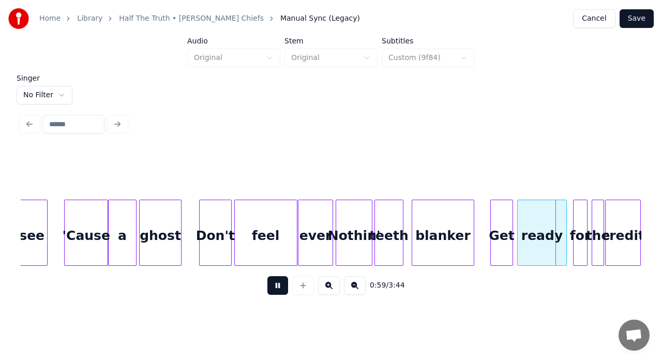
click at [278, 287] on button at bounding box center [277, 285] width 21 height 19
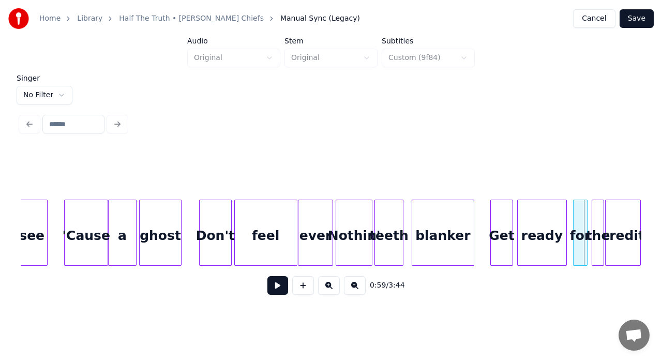
click at [390, 234] on div "teeth" at bounding box center [389, 235] width 28 height 70
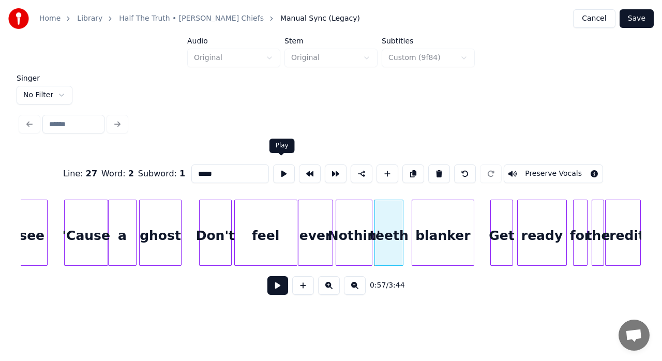
click at [280, 173] on button at bounding box center [284, 174] width 22 height 19
click at [406, 222] on div at bounding box center [407, 232] width 3 height 65
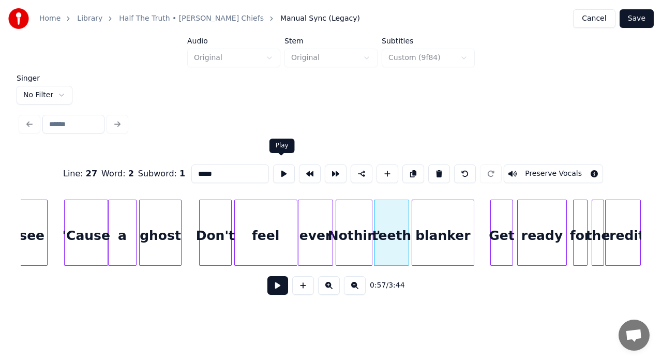
click at [282, 165] on button at bounding box center [284, 174] width 22 height 19
click at [205, 170] on input "*****" at bounding box center [230, 174] width 78 height 19
click at [359, 224] on div "Nothin'" at bounding box center [354, 235] width 36 height 70
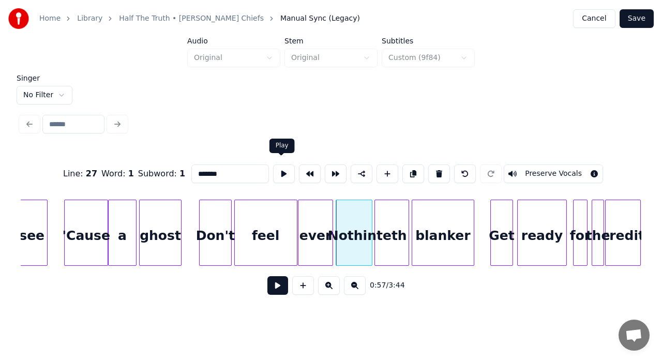
click at [281, 165] on button at bounding box center [284, 174] width 22 height 19
click at [367, 232] on div at bounding box center [367, 232] width 3 height 65
click at [371, 221] on div at bounding box center [371, 232] width 3 height 65
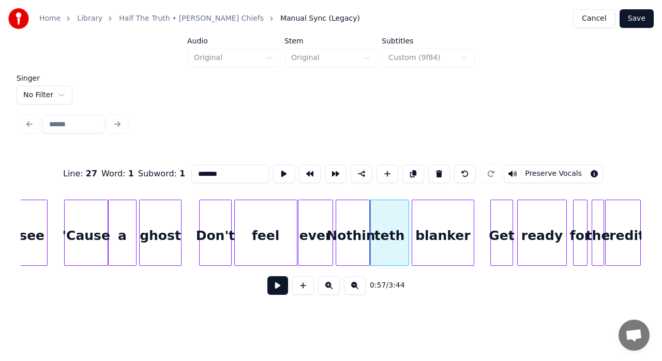
click at [379, 218] on div "teth" at bounding box center [389, 235] width 38 height 70
type input "****"
click at [278, 170] on button at bounding box center [284, 174] width 22 height 19
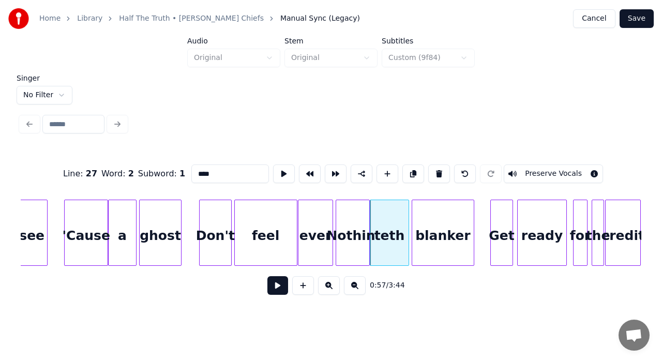
click at [278, 170] on button at bounding box center [284, 174] width 22 height 19
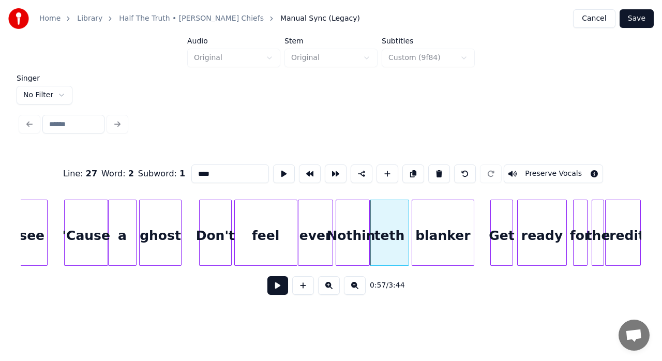
click at [278, 170] on button at bounding box center [284, 174] width 22 height 19
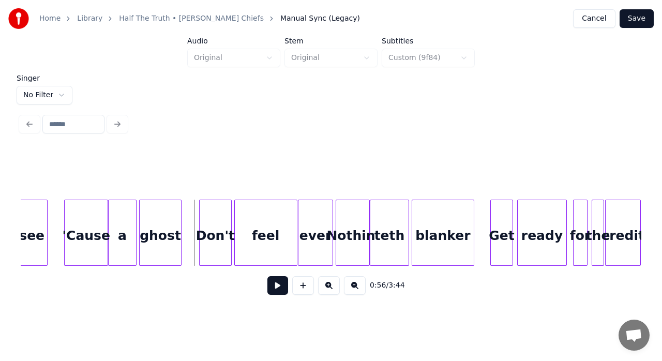
click at [269, 295] on button at bounding box center [277, 285] width 21 height 19
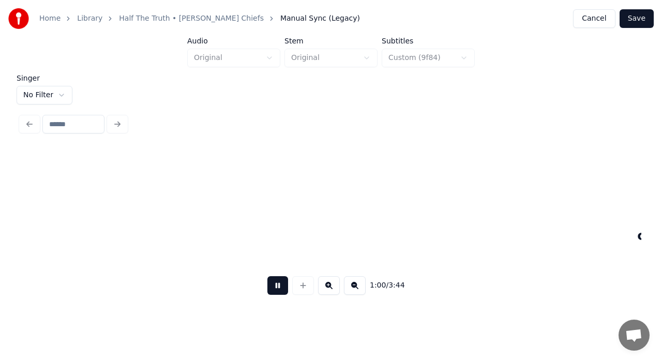
scroll to position [0, 6257]
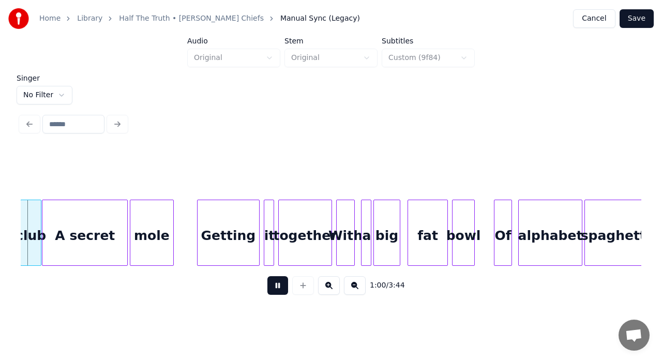
click at [269, 295] on button at bounding box center [277, 285] width 21 height 19
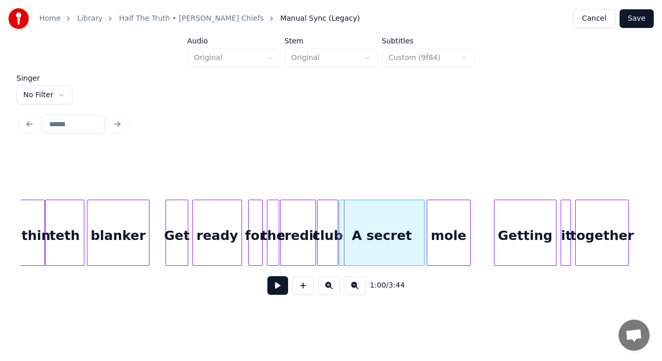
scroll to position [0, 5940]
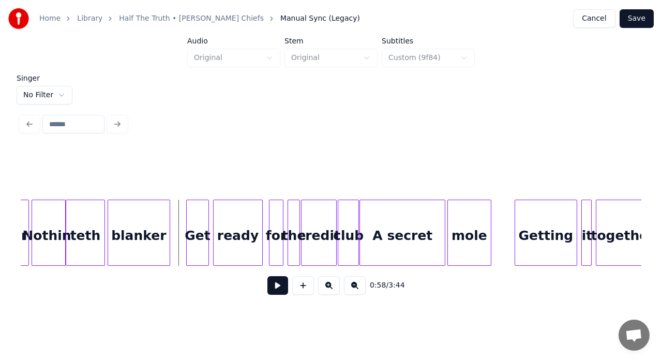
click at [277, 290] on button at bounding box center [277, 285] width 21 height 19
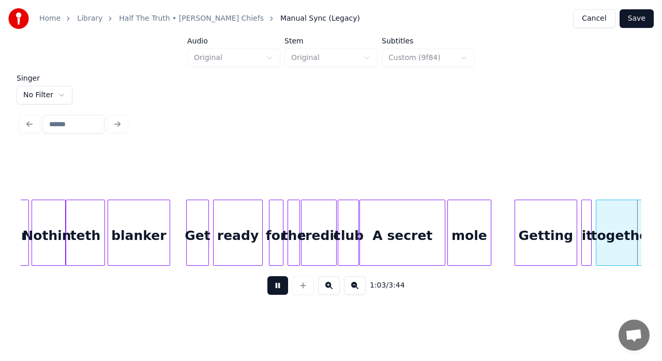
scroll to position [0, 6561]
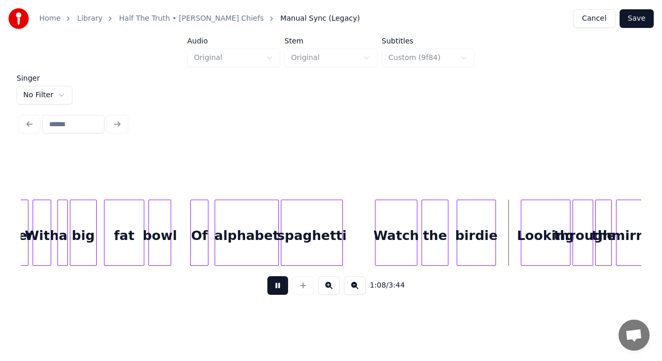
click at [277, 290] on button at bounding box center [277, 285] width 21 height 19
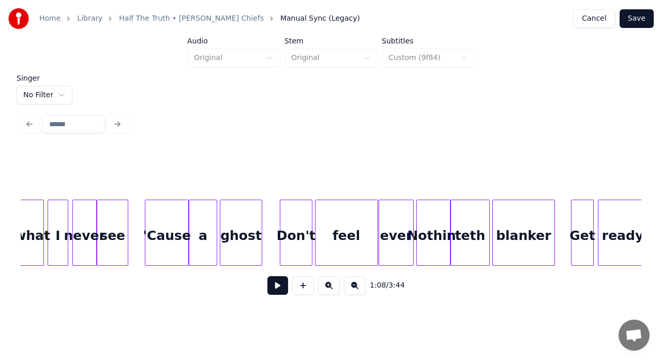
scroll to position [0, 5513]
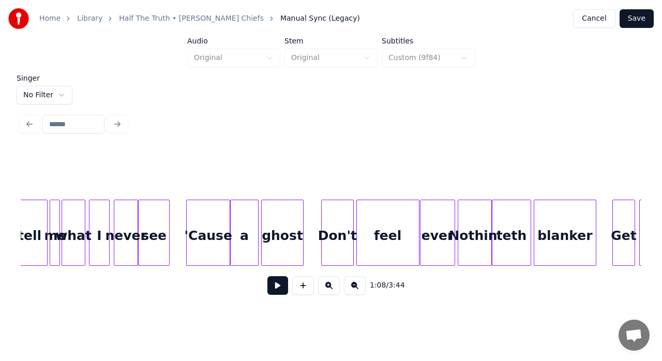
click at [279, 290] on button at bounding box center [277, 285] width 21 height 19
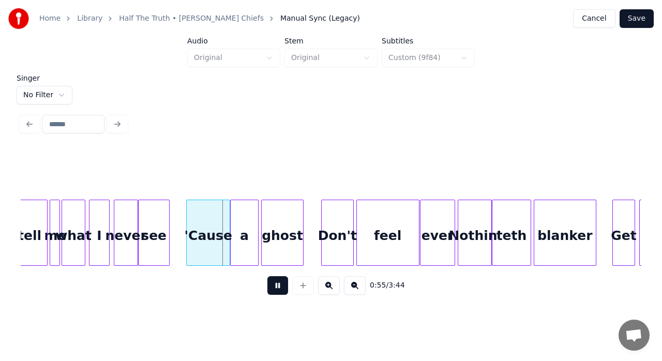
click at [279, 290] on button at bounding box center [277, 285] width 21 height 19
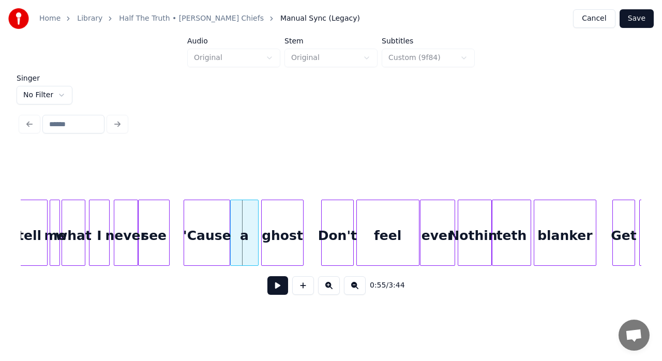
click at [185, 227] on div at bounding box center [185, 232] width 3 height 65
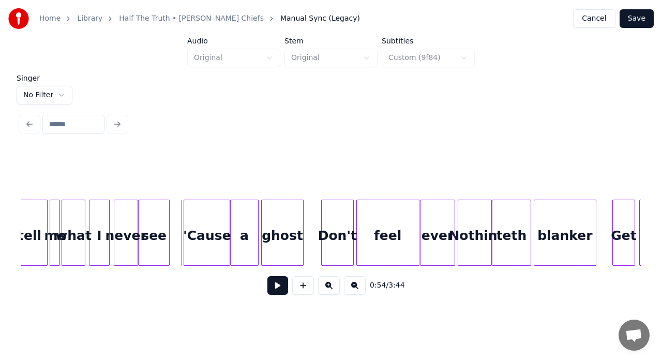
click at [277, 288] on button at bounding box center [277, 285] width 21 height 19
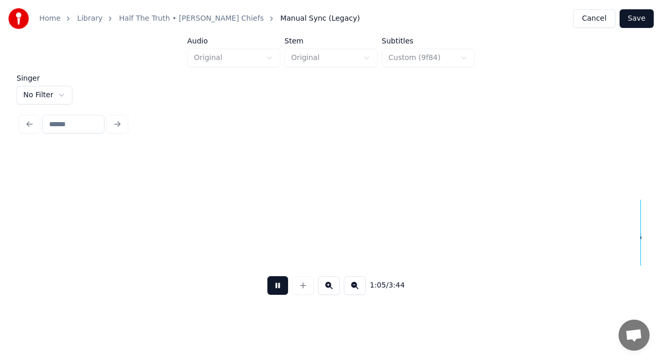
scroll to position [0, 6757]
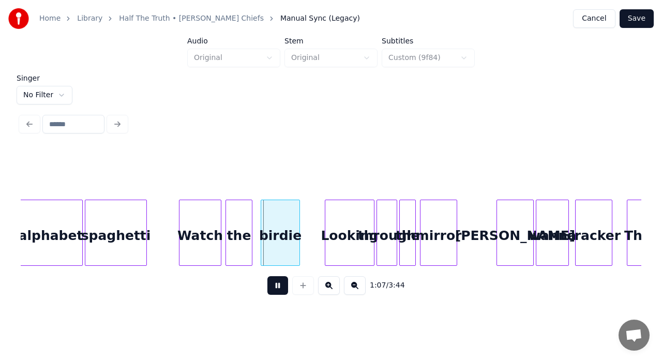
click at [277, 288] on button at bounding box center [277, 285] width 21 height 19
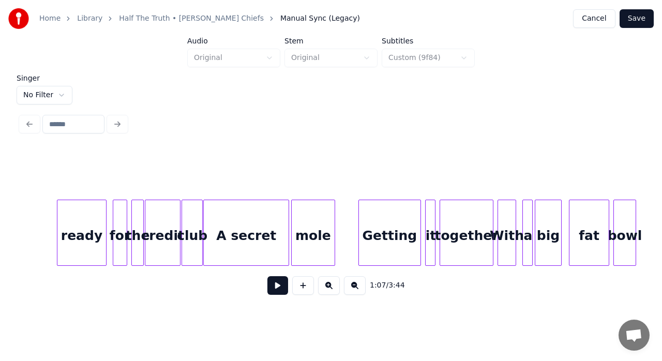
scroll to position [0, 6061]
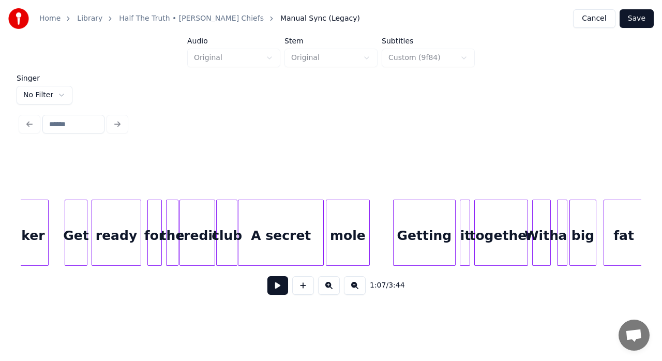
click at [642, 23] on button "Save" at bounding box center [637, 18] width 34 height 19
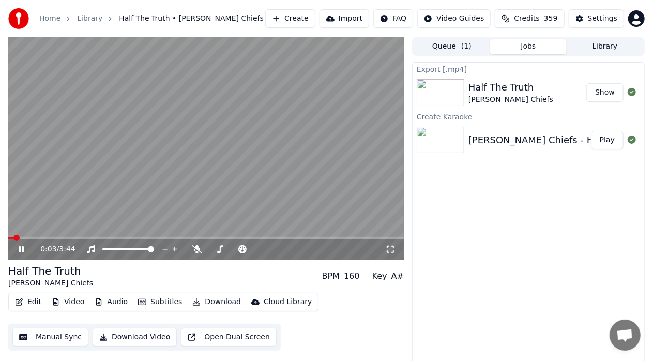
click at [35, 305] on button "Edit" at bounding box center [28, 302] width 35 height 14
click at [517, 195] on div "Export [.mp4] Half The Truth [PERSON_NAME] Chiefs Show Create Karaoke [PERSON_N…" at bounding box center [528, 215] width 233 height 307
click at [607, 19] on div "Settings" at bounding box center [602, 18] width 29 height 10
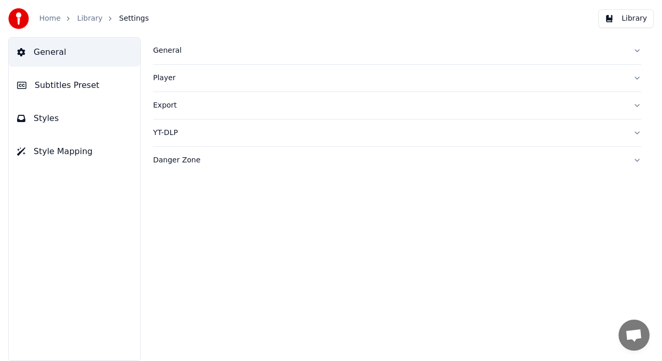
click at [58, 83] on span "Subtitles Preset" at bounding box center [67, 85] width 65 height 12
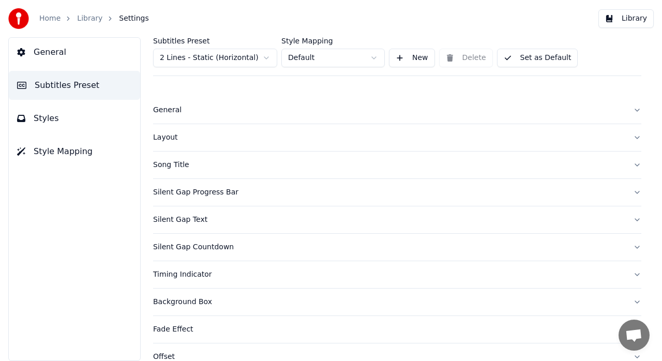
click at [178, 110] on div "General" at bounding box center [389, 110] width 472 height 10
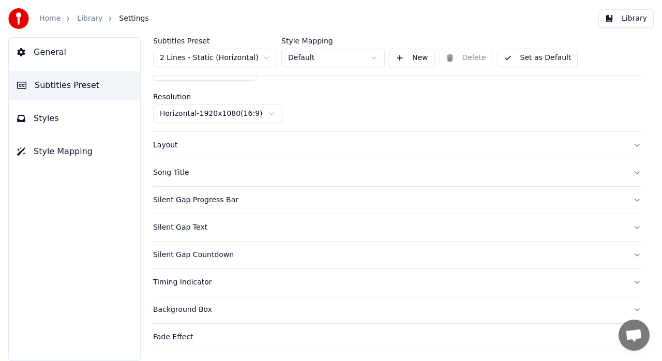
scroll to position [72, 0]
click at [173, 150] on div "Layout" at bounding box center [389, 146] width 472 height 10
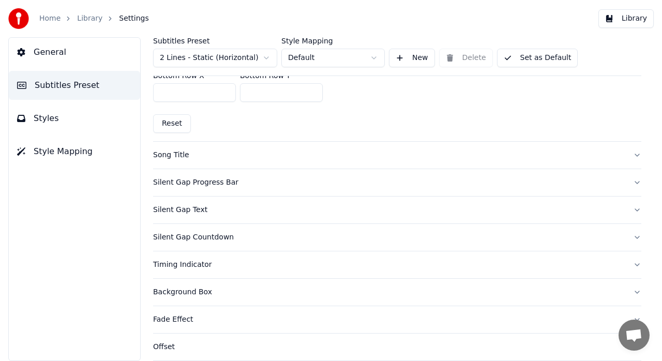
scroll to position [348, 0]
click at [100, 126] on button "Styles" at bounding box center [74, 118] width 131 height 29
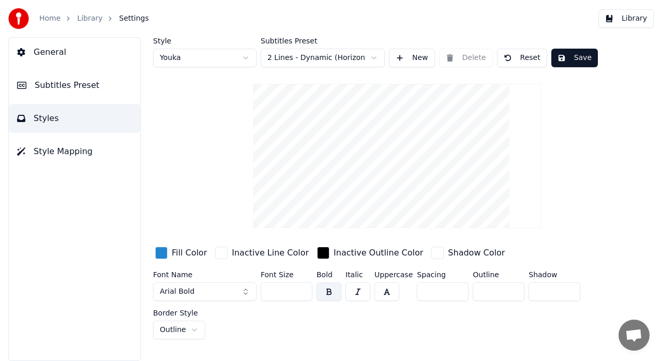
scroll to position [0, 0]
click at [52, 143] on button "Style Mapping" at bounding box center [74, 151] width 131 height 29
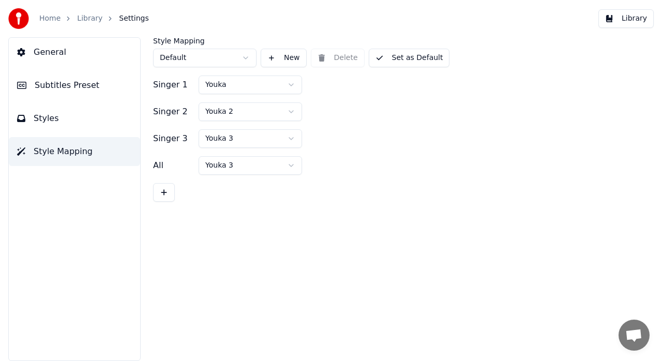
click at [82, 111] on button "Styles" at bounding box center [74, 118] width 131 height 29
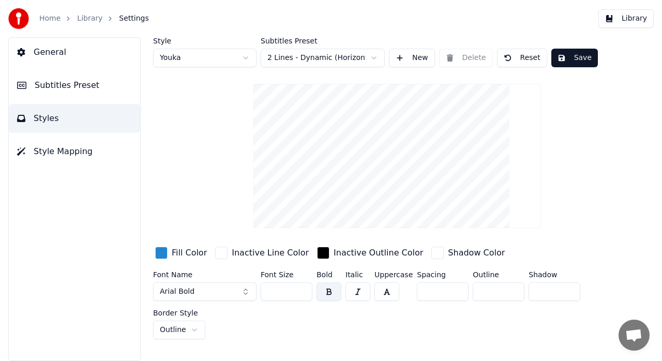
click at [82, 111] on button "Styles" at bounding box center [74, 118] width 131 height 29
click at [88, 95] on button "Subtitles Preset" at bounding box center [74, 85] width 131 height 29
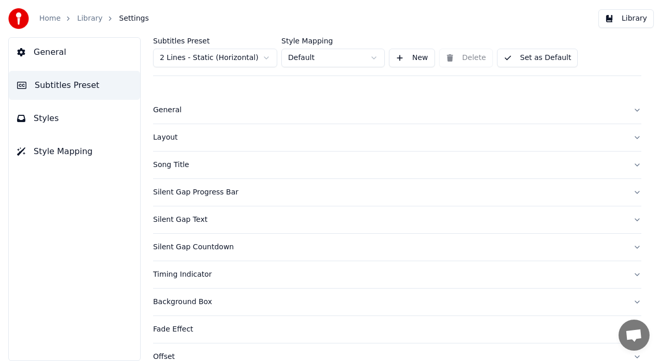
scroll to position [97, 0]
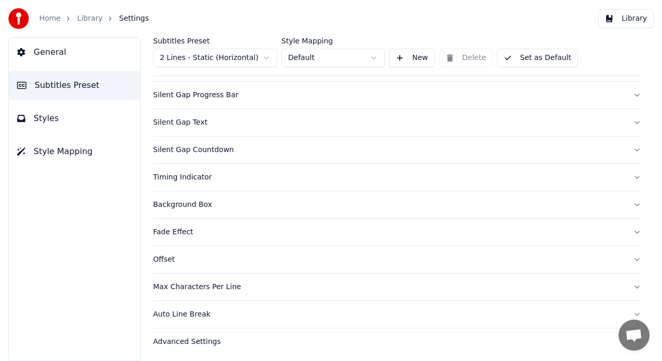
click at [218, 337] on div "Advanced Settings" at bounding box center [389, 342] width 472 height 10
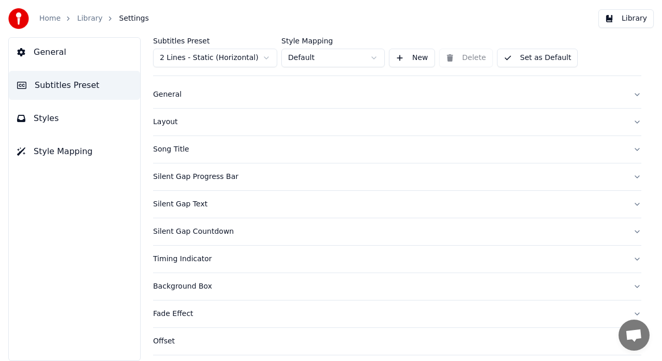
scroll to position [0, 0]
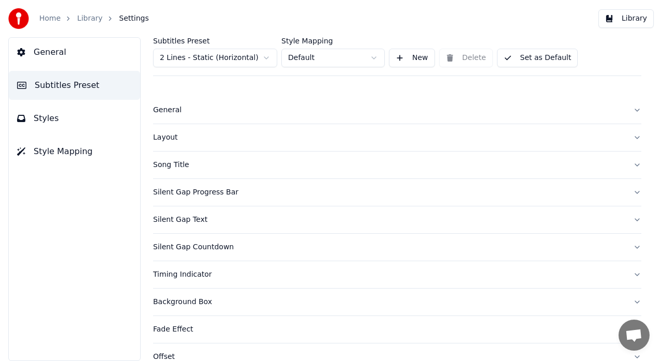
click at [202, 143] on button "Layout" at bounding box center [397, 137] width 488 height 27
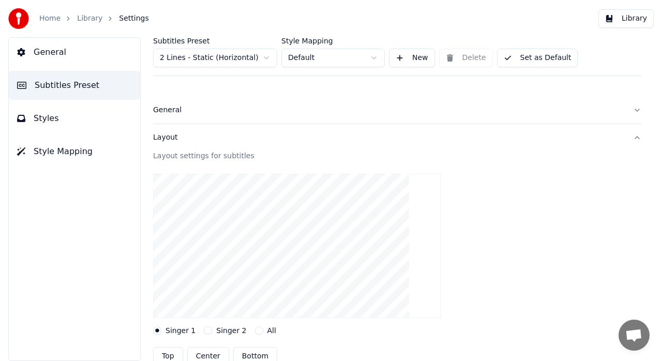
click at [172, 106] on div "General" at bounding box center [389, 110] width 472 height 10
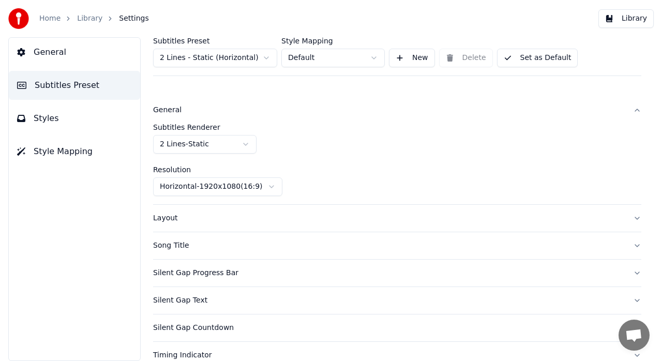
click at [69, 43] on button "General" at bounding box center [74, 52] width 131 height 29
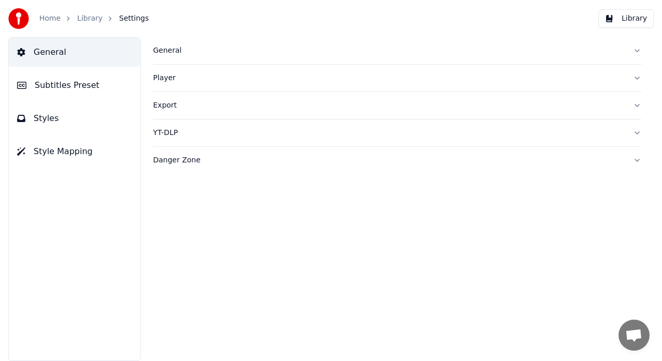
click at [160, 53] on div "General" at bounding box center [389, 51] width 472 height 10
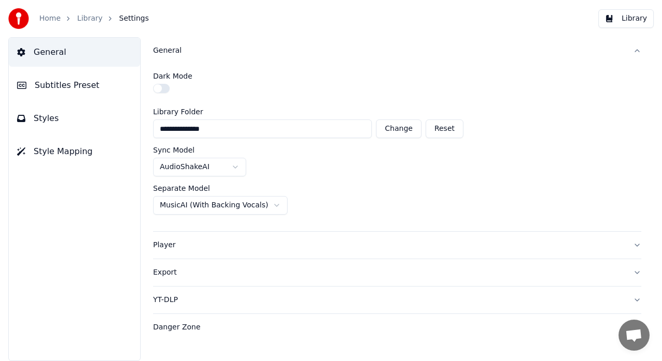
click at [168, 244] on div "Player" at bounding box center [389, 245] width 472 height 10
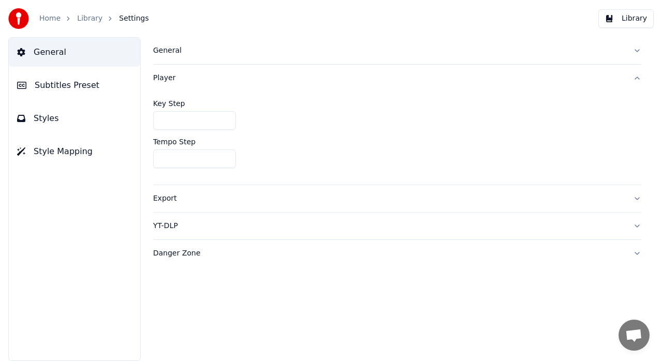
click at [174, 200] on div "Export" at bounding box center [389, 199] width 472 height 10
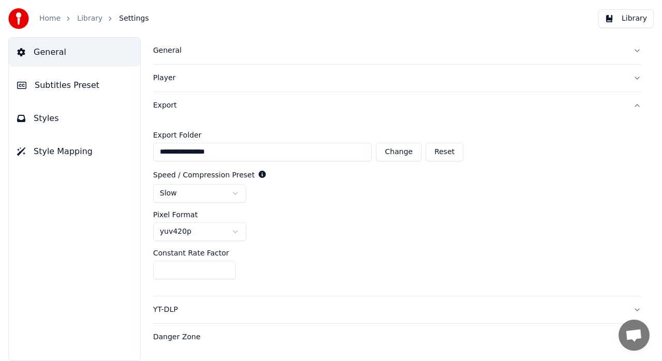
click at [183, 303] on button "YT-DLP" at bounding box center [397, 309] width 488 height 27
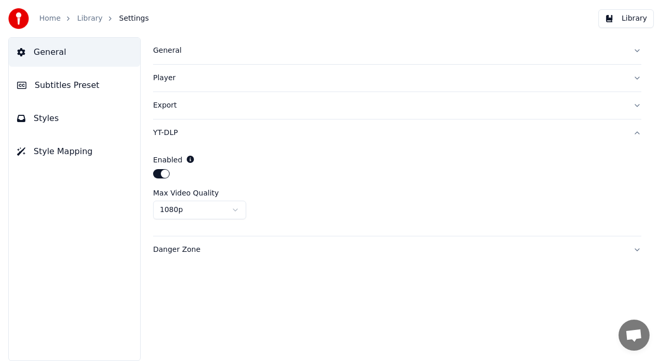
click at [92, 82] on button "Subtitles Preset" at bounding box center [74, 85] width 131 height 29
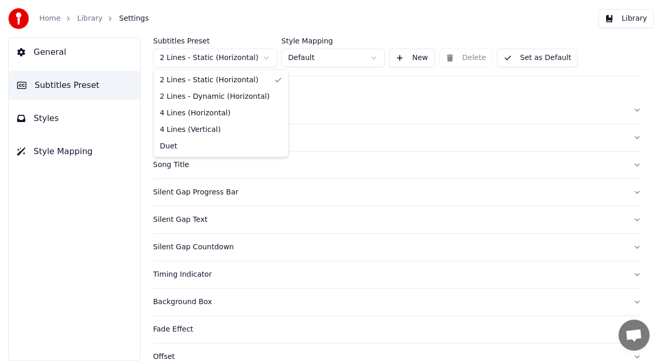
click at [259, 58] on html "Home Library Settings Library General Subtitles Preset Styles Style Mapping Sub…" at bounding box center [331, 180] width 662 height 361
click at [343, 100] on html "Home Library Settings Library General Subtitles Preset Styles Style Mapping Sub…" at bounding box center [331, 180] width 662 height 361
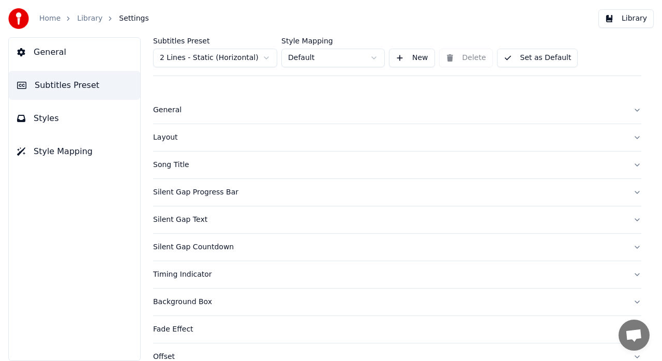
click at [180, 136] on div "Layout" at bounding box center [389, 137] width 472 height 10
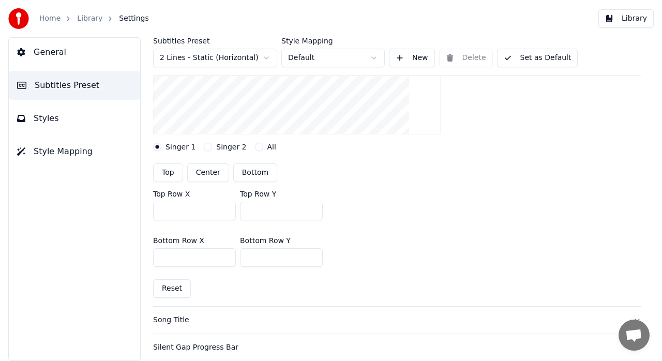
scroll to position [207, 0]
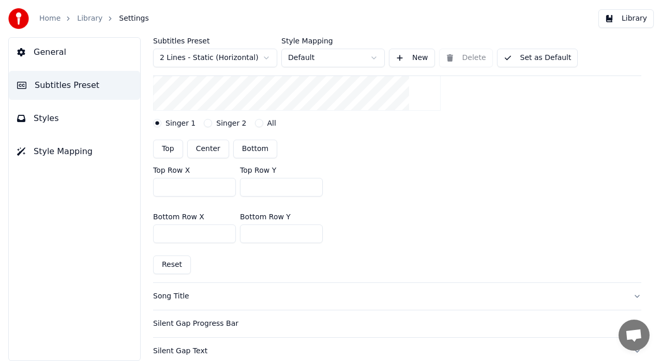
click at [255, 121] on button "All" at bounding box center [259, 123] width 8 height 8
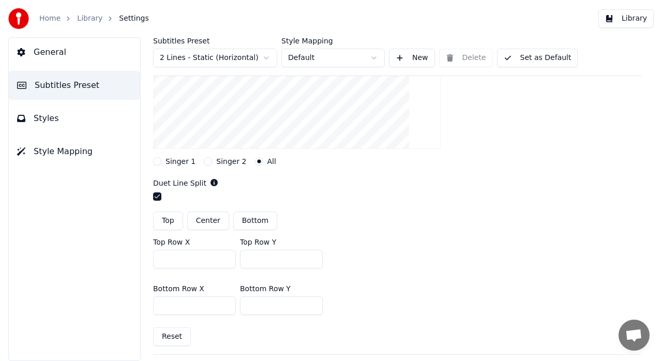
scroll to position [168, 0]
click at [159, 198] on button "button" at bounding box center [157, 198] width 8 height 8
click at [379, 174] on div "Layout settings for subtitles Singer 1 Singer 2 All Duet Line Split Top Center …" at bounding box center [397, 169] width 488 height 373
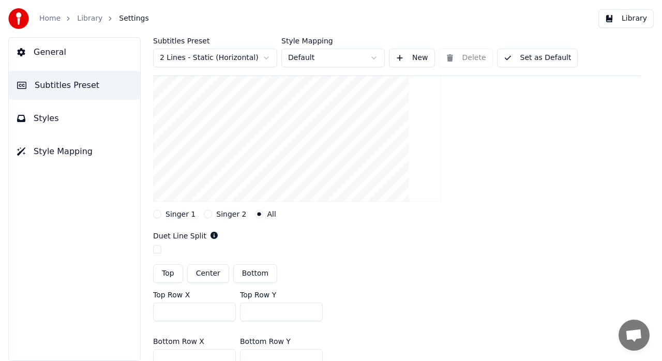
scroll to position [114, 0]
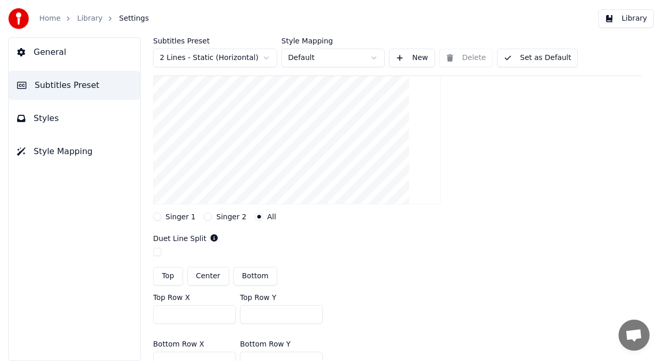
click at [79, 17] on link "Library" at bounding box center [89, 18] width 25 height 10
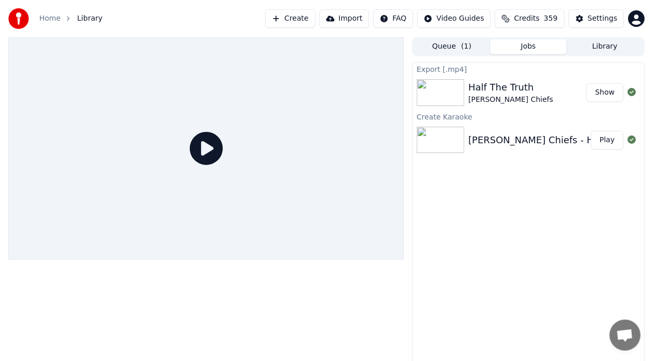
click at [608, 145] on button "Play" at bounding box center [607, 140] width 33 height 19
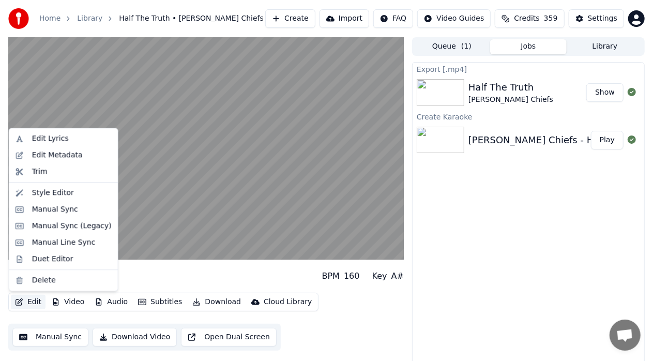
click at [34, 304] on button "Edit" at bounding box center [28, 302] width 35 height 14
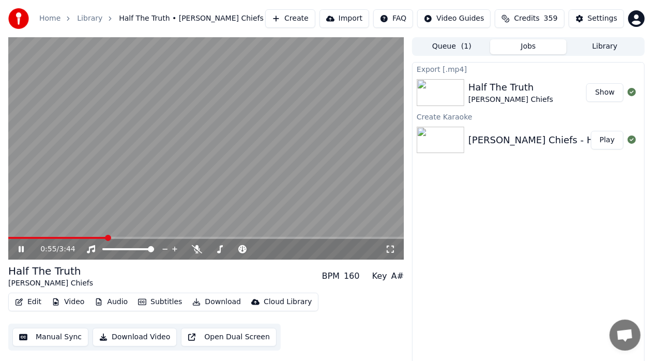
click at [460, 216] on div "Export [.mp4] Half The Truth [PERSON_NAME] Chiefs Show Create Karaoke [PERSON_N…" at bounding box center [528, 215] width 233 height 307
click at [603, 21] on div "Settings" at bounding box center [602, 18] width 29 height 10
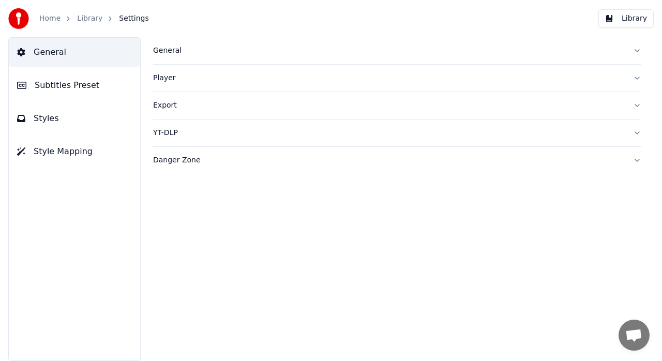
click at [99, 92] on button "Subtitles Preset" at bounding box center [74, 85] width 131 height 29
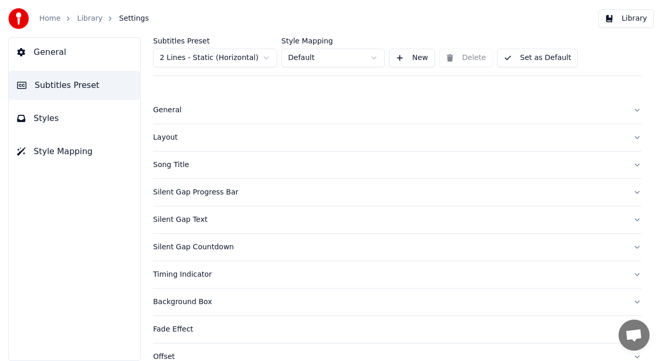
click at [71, 119] on button "Styles" at bounding box center [74, 118] width 131 height 29
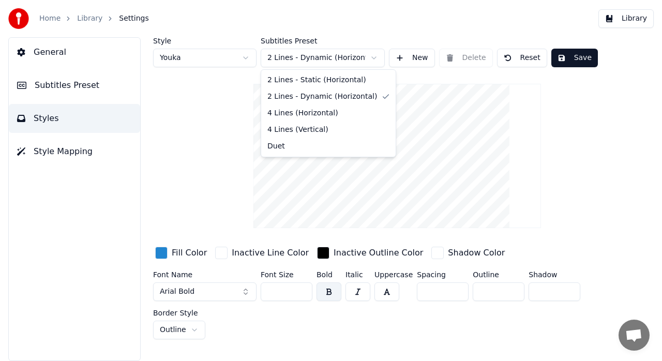
click at [374, 58] on html "Home Library Settings Library General Subtitles Preset Styles Style Mapping Sty…" at bounding box center [331, 180] width 662 height 361
click at [203, 116] on html "Home Library Settings Library General Subtitles Preset Styles Style Mapping Sty…" at bounding box center [331, 180] width 662 height 361
click at [88, 86] on span "Subtitles Preset" at bounding box center [67, 85] width 65 height 12
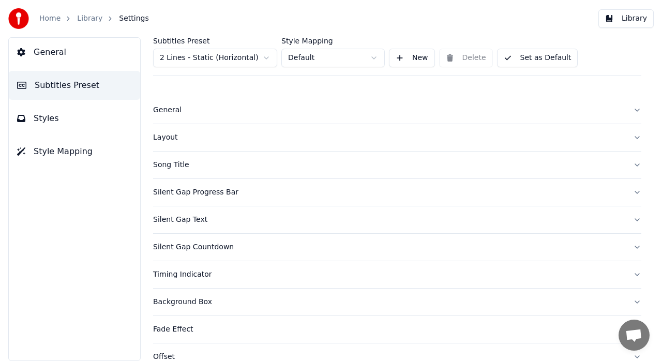
click at [163, 112] on div "General" at bounding box center [389, 110] width 472 height 10
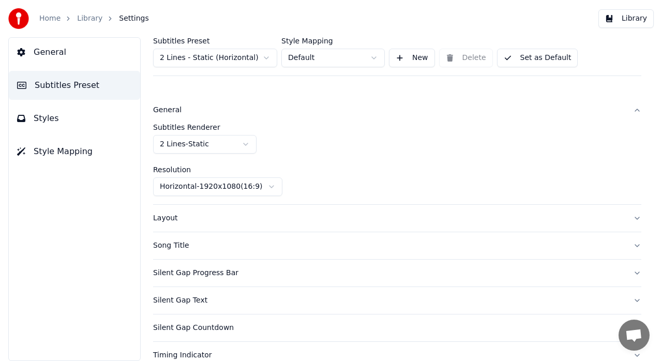
click at [170, 220] on div "Layout" at bounding box center [389, 218] width 472 height 10
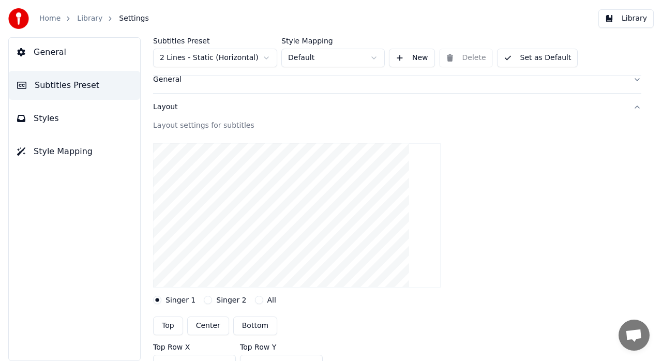
scroll to position [21, 0]
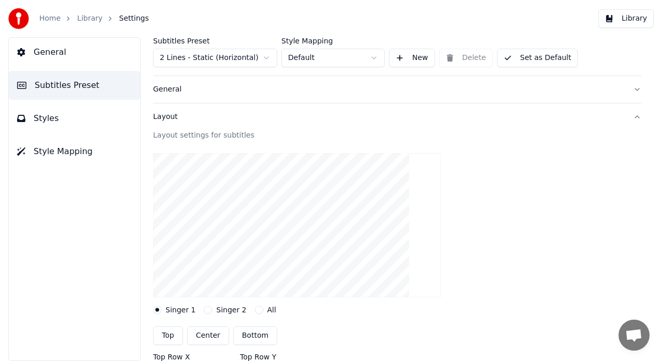
click at [207, 313] on div "Singer 2" at bounding box center [225, 310] width 42 height 8
click at [211, 313] on div "Singer 2" at bounding box center [225, 310] width 42 height 8
click at [219, 307] on label "Singer 2" at bounding box center [231, 309] width 30 height 7
click at [212, 307] on button "Singer 2" at bounding box center [208, 310] width 8 height 8
click at [267, 308] on label "All" at bounding box center [271, 309] width 9 height 7
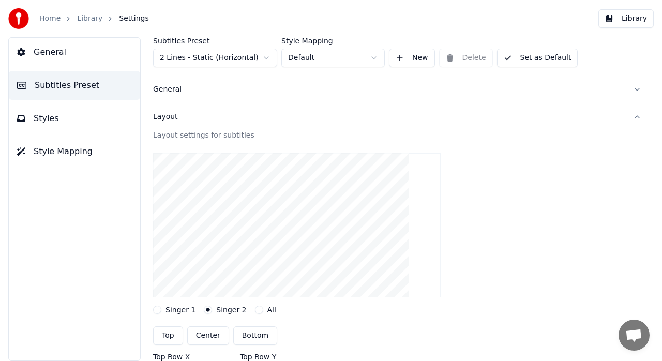
click at [263, 308] on button "All" at bounding box center [259, 310] width 8 height 8
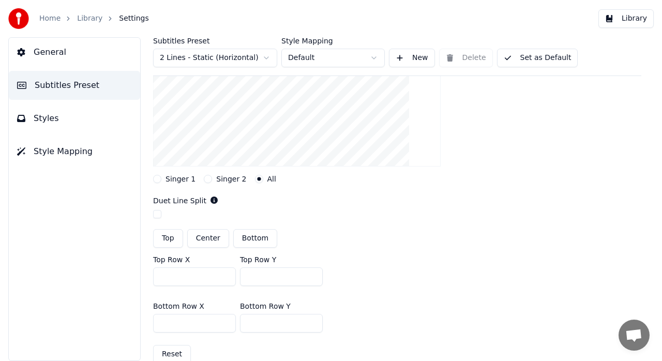
scroll to position [153, 0]
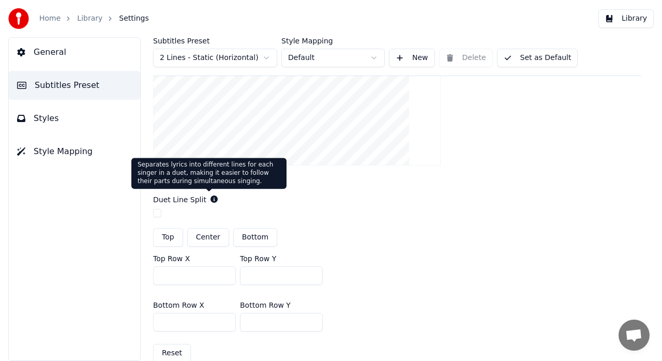
click at [211, 198] on icon at bounding box center [214, 199] width 7 height 7
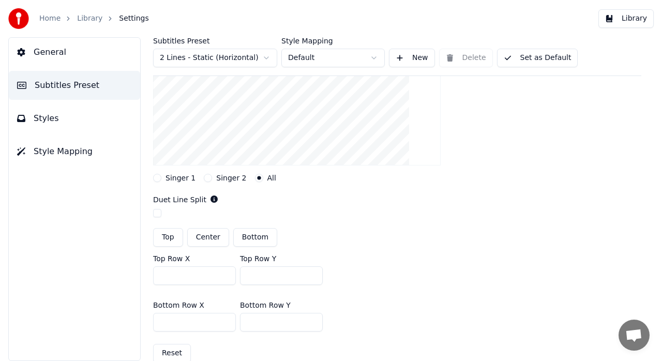
click at [162, 200] on label "Duet Line Split" at bounding box center [179, 199] width 53 height 7
click at [156, 210] on button "button" at bounding box center [157, 213] width 8 height 8
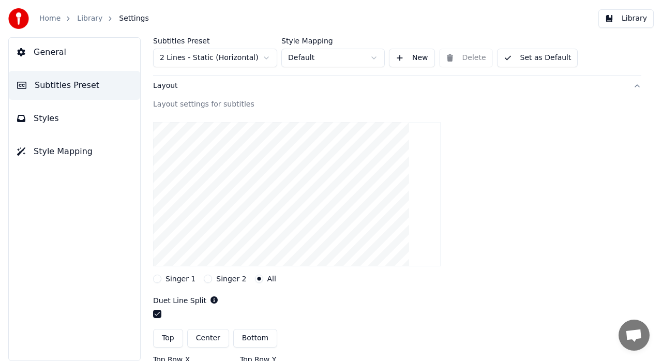
scroll to position [50, 0]
click at [158, 318] on button "button" at bounding box center [157, 315] width 8 height 8
click at [489, 282] on div "Singer 1 Singer 2 All" at bounding box center [397, 280] width 488 height 8
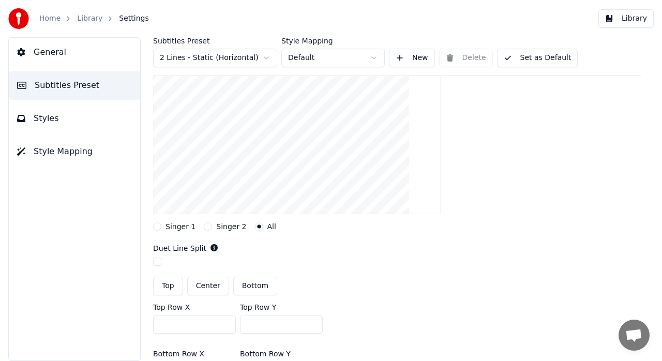
scroll to position [106, 0]
click at [159, 260] on button "button" at bounding box center [157, 260] width 8 height 8
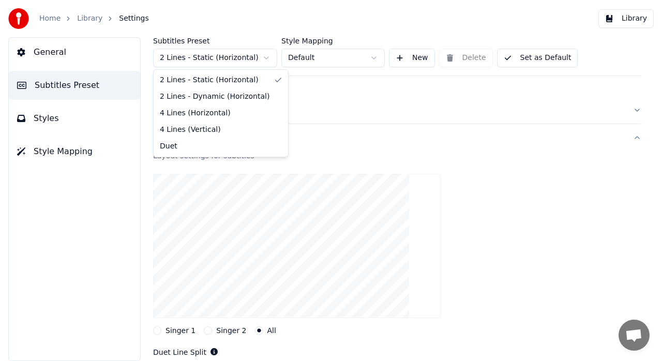
click at [268, 58] on html "Home Library Settings Library General Subtitles Preset Styles Style Mapping Sub…" at bounding box center [331, 180] width 662 height 361
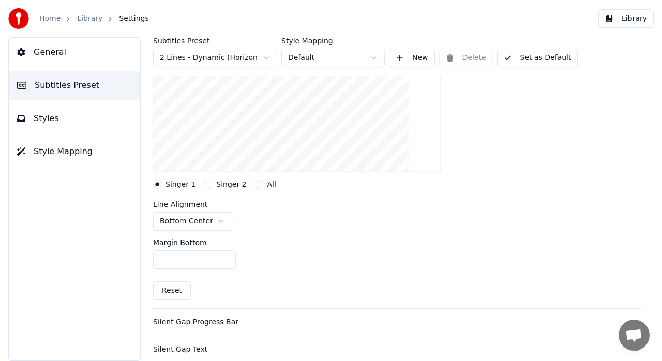
scroll to position [147, 0]
click at [255, 183] on button "All" at bounding box center [259, 183] width 8 height 8
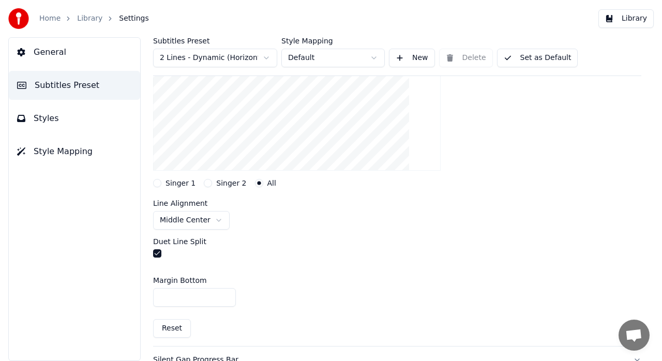
click at [156, 252] on button "button" at bounding box center [157, 253] width 8 height 8
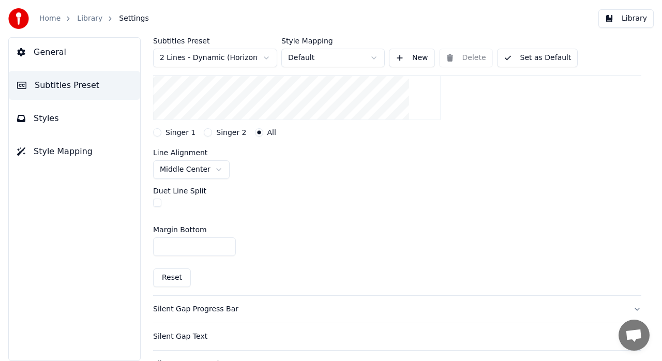
scroll to position [210, 0]
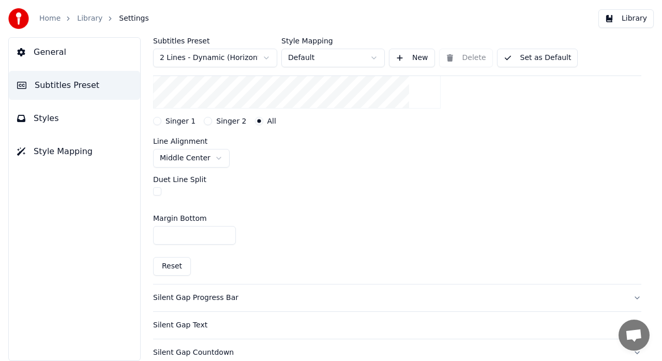
click at [623, 22] on button "Library" at bounding box center [626, 18] width 55 height 19
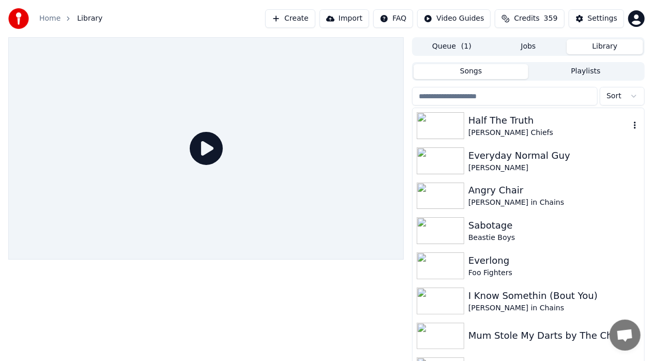
click at [505, 128] on div "[PERSON_NAME] Chiefs" at bounding box center [549, 133] width 161 height 10
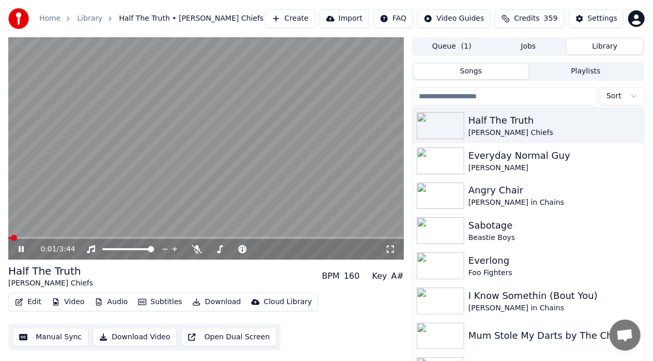
click at [35, 236] on video at bounding box center [206, 148] width 396 height 222
click at [42, 236] on video at bounding box center [206, 148] width 396 height 222
click at [37, 239] on span at bounding box center [206, 238] width 396 height 2
click at [120, 235] on video at bounding box center [206, 148] width 396 height 222
click at [120, 236] on video at bounding box center [206, 148] width 396 height 222
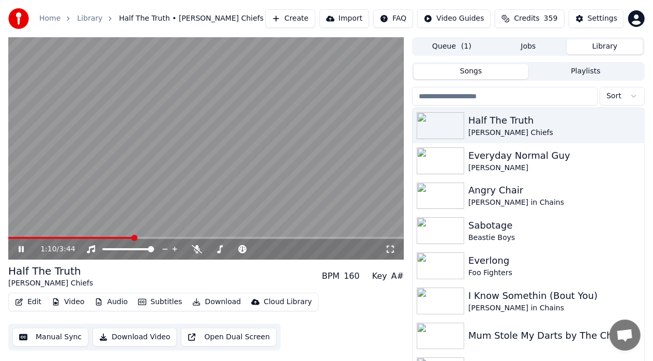
drag, startPoint x: 120, startPoint y: 236, endPoint x: 116, endPoint y: 241, distance: 5.9
click at [116, 241] on div "1:10 / 3:44" at bounding box center [206, 148] width 396 height 222
click at [116, 236] on video at bounding box center [206, 148] width 396 height 222
click at [117, 238] on span at bounding box center [62, 238] width 109 height 2
click at [88, 240] on icon at bounding box center [90, 239] width 7 height 7
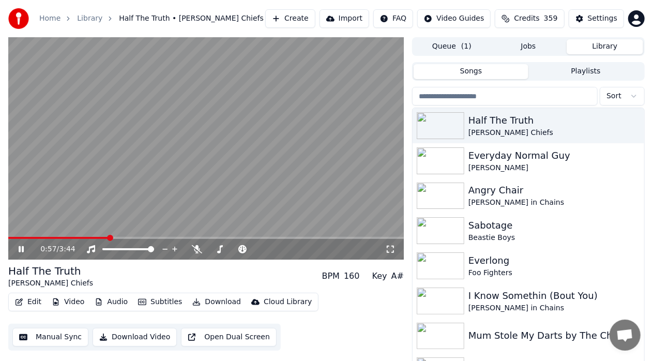
click at [109, 238] on span at bounding box center [58, 238] width 100 height 2
click at [103, 240] on span at bounding box center [105, 238] width 6 height 6
click at [23, 249] on icon at bounding box center [21, 249] width 5 height 6
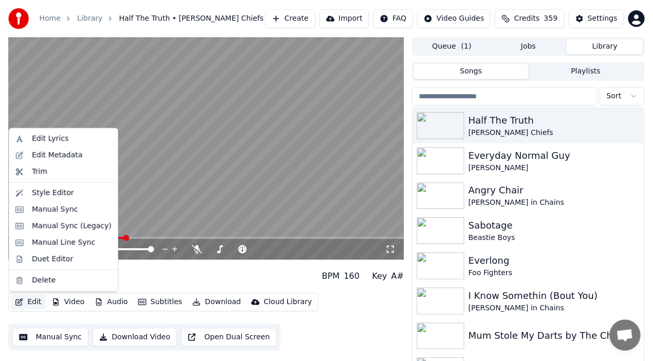
click at [21, 302] on icon "button" at bounding box center [19, 302] width 8 height 7
click at [52, 229] on div "Manual Sync (Legacy)" at bounding box center [72, 226] width 80 height 10
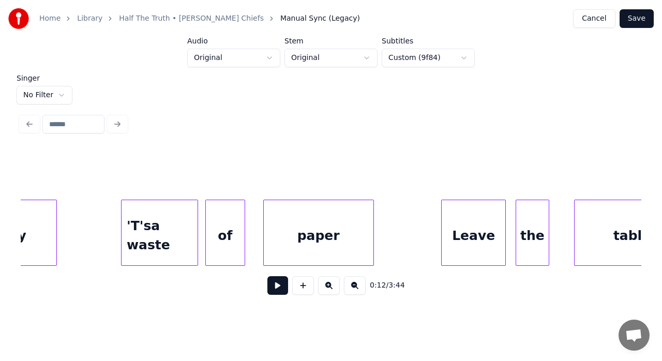
scroll to position [0, 3970]
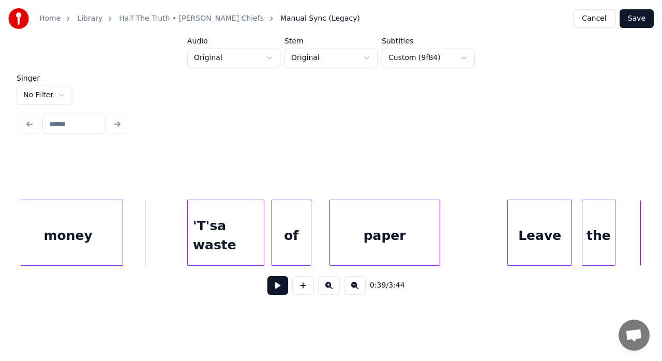
click at [273, 292] on button at bounding box center [277, 285] width 21 height 19
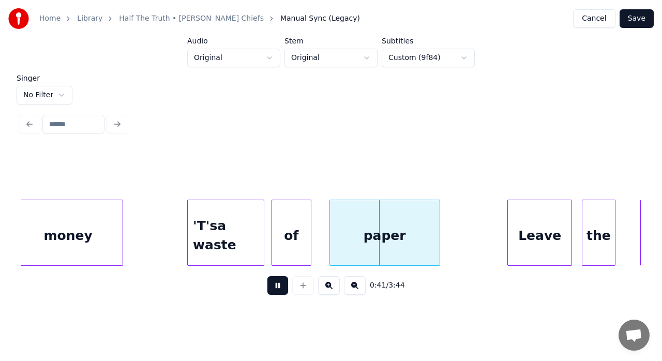
click at [273, 292] on button at bounding box center [277, 285] width 21 height 19
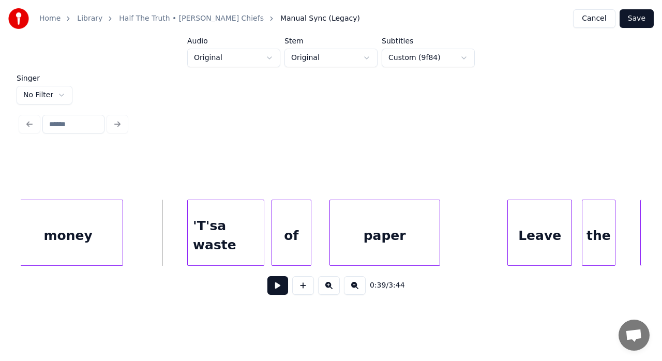
click at [274, 287] on button at bounding box center [277, 285] width 21 height 19
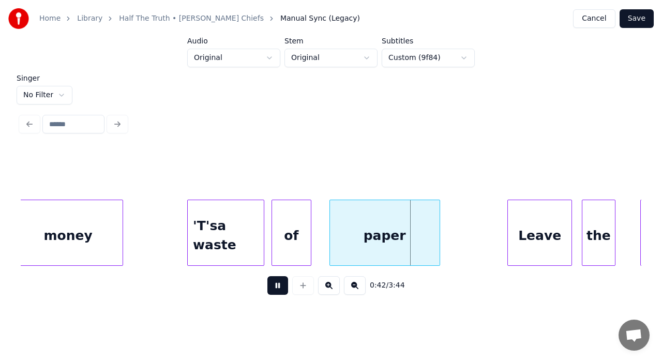
click at [274, 287] on button at bounding box center [277, 285] width 21 height 19
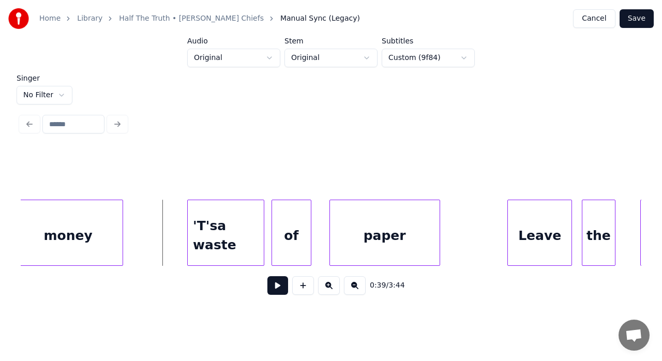
click at [280, 295] on button at bounding box center [277, 285] width 21 height 19
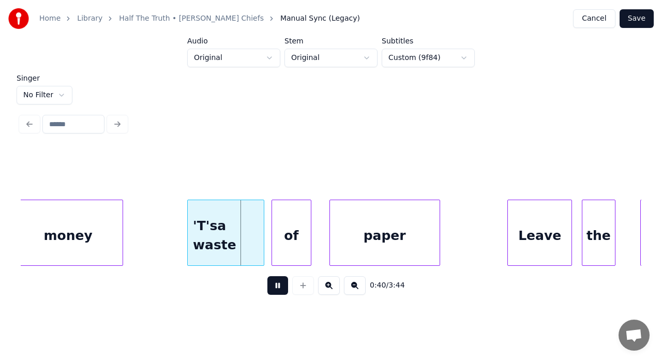
click at [280, 295] on button at bounding box center [277, 285] width 21 height 19
click at [226, 250] on div "'T'sa waste" at bounding box center [226, 235] width 76 height 70
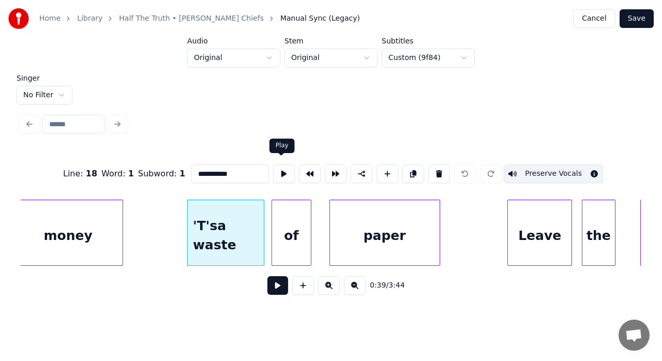
click at [286, 173] on button at bounding box center [284, 174] width 22 height 19
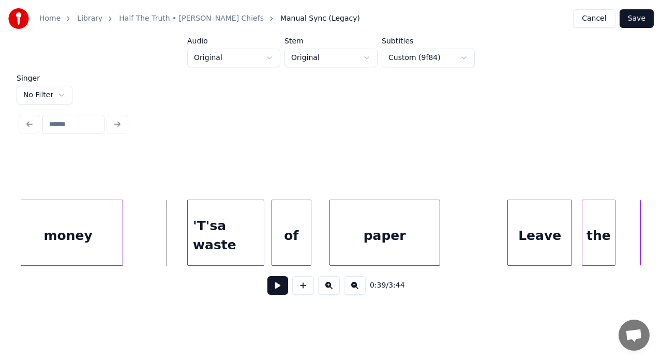
click at [270, 290] on button at bounding box center [277, 285] width 21 height 19
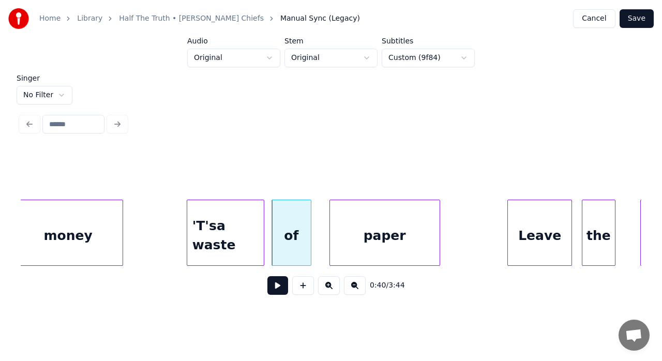
click at [188, 221] on div at bounding box center [188, 232] width 3 height 65
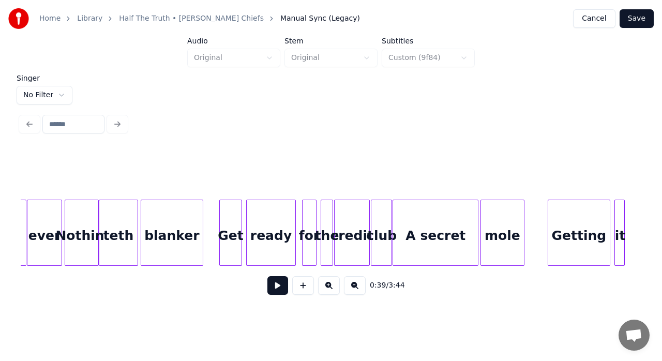
scroll to position [0, 5948]
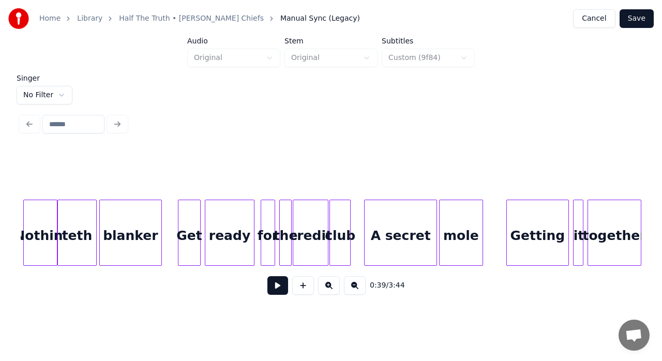
click at [365, 219] on div at bounding box center [366, 232] width 3 height 65
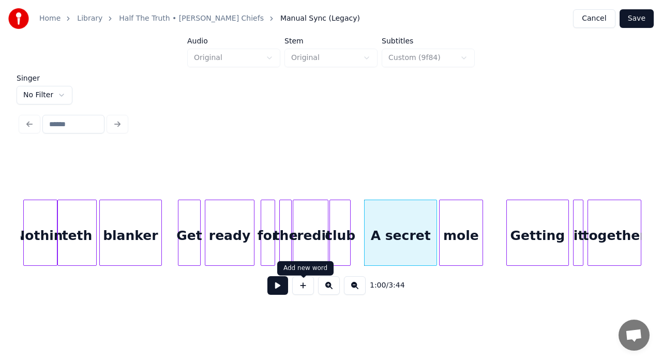
click at [278, 287] on button at bounding box center [277, 285] width 21 height 19
click at [382, 237] on div "A secret" at bounding box center [401, 235] width 72 height 70
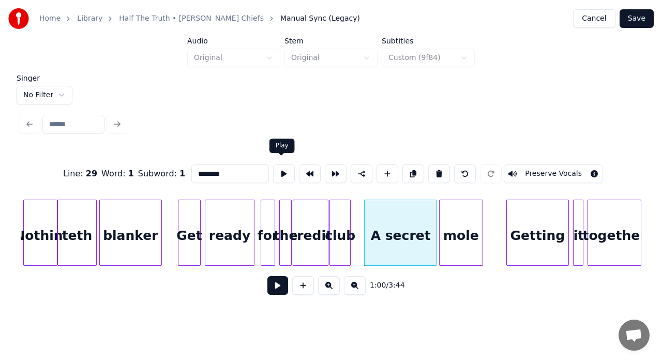
click at [282, 171] on button at bounding box center [284, 174] width 22 height 19
drag, startPoint x: 205, startPoint y: 172, endPoint x: 182, endPoint y: 174, distance: 22.9
click at [184, 174] on div "Line : 29 Word : 1 Subword : 1 ******** Preserve Vocals" at bounding box center [331, 174] width 621 height 52
click at [346, 230] on div "club" at bounding box center [340, 235] width 20 height 70
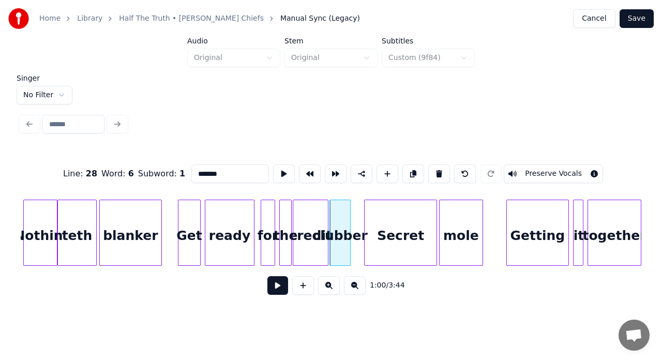
click at [349, 204] on div at bounding box center [348, 232] width 3 height 65
click at [361, 207] on div at bounding box center [360, 232] width 3 height 65
click at [283, 169] on button at bounding box center [284, 174] width 22 height 19
click at [220, 168] on input "*******" at bounding box center [230, 174] width 78 height 19
click at [278, 167] on button at bounding box center [284, 174] width 22 height 19
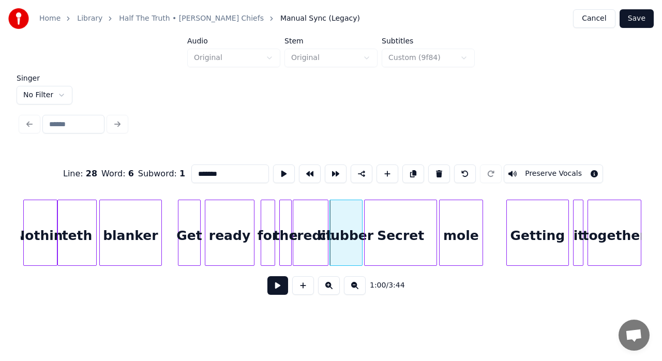
click at [359, 226] on div at bounding box center [360, 232] width 3 height 65
click at [281, 170] on button at bounding box center [284, 174] width 22 height 19
click at [359, 245] on div at bounding box center [359, 232] width 3 height 65
click at [364, 235] on div at bounding box center [365, 232] width 3 height 65
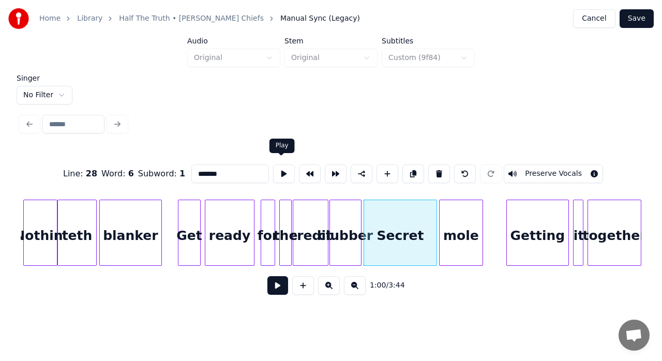
click at [288, 170] on button at bounding box center [284, 174] width 22 height 19
click at [341, 216] on div "clubber" at bounding box center [345, 235] width 31 height 70
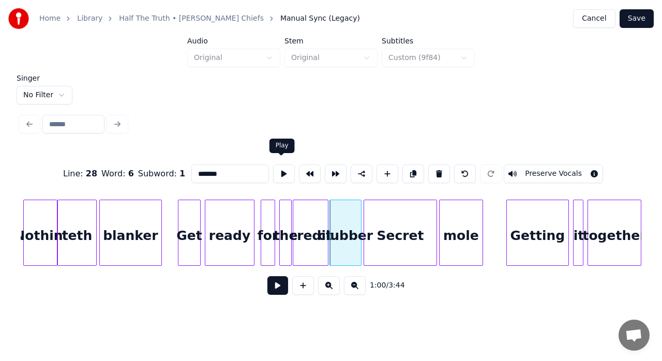
click at [279, 168] on button at bounding box center [284, 174] width 22 height 19
click at [457, 246] on div "mole" at bounding box center [461, 235] width 43 height 70
type input "****"
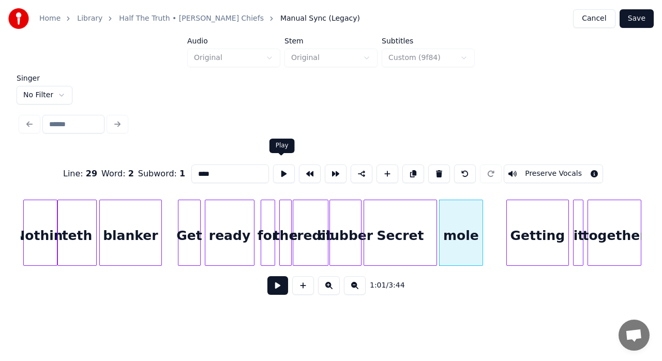
click at [285, 174] on button at bounding box center [284, 174] width 22 height 19
click at [637, 23] on button "Save" at bounding box center [637, 18] width 34 height 19
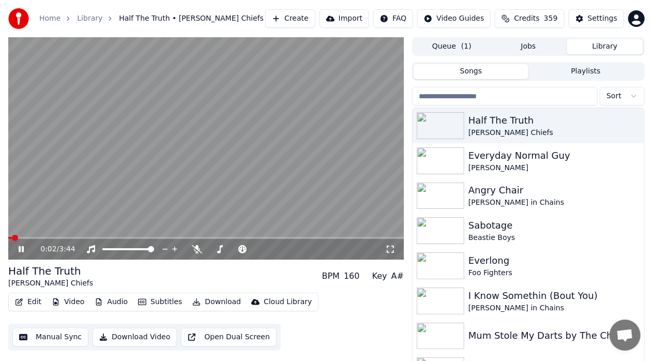
click at [48, 237] on span at bounding box center [206, 238] width 396 height 2
click at [48, 241] on div "0:02 / 3:44" at bounding box center [206, 249] width 396 height 21
click at [51, 239] on span at bounding box center [206, 238] width 396 height 2
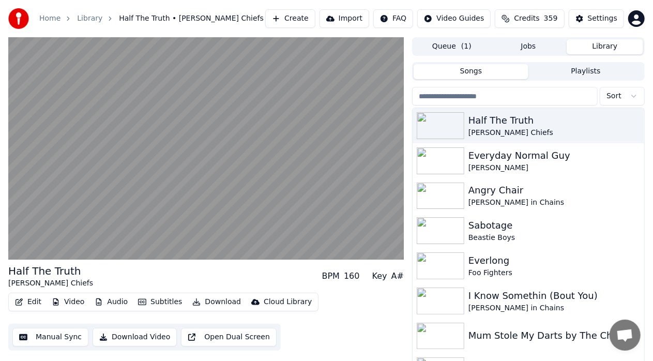
click at [58, 202] on video at bounding box center [206, 148] width 396 height 222
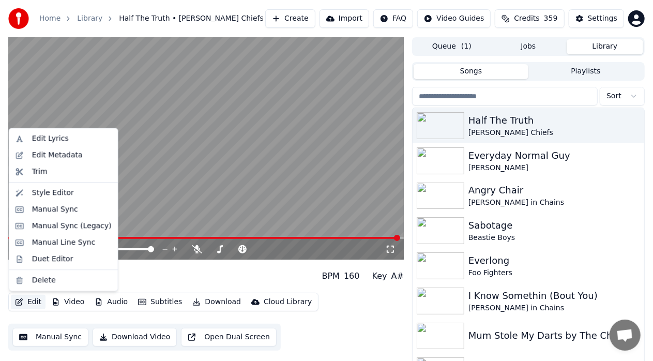
click at [29, 302] on button "Edit" at bounding box center [28, 302] width 35 height 14
click at [65, 225] on div "Manual Sync (Legacy)" at bounding box center [72, 226] width 80 height 10
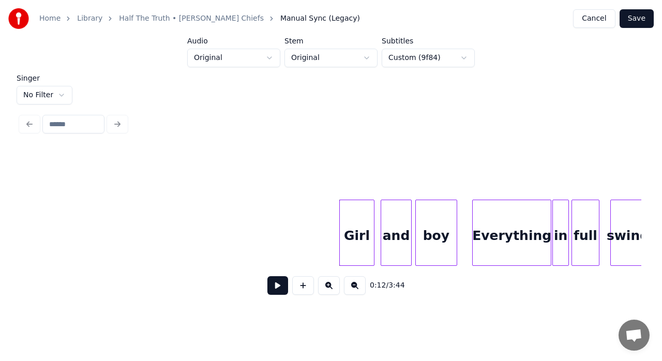
scroll to position [0, 999]
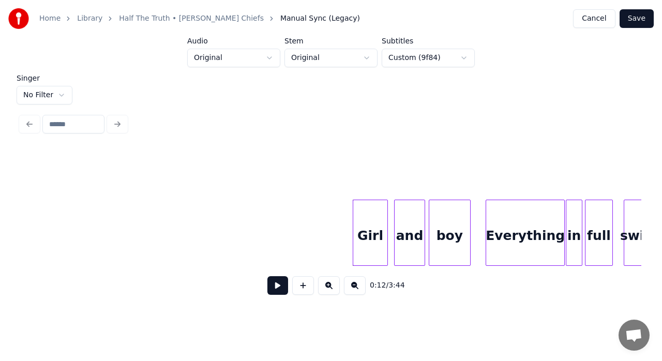
click at [280, 284] on button at bounding box center [277, 285] width 21 height 19
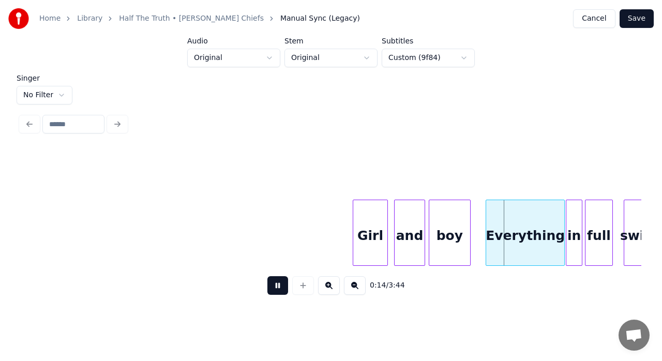
click at [280, 284] on button at bounding box center [277, 285] width 21 height 19
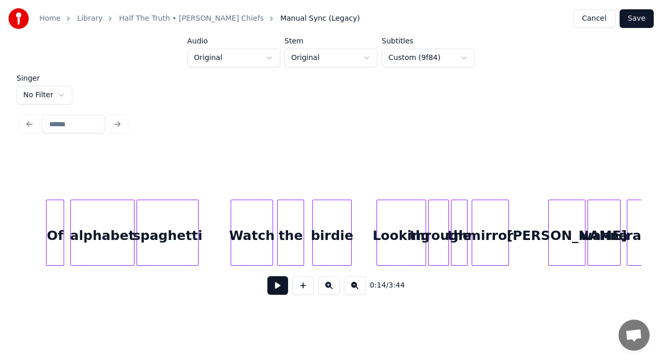
scroll to position [0, 6753]
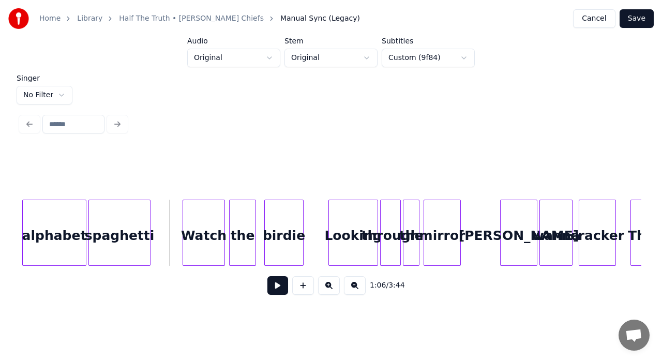
click at [277, 295] on button at bounding box center [277, 285] width 21 height 19
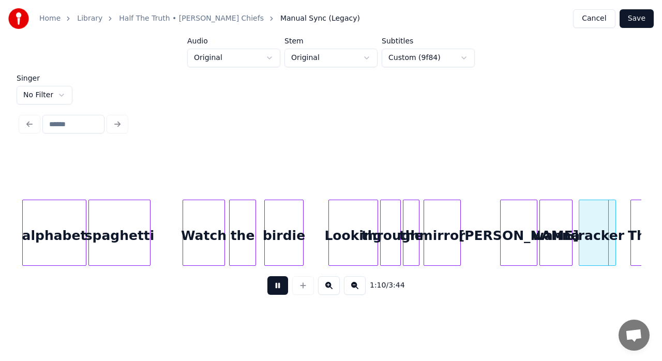
click at [277, 295] on button at bounding box center [277, 285] width 21 height 19
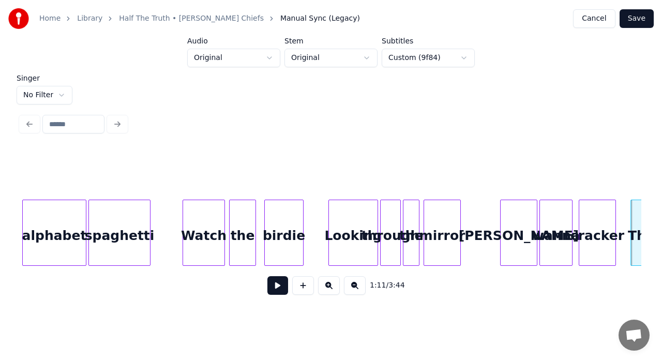
click at [554, 244] on div "wanna" at bounding box center [556, 235] width 32 height 70
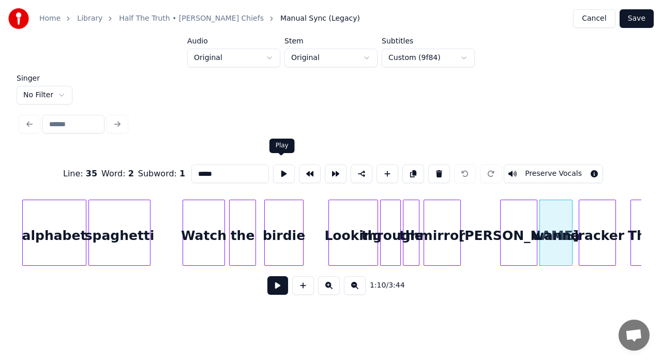
click at [279, 169] on button at bounding box center [284, 174] width 22 height 19
click at [513, 220] on div "[PERSON_NAME]" at bounding box center [519, 235] width 36 height 70
type input "*****"
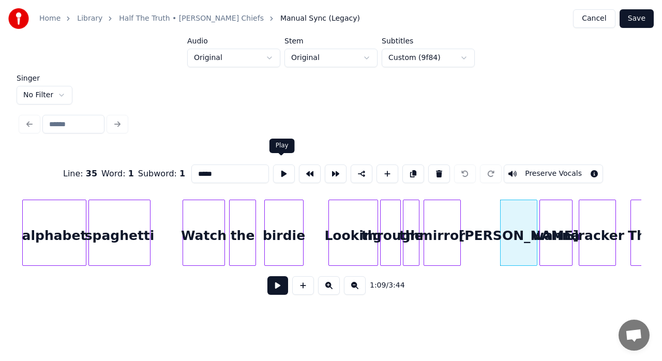
click at [282, 169] on button at bounding box center [284, 174] width 22 height 19
click at [496, 215] on div at bounding box center [495, 232] width 3 height 65
click at [282, 168] on button at bounding box center [284, 174] width 22 height 19
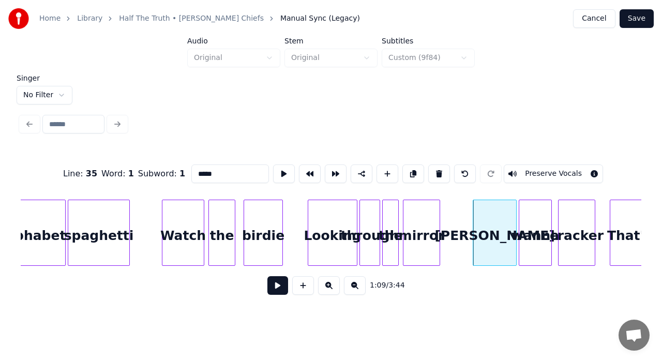
scroll to position [0, 6816]
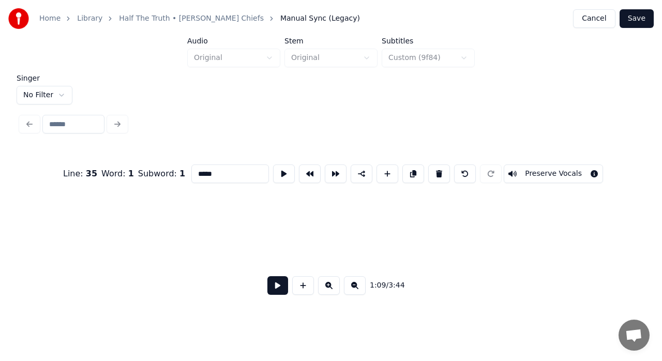
scroll to position [0, 6850]
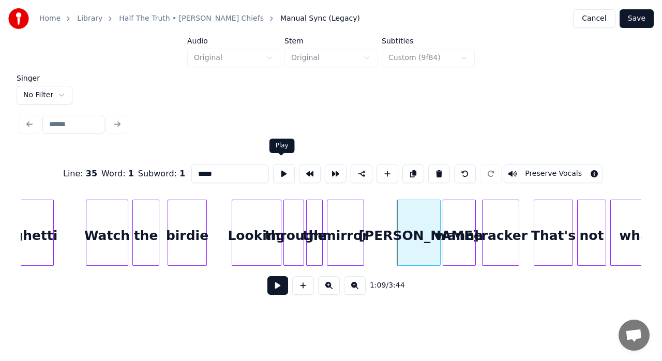
click at [285, 172] on button at bounding box center [284, 174] width 22 height 19
click at [278, 168] on button at bounding box center [284, 174] width 22 height 19
click at [472, 221] on div at bounding box center [473, 232] width 3 height 65
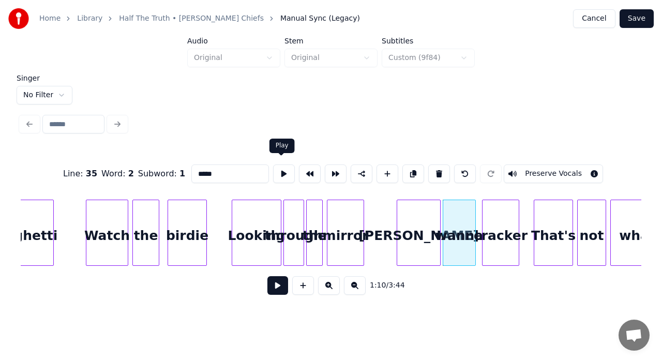
click at [285, 166] on button at bounding box center [284, 174] width 22 height 19
click at [438, 211] on div at bounding box center [438, 232] width 3 height 65
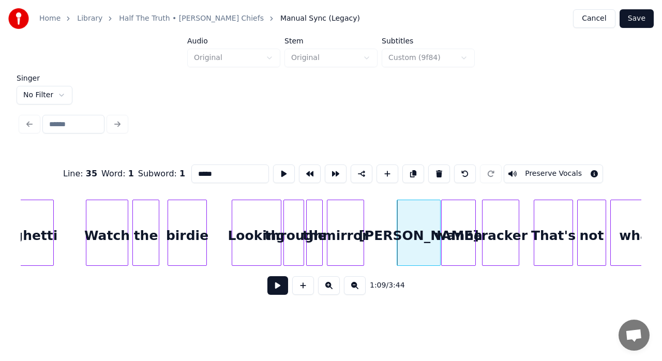
click at [444, 211] on div at bounding box center [443, 232] width 3 height 65
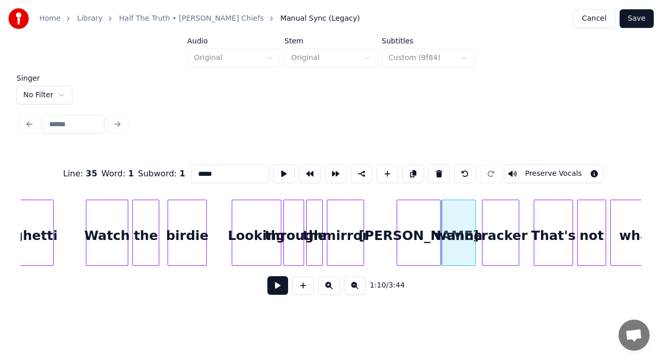
click at [495, 225] on div "cracker" at bounding box center [501, 235] width 36 height 70
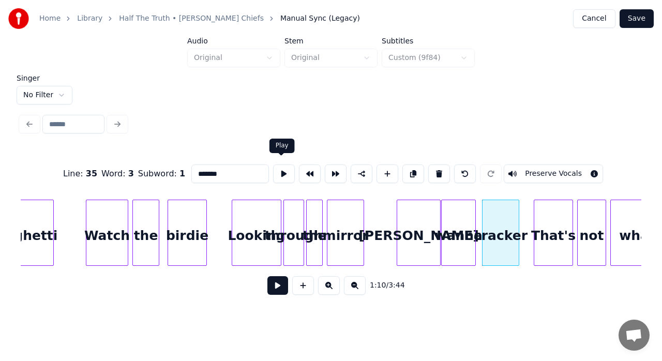
click at [286, 170] on button at bounding box center [284, 174] width 22 height 19
click at [480, 215] on div at bounding box center [480, 232] width 3 height 65
click at [278, 165] on button at bounding box center [284, 174] width 22 height 19
click at [553, 242] on div "That's" at bounding box center [553, 235] width 38 height 70
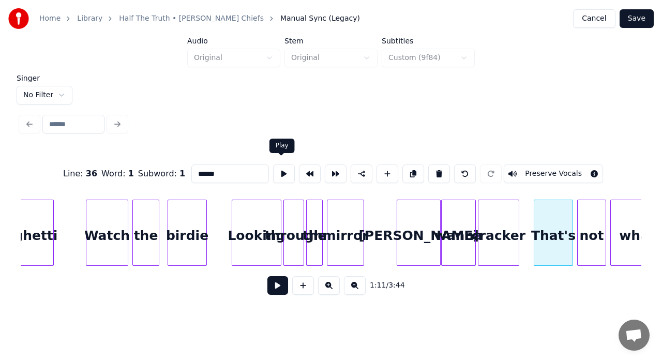
click at [276, 173] on button at bounding box center [284, 174] width 22 height 19
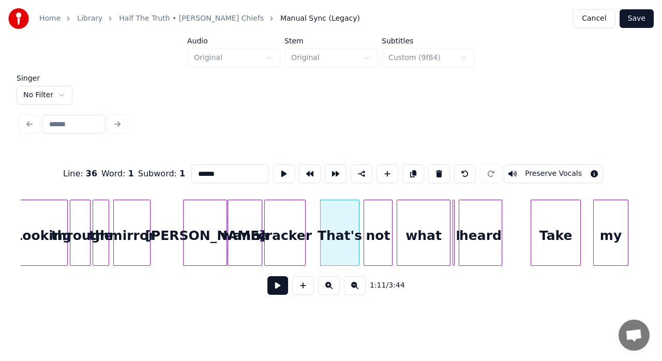
scroll to position [0, 7091]
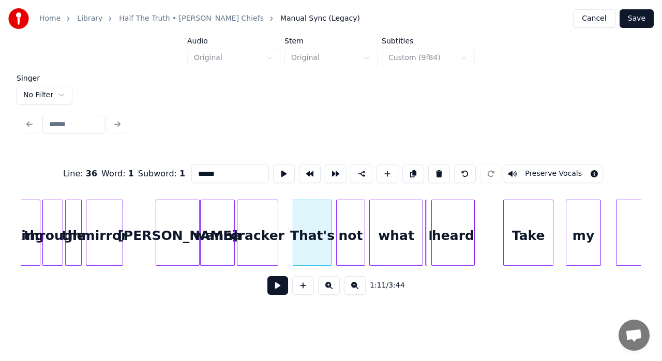
click at [395, 255] on div "what" at bounding box center [396, 235] width 53 height 70
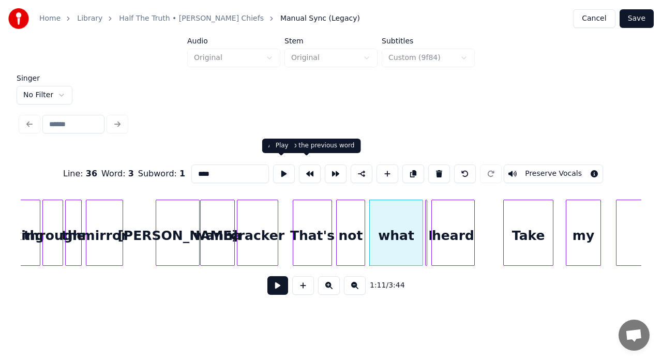
click at [280, 169] on button at bounding box center [284, 174] width 22 height 19
click at [278, 168] on button at bounding box center [284, 174] width 22 height 19
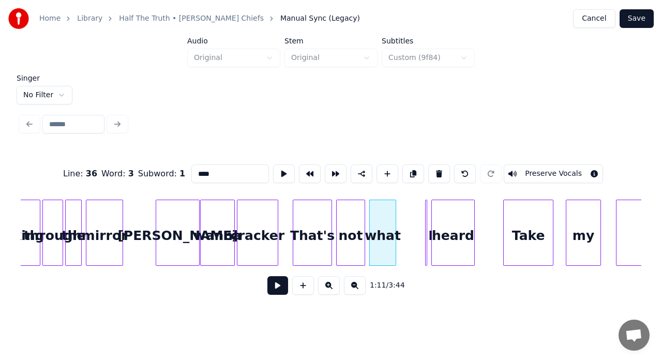
click at [394, 228] on div at bounding box center [394, 232] width 3 height 65
click at [428, 225] on div "I" at bounding box center [430, 233] width 11 height 66
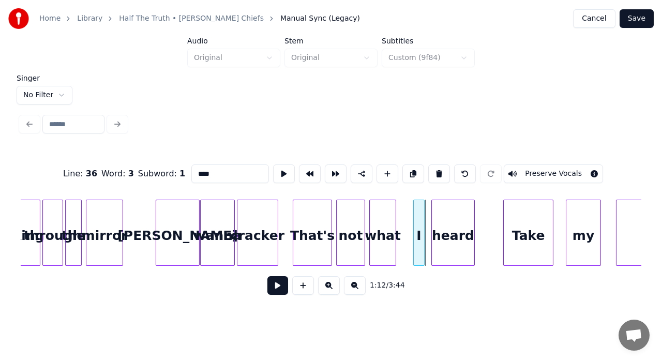
click at [419, 227] on div "I" at bounding box center [419, 235] width 11 height 70
click at [401, 228] on div at bounding box center [401, 232] width 3 height 65
click at [412, 230] on div "I" at bounding box center [412, 235] width 24 height 70
click at [288, 168] on button at bounding box center [284, 174] width 22 height 19
click at [440, 210] on div "heard" at bounding box center [453, 235] width 42 height 70
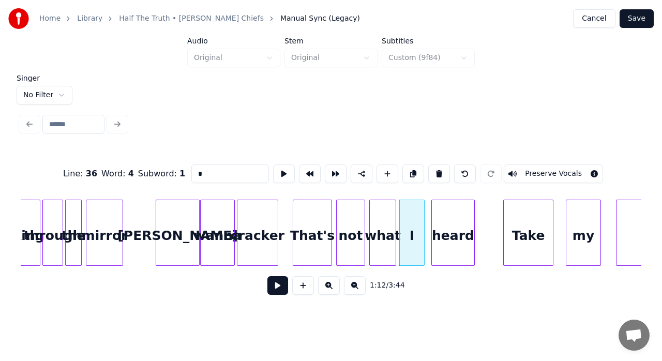
type input "*****"
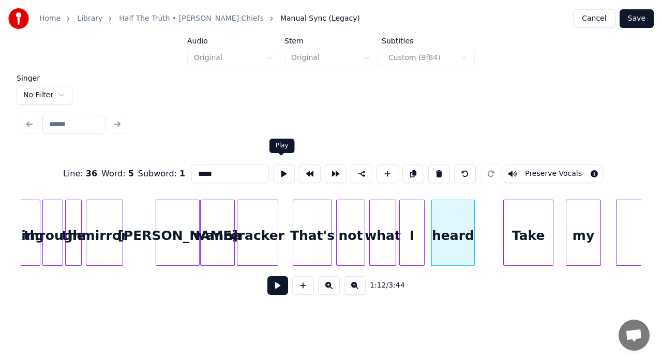
click at [282, 167] on button at bounding box center [284, 174] width 22 height 19
click at [427, 212] on div at bounding box center [427, 232] width 3 height 65
click at [277, 169] on button at bounding box center [284, 174] width 22 height 19
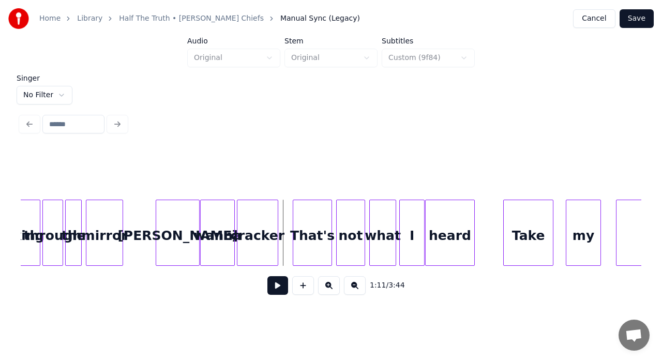
click at [281, 284] on button at bounding box center [277, 285] width 21 height 19
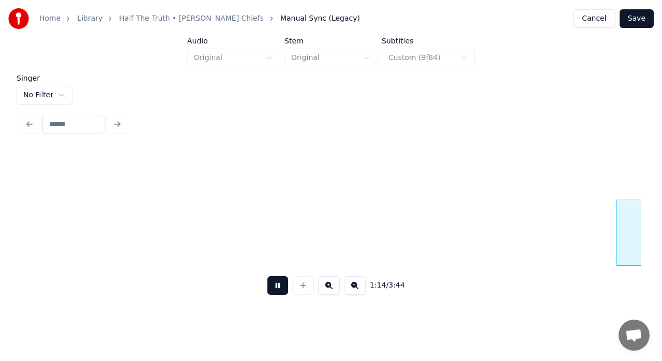
scroll to position [0, 7713]
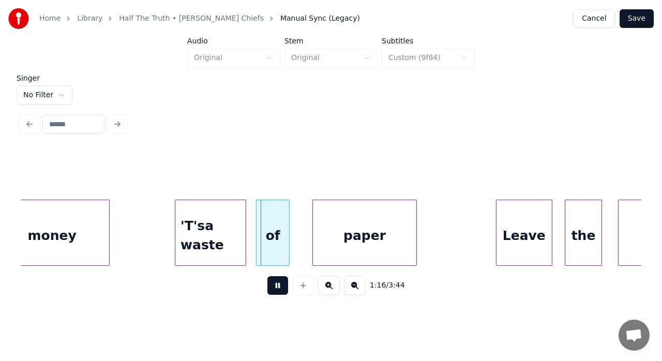
click at [281, 284] on button at bounding box center [277, 285] width 21 height 19
click at [280, 293] on button at bounding box center [277, 285] width 21 height 19
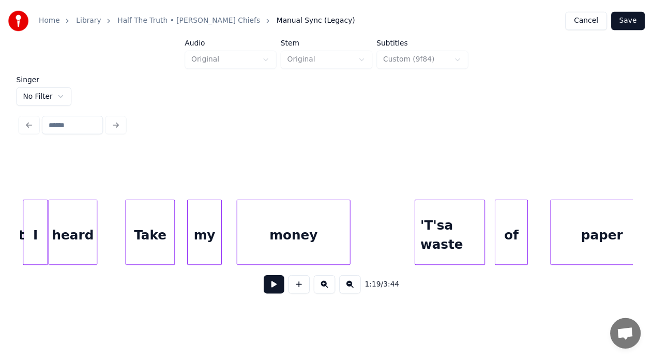
scroll to position [0, 7465]
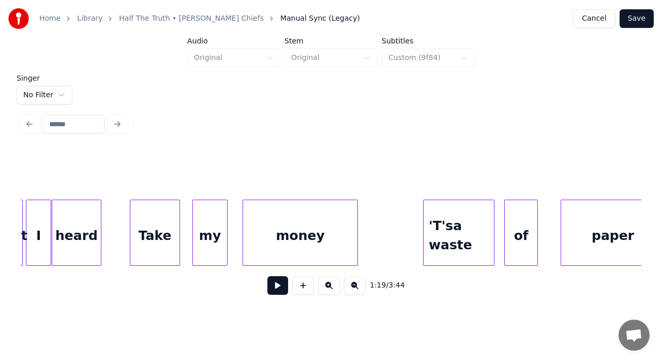
click at [637, 23] on button "Save" at bounding box center [637, 18] width 34 height 19
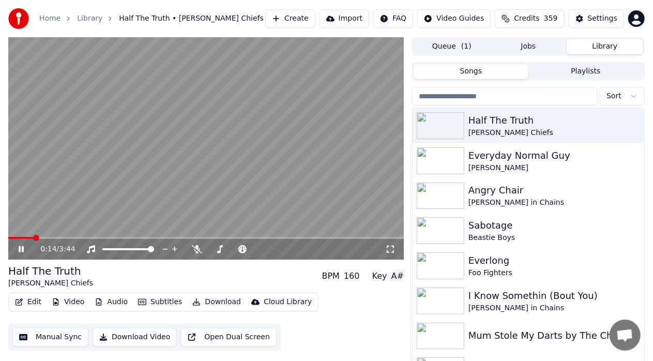
click at [16, 249] on div "0:14 / 3:44" at bounding box center [206, 249] width 388 height 10
click at [22, 246] on icon at bounding box center [29, 249] width 24 height 8
click at [202, 302] on button "Download" at bounding box center [216, 302] width 57 height 14
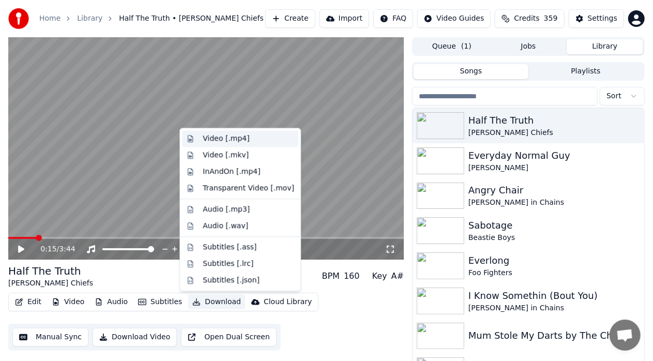
click at [216, 139] on div "Video [.mp4]" at bounding box center [226, 138] width 47 height 10
